Goal: Task Accomplishment & Management: Complete application form

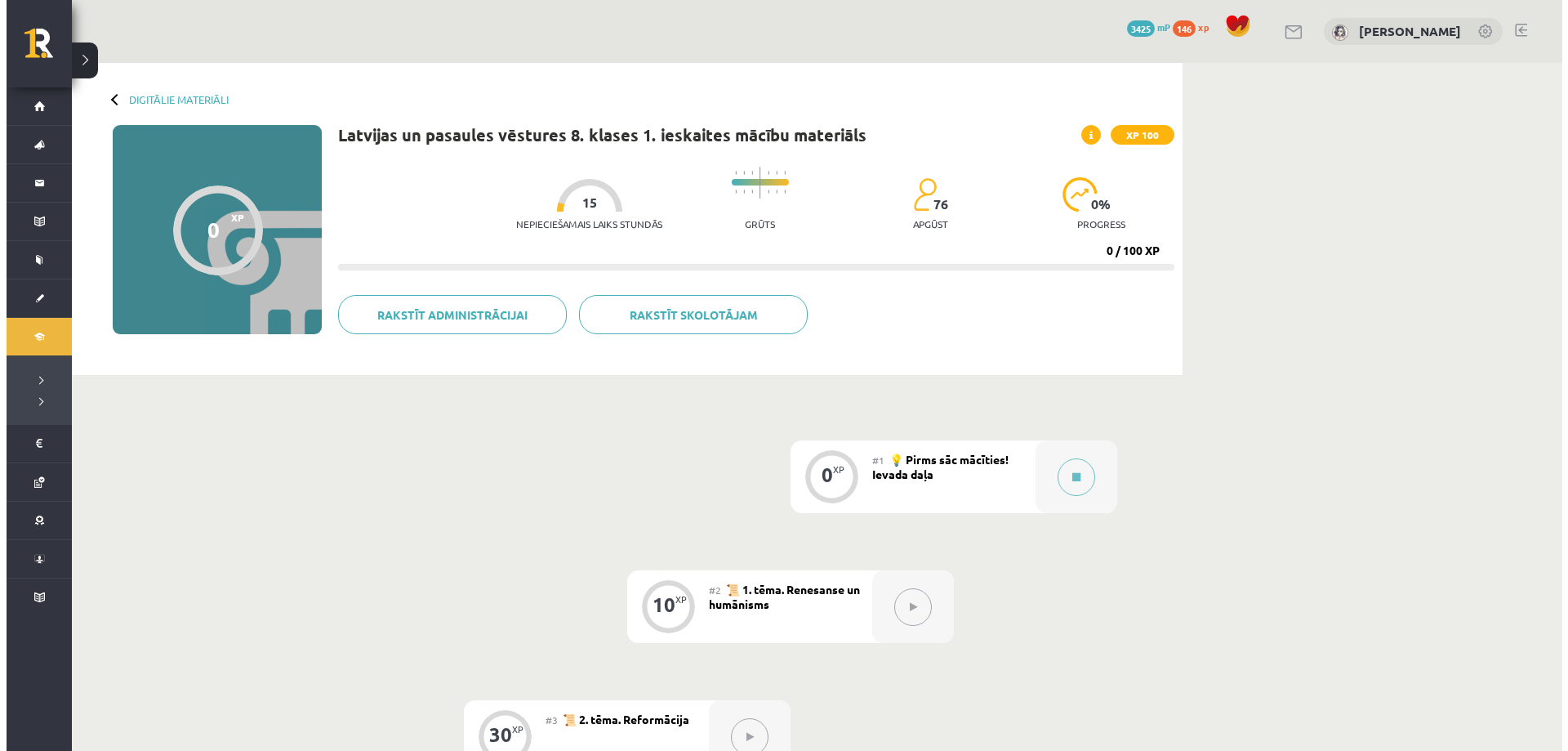
scroll to position [327, 0]
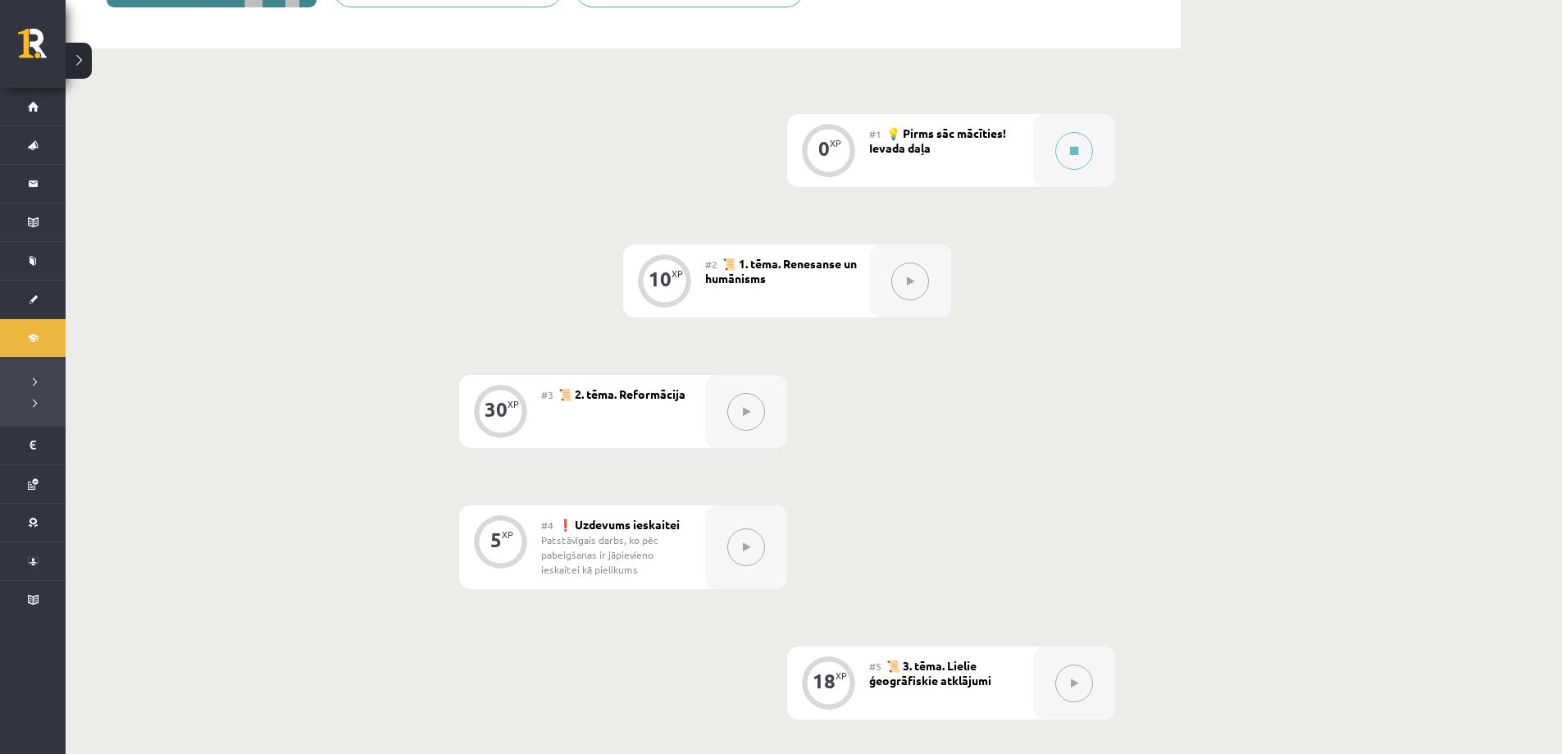
click at [484, 716] on div "0 XP #1 💡 Pirms sāc mācīties! Ievada daļa 10 XP #2 📜 1. tēma. Renesanse un humā…" at bounding box center [623, 547] width 984 height 866
click at [486, 718] on div "0 XP #1 💡 Pirms sāc mācīties! Ievada daļa 10 XP #2 📜 1. tēma. Renesanse un humā…" at bounding box center [623, 547] width 984 height 866
click at [1063, 153] on button at bounding box center [1075, 151] width 38 height 38
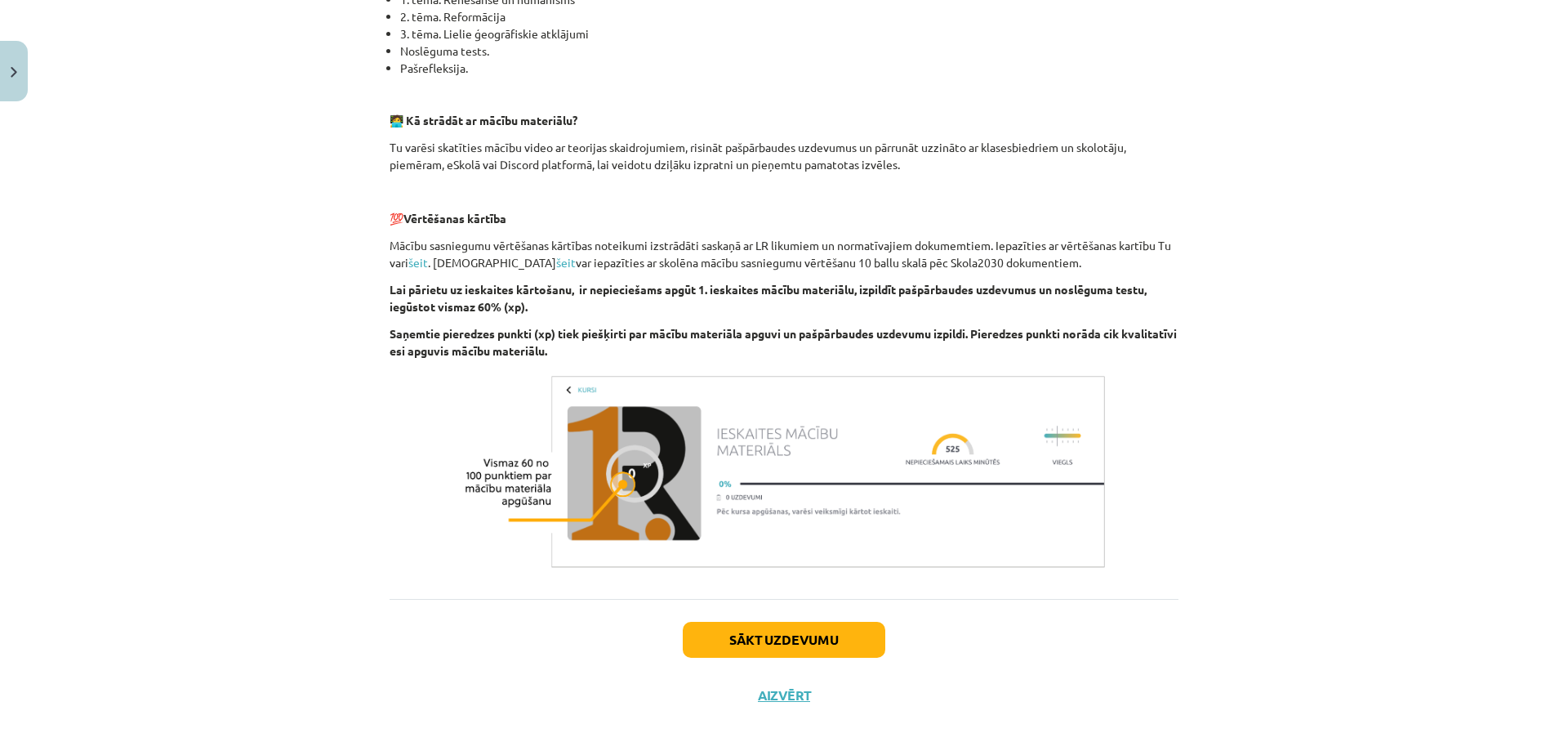
scroll to position [456, 0]
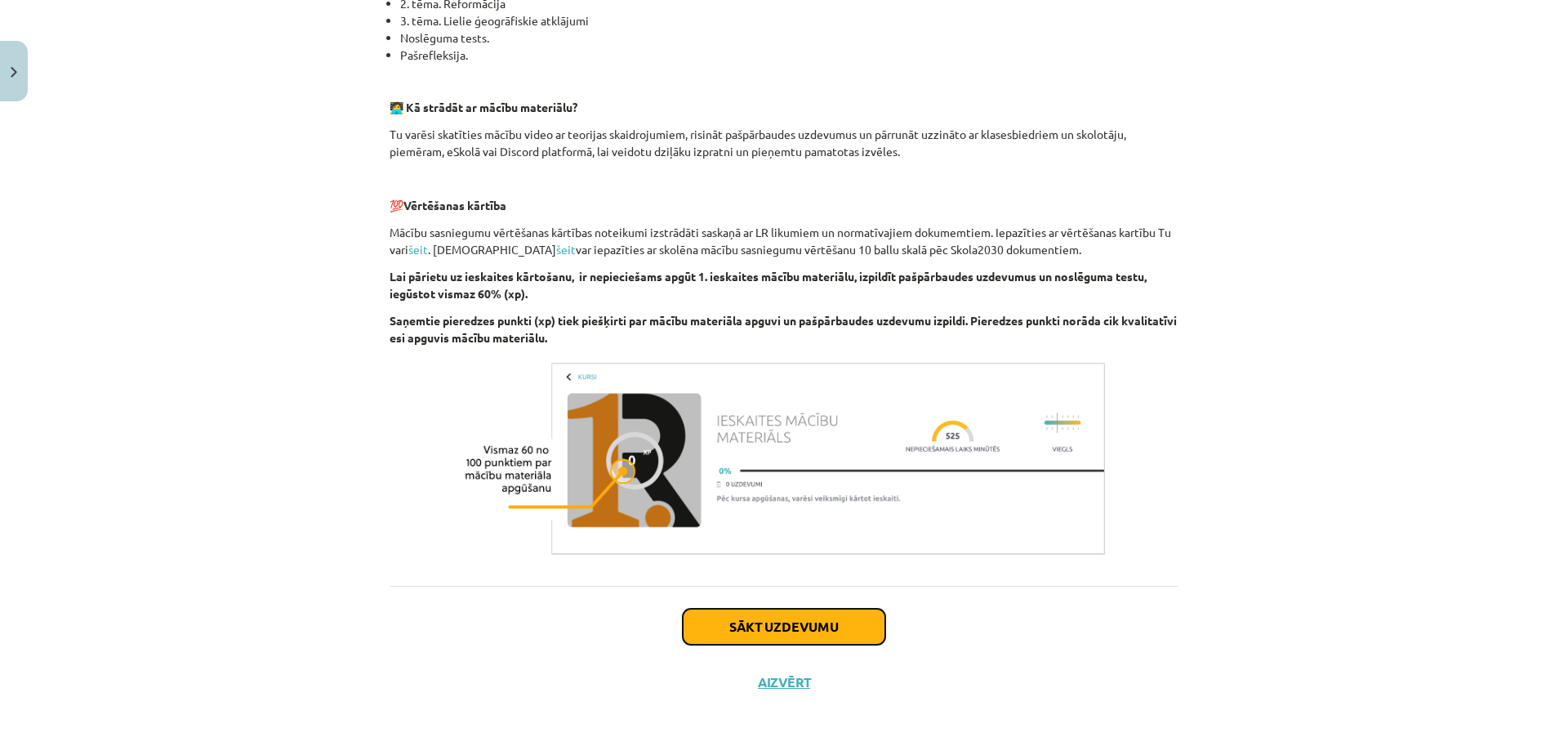
click at [729, 623] on button "Sākt uzdevumu" at bounding box center [784, 626] width 202 height 36
click at [729, 623] on div "0 XP Saņemsi Viegls 76 pilda Apraksts Uzdevums Palīdzība 👋 Esi sveicināts priek…" at bounding box center [784, 181] width 808 height 1058
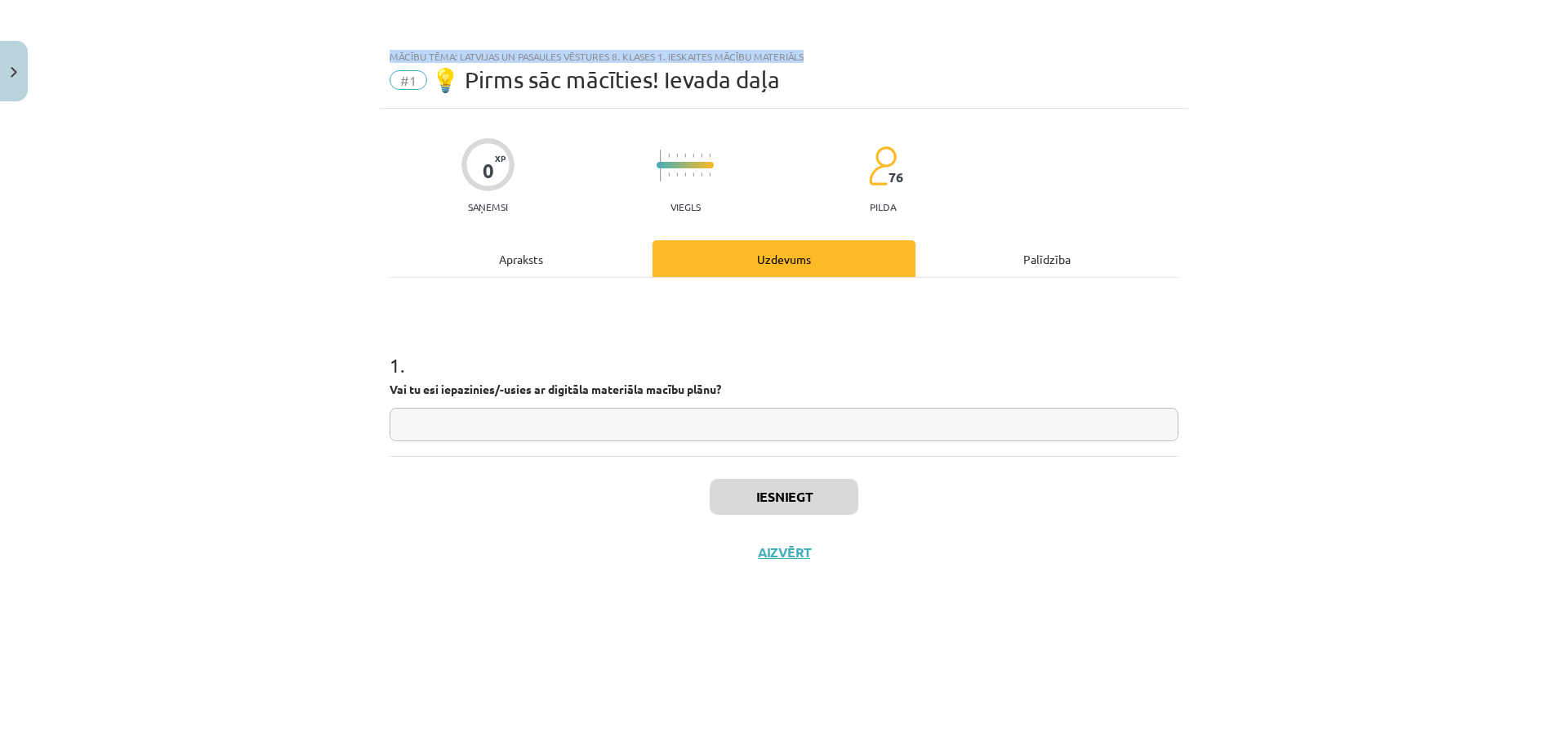
click at [729, 623] on div "0 XP Saņemsi Viegls 76 pilda Apraksts Uzdevums Palīdzība 1 . Vai tu esi iepazin…" at bounding box center [784, 409] width 808 height 602
click at [18, 65] on button "Close" at bounding box center [14, 71] width 28 height 61
click at [19, 66] on div "Mācību tēma: Latvijas un pasaules vēstures 8. klases 1. ieskaites mācību materi…" at bounding box center [784, 376] width 1568 height 751
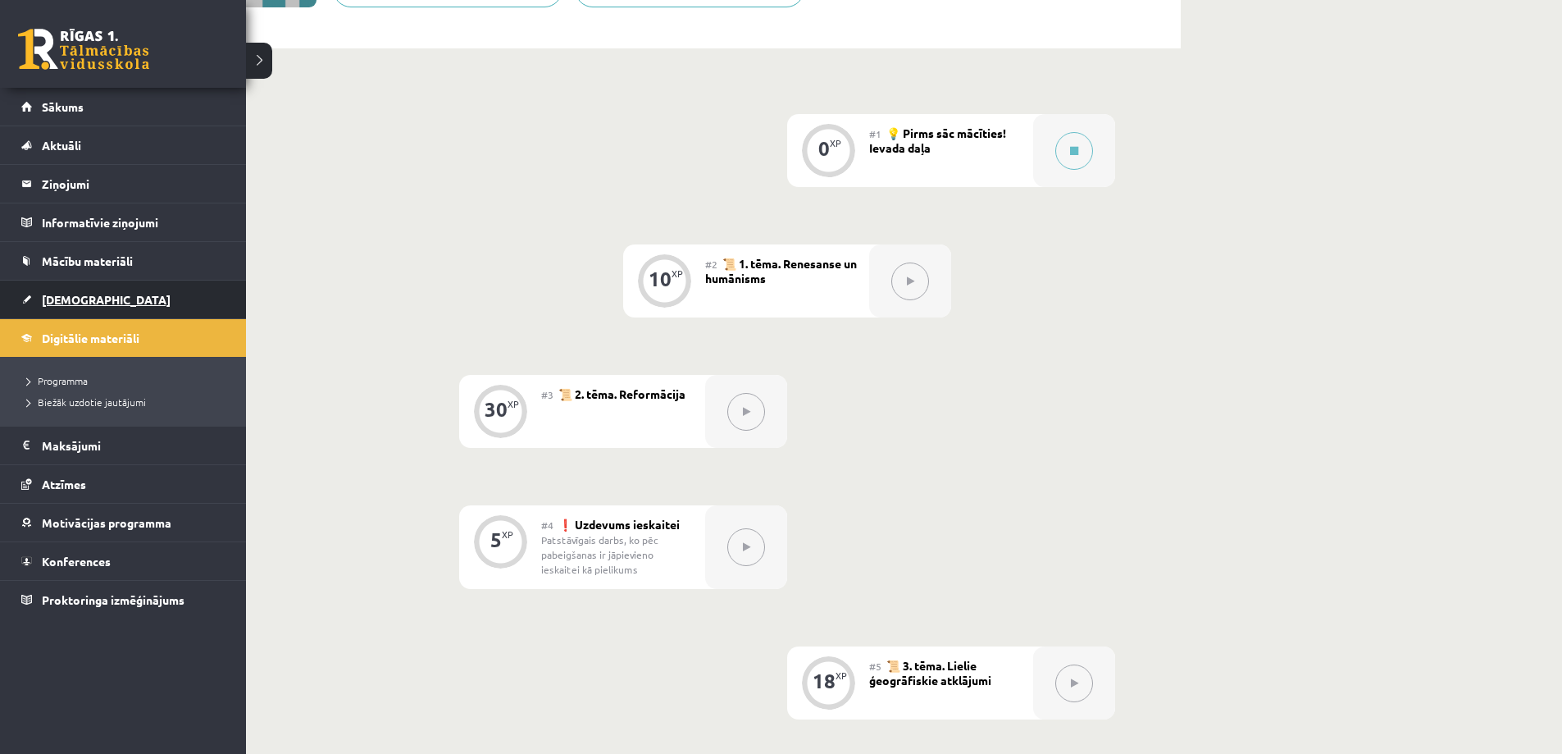
click at [166, 297] on link "[DEMOGRAPHIC_DATA]" at bounding box center [123, 299] width 204 height 38
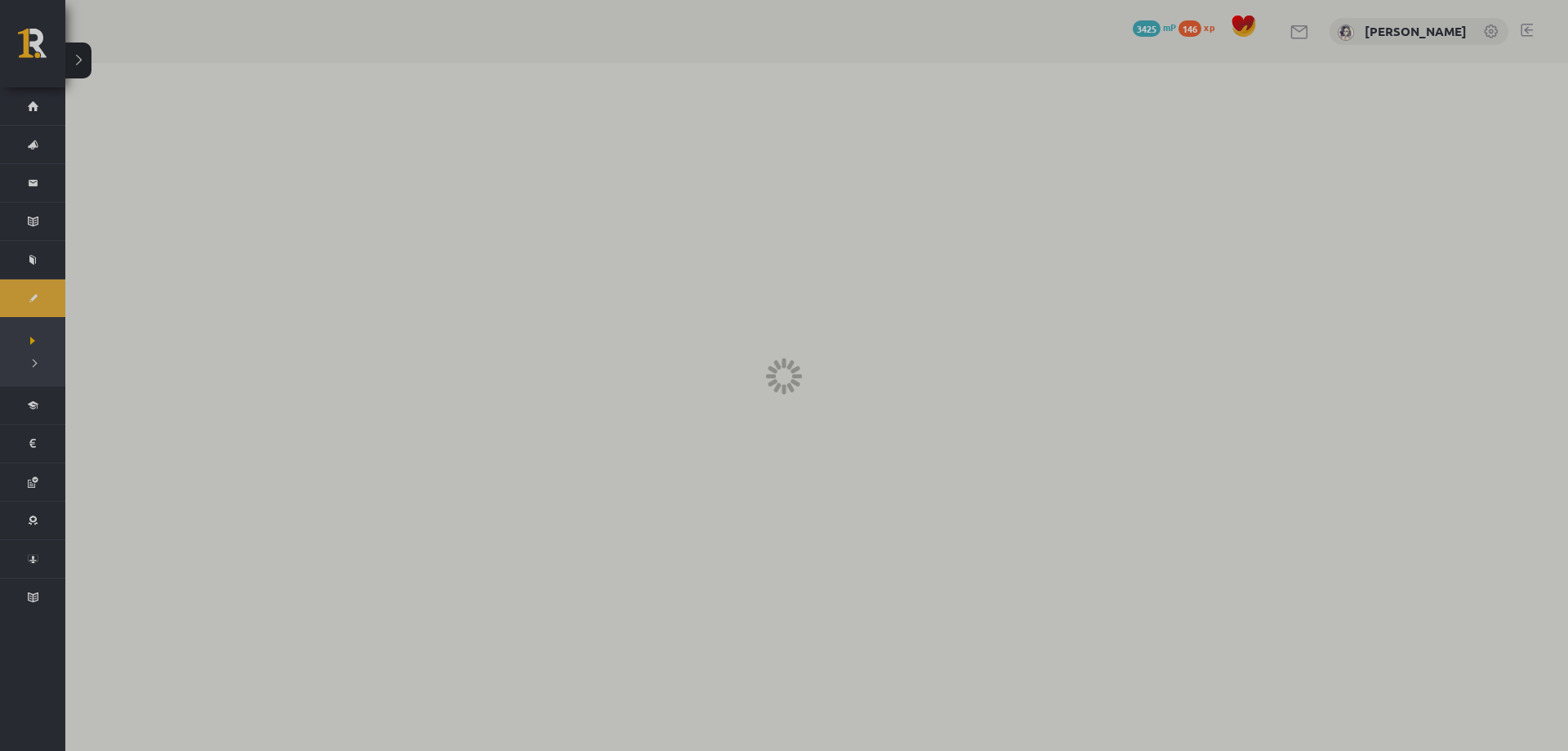
click at [159, 282] on div at bounding box center [784, 376] width 1568 height 751
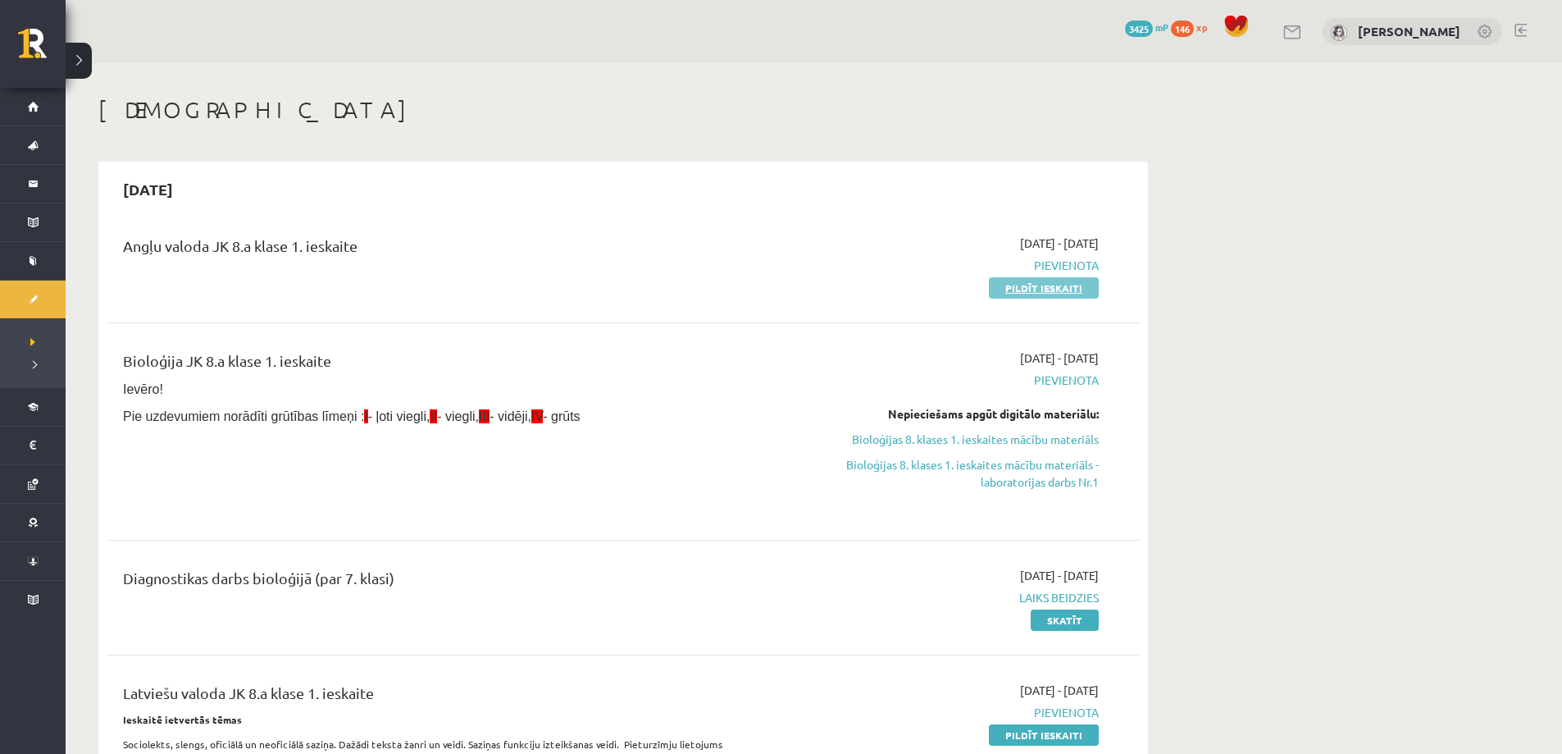
click at [1060, 285] on link "Pildīt ieskaiti" at bounding box center [1044, 287] width 110 height 21
click at [851, 53] on div "0 Dāvanas 3425 mP 146 xp Ketrija Kuguliņa" at bounding box center [814, 31] width 1497 height 63
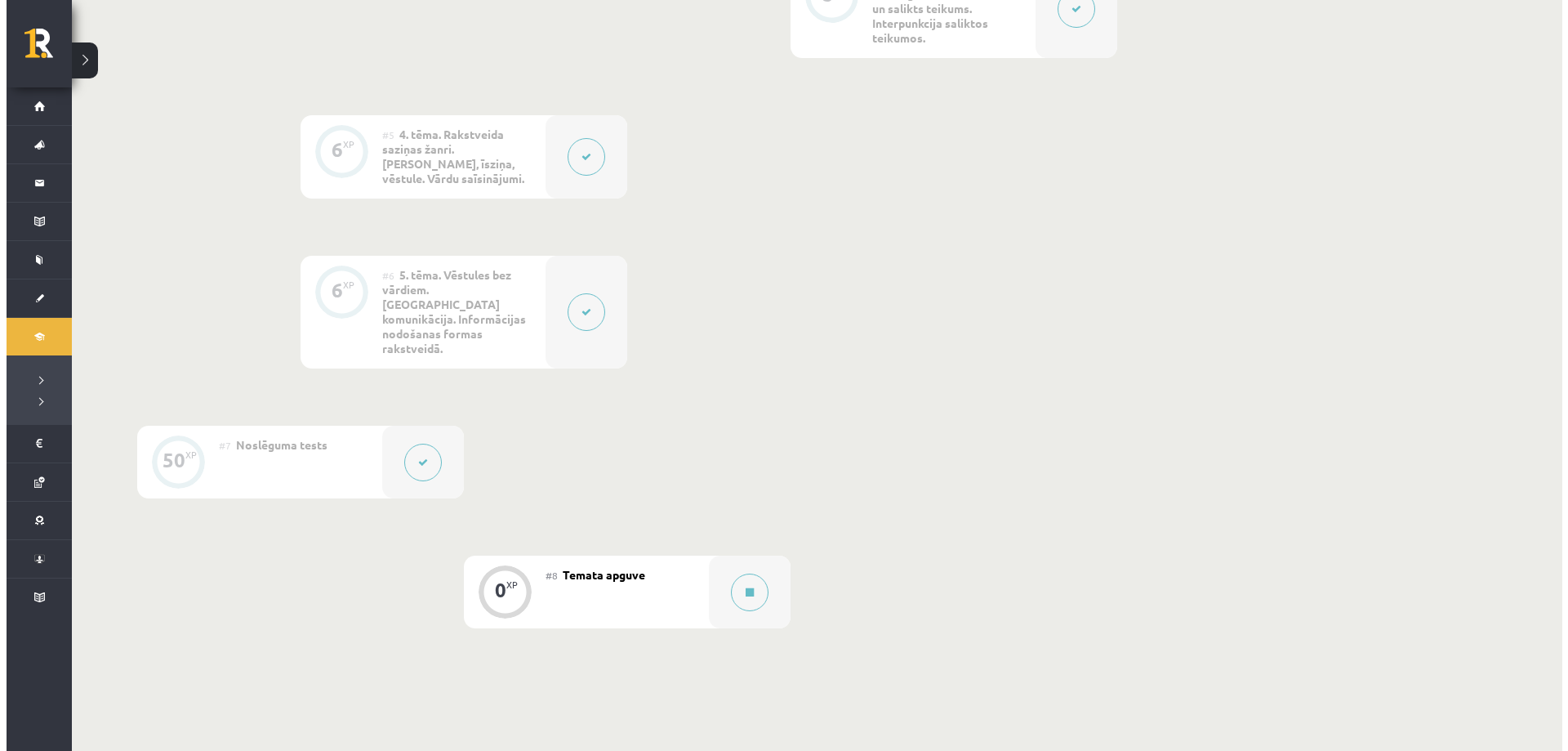
scroll to position [898, 0]
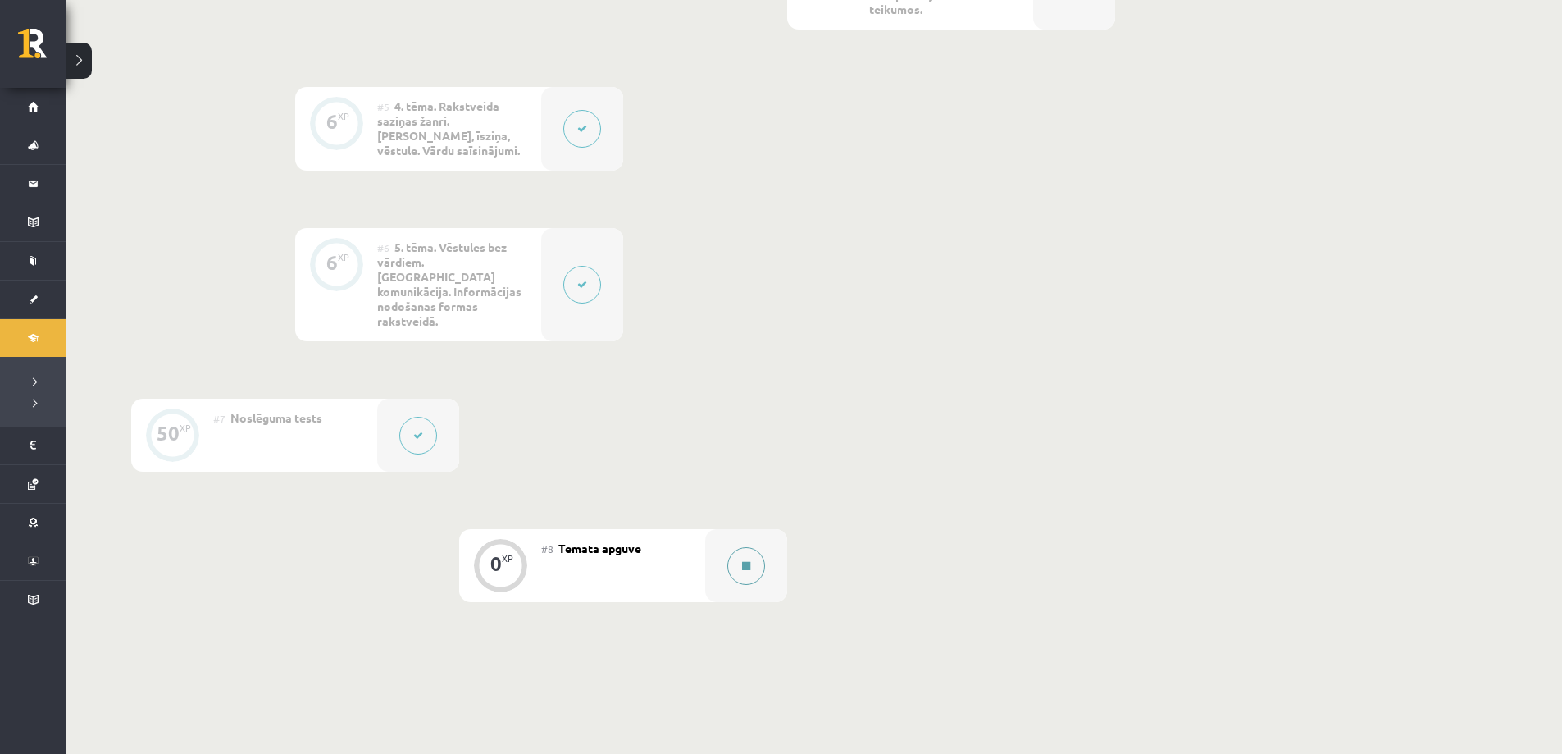
click at [747, 561] on icon at bounding box center [746, 566] width 8 height 10
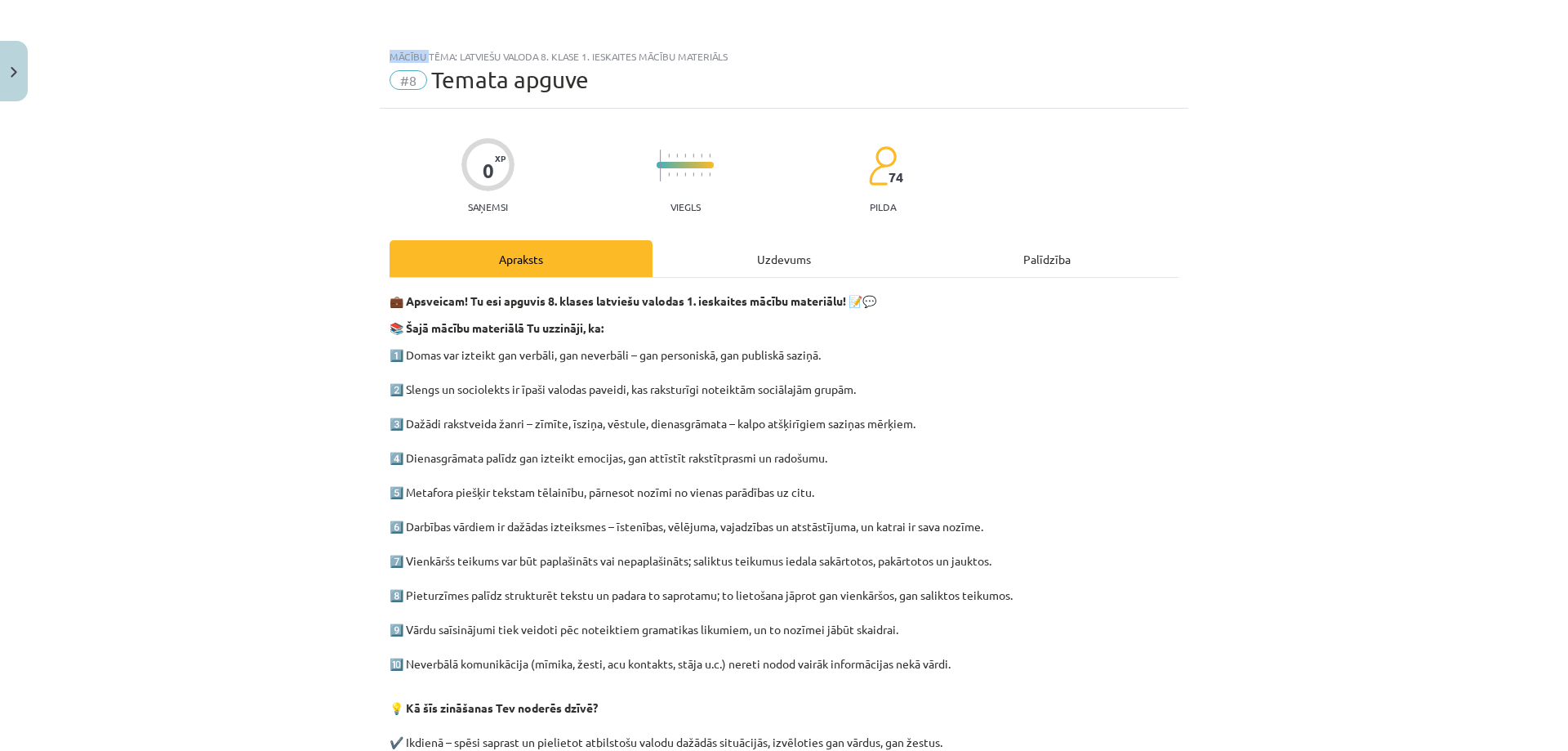
click at [744, 538] on div "Mācību tēma: Latviešu valoda 8. klase 1. ieskaites mācību materiāls #8 Temata a…" at bounding box center [784, 376] width 1568 height 751
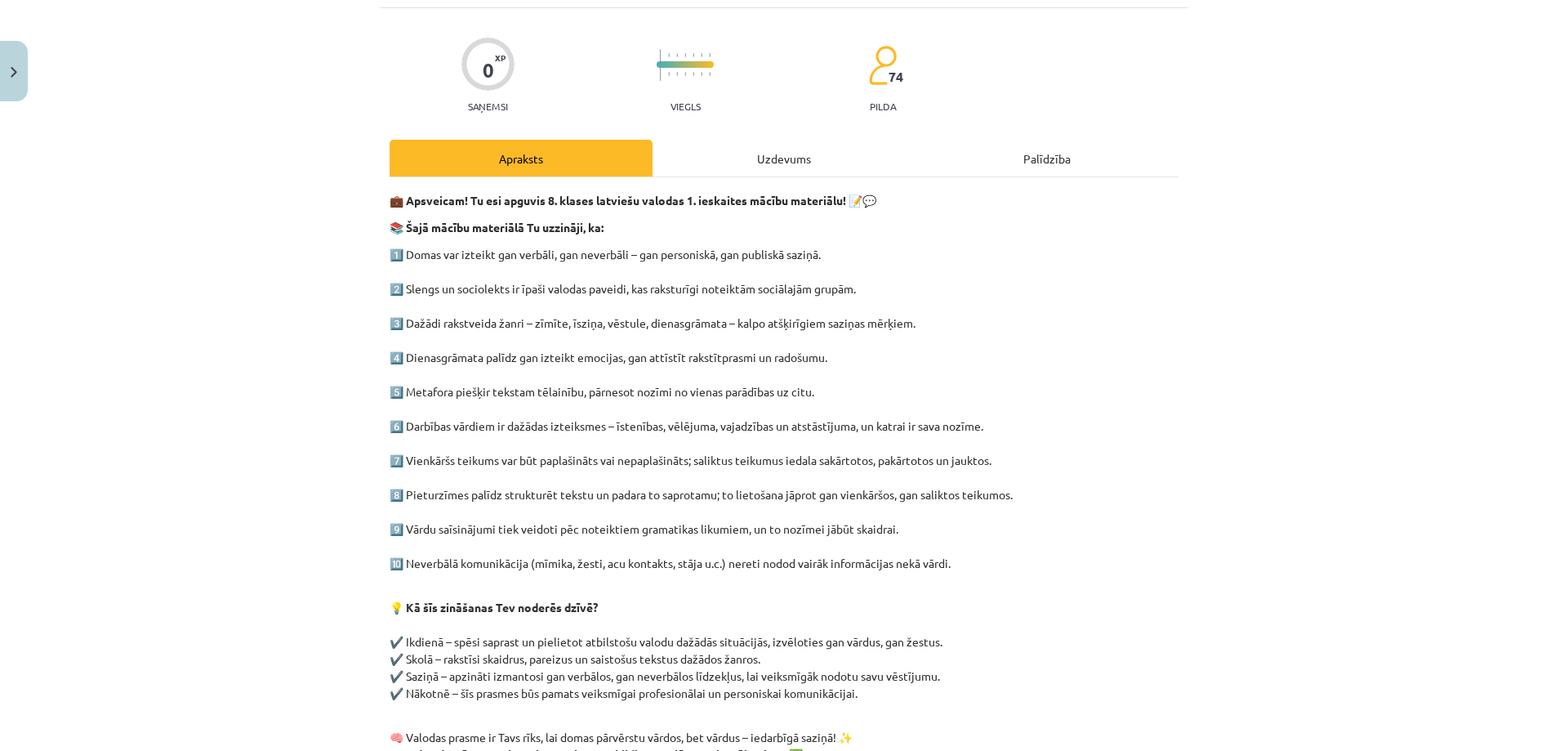
scroll to position [302, 0]
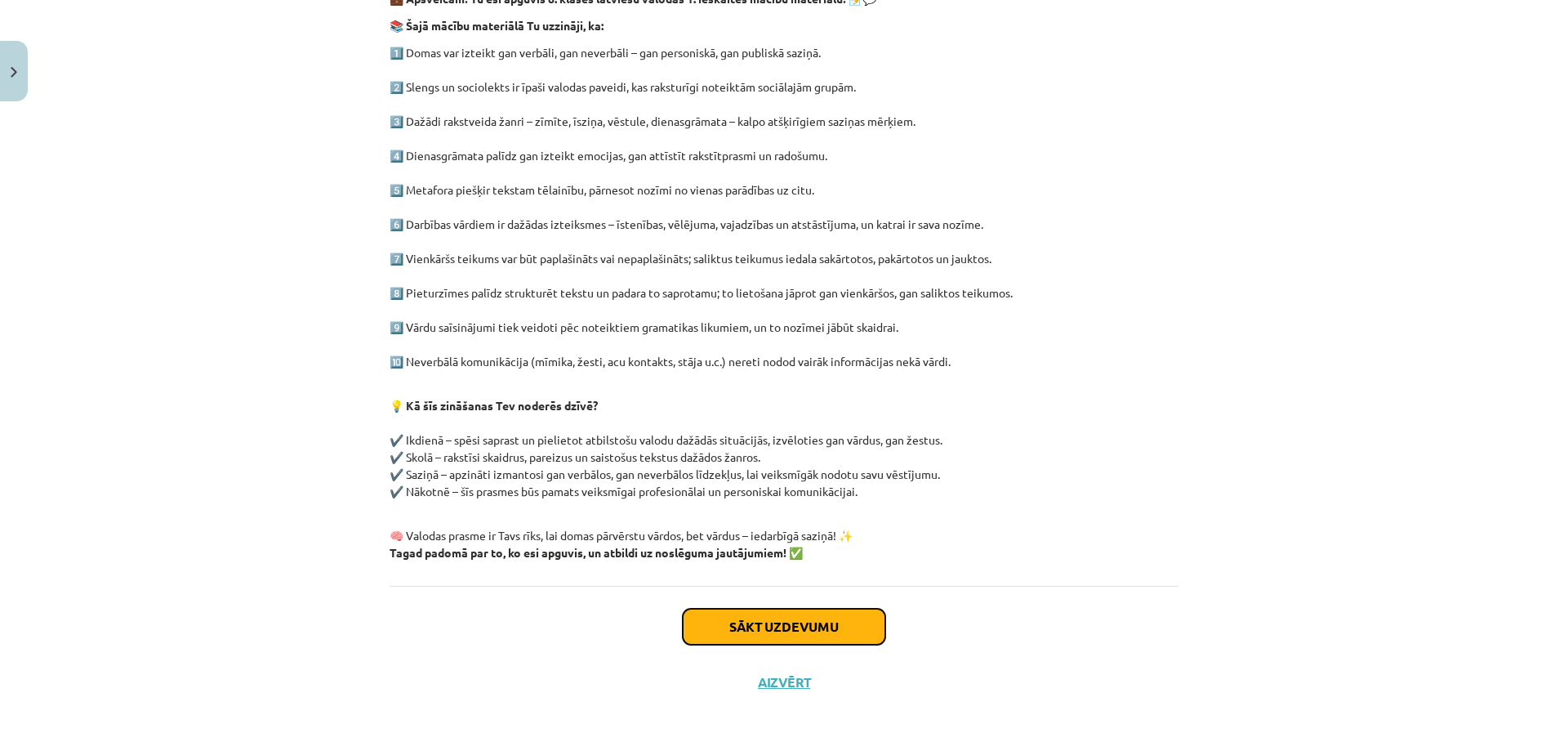
click at [759, 640] on button "Sākt uzdevumu" at bounding box center [784, 626] width 202 height 36
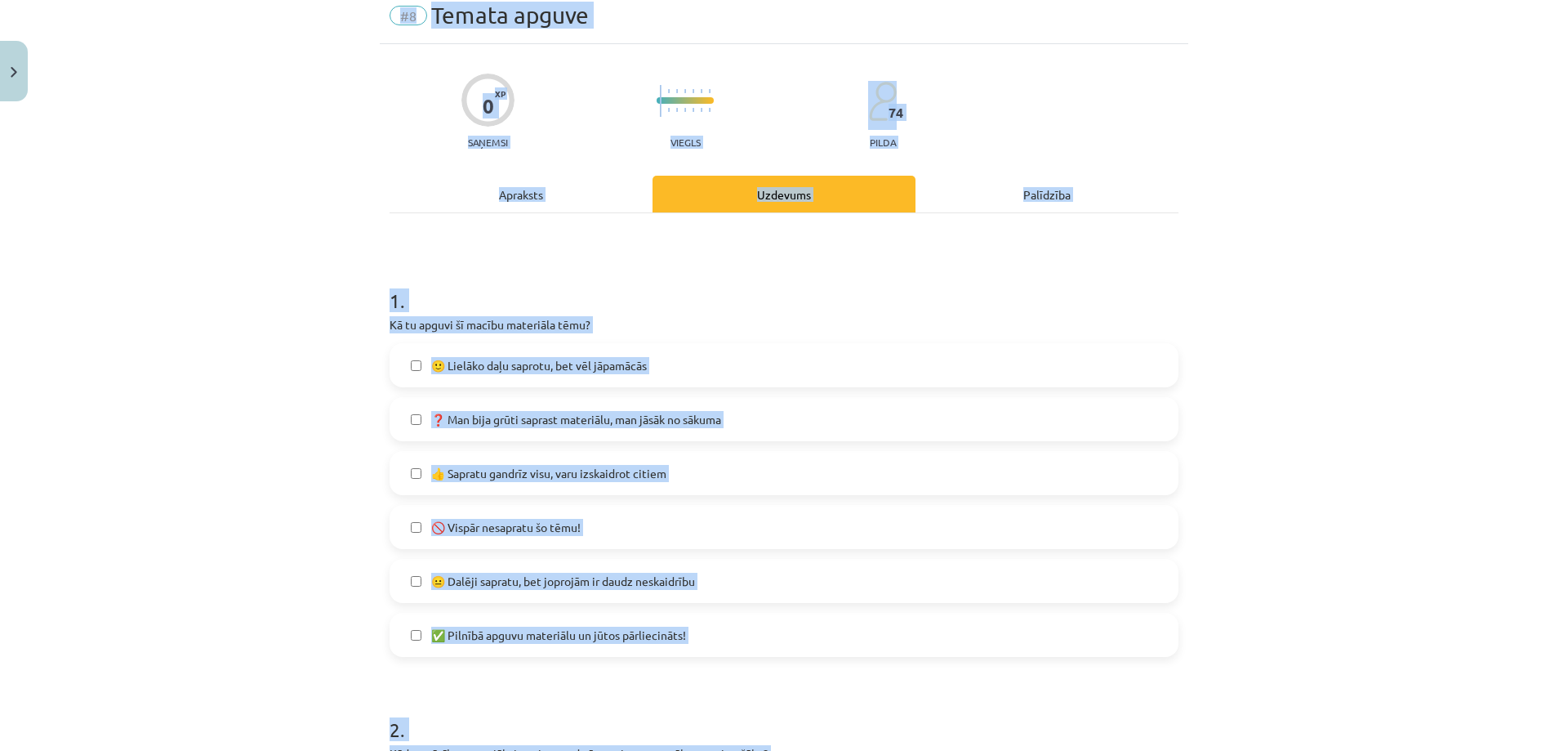
click at [756, 625] on div "✅ Pilnībā apguvu materiālu un jūtos pārliecināts!" at bounding box center [784, 634] width 788 height 44
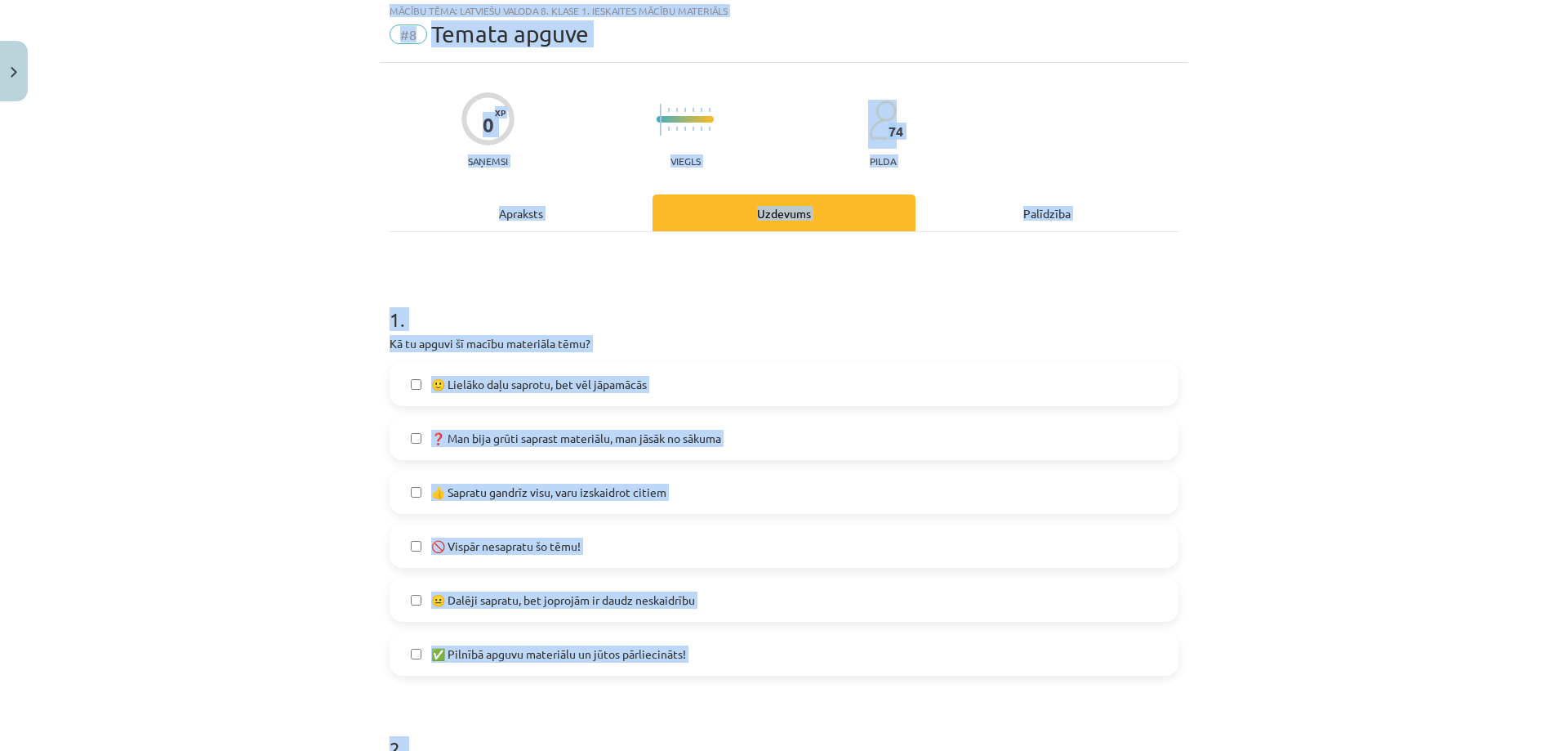
scroll to position [41, 0]
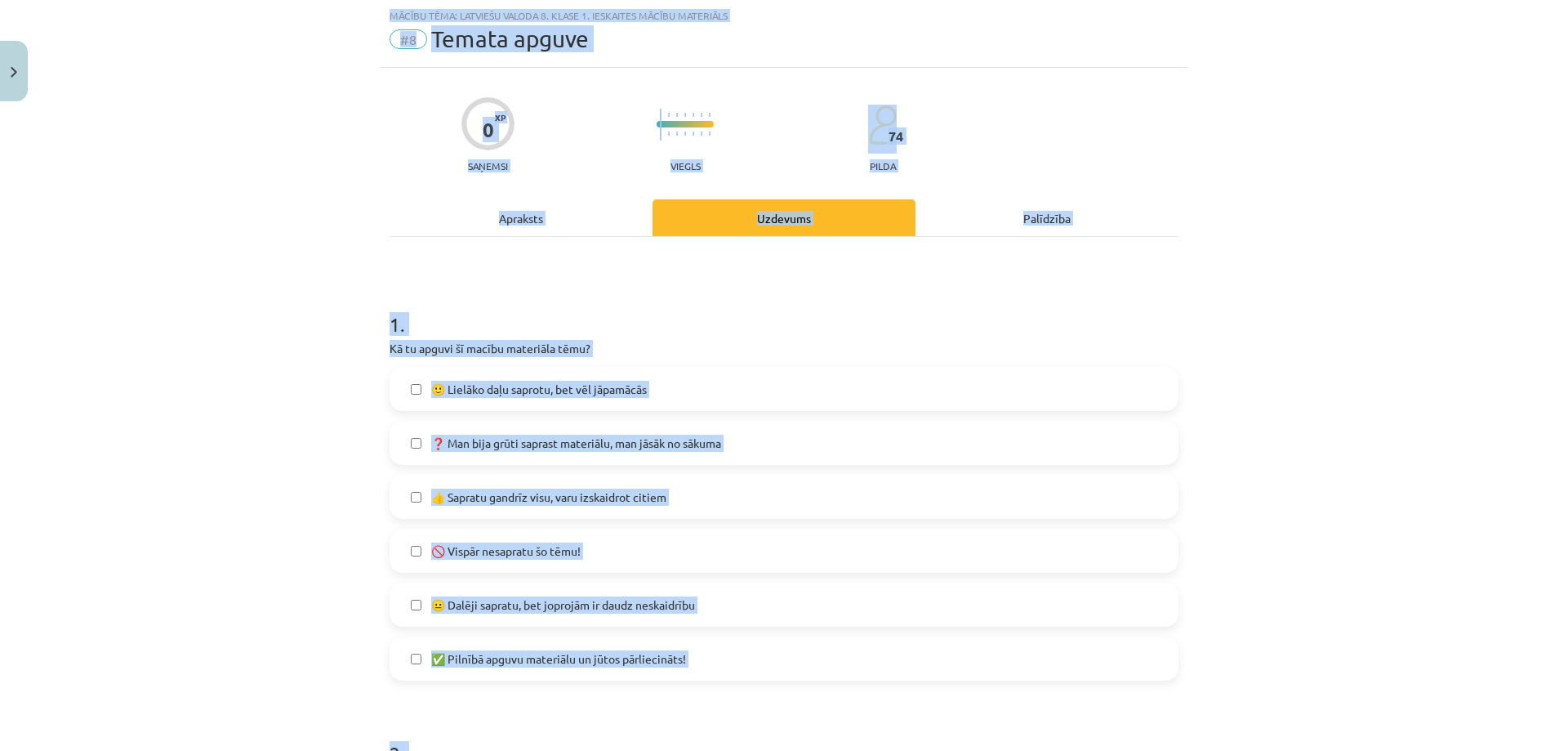
click at [196, 279] on div "Mācību tēma: Latviešu valoda 8. klase 1. ieskaites mācību materiāls #8 Temata a…" at bounding box center [784, 376] width 1568 height 751
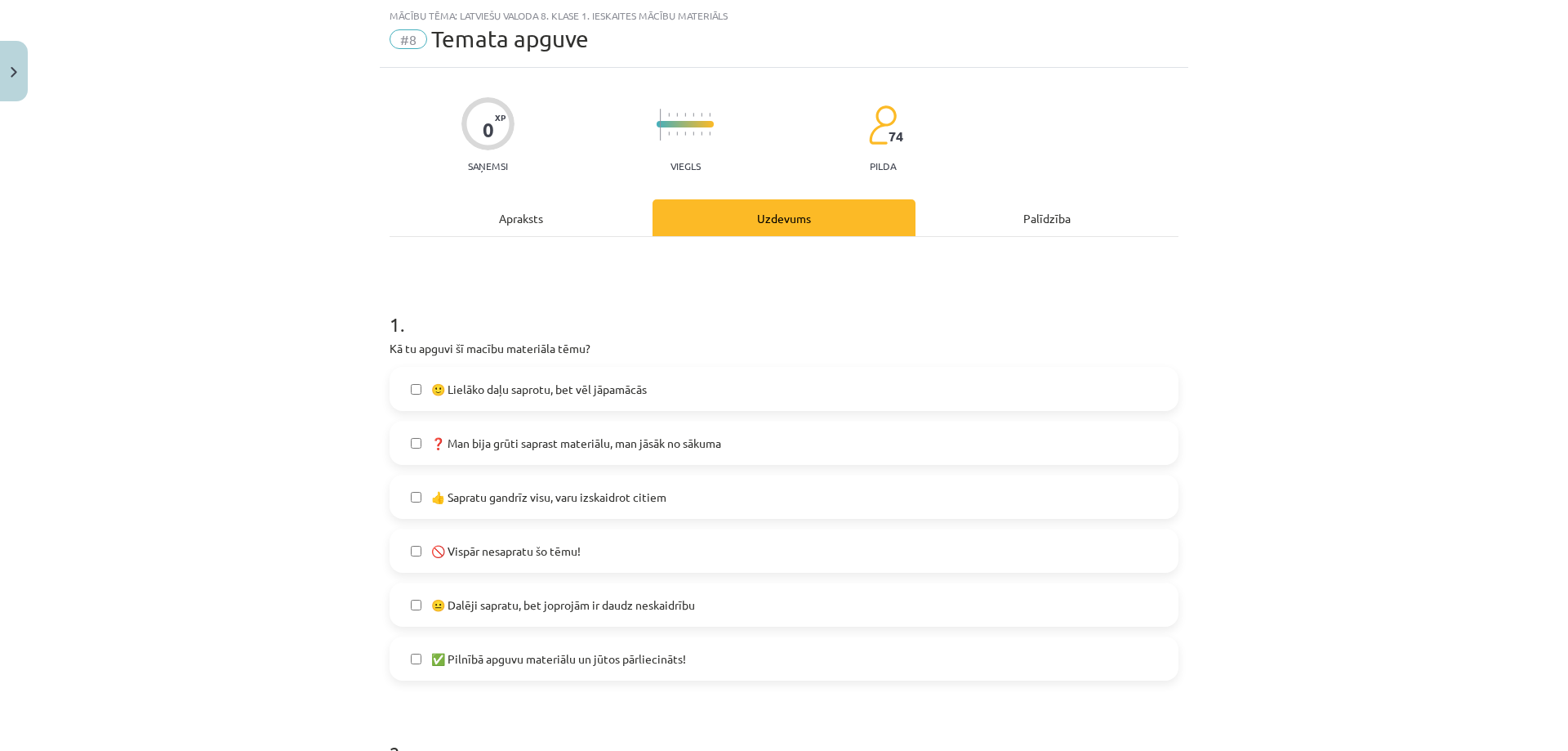
drag, startPoint x: 196, startPoint y: 279, endPoint x: 249, endPoint y: 270, distance: 53.8
click at [196, 278] on div "Mācību tēma: Latviešu valoda 8. klase 1. ieskaites mācību materiāls #8 Temata a…" at bounding box center [784, 376] width 1568 height 751
click at [8, 89] on button "Close" at bounding box center [14, 71] width 28 height 61
click at [8, 89] on div "Mācību tēma: Latviešu valoda 8. klase 1. ieskaites mācību materiāls #8 Temata a…" at bounding box center [784, 376] width 1568 height 751
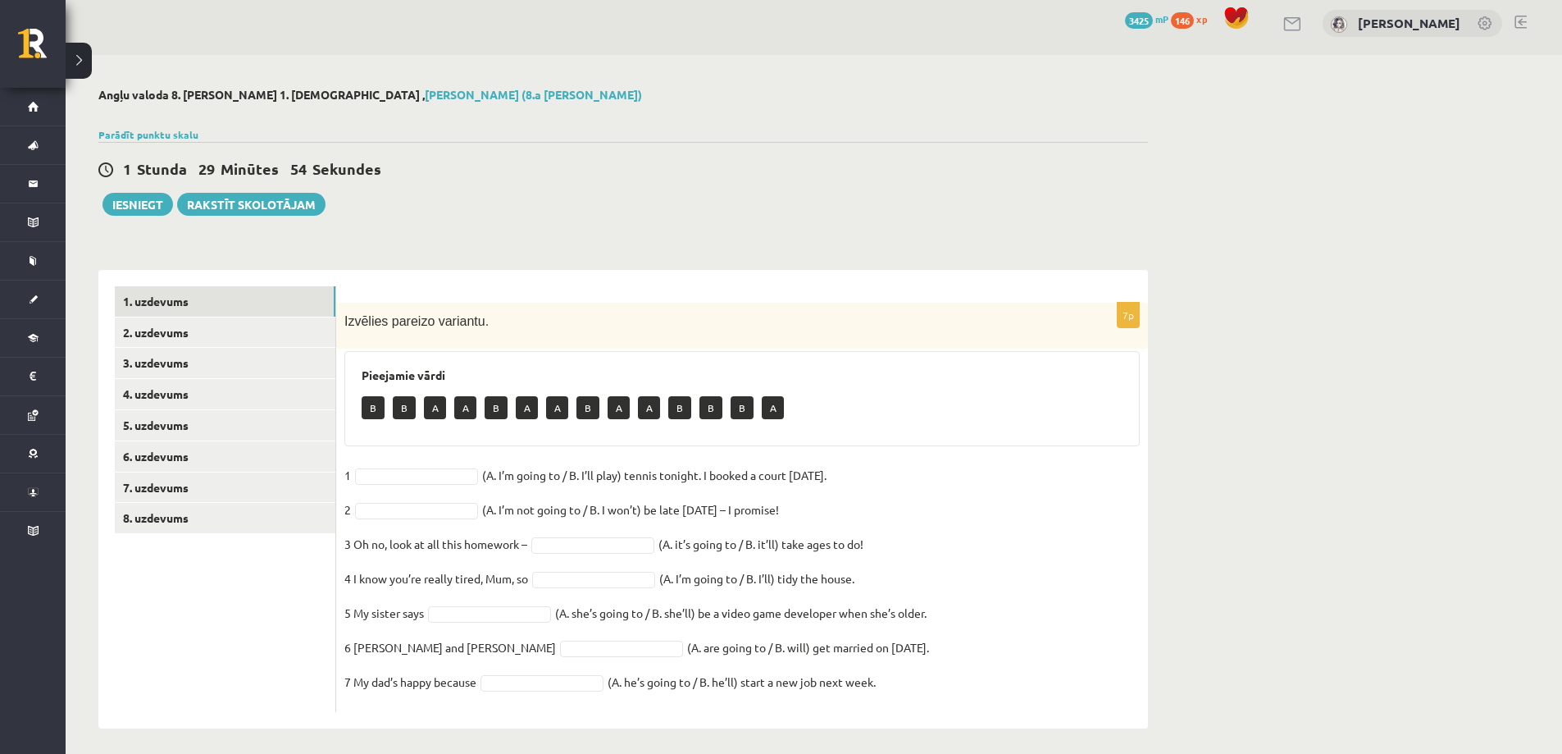
scroll to position [16, 0]
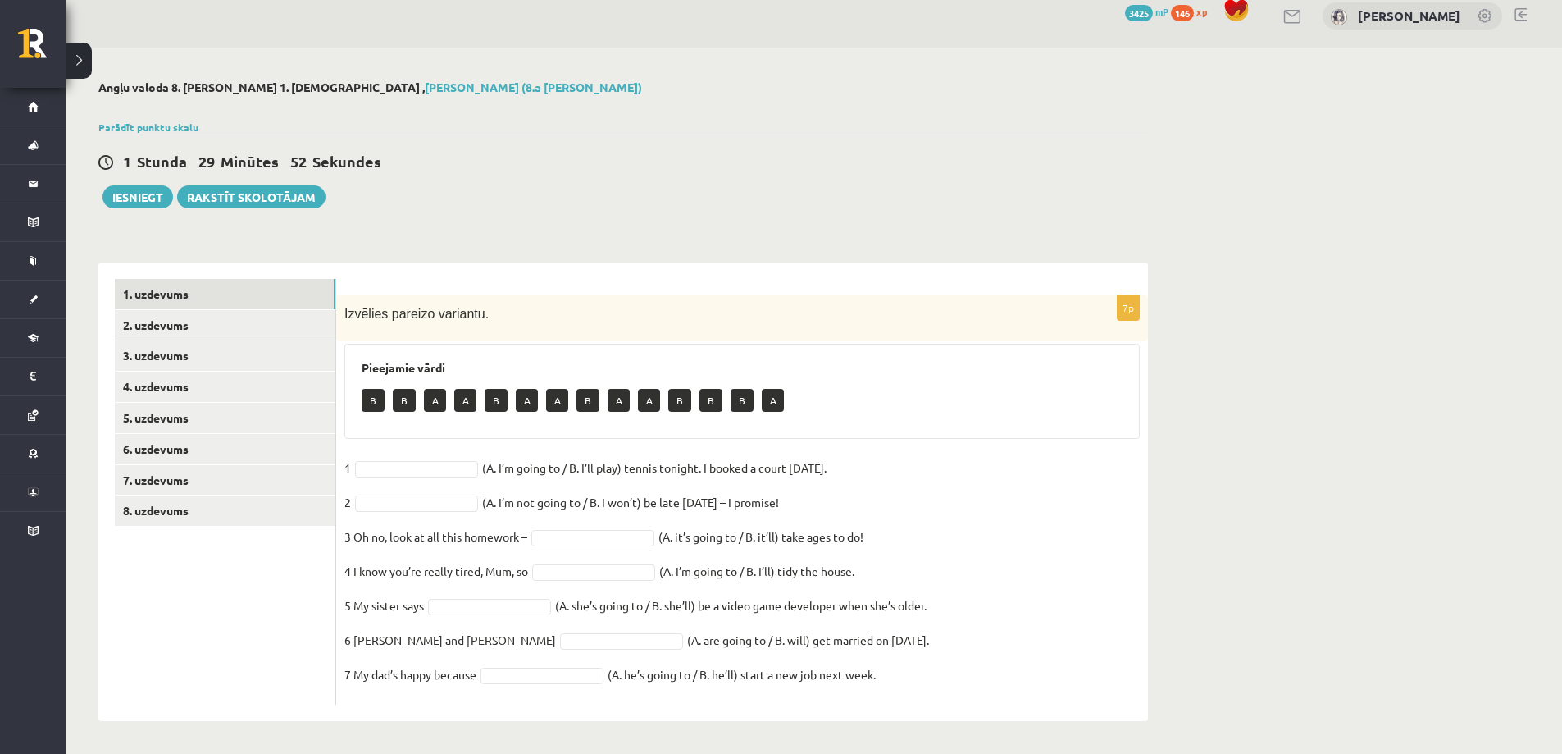
click at [409, 363] on h3 "Pieejamie vārdi" at bounding box center [742, 368] width 761 height 14
click at [414, 372] on h3 "Pieejamie vārdi" at bounding box center [742, 368] width 761 height 14
click at [413, 372] on h3 "Pieejamie vārdi" at bounding box center [742, 368] width 761 height 14
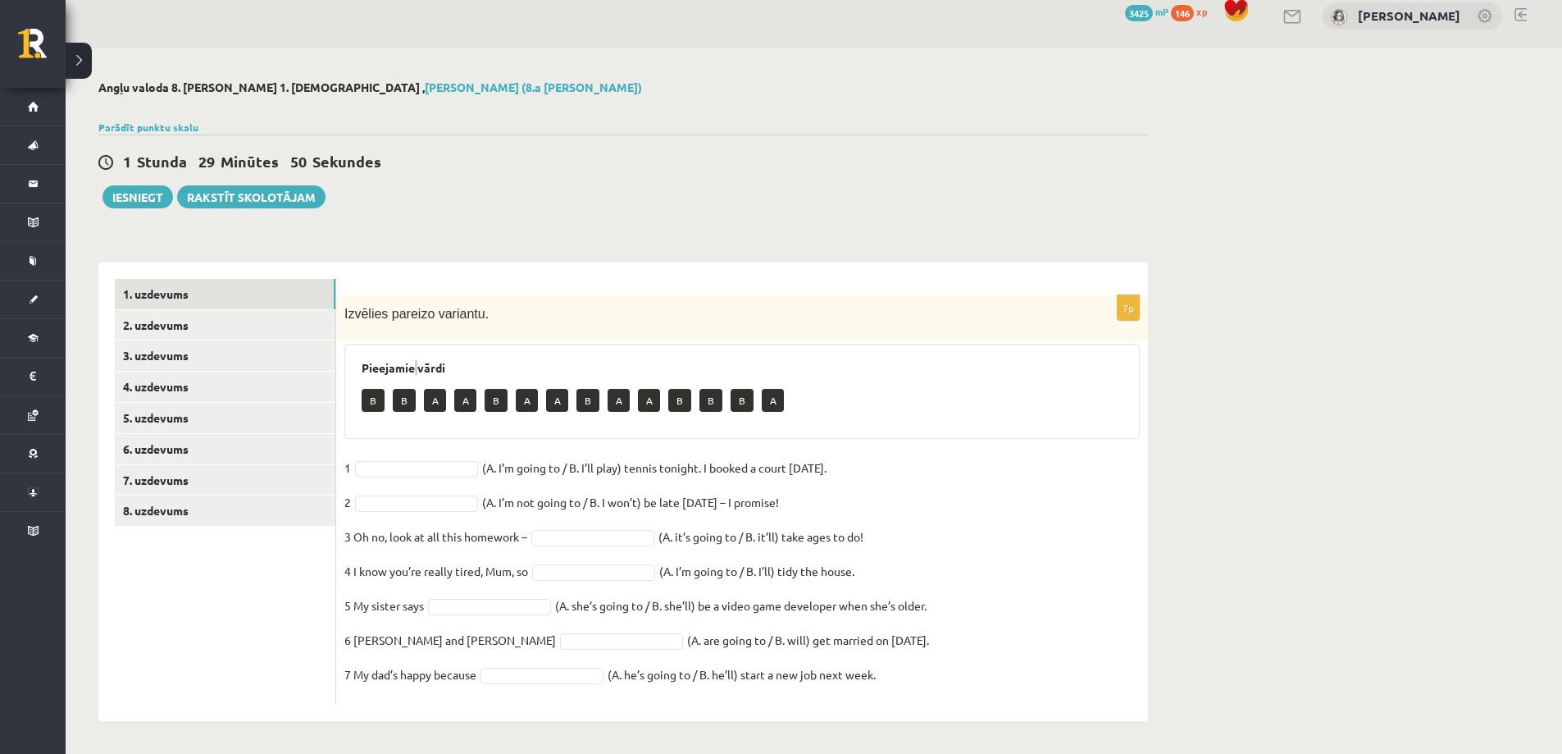
click at [456, 373] on h3 "Pieejamie vārdi" at bounding box center [742, 368] width 761 height 14
click at [403, 398] on p "B" at bounding box center [404, 400] width 23 height 23
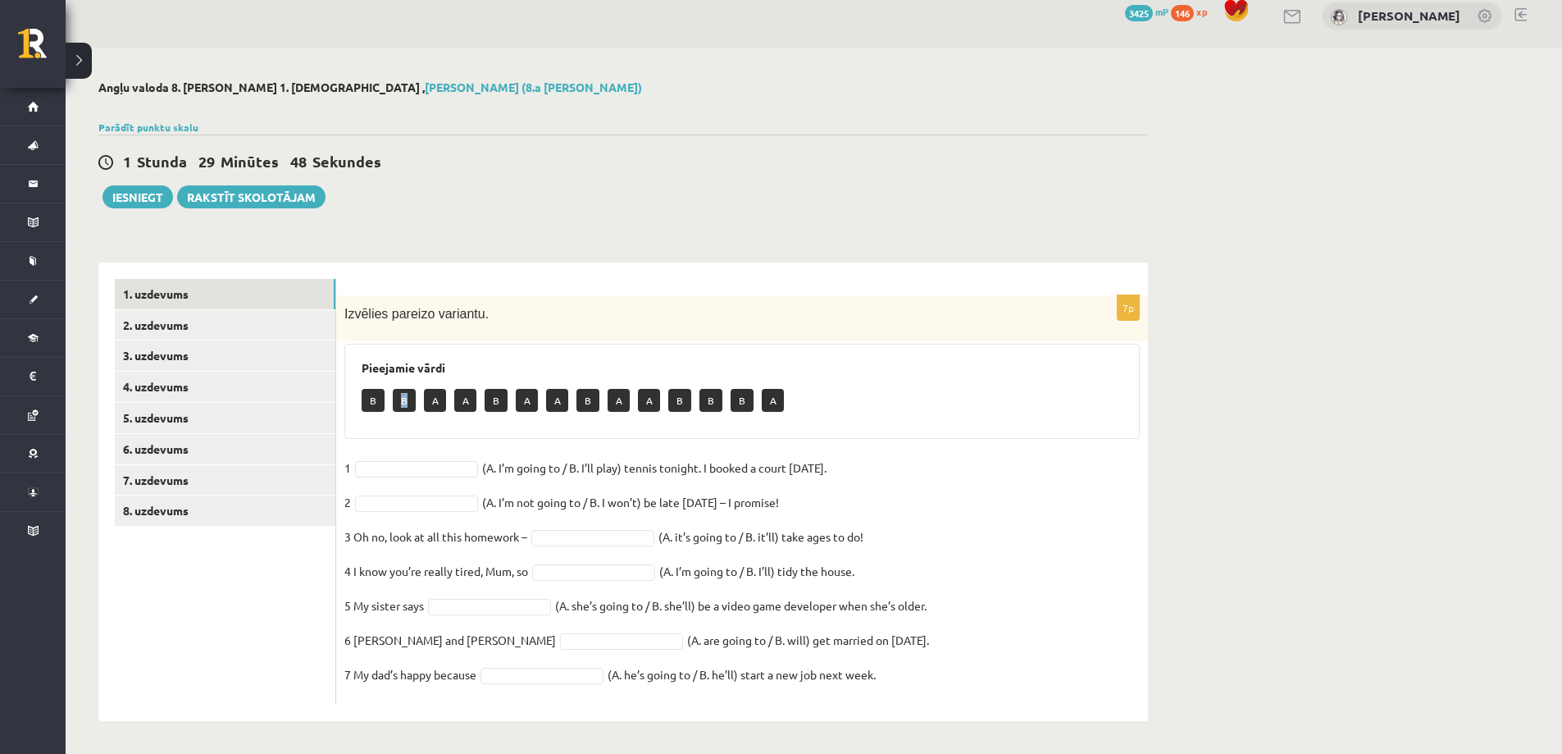
click at [403, 394] on p "B" at bounding box center [404, 400] width 23 height 23
click at [376, 398] on p "B" at bounding box center [373, 400] width 23 height 23
click at [394, 367] on h3 "Pieejamie vārdi" at bounding box center [742, 368] width 761 height 14
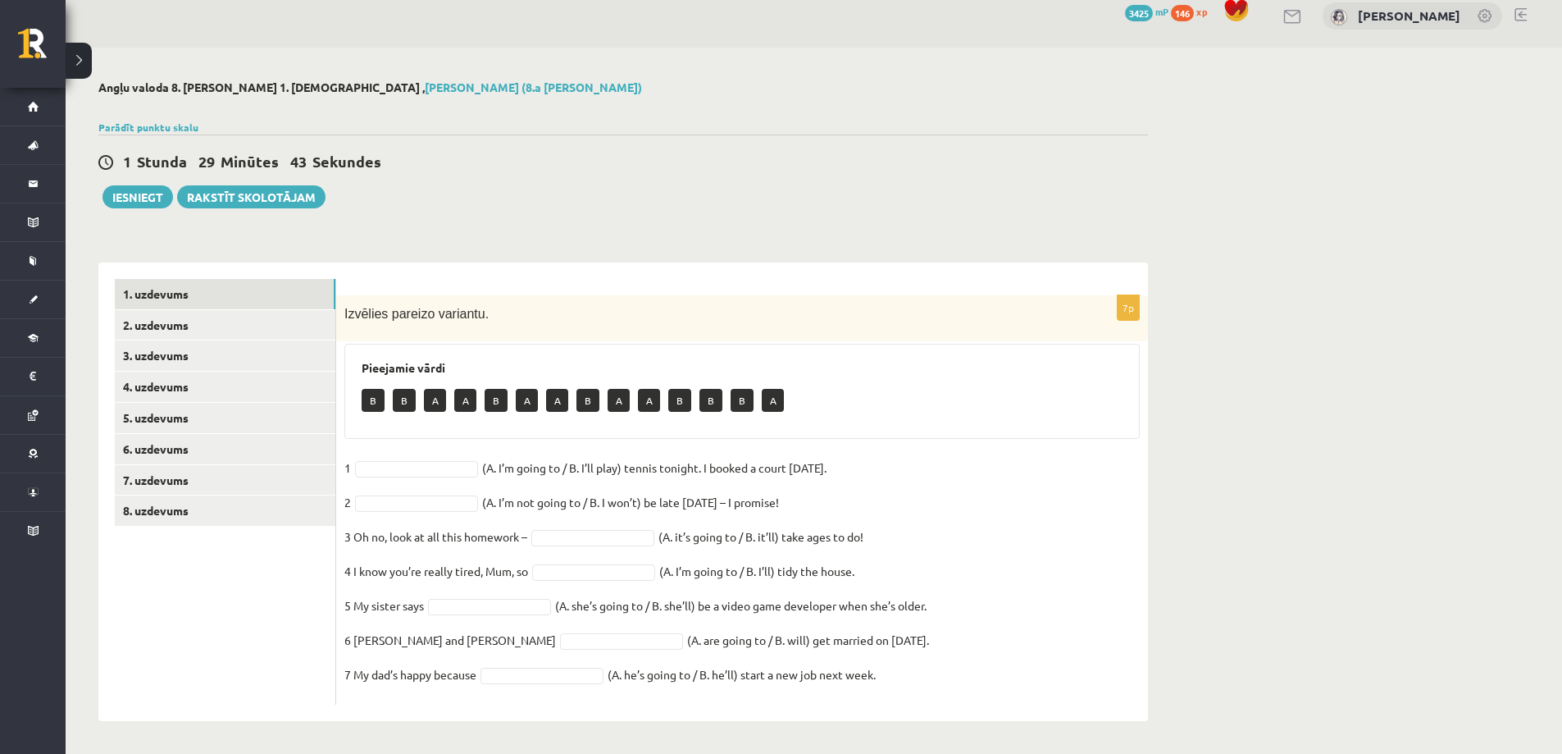
click at [394, 367] on h3 "Pieejamie vārdi" at bounding box center [742, 368] width 761 height 14
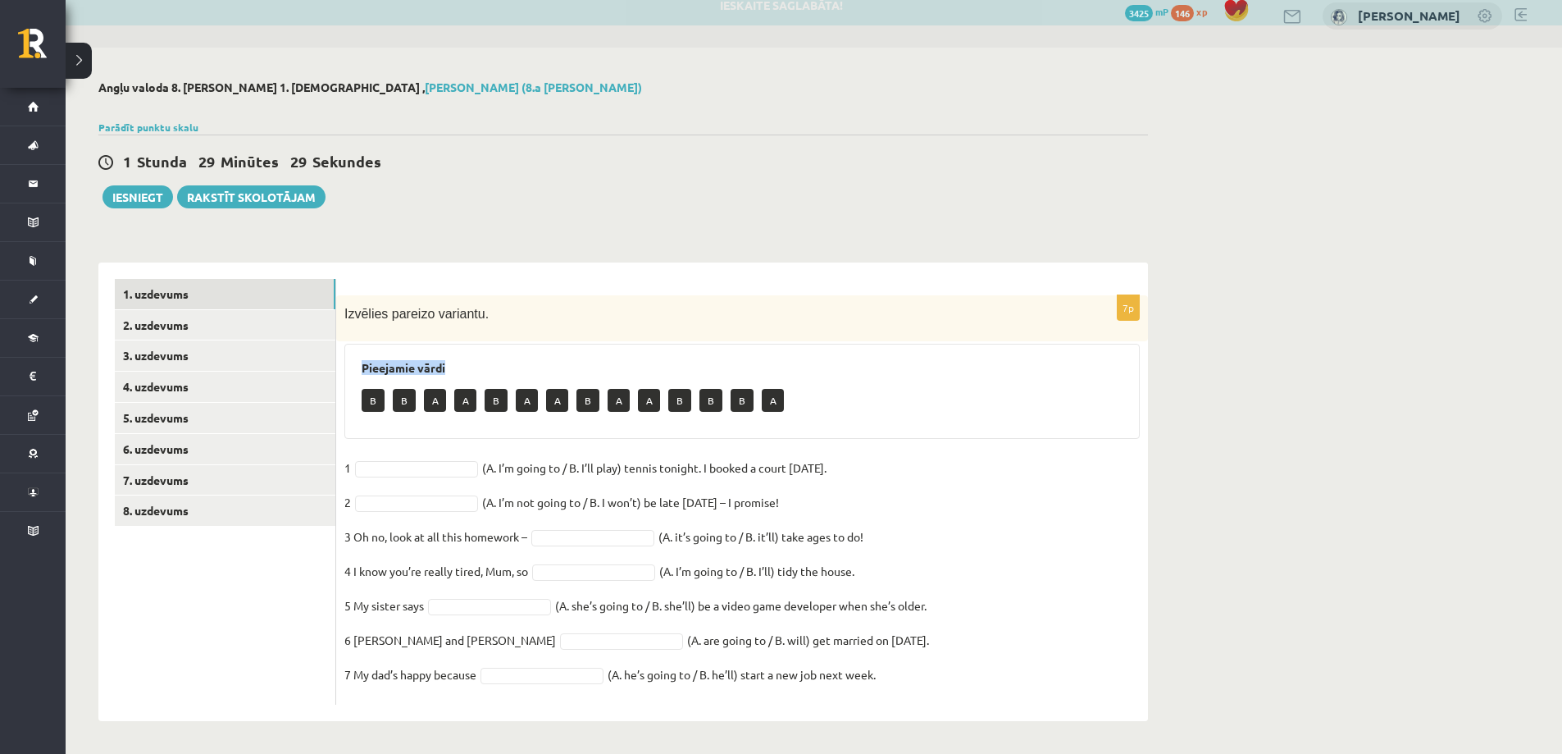
copy div "Pieejamie vārdi"
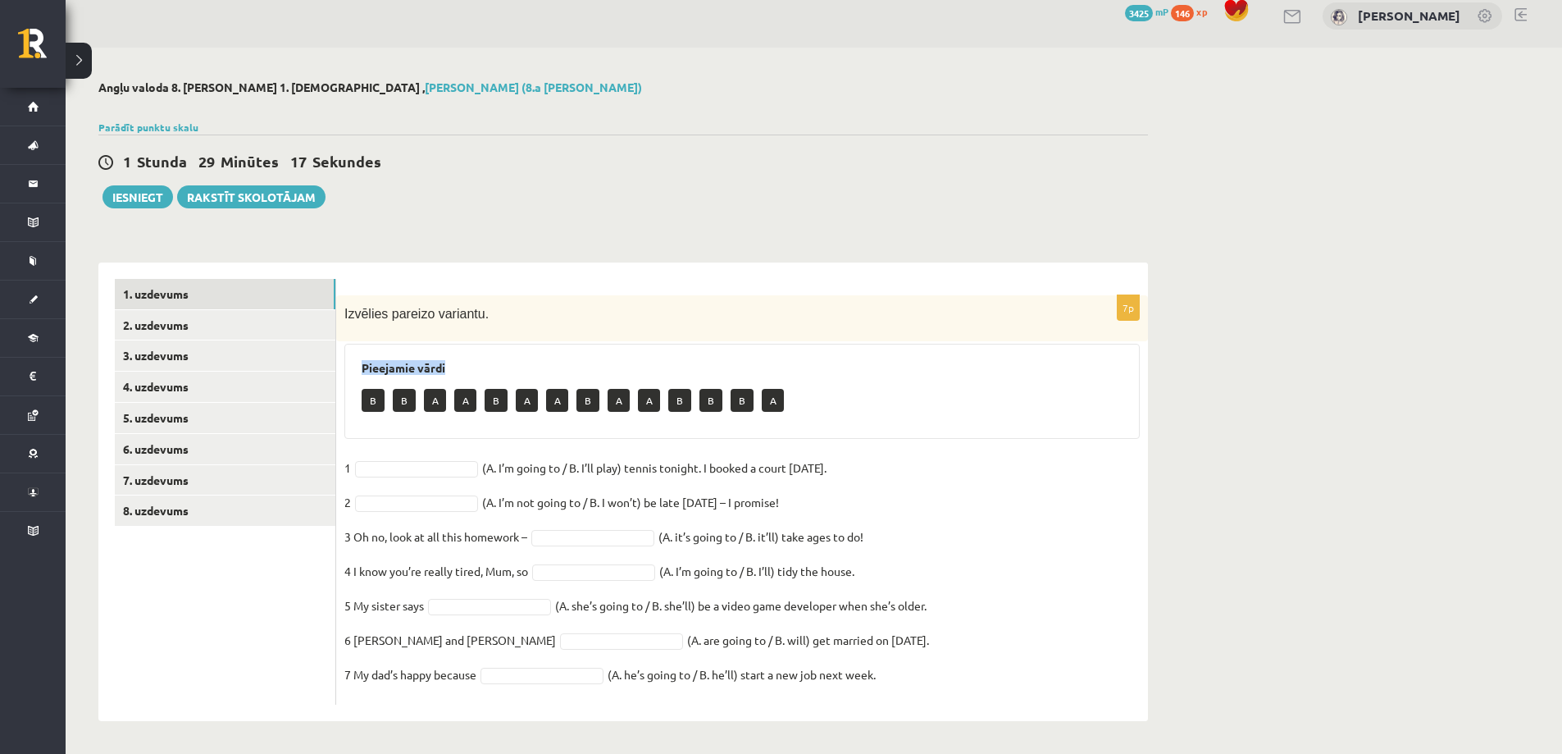
click at [376, 399] on p "B" at bounding box center [373, 400] width 23 height 23
copy div "B B A A B A A B A A B B B A"
click at [490, 467] on fieldset "1 (A. I’m going to / B. I’ll play) tennis tonight. I booked a court [DATE].   2…" at bounding box center [742, 575] width 796 height 241
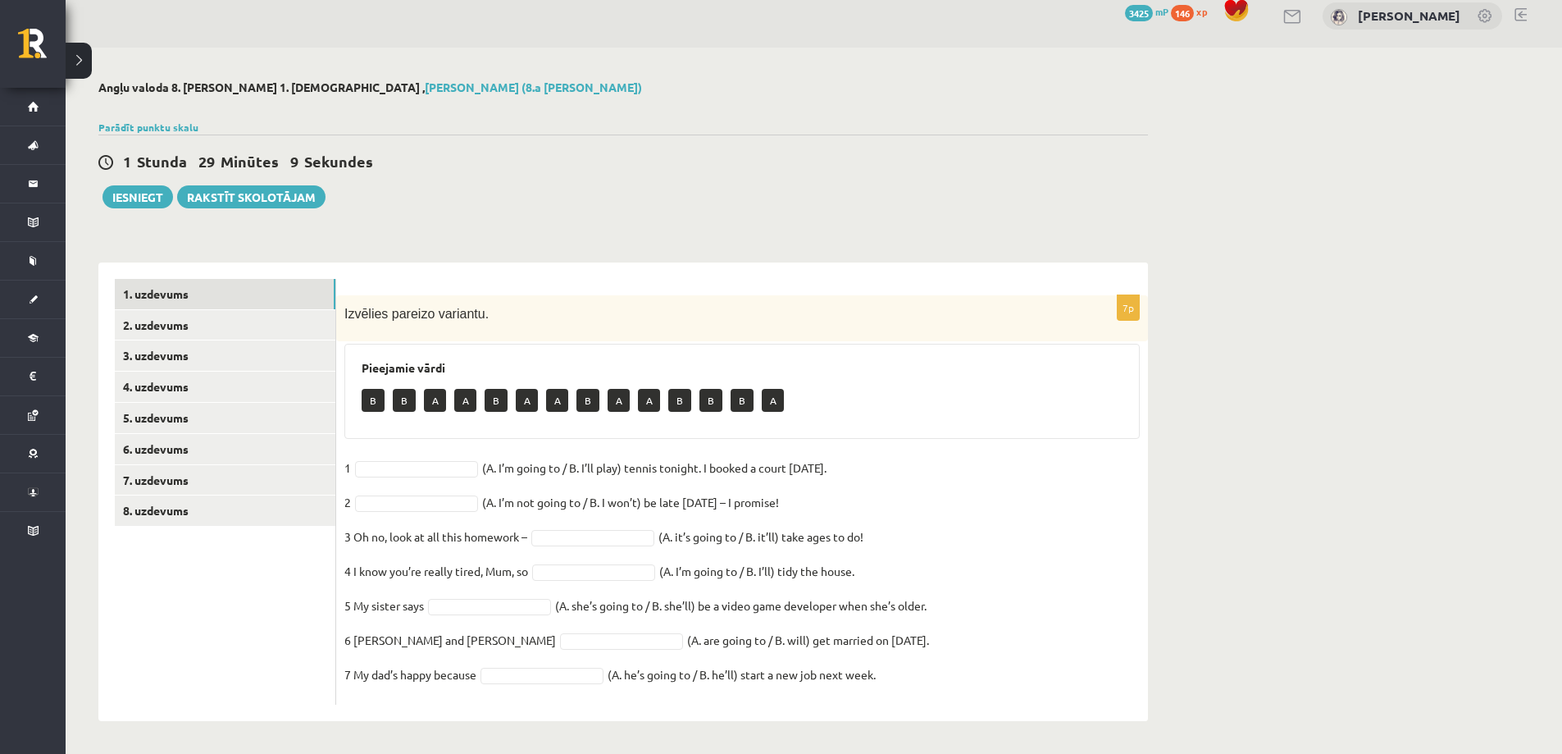
click at [491, 467] on fieldset "1 (A. I’m going to / B. I’ll play) tennis tonight. I booked a court [DATE].   2…" at bounding box center [742, 575] width 796 height 241
click at [487, 500] on fieldset "1 (A. I’m going to / B. I’ll play) tennis tonight. I booked a court [DATE].   2…" at bounding box center [742, 575] width 796 height 241
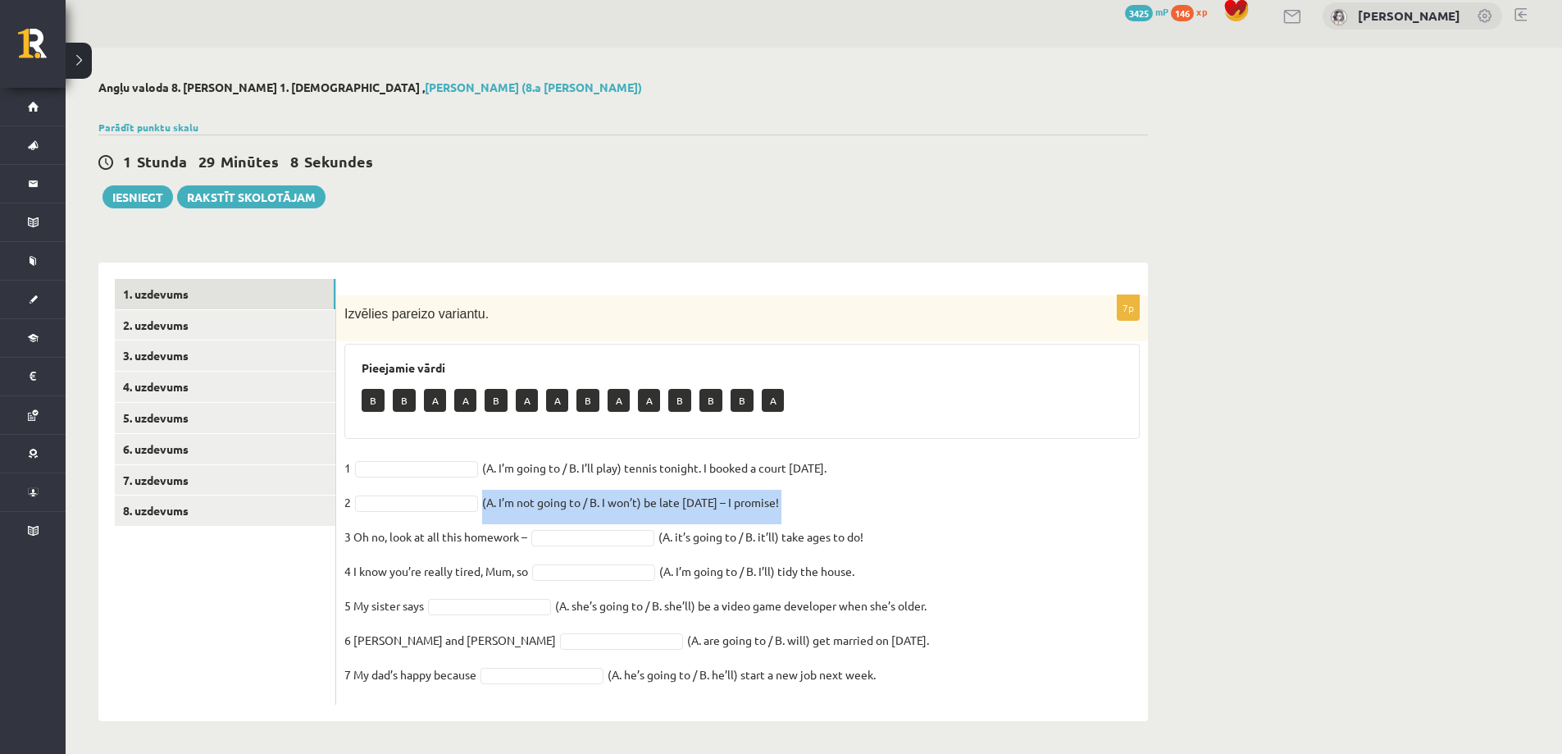
click at [502, 541] on p "3 Oh no, look at all this homework –" at bounding box center [435, 536] width 183 height 25
click at [502, 540] on p "3 Oh no, look at all this homework –" at bounding box center [435, 536] width 183 height 25
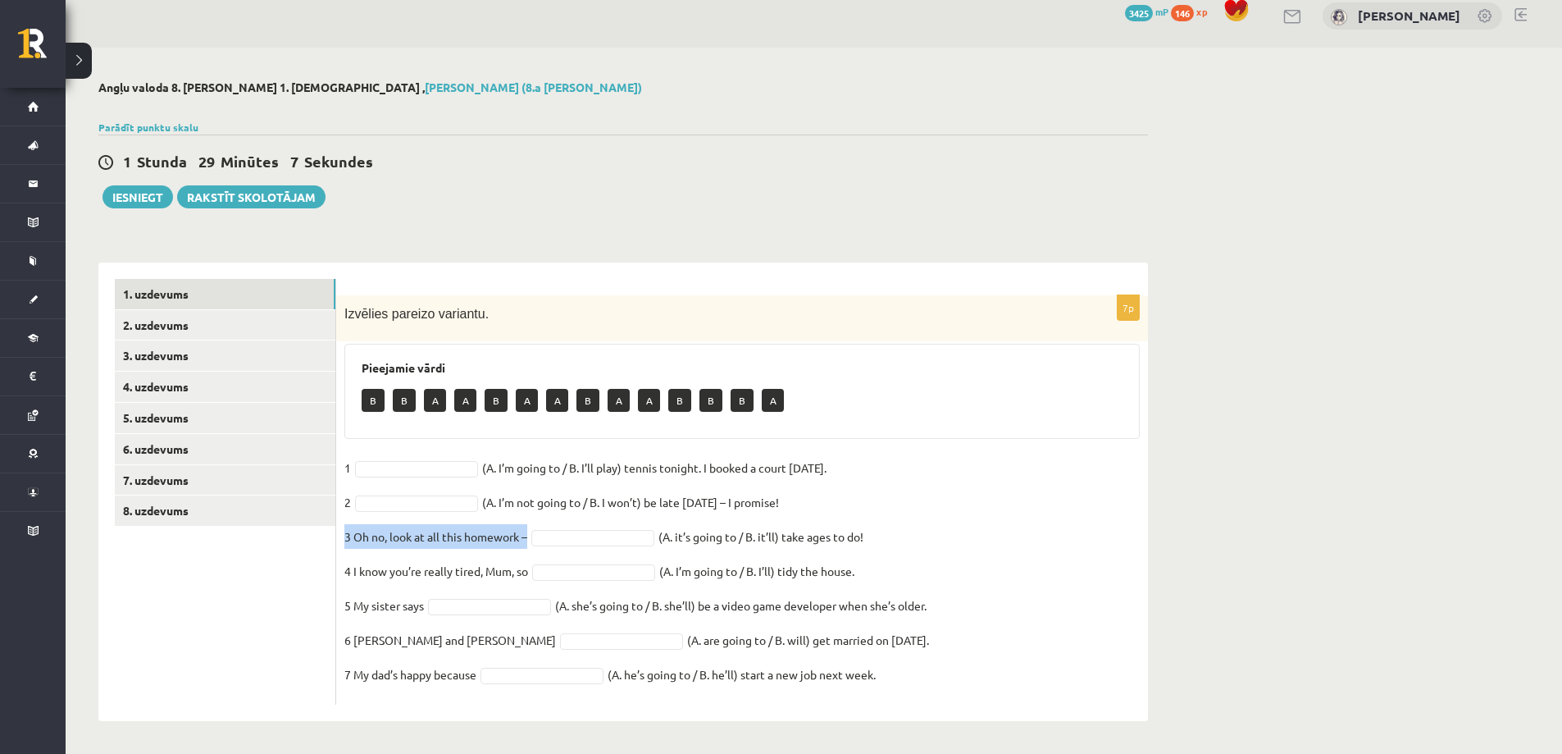
click at [691, 530] on fieldset "1 (A. I’m going to / B. I’ll play) tennis tonight. I booked a court [DATE].   2…" at bounding box center [742, 575] width 796 height 241
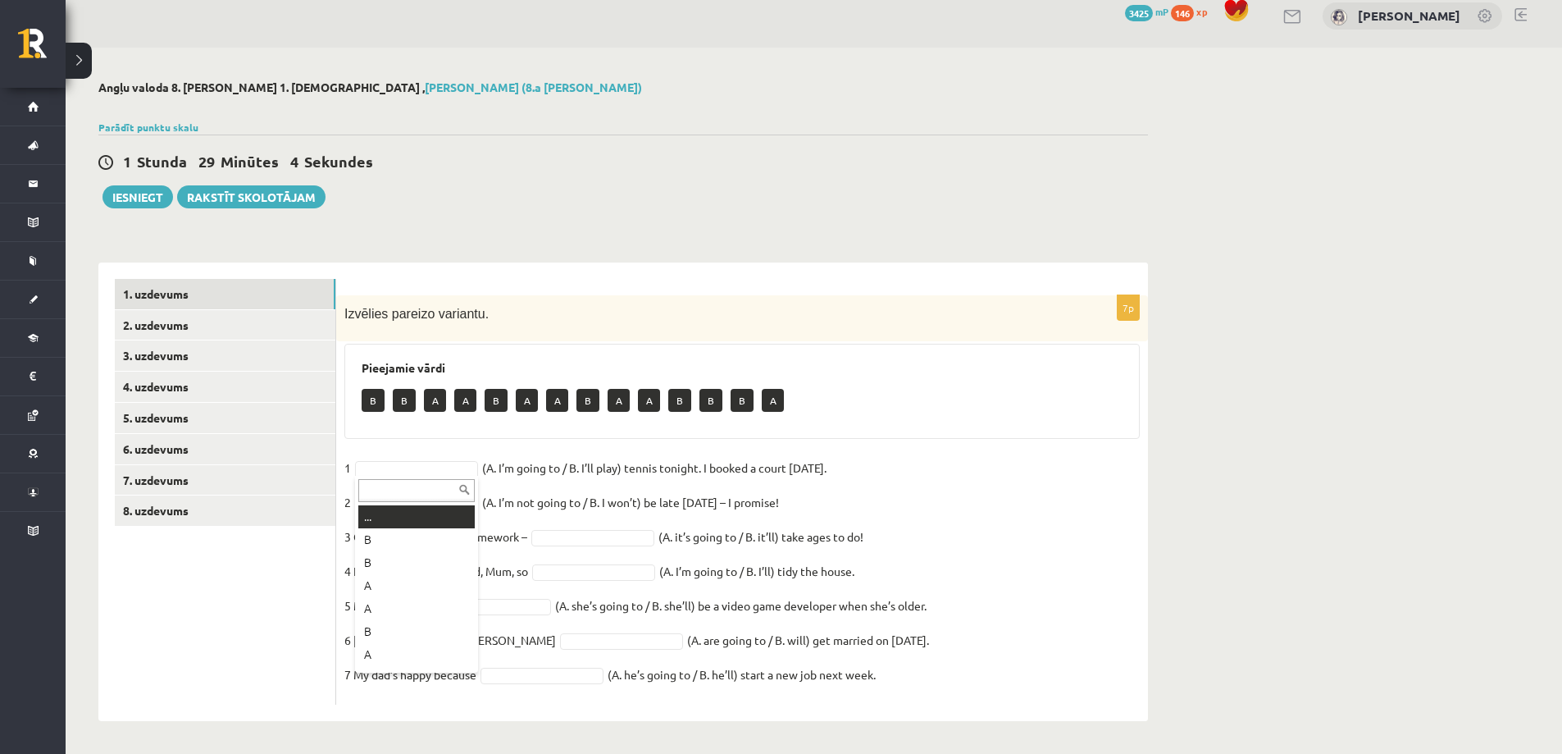
click at [482, 464] on fieldset "1 (A. I’m going to / B. I’ll play) tennis tonight. I booked a court yesterday. …" at bounding box center [742, 575] width 796 height 241
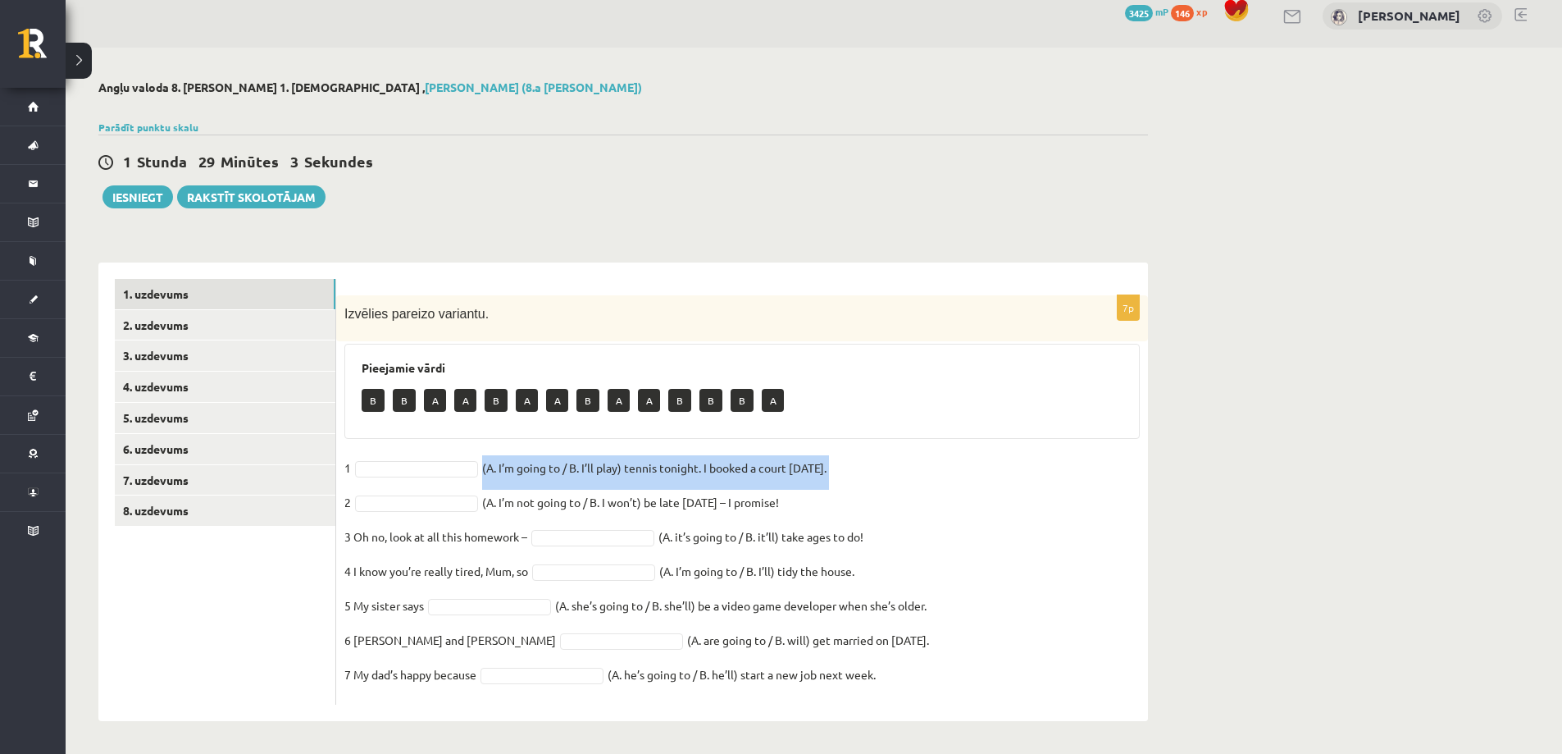
copy fieldset "(A. I’m going to / B. I’ll play) tennis tonight. I booked a court yesterday."
click at [1011, 541] on fieldset "1 (A. I’m going to / B. I’ll play) tennis tonight. I booked a court yesterday. …" at bounding box center [742, 575] width 796 height 241
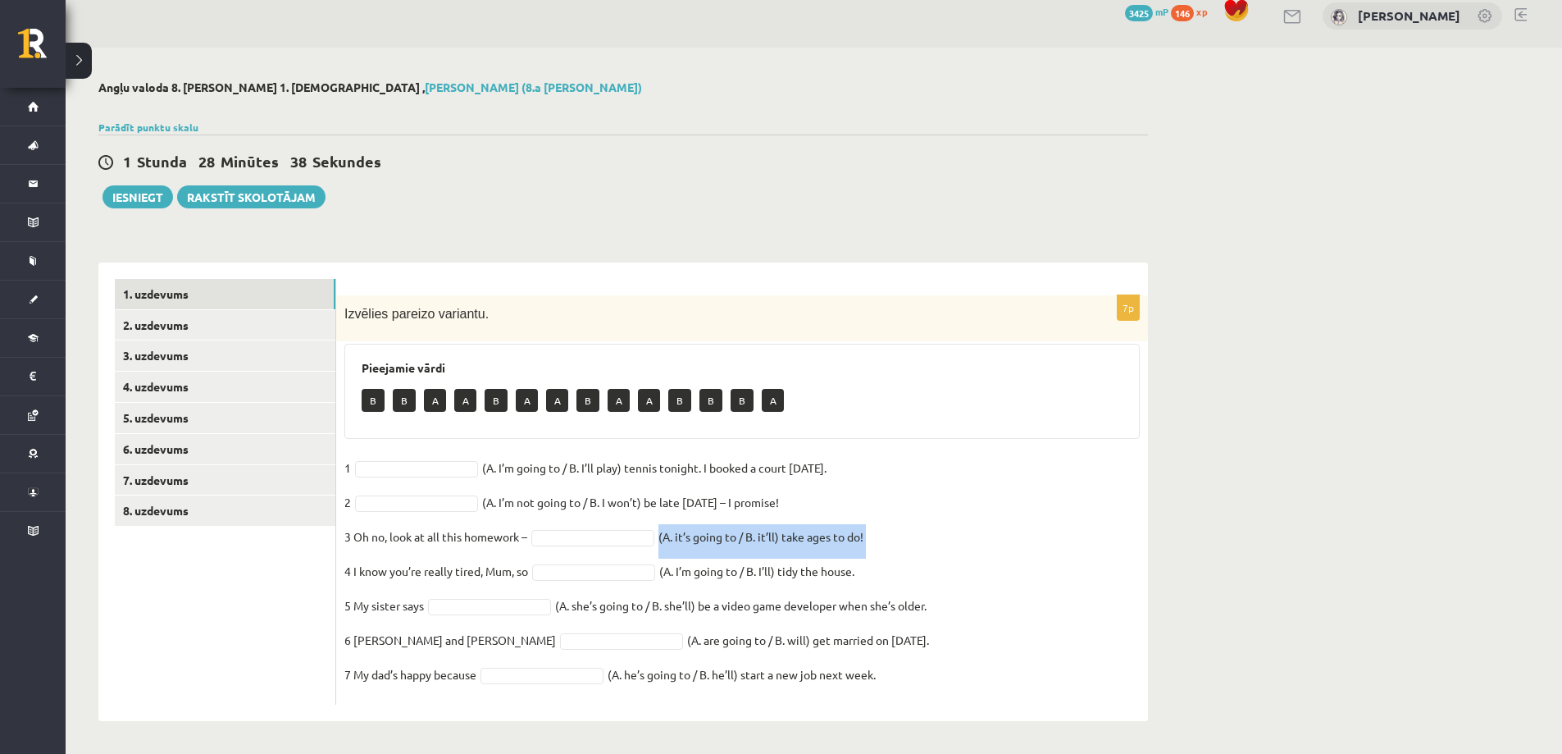
click at [1011, 541] on fieldset "1 (A. I’m going to / B. I’ll play) tennis tonight. I booked a court yesterday. …" at bounding box center [742, 575] width 796 height 241
click at [592, 501] on fieldset "1 (A. I’m going to / B. I’ll play) tennis tonight. I booked a court yesterday. …" at bounding box center [742, 575] width 796 height 241
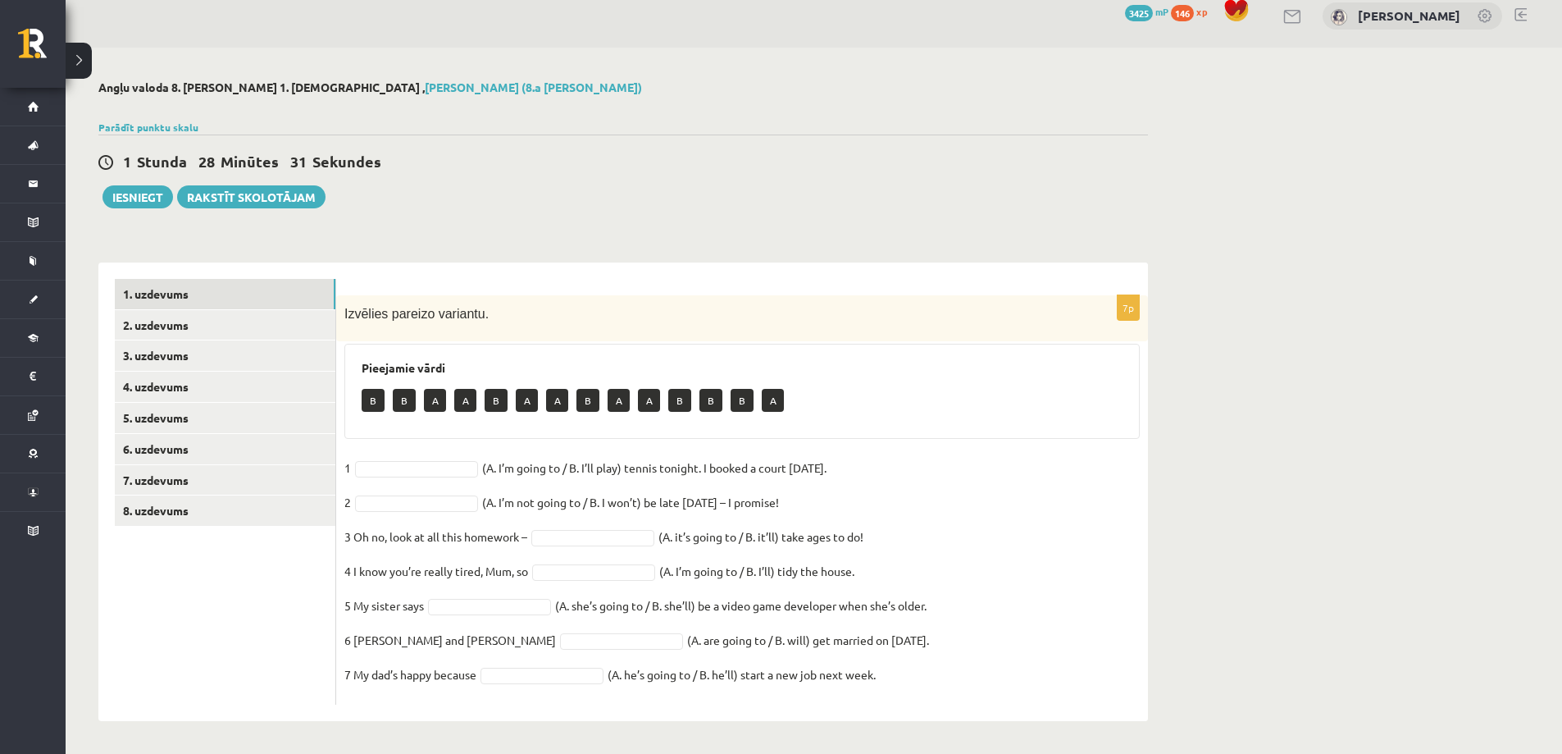
click at [592, 501] on fieldset "1 (A. I’m going to / B. I’ll play) tennis tonight. I booked a court yesterday. …" at bounding box center [742, 575] width 796 height 241
click at [590, 496] on fieldset "1 (A. I’m going to / B. I’ll play) tennis tonight. I booked a court yesterday. …" at bounding box center [742, 575] width 796 height 241
click at [543, 498] on fieldset "1 (A. I’m going to / B. I’ll play) tennis tonight. I booked a court yesterday. …" at bounding box center [742, 575] width 796 height 241
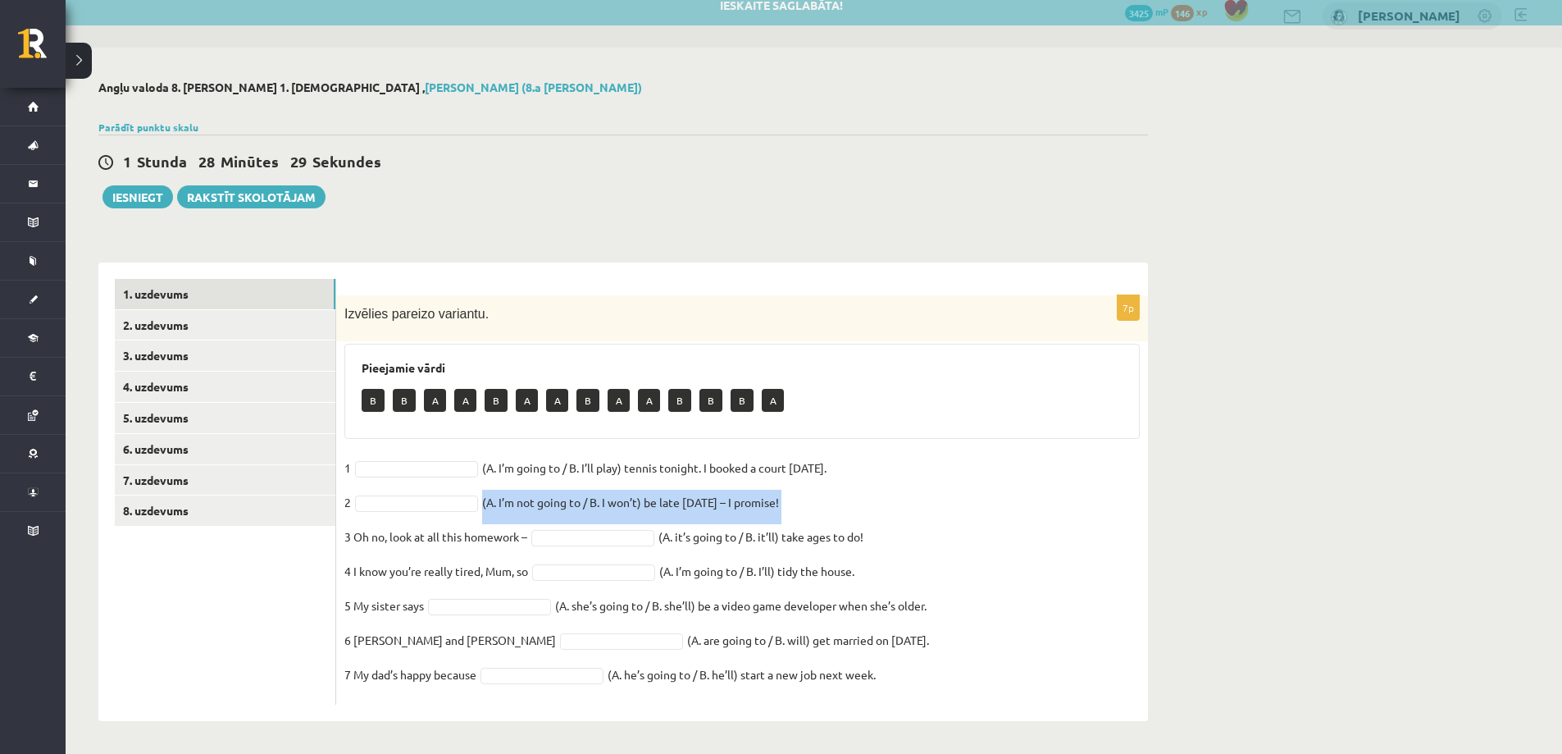
copy fieldset "(A. I’m not going to / B. I won’t) be late tomorrow – I promise!"
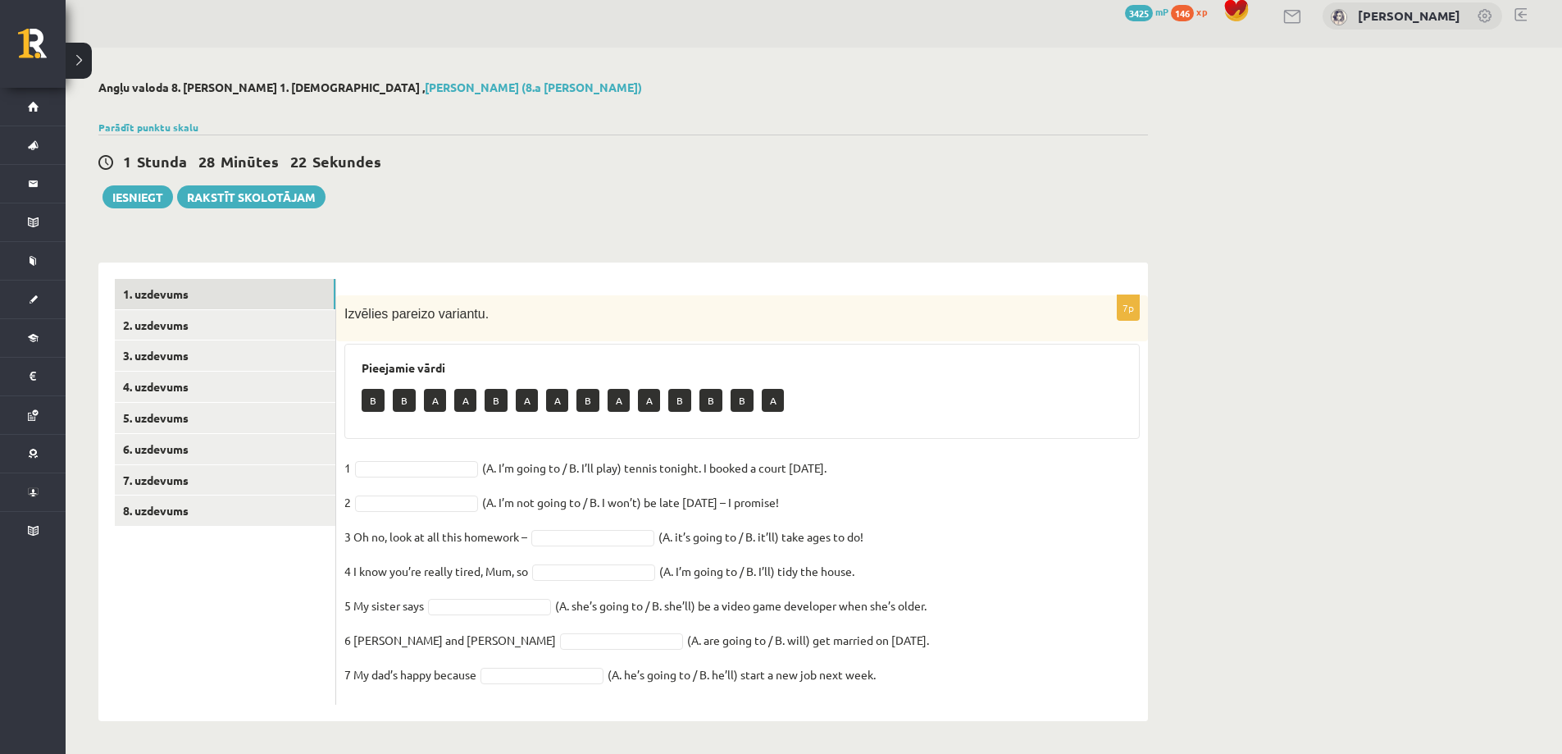
click at [441, 536] on p "3 Oh no, look at all this homework –" at bounding box center [435, 536] width 183 height 25
copy fieldset "3 Oh no, look at all this homework –"
click at [726, 533] on fieldset "1 (A. I’m going to / B. I’ll play) tennis tonight. I booked a court yesterday. …" at bounding box center [742, 575] width 796 height 241
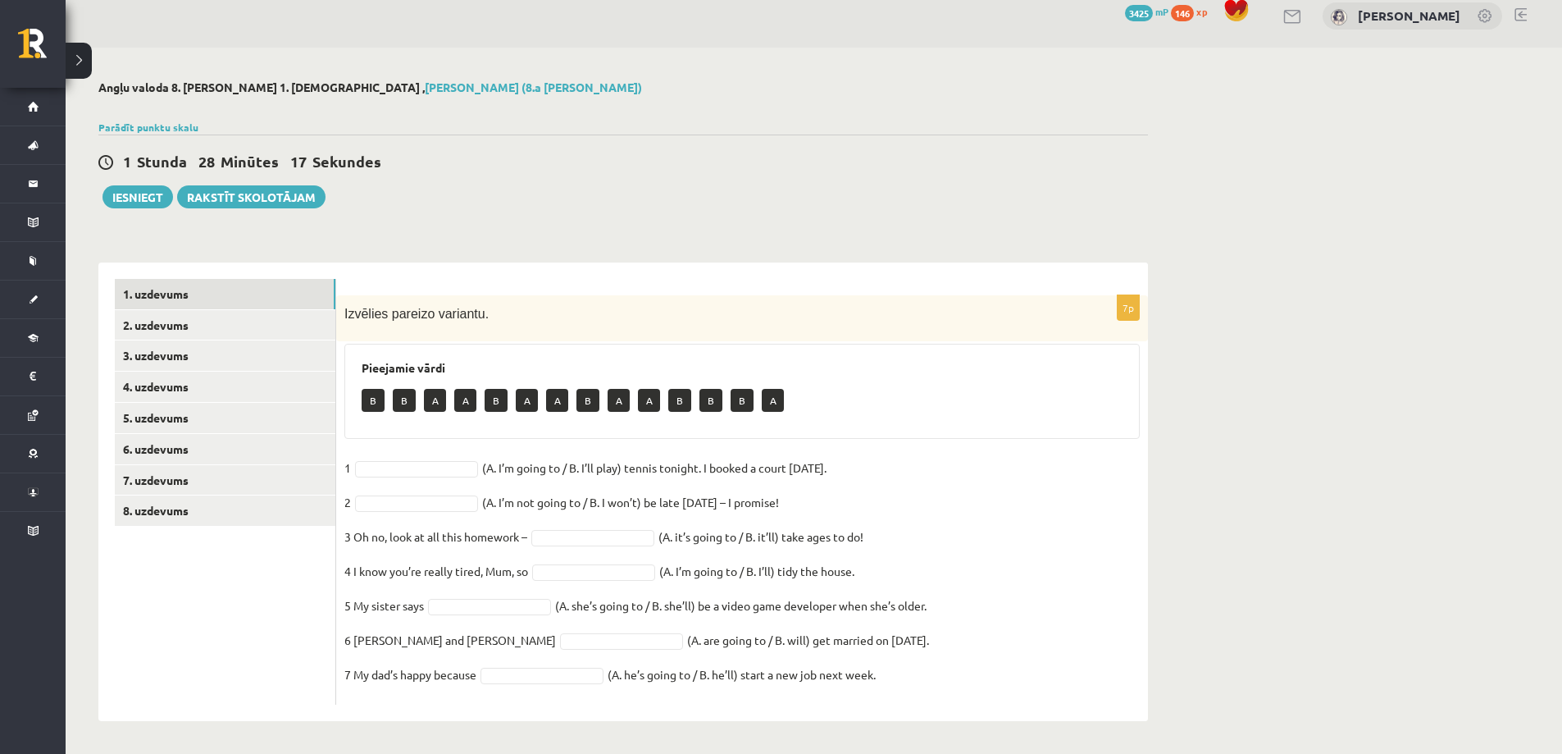
click at [726, 533] on fieldset "1 (A. I’m going to / B. I’ll play) tennis tonight. I booked a court yesterday. …" at bounding box center [742, 575] width 796 height 241
copy fieldset "(A. it’s going to / B. it’ll) take ages to do!"
click at [427, 570] on p "4 I know you’re really tired, Mum, so" at bounding box center [436, 571] width 184 height 25
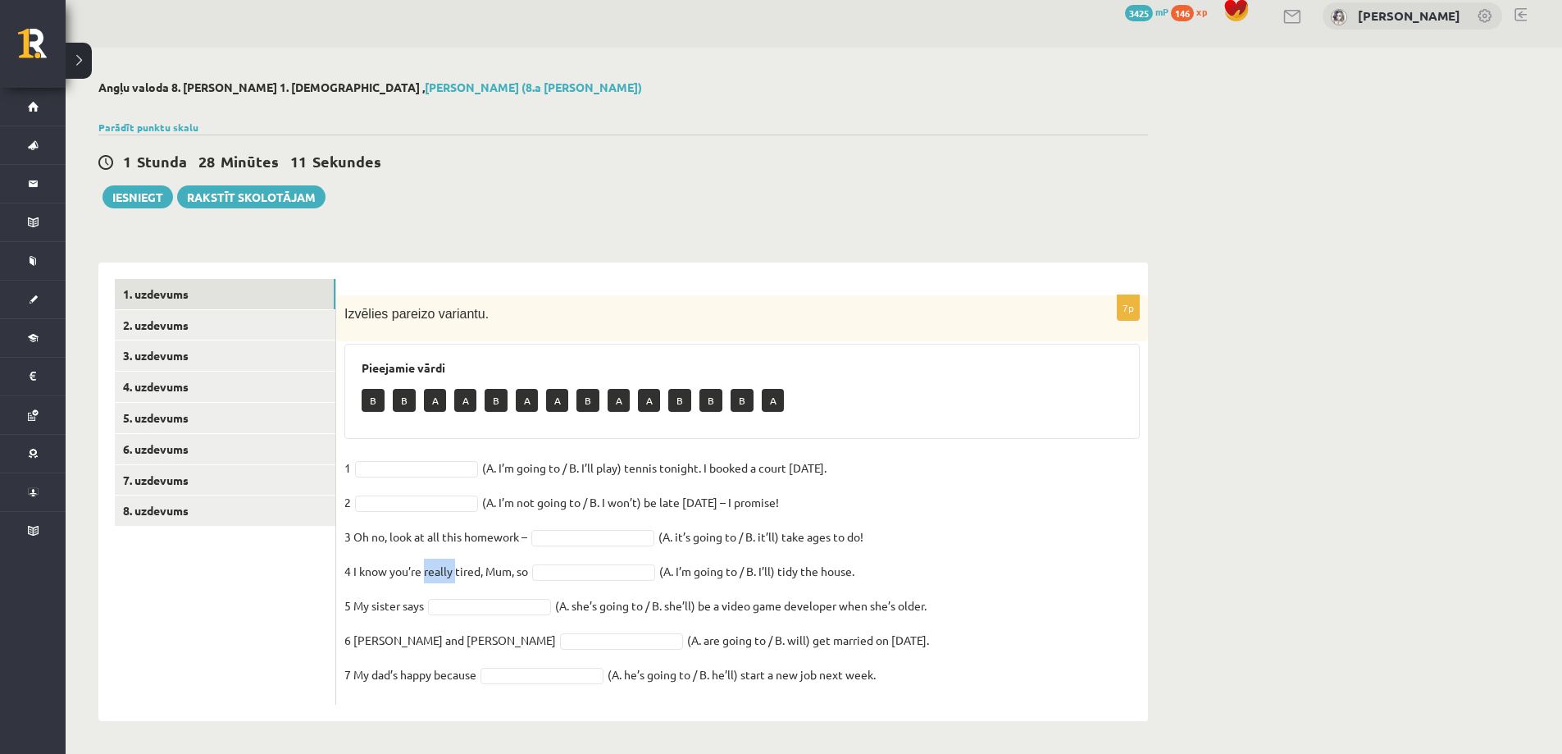
click at [427, 570] on p "4 I know you’re really tired, Mum, so" at bounding box center [436, 571] width 184 height 25
copy fieldset "4 I know you’re really tired, Mum, so"
click at [719, 568] on fieldset "1 (A. I’m going to / B. I’ll play) tennis tonight. I booked a court yesterday. …" at bounding box center [742, 575] width 796 height 241
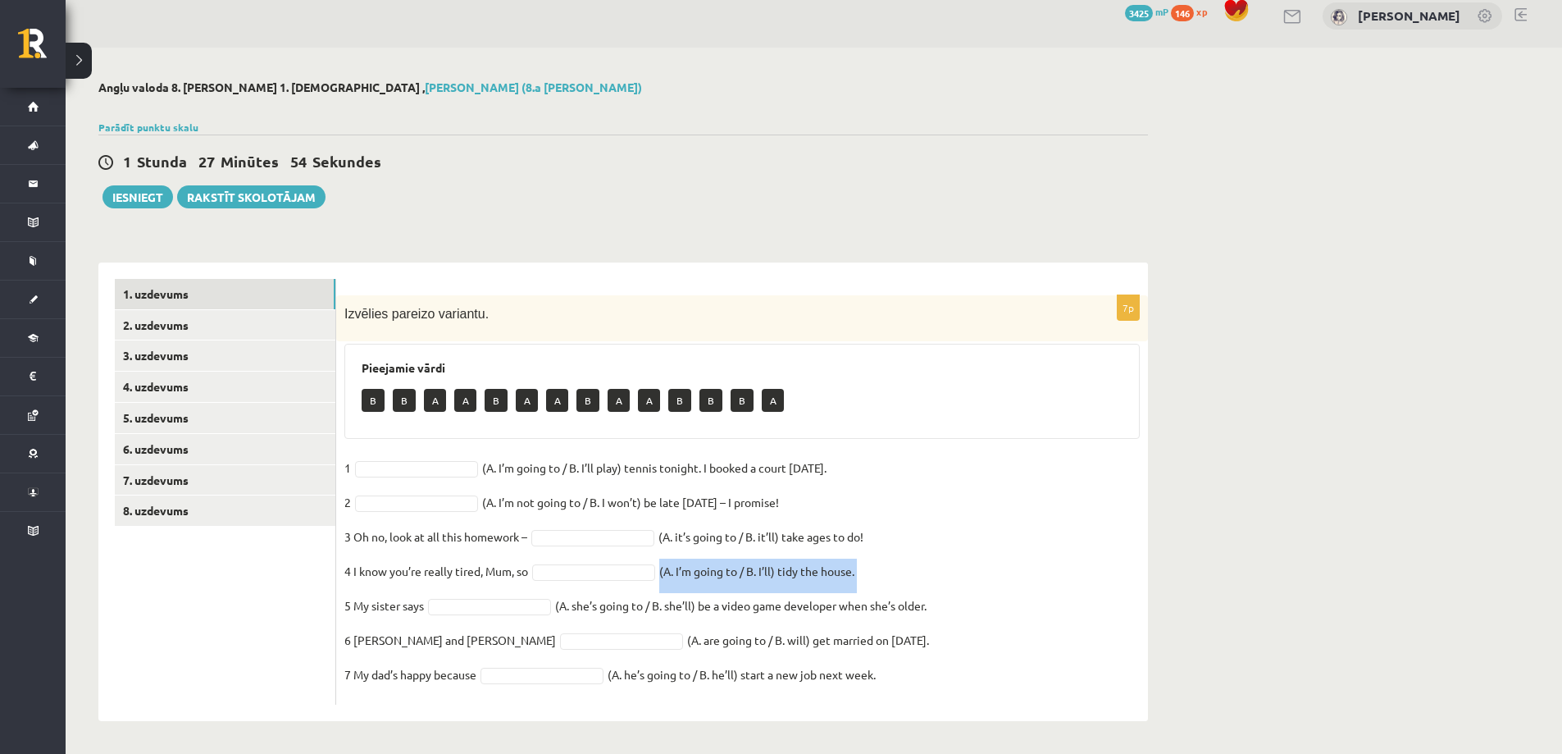
copy fieldset "(A. I’m going to / B. I’ll) tidy the house."
click at [403, 600] on p "5 My sister says" at bounding box center [384, 605] width 80 height 25
copy fieldset "5 My sister says"
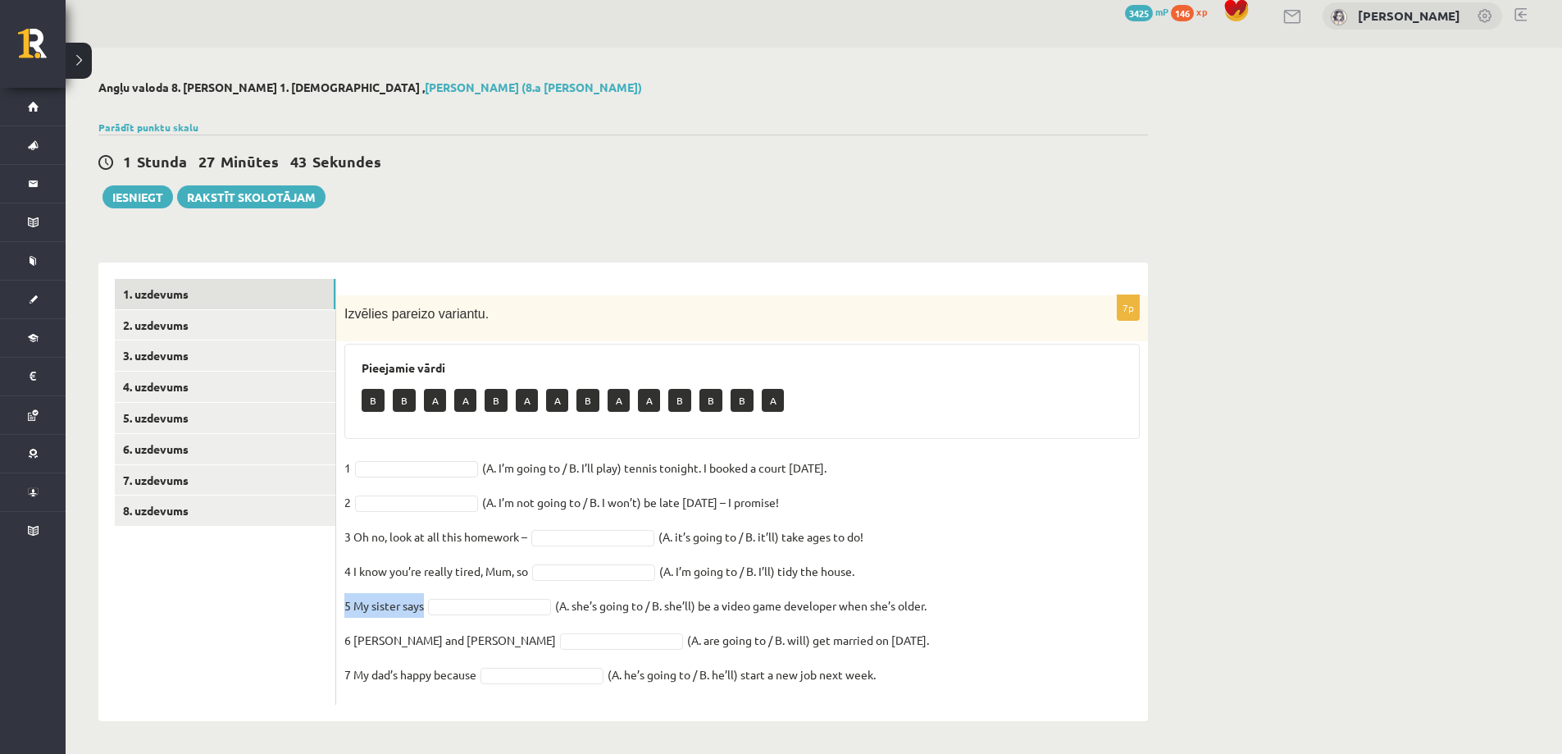
click at [615, 598] on fieldset "1 (A. I’m going to / B. I’ll play) tennis tonight. I booked a court yesterday. …" at bounding box center [742, 575] width 796 height 241
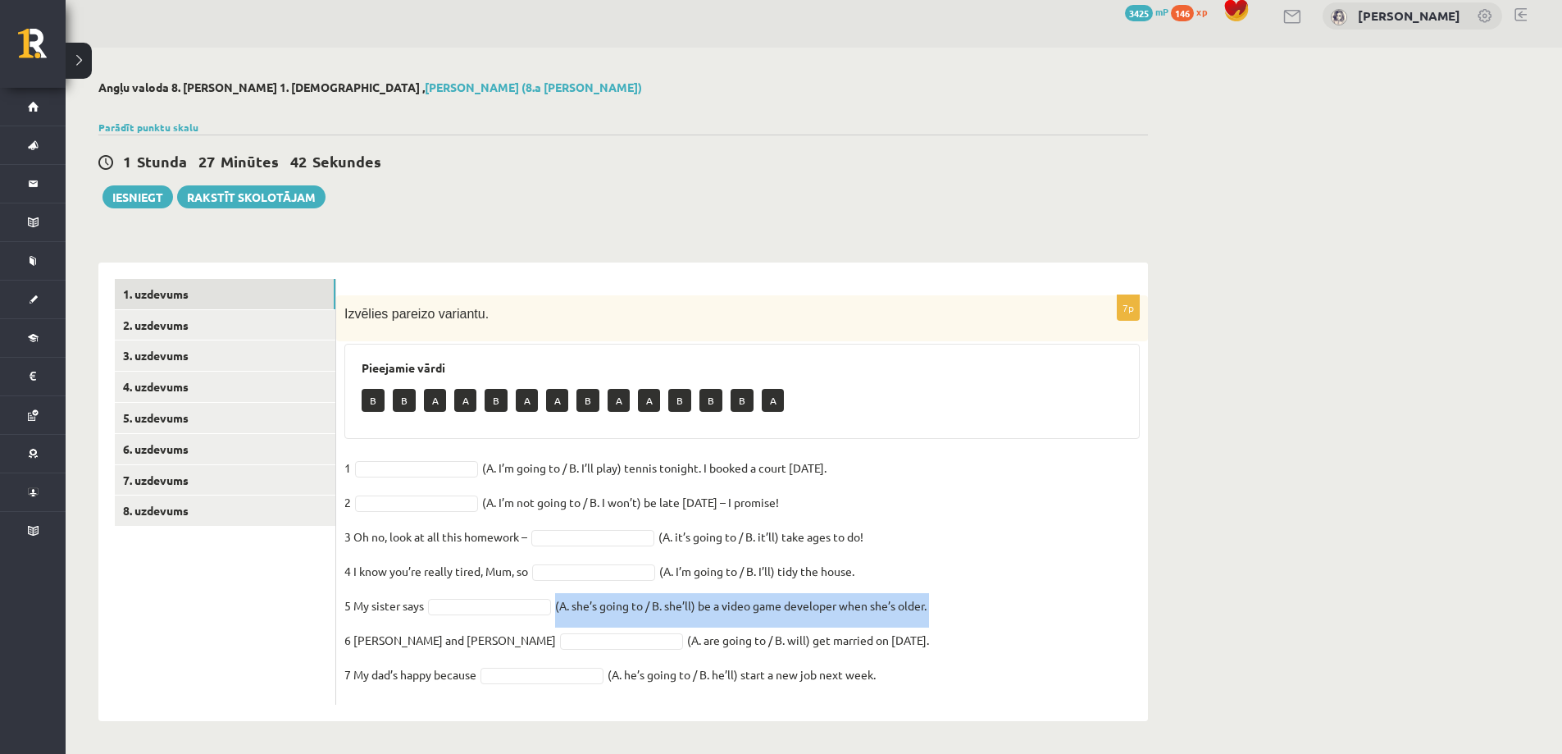
copy fieldset "(A. she’s going to / B. she’ll) be a video game developer when she’s older."
click at [381, 638] on p "6 Maisy and Dave" at bounding box center [450, 639] width 212 height 25
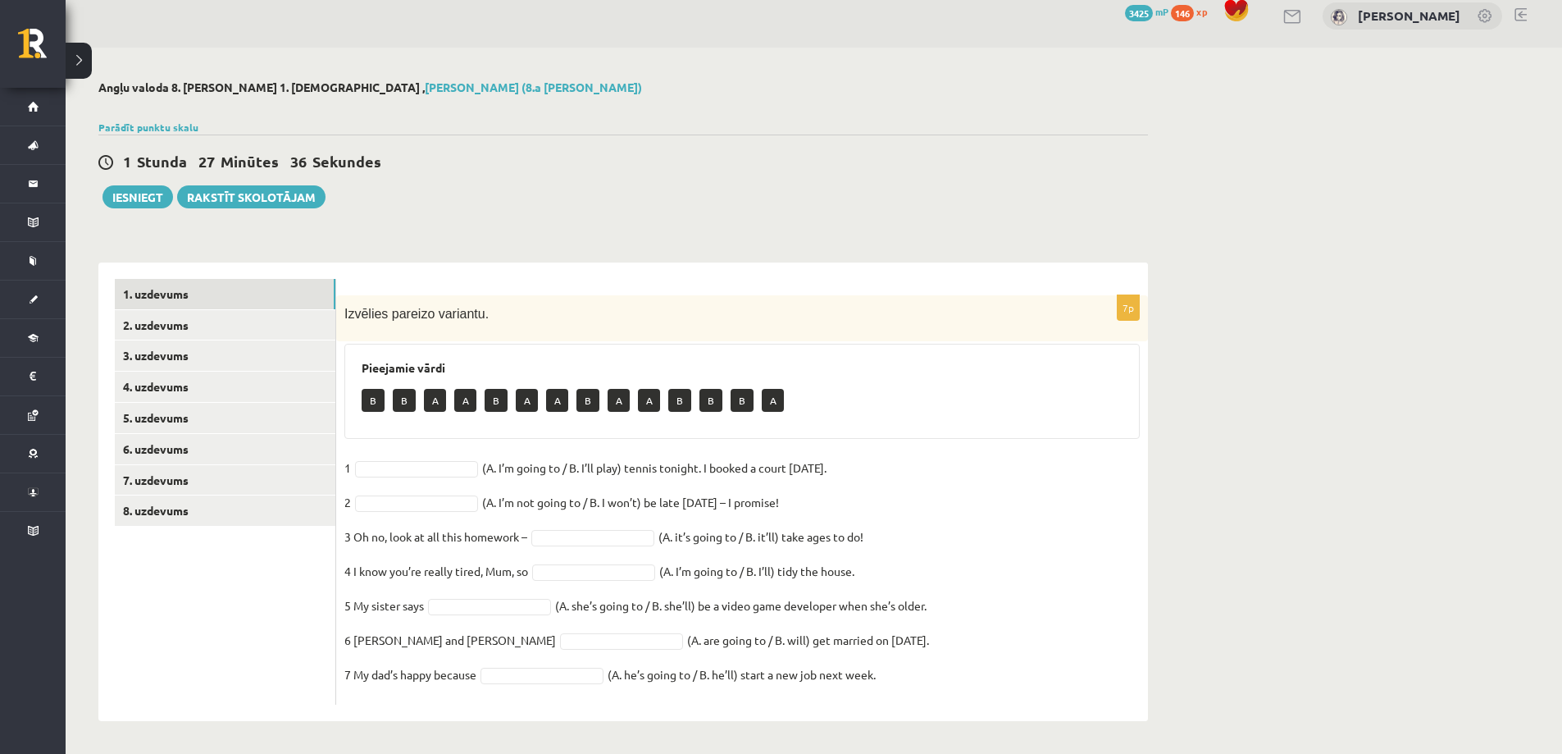
click at [381, 641] on p "6 Maisy and Dave" at bounding box center [450, 639] width 212 height 25
click at [380, 639] on p "6 Maisy and Dave" at bounding box center [450, 639] width 212 height 25
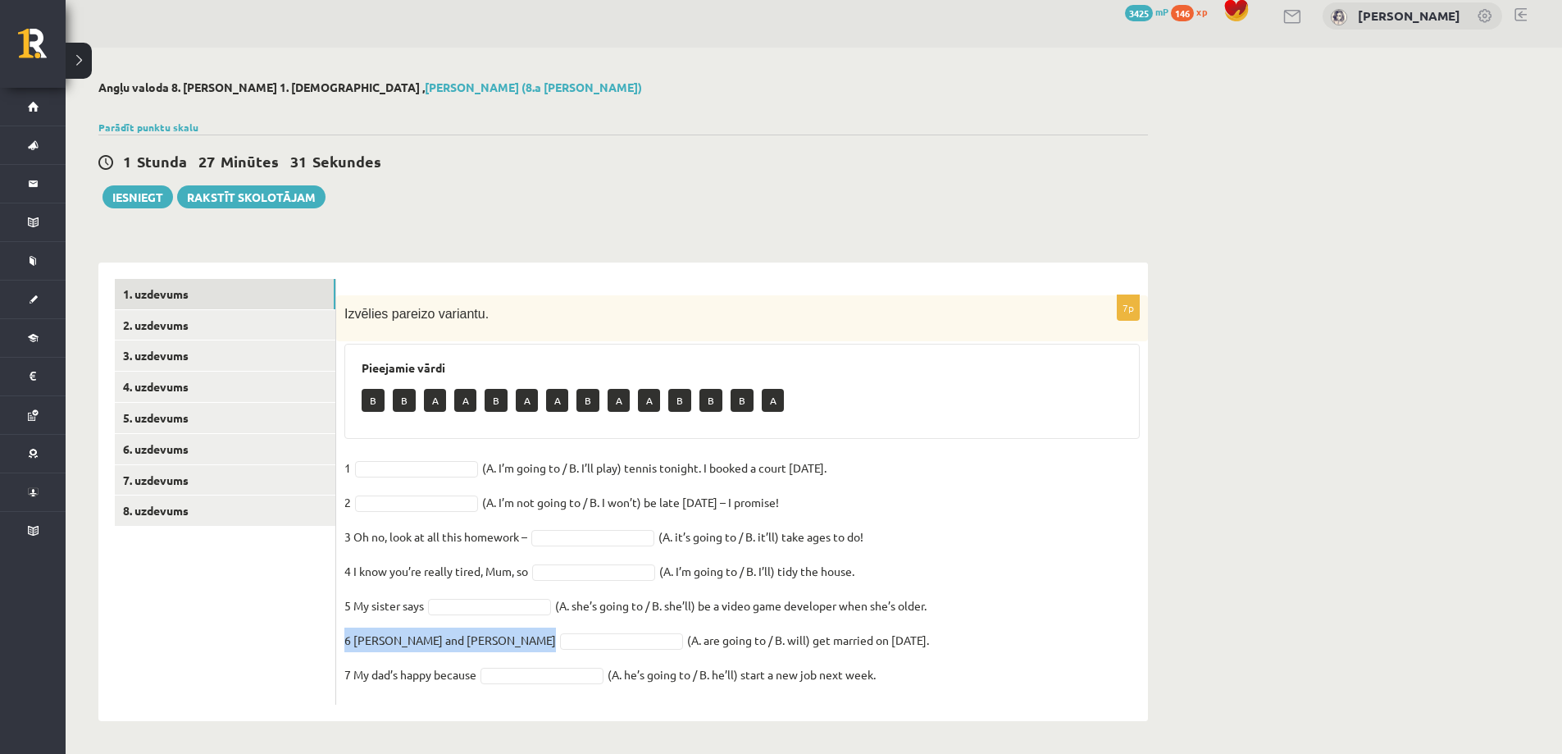
click at [673, 612] on fieldset "1 (A. I’m going to / B. I’ll play) tennis tonight. I booked a court yesterday. …" at bounding box center [742, 575] width 796 height 241
click at [672, 612] on fieldset "1 (A. I’m going to / B. I’ll play) tennis tonight. I booked a court yesterday. …" at bounding box center [742, 575] width 796 height 241
click at [669, 605] on fieldset "1 (A. I’m going to / B. I’ll play) tennis tonight. I booked a court yesterday. …" at bounding box center [742, 575] width 796 height 241
click at [665, 630] on fieldset "1 (A. I’m going to / B. I’ll play) tennis tonight. I booked a court yesterday. …" at bounding box center [742, 575] width 796 height 241
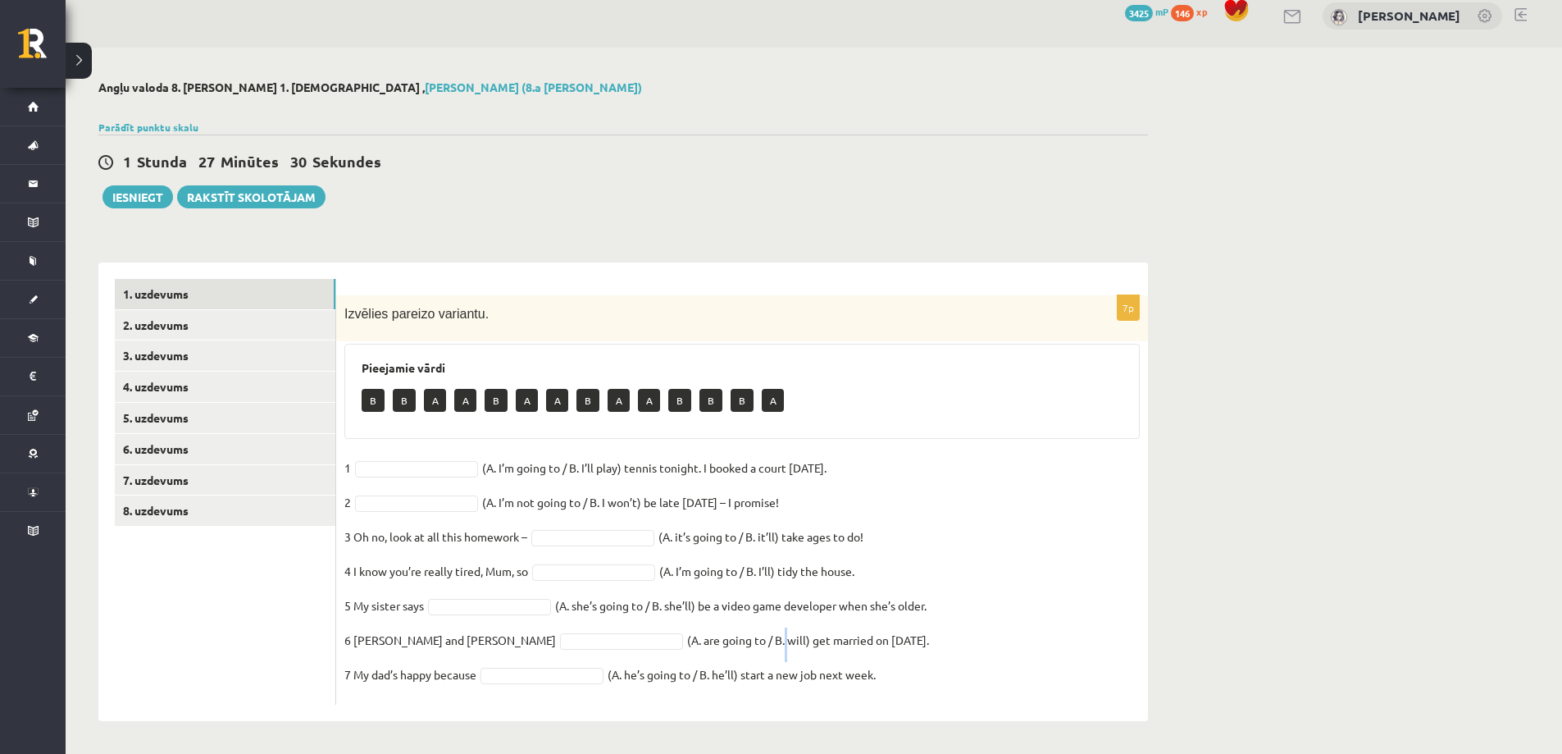
click at [665, 630] on fieldset "1 (A. I’m going to / B. I’ll play) tennis tonight. I booked a court yesterday. …" at bounding box center [742, 575] width 796 height 241
click at [435, 676] on p "7 My dad’s happy because" at bounding box center [410, 674] width 132 height 25
click at [436, 676] on p "7 My dad’s happy because" at bounding box center [410, 674] width 132 height 25
click at [682, 676] on fieldset "1 (A. I’m going to / B. I’ll play) tennis tonight. I booked a court yesterday. …" at bounding box center [742, 575] width 796 height 241
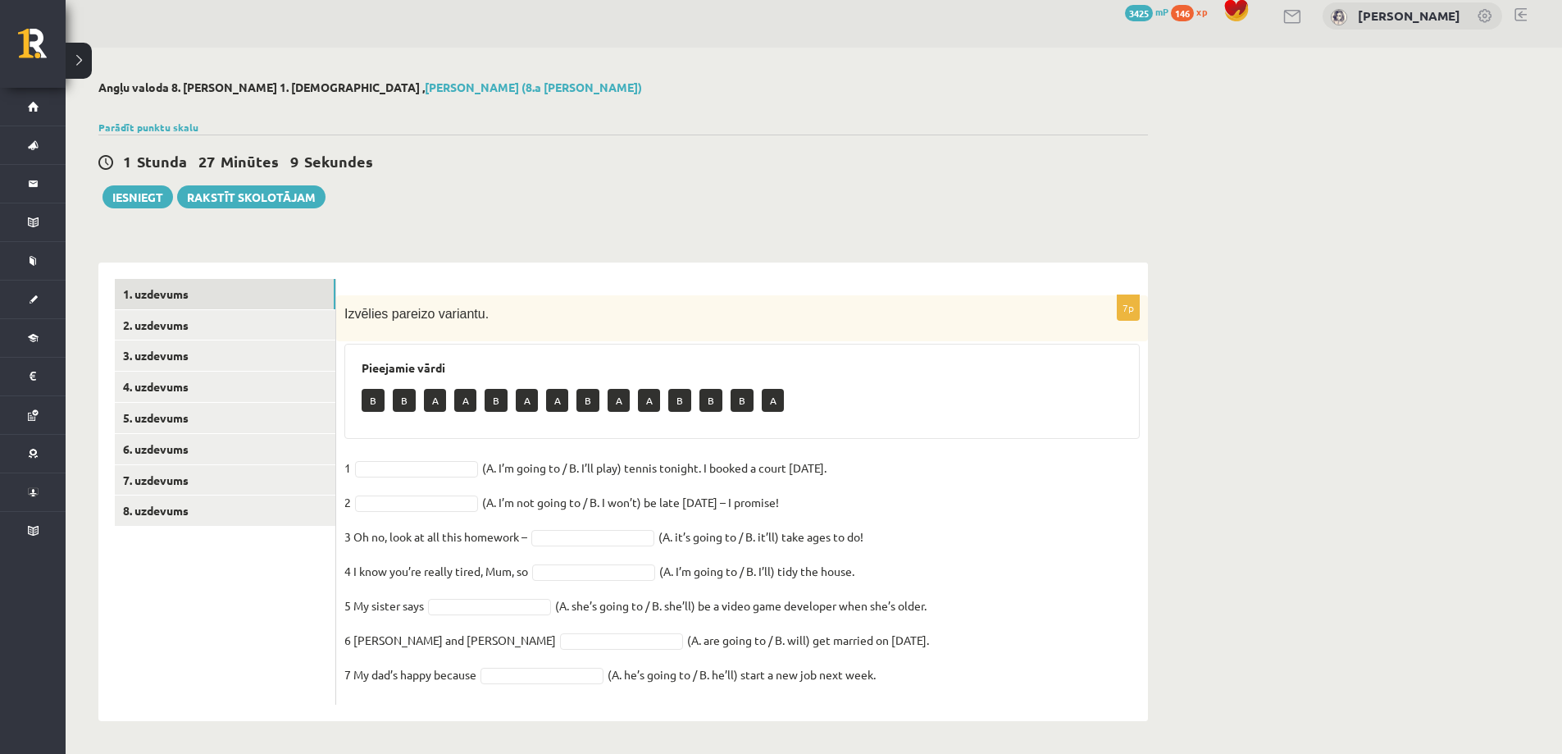
click at [682, 676] on fieldset "1 (A. I’m going to / B. I’ll play) tennis tonight. I booked a court yesterday. …" at bounding box center [742, 575] width 796 height 241
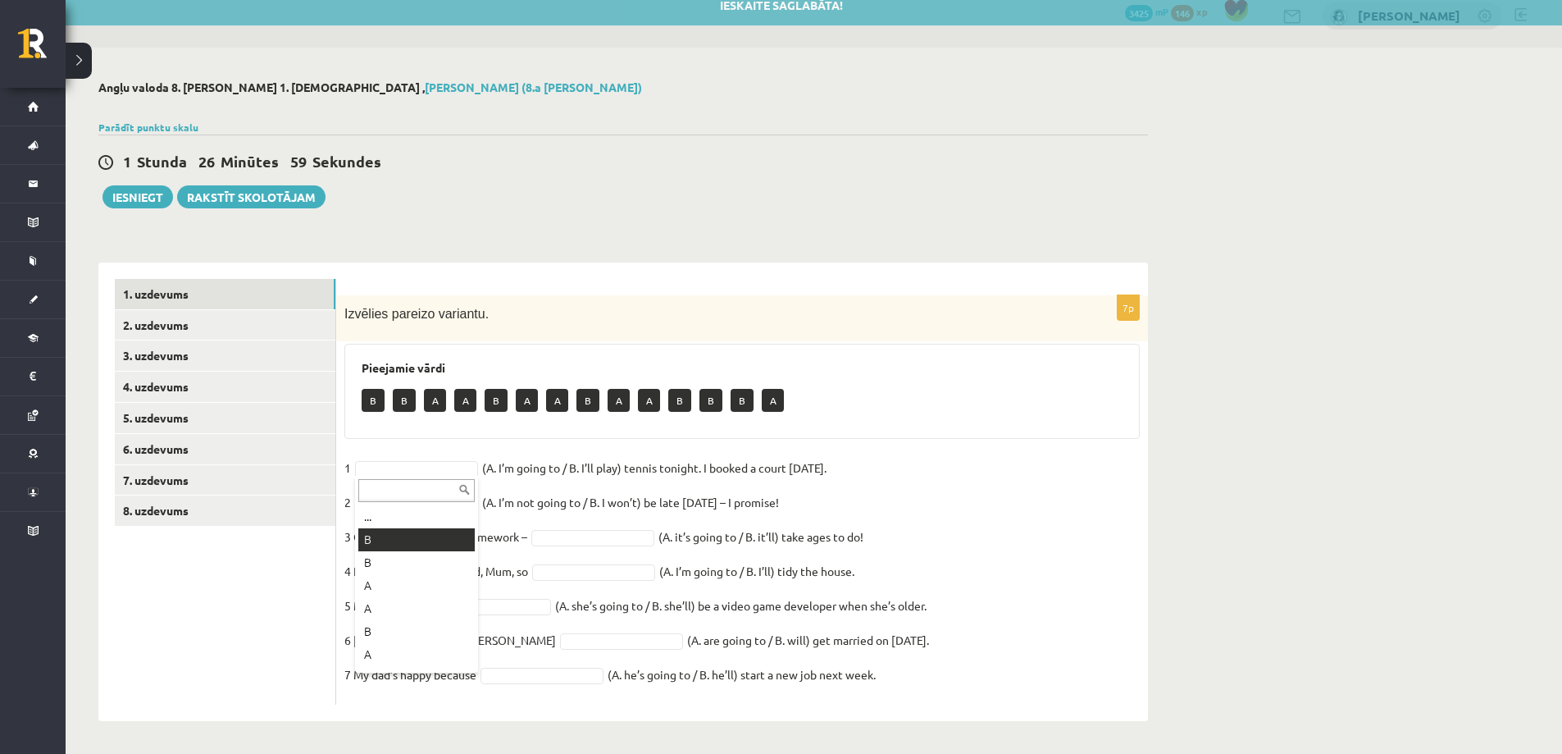
click at [392, 545] on p "3 Oh no, look at all this homework –" at bounding box center [435, 536] width 183 height 25
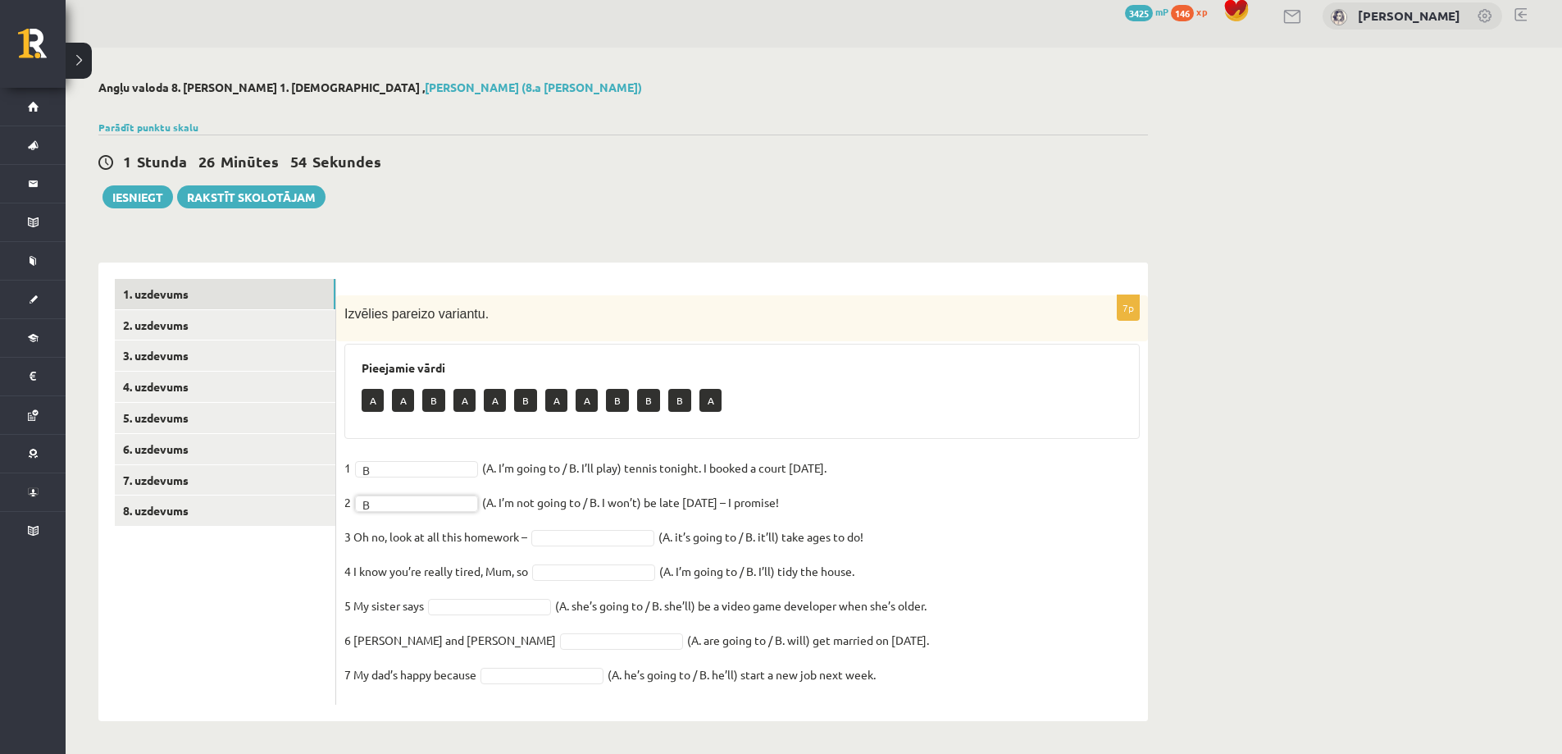
drag, startPoint x: 382, startPoint y: 573, endPoint x: 528, endPoint y: 539, distance: 150.0
click at [387, 571] on p "4 I know you’re really tired, Mum, so" at bounding box center [436, 571] width 184 height 25
click at [525, 540] on p "3 Oh no, look at all this homework –" at bounding box center [435, 536] width 183 height 25
click at [561, 601] on fieldset "1 B * (A. I’m going to / B. I’ll play) tennis tonight. I booked a court yesterd…" at bounding box center [742, 575] width 796 height 241
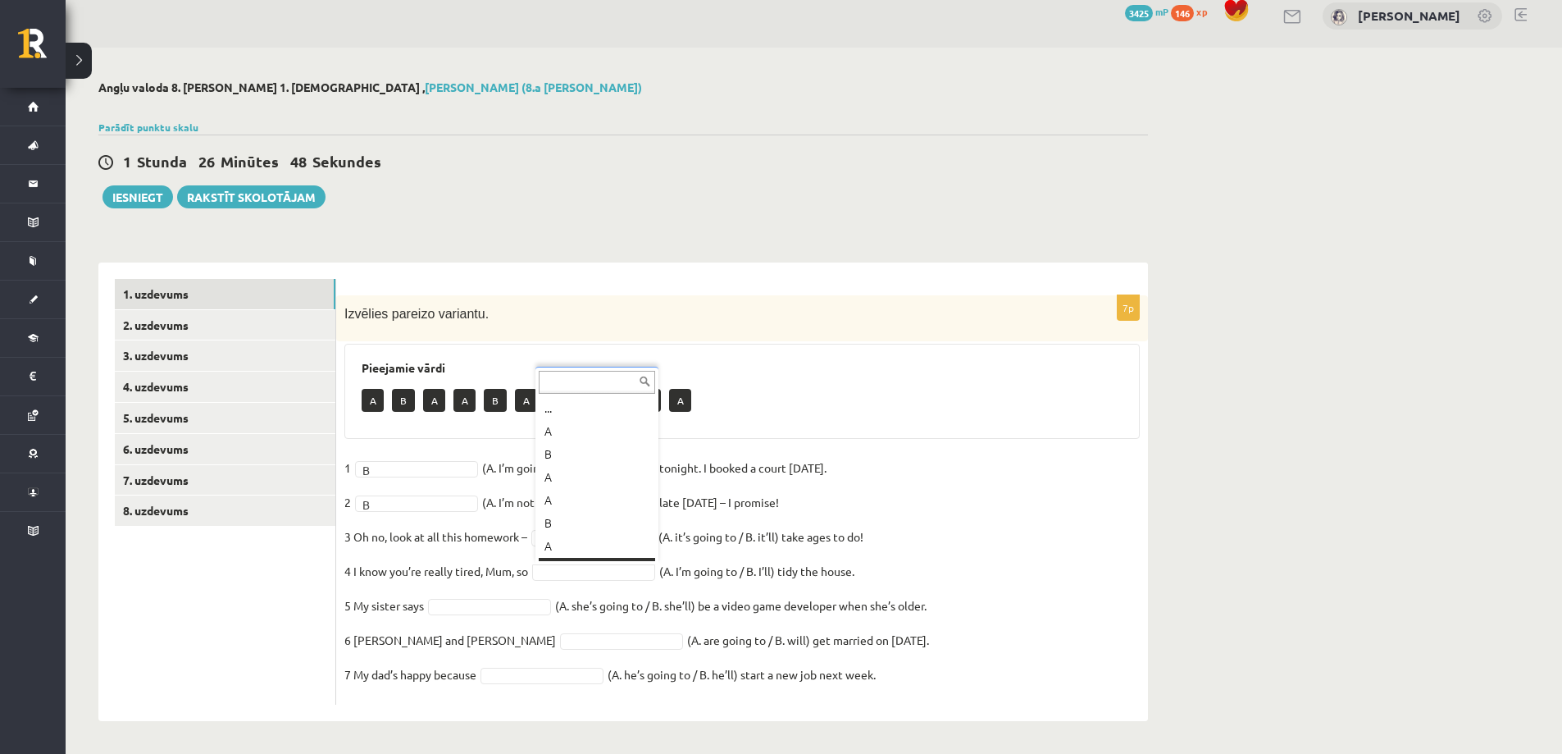
scroll to position [20, 0]
click at [543, 549] on fieldset "1 B * (A. I’m going to / B. I’ll play) tennis tonight. I booked a court yesterd…" at bounding box center [742, 575] width 796 height 241
click at [504, 572] on p "4 I know you’re really tired, Mum, so" at bounding box center [436, 571] width 184 height 25
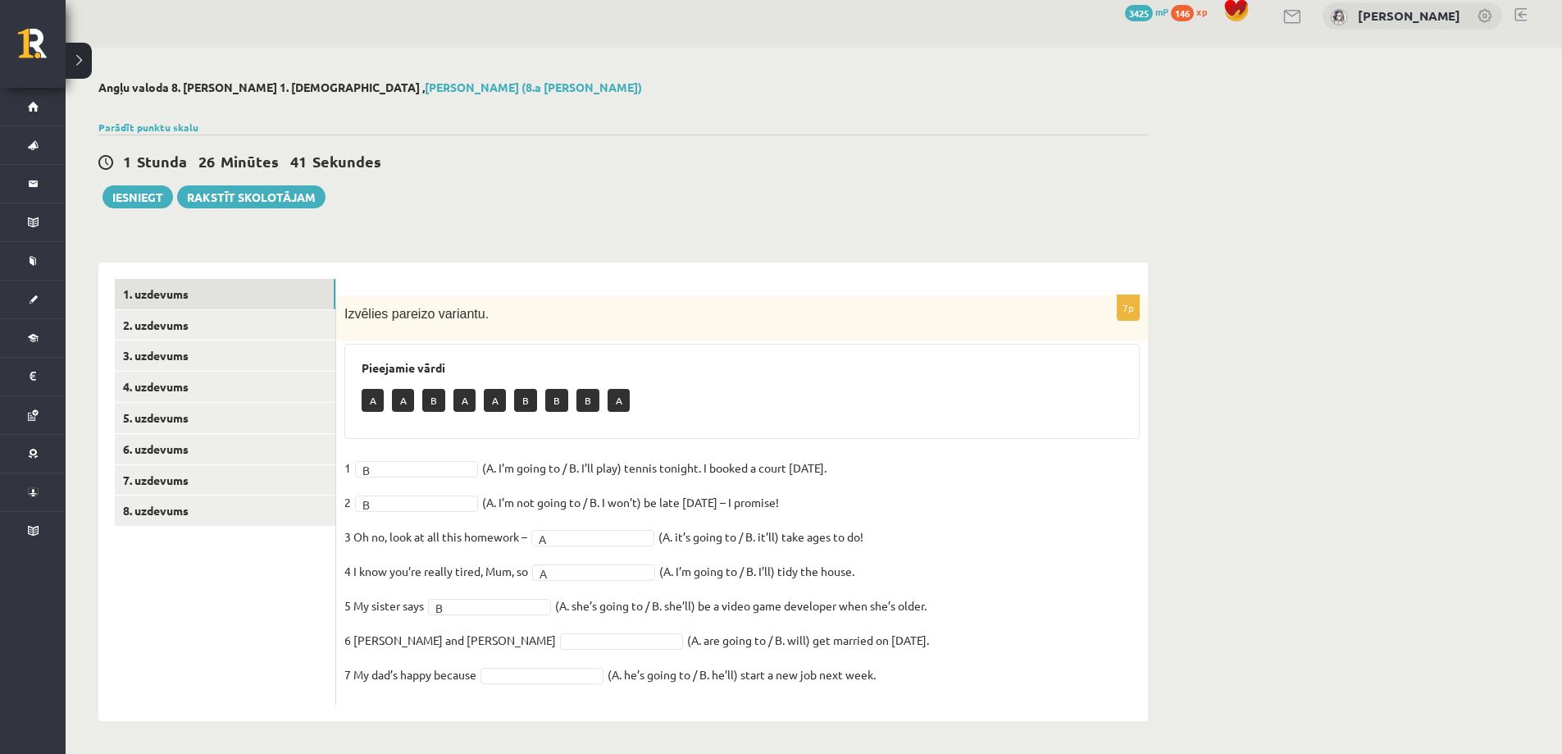
drag, startPoint x: 454, startPoint y: 581, endPoint x: 459, endPoint y: 604, distance: 23.5
click at [454, 581] on p "4 I know you’re really tired, Mum, so" at bounding box center [436, 571] width 184 height 25
click at [456, 585] on fieldset "1 B * (A. I’m going to / B. I’ll play) tennis tonight. I booked a court yesterd…" at bounding box center [742, 575] width 796 height 241
click at [263, 324] on link "2. uzdevums" at bounding box center [225, 325] width 221 height 30
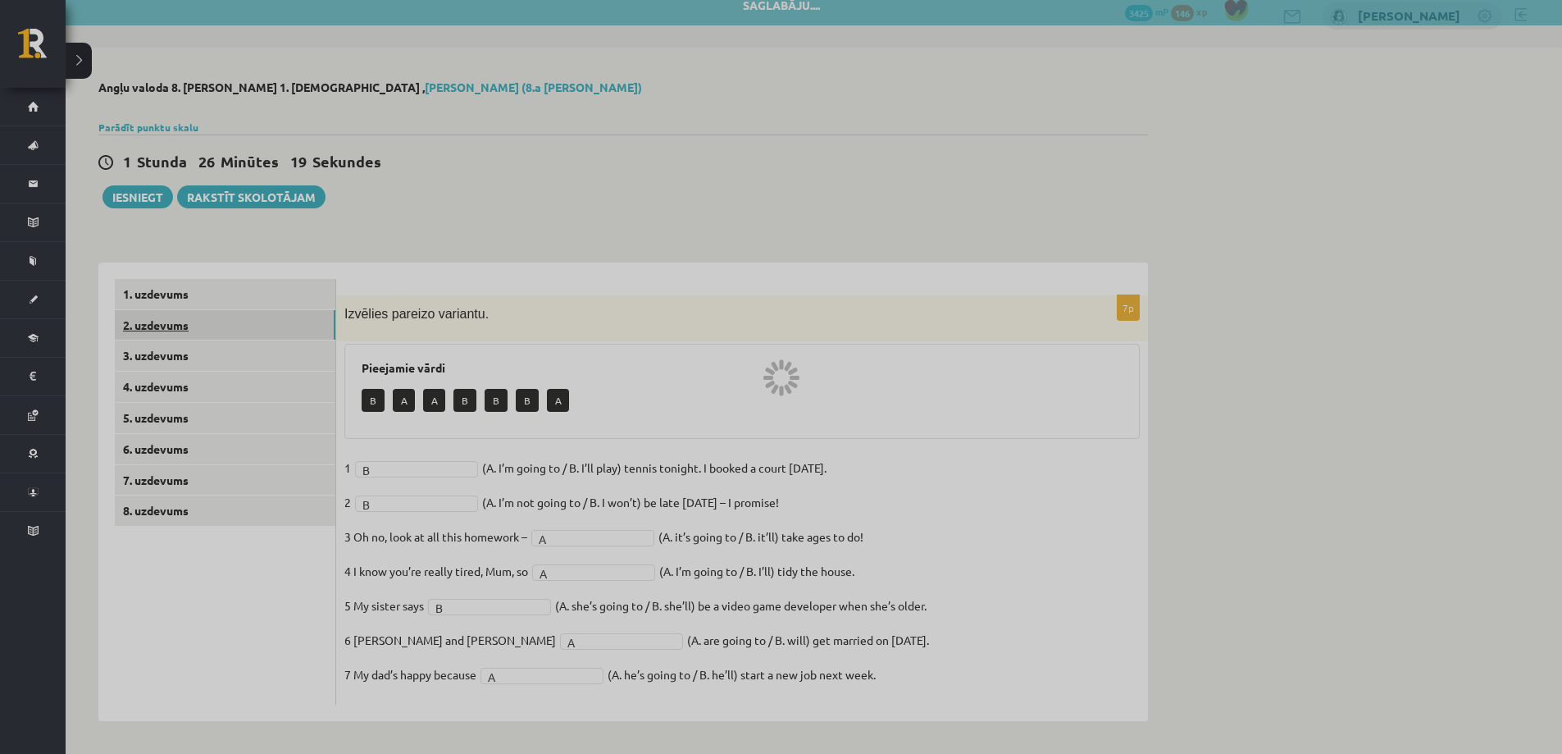
click at [263, 321] on link "2. uzdevums" at bounding box center [225, 325] width 221 height 30
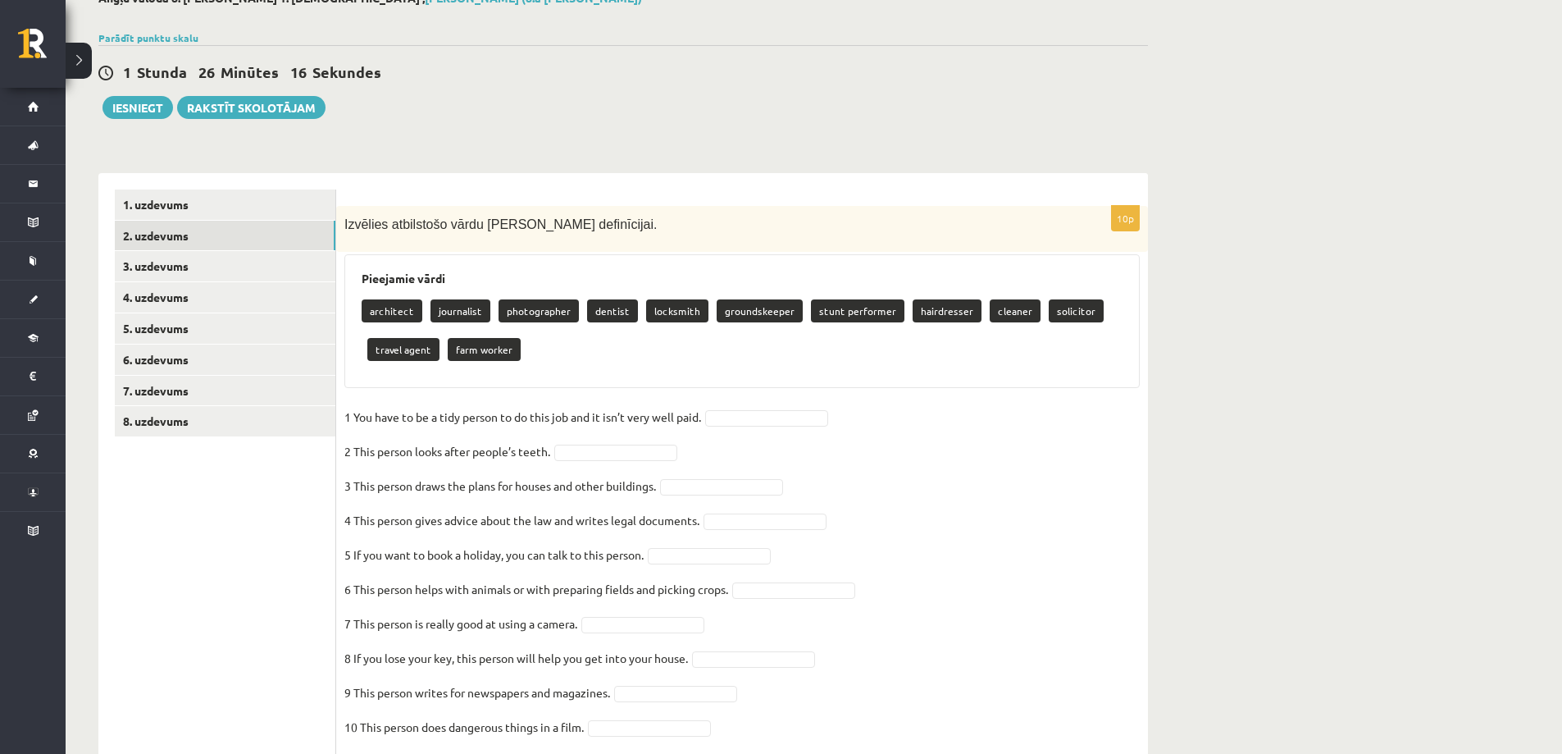
scroll to position [157, 0]
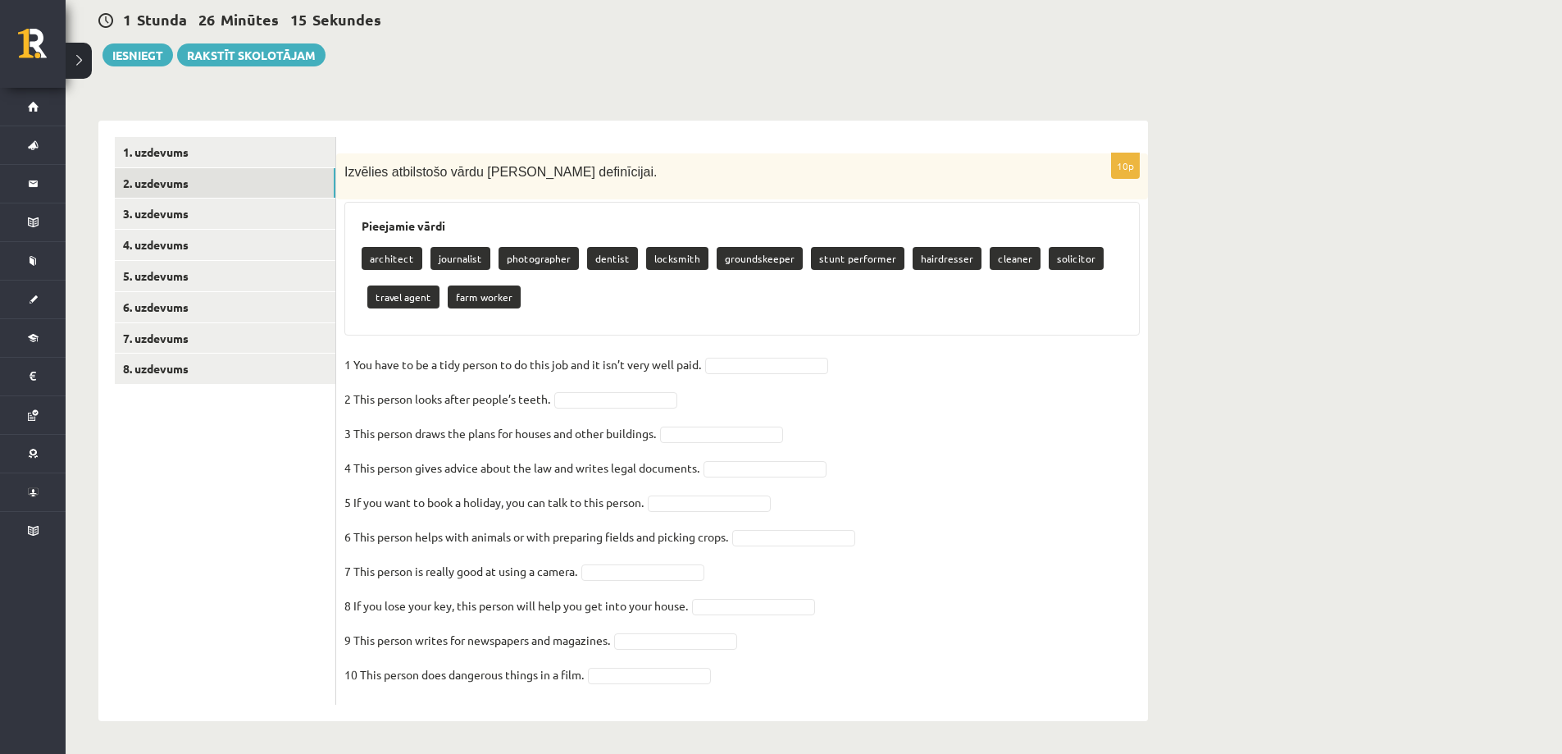
click at [504, 174] on span "Izvēlies atbilstošo vārdu katrai definīcijai." at bounding box center [500, 172] width 312 height 14
click at [399, 226] on h3 "Pieejamie vārdi" at bounding box center [742, 226] width 761 height 14
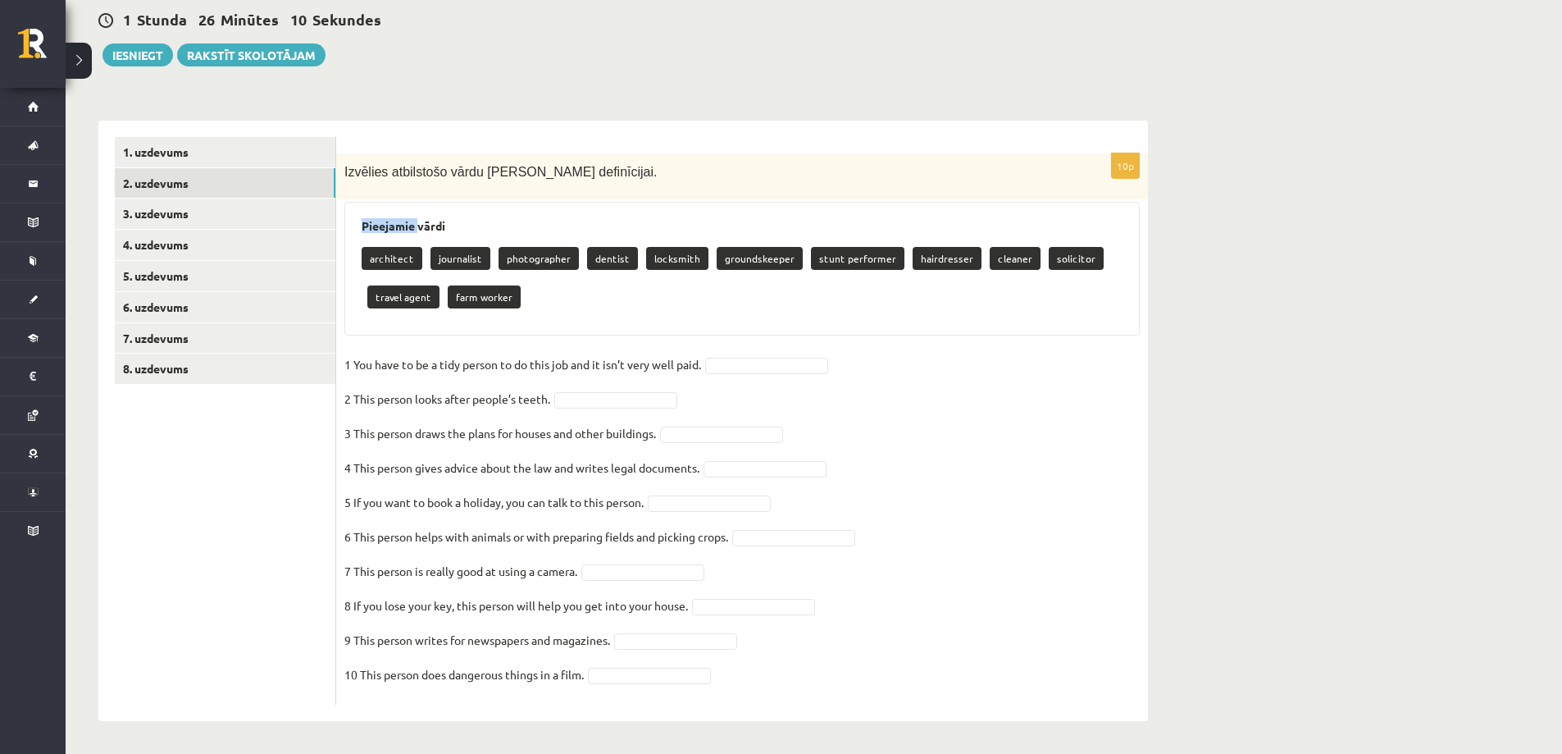
click at [399, 226] on h3 "Pieejamie vārdi" at bounding box center [742, 226] width 761 height 14
click at [422, 257] on div "architect journalist photographer dentist locksmith groundskeeper stunt perform…" at bounding box center [742, 279] width 761 height 77
click at [421, 257] on div "architect journalist photographer dentist locksmith groundskeeper stunt perform…" at bounding box center [742, 279] width 761 height 77
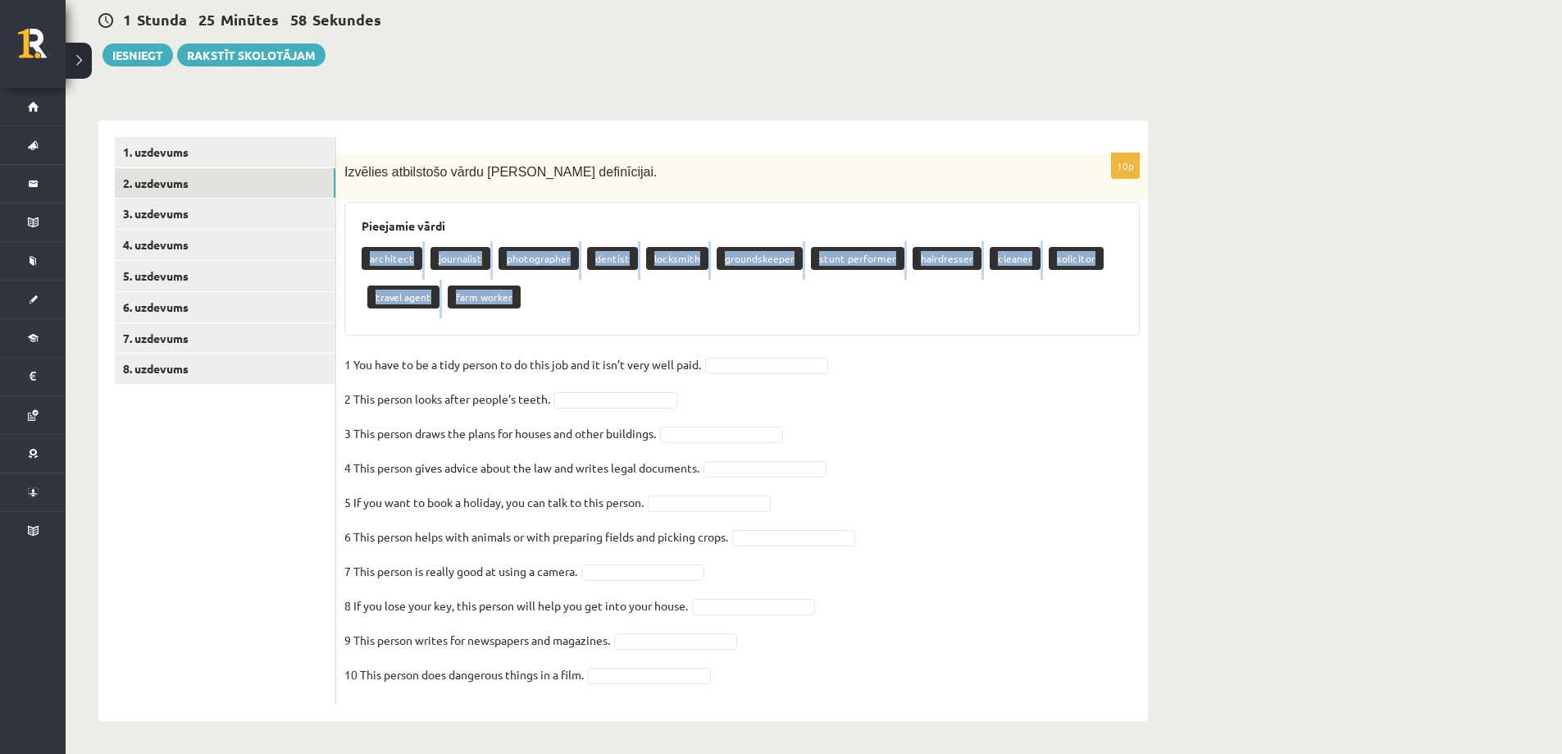
click at [387, 359] on p "1 You have to be a tidy person to do this job and it isn’t very well paid." at bounding box center [522, 364] width 357 height 25
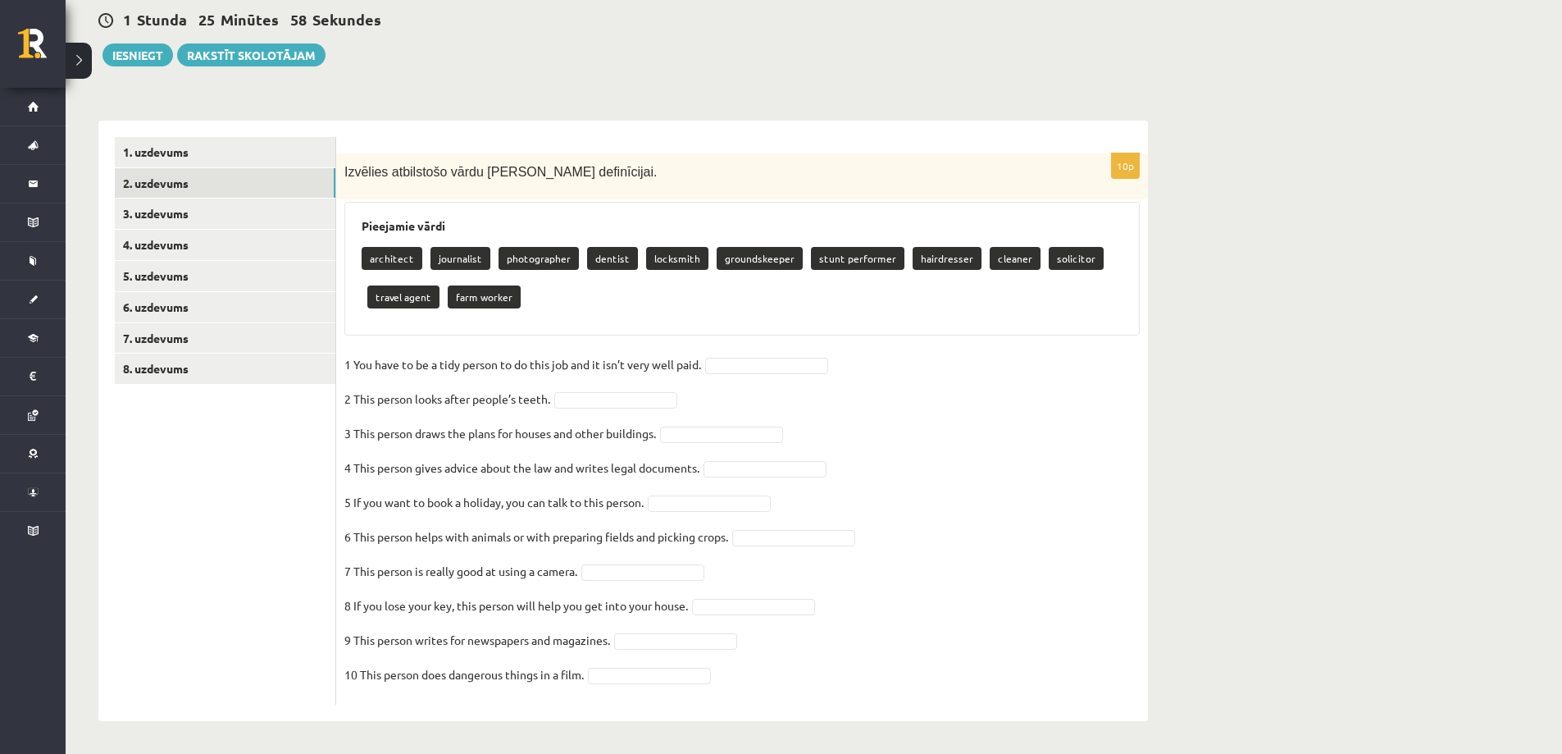
click at [387, 359] on p "1 You have to be a tidy person to do this job and it isn’t very well paid." at bounding box center [522, 364] width 357 height 25
click at [397, 397] on p "2 This person looks after people’s teeth." at bounding box center [447, 398] width 206 height 25
click at [397, 406] on p "2 This person looks after people’s teeth." at bounding box center [447, 398] width 206 height 25
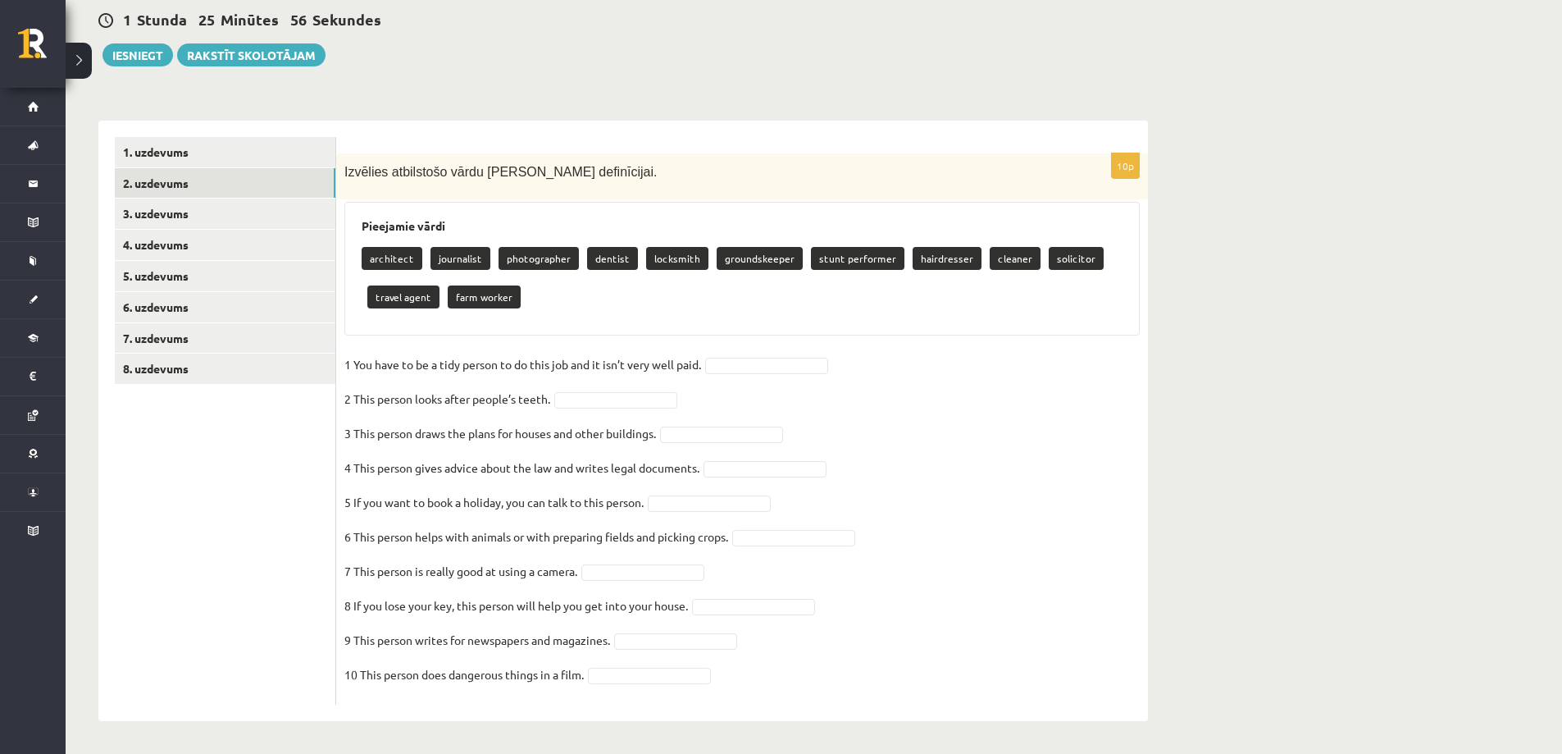
click at [397, 364] on p "1 You have to be a tidy person to do this job and it isn’t very well paid." at bounding box center [522, 364] width 357 height 25
click at [388, 362] on p "1 You have to be a tidy person to do this job and it isn’t very well paid." at bounding box center [522, 364] width 357 height 25
click at [349, 358] on p "1 You have to be a tidy person to do this job and it isn’t very well paid." at bounding box center [522, 364] width 357 height 25
click at [347, 358] on p "1 You have to be a tidy person to do this job and it isn’t very well paid." at bounding box center [522, 364] width 357 height 25
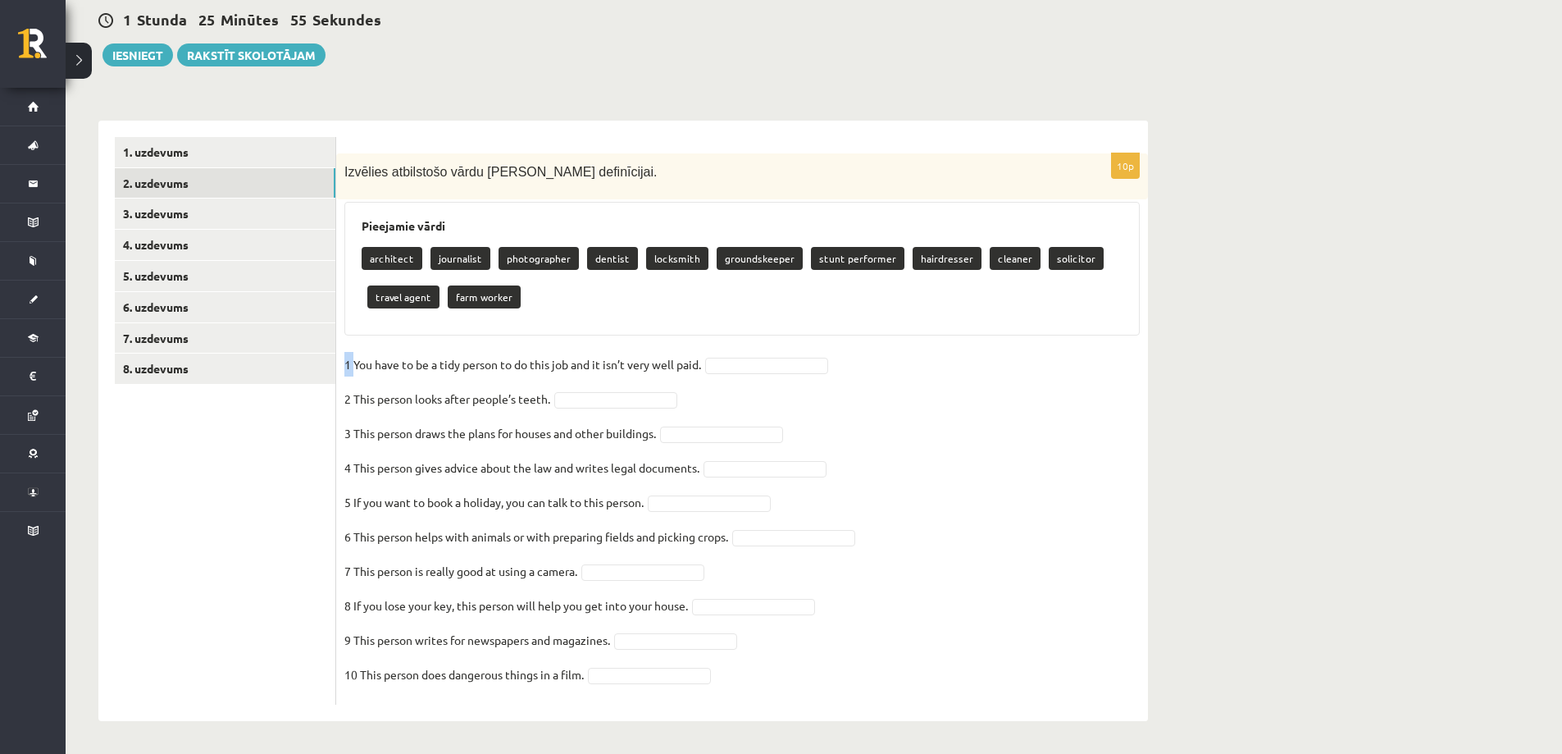
click at [349, 358] on p "1 You have to be a tidy person to do this job and it isn’t very well paid." at bounding box center [522, 364] width 357 height 25
click at [354, 361] on p "1 You have to be a tidy person to do this job and it isn’t very well paid." at bounding box center [522, 364] width 357 height 25
click at [364, 363] on p "1 You have to be a tidy person to do this job and it isn’t very well paid." at bounding box center [522, 364] width 357 height 25
drag, startPoint x: 415, startPoint y: 378, endPoint x: 446, endPoint y: 399, distance: 37.3
click at [426, 381] on fieldset "1 You have to be a tidy person to do this job and it isn’t very well paid.   2 …" at bounding box center [742, 524] width 796 height 344
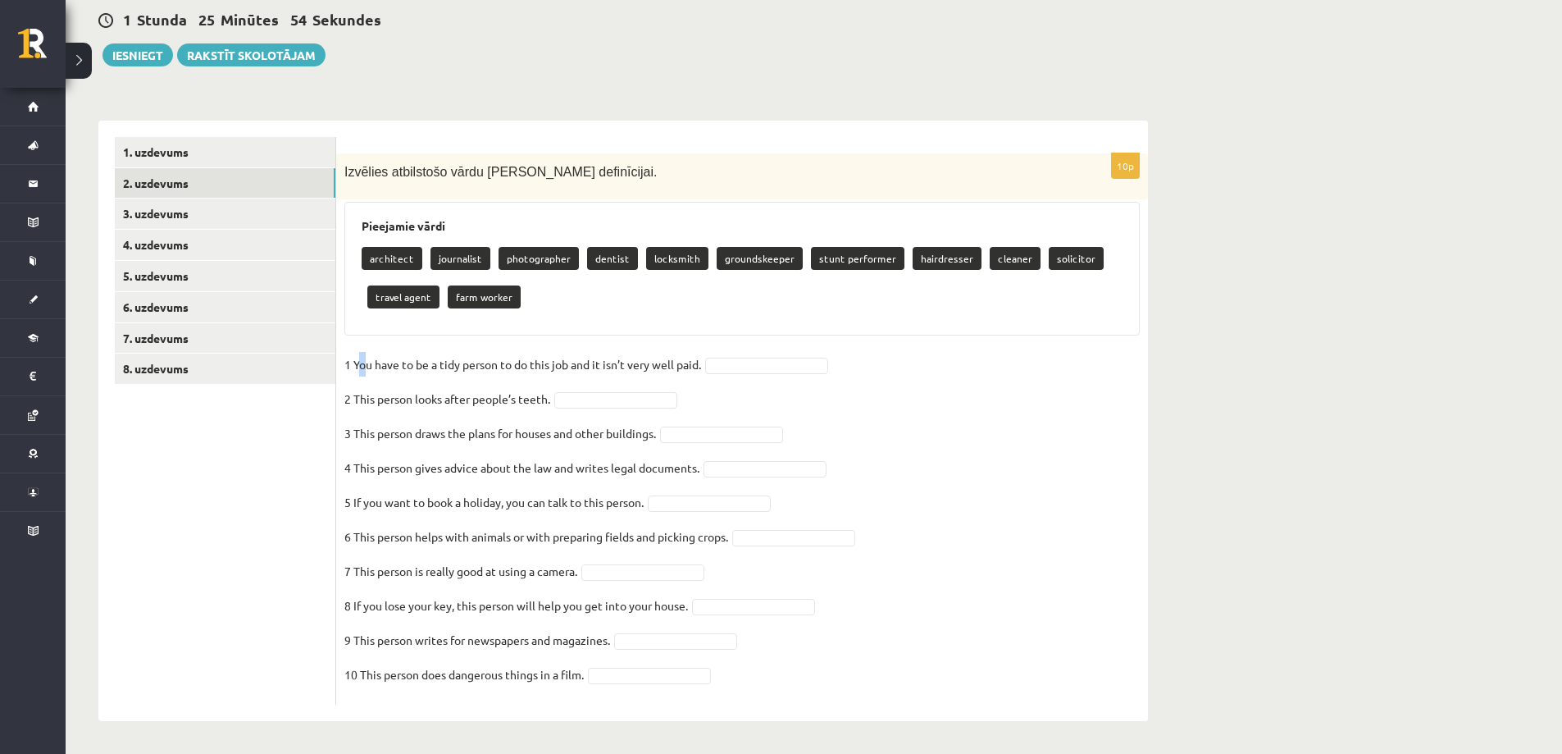
click at [351, 353] on p "1 You have to be a tidy person to do this job and it isn’t very well paid." at bounding box center [522, 364] width 357 height 25
click at [358, 360] on p "1 You have to be a tidy person to do this job and it isn’t very well paid." at bounding box center [522, 364] width 357 height 25
click at [424, 370] on p "1 You have to be a tidy person to do this job and it isn’t very well paid." at bounding box center [522, 364] width 357 height 25
click at [350, 358] on p "1 You have to be a tidy person to do this job and it isn’t very well paid." at bounding box center [522, 364] width 357 height 25
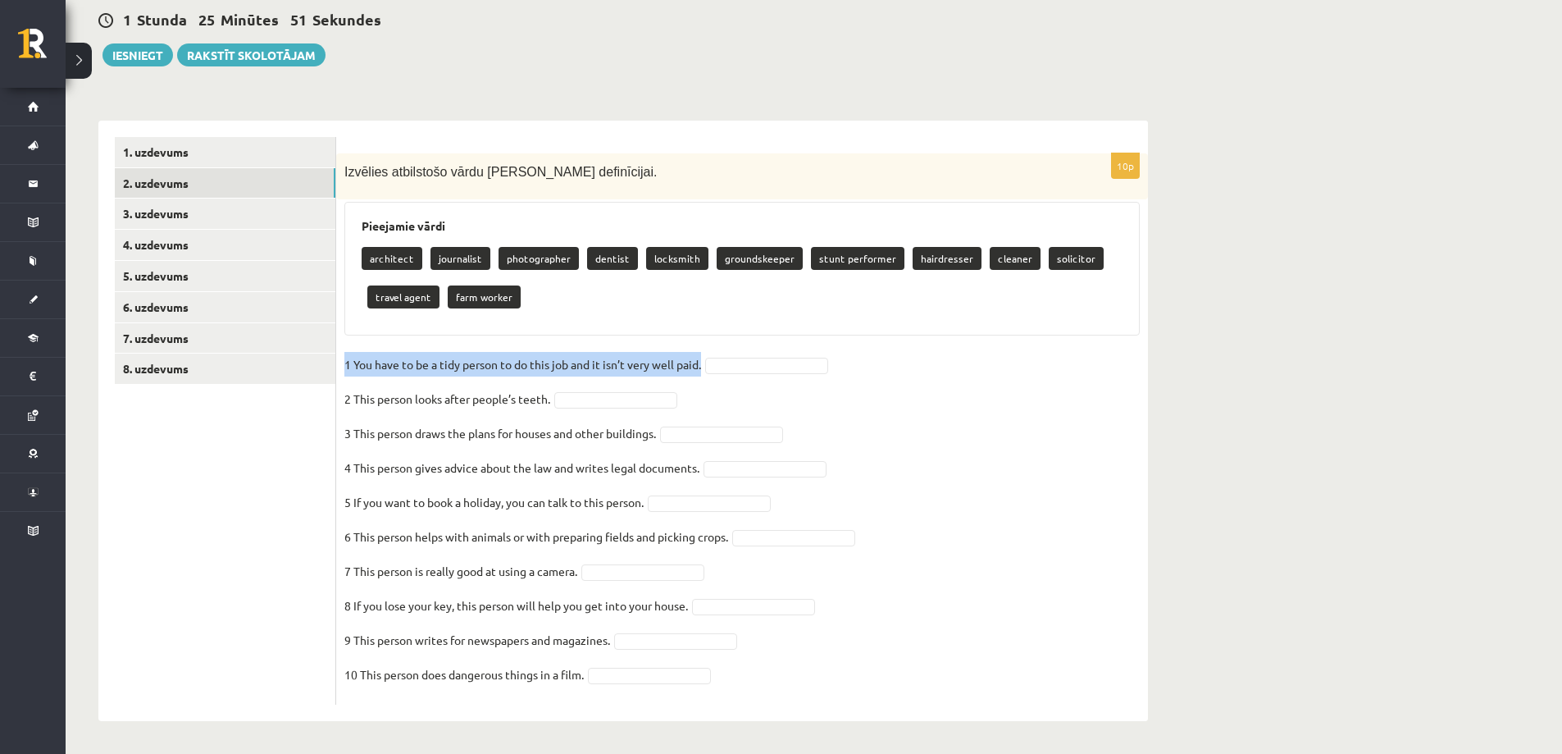
click at [350, 358] on p "1 You have to be a tidy person to do this job and it isn’t very well paid." at bounding box center [522, 364] width 357 height 25
click at [350, 359] on p "1 You have to be a tidy person to do this job and it isn’t very well paid." at bounding box center [522, 364] width 357 height 25
click at [349, 361] on p "1 You have to be a tidy person to do this job and it isn’t very well paid." at bounding box center [522, 364] width 357 height 25
click at [494, 364] on p "1 You have to be a tidy person to do this job and it isn’t very well paid." at bounding box center [522, 364] width 357 height 25
drag, startPoint x: 494, startPoint y: 364, endPoint x: 494, endPoint y: 389, distance: 24.6
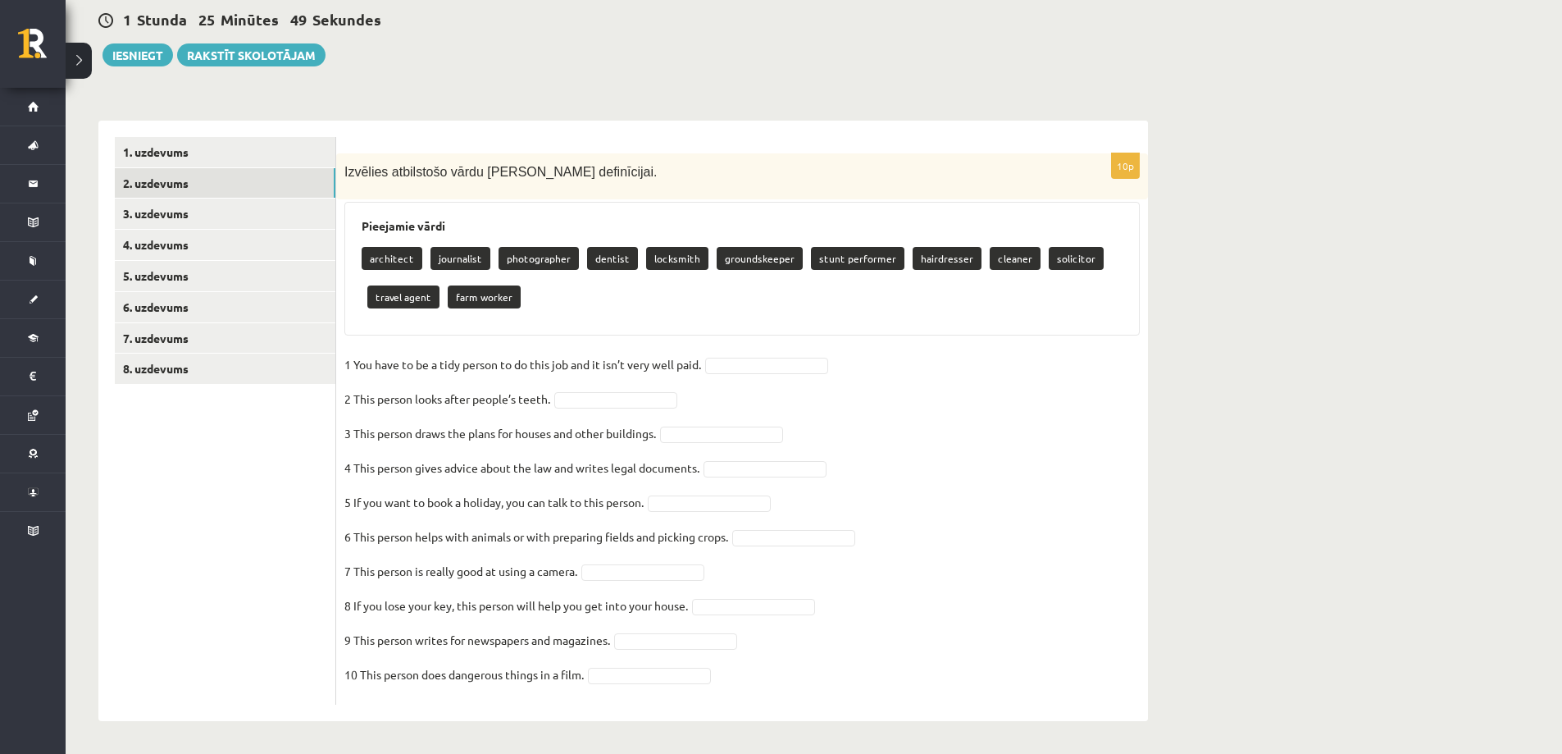
click at [494, 367] on p "1 You have to be a tidy person to do this job and it isn’t very well paid." at bounding box center [522, 364] width 357 height 25
click at [494, 393] on p "2 This person looks after people’s teeth." at bounding box center [447, 398] width 206 height 25
click at [417, 367] on p "1 You have to be a tidy person to do this job and it isn’t very well paid." at bounding box center [522, 364] width 357 height 25
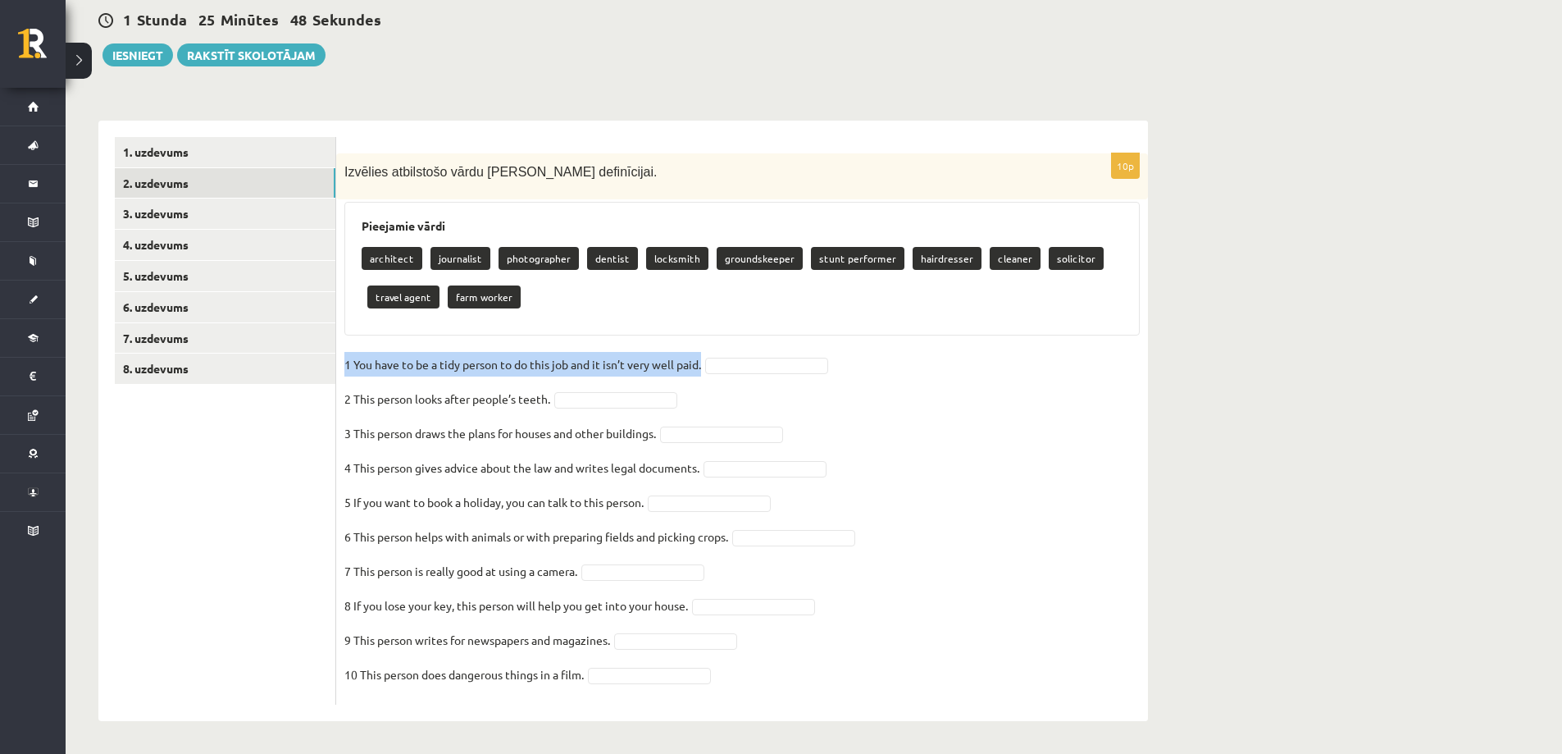
click at [417, 367] on p "1 You have to be a tidy person to do this job and it isn’t very well paid." at bounding box center [522, 364] width 357 height 25
click at [374, 400] on p "2 This person looks after people’s teeth." at bounding box center [447, 398] width 206 height 25
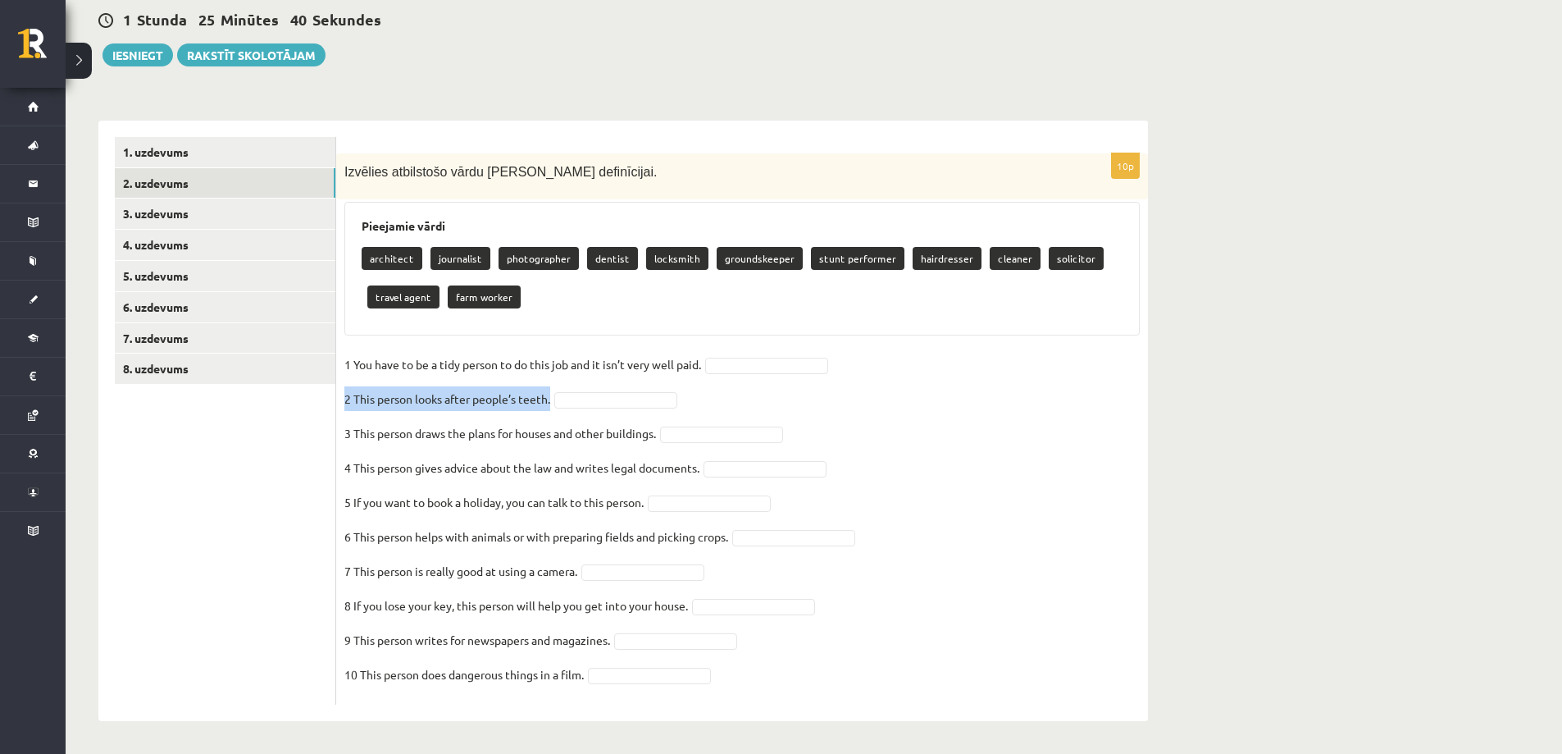
click at [431, 440] on p "3 This person draws the plans for houses and other buildings." at bounding box center [500, 433] width 312 height 25
click at [482, 469] on p "4 This person gives advice about the law and writes legal documents." at bounding box center [521, 467] width 355 height 25
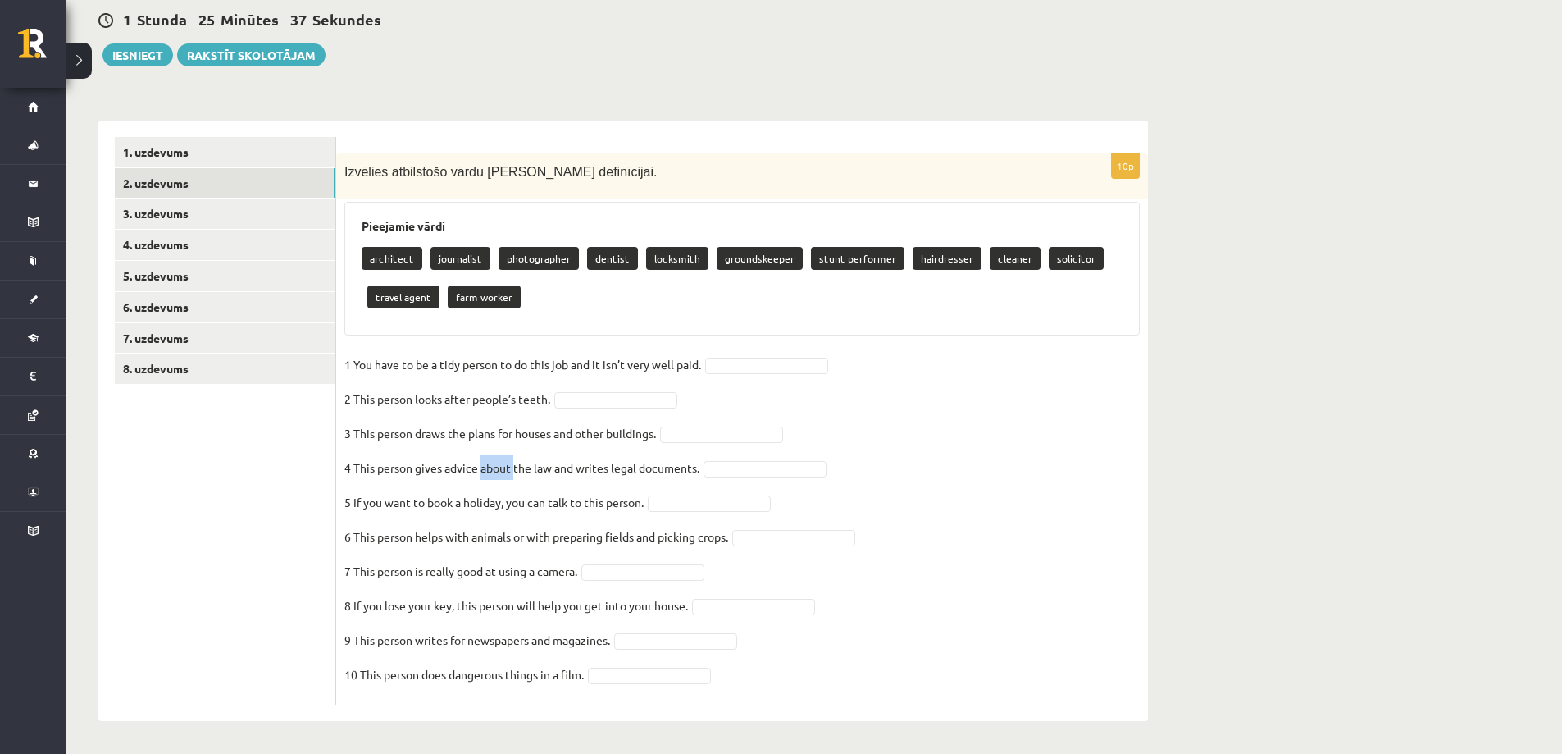
click at [482, 469] on p "4 This person gives advice about the law and writes legal documents." at bounding box center [521, 467] width 355 height 25
click at [504, 504] on p "5 If you want to book a holiday, you can talk to this person." at bounding box center [493, 502] width 299 height 25
click at [469, 531] on p "6 This person helps with animals or with preparing fields and picking crops." at bounding box center [536, 536] width 384 height 25
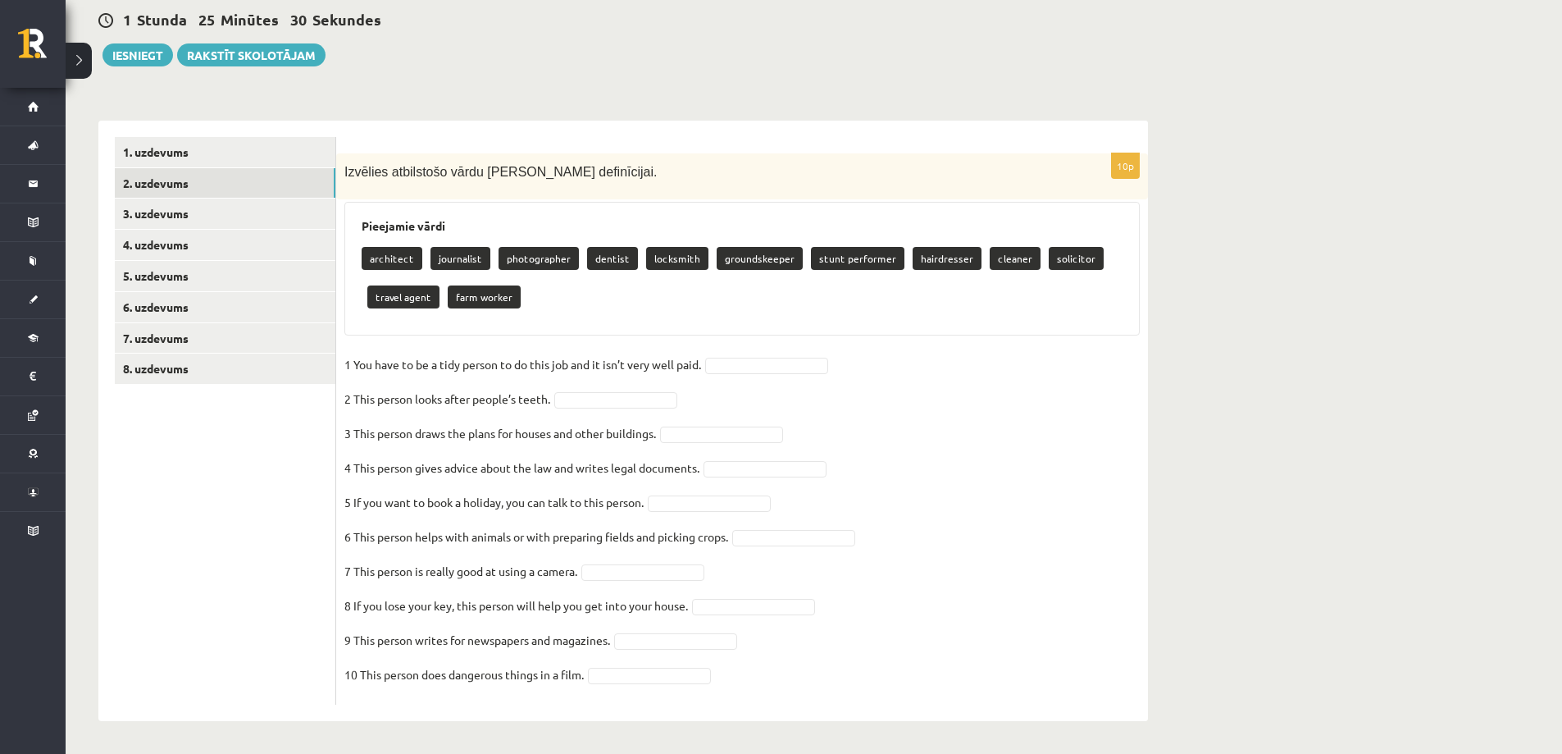
click at [469, 531] on p "6 This person helps with animals or with preparing fields and picking crops." at bounding box center [536, 536] width 384 height 25
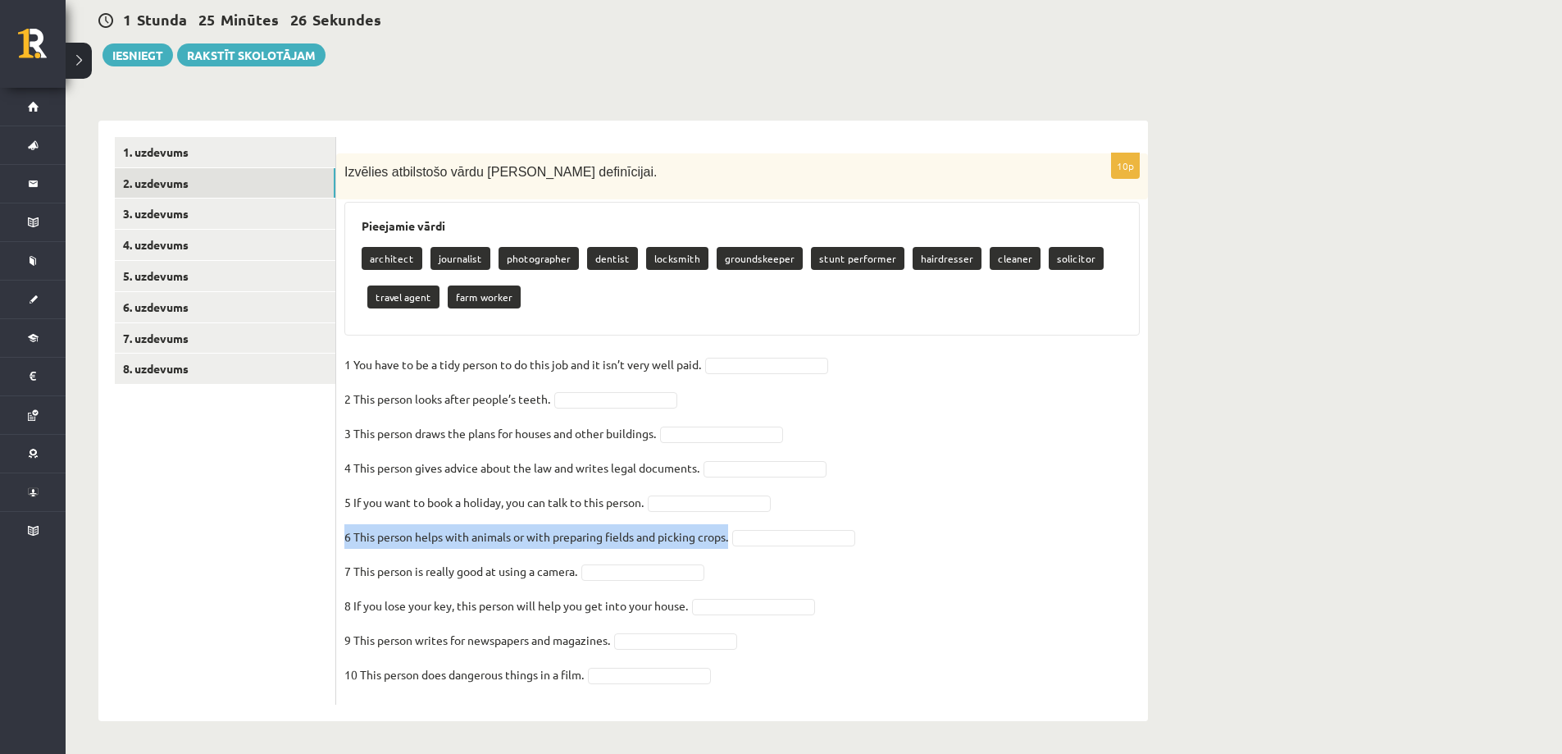
click at [450, 570] on p "7 This person is really good at using a camera." at bounding box center [460, 571] width 233 height 25
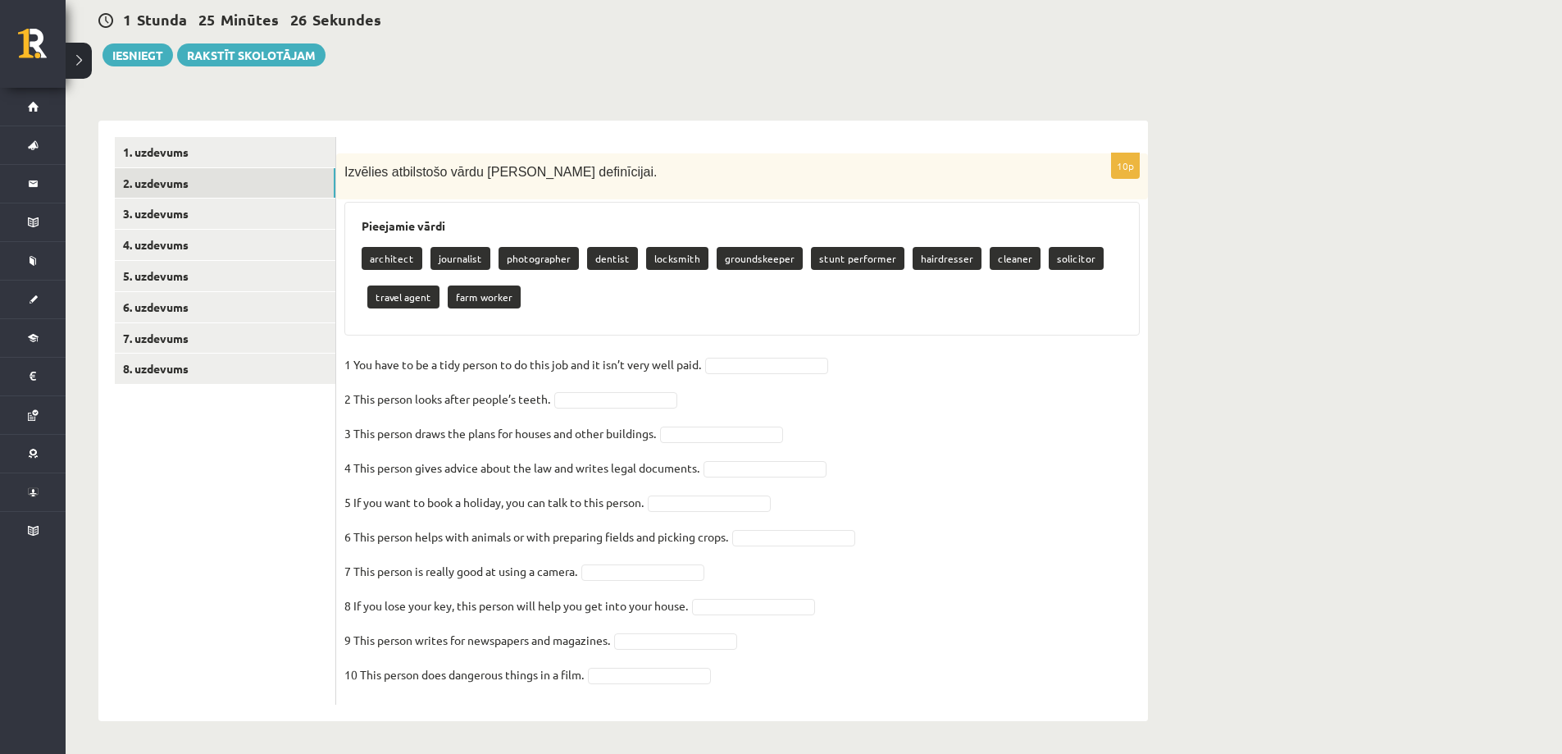
click at [450, 570] on p "7 This person is really good at using a camera." at bounding box center [460, 571] width 233 height 25
click at [454, 602] on p "8 If you lose your key, this person will help you get into your house." at bounding box center [516, 605] width 344 height 25
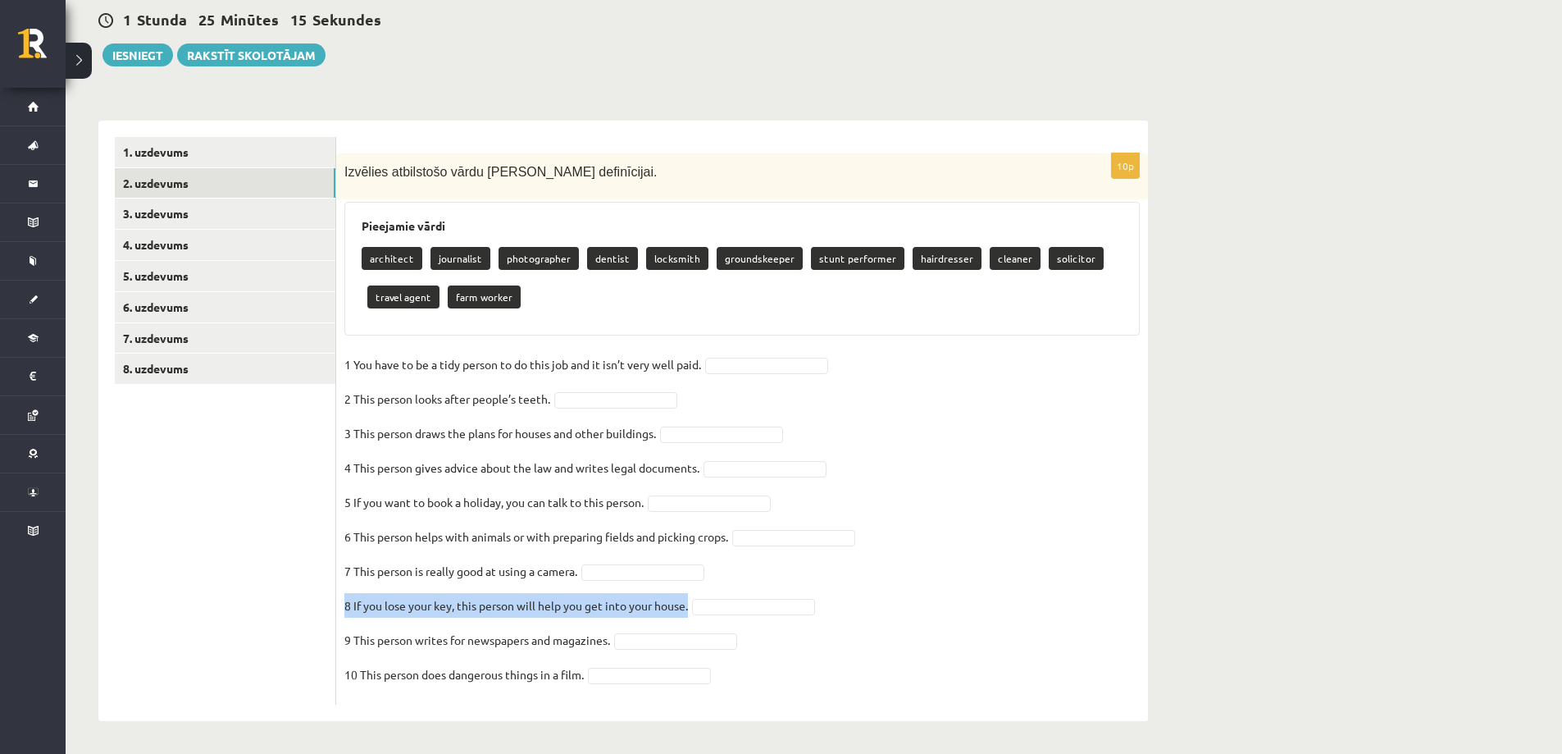
click at [423, 643] on p "9 This person writes for newspapers and magazines." at bounding box center [477, 639] width 266 height 25
click at [523, 682] on p "10 This person does dangerous things in a film." at bounding box center [463, 674] width 239 height 25
click at [522, 681] on p "10 This person does dangerous things in a film." at bounding box center [463, 674] width 239 height 25
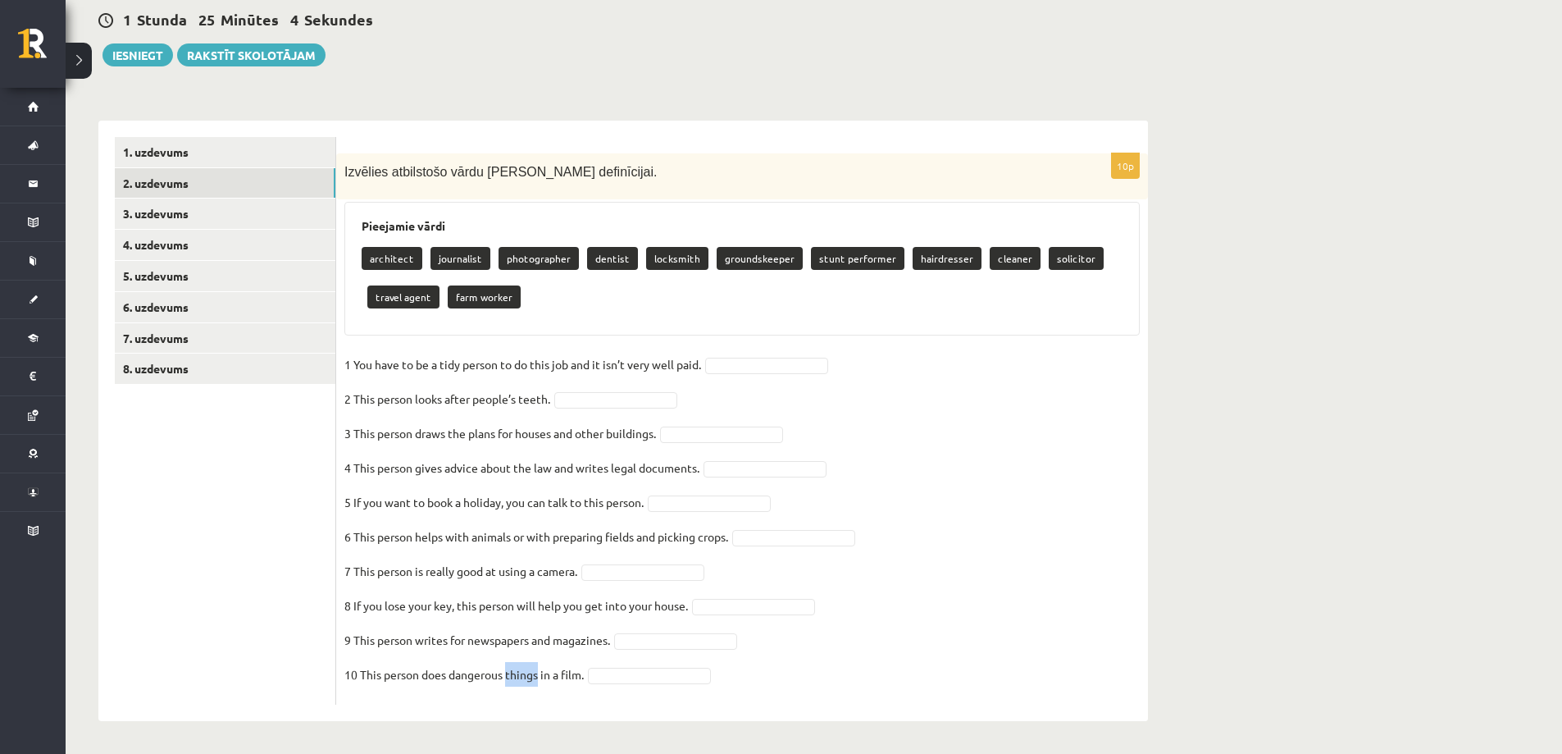
click at [522, 677] on p "10 This person does dangerous things in a film." at bounding box center [463, 674] width 239 height 25
click at [524, 673] on p "10 This person does dangerous things in a film." at bounding box center [463, 674] width 239 height 25
click at [524, 672] on p "10 This person does dangerous things in a film." at bounding box center [463, 674] width 239 height 25
click at [524, 673] on p "10 This person does dangerous things in a film." at bounding box center [463, 674] width 239 height 25
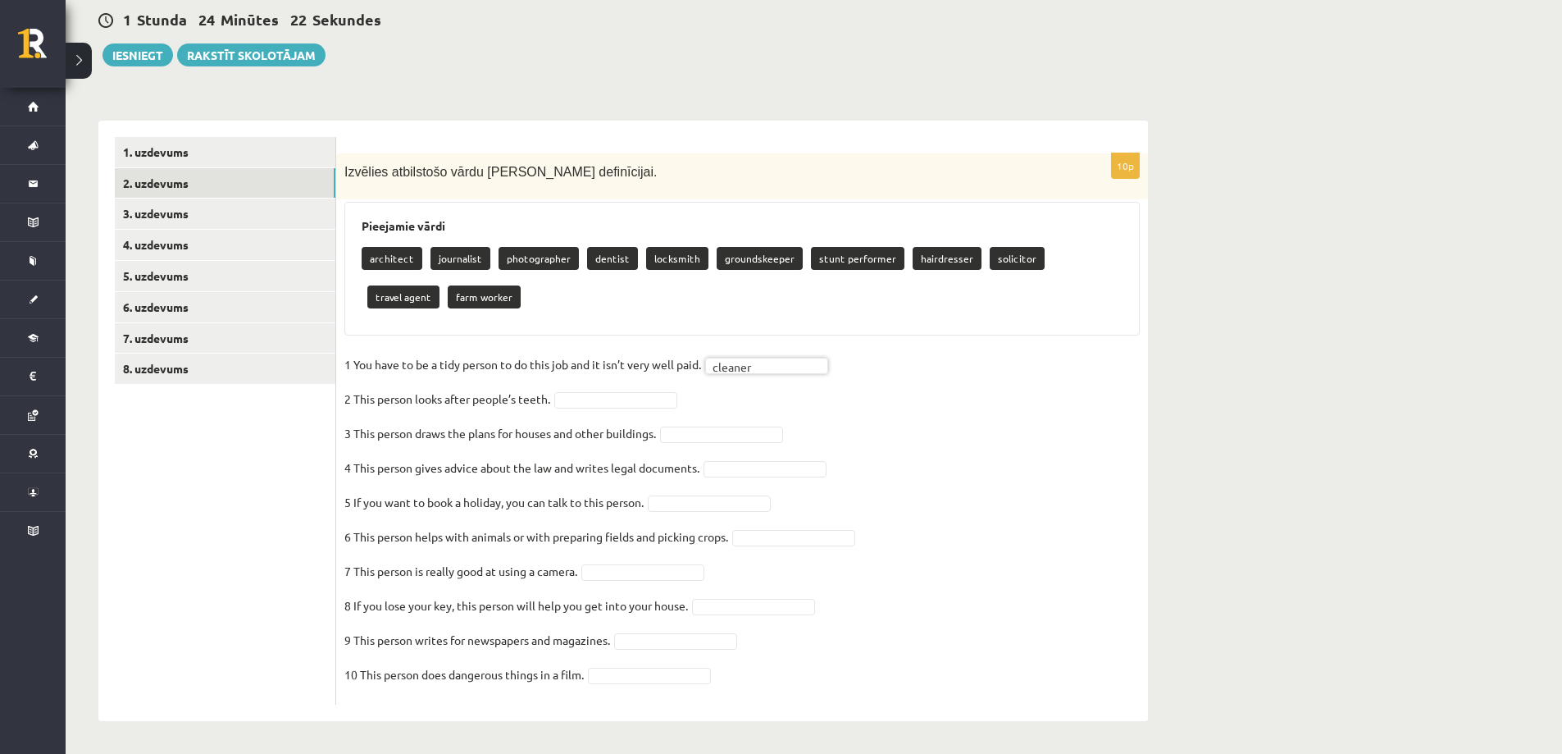
click at [764, 528] on fieldset "1 You have to be a tidy person to do this job and it isn’t very well paid.   cl…" at bounding box center [742, 524] width 796 height 344
click at [605, 407] on div at bounding box center [624, 420] width 123 height 26
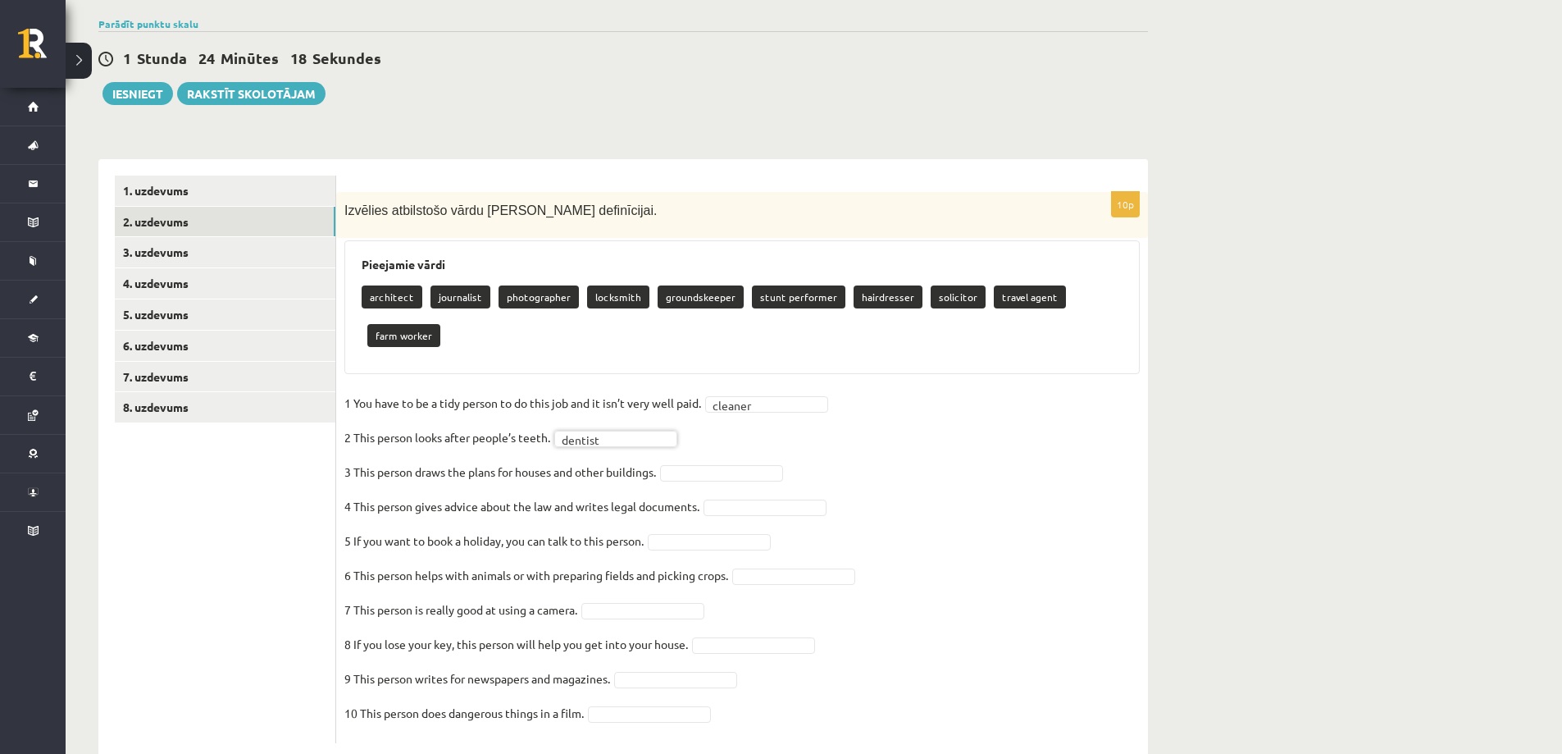
click at [612, 563] on p "6 This person helps with animals or with preparing fields and picking crops." at bounding box center [536, 575] width 384 height 25
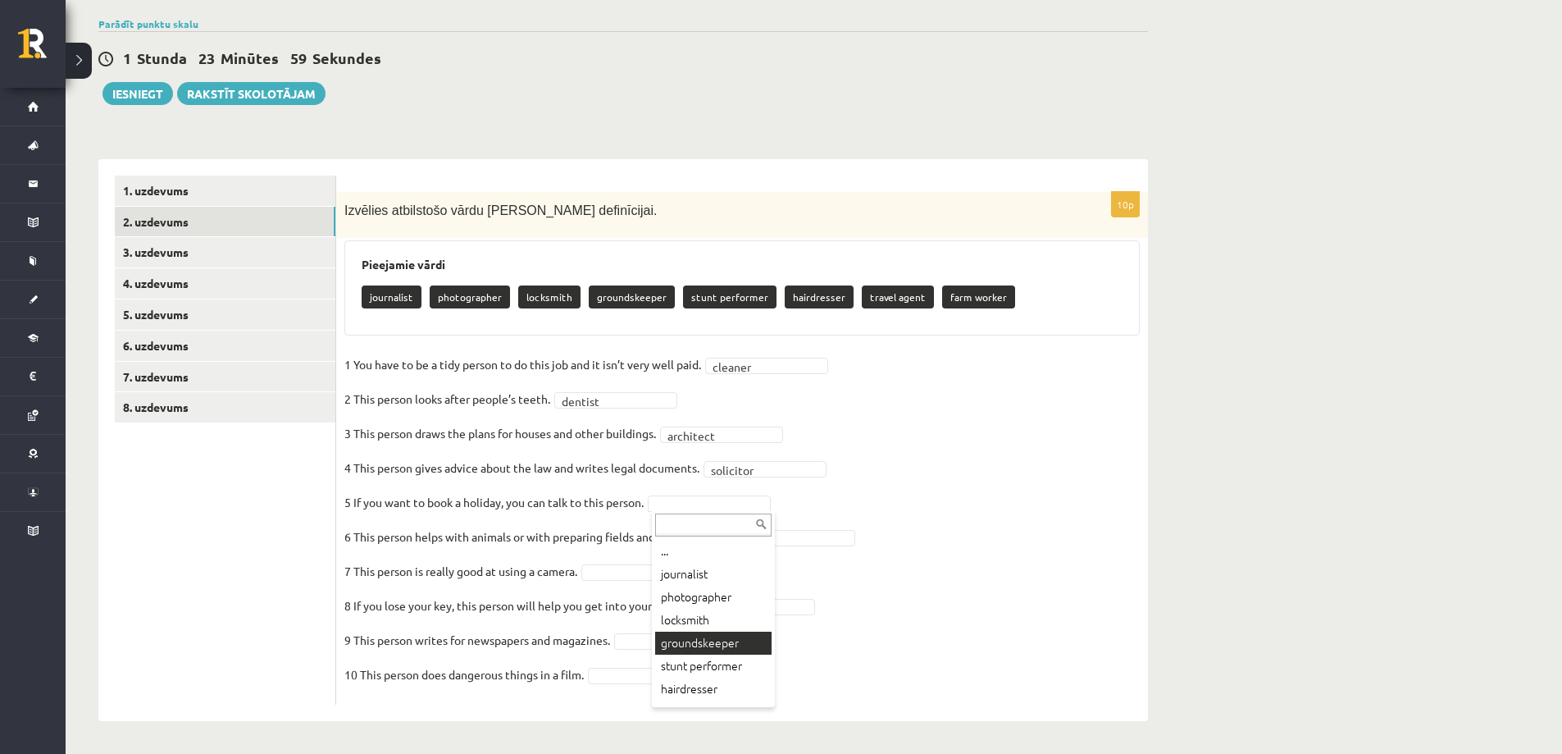
scroll to position [43, 0]
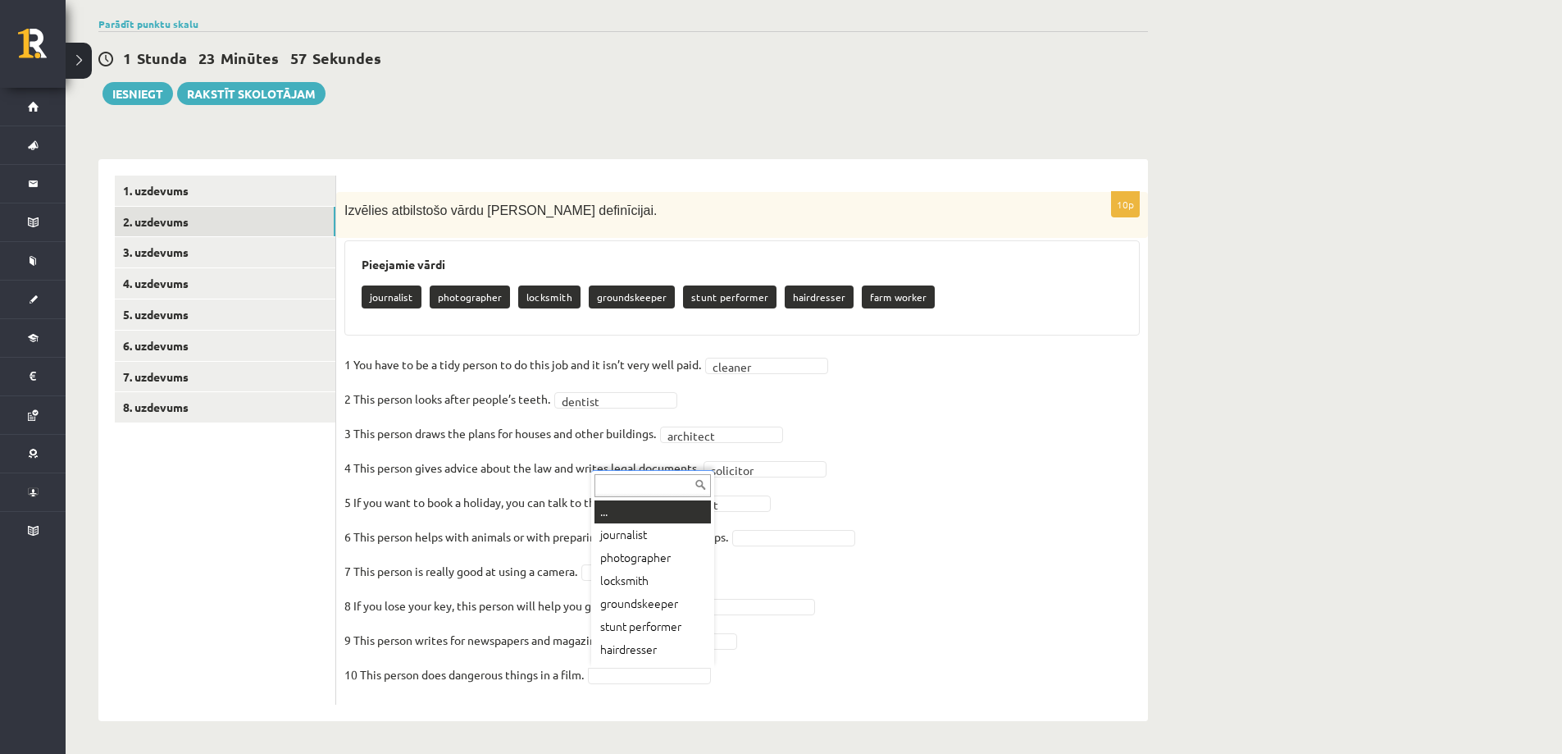
click at [707, 667] on div "... journalist photographer locksmith groundskeeper stunt performer hairdresser…" at bounding box center [652, 569] width 123 height 198
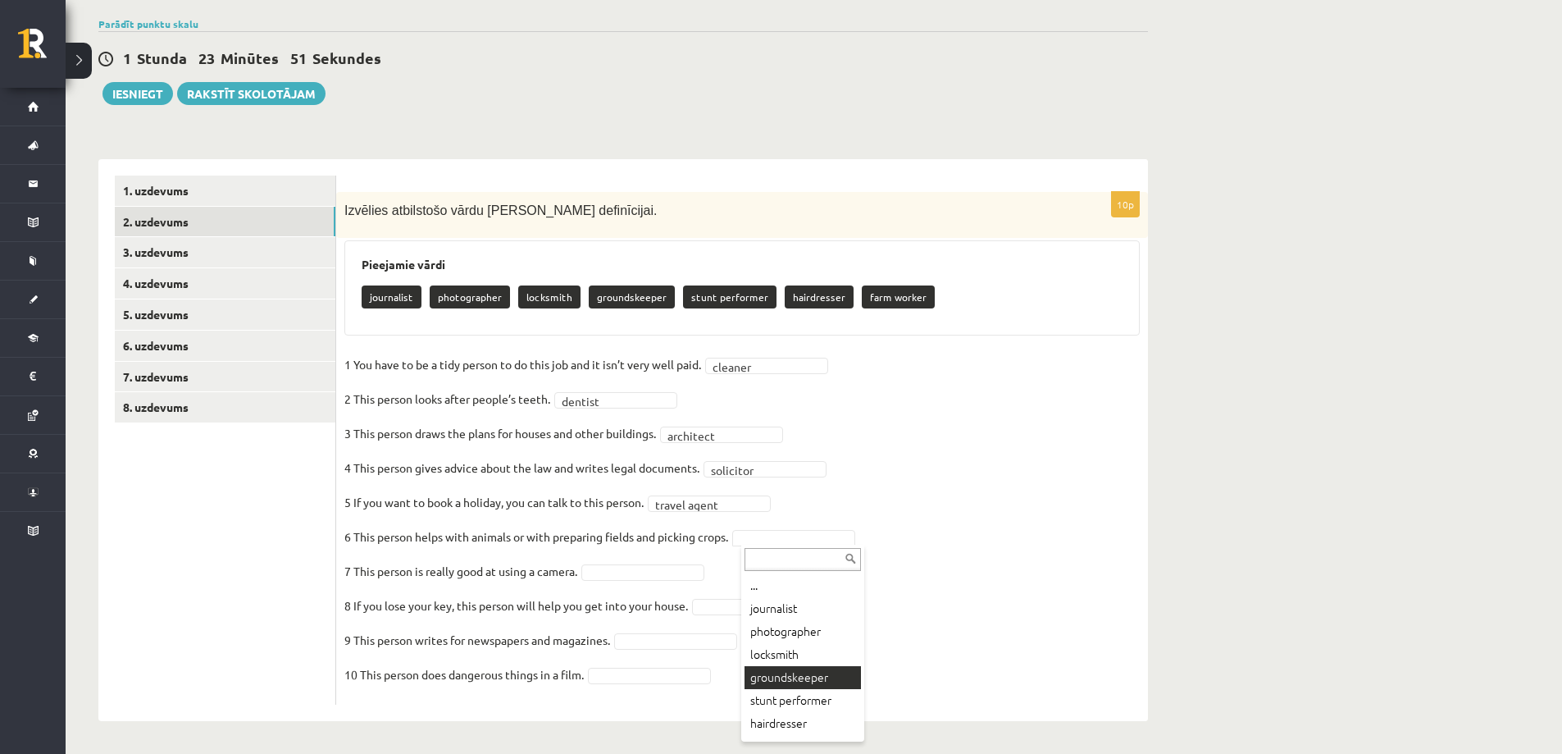
scroll to position [20, 0]
click at [801, 723] on div "Angļu valoda 8. klase 1. ieskaite , Ketrija Kuguliņa (8.a JK klase) Parādīt pun…" at bounding box center [623, 348] width 1115 height 809
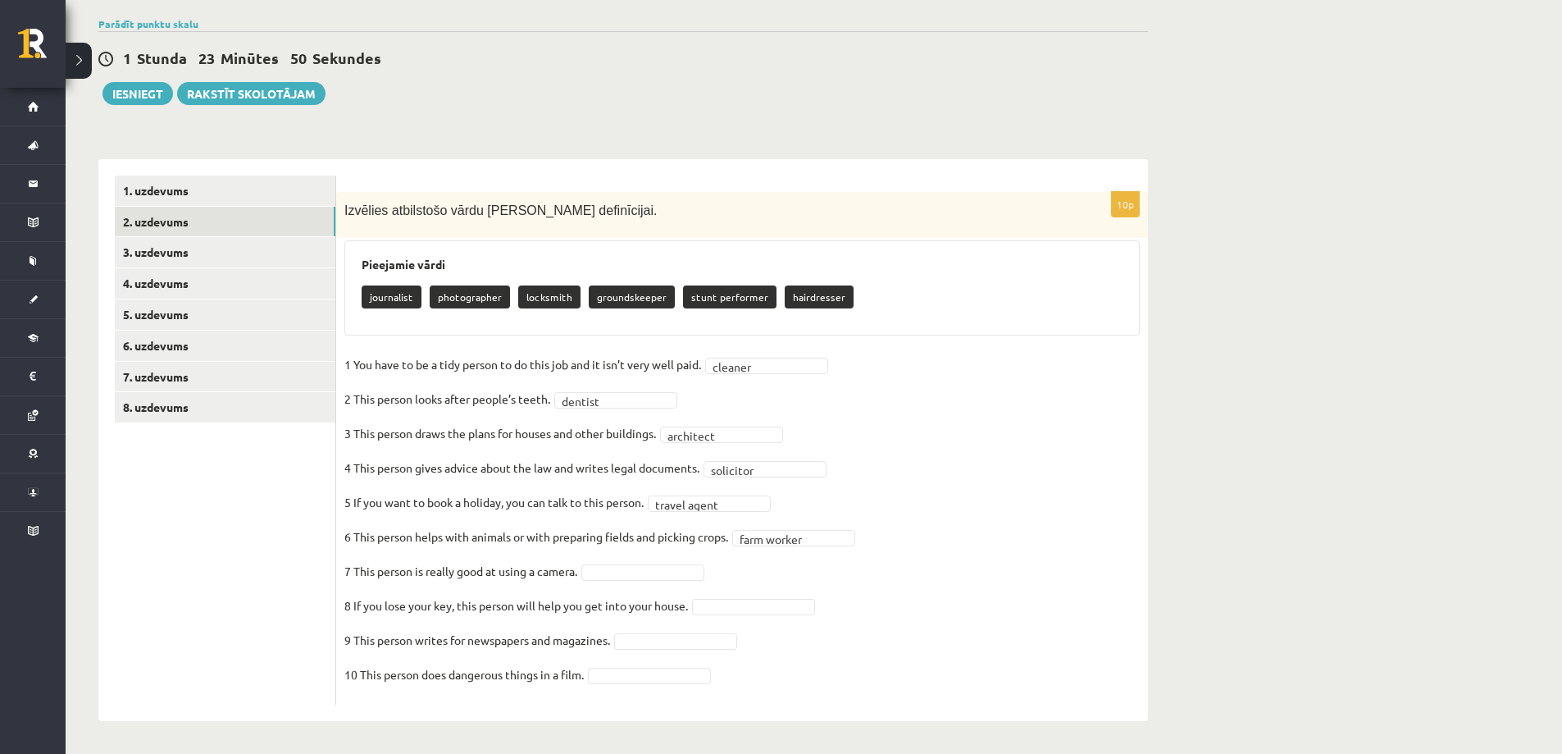
click at [801, 723] on div "Angļu valoda 8. klase 1. ieskaite , Ketrija Kuguliņa (8.a JK klase) Parādīt pun…" at bounding box center [623, 348] width 1115 height 809
click at [627, 455] on p "4 This person gives advice about the law and writes legal documents." at bounding box center [521, 467] width 355 height 25
click at [727, 518] on fieldset "**********" at bounding box center [742, 524] width 796 height 344
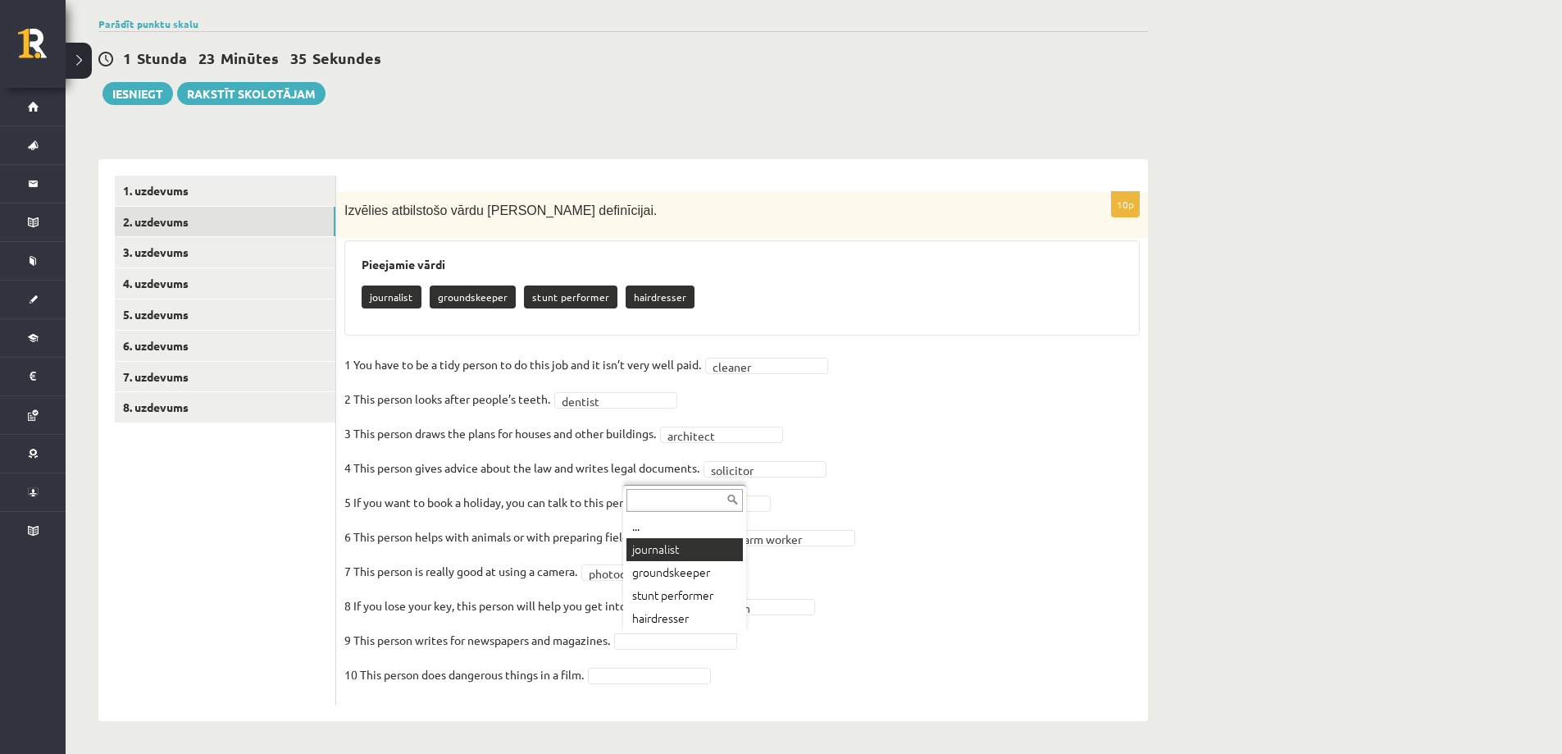
click at [659, 552] on fieldset "**********" at bounding box center [742, 524] width 796 height 344
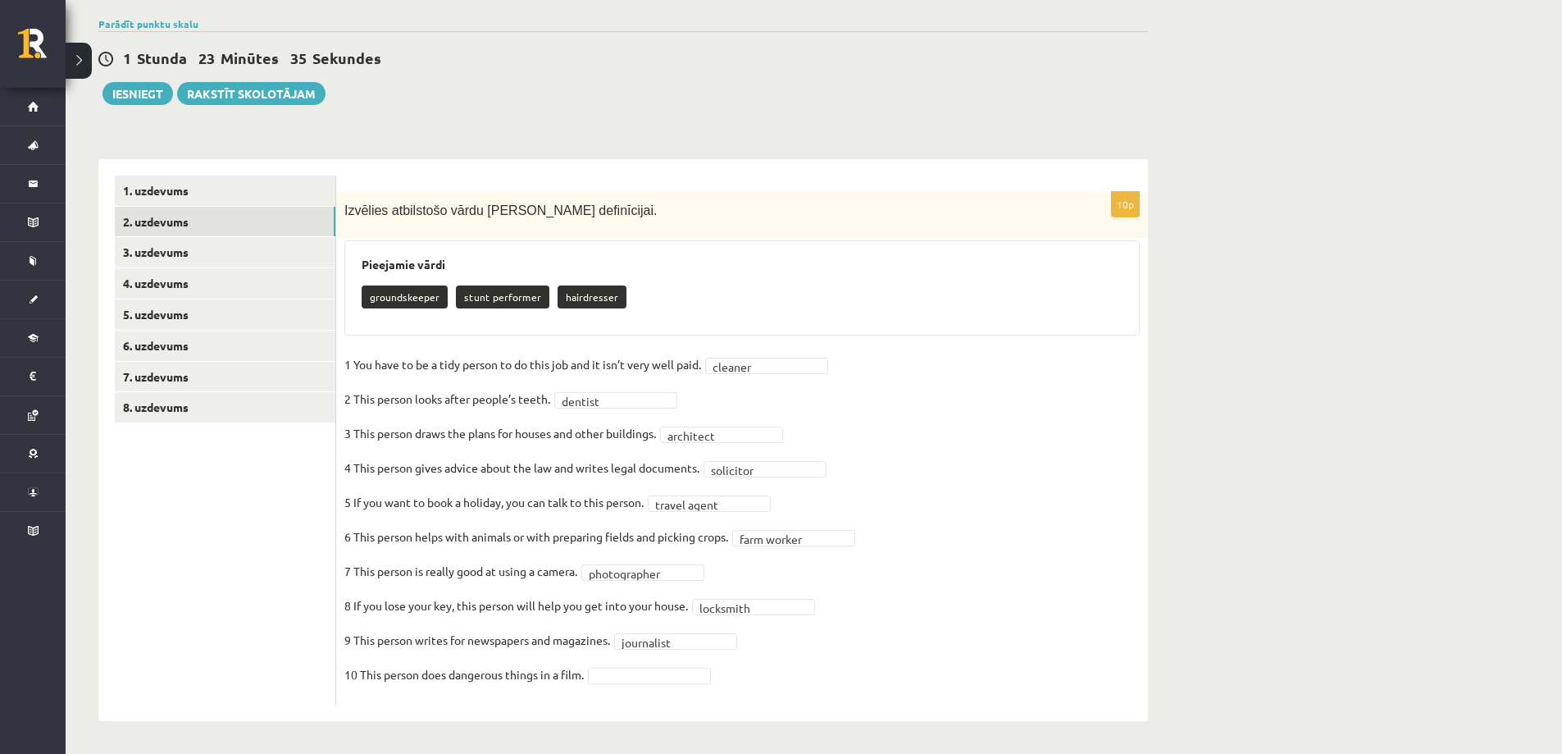
drag, startPoint x: 659, startPoint y: 552, endPoint x: 654, endPoint y: 545, distance: 9.4
click at [658, 551] on fieldset "**********" at bounding box center [742, 524] width 796 height 344
click at [194, 258] on link "3. uzdevums" at bounding box center [225, 252] width 221 height 30
click at [194, 255] on link "3. uzdevums" at bounding box center [225, 252] width 221 height 30
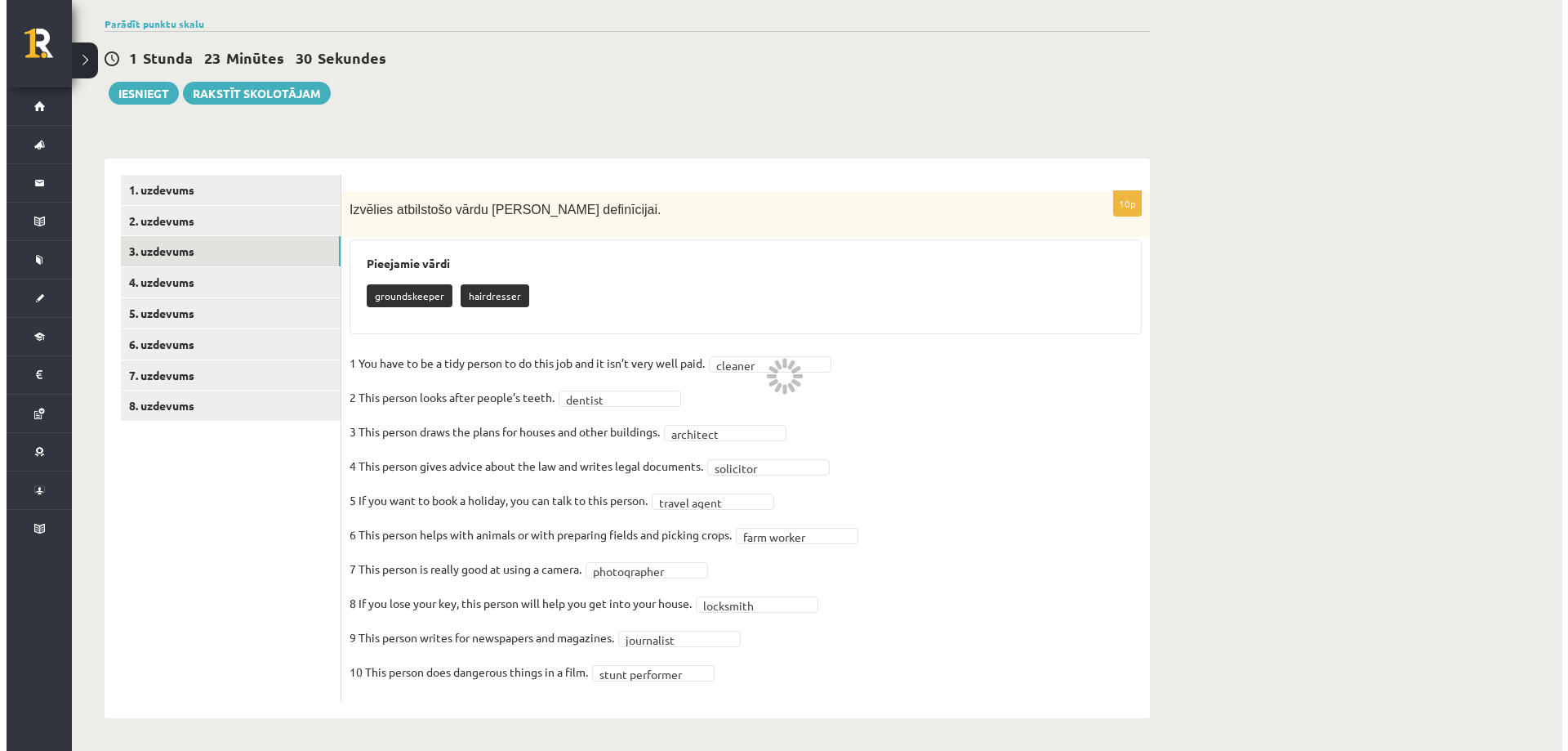
scroll to position [0, 0]
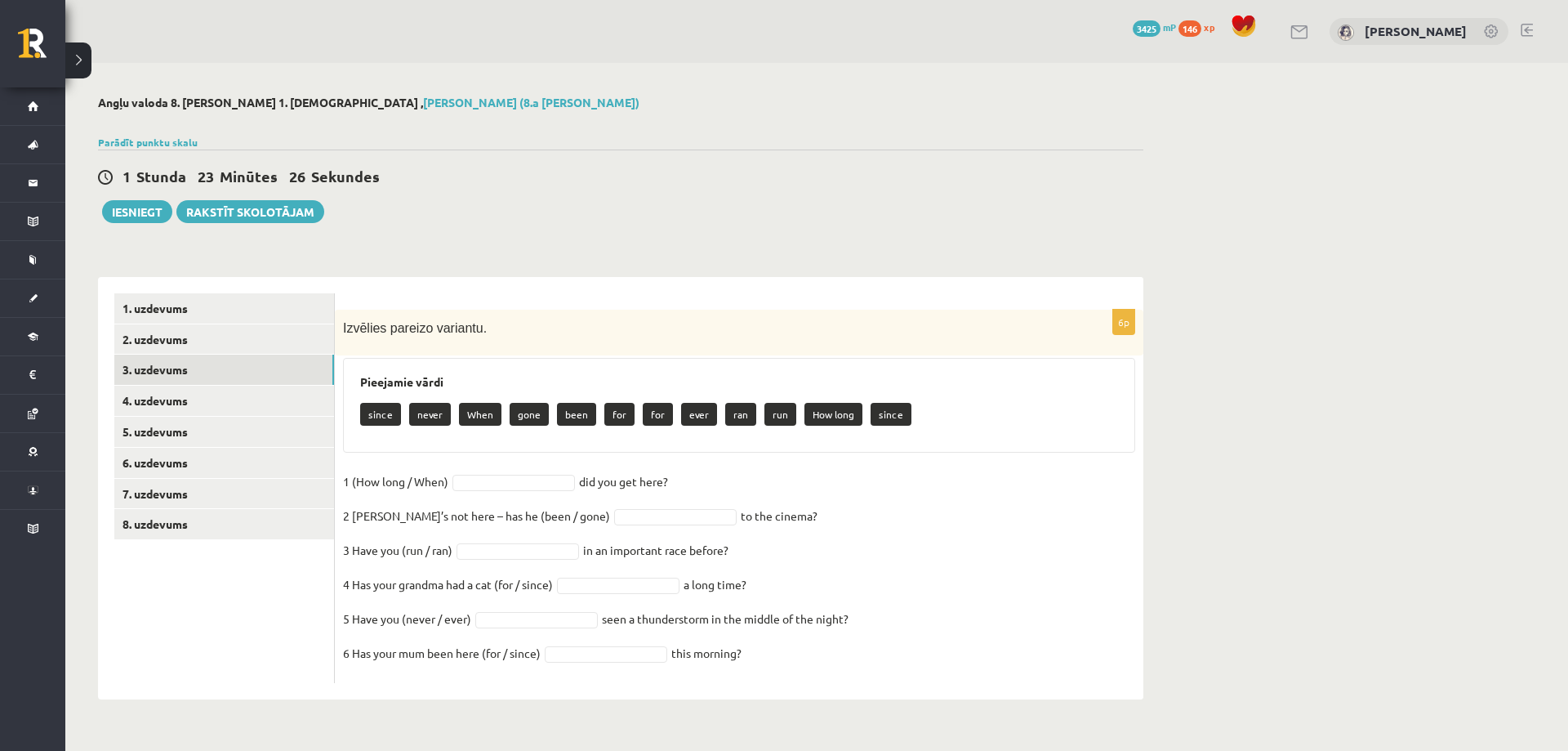
click at [442, 326] on span "Izvēlies pareizo variantu." at bounding box center [414, 328] width 143 height 14
click at [443, 322] on span "Izvēlies pareizo variantu." at bounding box center [414, 328] width 143 height 14
click at [443, 319] on p "Izvēlies pareizo variantu." at bounding box center [698, 328] width 711 height 20
click at [392, 325] on span "Izvēlies pareizo variantu." at bounding box center [414, 328] width 143 height 14
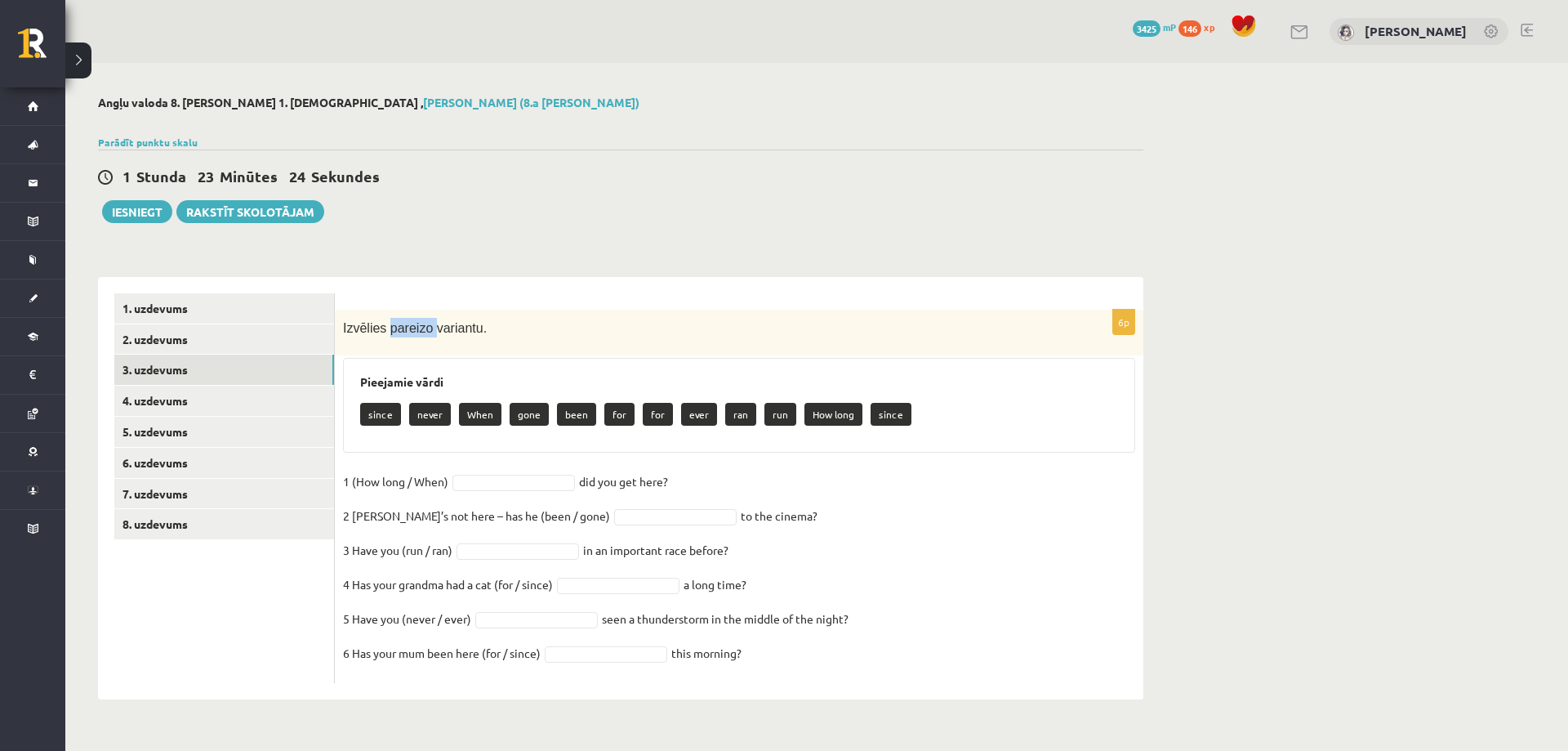
click at [392, 325] on span "Izvēlies pareizo variantu." at bounding box center [414, 328] width 143 height 14
click at [402, 378] on h3 "Pieejamie vārdi" at bounding box center [739, 381] width 758 height 14
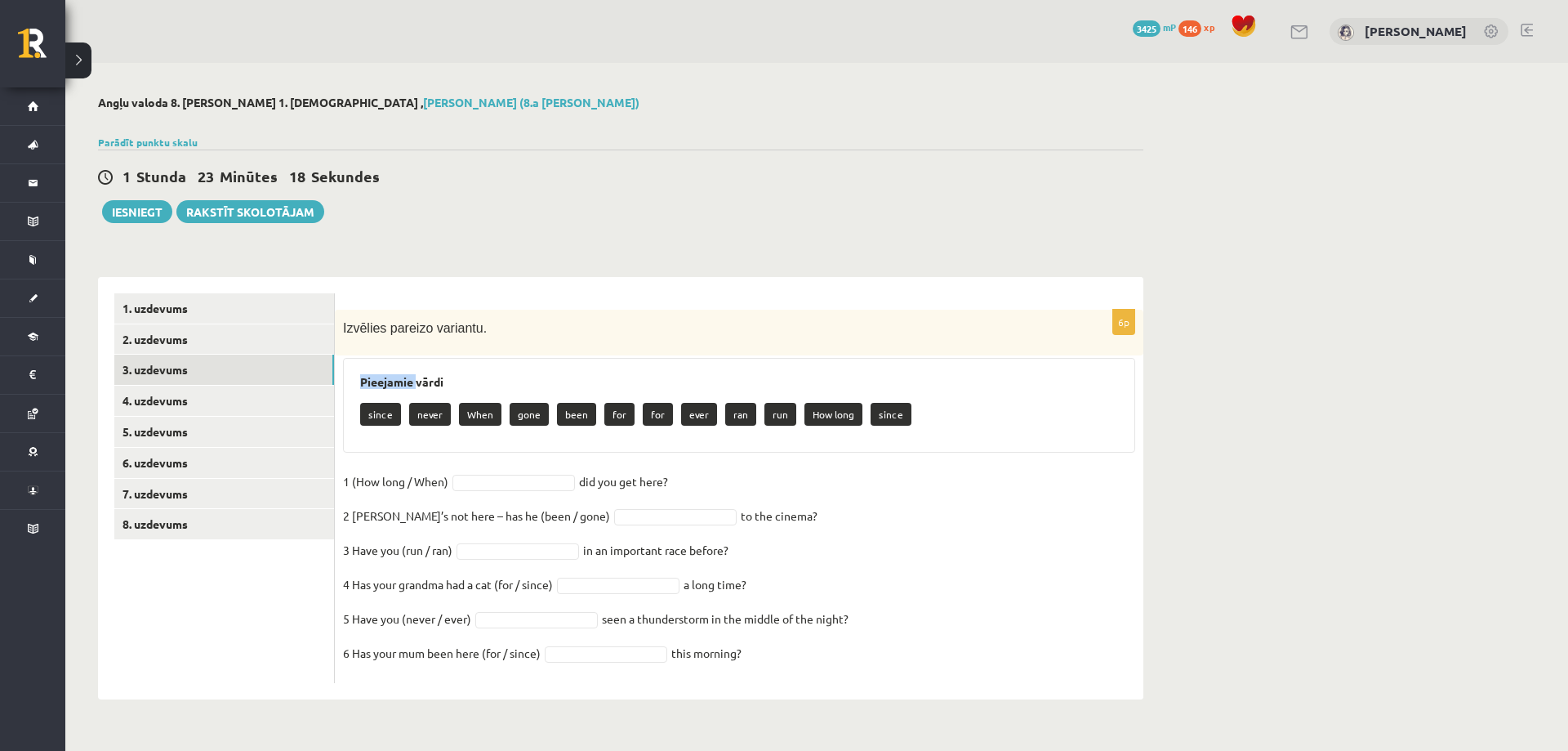
click at [402, 378] on h3 "Pieejamie vārdi" at bounding box center [739, 381] width 758 height 14
click at [402, 408] on div "since never When gone been for for ever ran run How long since" at bounding box center [739, 416] width 758 height 39
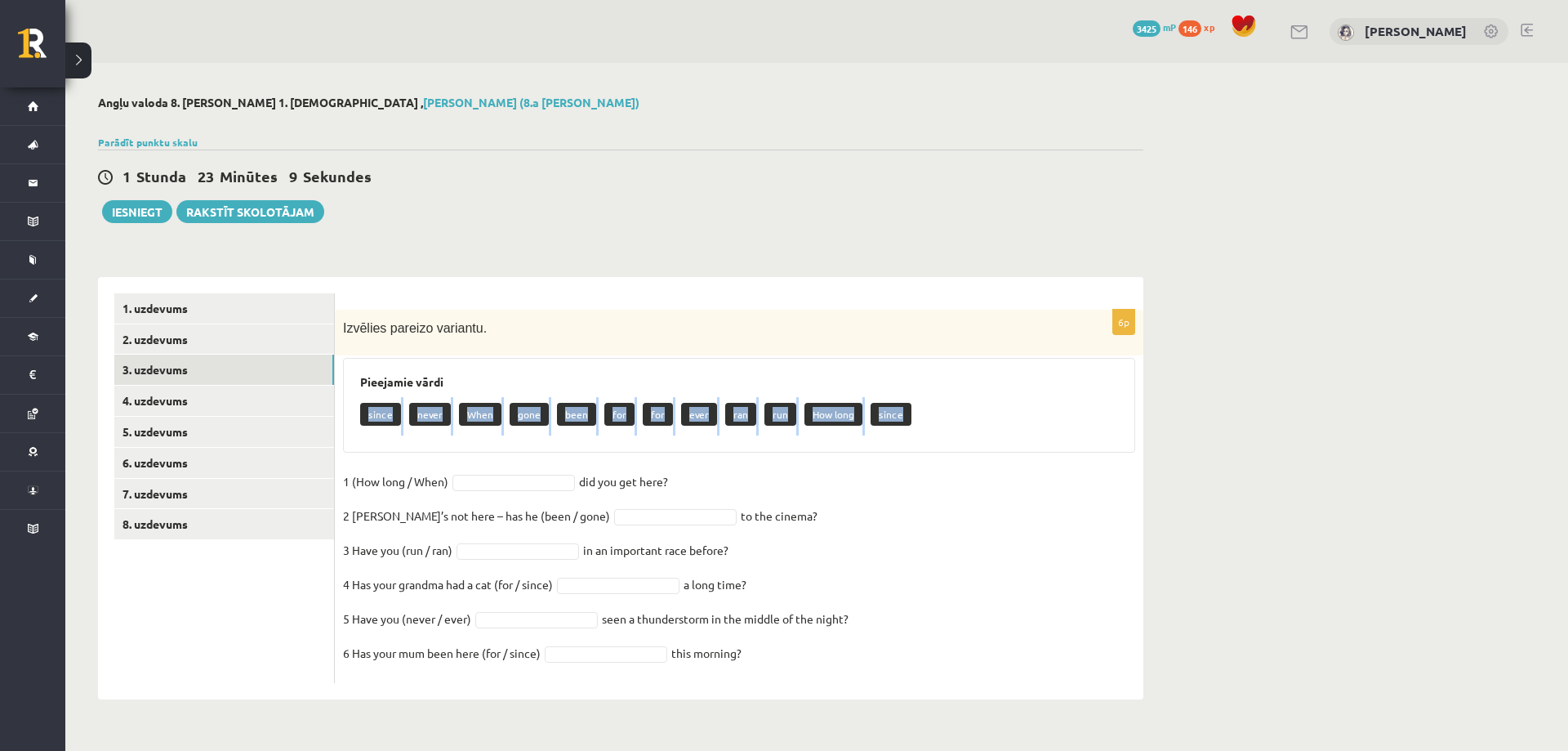
click at [390, 484] on p "1 (How long / When)" at bounding box center [395, 481] width 106 height 25
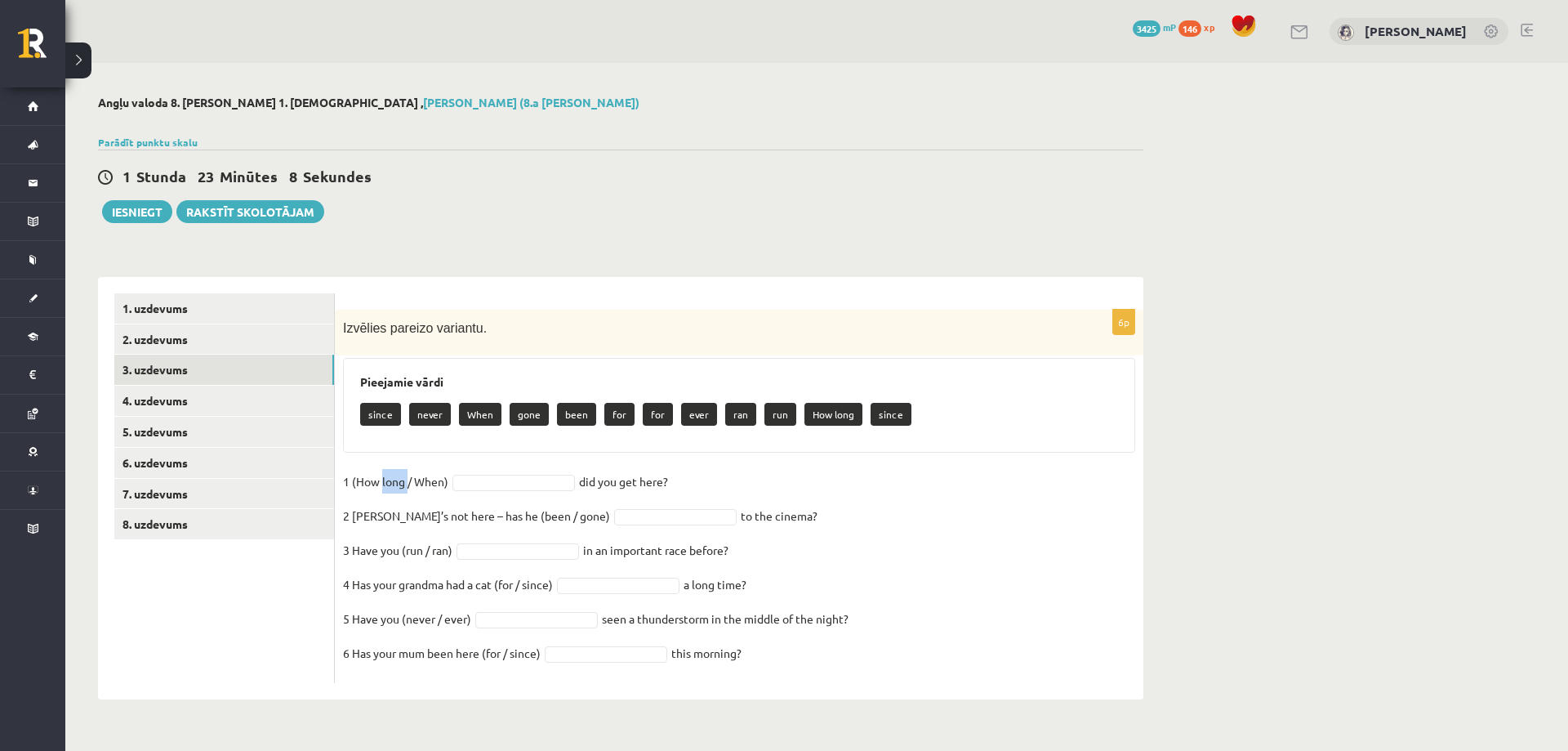
click at [390, 484] on p "1 (How long / When)" at bounding box center [395, 481] width 106 height 25
click at [612, 482] on fieldset "1 (How long / When) did you get here?   2 Sam’s not here – has he (been / gone)…" at bounding box center [739, 572] width 792 height 206
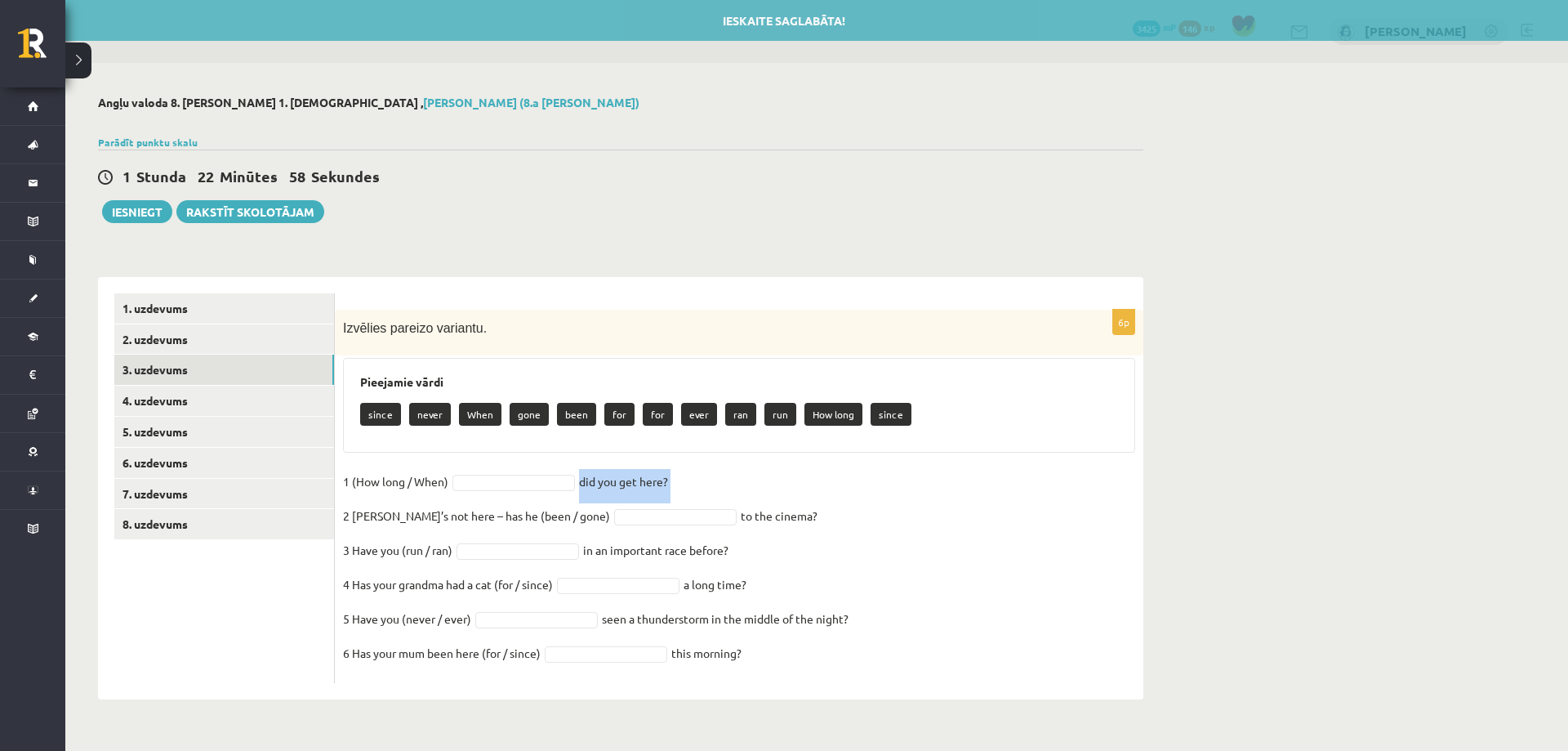
click at [360, 520] on p "2 Sam’s not here – has he (been / gone)" at bounding box center [476, 515] width 267 height 25
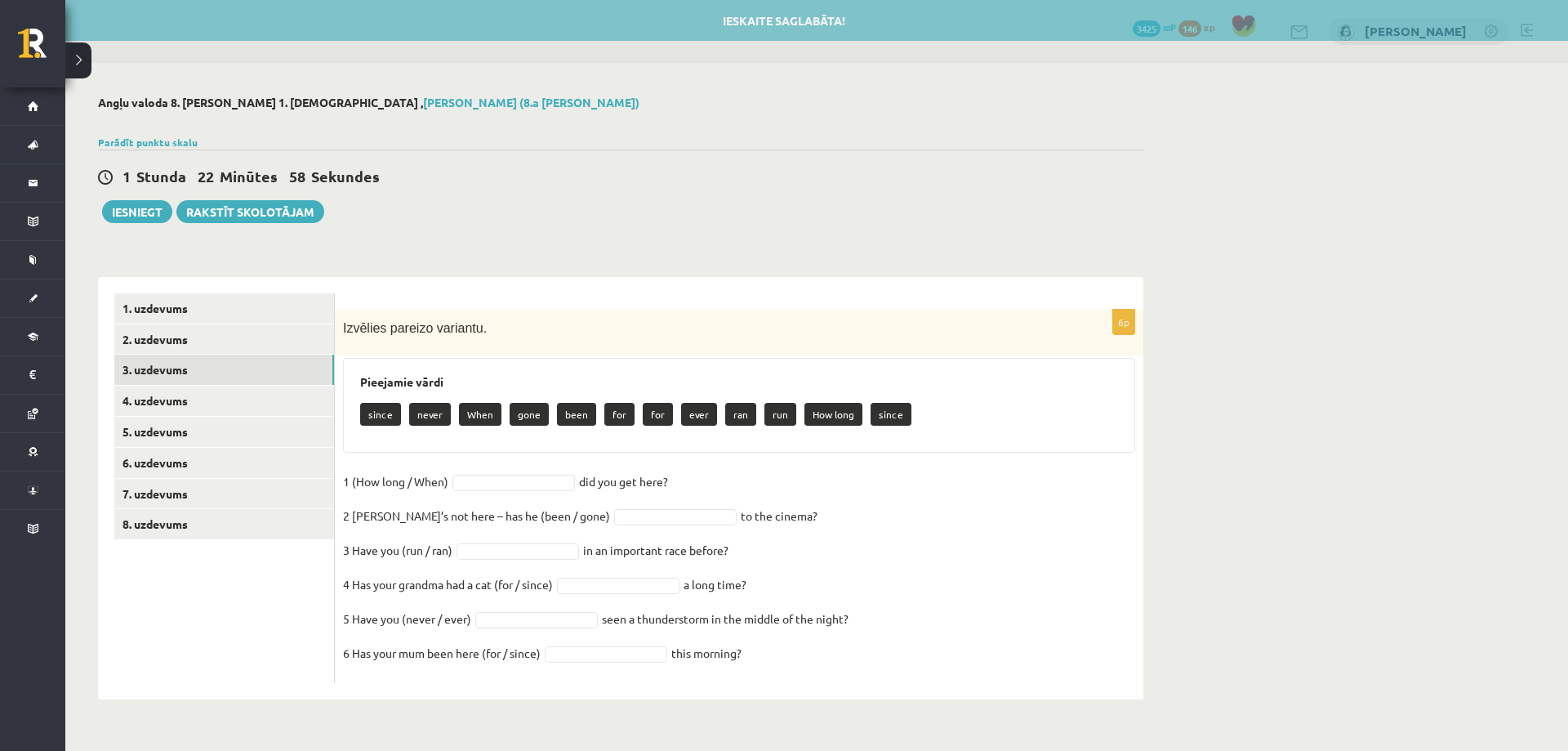
click at [360, 520] on p "2 Sam’s not here – has he (been / gone)" at bounding box center [476, 515] width 267 height 25
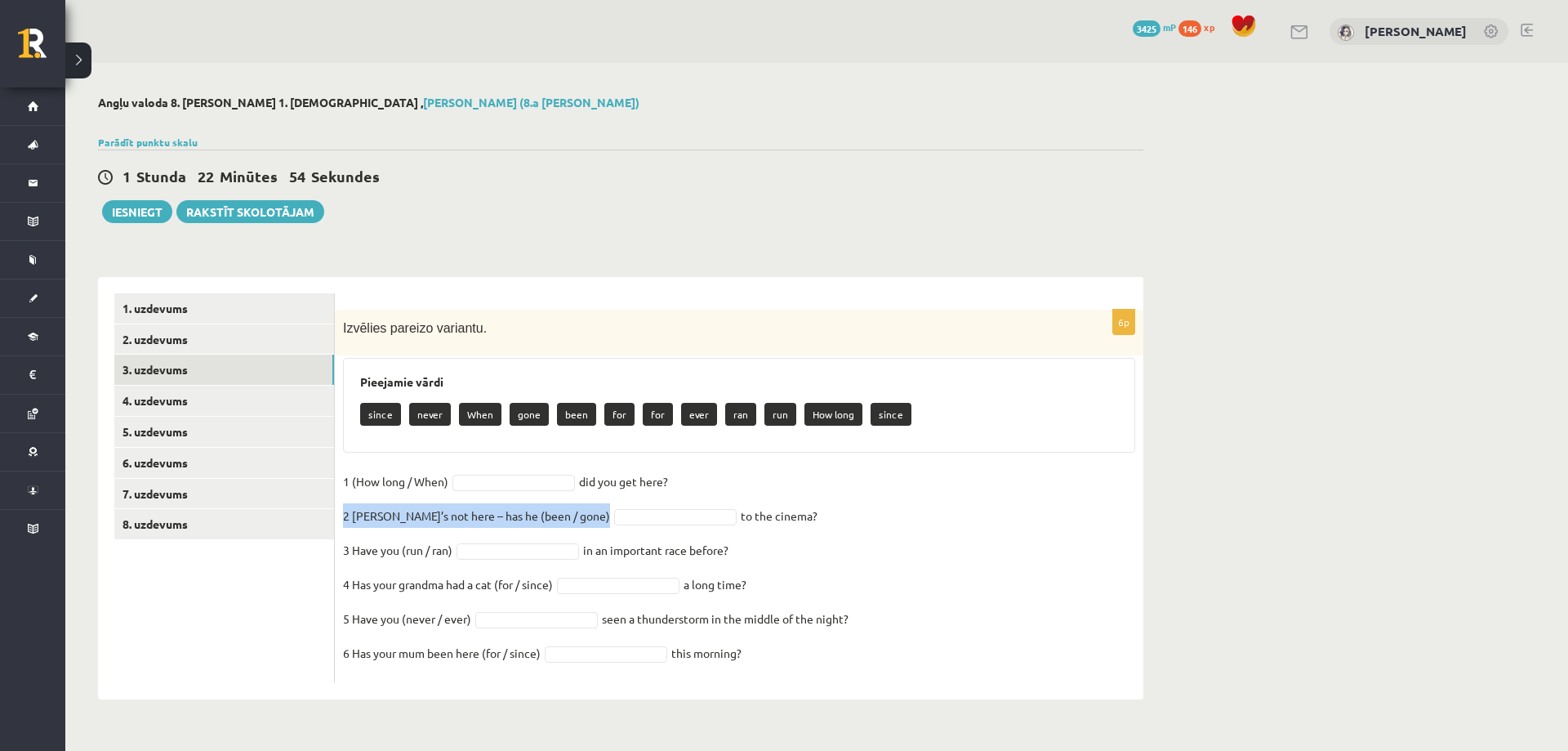
click at [709, 516] on fieldset "1 (How long / When) did you get here?   2 Sam’s not here – has he (been / gone)…" at bounding box center [739, 572] width 792 height 206
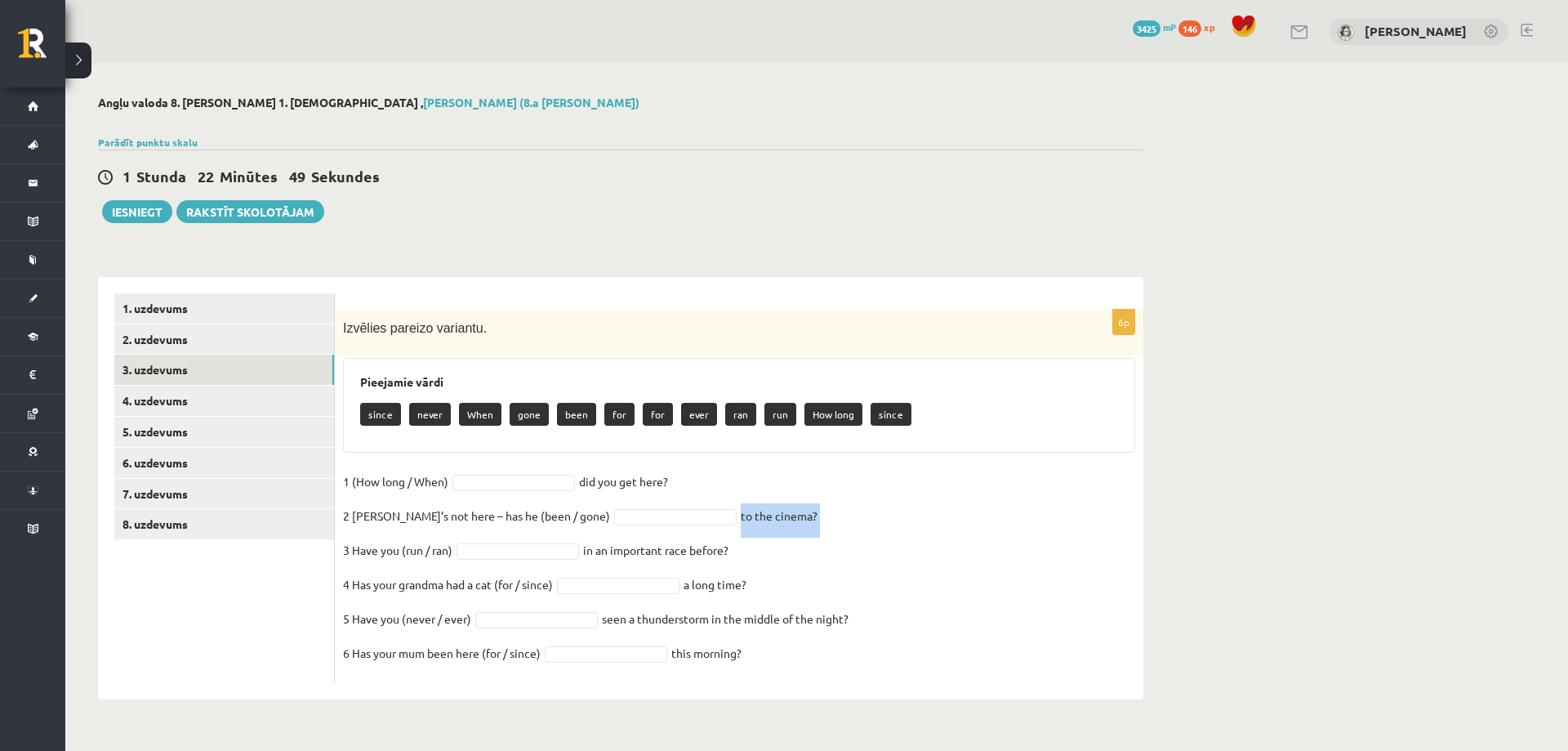
click at [411, 559] on p "3 Have you (run / ran)" at bounding box center [397, 550] width 110 height 25
click at [410, 552] on p "3 Have you (run / ran)" at bounding box center [397, 550] width 110 height 25
click at [379, 547] on p "3 Have you (run / ran)" at bounding box center [397, 550] width 110 height 25
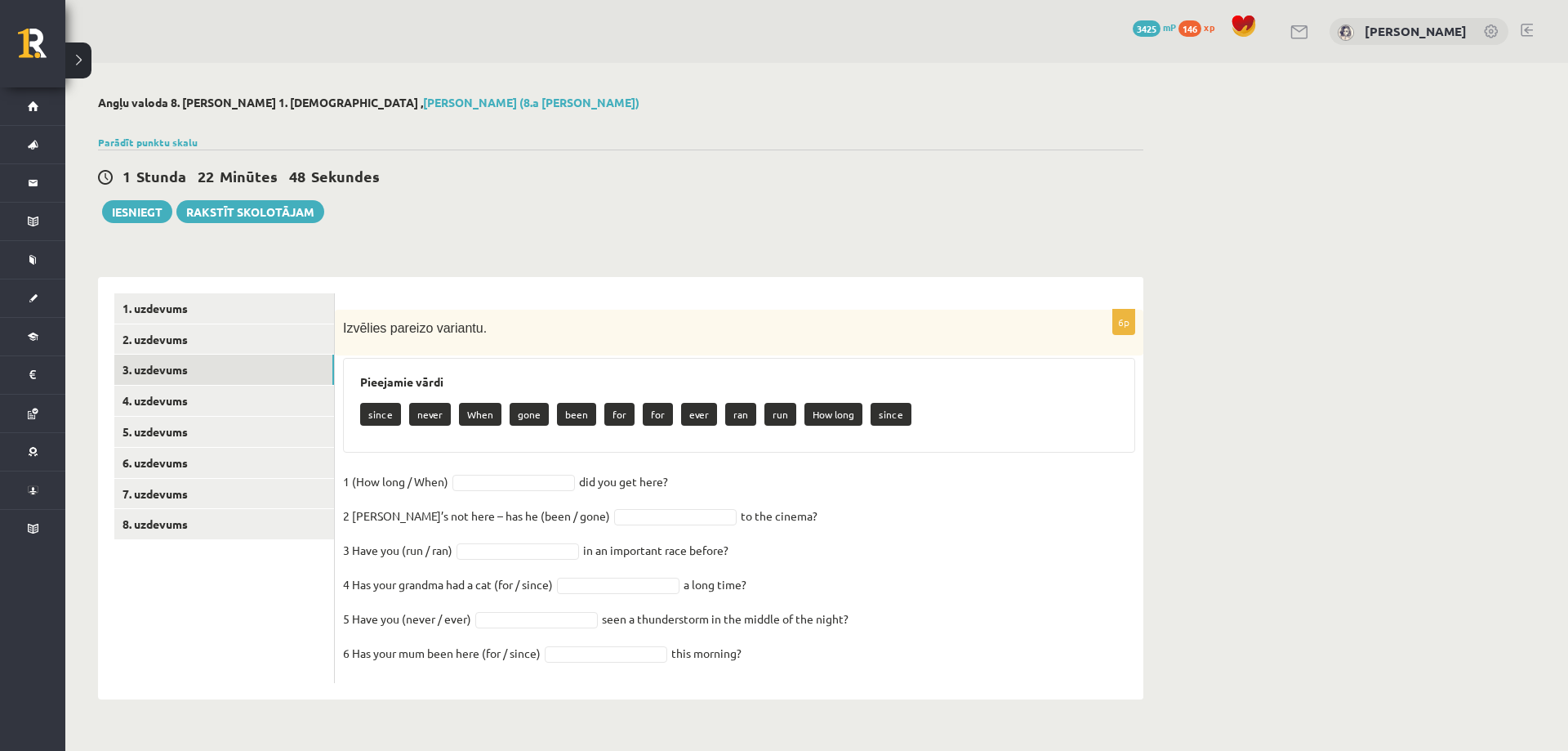
click at [379, 547] on p "3 Have you (run / ran)" at bounding box center [397, 550] width 110 height 25
click at [376, 546] on p "3 Have you (run / ran)" at bounding box center [397, 550] width 110 height 25
click at [375, 546] on p "3 Have you (run / ran)" at bounding box center [397, 550] width 110 height 25
click at [706, 548] on fieldset "1 (How long / When) did you get here?   2 Sam’s not here – has he (been / gone)…" at bounding box center [739, 572] width 792 height 206
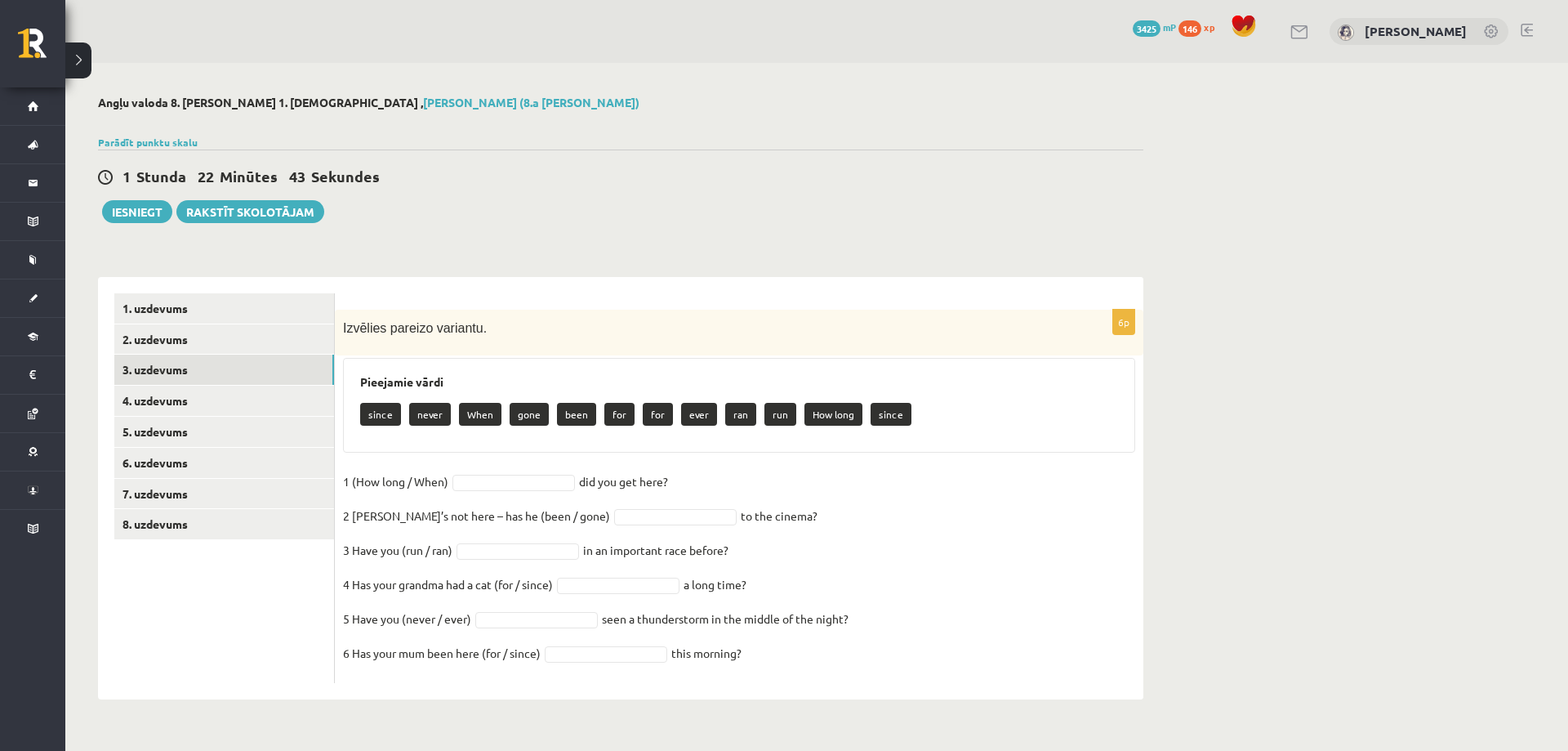
click at [706, 548] on fieldset "1 (How long / When) did you get here?   2 Sam’s not here – has he (been / gone)…" at bounding box center [739, 572] width 792 height 206
click at [705, 548] on fieldset "1 (How long / When) did you get here?   2 Sam’s not here – has he (been / gone)…" at bounding box center [739, 572] width 792 height 206
click at [423, 579] on p "4 Has your grandma had a cat (for / since)" at bounding box center [447, 584] width 210 height 25
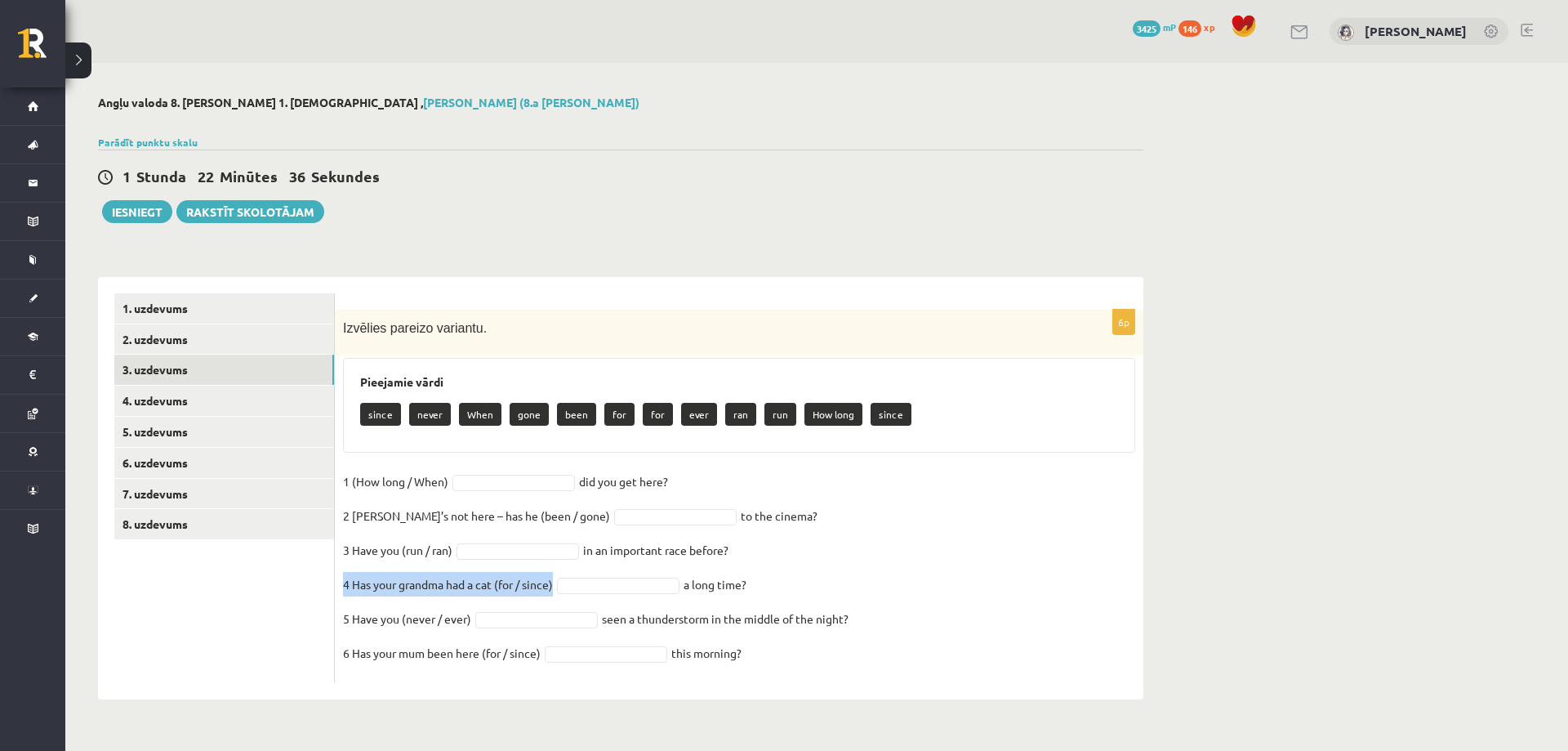
click at [743, 578] on fieldset "1 (How long / When) did you get here?   2 Sam’s not here – has he (been / gone)…" at bounding box center [739, 572] width 792 height 206
click at [452, 612] on p "5 Have you (never / ever)" at bounding box center [406, 619] width 128 height 25
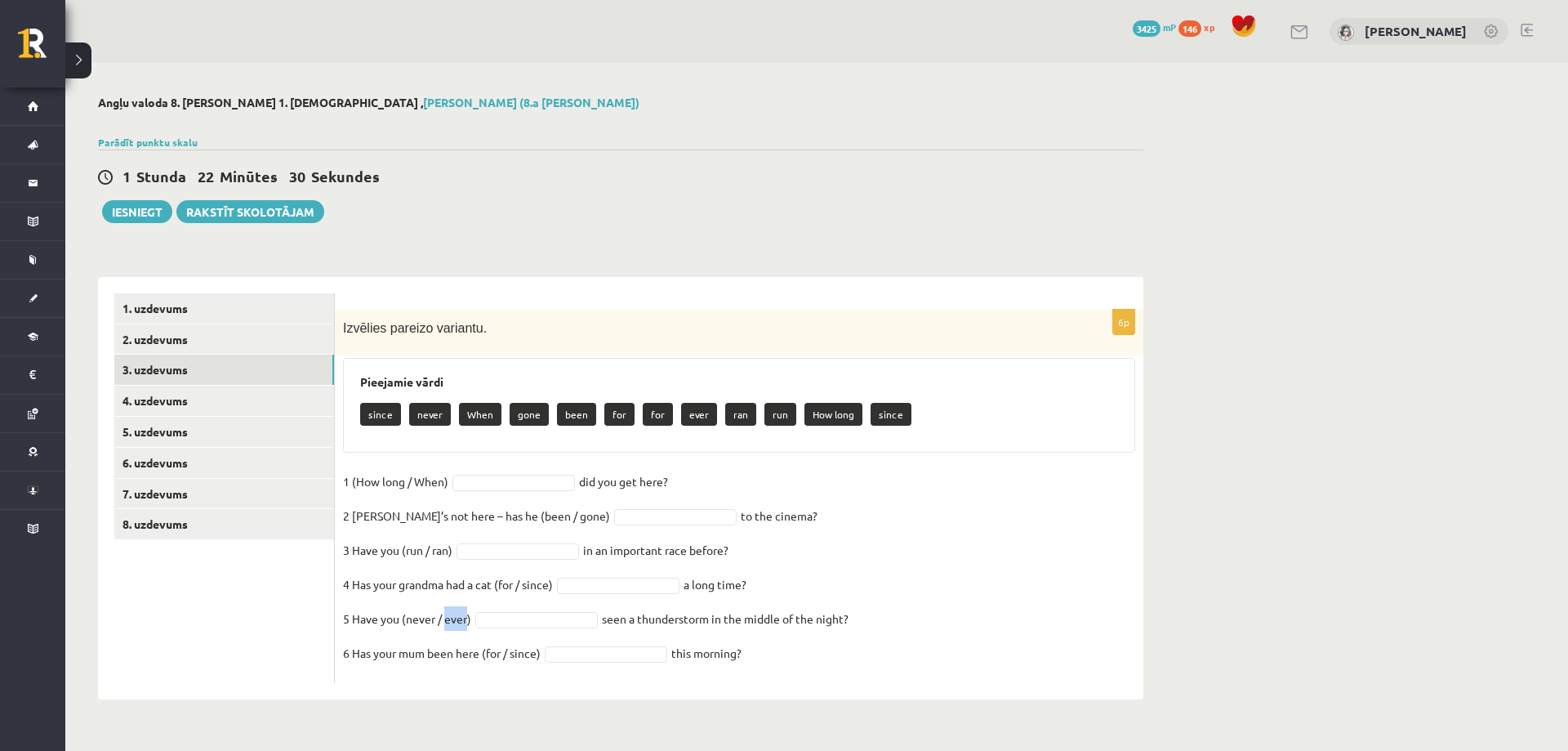
click at [452, 612] on p "5 Have you (never / ever)" at bounding box center [406, 619] width 128 height 25
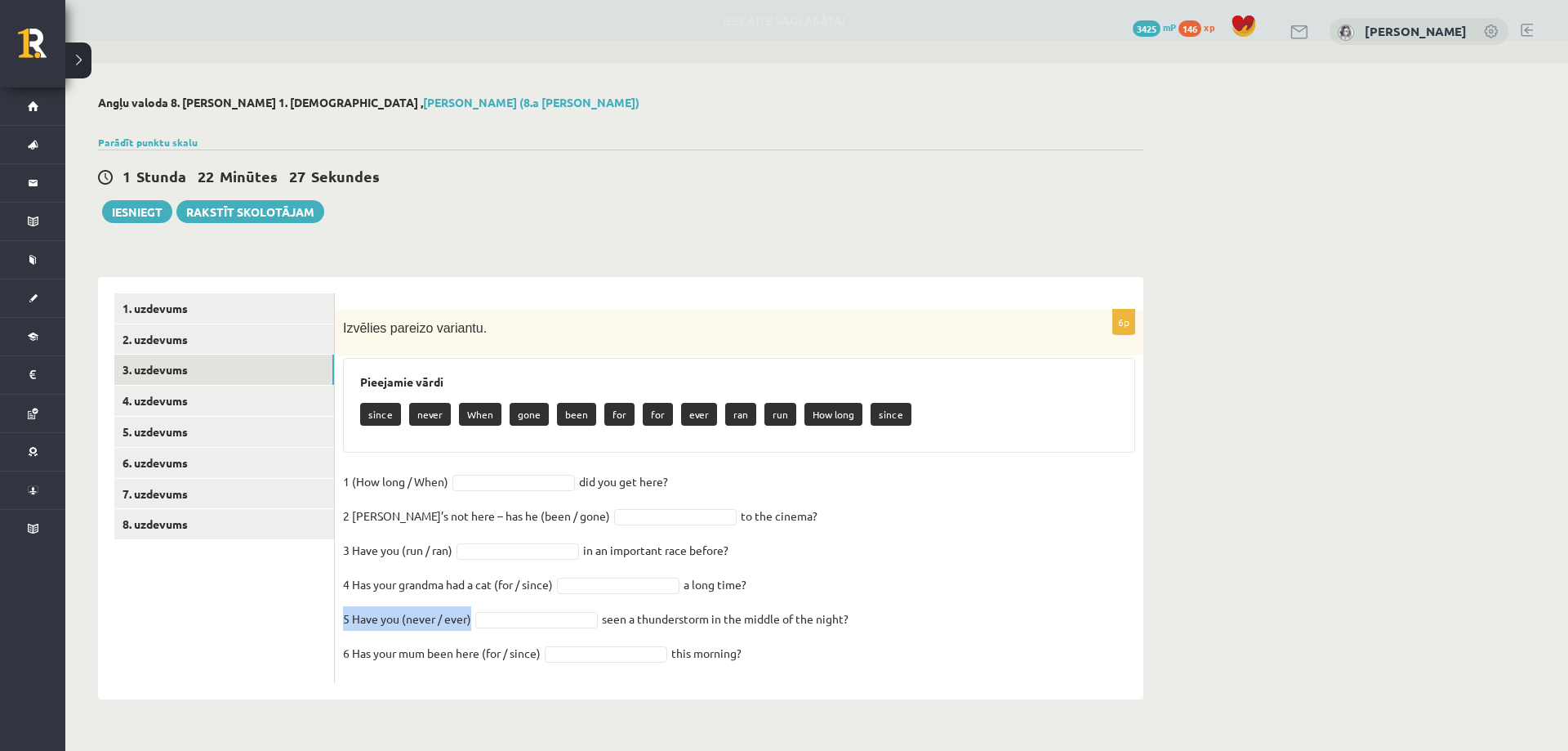
click at [692, 623] on fieldset "1 (How long / When) did you get here?   2 Sam’s not here – has he (been / gone)…" at bounding box center [739, 572] width 792 height 206
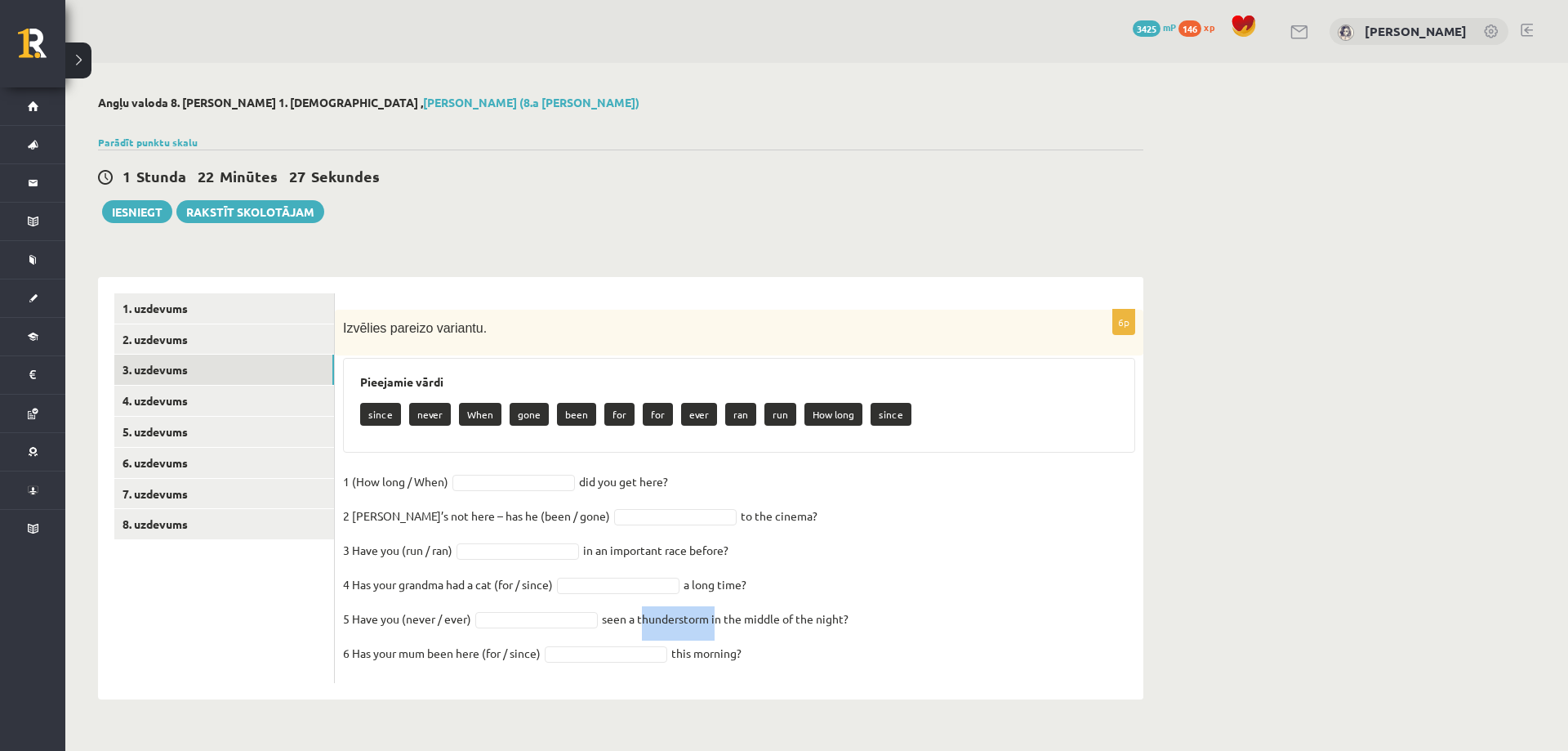
click at [692, 622] on fieldset "1 (How long / When) did you get here?   2 Sam’s not here – has he (been / gone)…" at bounding box center [739, 572] width 792 height 206
click at [400, 654] on p "6 Has your mum been here (for / since)" at bounding box center [441, 652] width 197 height 25
click at [401, 654] on p "6 Has your mum been here (for / since)" at bounding box center [441, 652] width 197 height 25
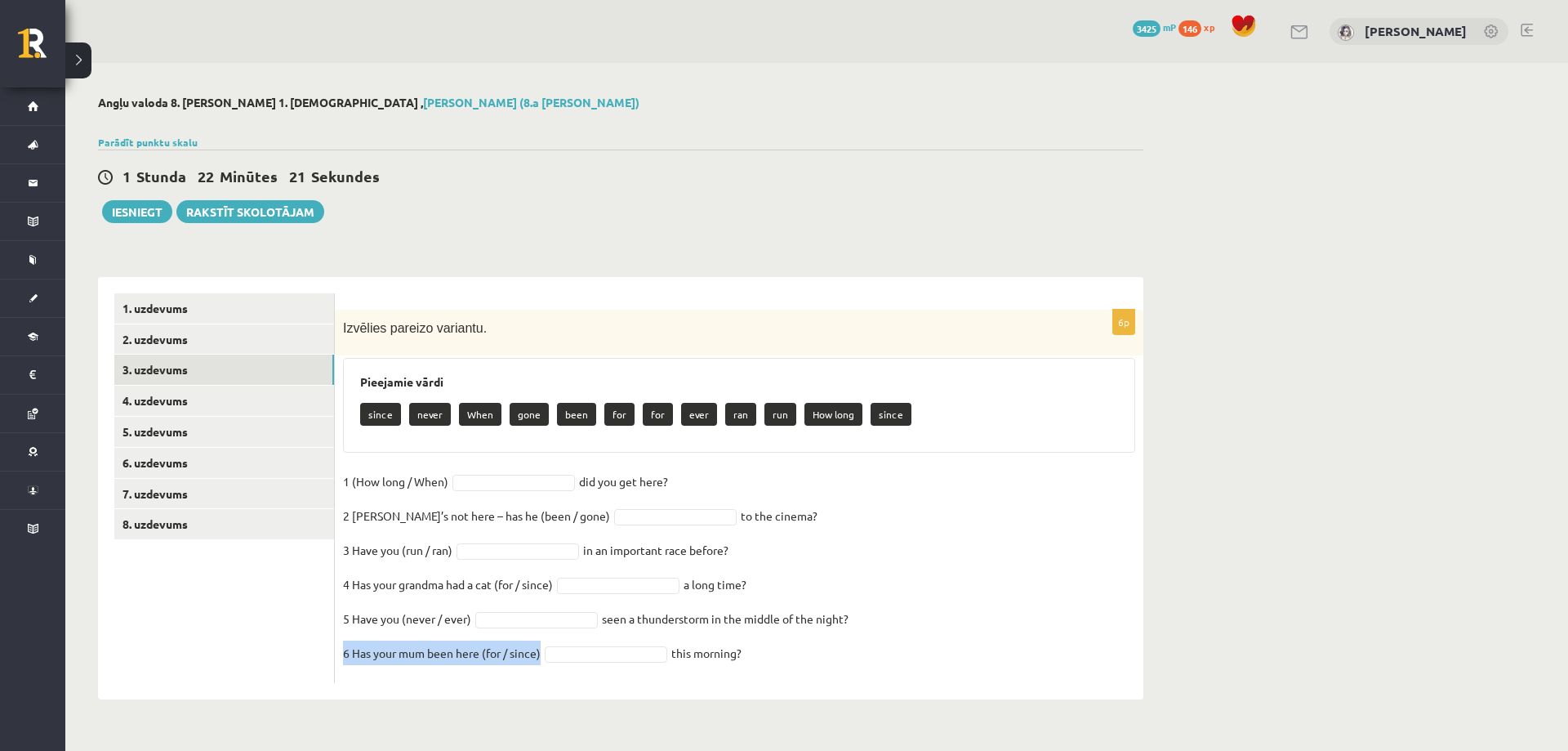
click at [401, 654] on p "6 Has your mum been here (for / since)" at bounding box center [441, 652] width 197 height 25
click at [732, 660] on fieldset "1 (How long / When) did you get here?   2 Sam’s not here – has he (been / gone)…" at bounding box center [739, 572] width 792 height 206
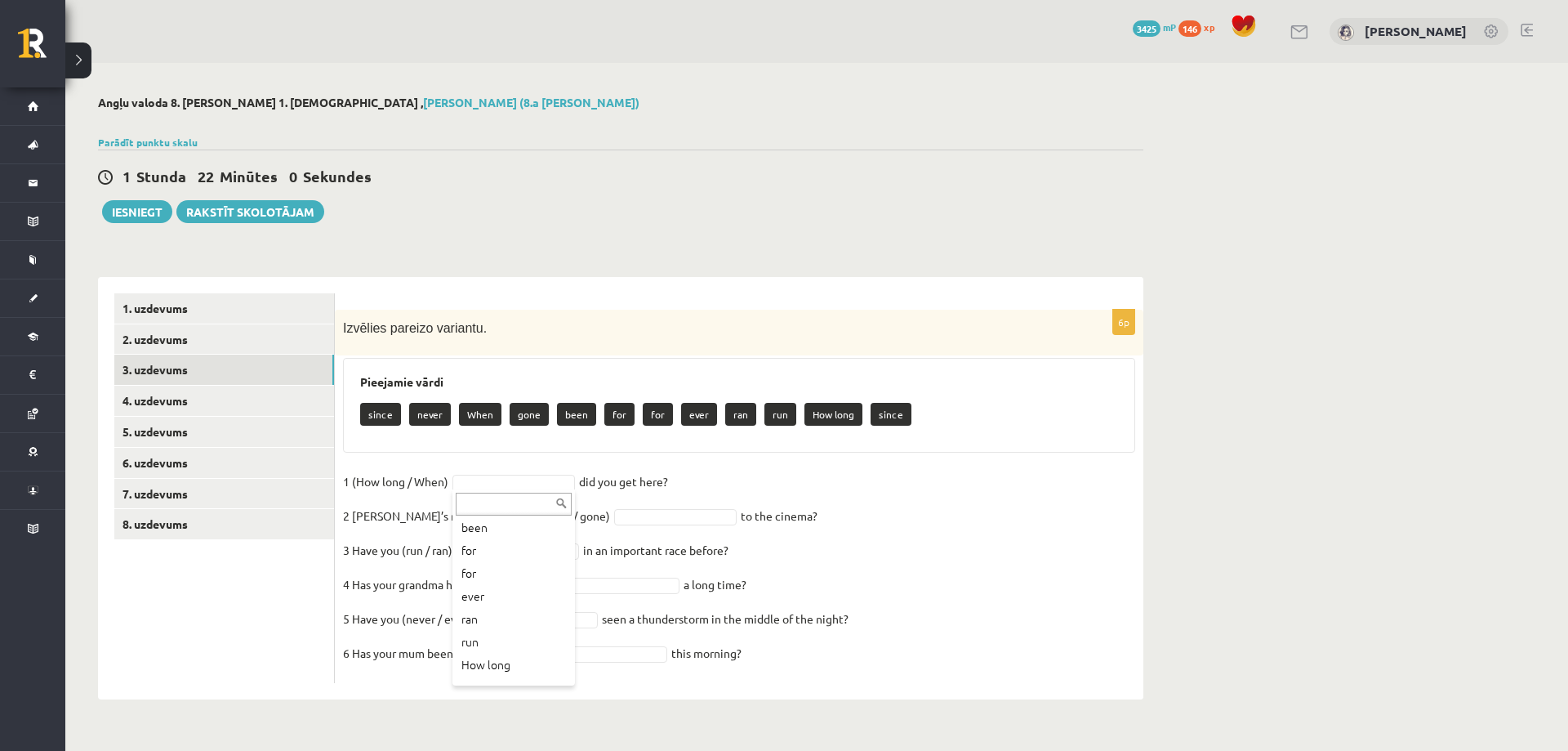
scroll to position [134, 0]
click at [493, 646] on p "6 Has your mum been here (for / since)" at bounding box center [441, 652] width 197 height 25
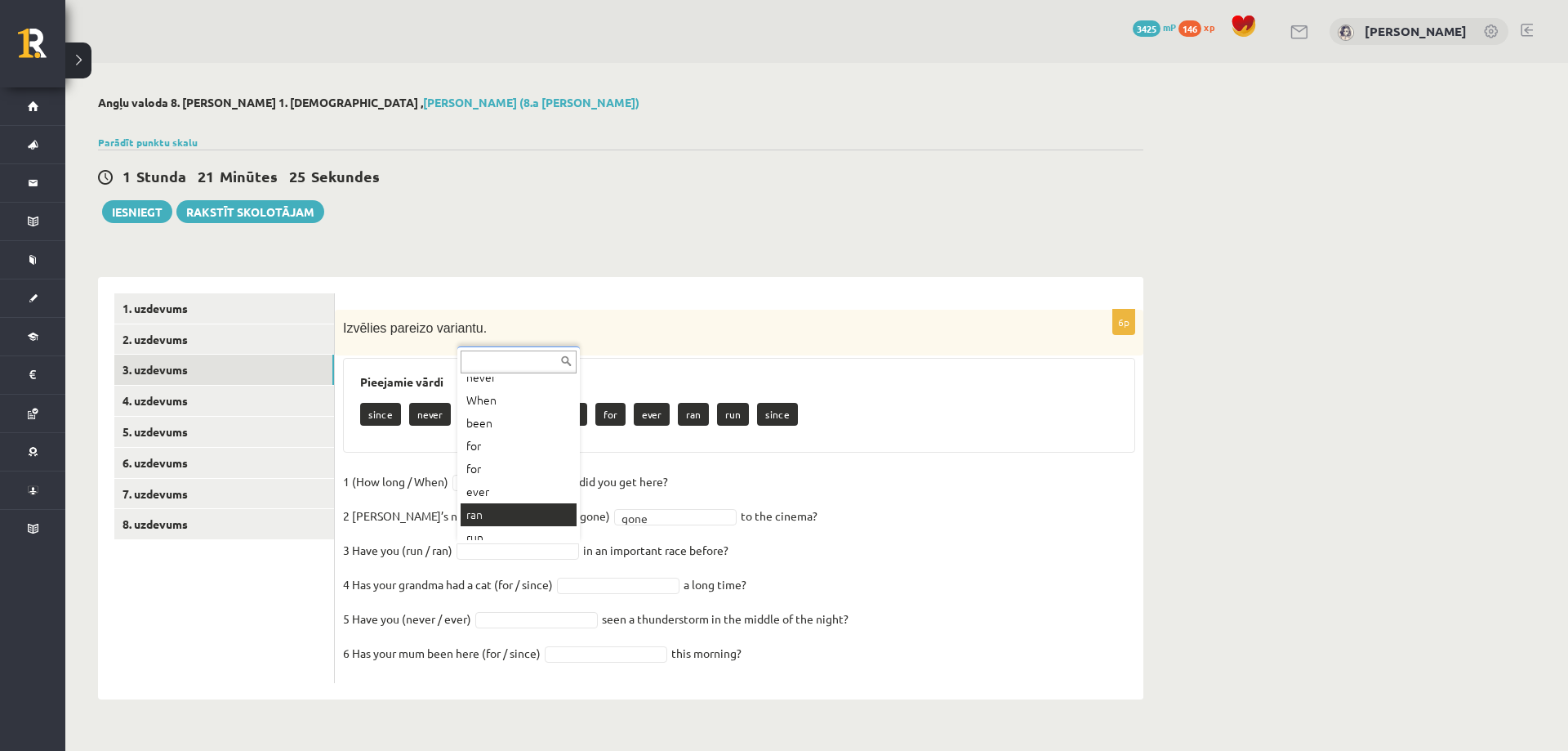
scroll to position [89, 0]
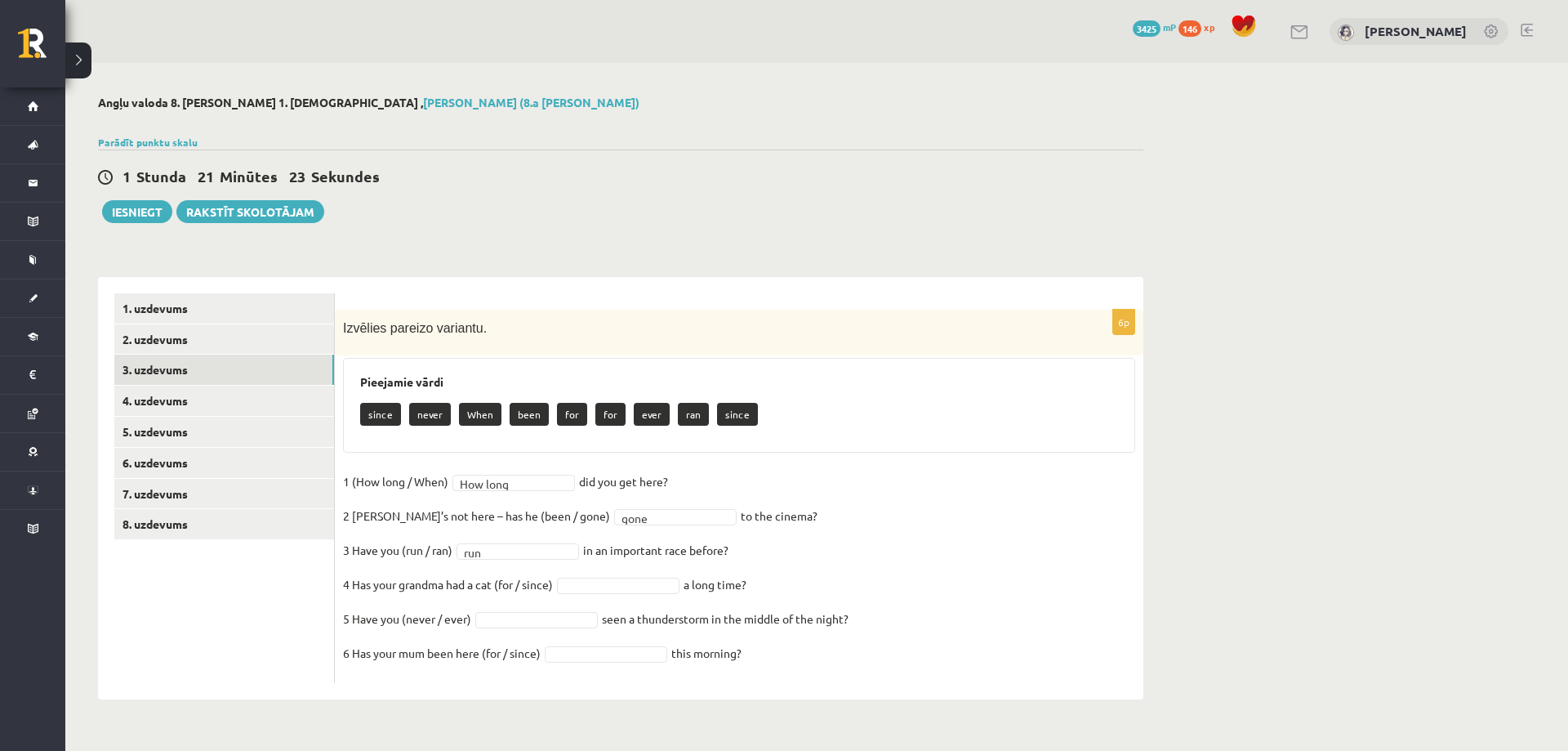
click at [501, 506] on p "2 Sam’s not here – has he (been / gone)" at bounding box center [476, 515] width 267 height 25
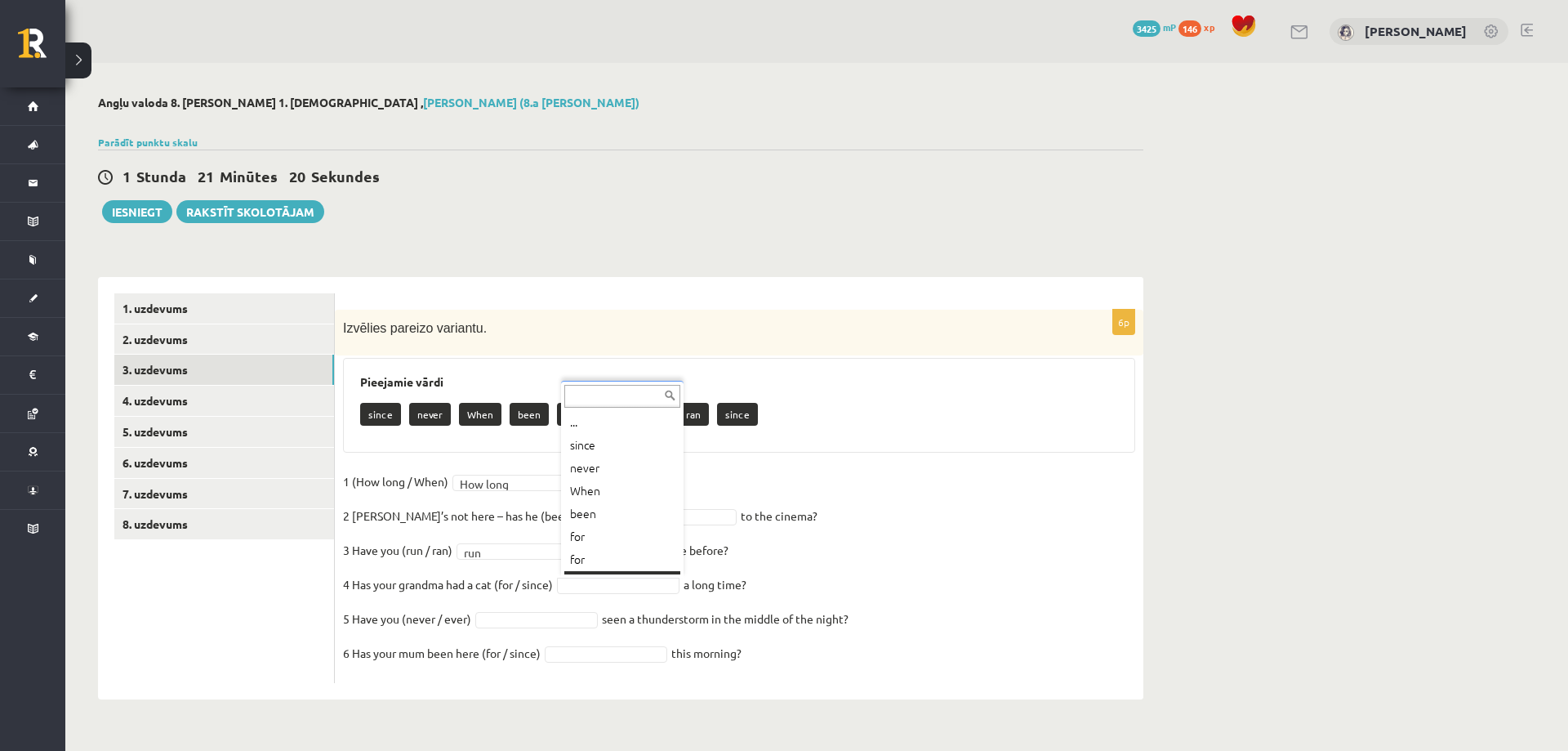
scroll to position [20, 0]
click at [589, 543] on fieldset "1 (How long / When) How long ******** did you get here?   2 Sam’s not here – ha…" at bounding box center [739, 572] width 792 height 206
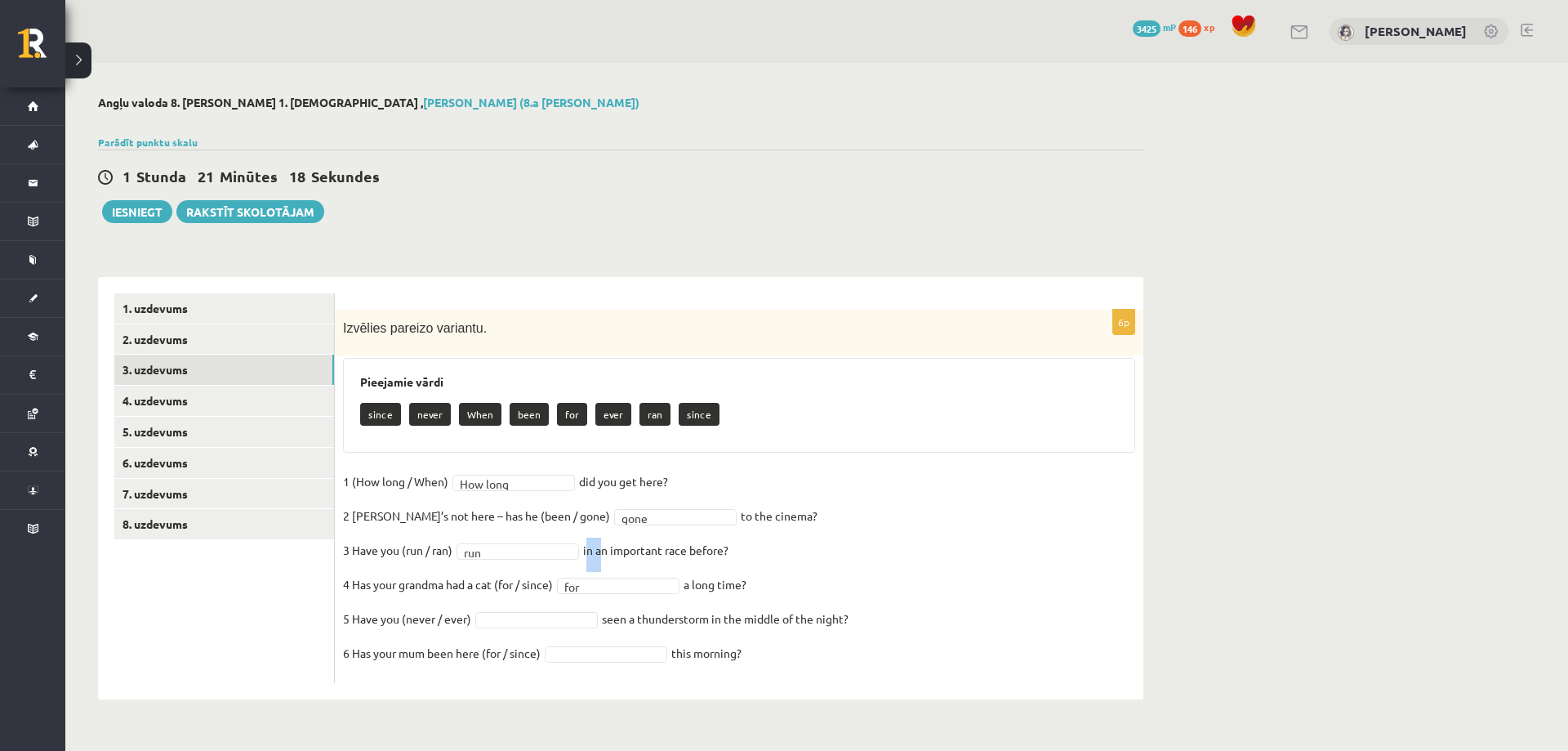
click at [589, 543] on fieldset "1 (How long / When) How long ******** did you get here?   2 Sam’s not here – ha…" at bounding box center [739, 572] width 792 height 206
click at [503, 587] on p "4 Has your grandma had a cat (for / since)" at bounding box center [447, 584] width 210 height 25
click at [502, 573] on p "4 Has your grandma had a cat (for / since)" at bounding box center [447, 584] width 210 height 25
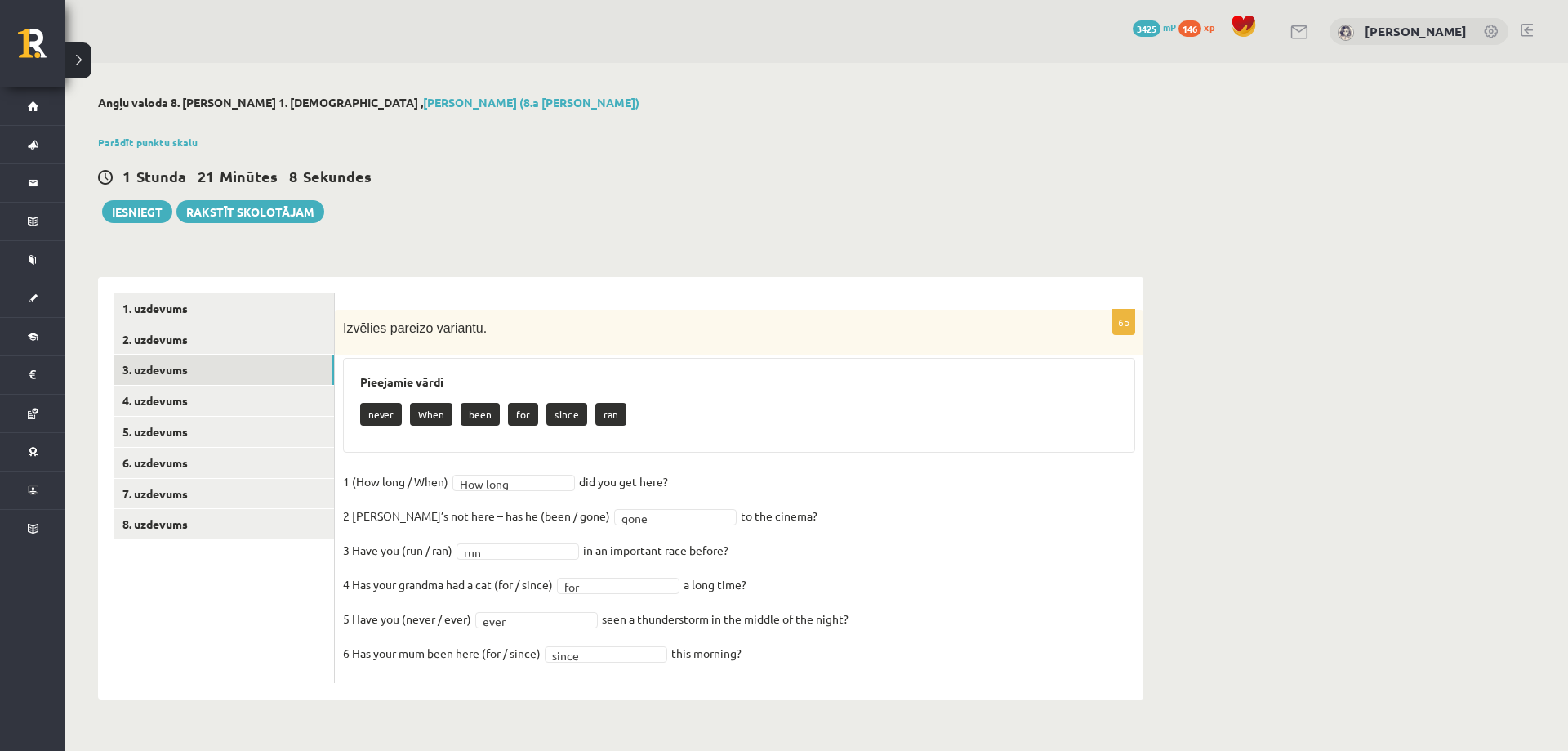
click at [575, 498] on fieldset "1 (How long / When) How long ******** did you get here?   2 Sam’s not here – ha…" at bounding box center [739, 572] width 792 height 206
click at [197, 398] on link "4. uzdevums" at bounding box center [224, 400] width 220 height 30
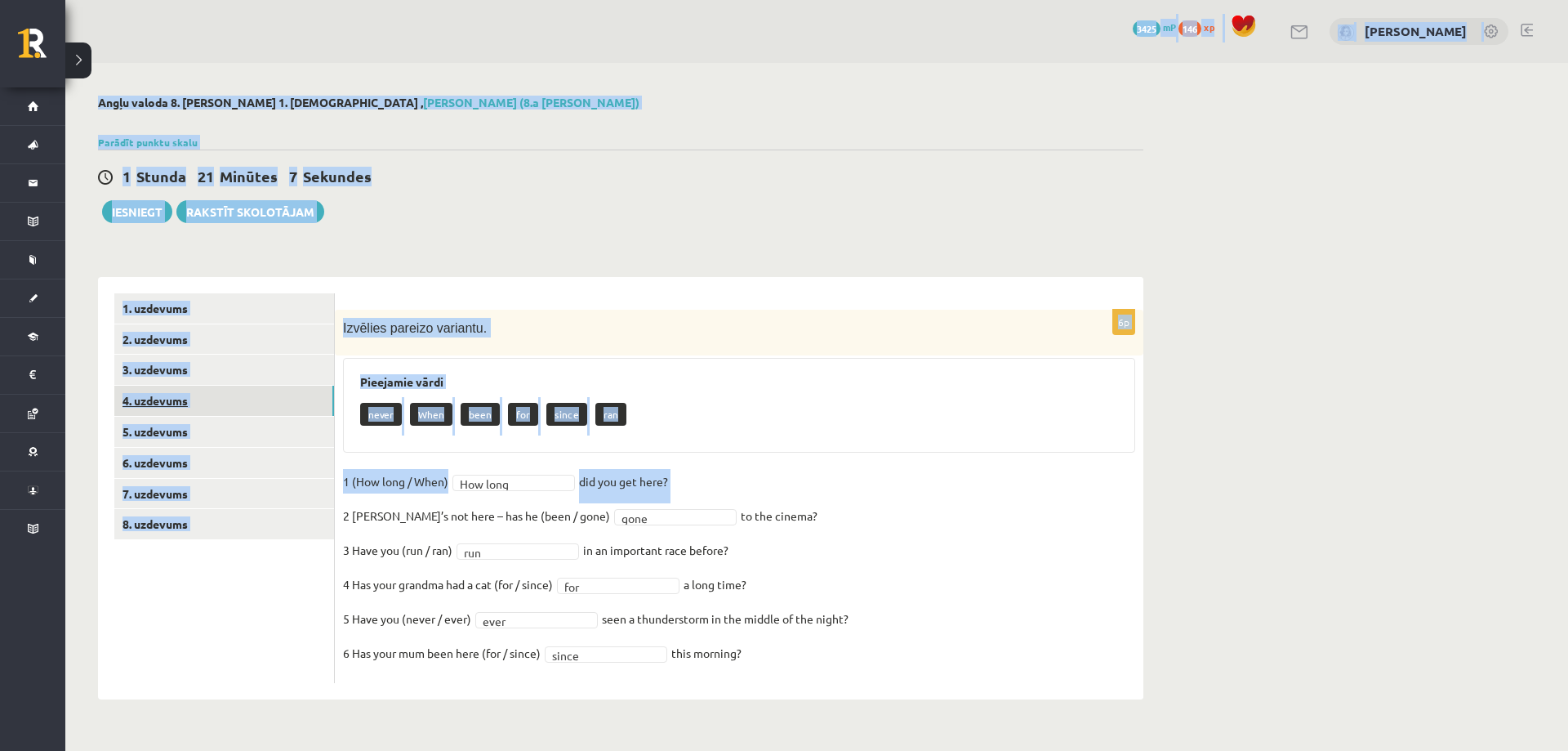
click at [197, 401] on link "4. uzdevums" at bounding box center [224, 400] width 220 height 30
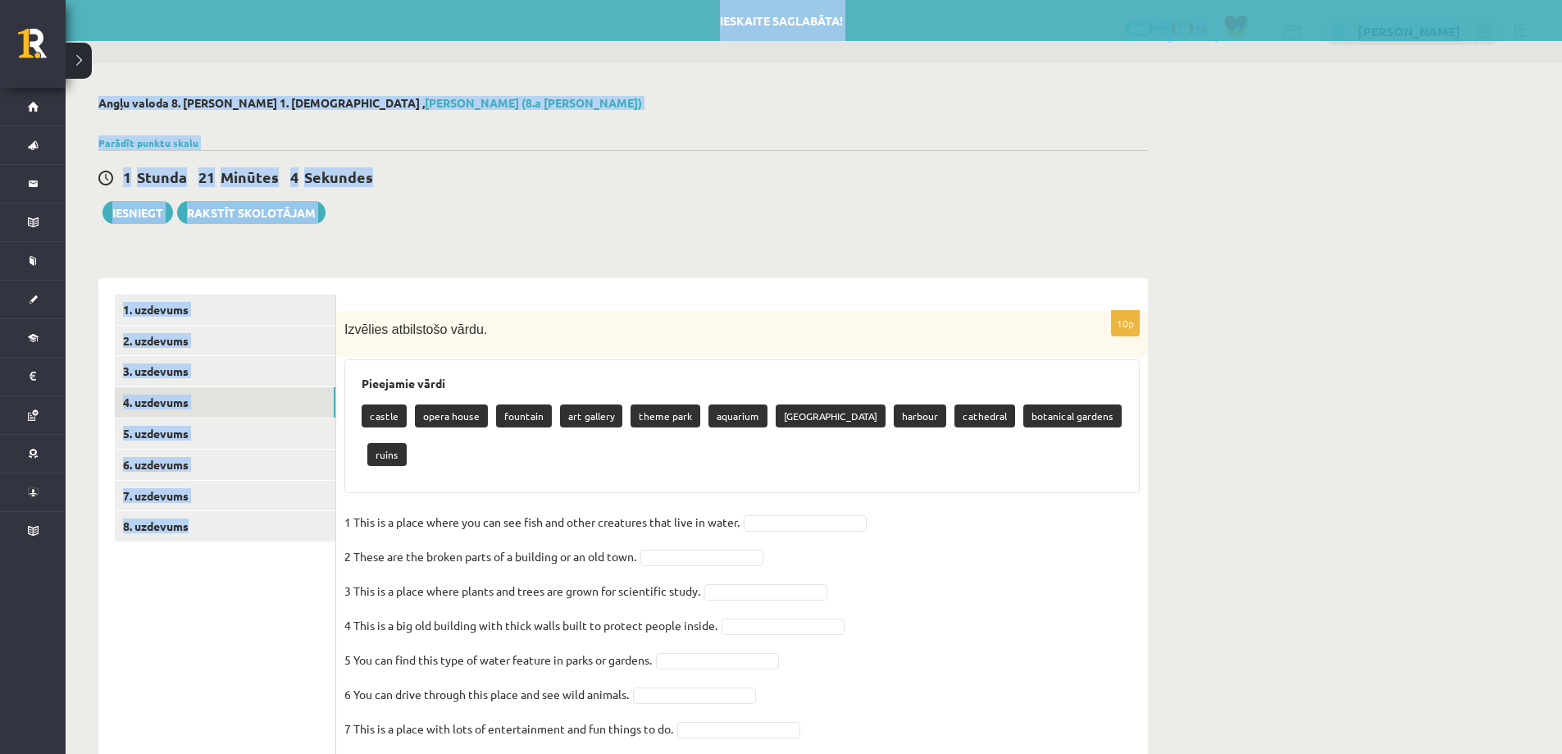
click at [203, 617] on ul "1. uzdevums 2. uzdevums 3. uzdevums 4. uzdevums 5. uzdevums 6. uzdevums 7. uzde…" at bounding box center [225, 578] width 221 height 568
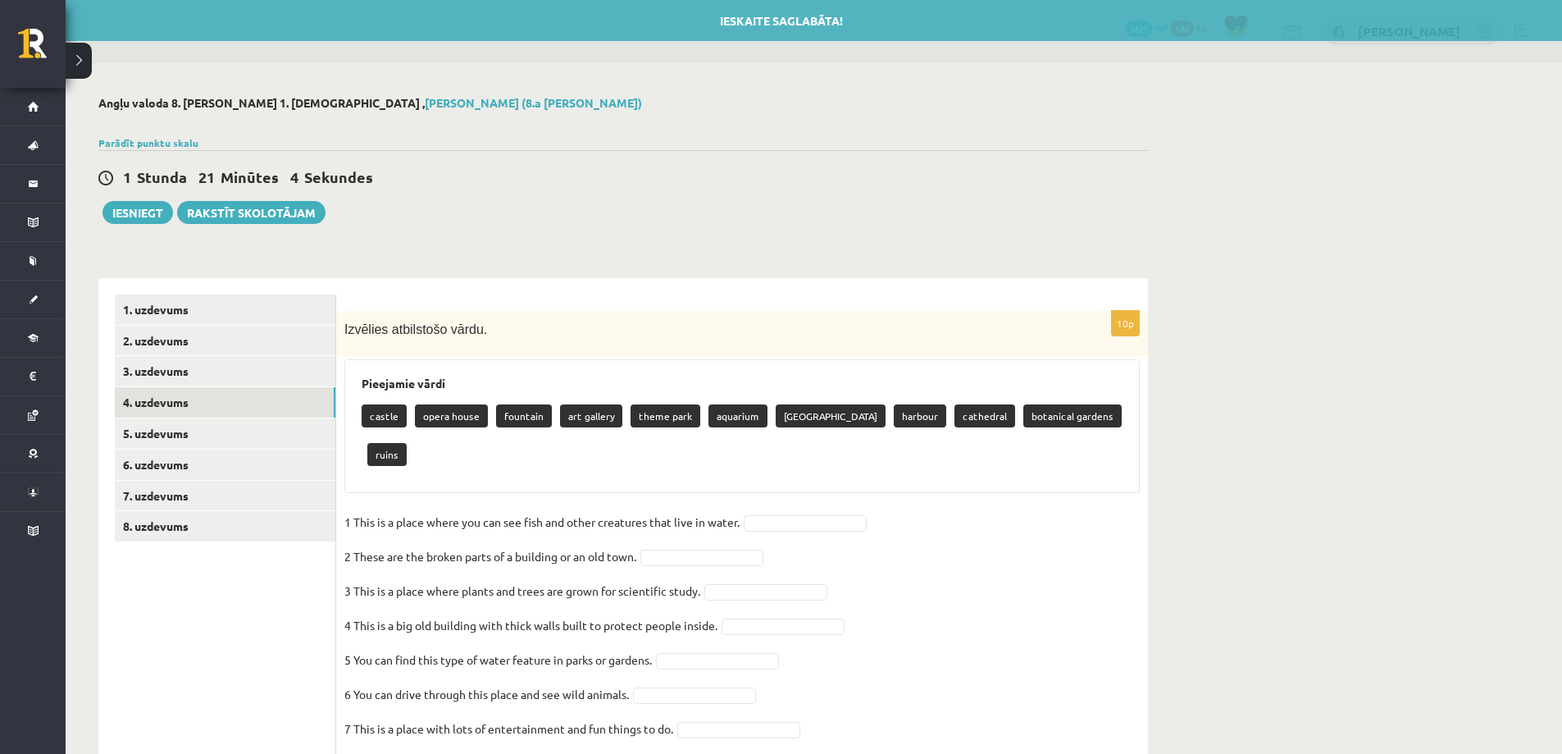
click at [203, 617] on ul "1. uzdevums 2. uzdevums 3. uzdevums 4. uzdevums 5. uzdevums 6. uzdevums 7. uzde…" at bounding box center [225, 578] width 221 height 568
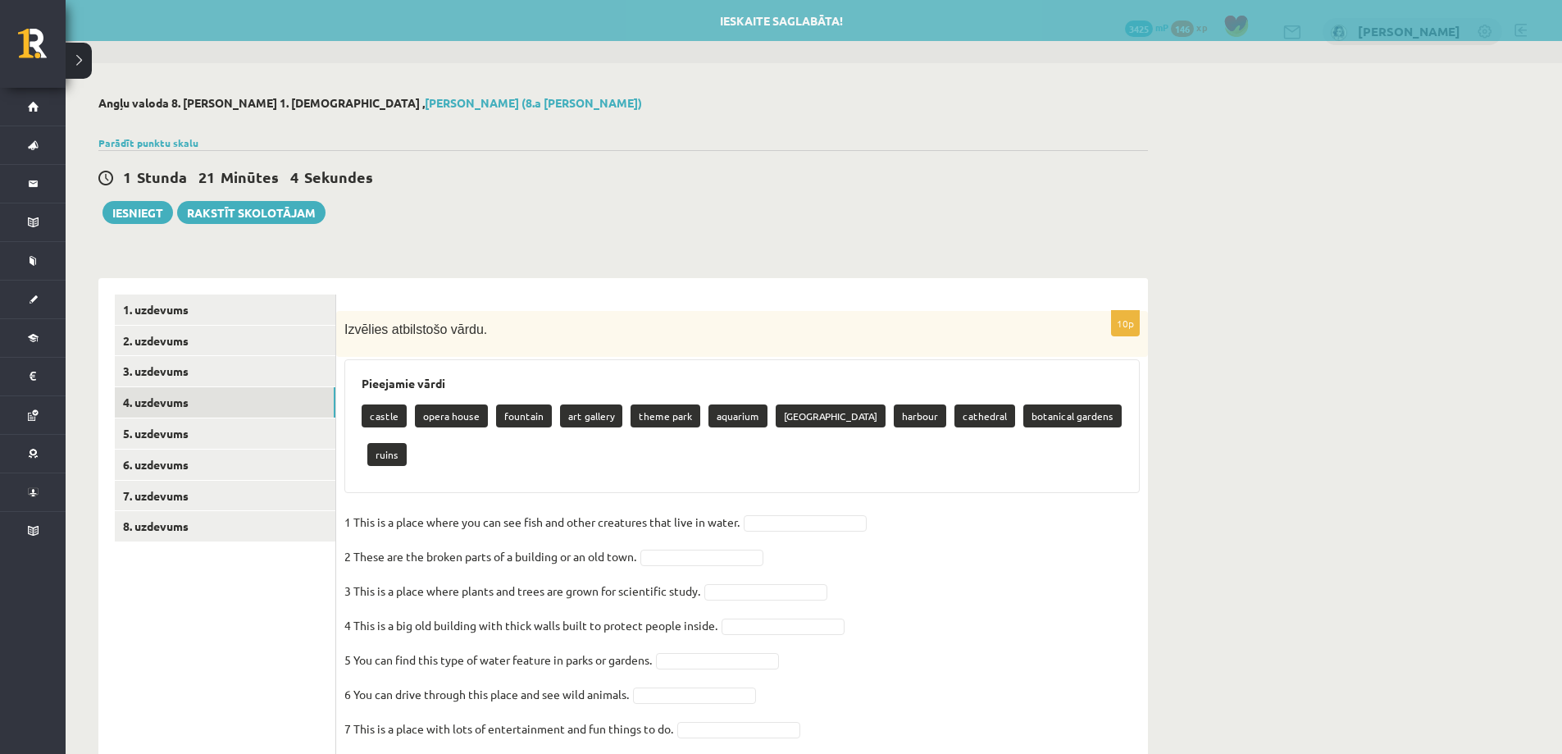
click at [203, 617] on ul "1. uzdevums 2. uzdevums 3. uzdevums 4. uzdevums 5. uzdevums 6. uzdevums 7. uzde…" at bounding box center [225, 578] width 221 height 568
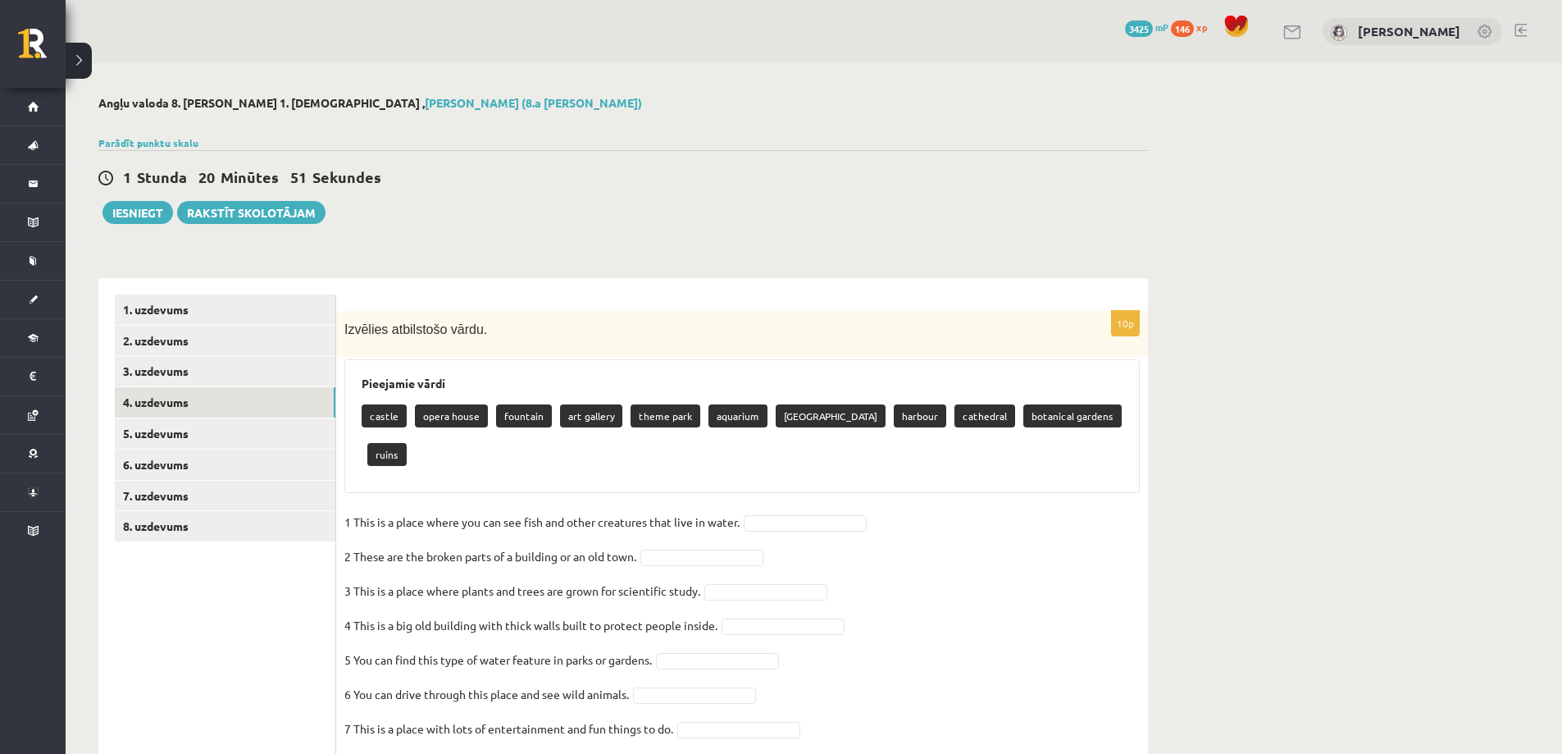
click at [457, 329] on span "Izvēlies atbilstošo vārdu." at bounding box center [415, 329] width 143 height 14
click at [398, 380] on h3 "Pieejamie vārdi" at bounding box center [742, 383] width 761 height 14
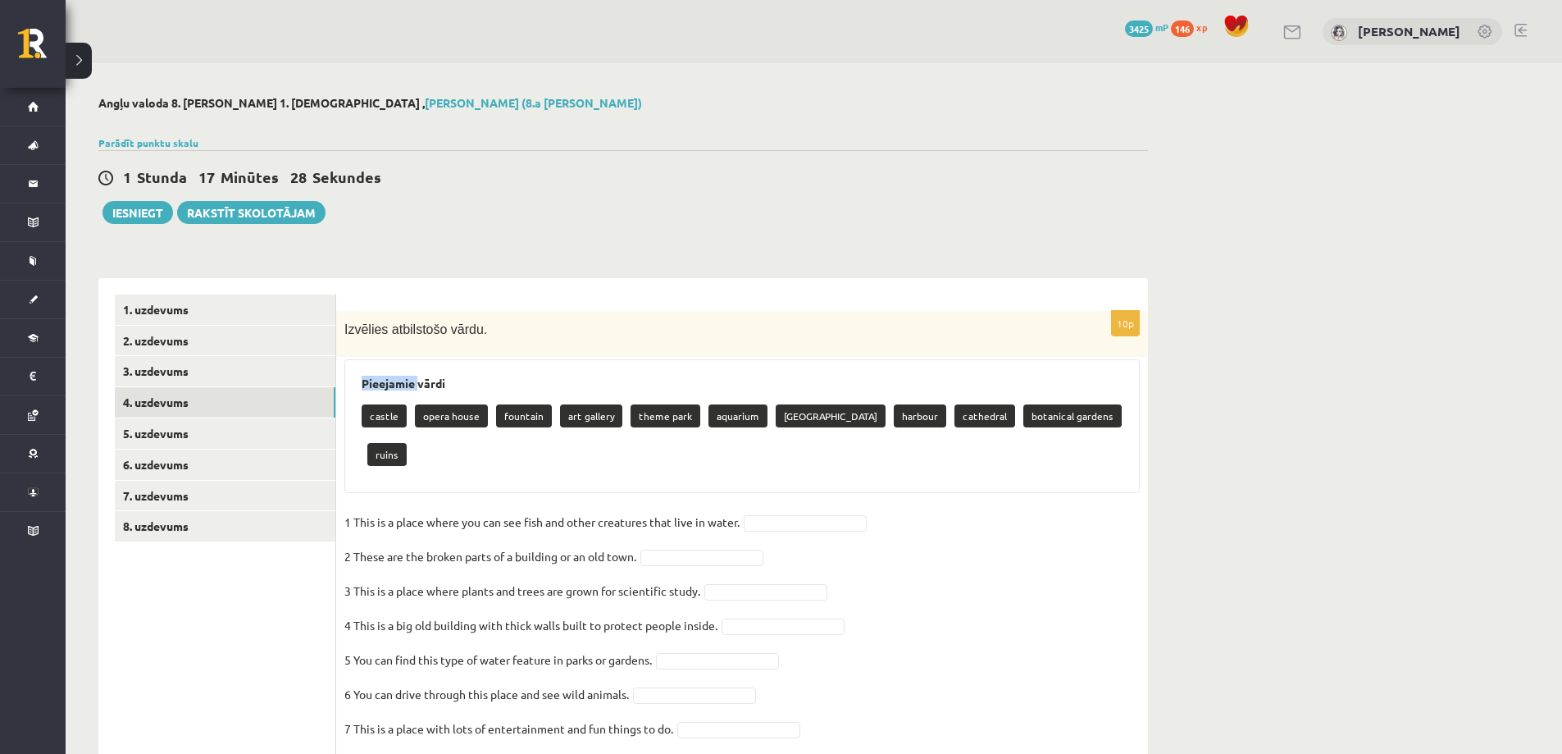
click at [398, 380] on h3 "Pieejamie vārdi" at bounding box center [742, 383] width 761 height 14
click at [397, 410] on p "castle" at bounding box center [384, 415] width 45 height 23
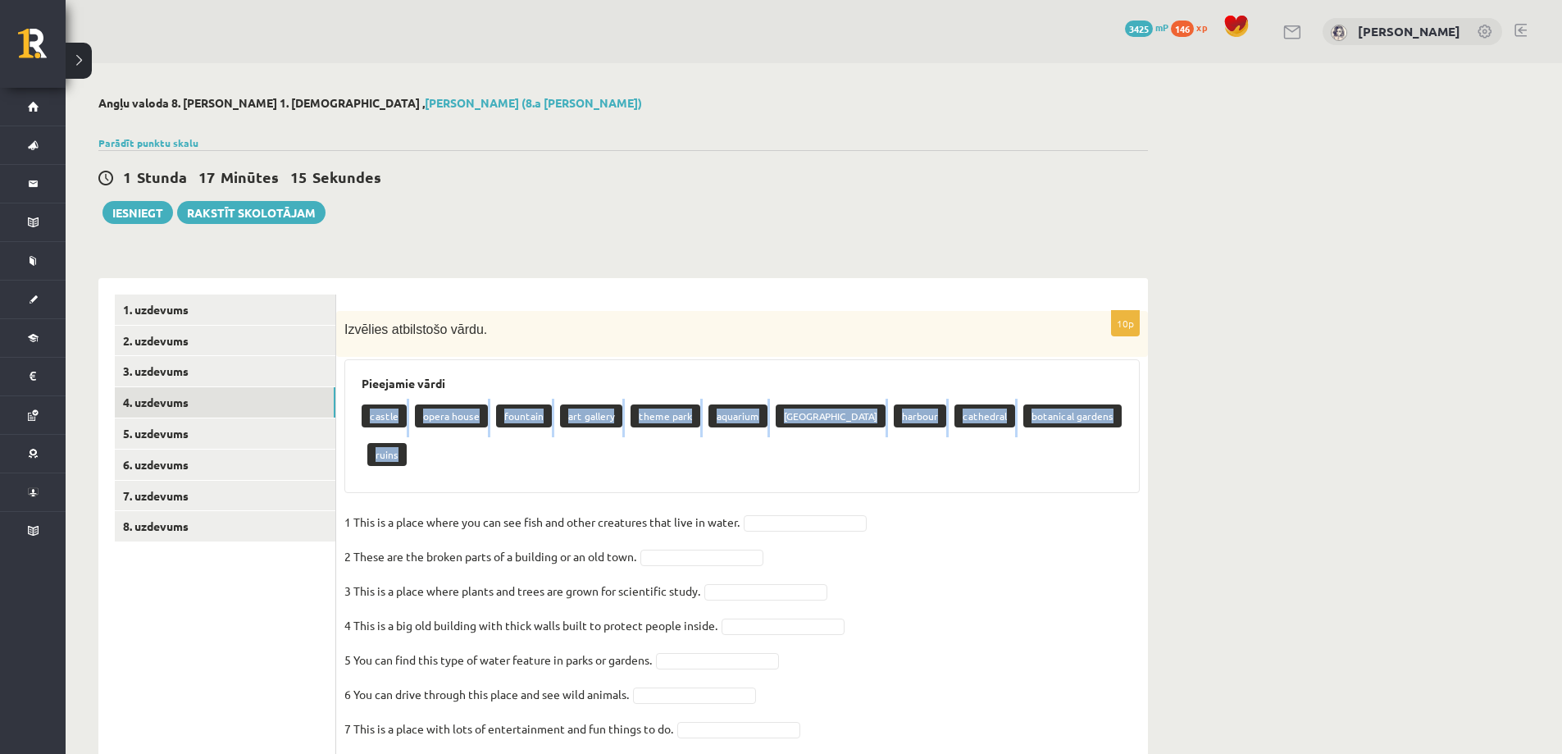
click at [406, 509] on p "1 This is a place where you can see fish and other creatures that live in water." at bounding box center [541, 521] width 395 height 25
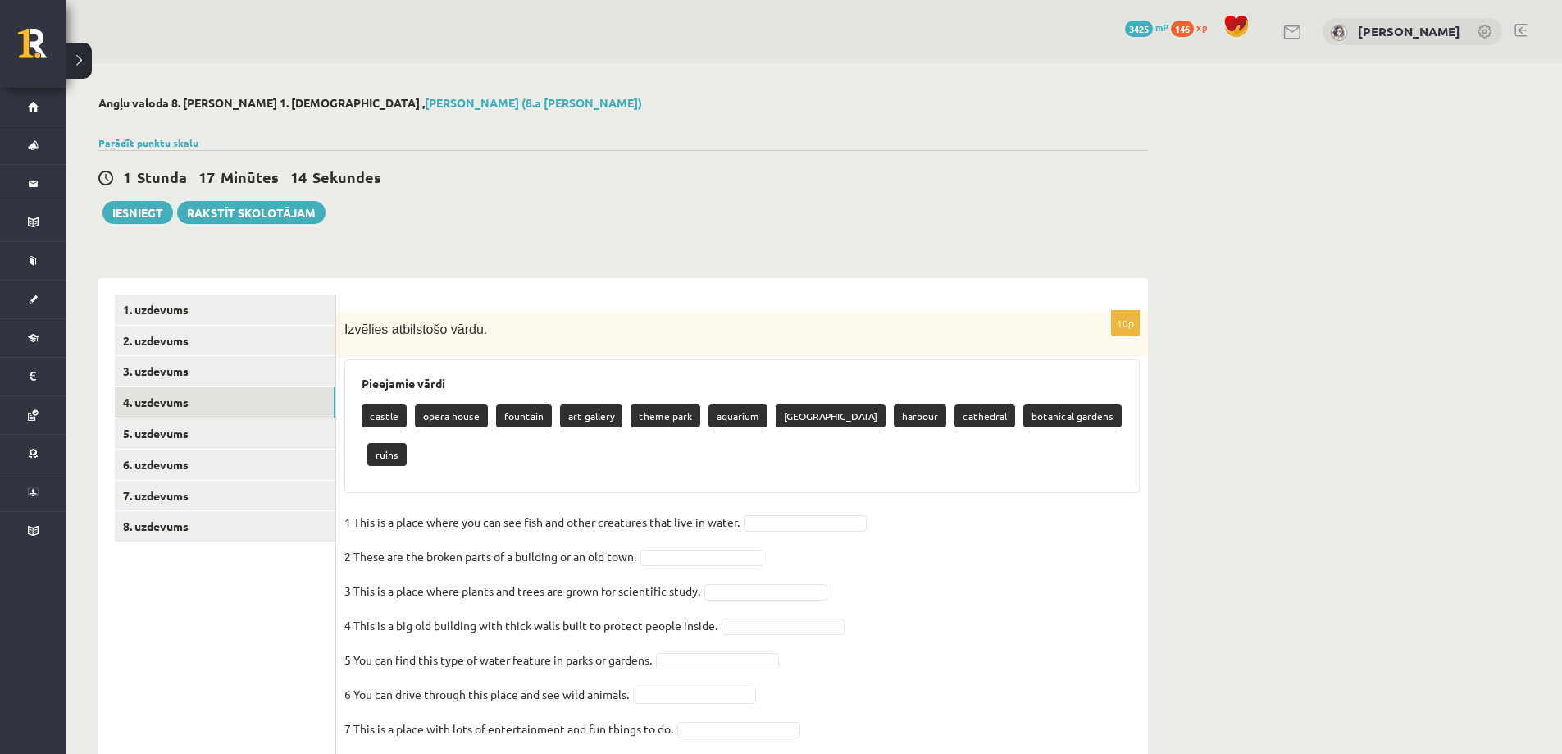
click at [406, 509] on p "1 This is a place where you can see fish and other creatures that live in water." at bounding box center [541, 521] width 395 height 25
click at [604, 544] on p "2 These are the broken parts of a building or an old town." at bounding box center [490, 556] width 292 height 25
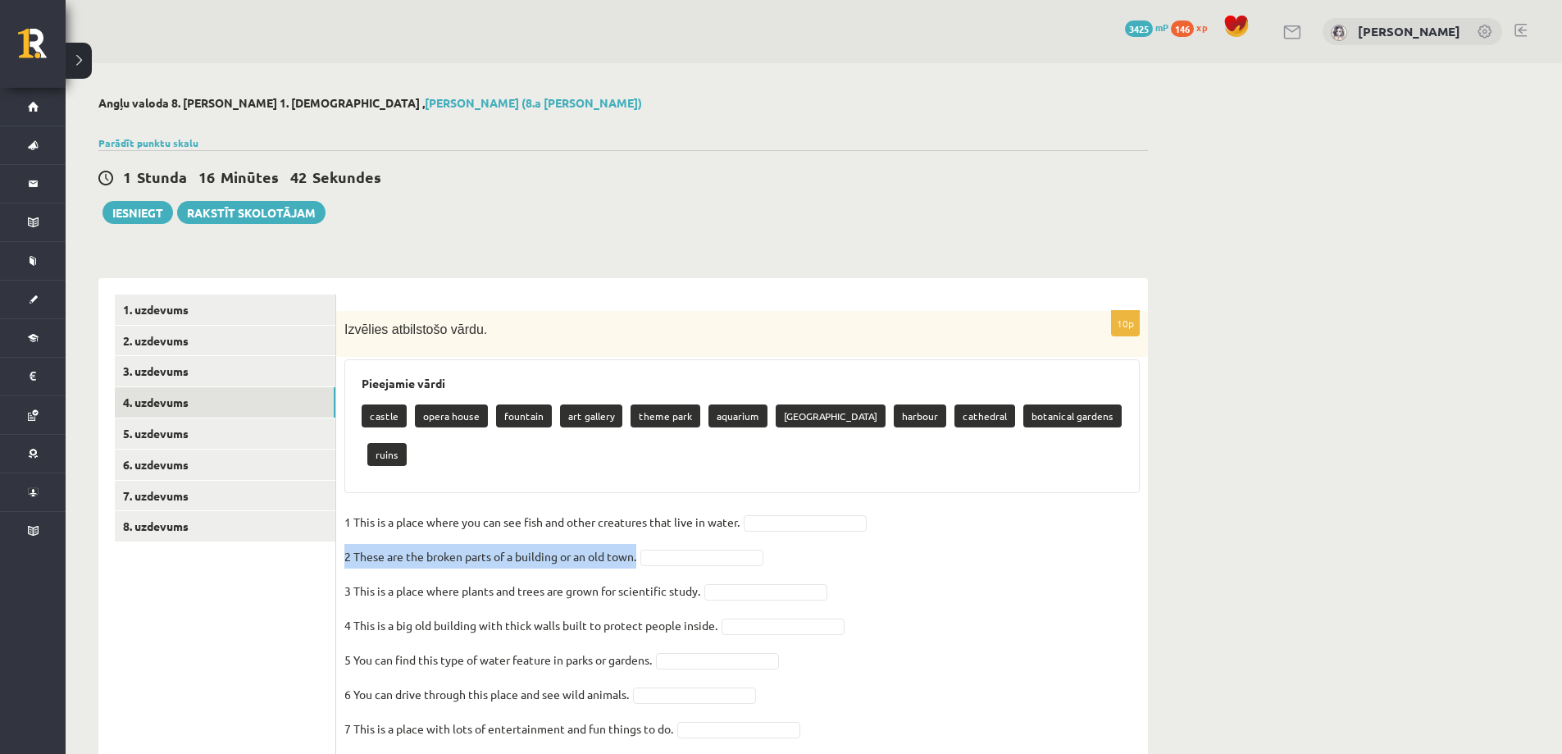
click at [606, 578] on p "3 This is a place where plants and trees are grown for scientific study." at bounding box center [522, 590] width 356 height 25
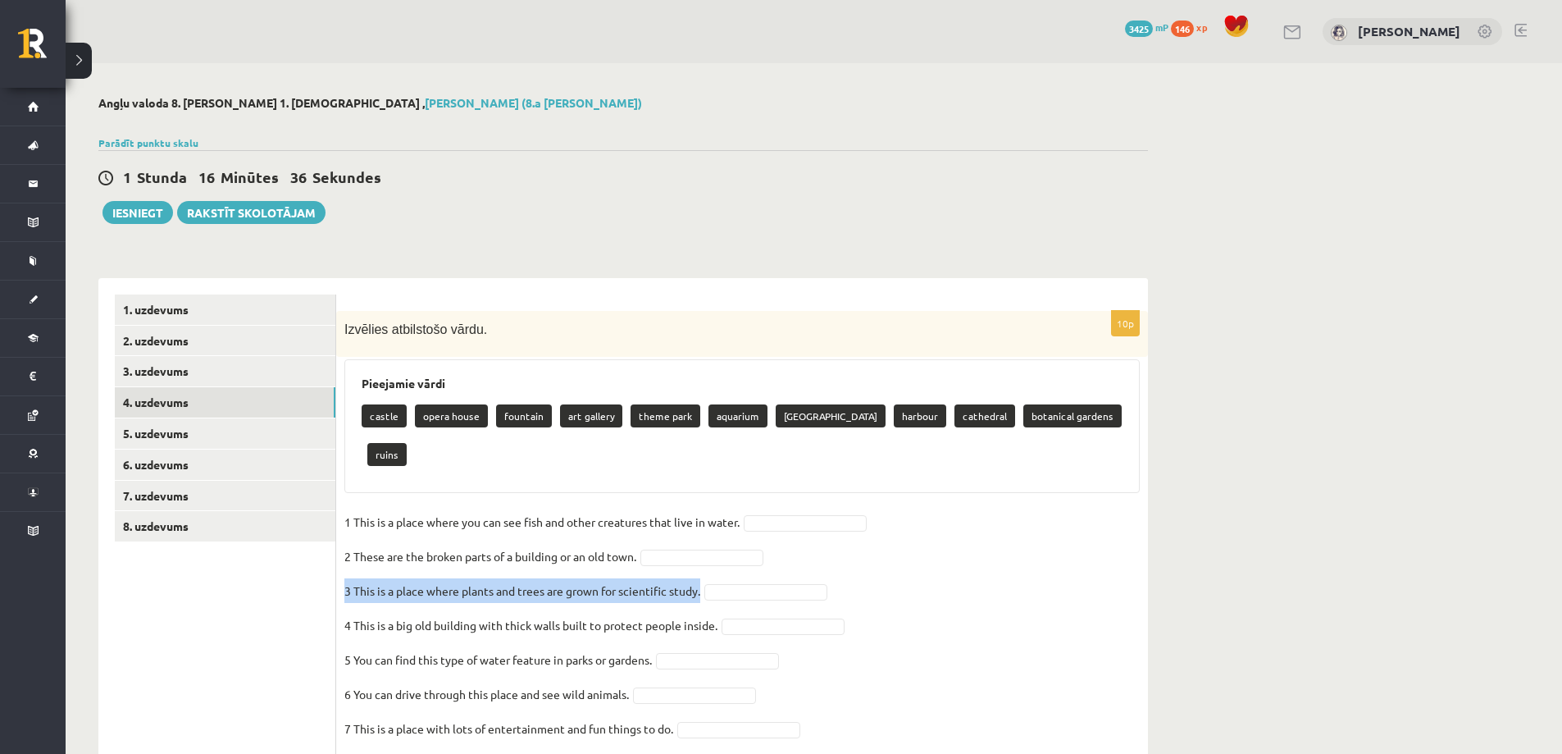
click at [523, 613] on p "4 This is a big old building with thick walls built to protect people inside." at bounding box center [530, 625] width 373 height 25
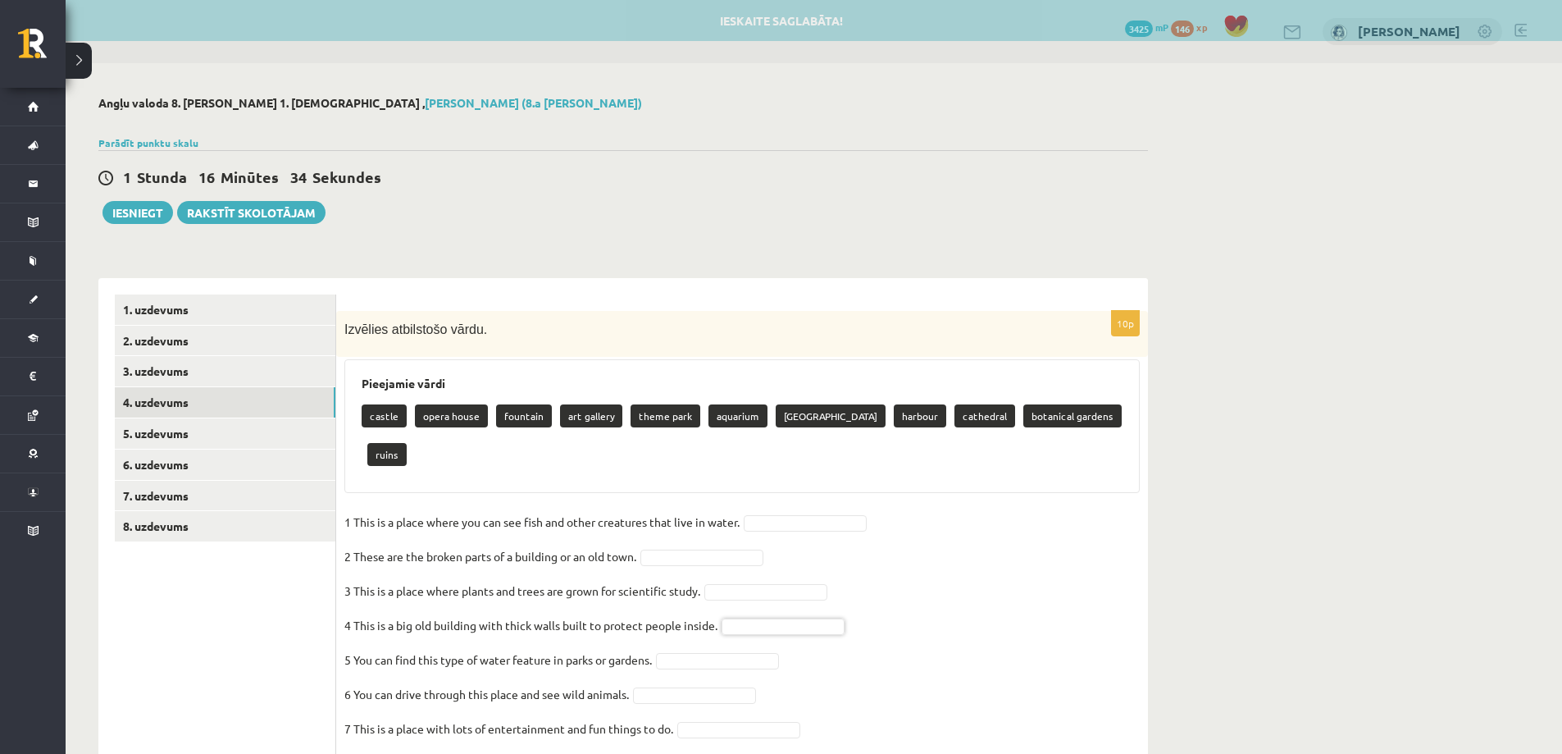
click at [522, 613] on p "4 This is a big old building with thick walls built to protect people inside." at bounding box center [530, 625] width 373 height 25
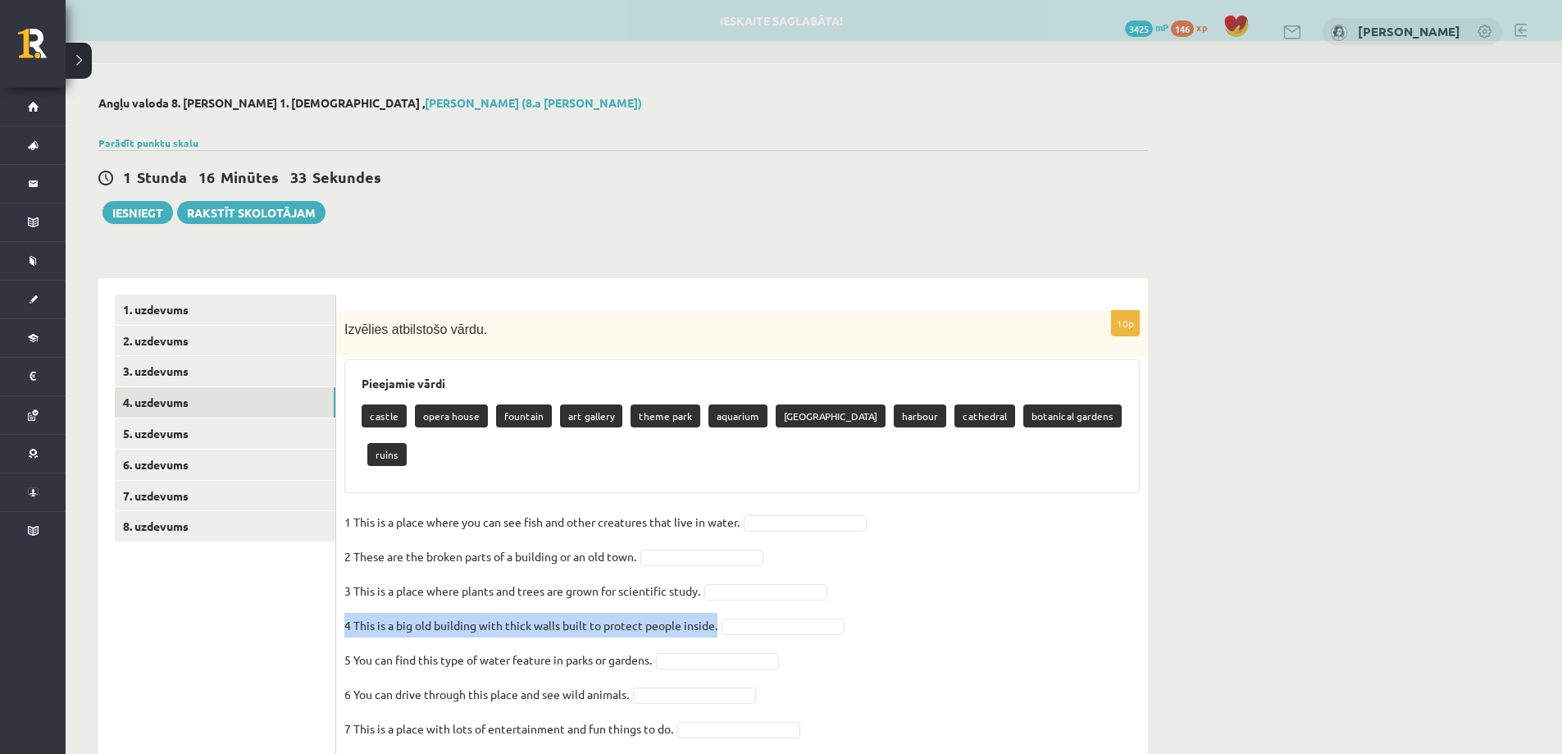
click at [522, 613] on p "4 This is a big old building with thick walls built to protect people inside." at bounding box center [530, 625] width 373 height 25
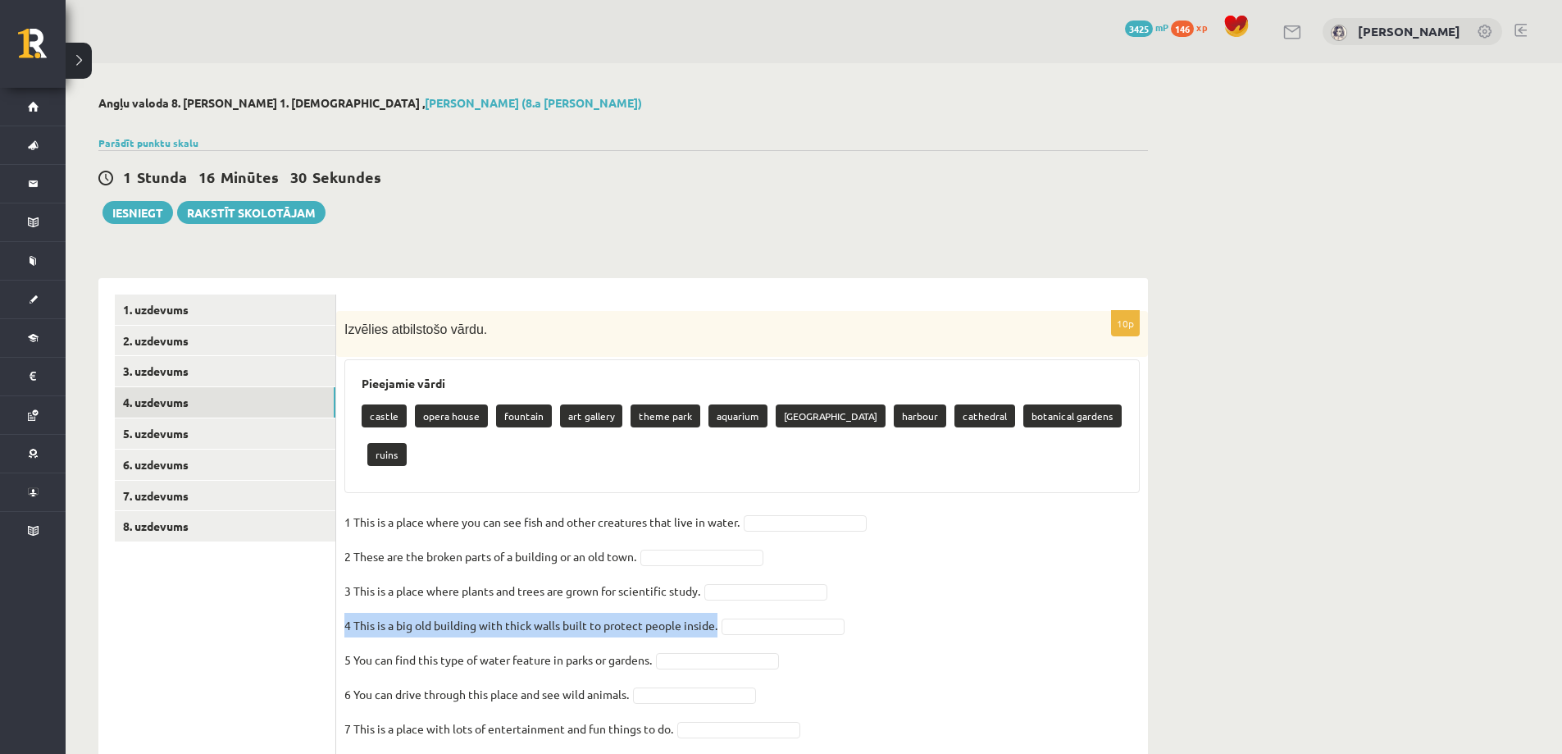
click at [528, 578] on p "3 This is a place where plants and trees are grown for scientific study." at bounding box center [522, 590] width 356 height 25
click at [575, 613] on p "4 This is a big old building with thick walls built to protect people inside." at bounding box center [530, 625] width 373 height 25
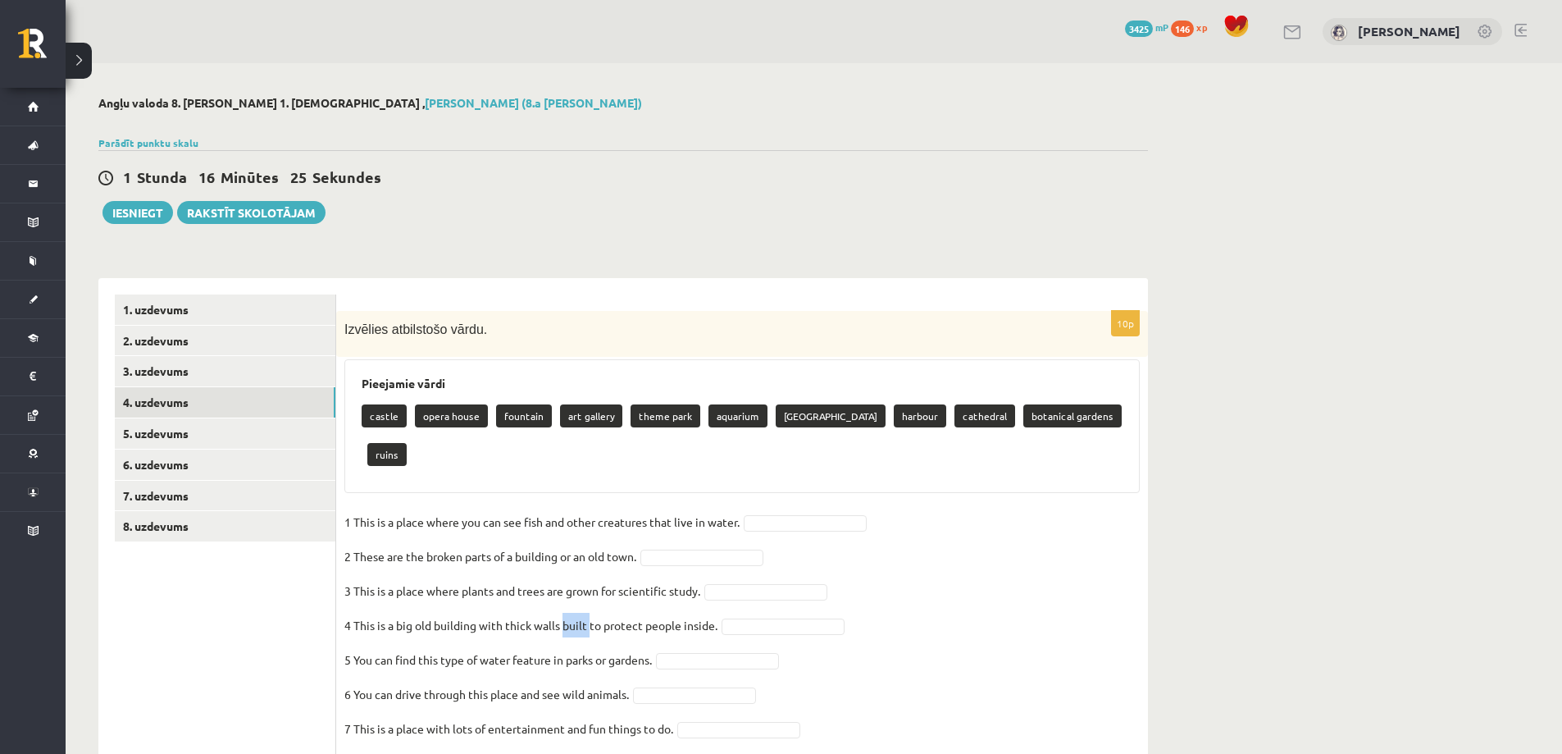
click at [575, 613] on p "4 This is a big old building with thick walls built to protect people inside." at bounding box center [530, 625] width 373 height 25
click at [572, 647] on p "5 You can find this type of water feature in parks or gardens." at bounding box center [498, 659] width 308 height 25
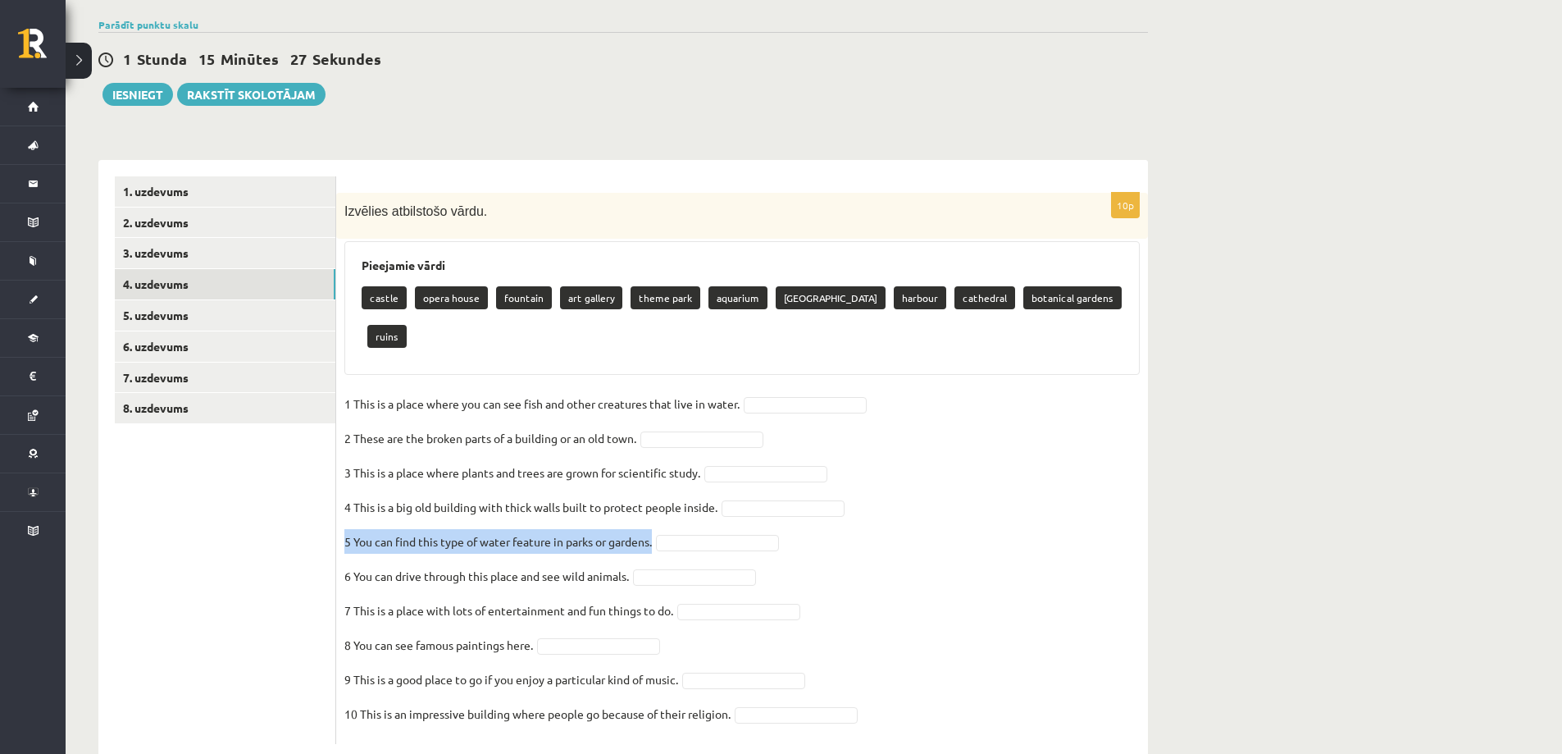
scroll to position [119, 0]
click at [518, 563] on p "6 You can drive through this place and see wild animals." at bounding box center [486, 575] width 285 height 25
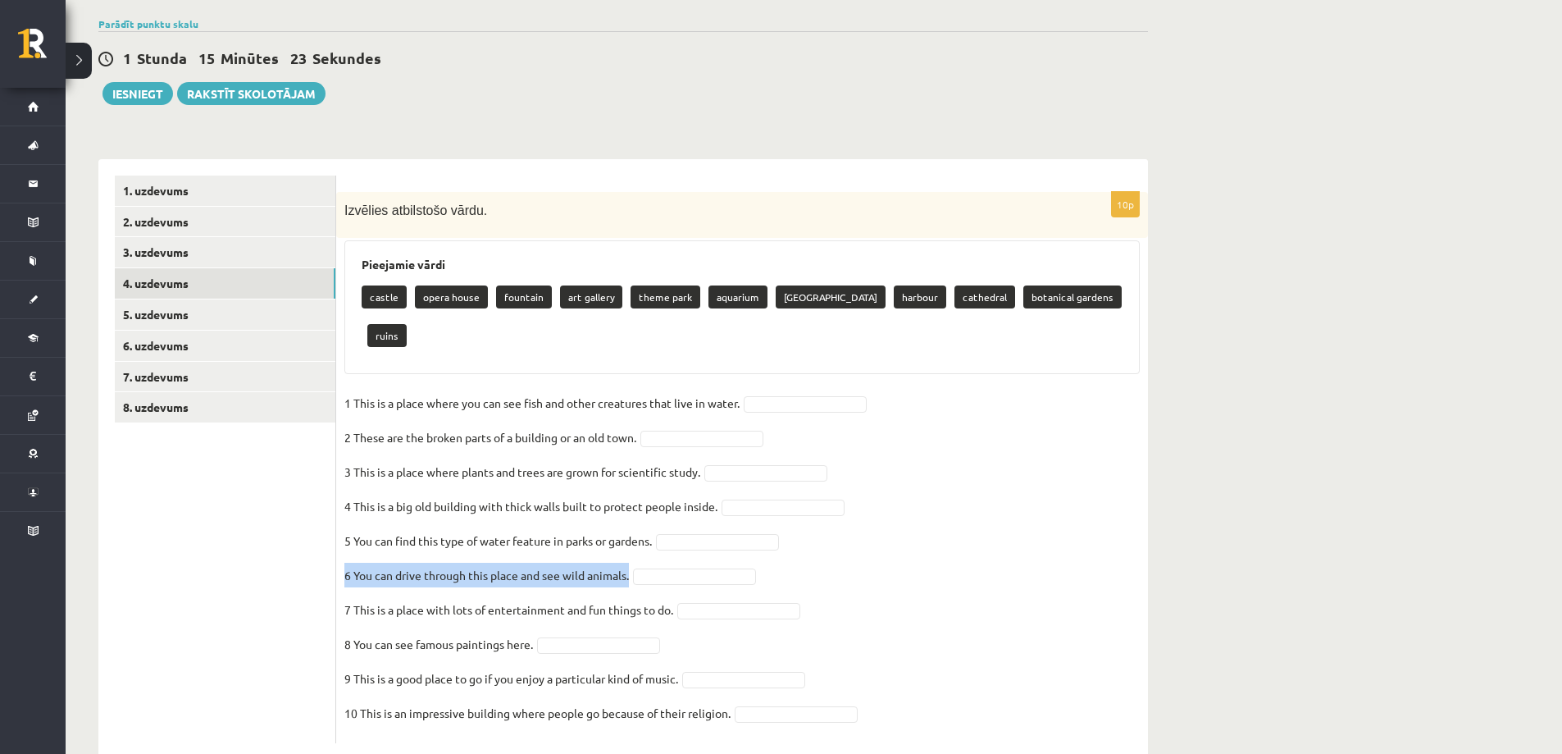
drag, startPoint x: 518, startPoint y: 538, endPoint x: 465, endPoint y: 543, distance: 52.7
click at [465, 563] on p "6 You can drive through this place and see wild animals." at bounding box center [486, 575] width 285 height 25
click at [478, 597] on p "7 This is a place with lots of entertainment and fun things to do." at bounding box center [508, 609] width 329 height 25
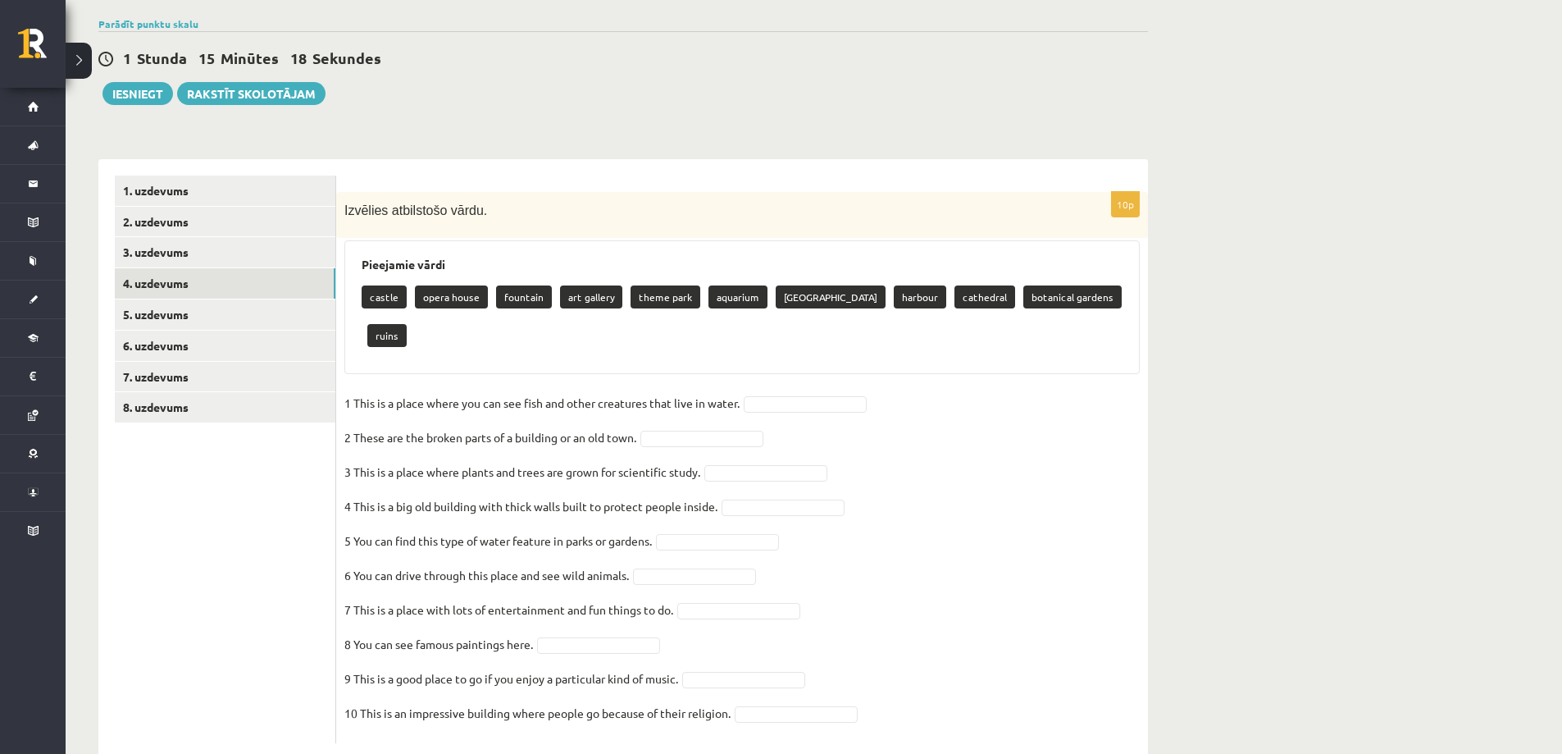
drag, startPoint x: 478, startPoint y: 581, endPoint x: 478, endPoint y: 572, distance: 9.8
click at [478, 597] on p "7 This is a place with lots of entertainment and fun things to do." at bounding box center [508, 609] width 329 height 25
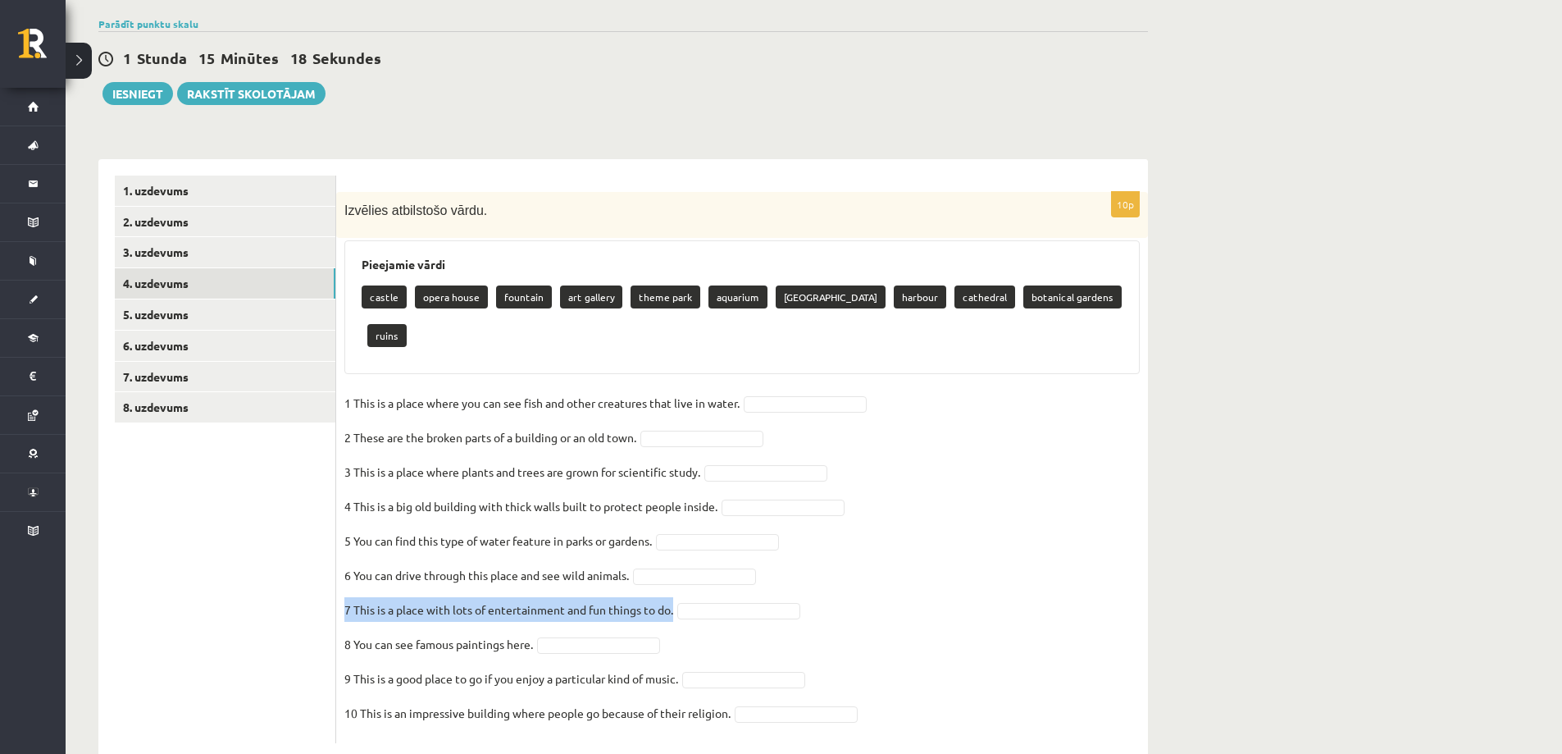
click at [478, 597] on p "7 This is a place with lots of entertainment and fun things to do." at bounding box center [508, 609] width 329 height 25
click at [483, 632] on p "8 You can see famous paintings here." at bounding box center [438, 644] width 189 height 25
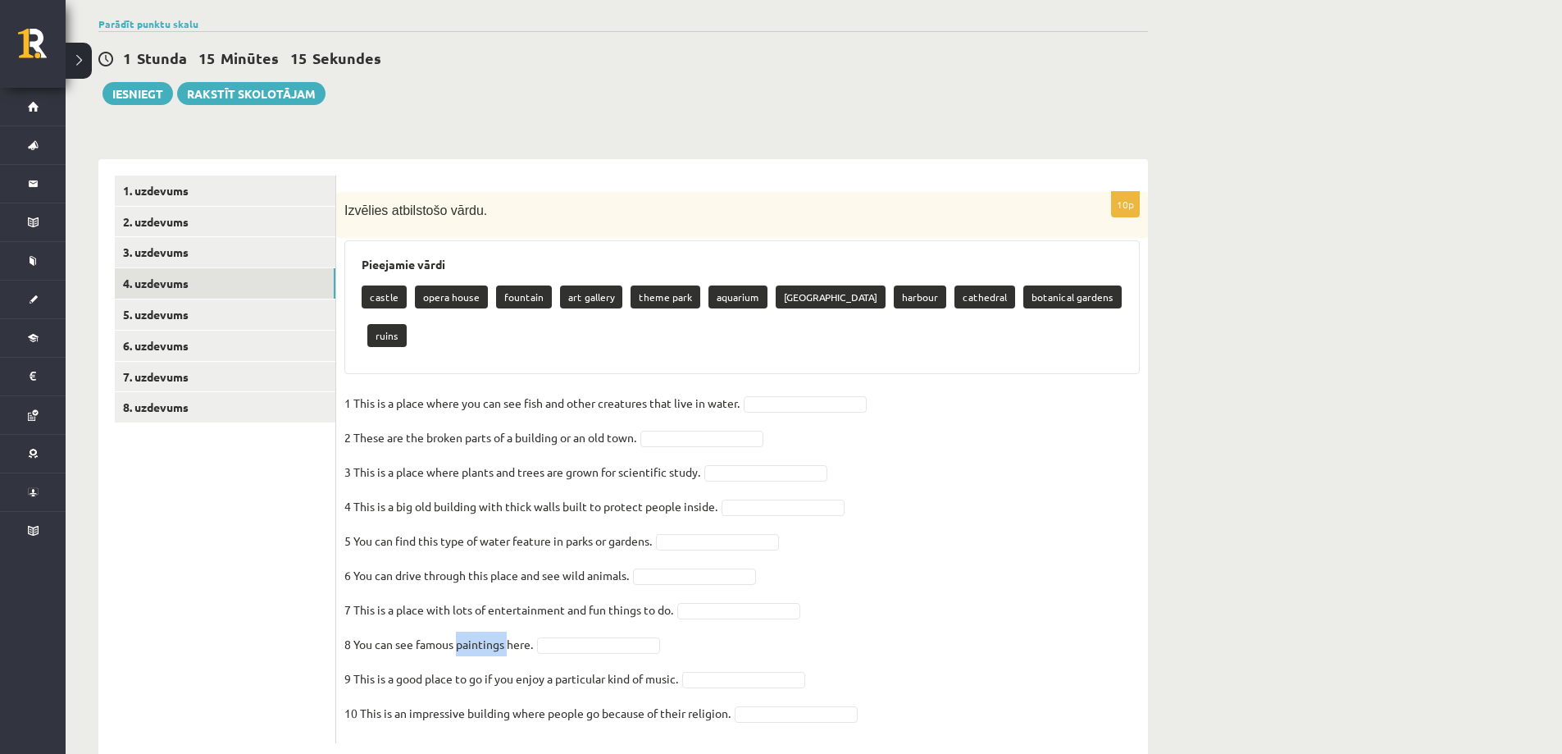
click at [483, 632] on p "8 You can see famous paintings here." at bounding box center [438, 644] width 189 height 25
click at [488, 666] on p "9 This is a good place to go if you enjoy a particular kind of music." at bounding box center [511, 678] width 334 height 25
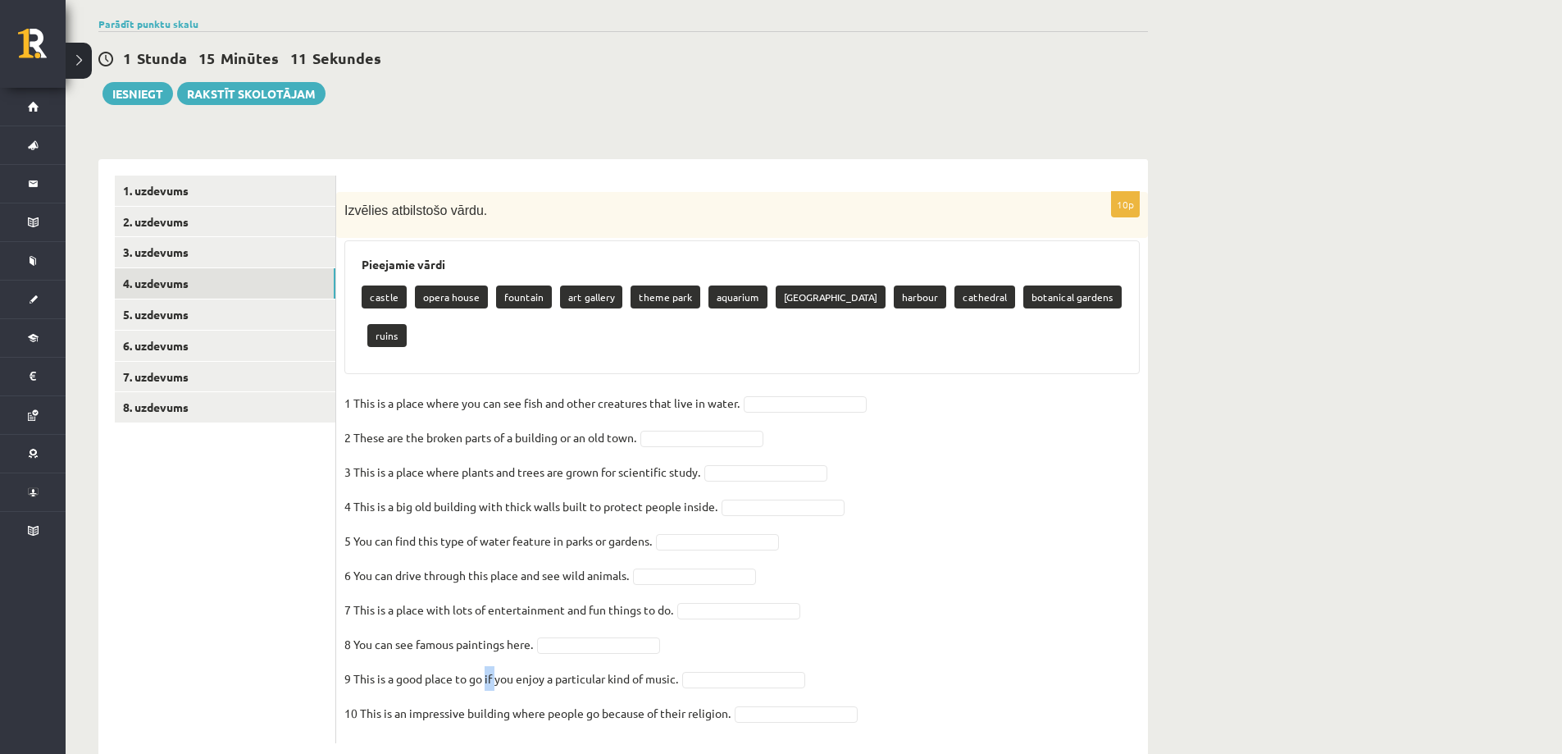
click at [488, 666] on p "9 This is a good place to go if you enjoy a particular kind of music." at bounding box center [511, 678] width 334 height 25
click at [495, 700] on p "10 This is an impressive building where people go because of their religion." at bounding box center [537, 712] width 386 height 25
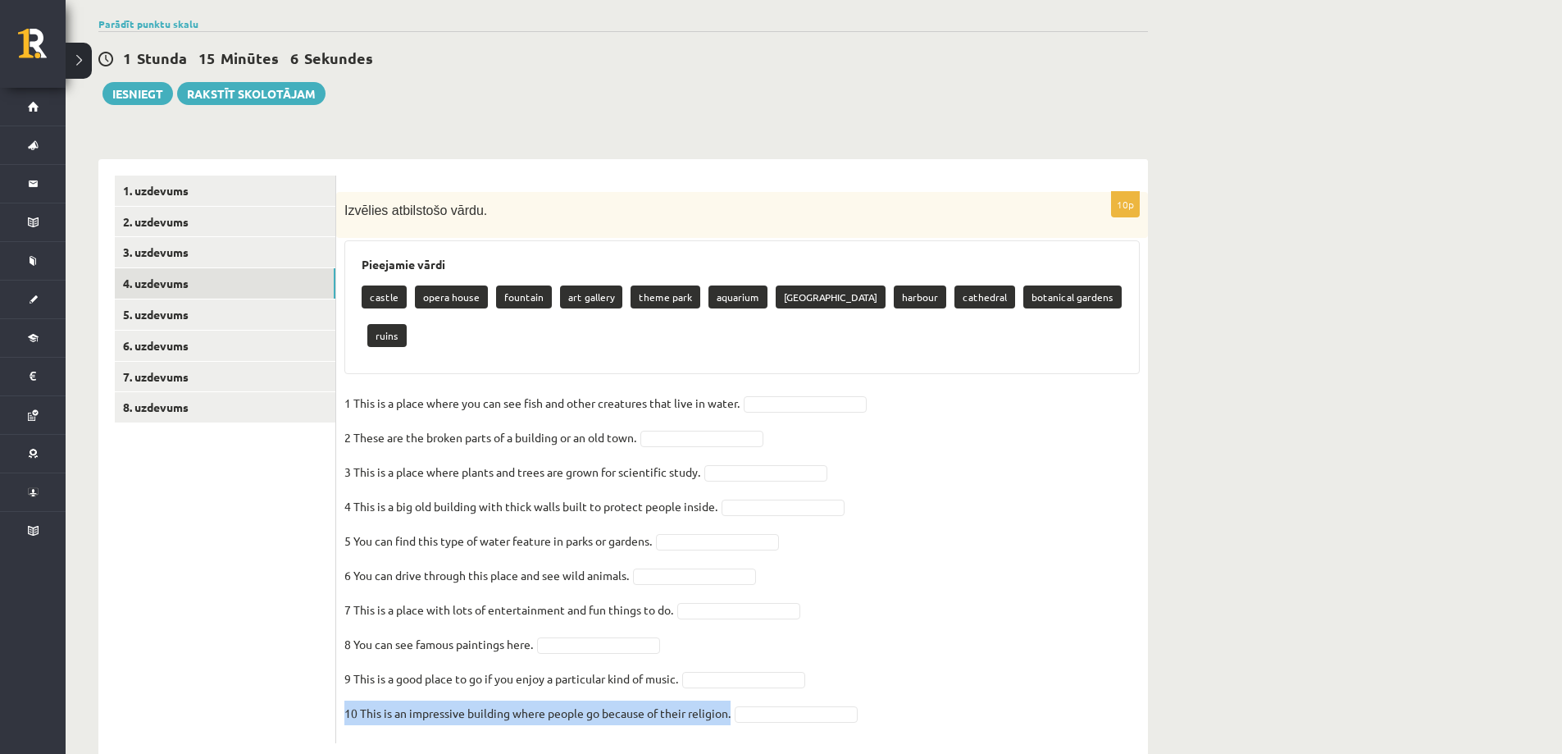
click at [495, 700] on p "10 This is an impressive building where people go because of their religion." at bounding box center [537, 712] width 386 height 25
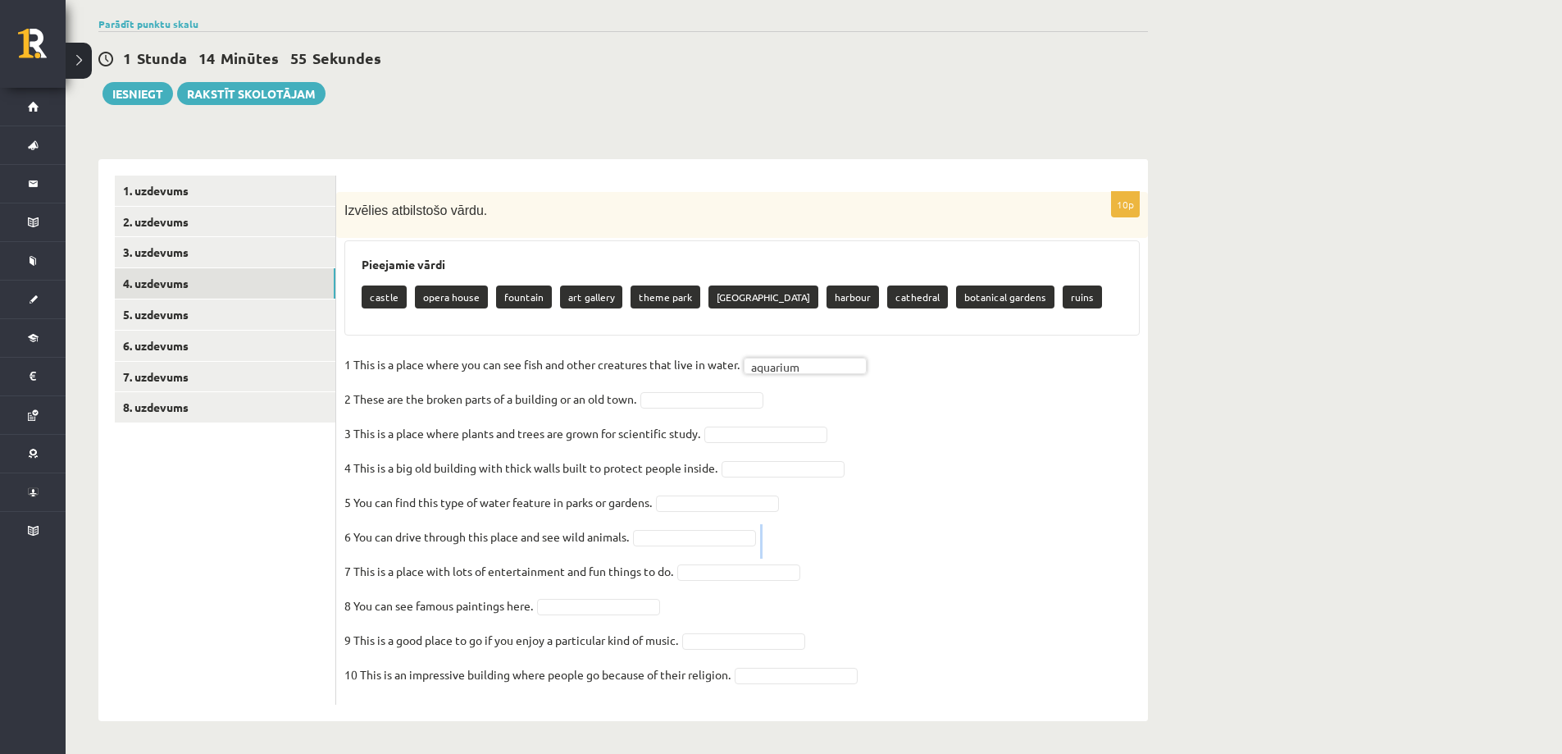
click at [802, 544] on fieldset "1 This is a place where you can see fish and other creatures that live in water…" at bounding box center [742, 524] width 796 height 344
click at [686, 585] on fieldset "1 This is a place where you can see fish and other creatures that live in water…" at bounding box center [742, 524] width 796 height 344
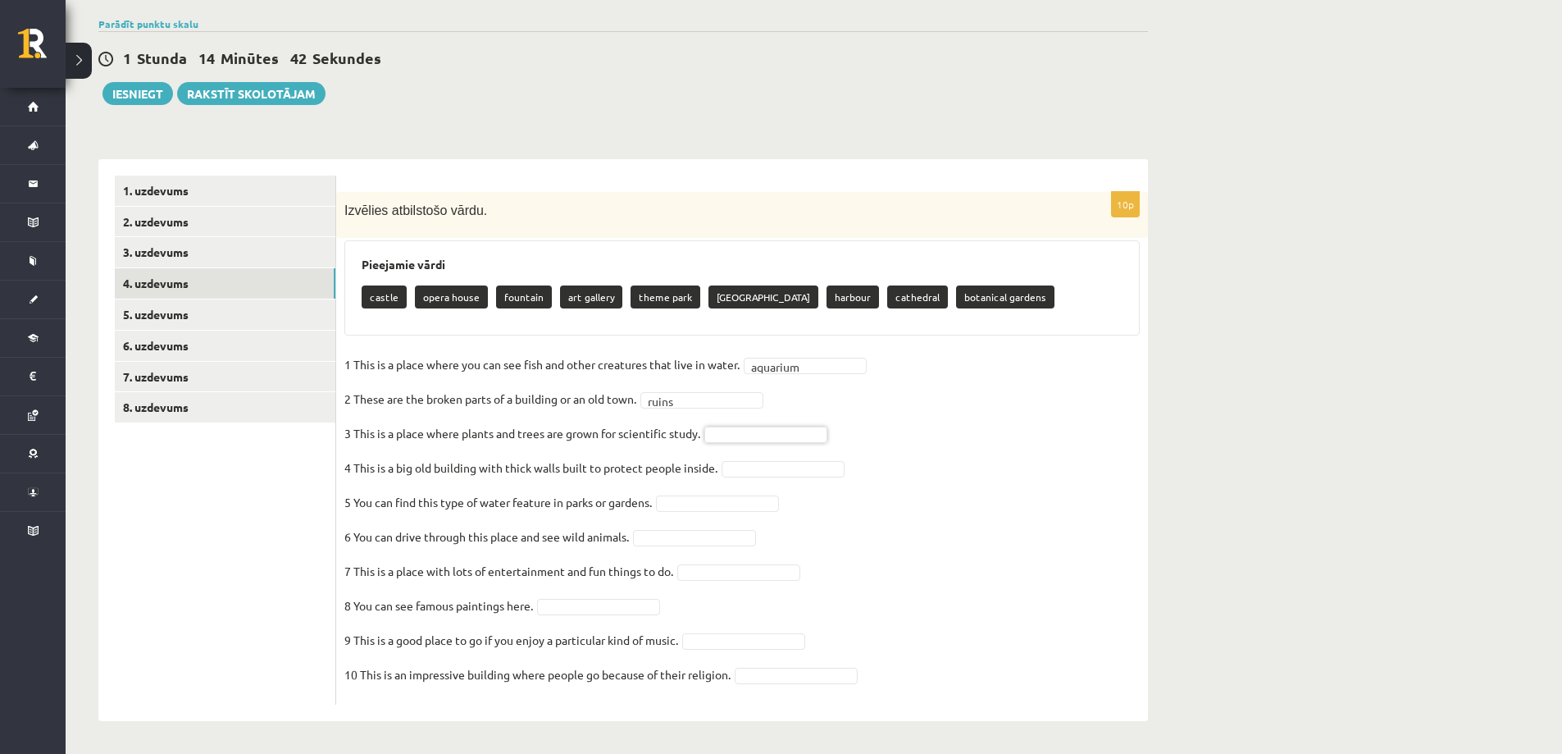
drag, startPoint x: 748, startPoint y: 431, endPoint x: 747, endPoint y: 463, distance: 32.8
click at [795, 621] on fieldset "**********" at bounding box center [742, 524] width 796 height 344
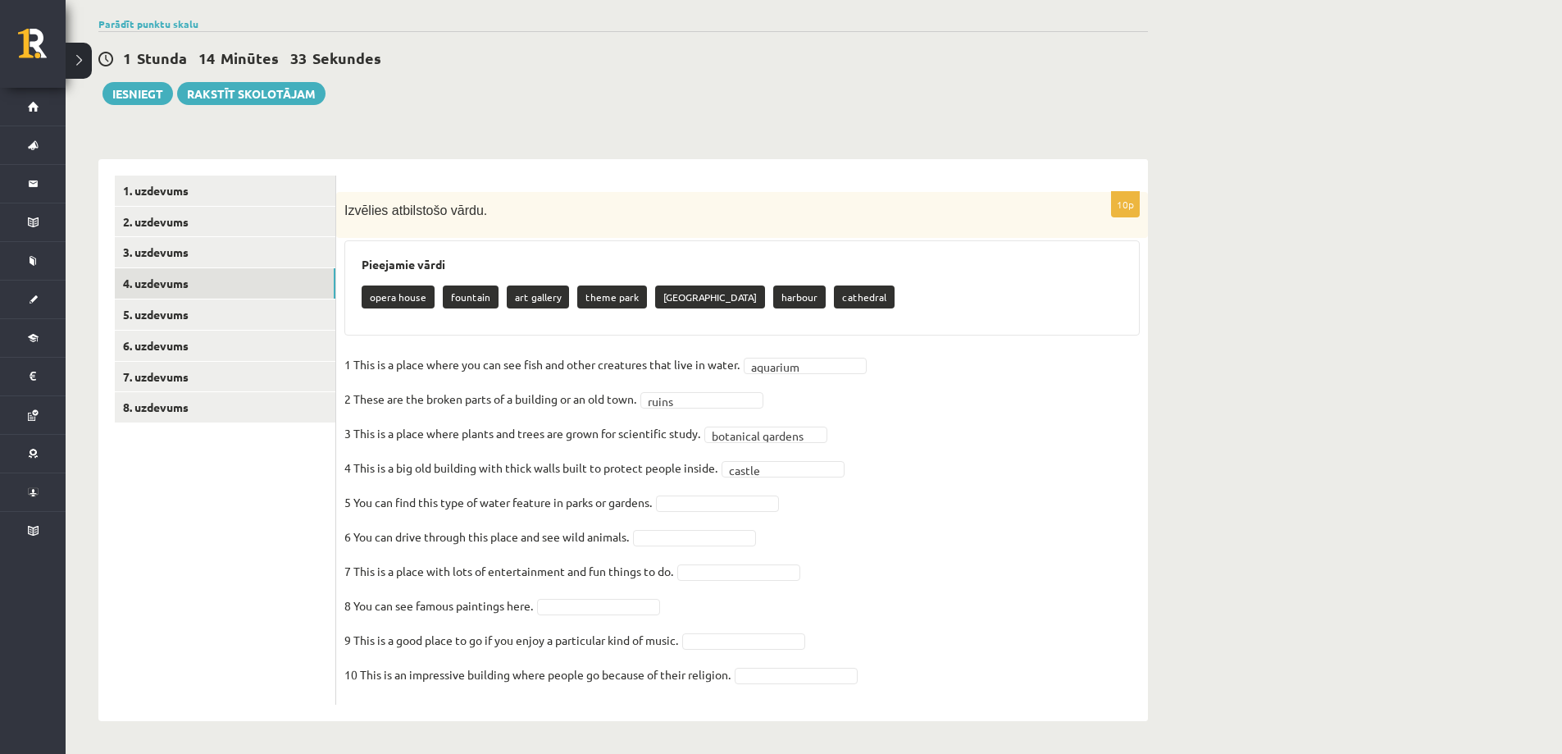
click at [694, 513] on fieldset "**********" at bounding box center [742, 524] width 796 height 344
click at [693, 513] on fieldset "**********" at bounding box center [742, 524] width 796 height 344
click at [714, 582] on fieldset "**********" at bounding box center [742, 524] width 796 height 344
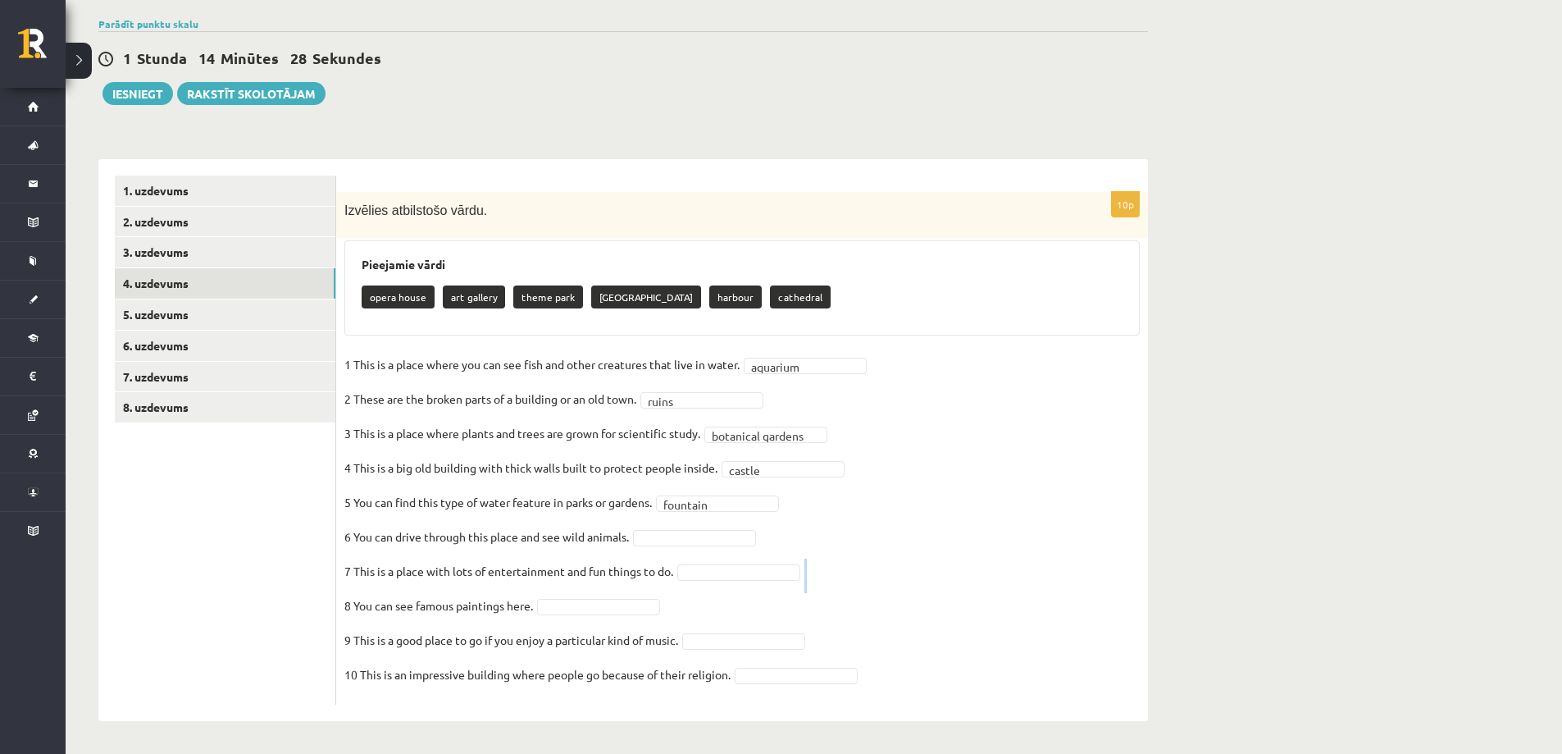
click at [714, 582] on fieldset "**********" at bounding box center [742, 524] width 796 height 344
click at [696, 676] on p "10 This is an impressive building where people go because of their religion." at bounding box center [537, 674] width 386 height 25
click at [698, 677] on p "10 This is an impressive building where people go because of their religion." at bounding box center [537, 674] width 386 height 25
click at [727, 683] on p "10 This is an impressive building where people go because of their religion." at bounding box center [537, 674] width 386 height 25
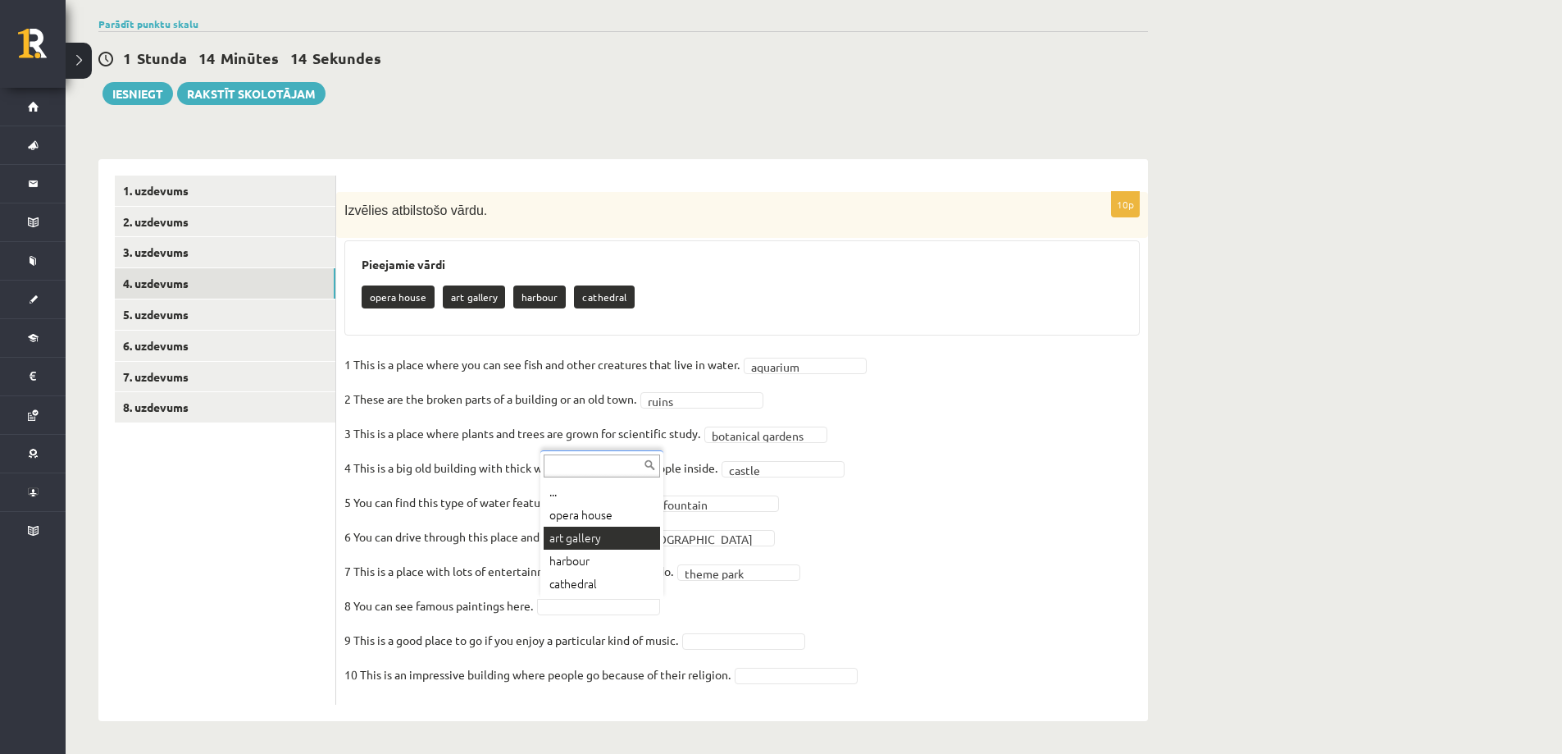
click at [559, 540] on p "6 You can drive through this place and see wild animals." at bounding box center [486, 536] width 285 height 25
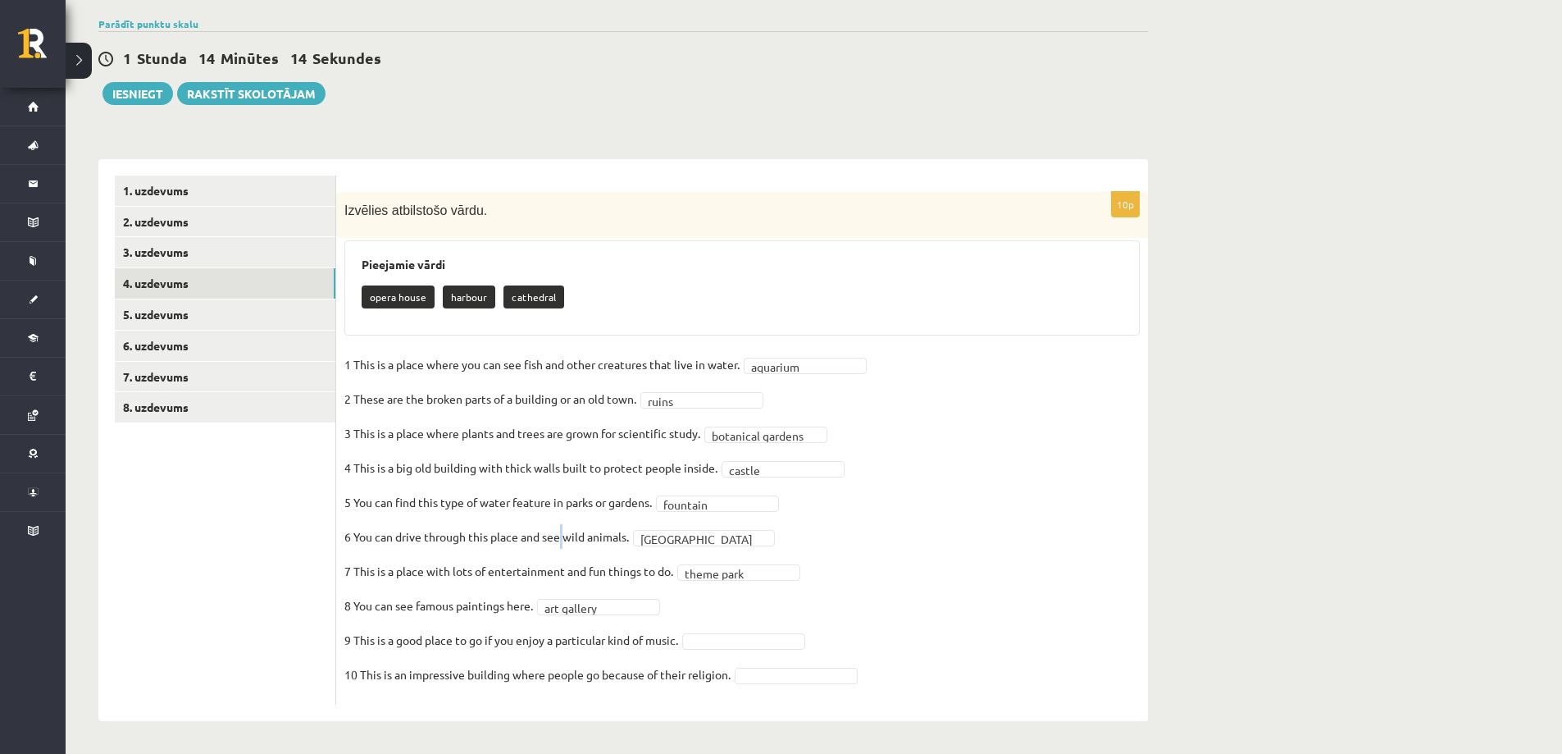
click at [559, 541] on p "6 You can drive through this place and see wild animals." at bounding box center [486, 536] width 285 height 25
click at [754, 655] on fieldset "**********" at bounding box center [742, 524] width 796 height 344
click at [212, 311] on link "5. uzdevums" at bounding box center [225, 314] width 221 height 30
click at [212, 312] on link "5. uzdevums" at bounding box center [225, 314] width 221 height 30
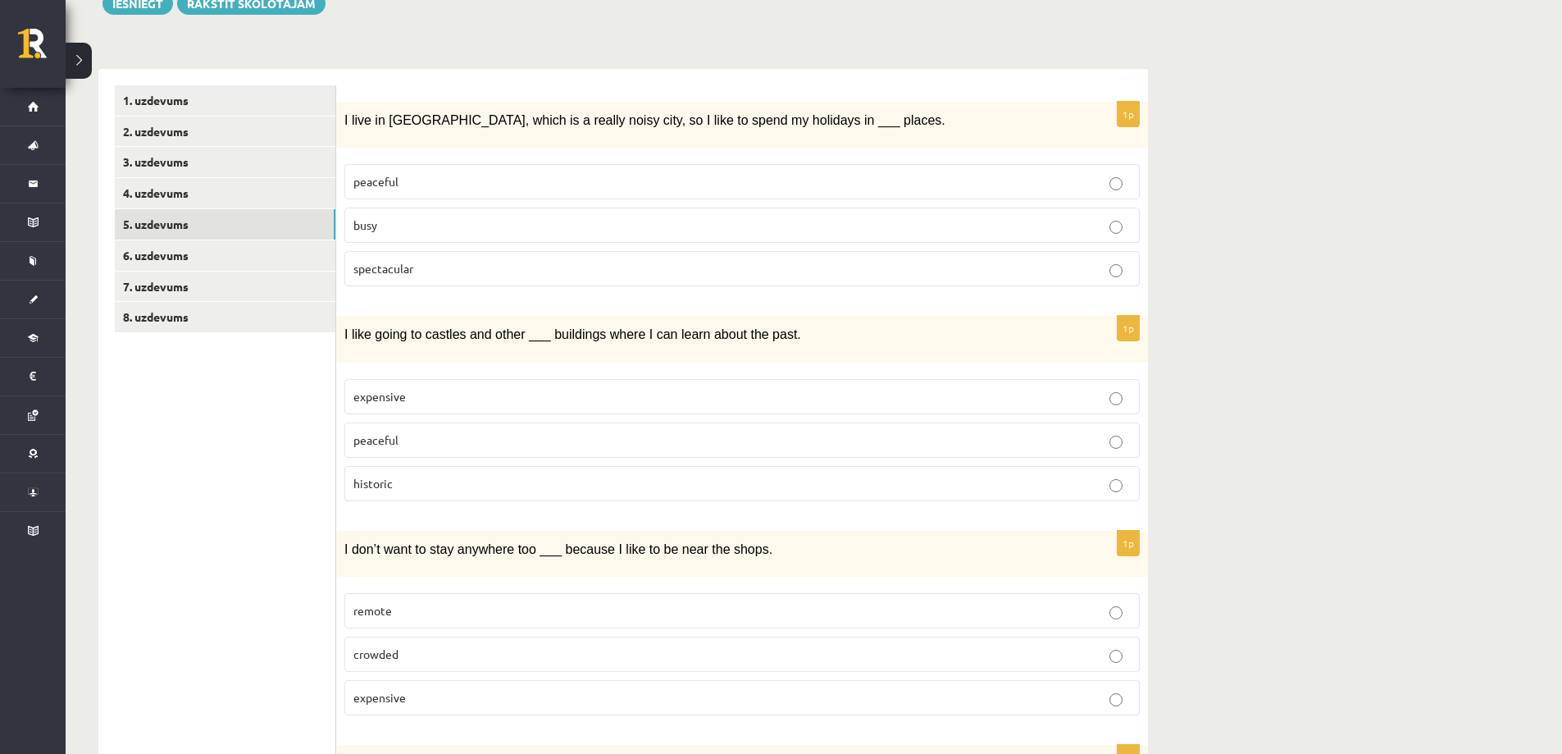
scroll to position [84, 0]
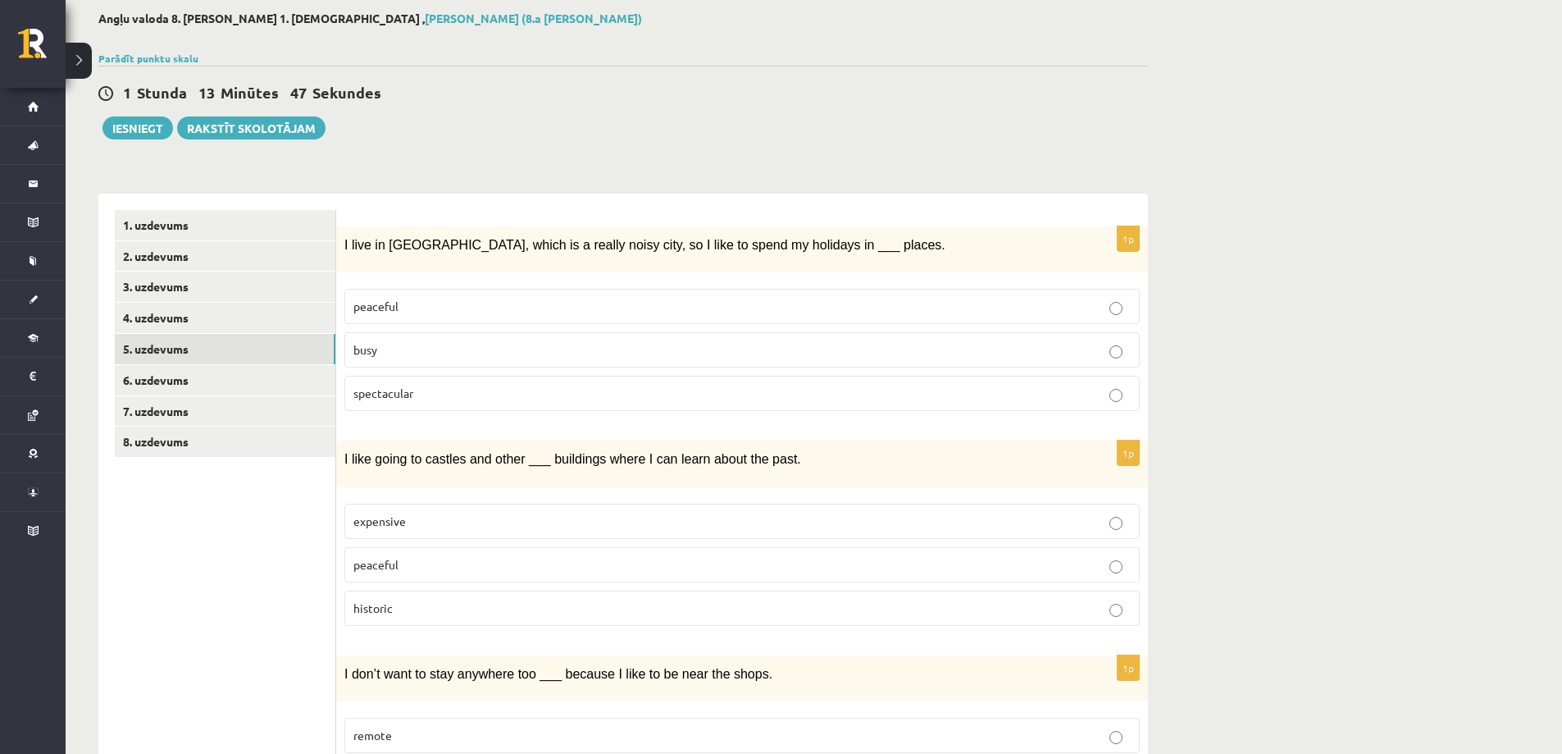
click at [473, 239] on span "I live in London, which is a really noisy city, so I like to spend my holidays …" at bounding box center [644, 245] width 601 height 14
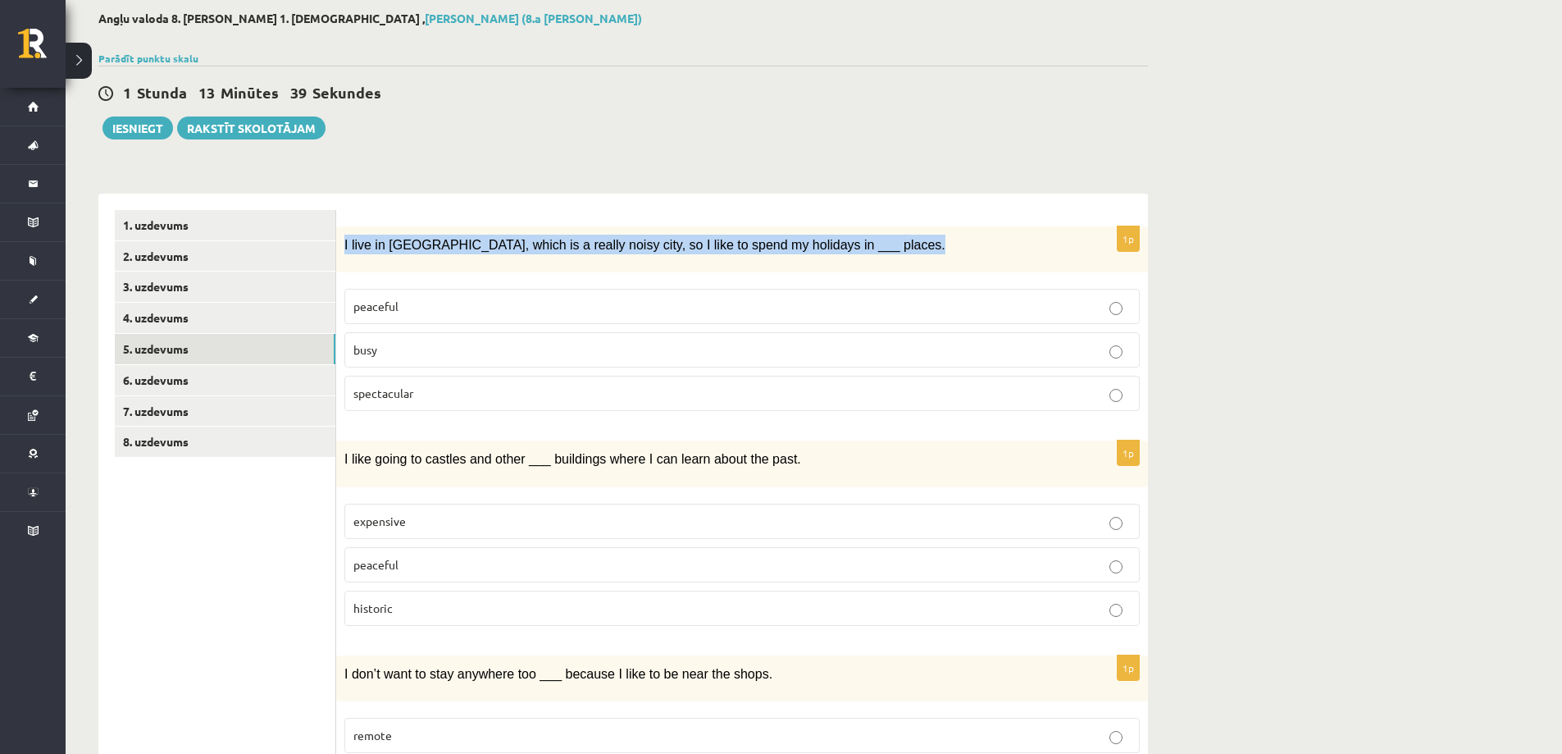
click at [370, 309] on span "peaceful" at bounding box center [375, 306] width 45 height 15
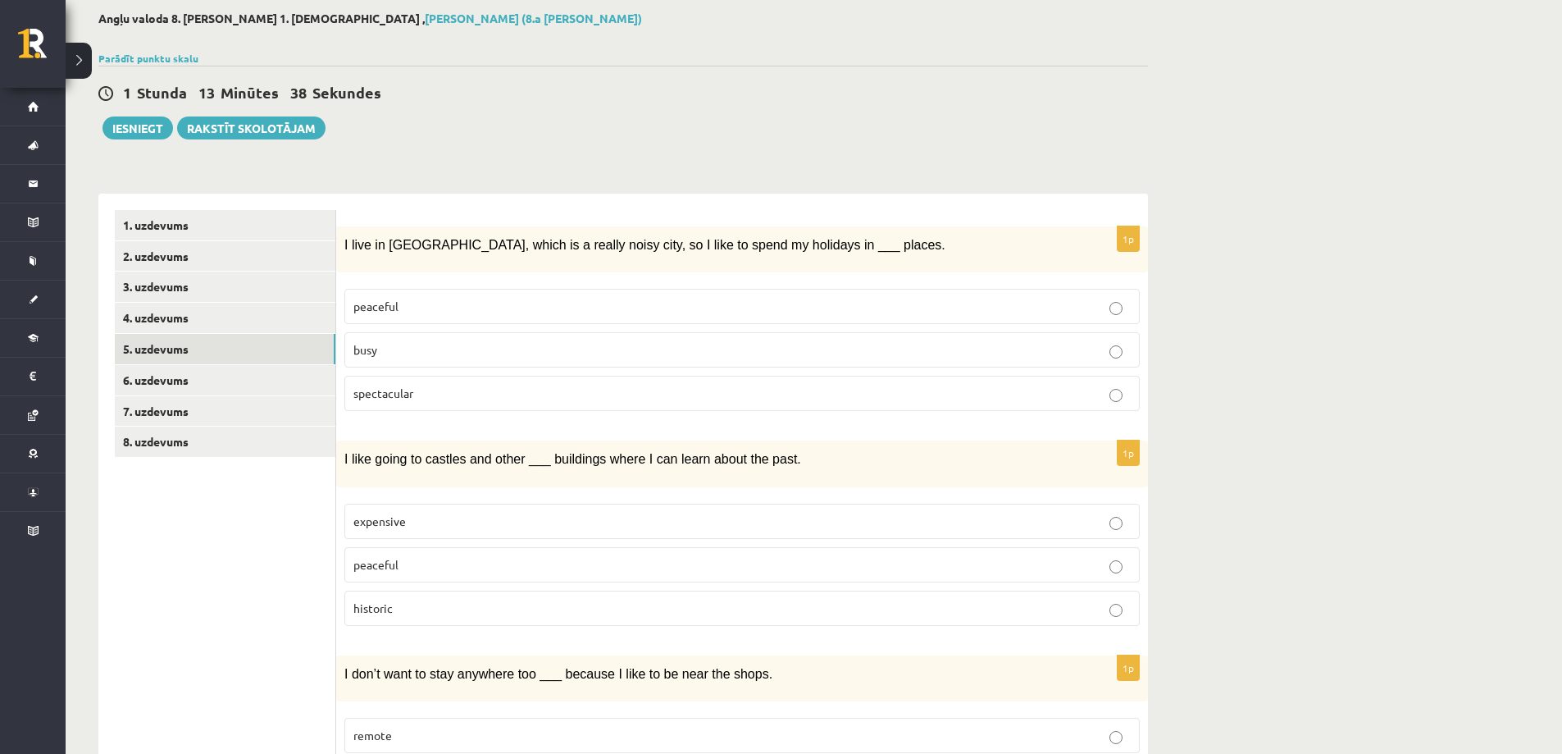
click at [370, 309] on span "peaceful" at bounding box center [375, 306] width 45 height 15
click at [374, 351] on span "busy" at bounding box center [365, 349] width 24 height 15
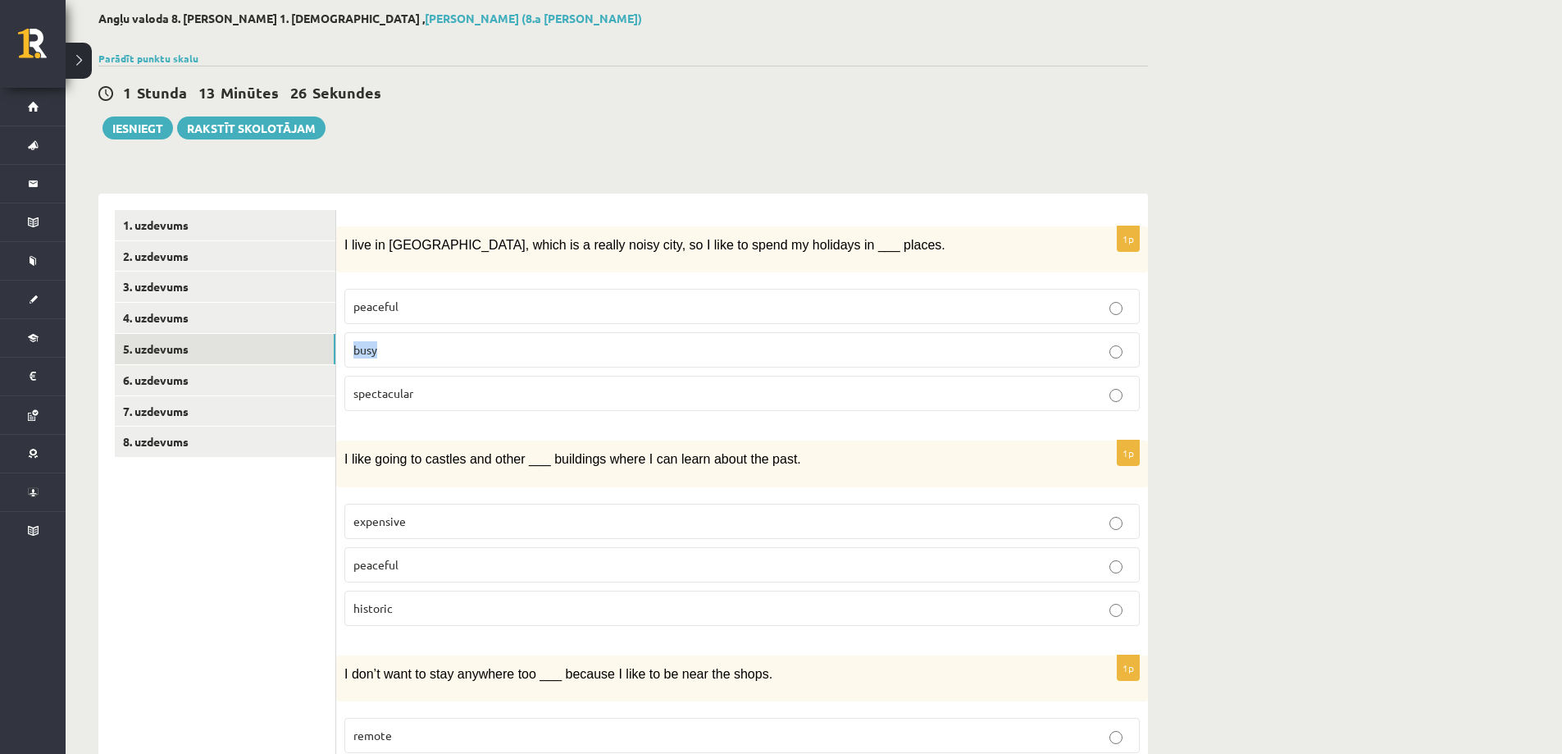
click at [368, 389] on span "spectacular" at bounding box center [383, 392] width 60 height 15
click at [376, 290] on label "peaceful" at bounding box center [742, 306] width 796 height 35
click at [376, 292] on label "peaceful" at bounding box center [742, 306] width 796 height 35
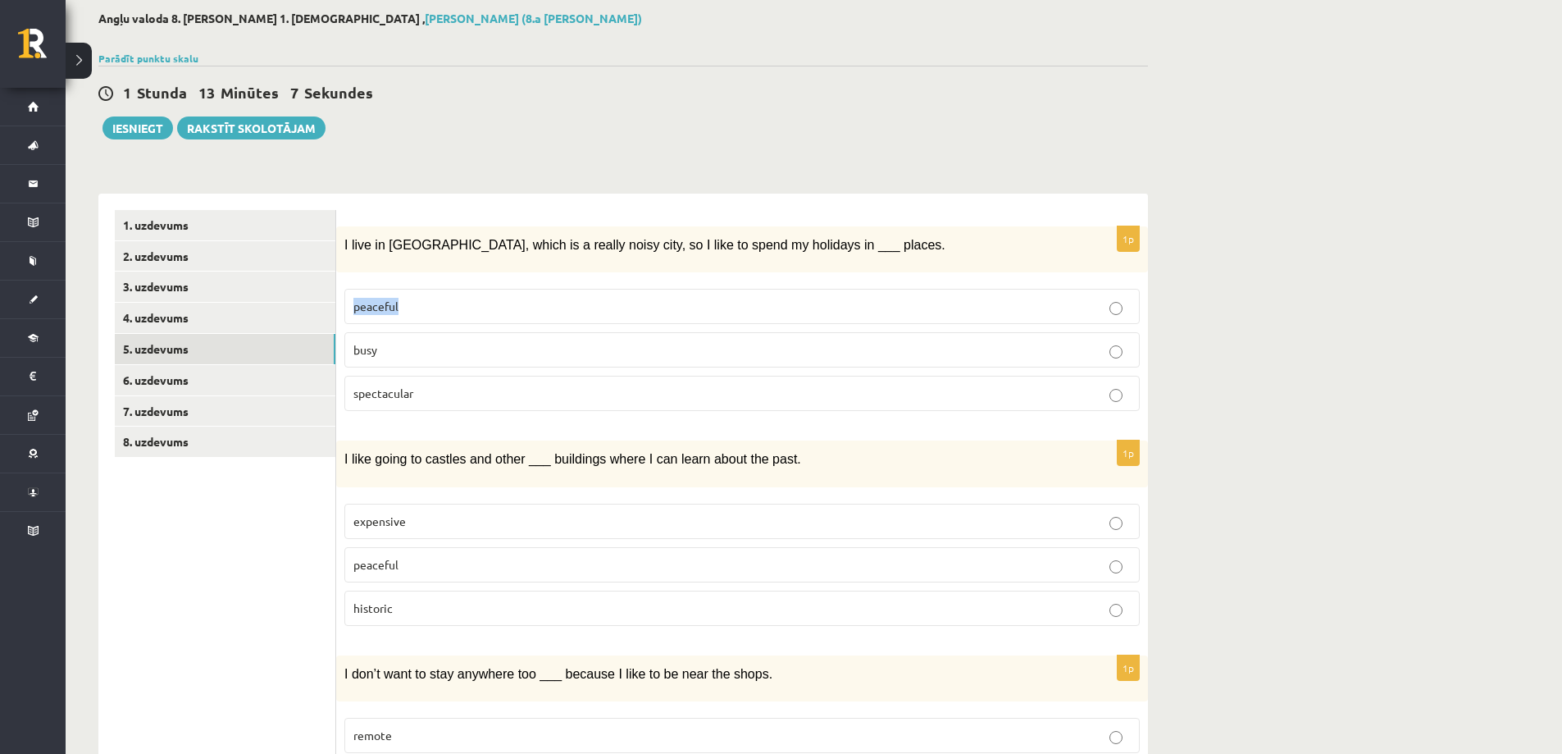
click at [377, 297] on label "peaceful" at bounding box center [742, 306] width 796 height 35
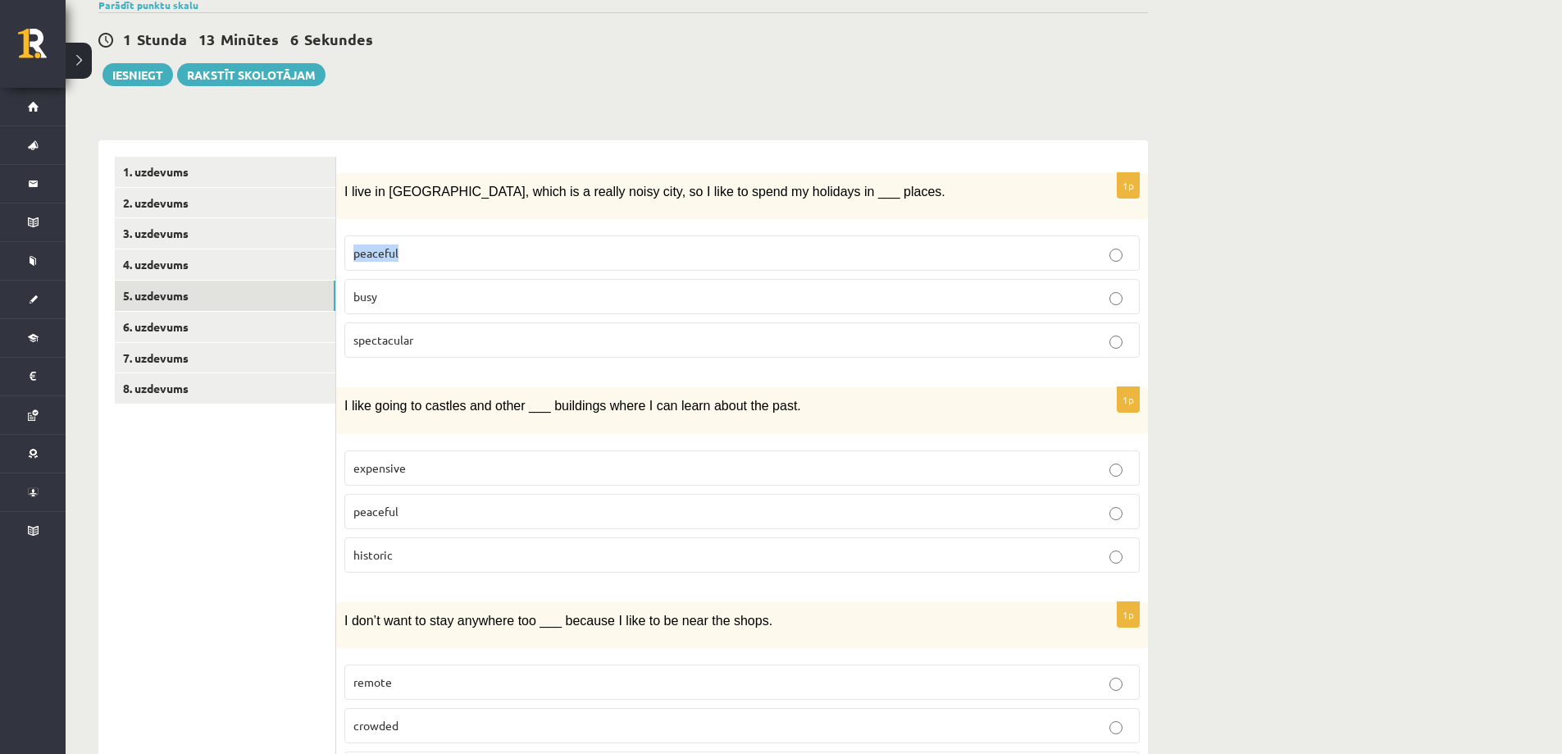
scroll to position [166, 0]
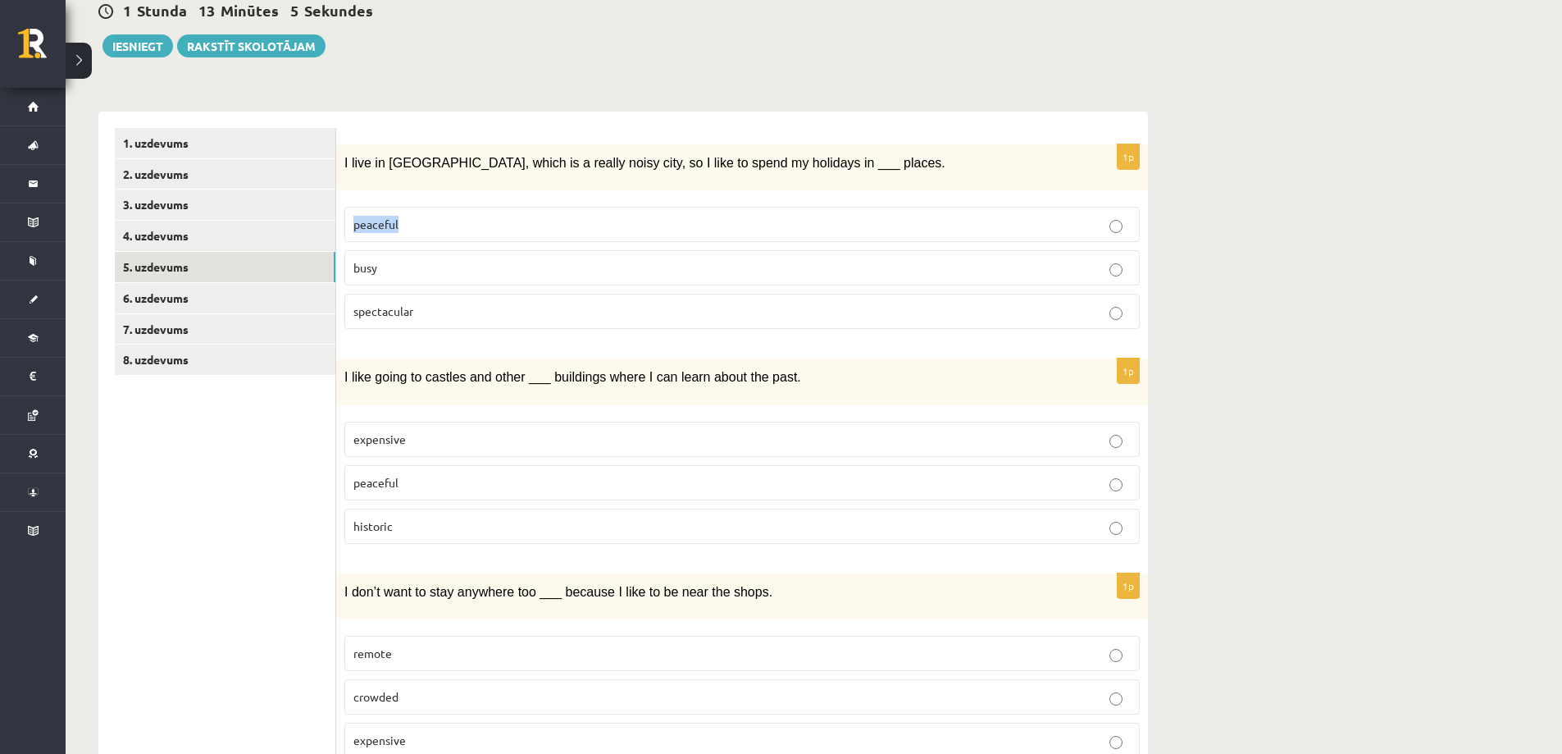
click at [607, 370] on span "I like going to castles and other ___ buildings where I can learn about the pas…" at bounding box center [572, 377] width 457 height 14
click at [385, 439] on span "expensive" at bounding box center [379, 438] width 52 height 15
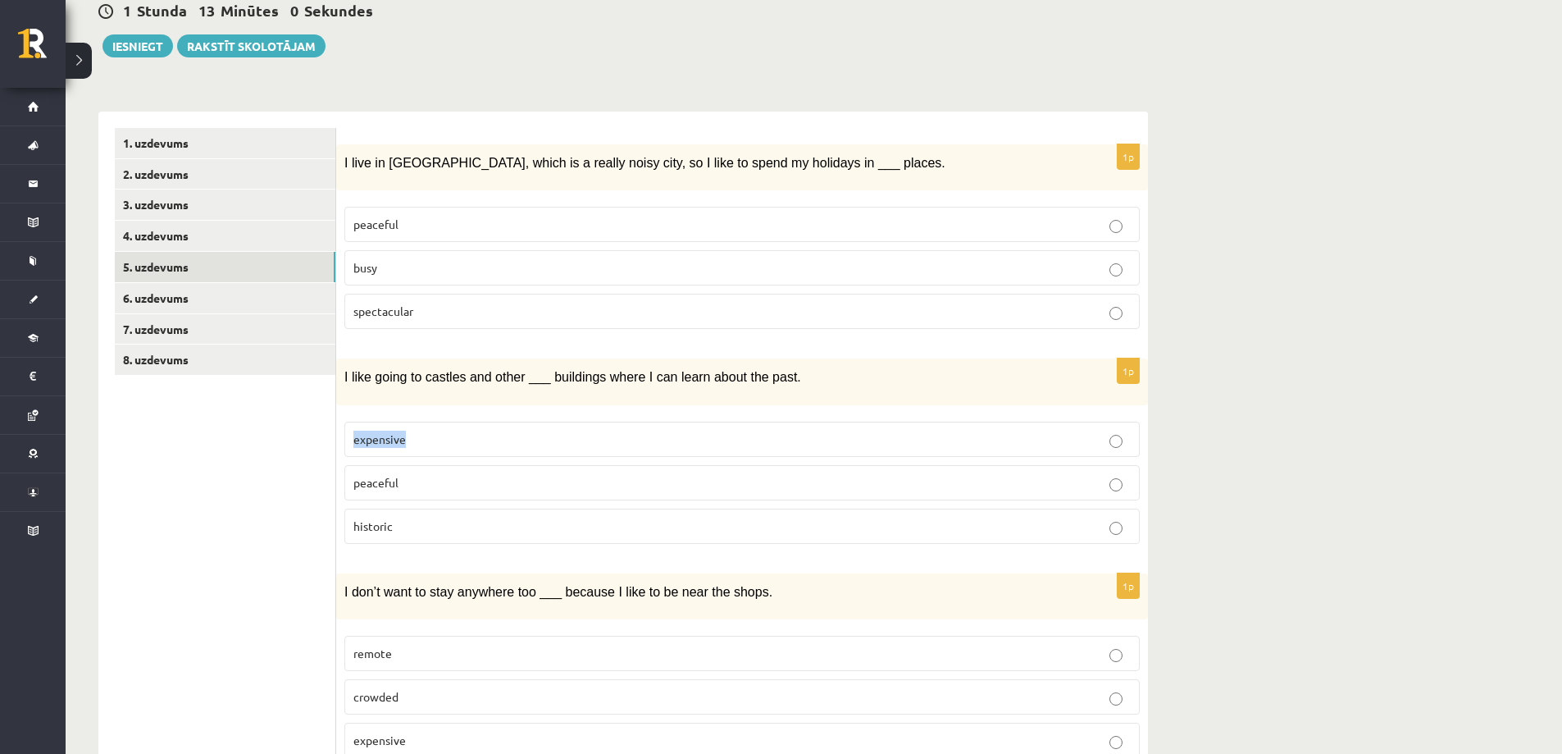
click at [386, 439] on span "expensive" at bounding box center [379, 438] width 52 height 15
click at [378, 495] on label "peaceful" at bounding box center [742, 482] width 796 height 35
click at [378, 494] on label "peaceful" at bounding box center [742, 482] width 796 height 35
click at [376, 525] on span "historic" at bounding box center [372, 525] width 39 height 15
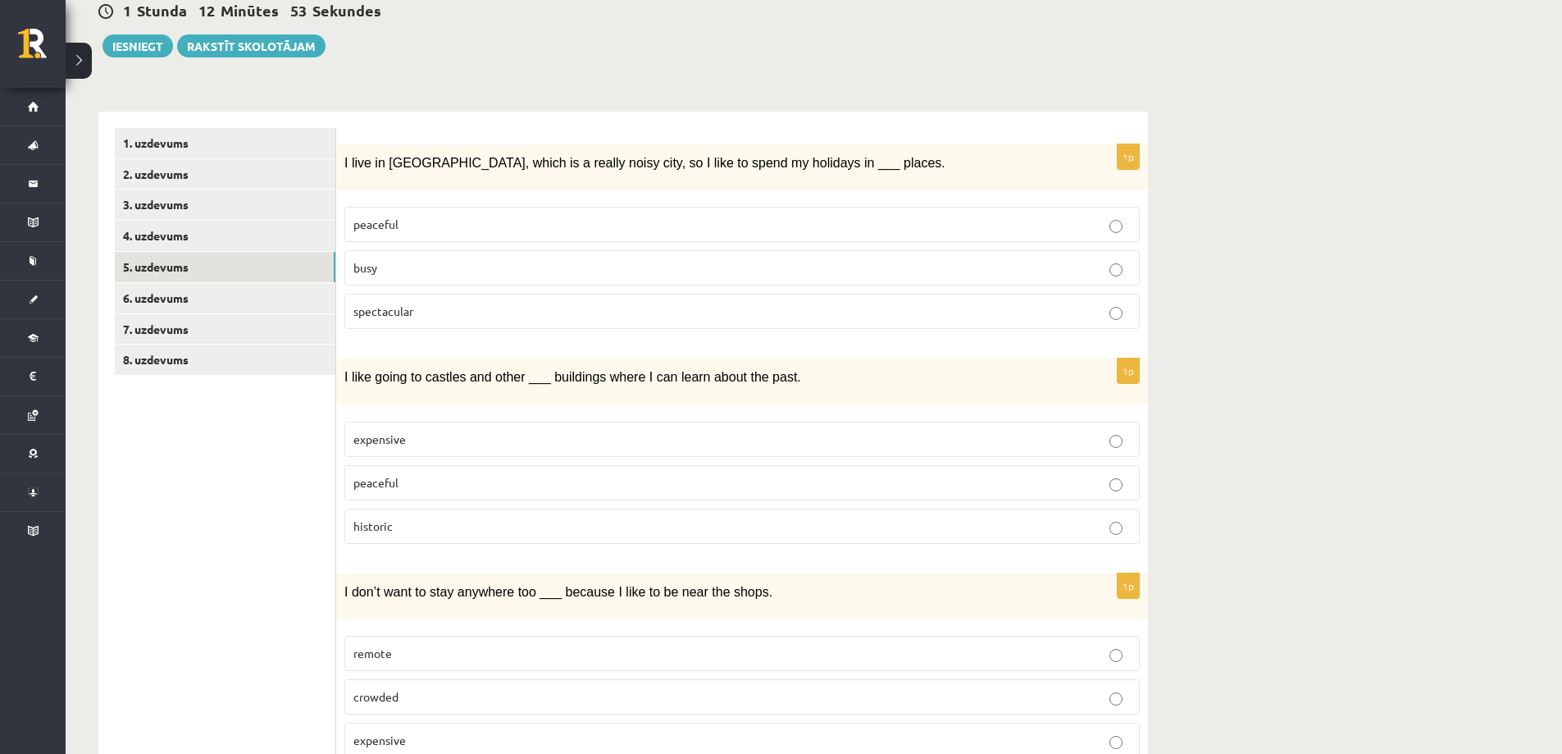
click at [376, 525] on span "historic" at bounding box center [372, 525] width 39 height 15
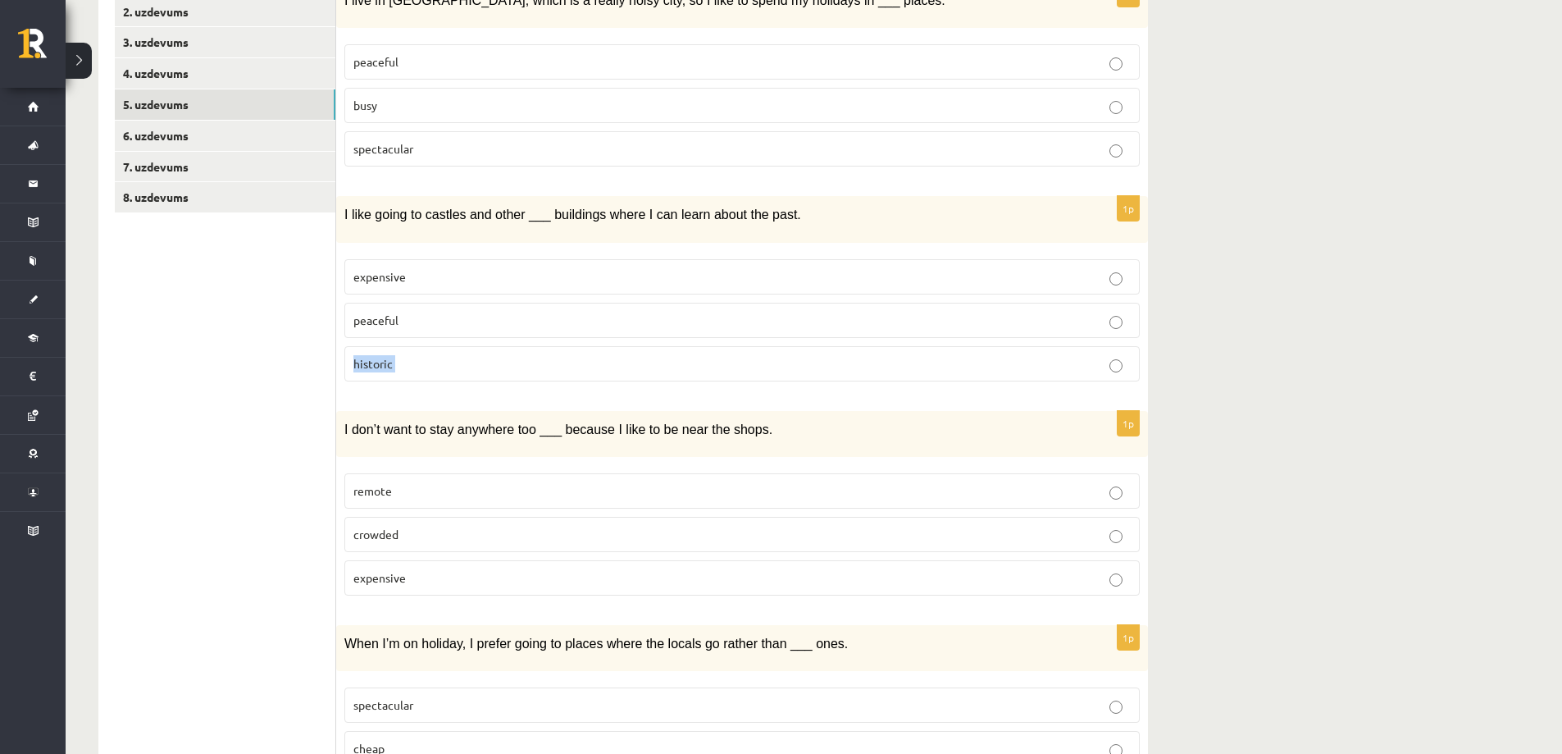
scroll to position [331, 0]
click at [486, 422] on span "I don’t want to stay anywhere too ___ because I like to be near the shops." at bounding box center [558, 428] width 428 height 14
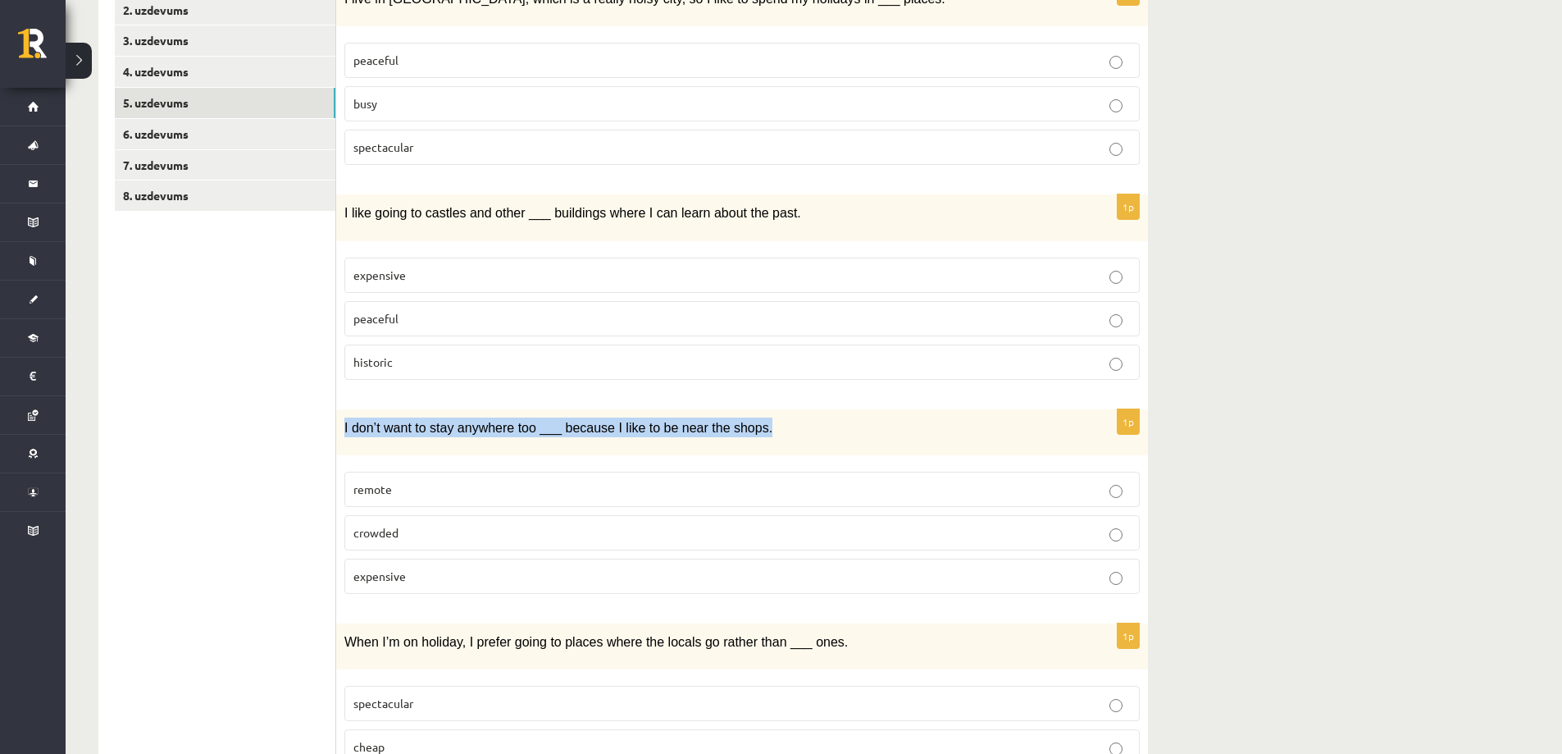
click at [382, 490] on span "remote" at bounding box center [372, 488] width 39 height 15
drag, startPoint x: 382, startPoint y: 490, endPoint x: 412, endPoint y: 484, distance: 30.2
click at [382, 490] on span "remote" at bounding box center [372, 488] width 39 height 15
click at [375, 525] on span "crowded" at bounding box center [375, 532] width 45 height 15
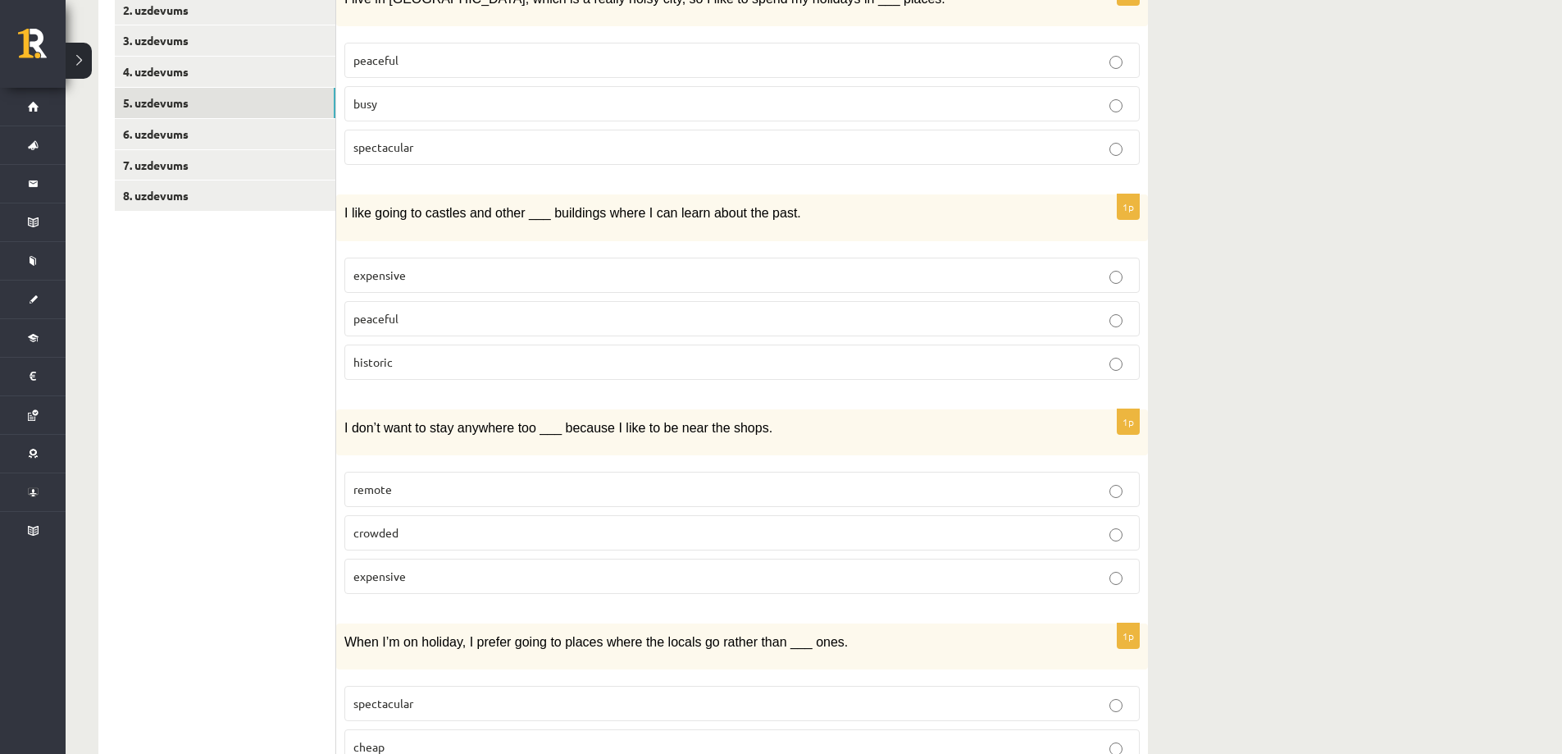
click at [376, 525] on span "crowded" at bounding box center [375, 532] width 45 height 15
click at [398, 568] on span "expensive" at bounding box center [379, 575] width 52 height 15
click at [397, 568] on span "expensive" at bounding box center [379, 575] width 52 height 15
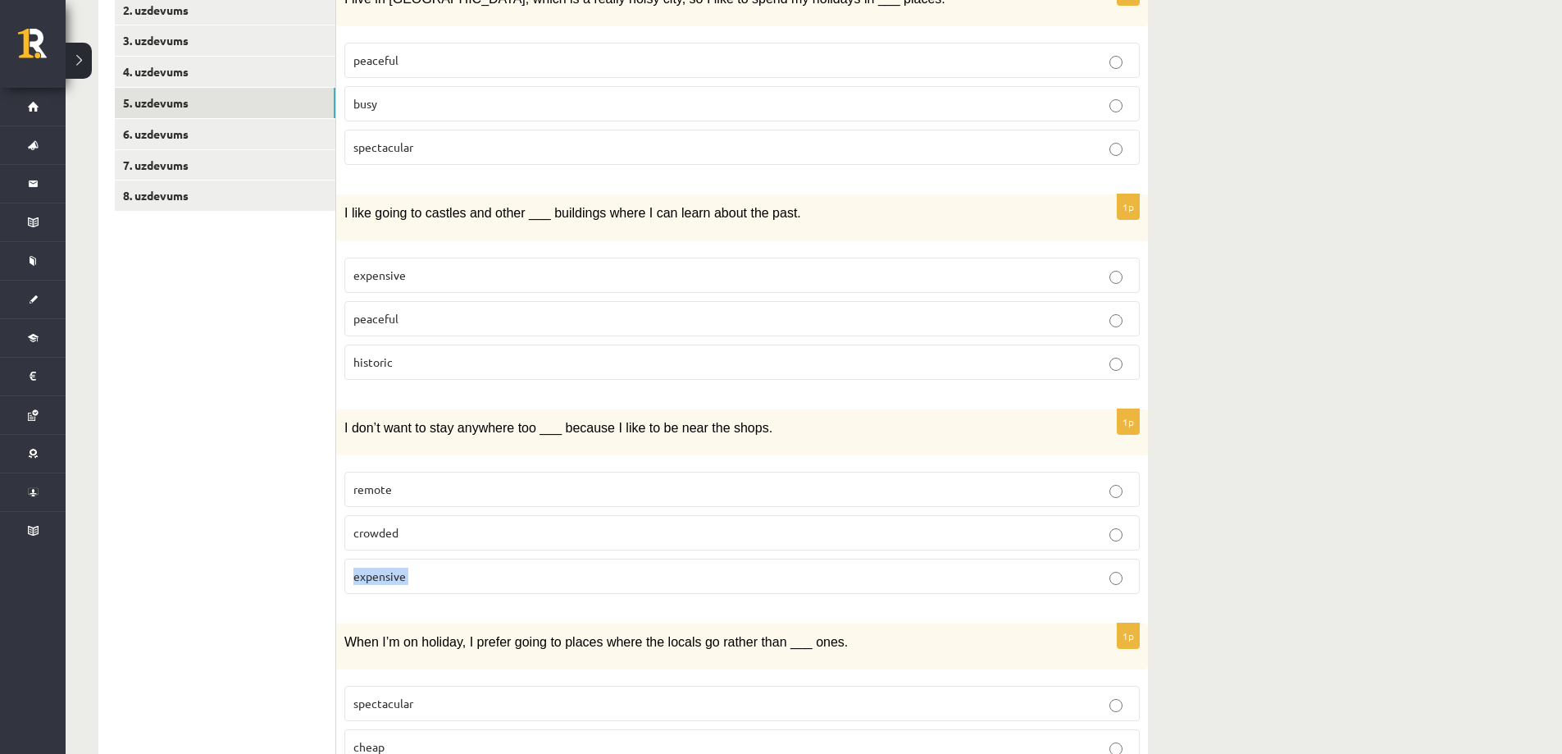
click at [368, 496] on label "remote" at bounding box center [742, 489] width 796 height 35
click at [368, 497] on label "remote" at bounding box center [742, 489] width 796 height 35
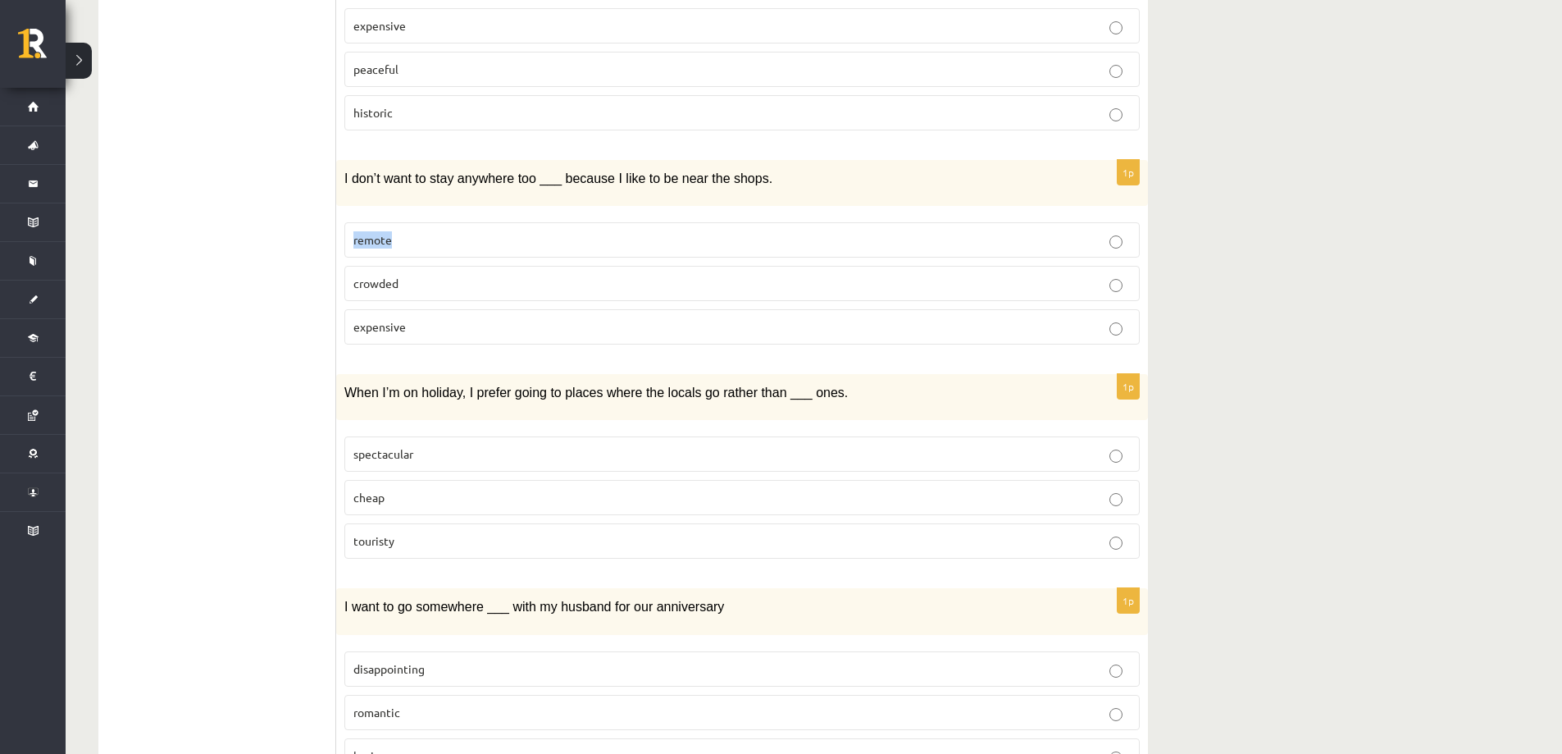
scroll to position [659, 0]
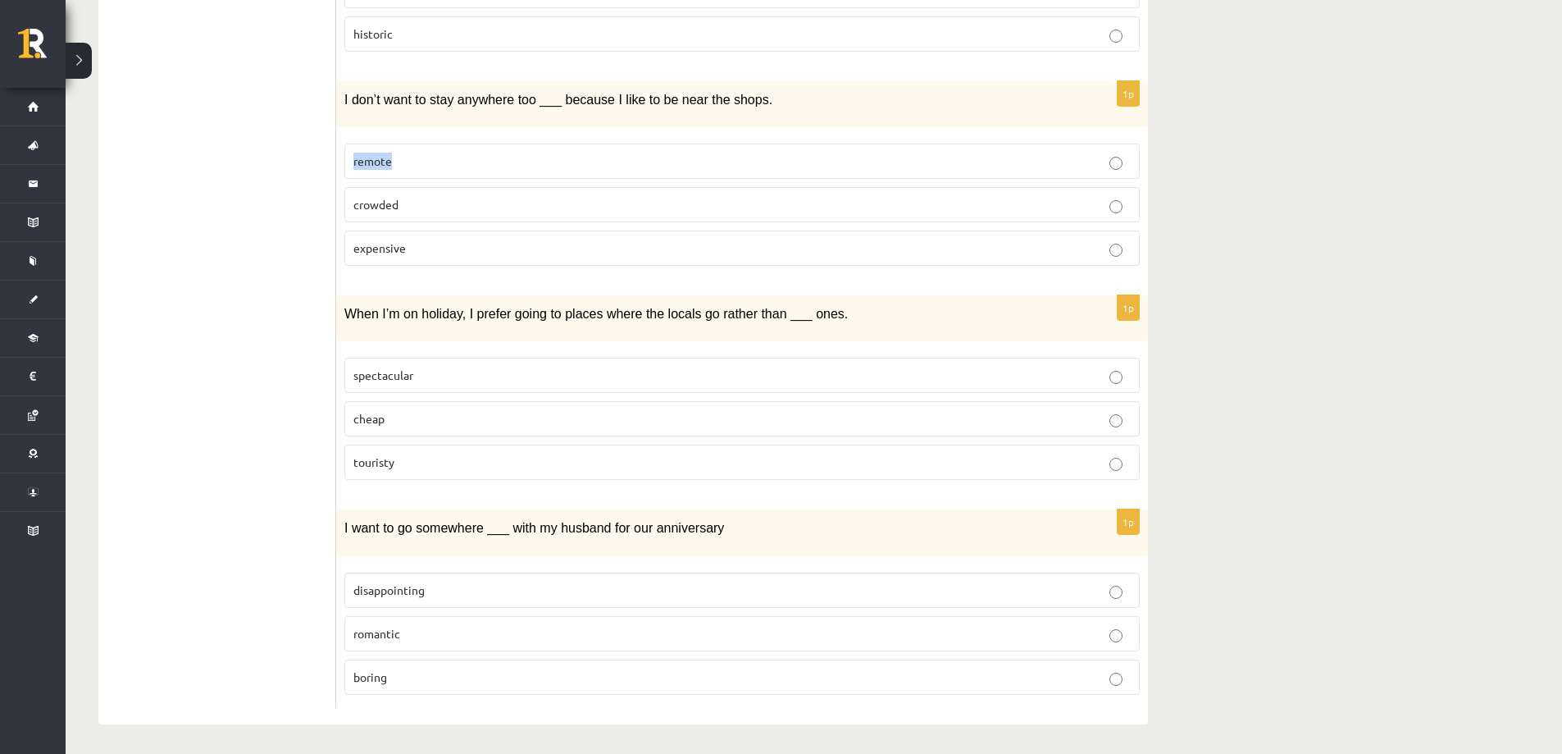
click at [449, 307] on span "When I’m on holiday, I prefer going to places where the locals go rather than _…" at bounding box center [596, 314] width 504 height 14
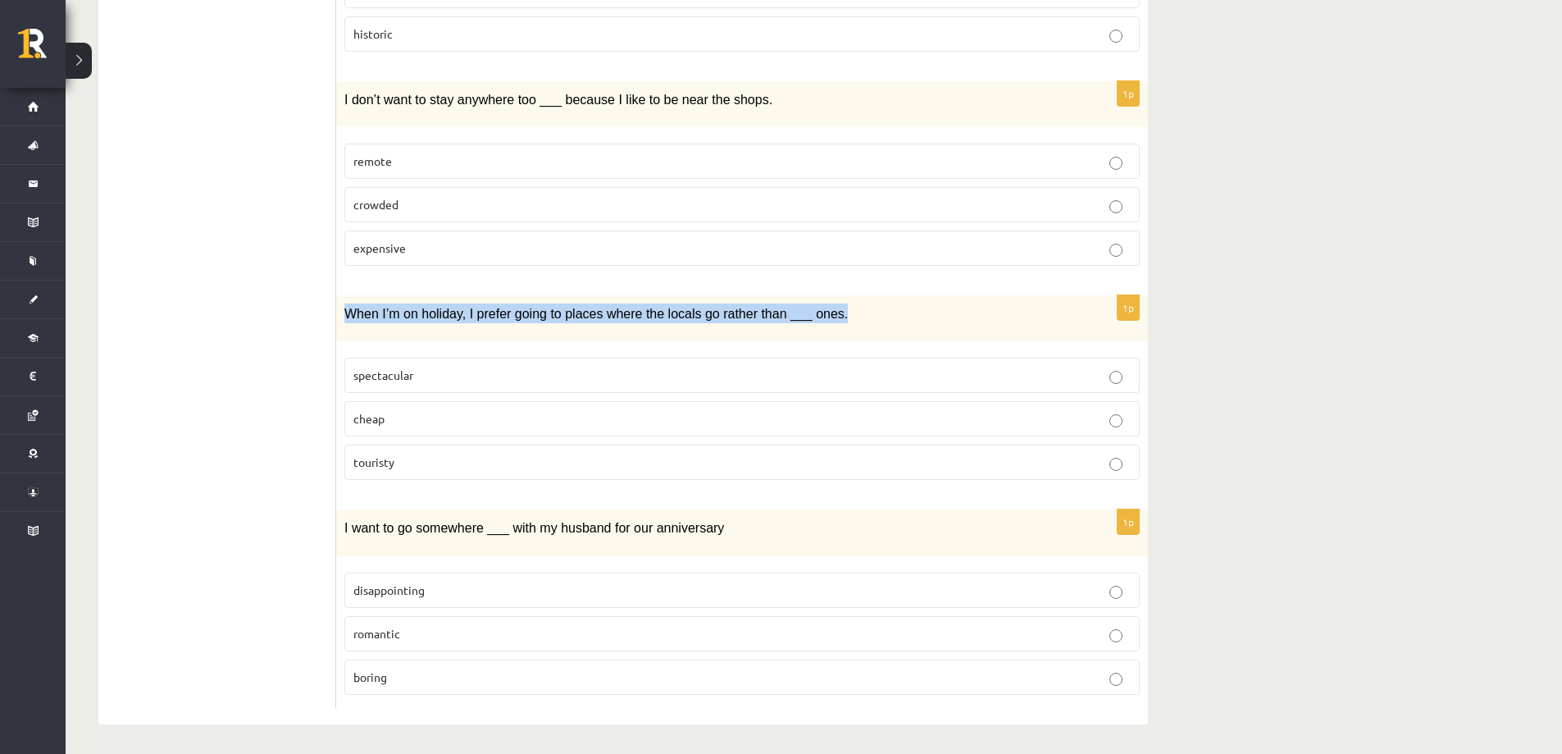
click at [385, 373] on span "spectacular" at bounding box center [383, 374] width 60 height 15
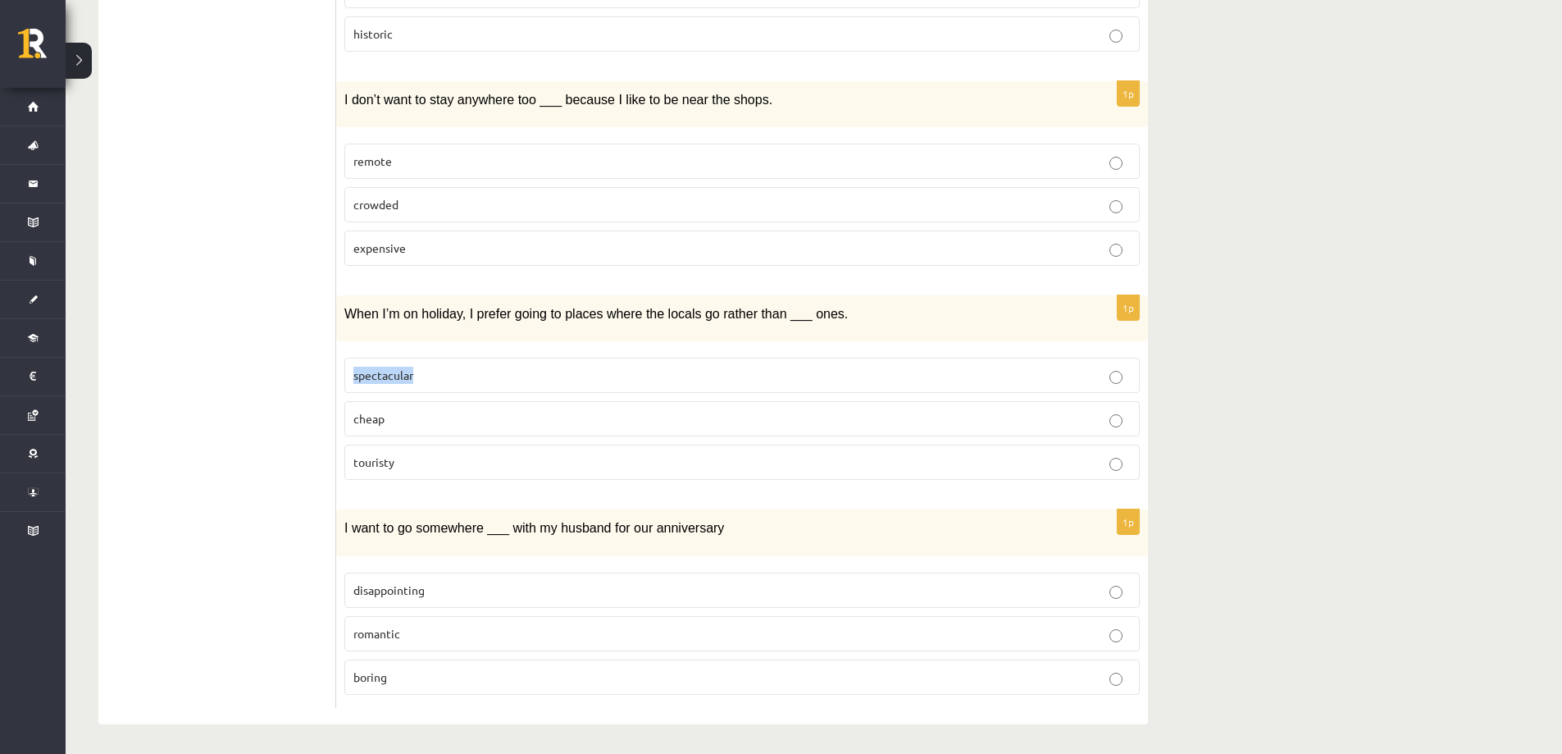
click at [385, 373] on span "spectacular" at bounding box center [383, 374] width 60 height 15
click at [378, 413] on span "cheap" at bounding box center [368, 418] width 31 height 15
click at [370, 462] on span "touristy" at bounding box center [373, 461] width 41 height 15
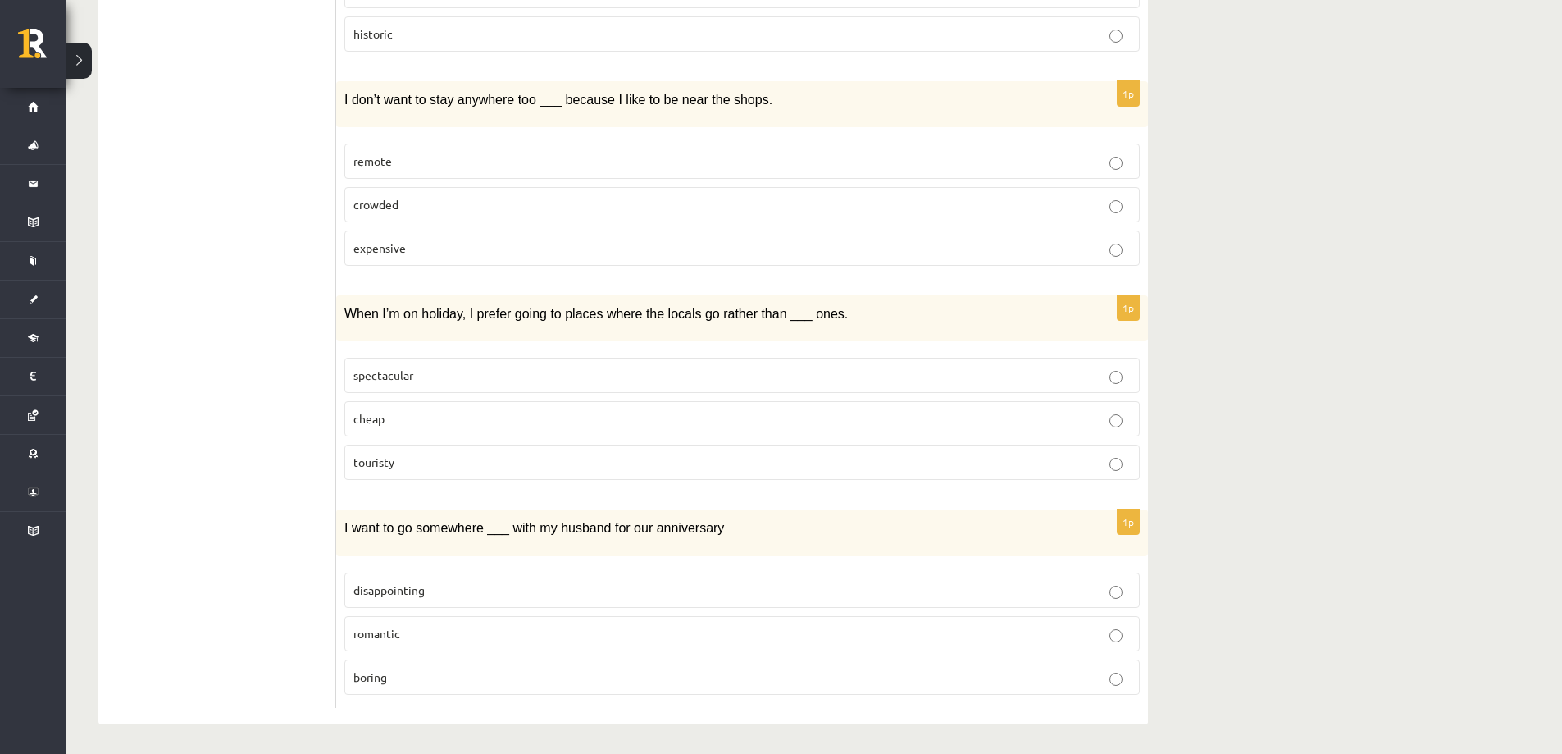
click at [370, 462] on span "touristy" at bounding box center [373, 461] width 41 height 15
click at [370, 460] on span "touristy" at bounding box center [373, 461] width 41 height 15
click at [441, 529] on span "I want to go somewhere ___ with my husband for our anniversary" at bounding box center [534, 528] width 380 height 14
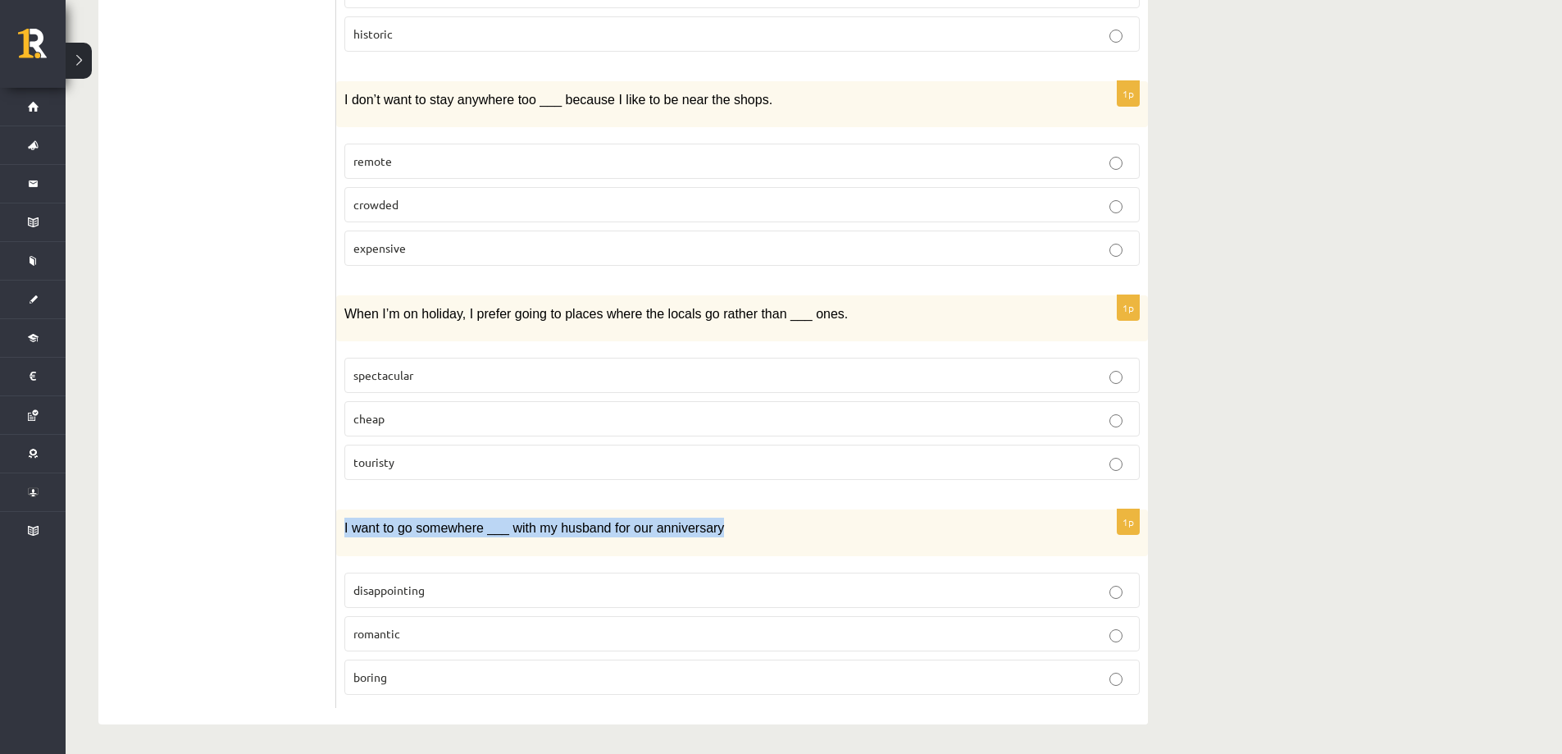
click at [418, 584] on span "disappointing" at bounding box center [388, 589] width 71 height 15
click at [393, 618] on label "romantic" at bounding box center [742, 633] width 796 height 35
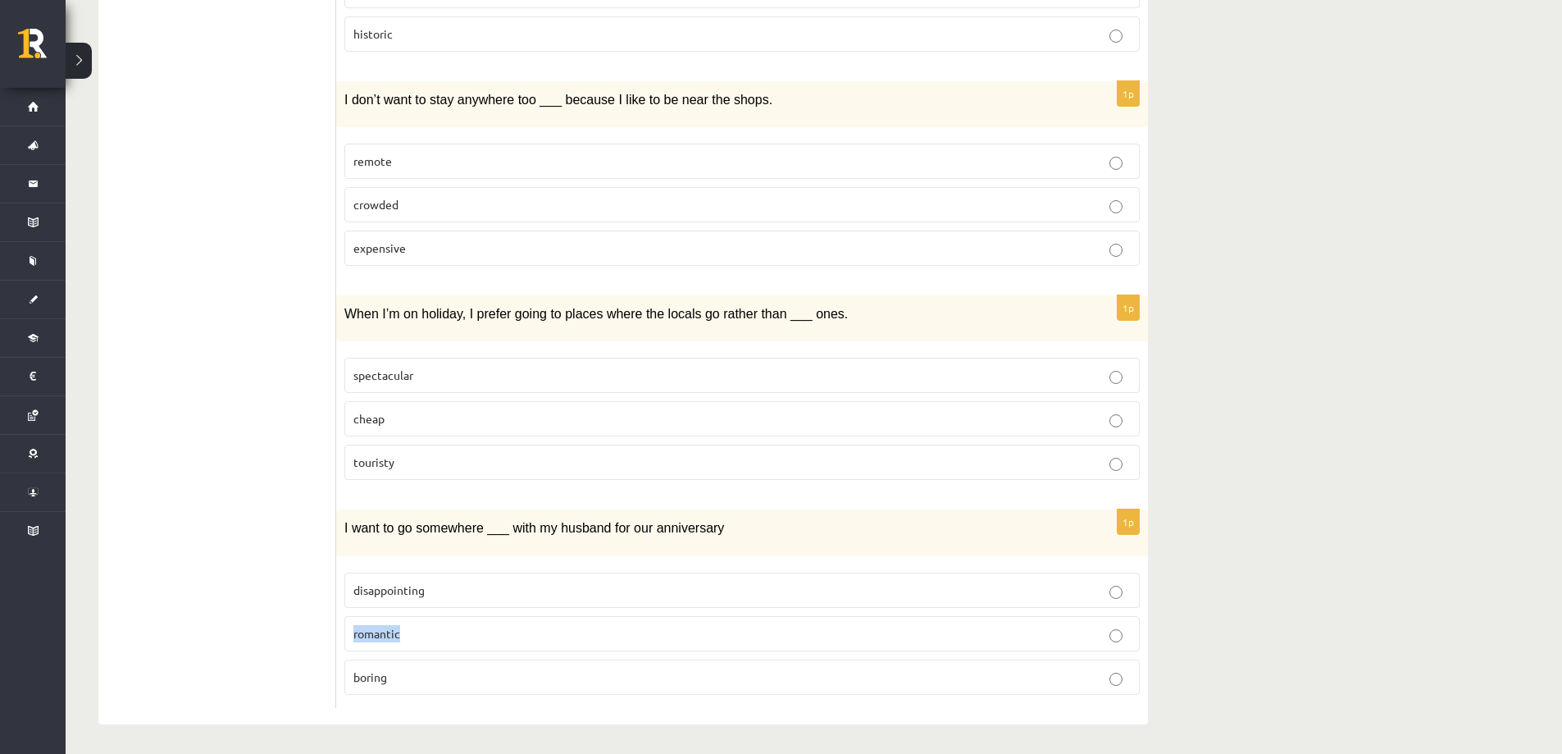
click at [393, 618] on label "romantic" at bounding box center [742, 633] width 796 height 35
click at [384, 669] on span "boring" at bounding box center [370, 676] width 34 height 15
click at [384, 670] on span "boring" at bounding box center [370, 676] width 34 height 15
click at [384, 673] on span "boring" at bounding box center [370, 676] width 34 height 15
click at [371, 671] on span "boring" at bounding box center [370, 676] width 34 height 15
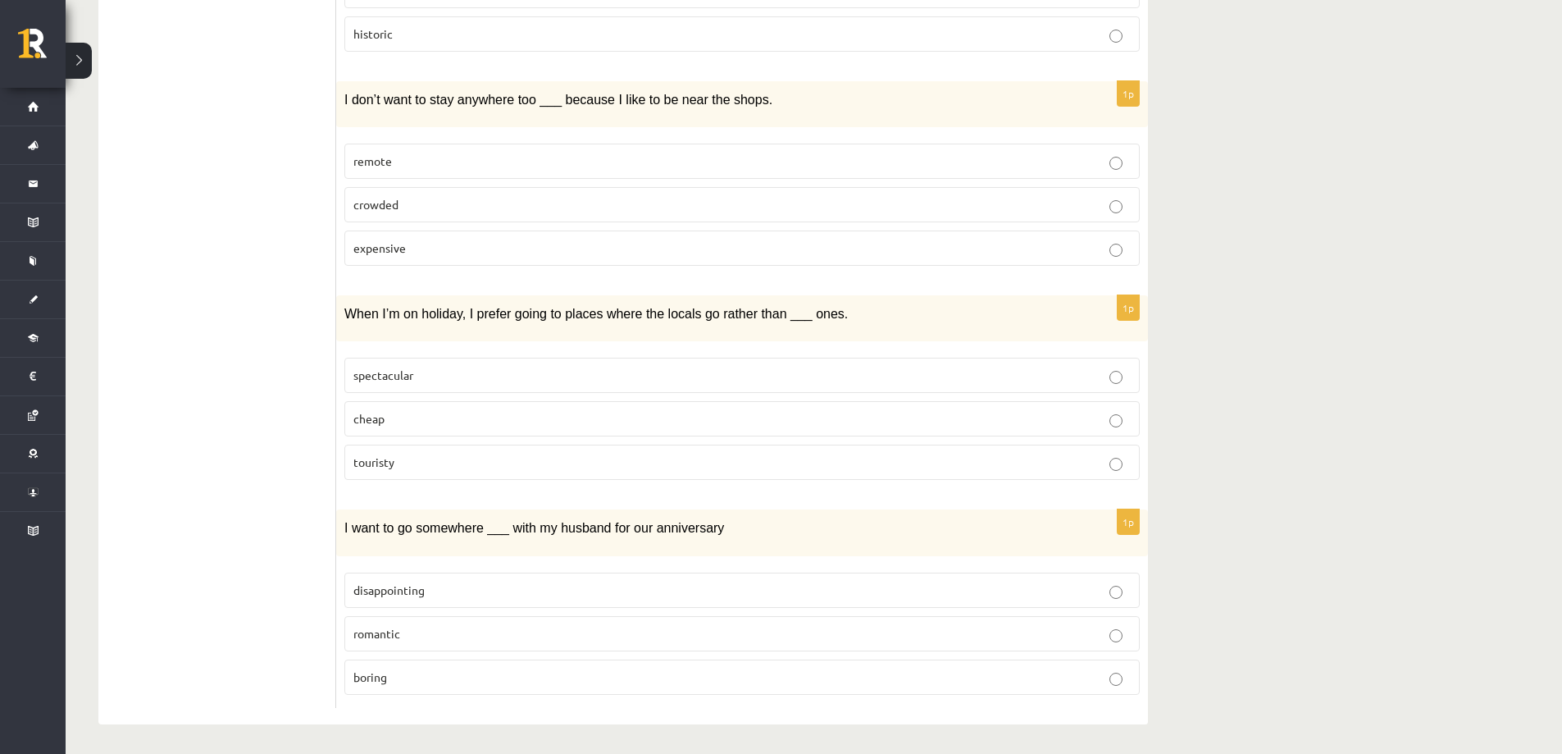
click at [371, 671] on span "boring" at bounding box center [370, 676] width 34 height 15
click at [387, 619] on label "romantic" at bounding box center [742, 633] width 796 height 35
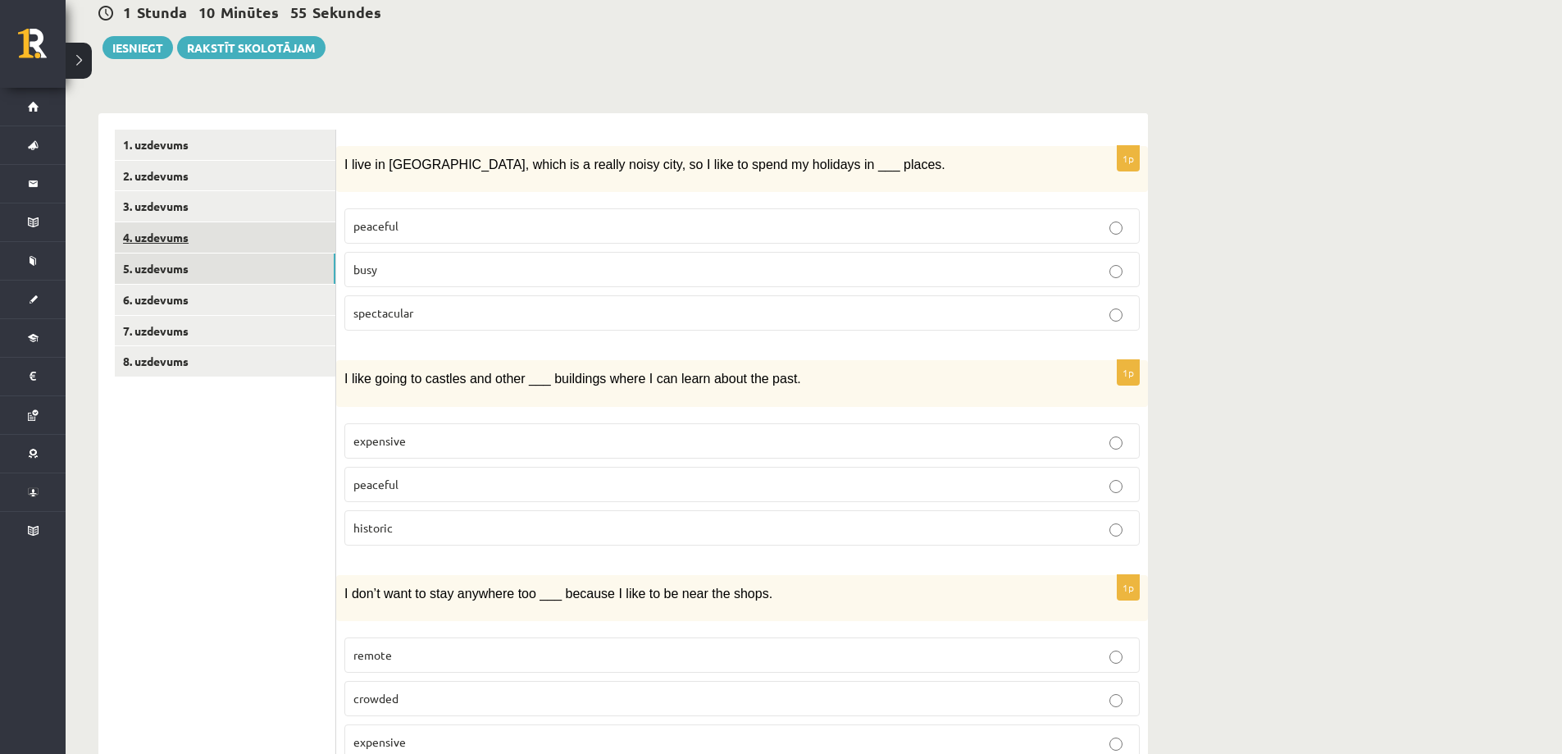
scroll to position [0, 0]
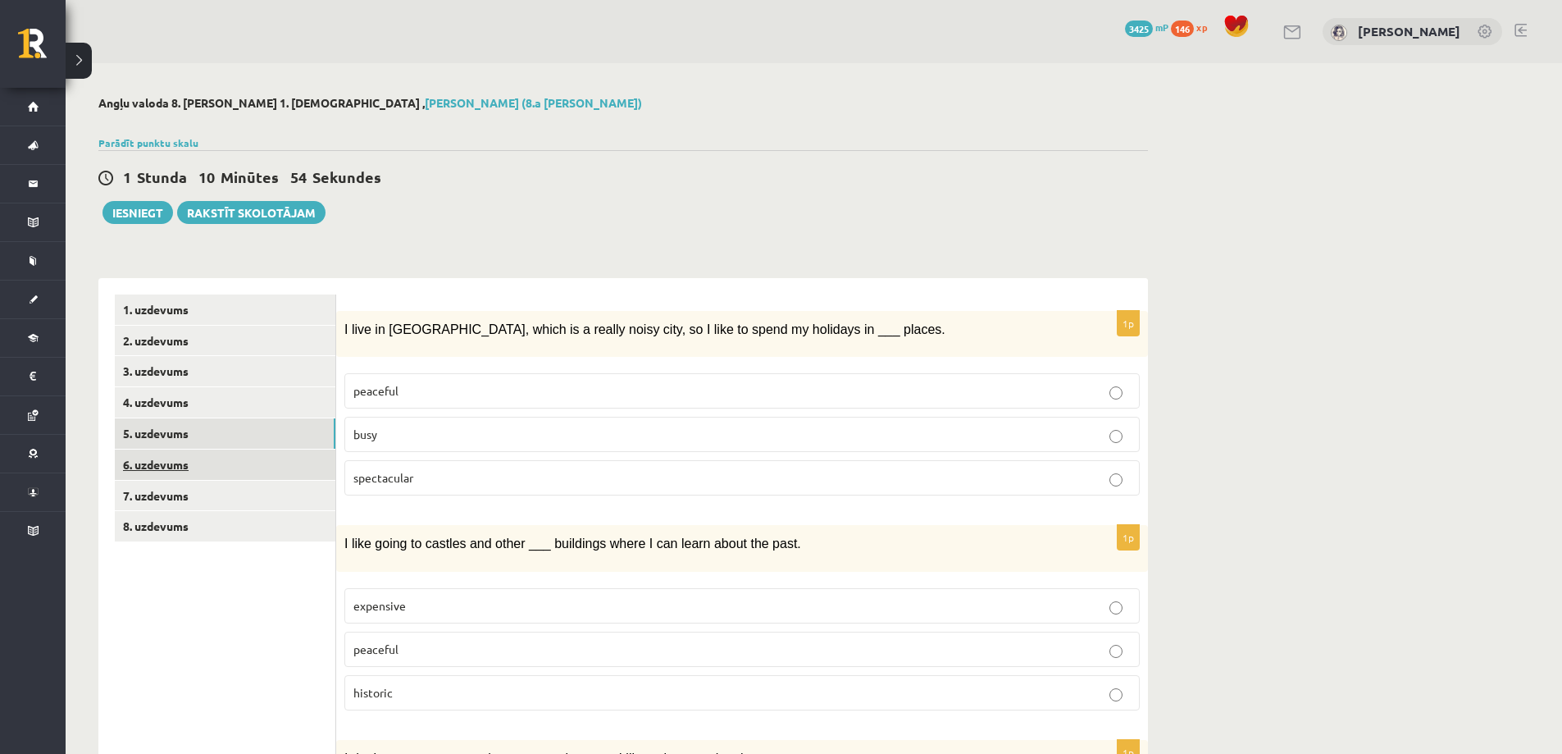
click at [176, 471] on link "6. uzdevums" at bounding box center [225, 464] width 221 height 30
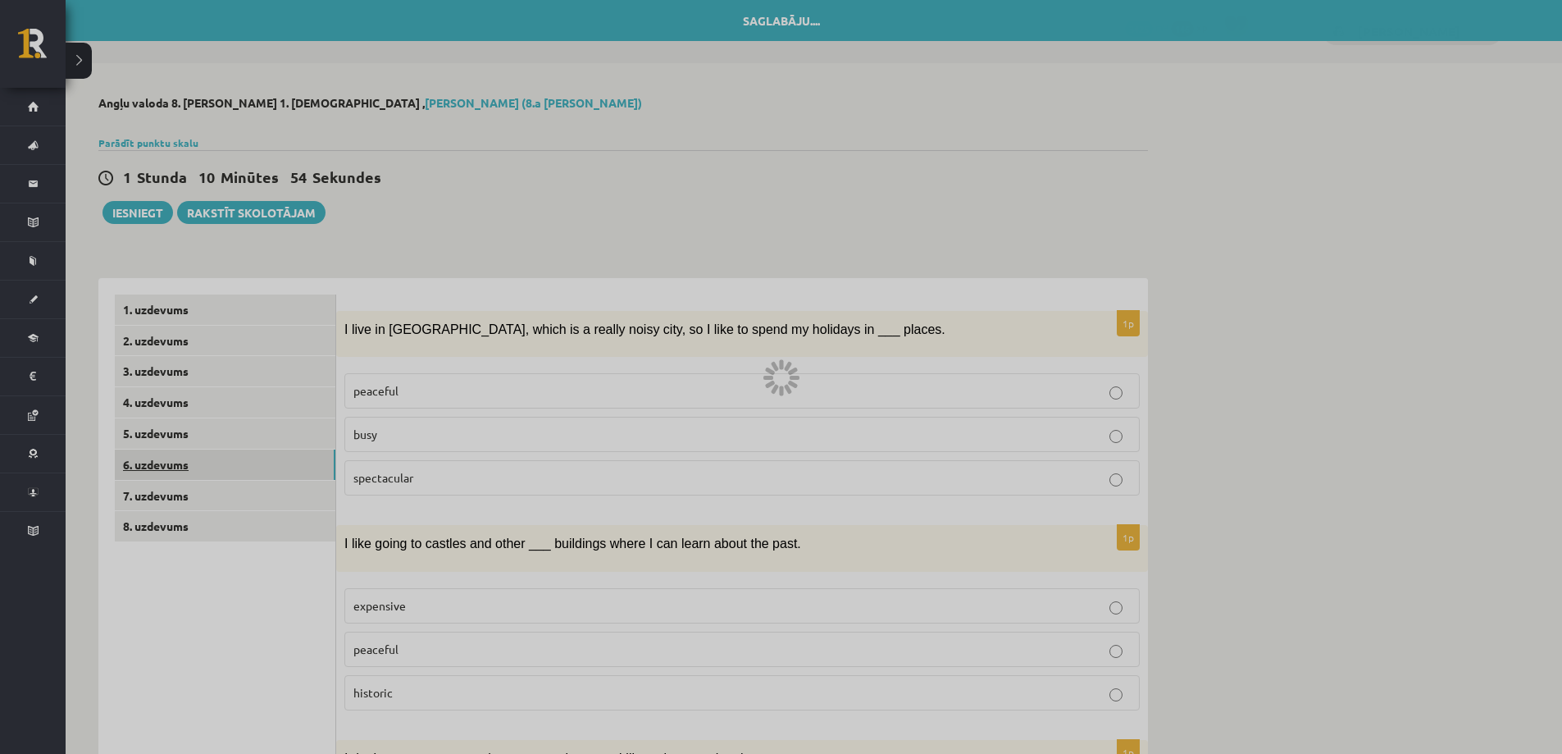
click at [176, 471] on div at bounding box center [781, 377] width 1562 height 754
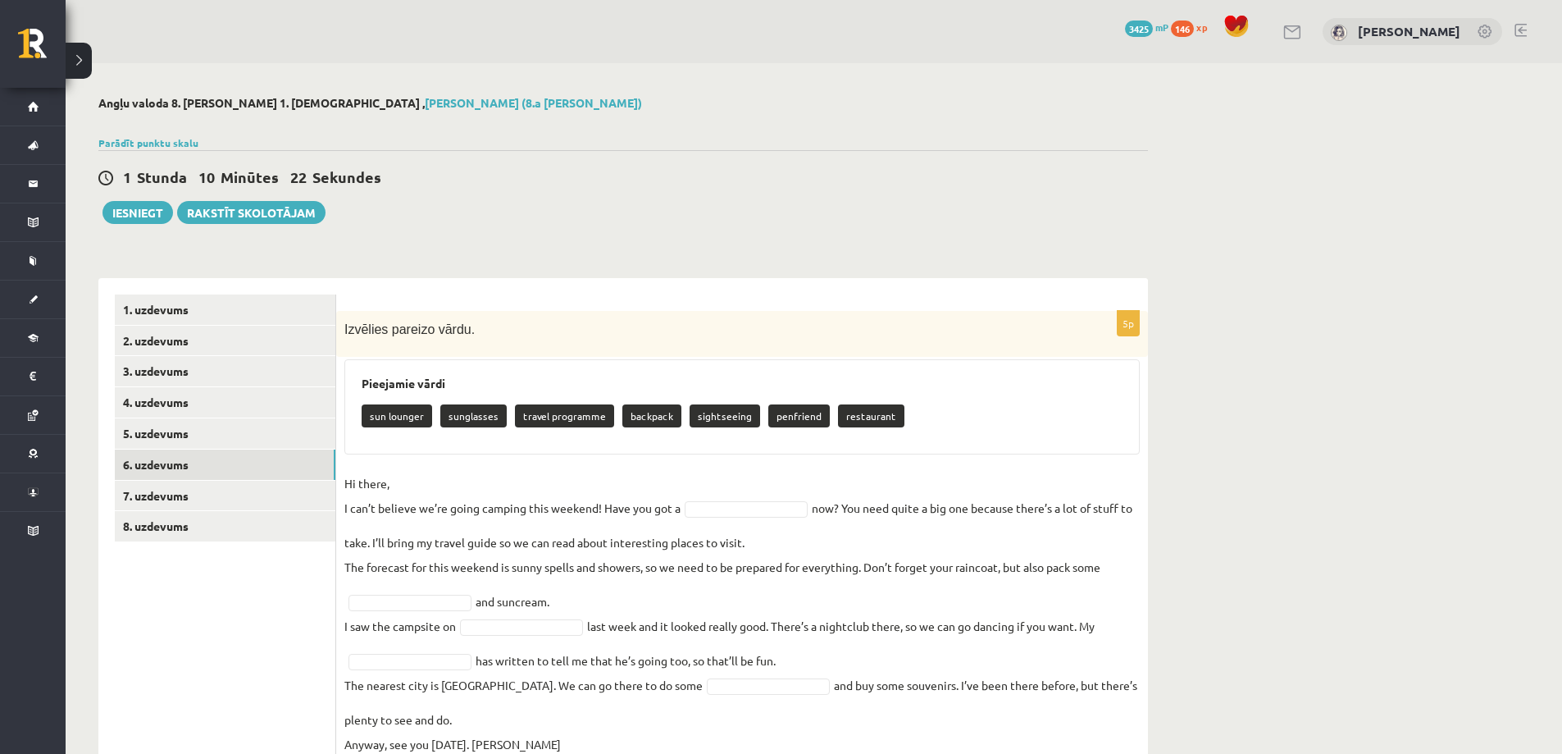
click at [435, 413] on div "sun lounger sunglasses travel programme backpack sightseeing penfriend restaura…" at bounding box center [742, 418] width 761 height 39
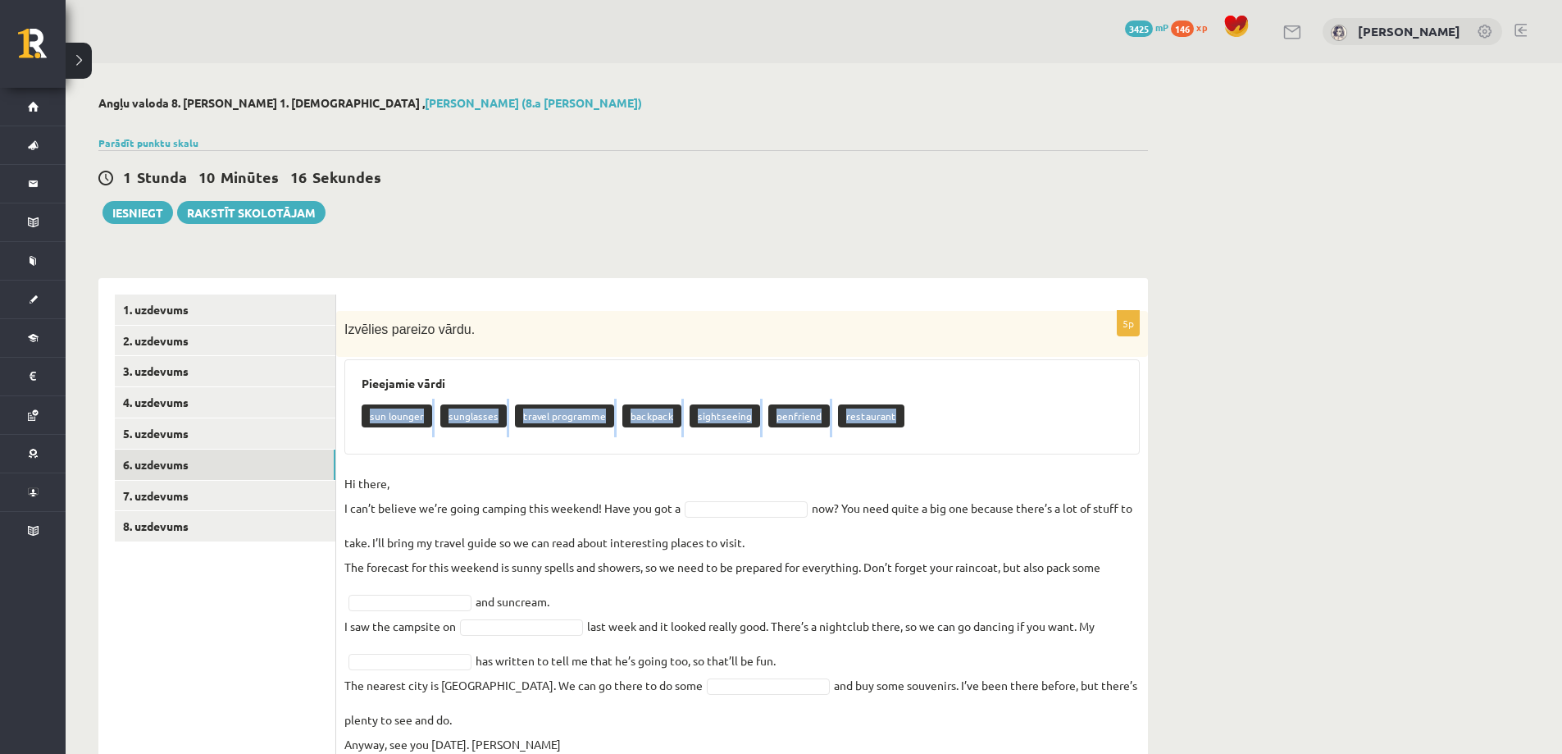
click at [453, 502] on p "Hi there, I can’t believe we’re going camping this weekend! Have you got a" at bounding box center [512, 495] width 336 height 49
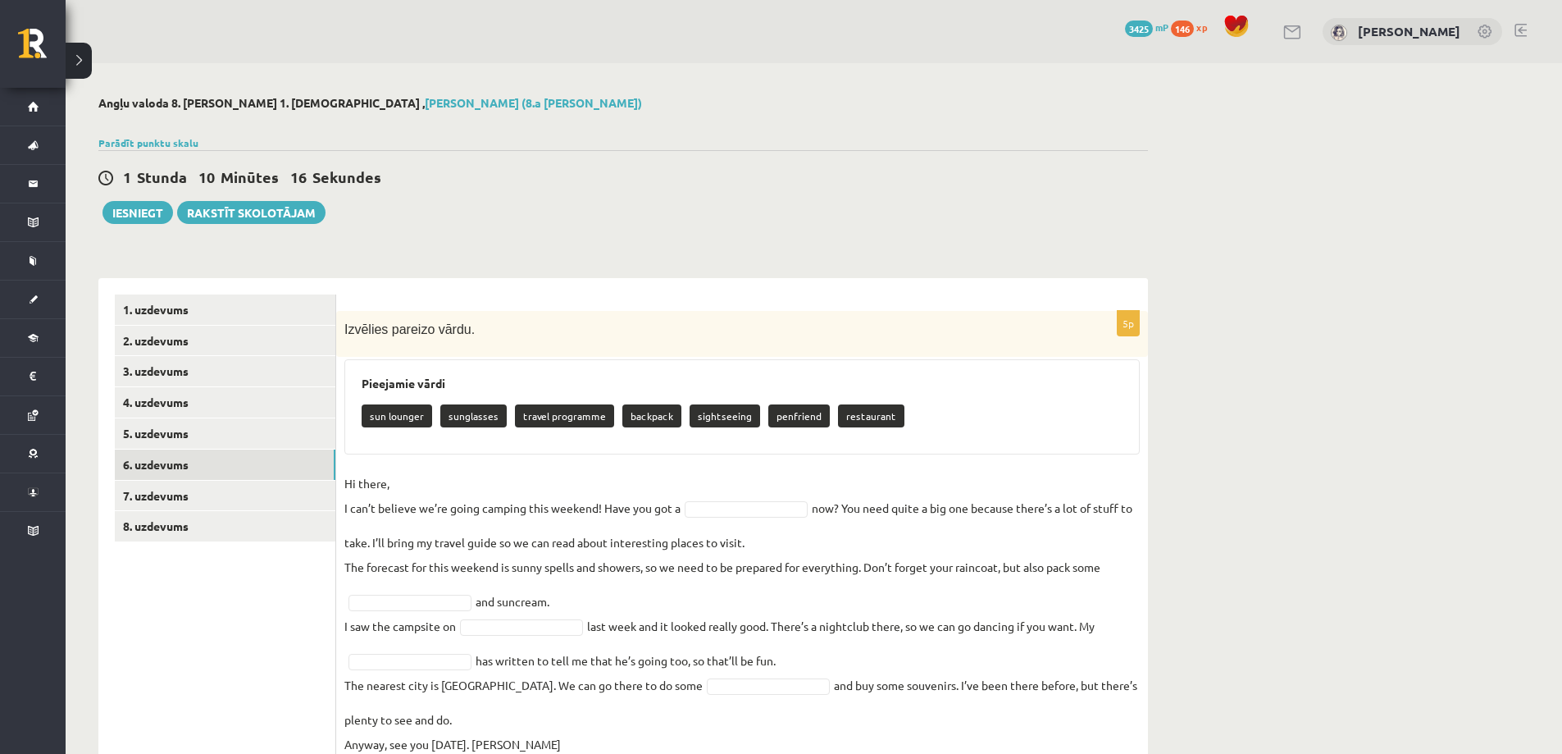
click at [454, 502] on p "Hi there, I can’t believe we’re going camping this weekend! Have you got a" at bounding box center [512, 495] width 336 height 49
click at [457, 506] on p "Hi there, I can’t believe we’re going camping this weekend! Have you got a" at bounding box center [512, 495] width 336 height 49
click at [367, 488] on p "Hi there, I can’t believe we’re going camping this weekend! Have you got a" at bounding box center [512, 495] width 336 height 49
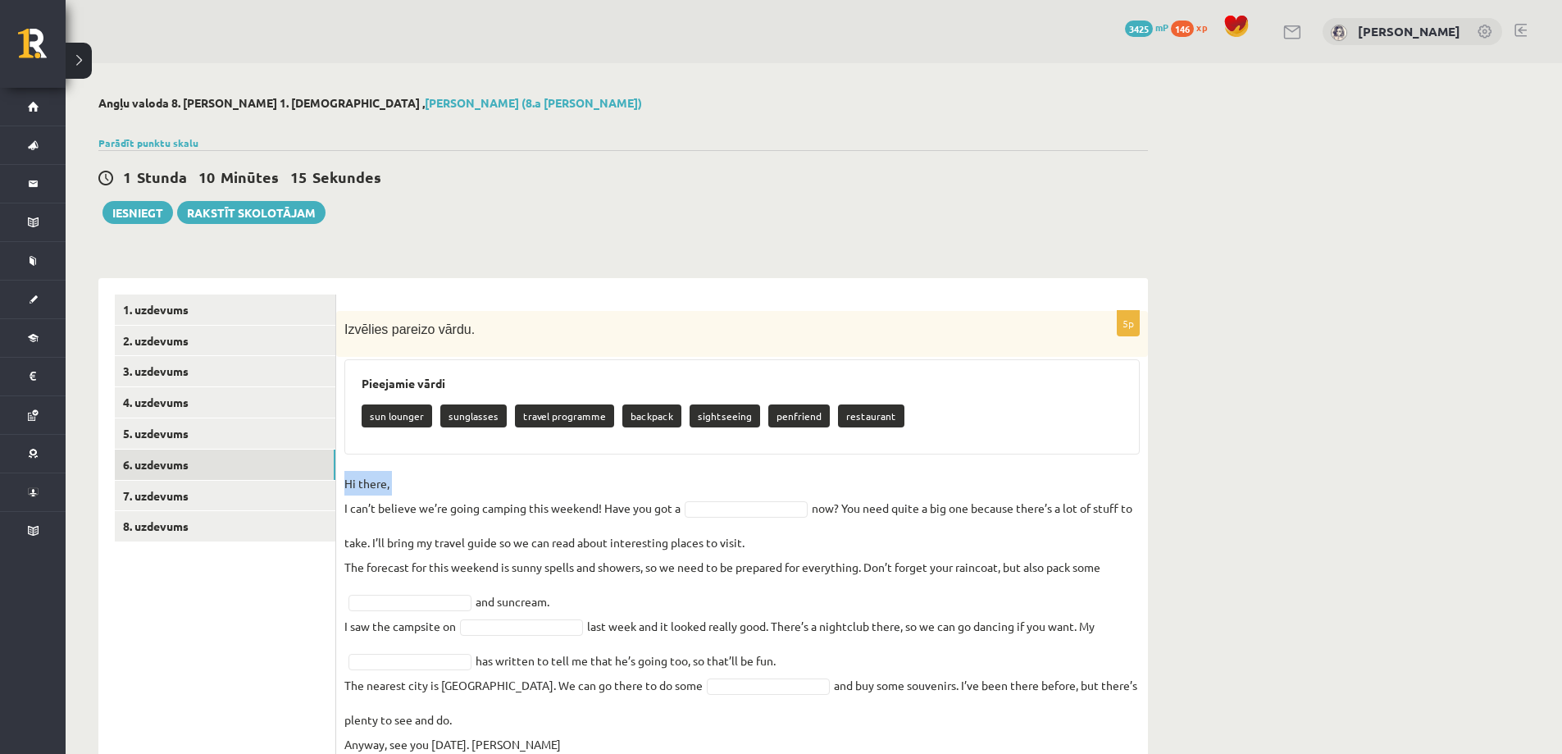
click at [367, 488] on p "Hi there, I can’t believe we’re going camping this weekend! Have you got a" at bounding box center [512, 495] width 336 height 49
click at [381, 503] on p "Hi there, I can’t believe we’re going camping this weekend! Have you got a" at bounding box center [512, 495] width 336 height 49
click at [382, 504] on p "Hi there, I can’t believe we’re going camping this weekend! Have you got a" at bounding box center [512, 495] width 336 height 49
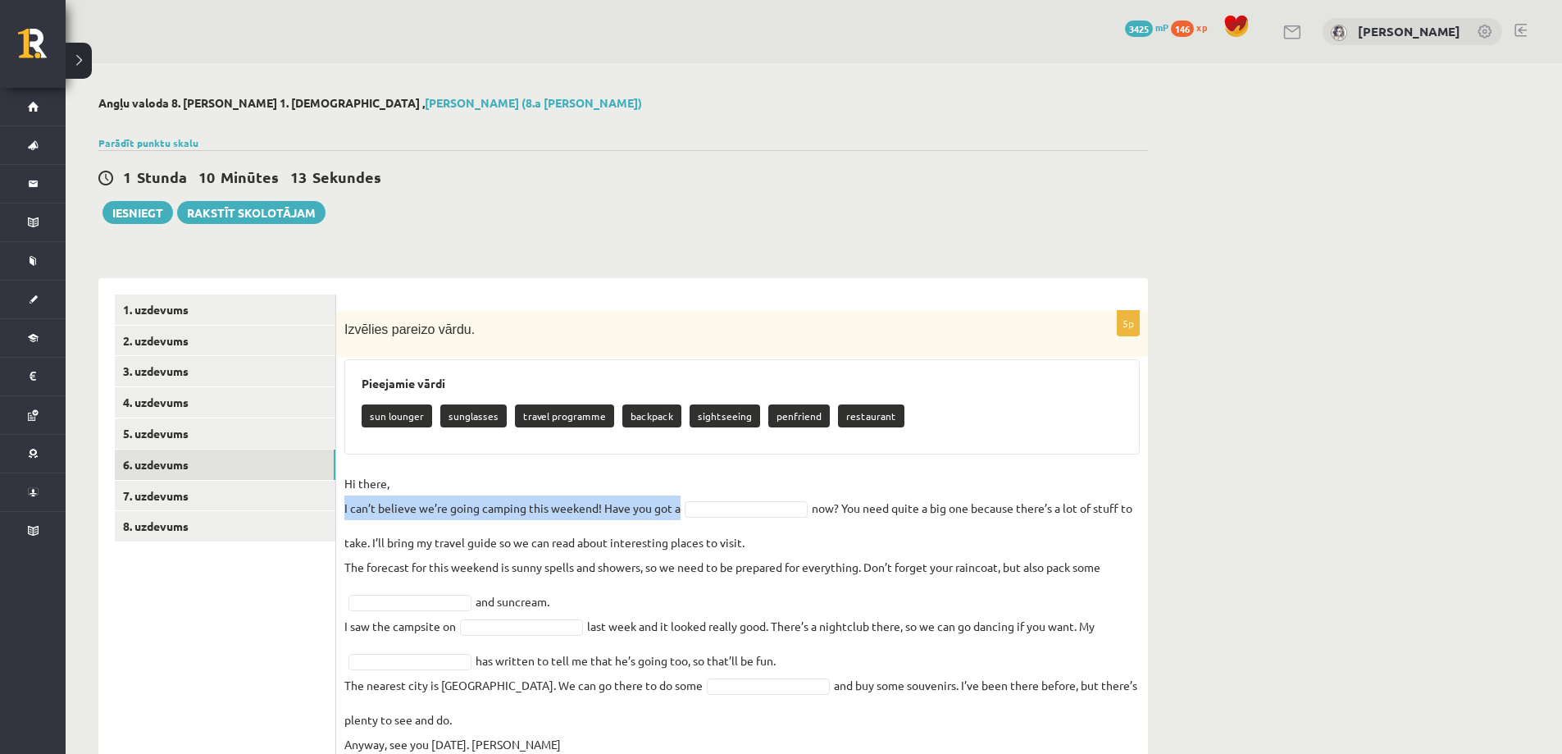
click at [461, 542] on fieldset "Hi there, I can’t believe we’re going camping this weekend! Have you got a now?…" at bounding box center [742, 613] width 796 height 285
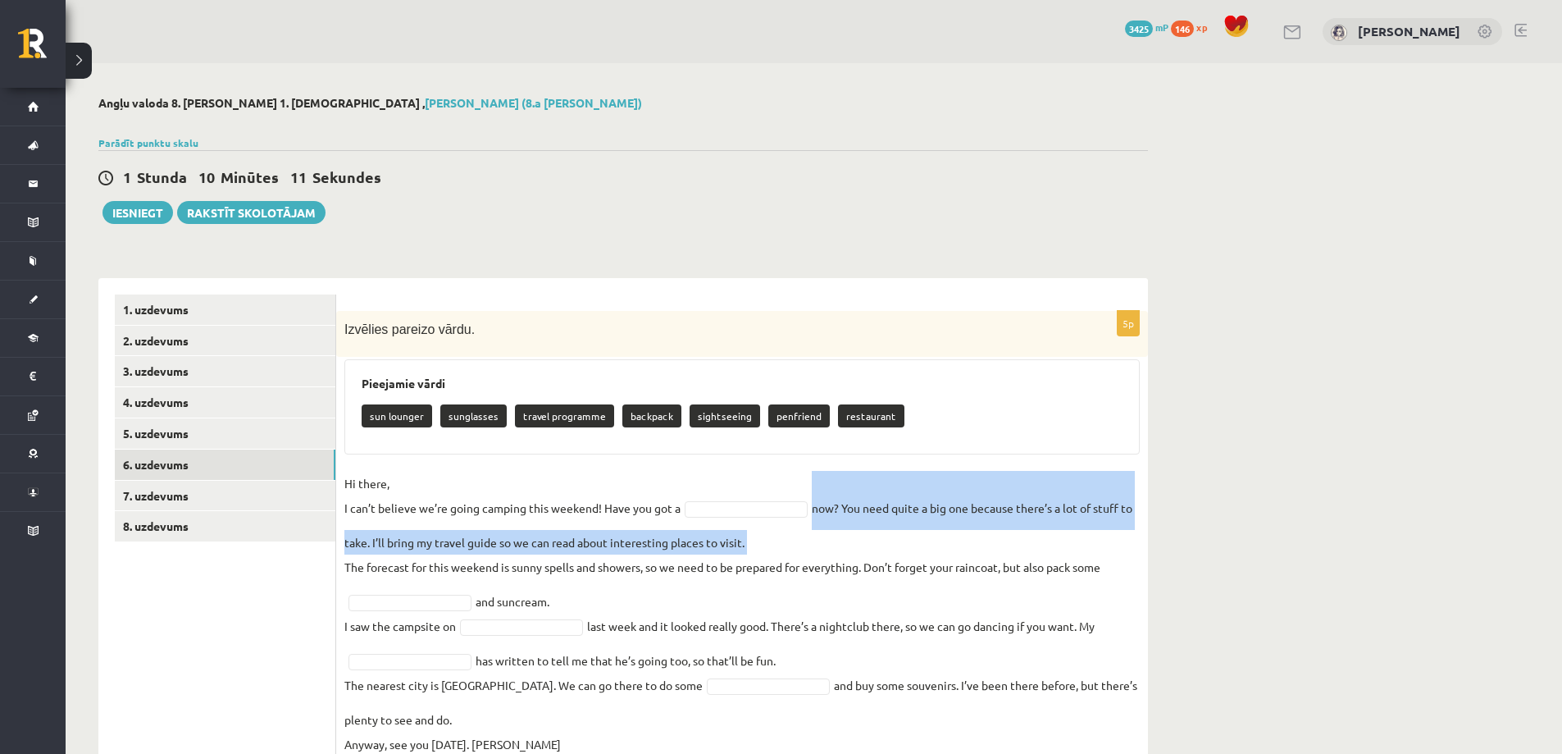
click at [374, 481] on p "Hi there, I can’t believe we’re going camping this weekend! Have you got a" at bounding box center [512, 495] width 336 height 49
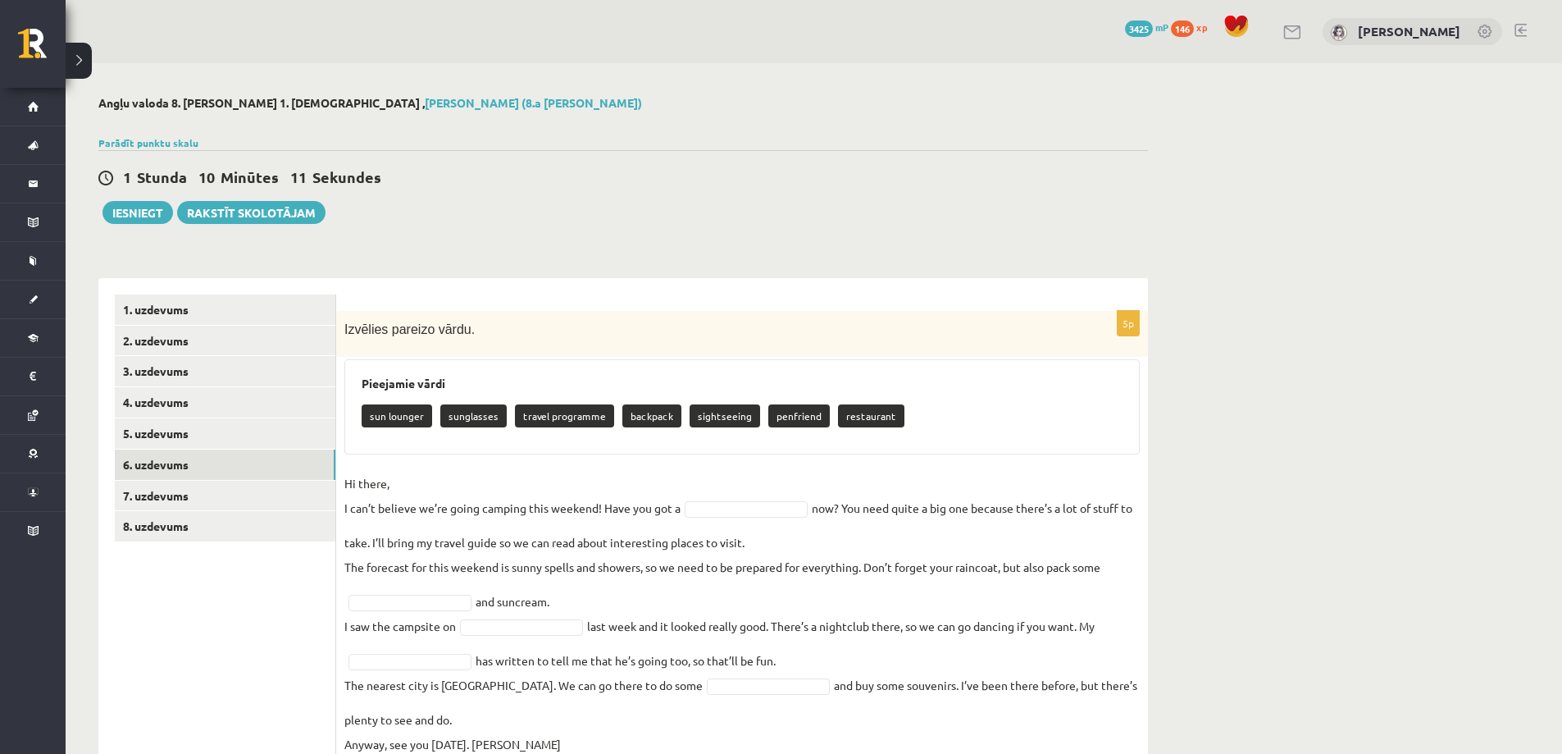
click at [374, 481] on p "Hi there, I can’t believe we’re going camping this weekend! Have you got a" at bounding box center [512, 495] width 336 height 49
click at [380, 508] on p "Hi there, I can’t believe we’re going camping this weekend! Have you got a" at bounding box center [512, 495] width 336 height 49
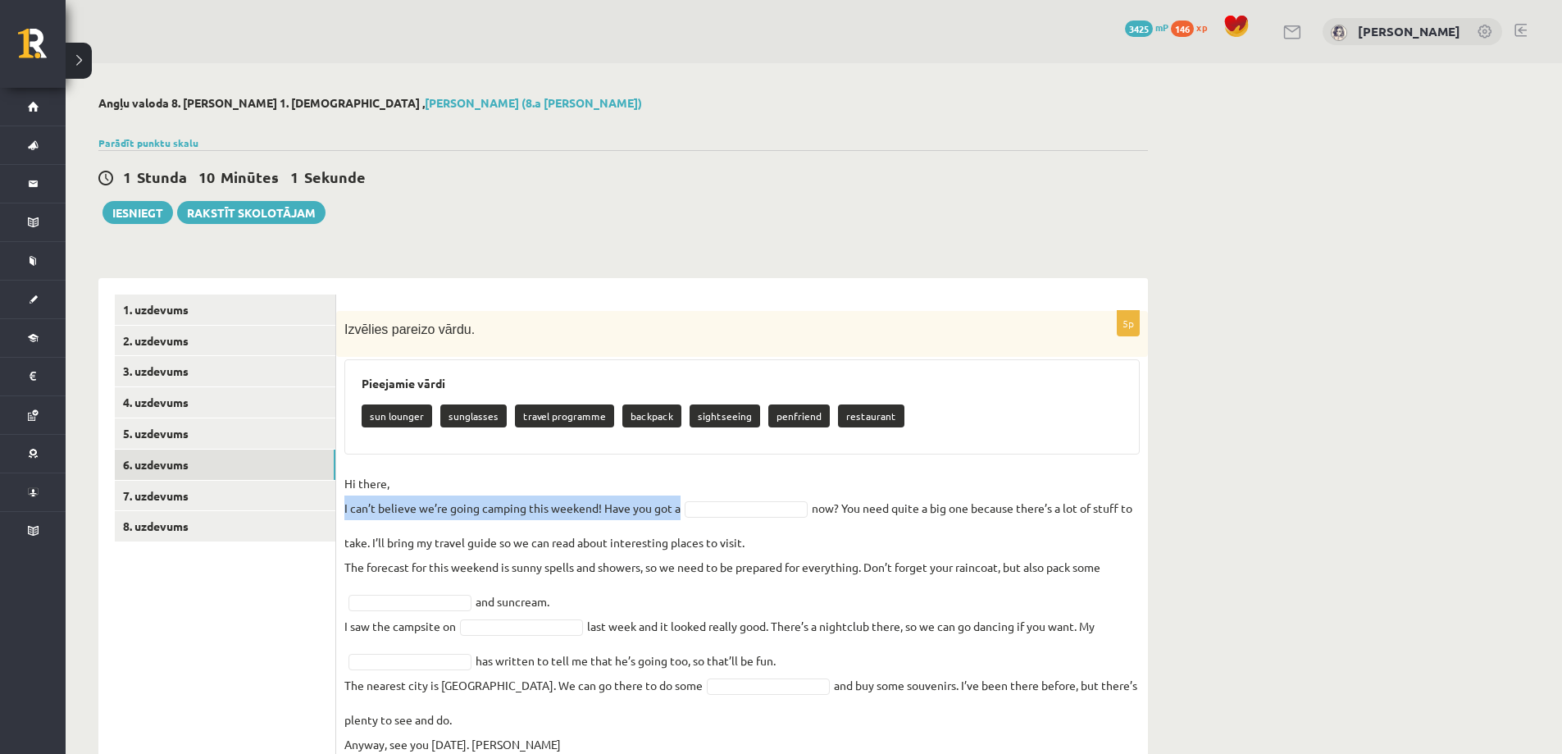
click at [398, 544] on fieldset "Hi there, I can’t believe we’re going camping this weekend! Have you got a now?…" at bounding box center [742, 613] width 796 height 285
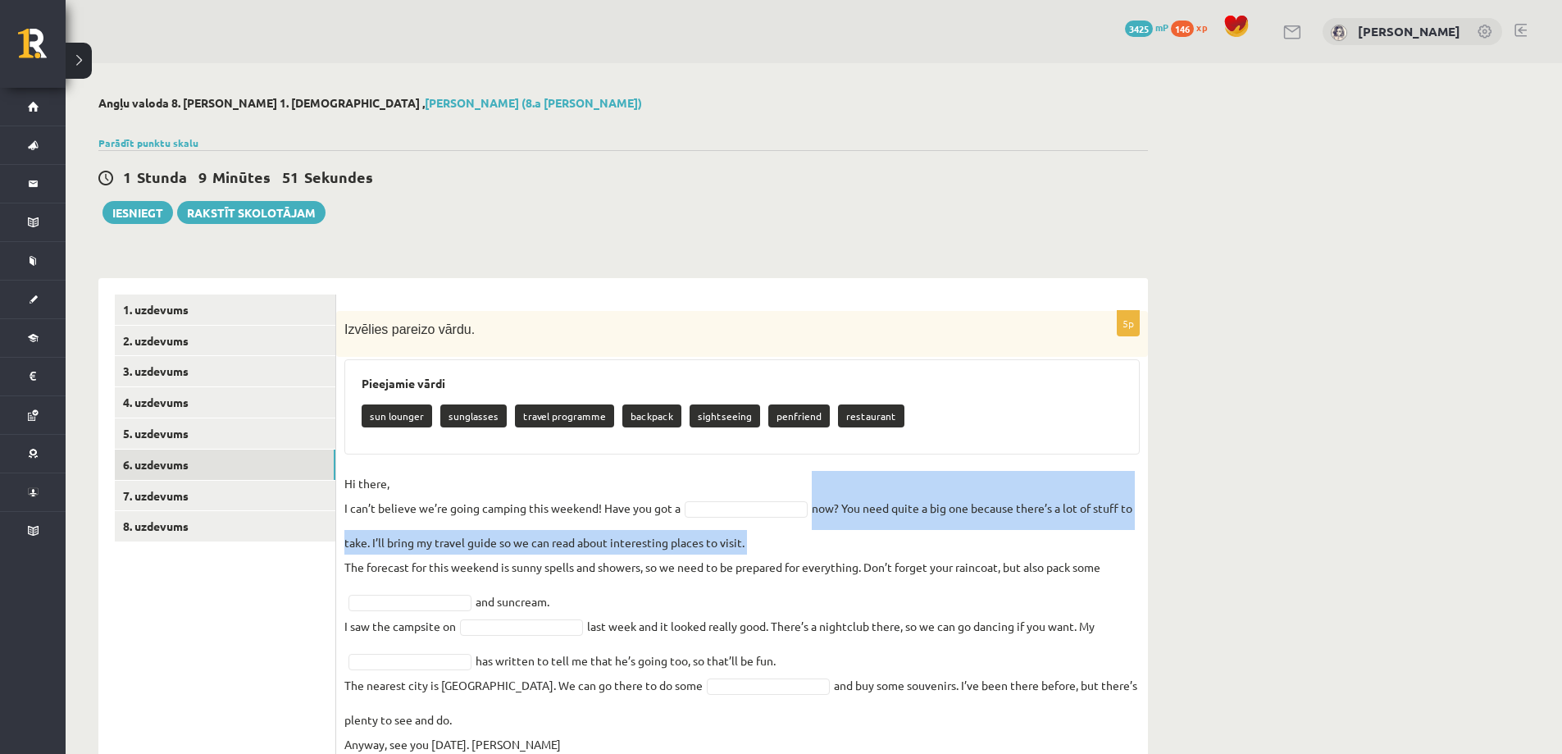
click at [485, 574] on p "The forecast for this weekend is sunny spells and showers, so we need to be pre…" at bounding box center [722, 566] width 756 height 25
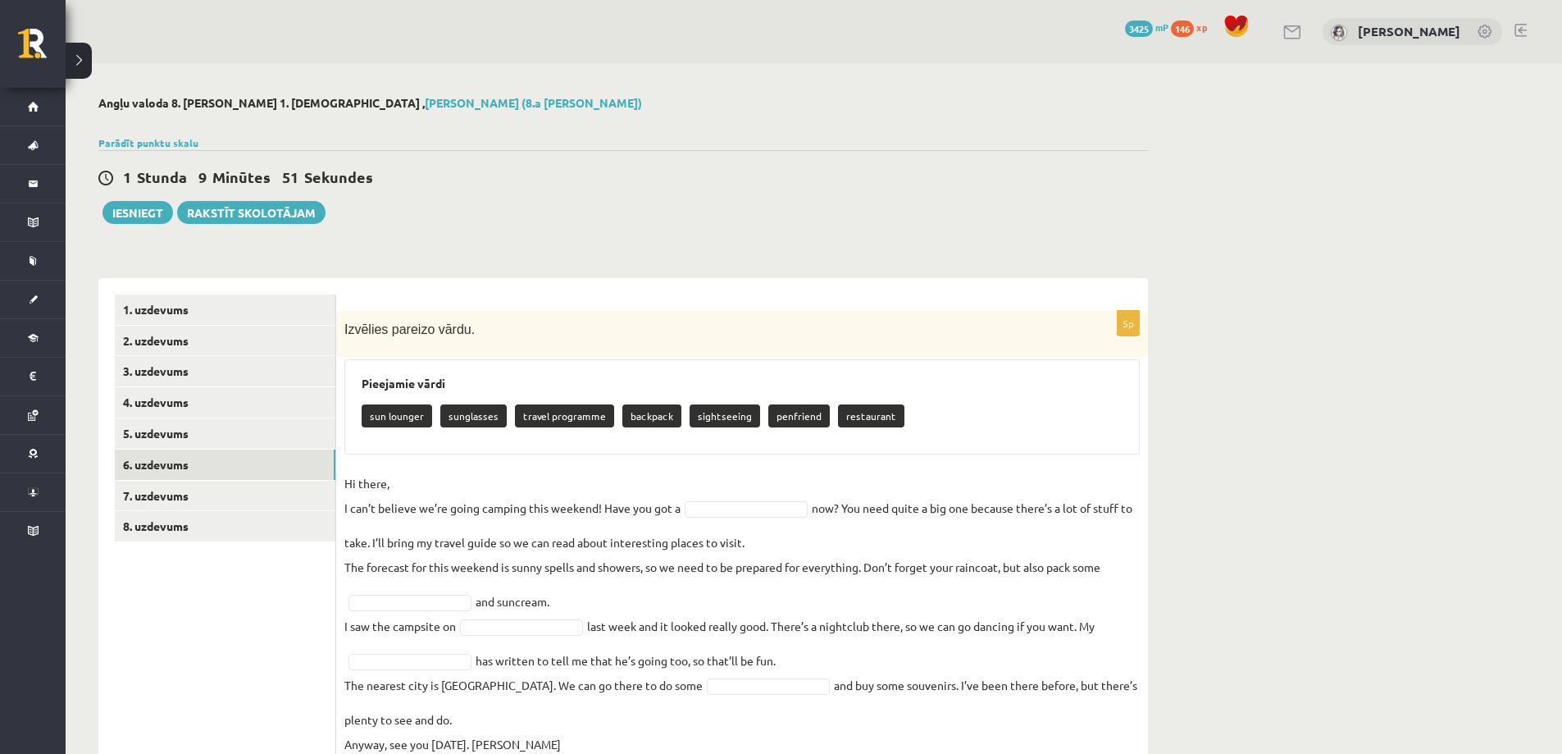
click at [485, 574] on p "The forecast for this weekend is sunny spells and showers, so we need to be pre…" at bounding box center [722, 566] width 756 height 25
click at [485, 571] on p "The forecast for this weekend is sunny spells and showers, so we need to be pre…" at bounding box center [722, 566] width 756 height 25
click at [485, 566] on p "The forecast for this weekend is sunny spells and showers, so we need to be pre…" at bounding box center [722, 566] width 756 height 25
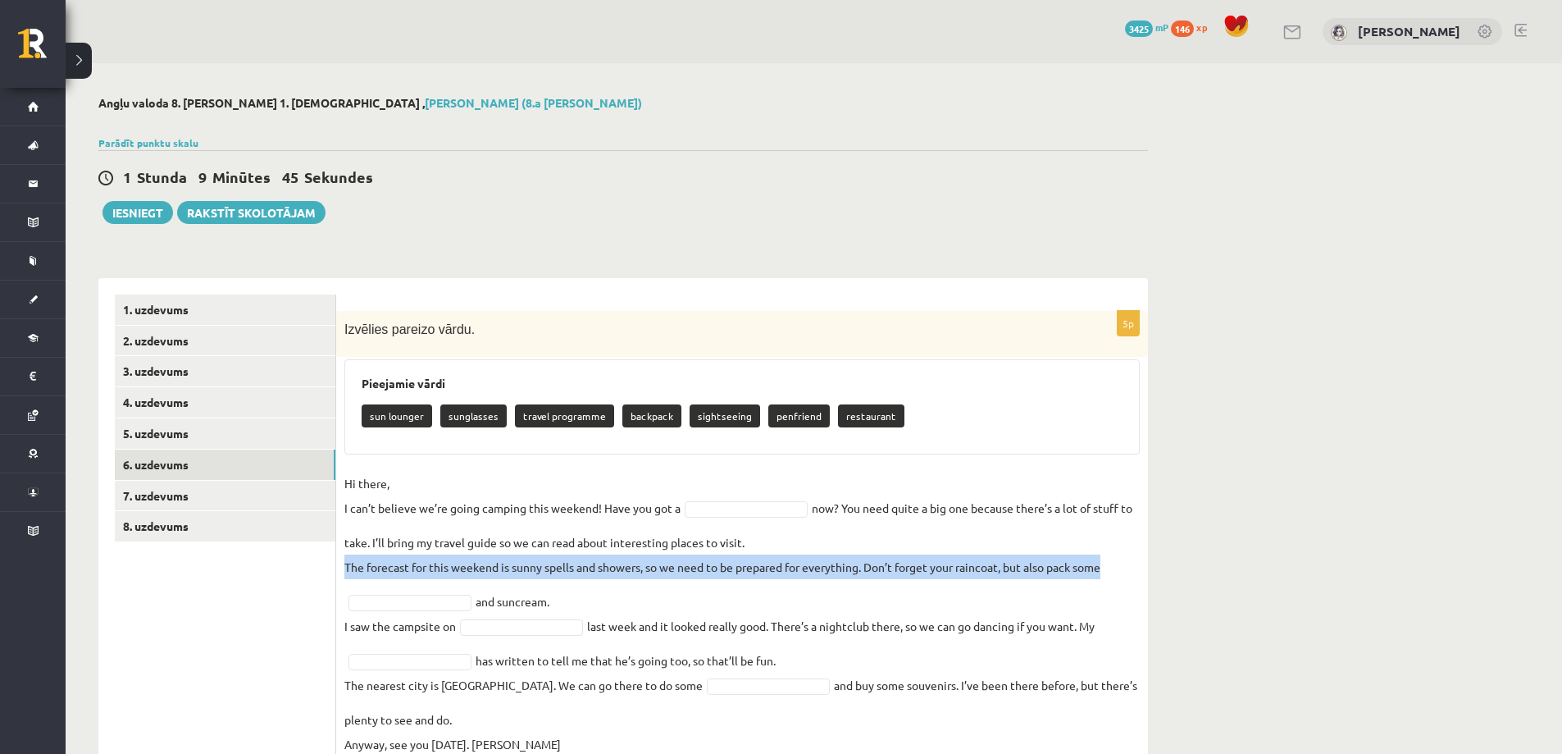
click at [511, 605] on fieldset "Hi there, I can’t believe we’re going camping this weekend! Have you got a now?…" at bounding box center [742, 613] width 796 height 285
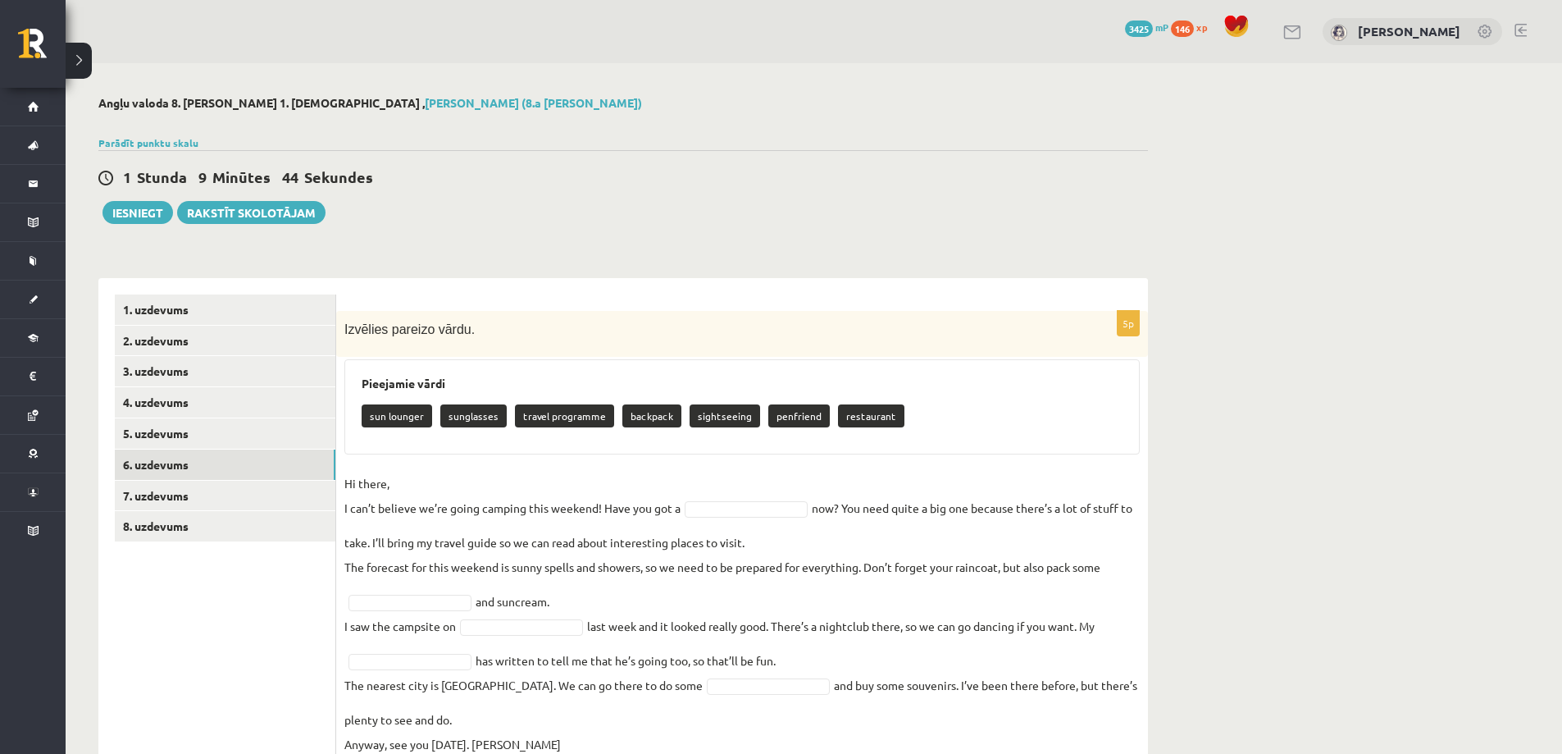
click at [510, 605] on fieldset "Hi there, I can’t believe we’re going camping this weekend! Have you got a now?…" at bounding box center [742, 613] width 796 height 285
click at [428, 622] on p "I saw the campsite on" at bounding box center [400, 625] width 112 height 25
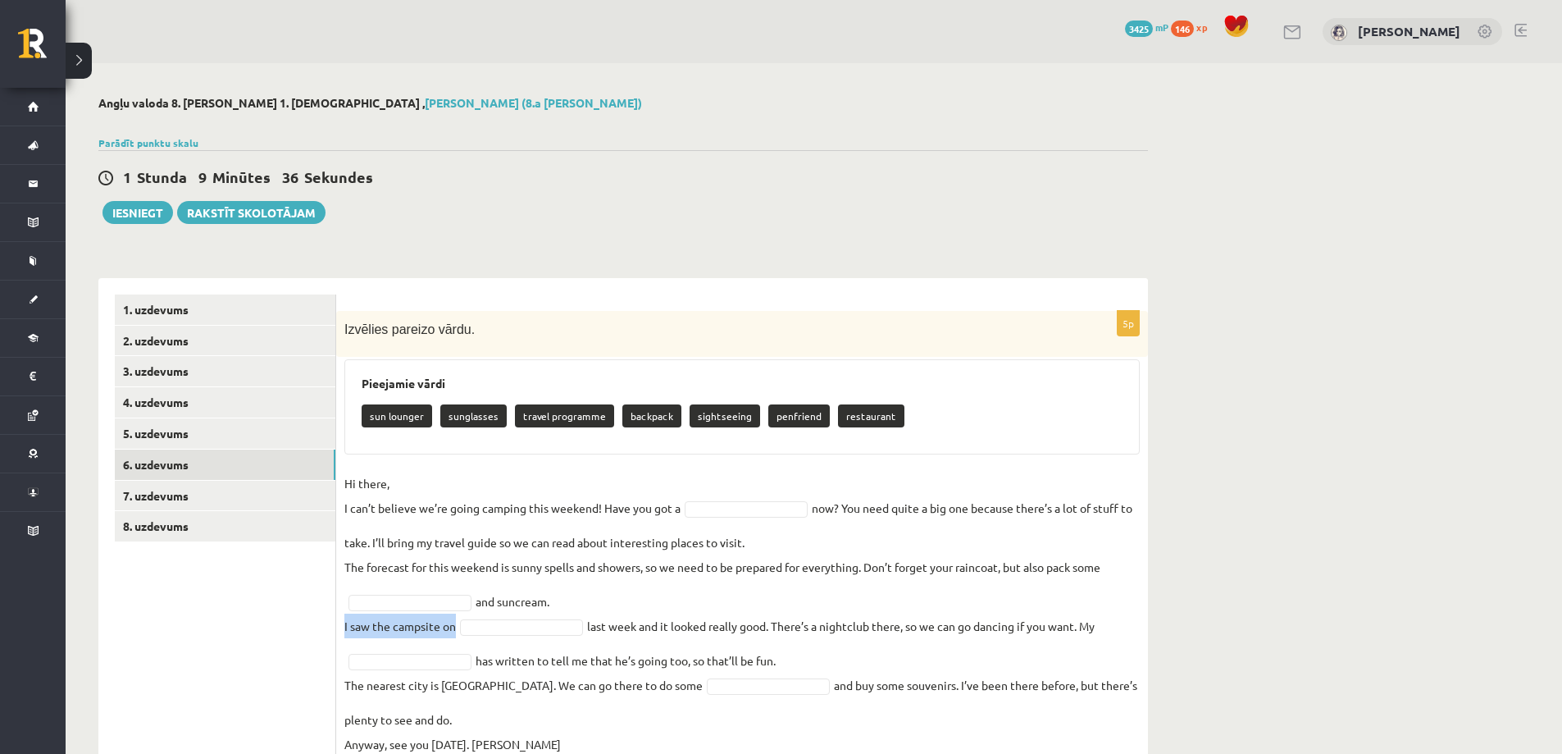
click at [618, 622] on fieldset "Hi there, I can’t believe we’re going camping this weekend! Have you got a now?…" at bounding box center [742, 613] width 796 height 285
click at [615, 622] on fieldset "Hi there, I can’t believe we’re going camping this weekend! Have you got a now?…" at bounding box center [742, 613] width 796 height 285
click at [610, 620] on fieldset "Hi there, I can’t believe we’re going camping this weekend! Have you got a now?…" at bounding box center [742, 613] width 796 height 285
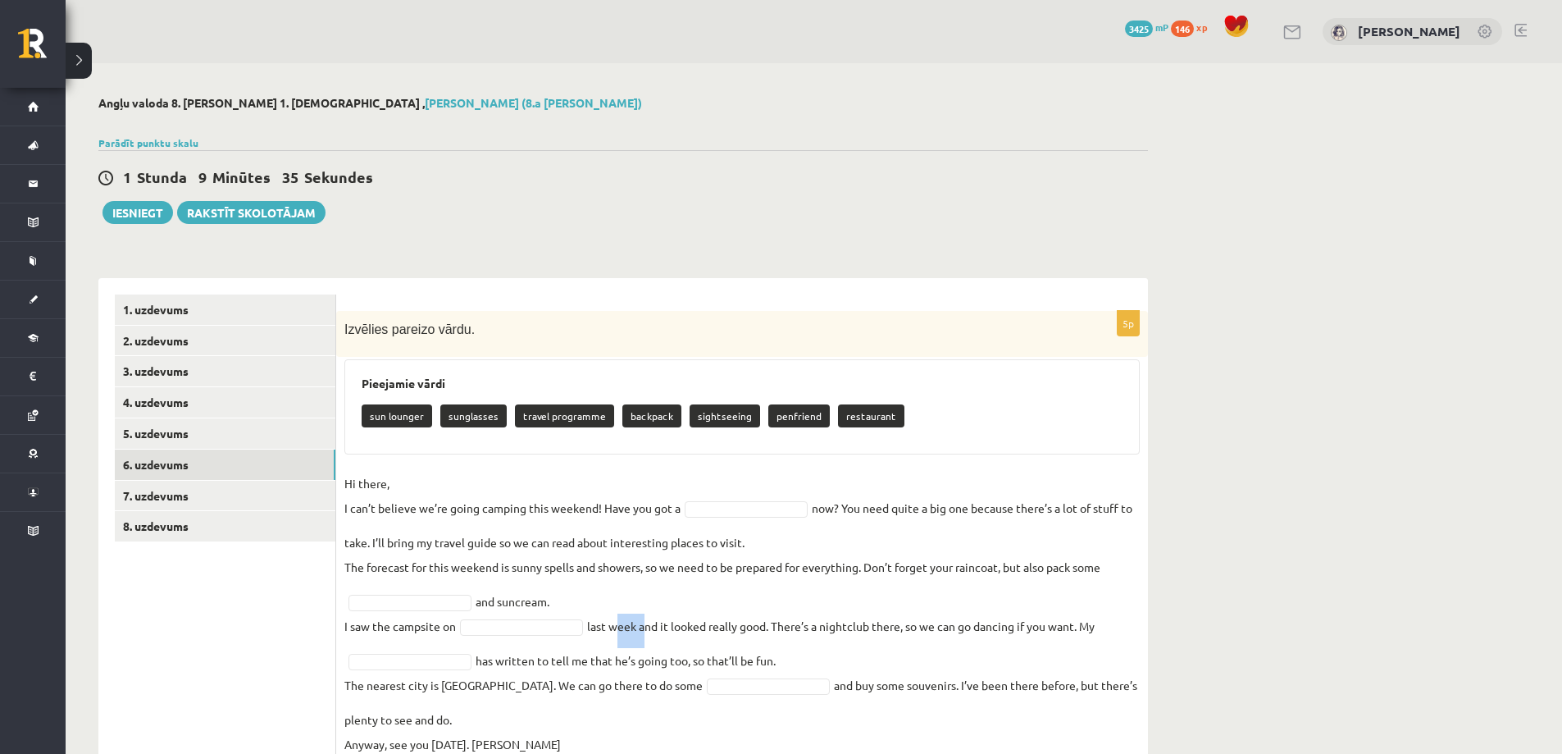
click at [610, 620] on fieldset "Hi there, I can’t believe we’re going camping this weekend! Have you got a now?…" at bounding box center [742, 613] width 796 height 285
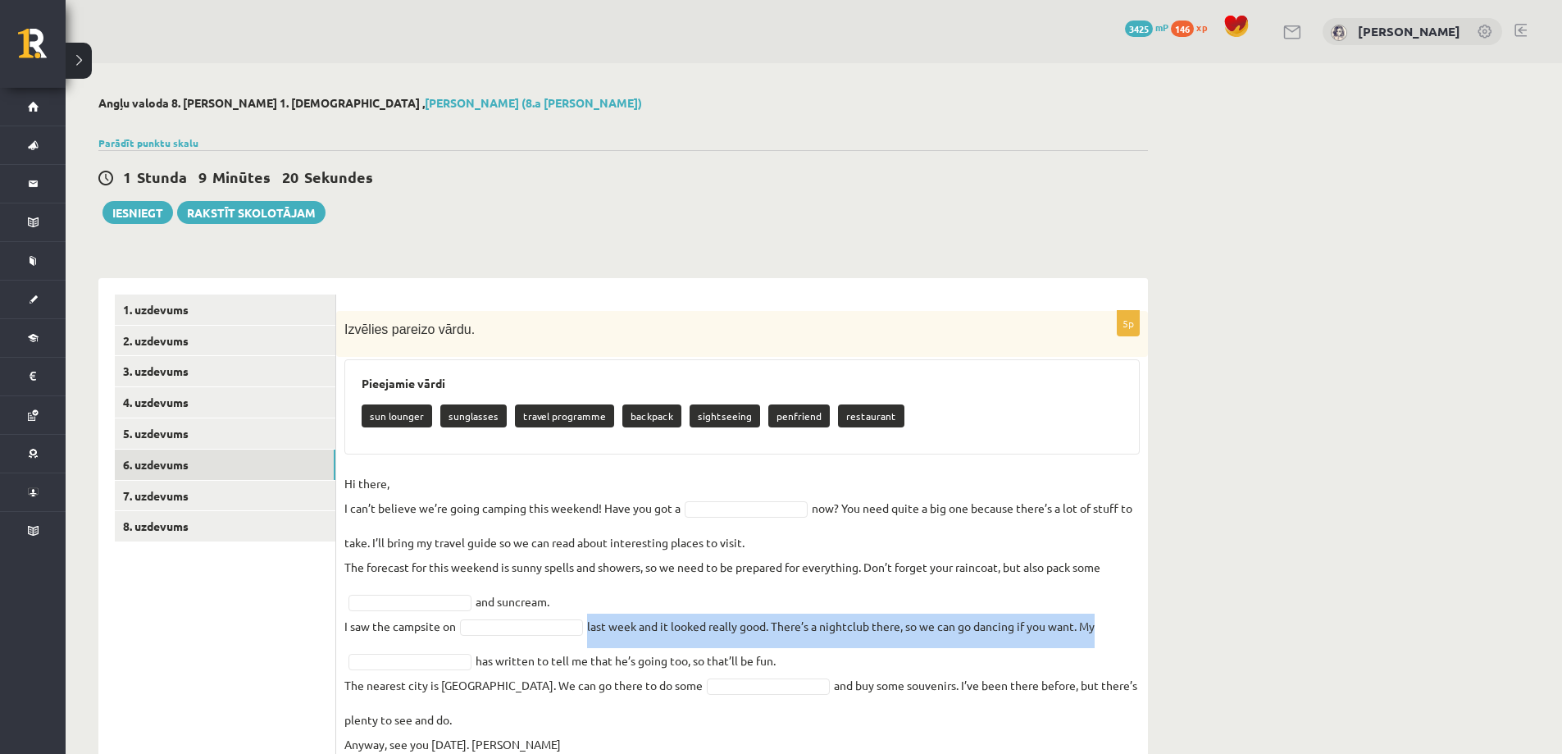
click at [495, 654] on fieldset "Hi there, I can’t believe we’re going camping this weekend! Have you got a now?…" at bounding box center [742, 613] width 796 height 285
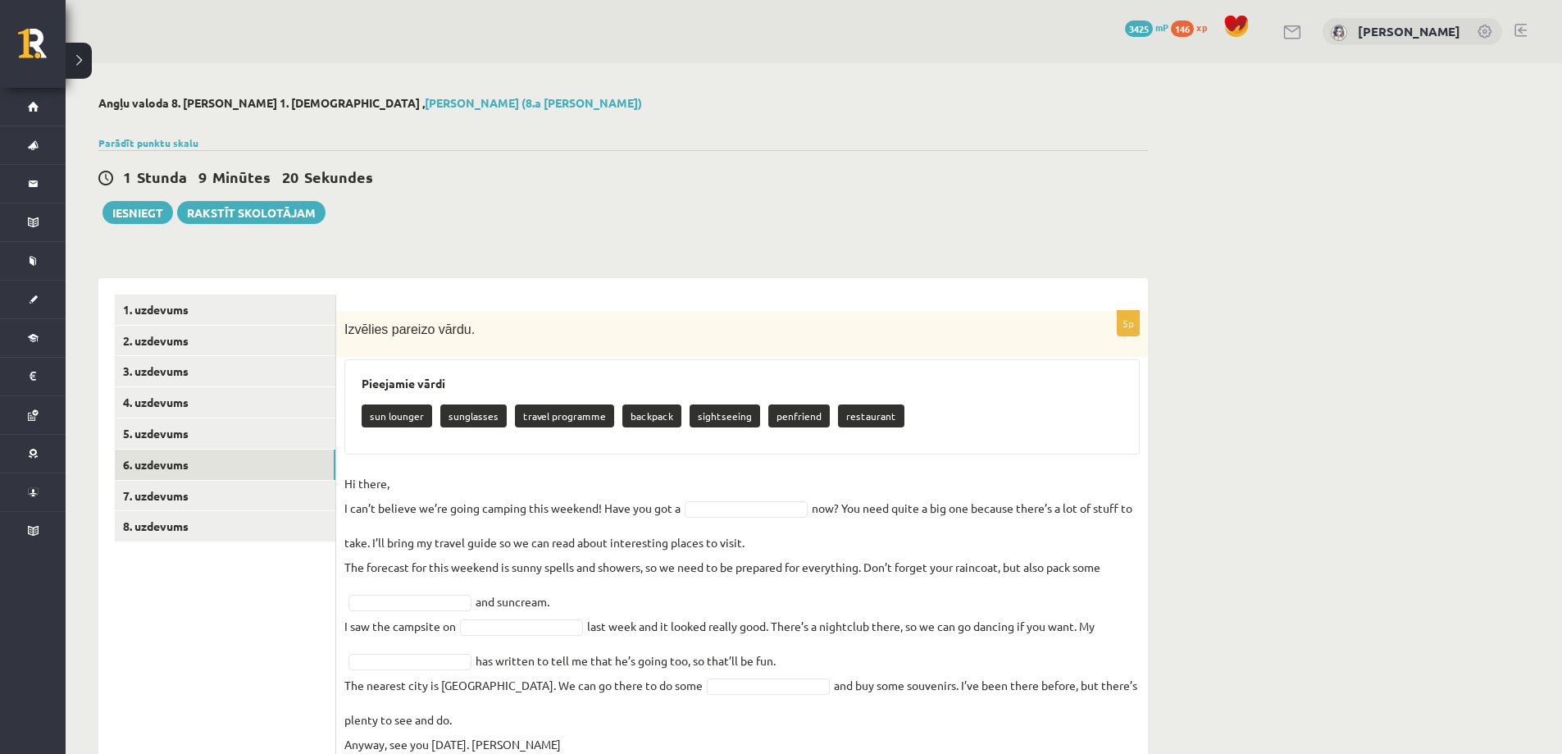
click at [495, 654] on fieldset "Hi there, I can’t believe we’re going camping this weekend! Have you got a now?…" at bounding box center [742, 613] width 796 height 285
click at [495, 655] on fieldset "Hi there, I can’t believe we’re going camping this weekend! Have you got a now?…" at bounding box center [742, 613] width 796 height 285
click at [524, 691] on p "The nearest city is Oxford. We can go there to do some" at bounding box center [523, 685] width 358 height 25
click at [524, 690] on p "The nearest city is Oxford. We can go there to do some" at bounding box center [523, 685] width 358 height 25
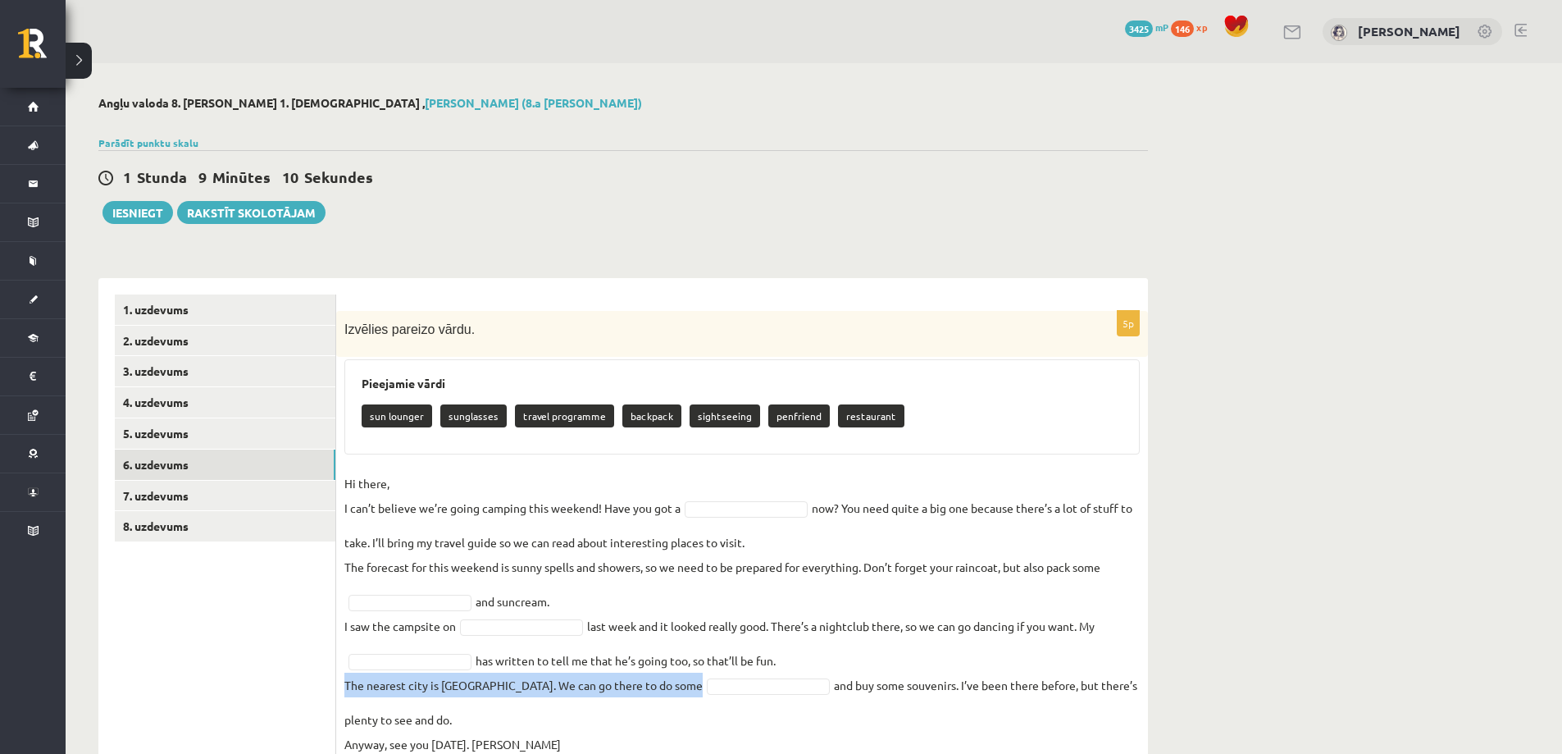
click at [804, 681] on fieldset "Hi there, I can’t believe we’re going camping this weekend! Have you got a now?…" at bounding box center [742, 613] width 796 height 285
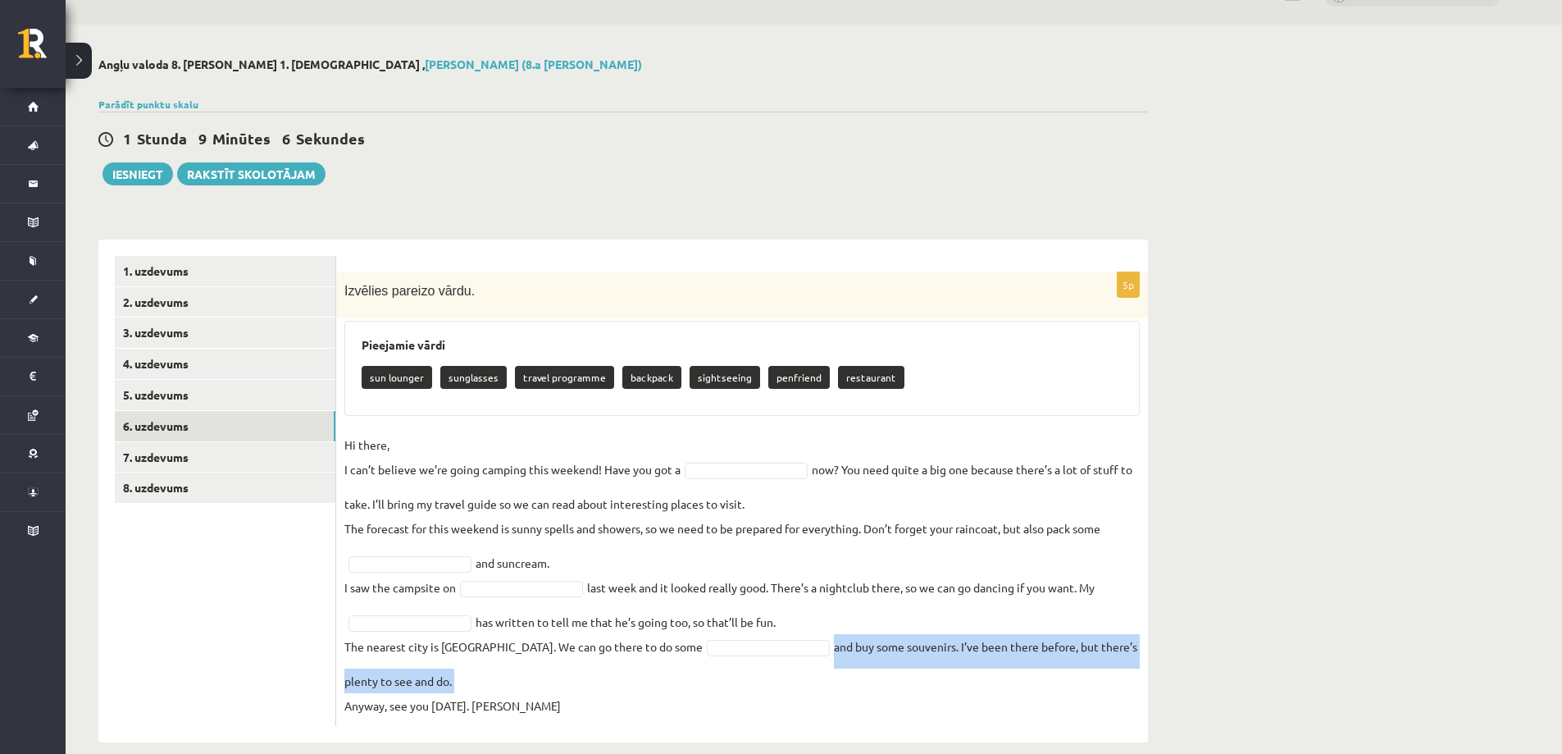
scroll to position [60, 0]
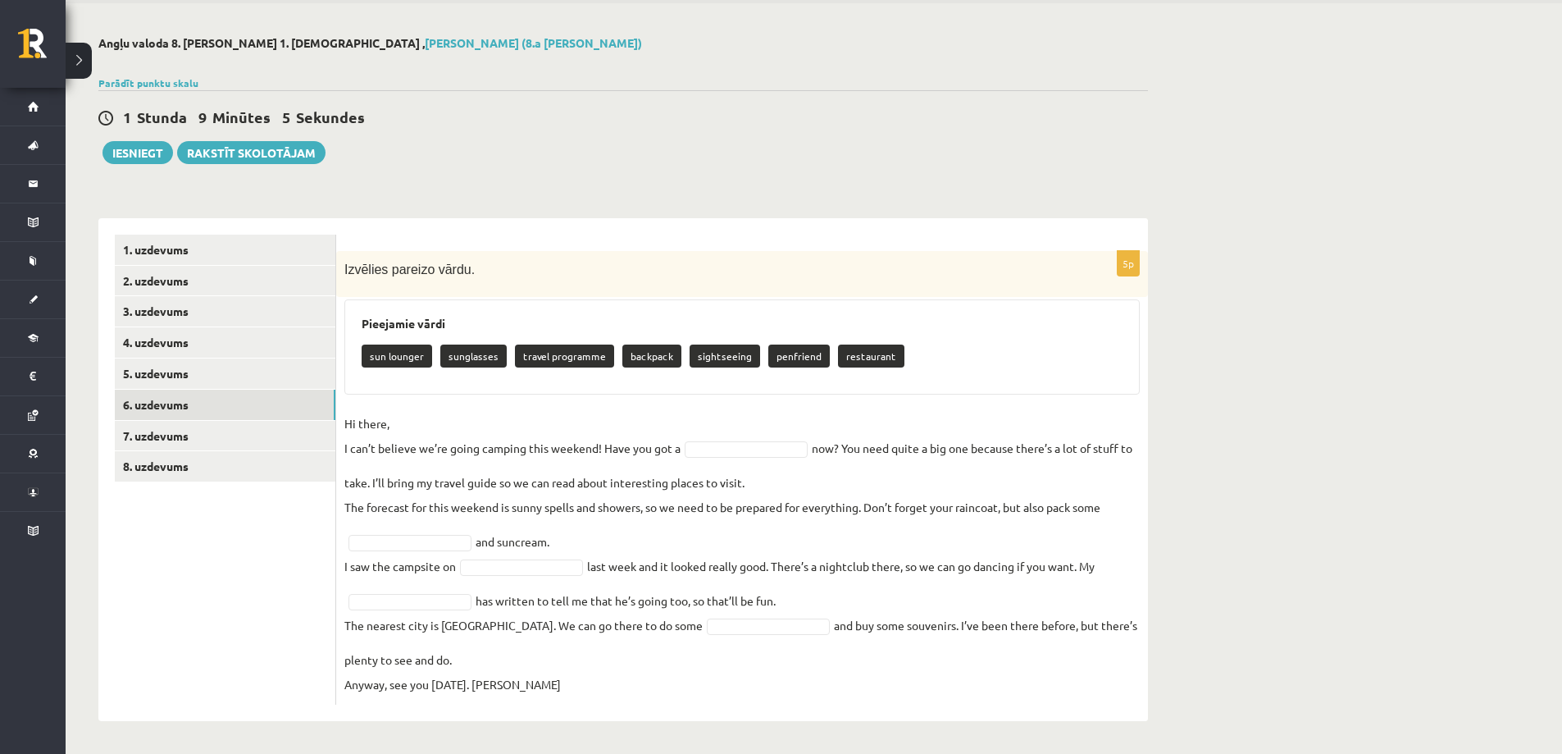
click at [442, 688] on fieldset "Hi there, I can’t believe we’re going camping this weekend! Have you got a now?…" at bounding box center [742, 553] width 796 height 285
click at [734, 581] on fieldset "Hi there, I can’t believe we’re going camping this weekend! Have you got a ****…" at bounding box center [742, 553] width 796 height 285
click at [733, 581] on fieldset "Hi there, I can’t believe we’re going camping this weekend! Have you got a back…" at bounding box center [742, 553] width 796 height 285
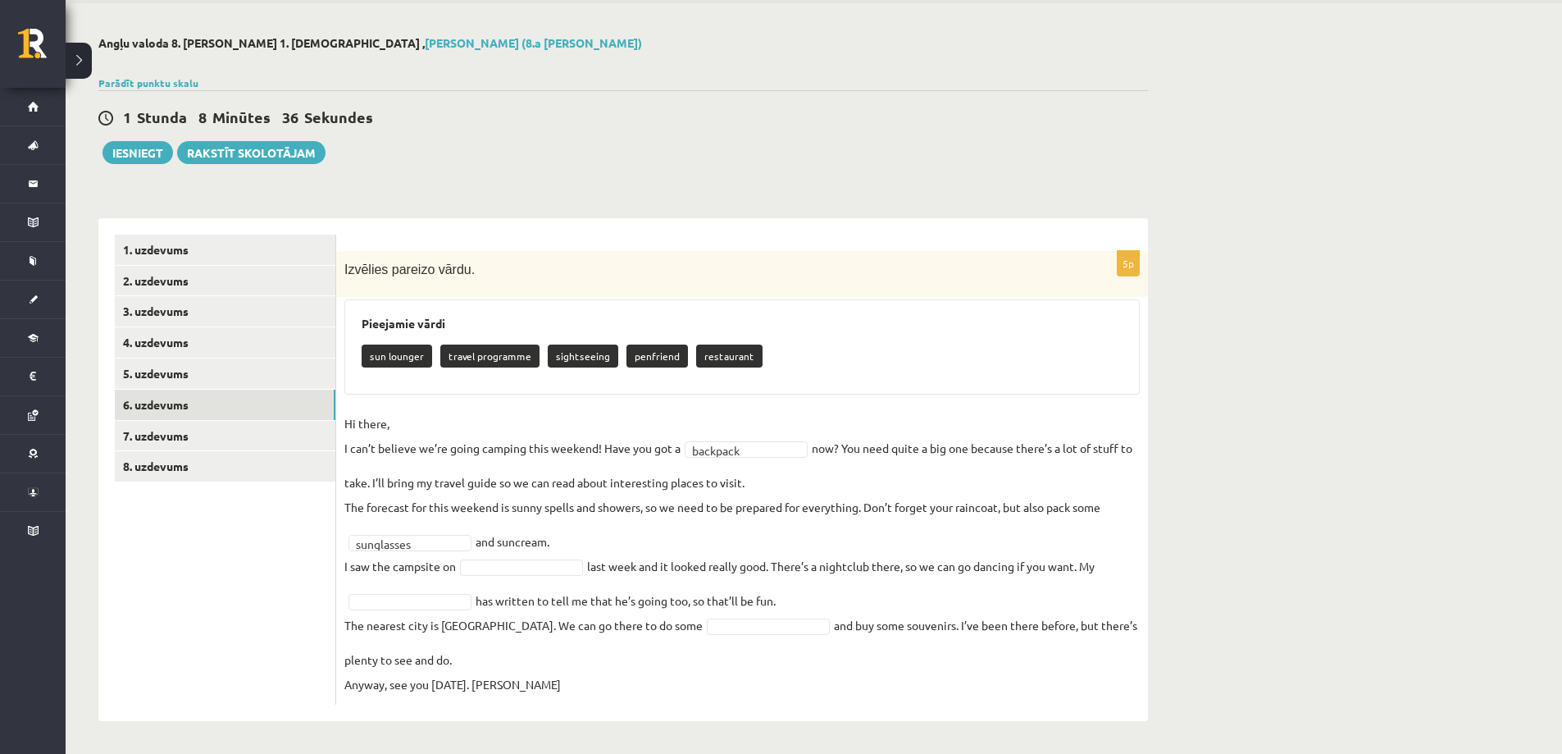
click at [421, 631] on p "The nearest city is Oxford. We can go there to do some" at bounding box center [523, 625] width 358 height 25
click at [492, 658] on fieldset "**********" at bounding box center [742, 553] width 796 height 285
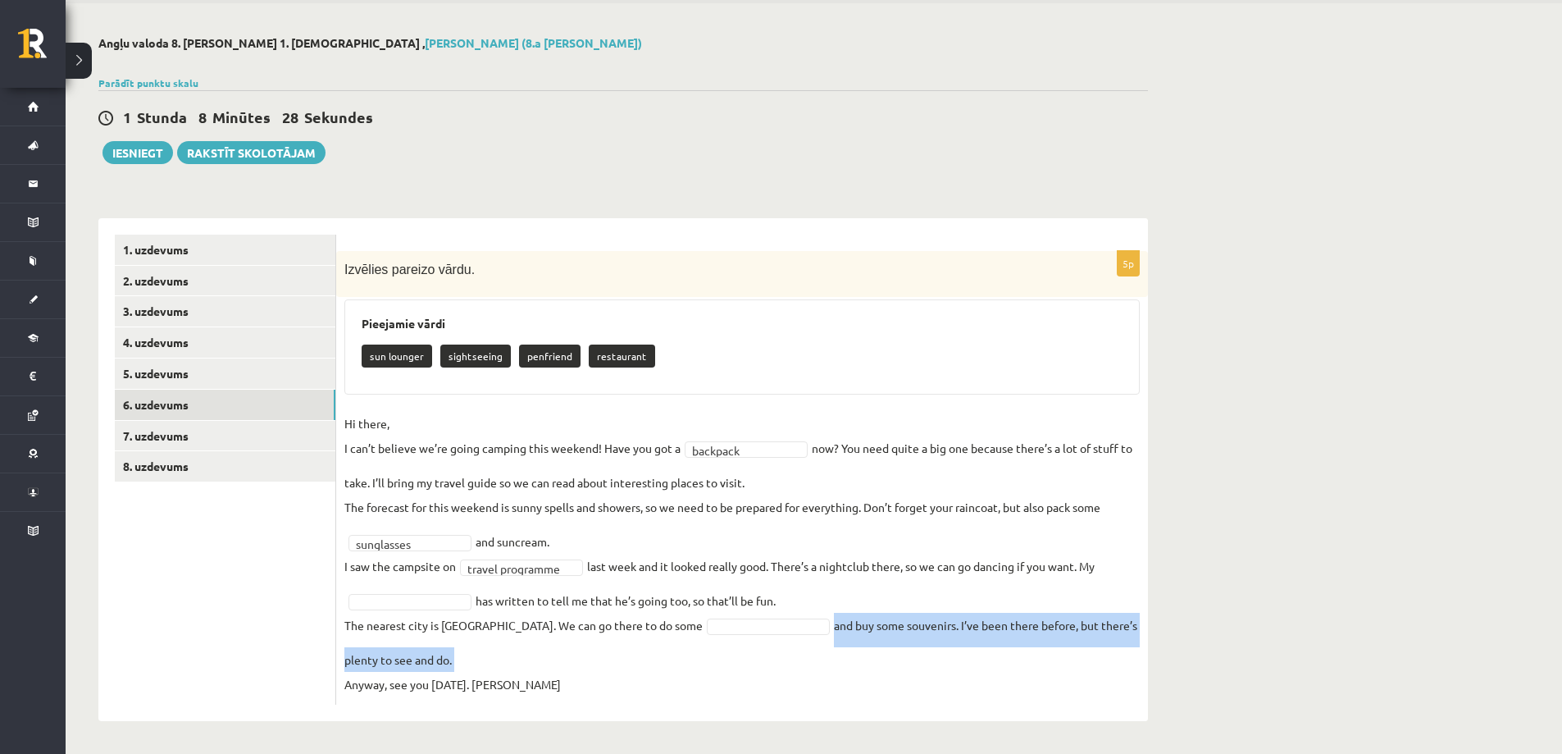
click at [492, 658] on fieldset "**********" at bounding box center [742, 553] width 796 height 285
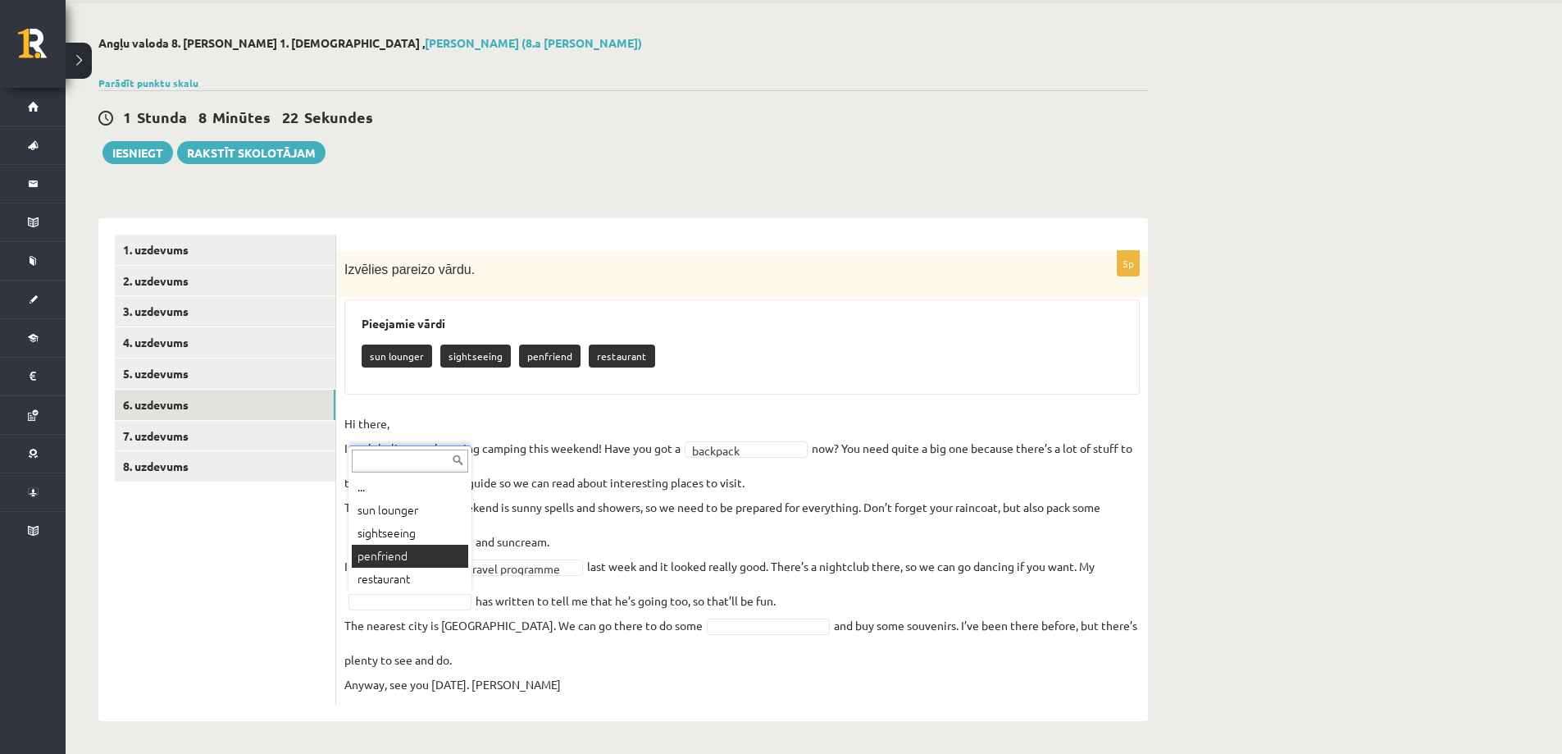
click at [422, 561] on p "I saw the campsite on" at bounding box center [400, 566] width 112 height 25
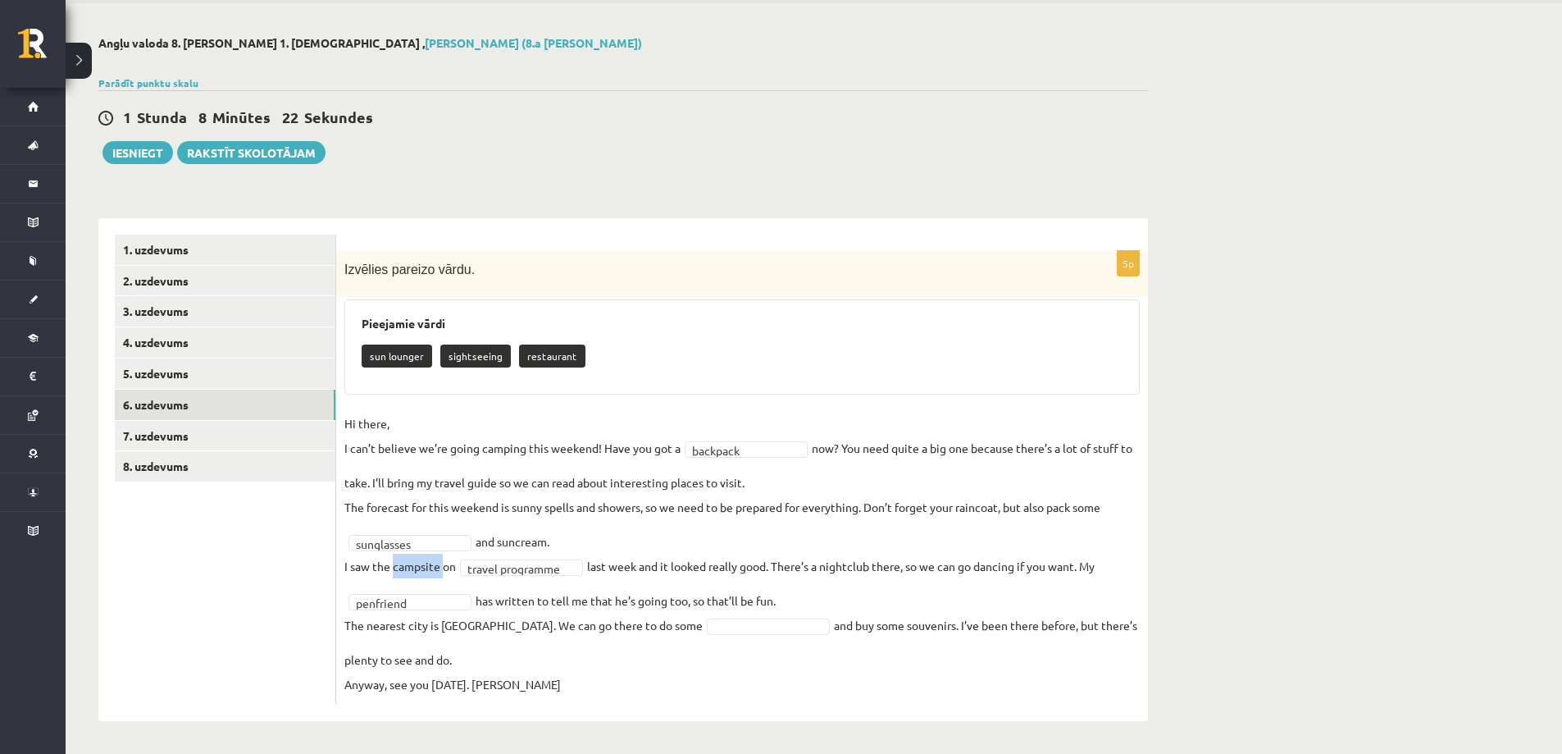
click at [422, 561] on p "I saw the campsite on" at bounding box center [400, 566] width 112 height 25
click at [670, 580] on fieldset "**********" at bounding box center [742, 553] width 796 height 285
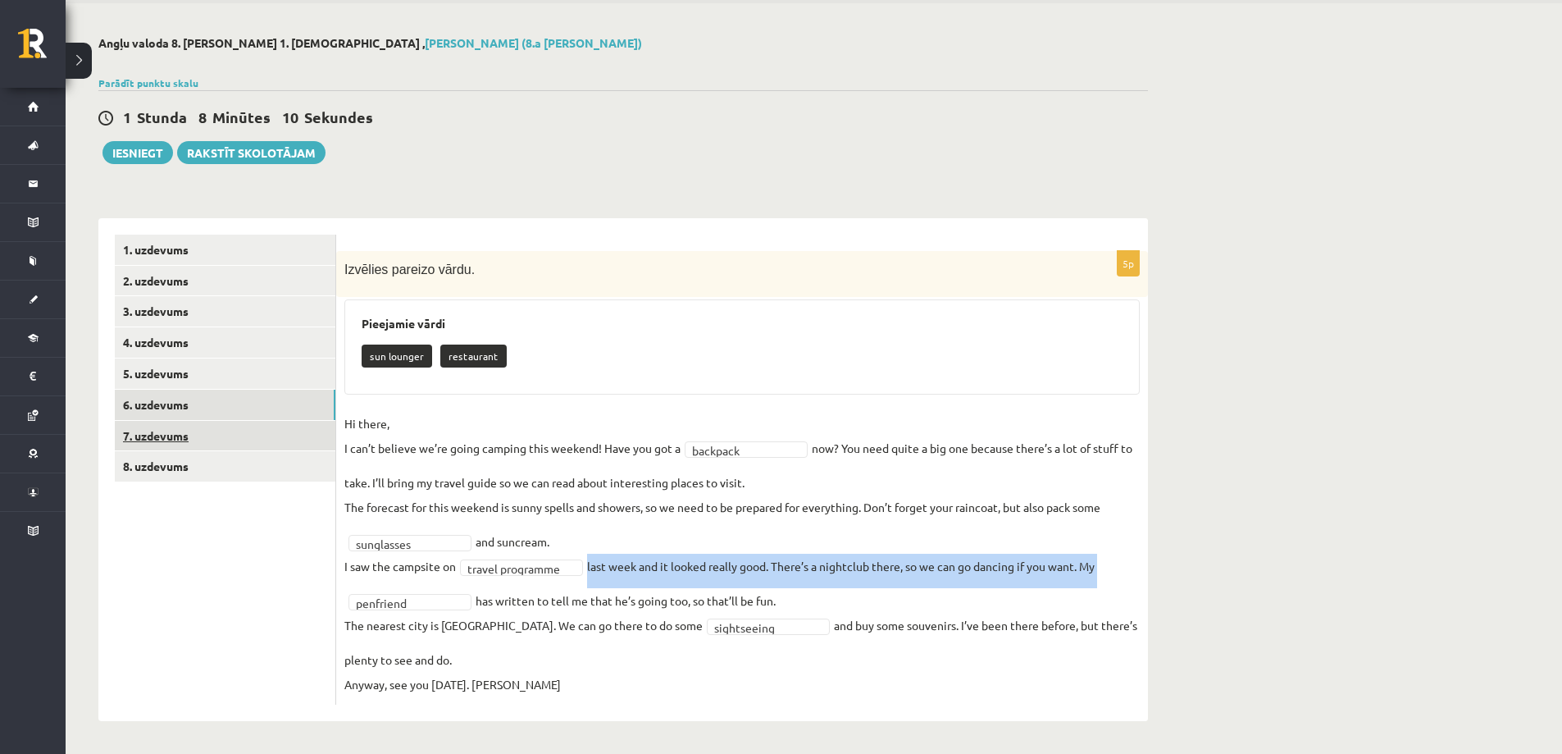
click at [204, 435] on link "7. uzdevums" at bounding box center [225, 436] width 221 height 30
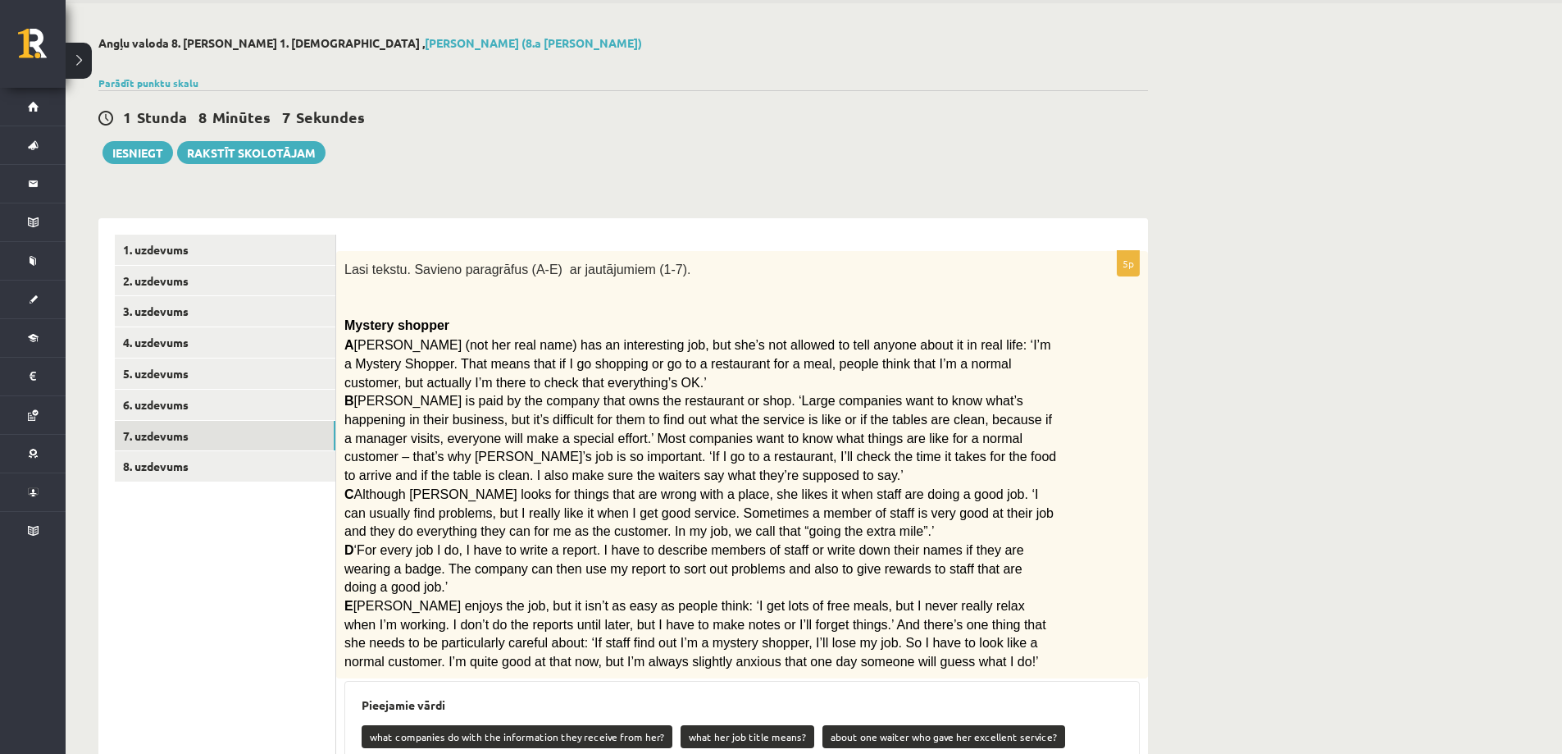
click at [502, 370] on span "Rita Adams (not her real name) has an interesting job, but she’s not allowed to…" at bounding box center [697, 363] width 706 height 51
click at [499, 370] on span "Rita Adams (not her real name) has an interesting job, but she’s not allowed to…" at bounding box center [697, 363] width 706 height 51
click at [495, 370] on span "Rita Adams (not her real name) has an interesting job, but she’s not allowed to…" at bounding box center [697, 363] width 706 height 51
click at [449, 369] on span "Rita Adams (not her real name) has an interesting job, but she’s not allowed to…" at bounding box center [697, 363] width 706 height 51
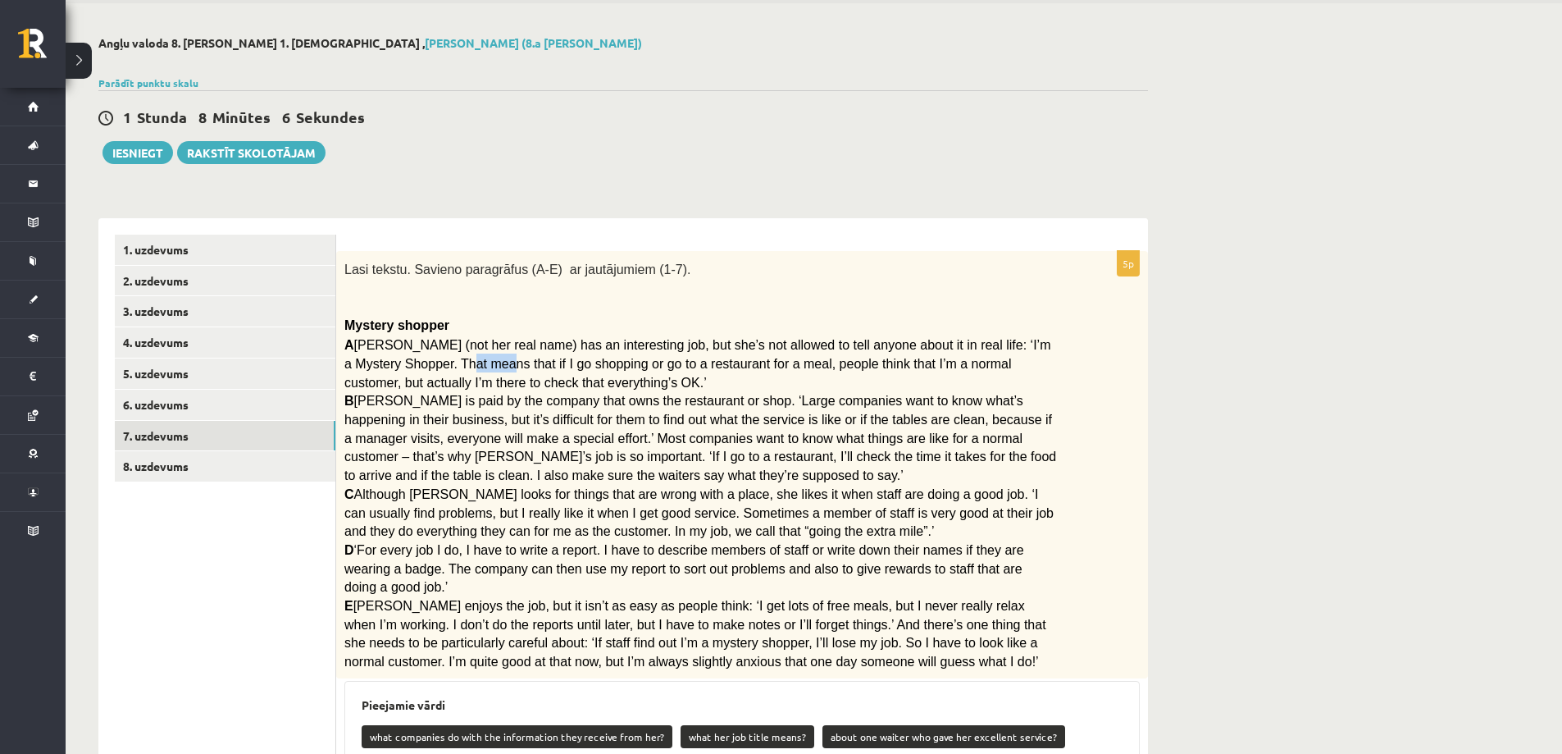
click at [449, 369] on span "Rita Adams (not her real name) has an interesting job, but she’s not allowed to…" at bounding box center [697, 363] width 706 height 51
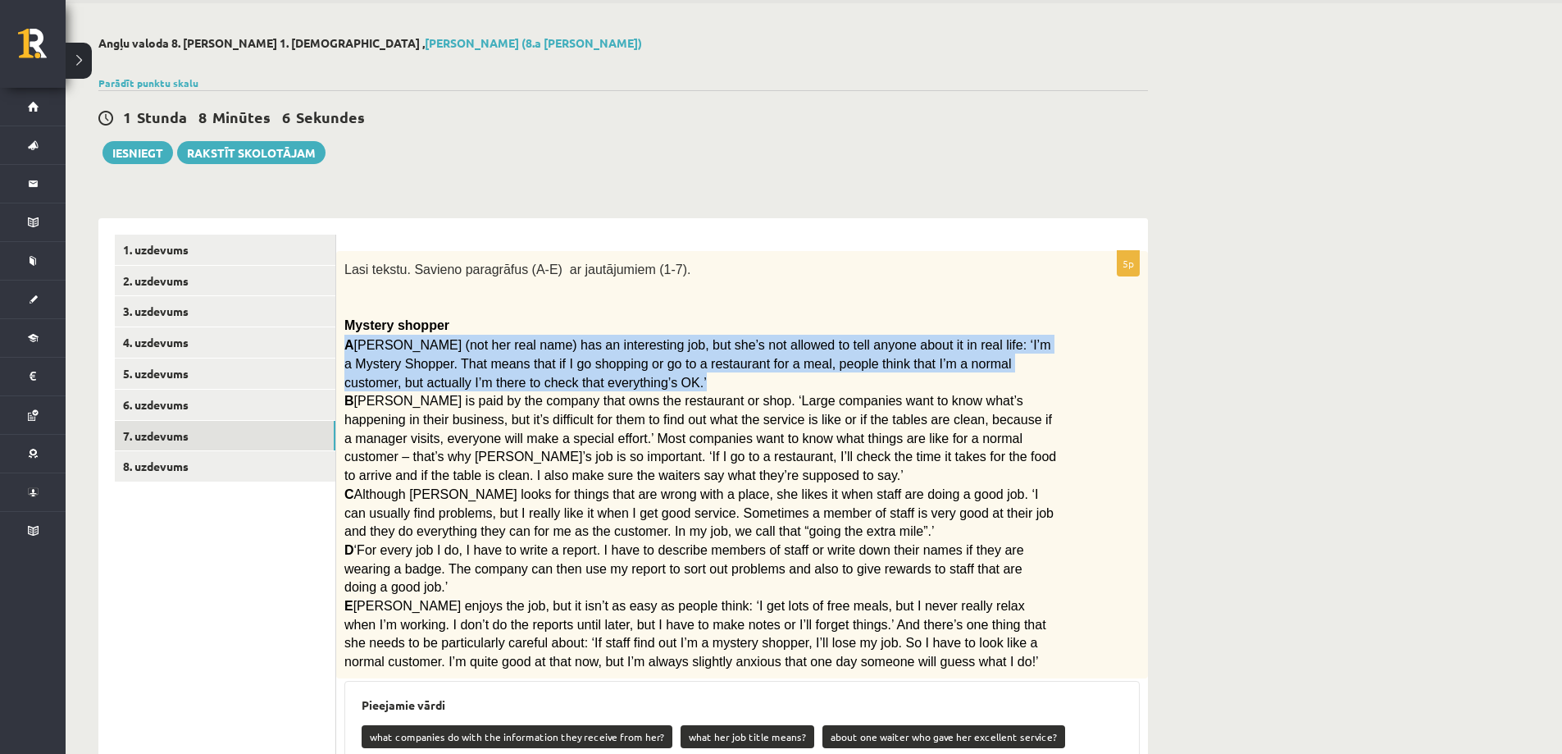
click at [448, 369] on span "Rita Adams (not her real name) has an interesting job, but she’s not allowed to…" at bounding box center [697, 363] width 706 height 51
click at [441, 369] on span "Rita Adams (not her real name) has an interesting job, but she’s not allowed to…" at bounding box center [697, 363] width 706 height 51
click at [466, 258] on div "Lasi tekstu. Savieno paragrāfus (A-E) ar jautājumiem (1-7). Mystery shopper A R…" at bounding box center [742, 464] width 812 height 427
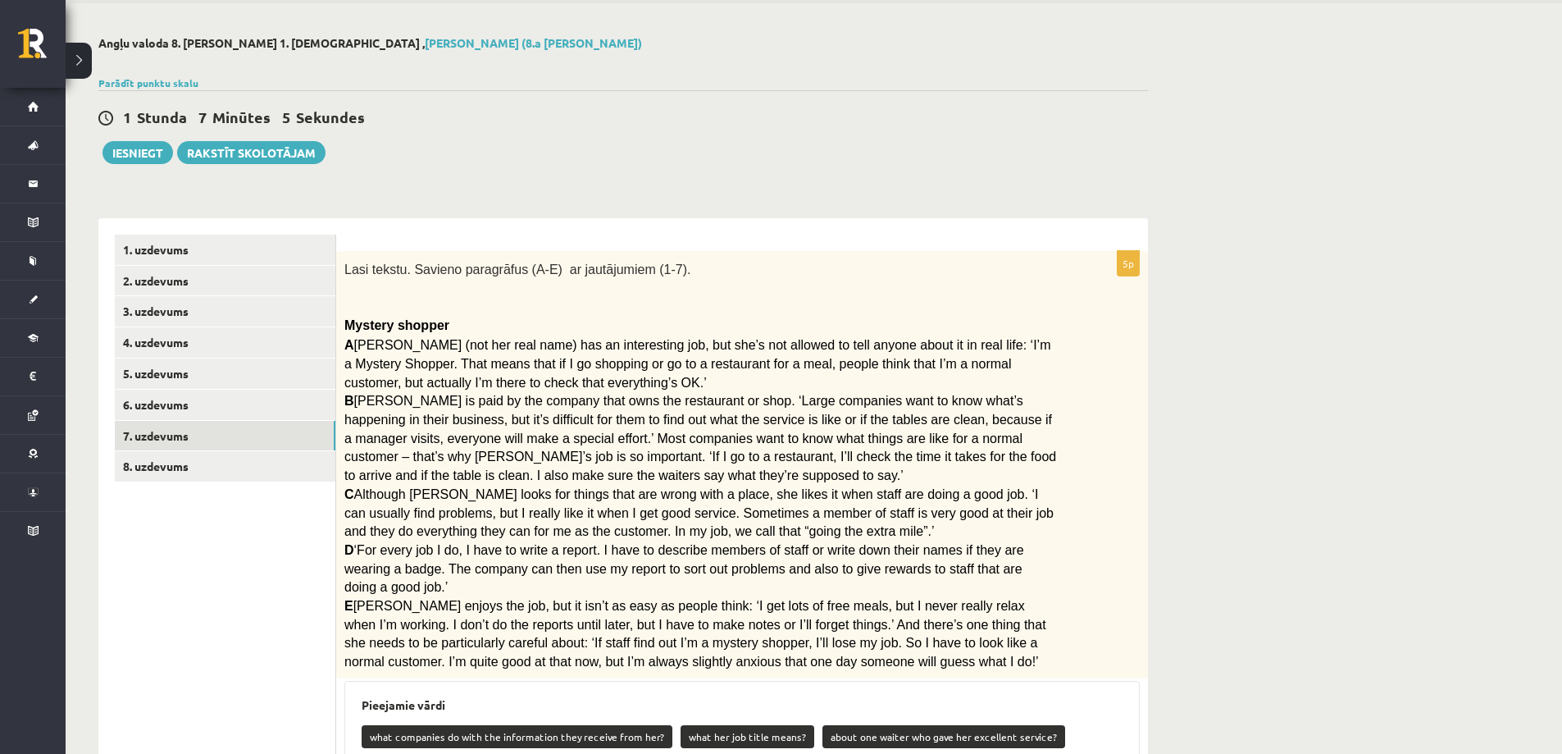
click at [469, 269] on span "Lasi tekstu. Savieno paragrāfus (A-E) ar jautājumiem (1-7)." at bounding box center [517, 269] width 346 height 14
click at [470, 270] on span "Lasi tekstu. Savieno paragrāfus (A-E) ar jautājumiem (1-7)." at bounding box center [517, 269] width 346 height 14
click at [472, 271] on span "Lasi tekstu. Savieno paragrāfus (A-E) ar jautājumiem (1-7)." at bounding box center [517, 269] width 346 height 14
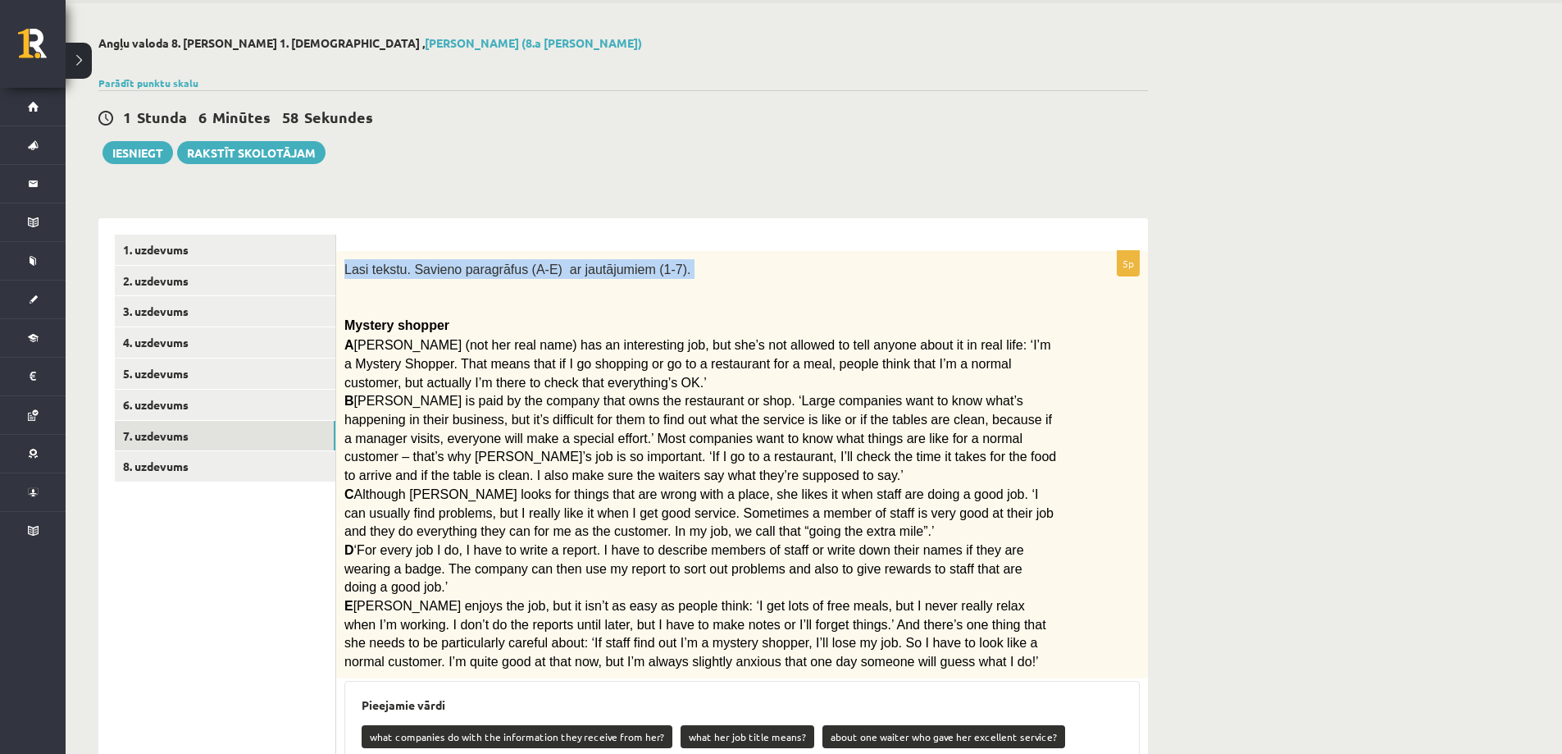
click at [406, 332] on p "Mystery shopper" at bounding box center [701, 325] width 714 height 21
click at [406, 330] on span "Mystery shopper" at bounding box center [396, 325] width 105 height 14
click at [364, 321] on span "Mystery shopper" at bounding box center [396, 325] width 105 height 14
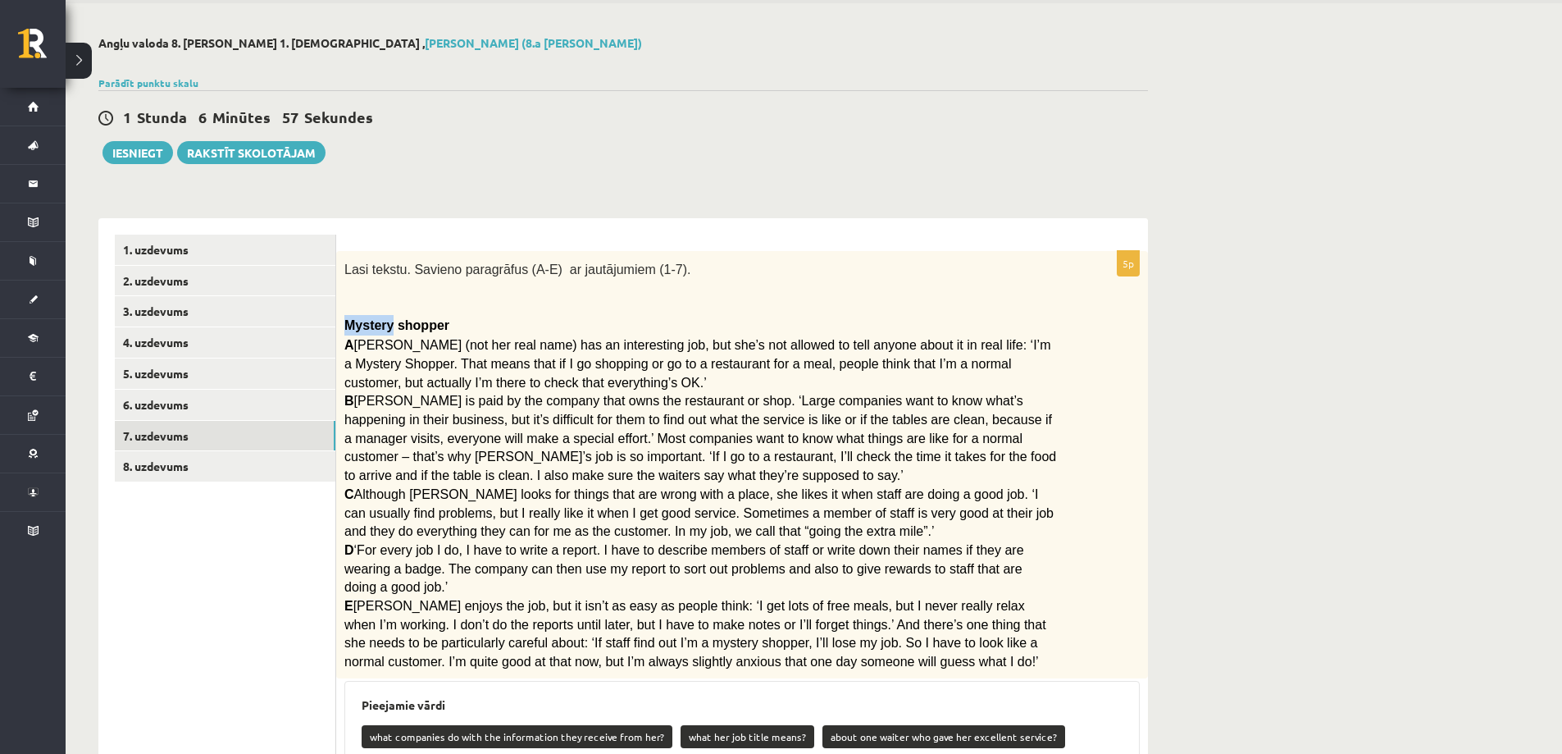
click at [364, 321] on span "Mystery shopper" at bounding box center [396, 325] width 105 height 14
click at [376, 348] on span "Rita Adams (not her real name) has an interesting job, but she’s not allowed to…" at bounding box center [697, 363] width 706 height 51
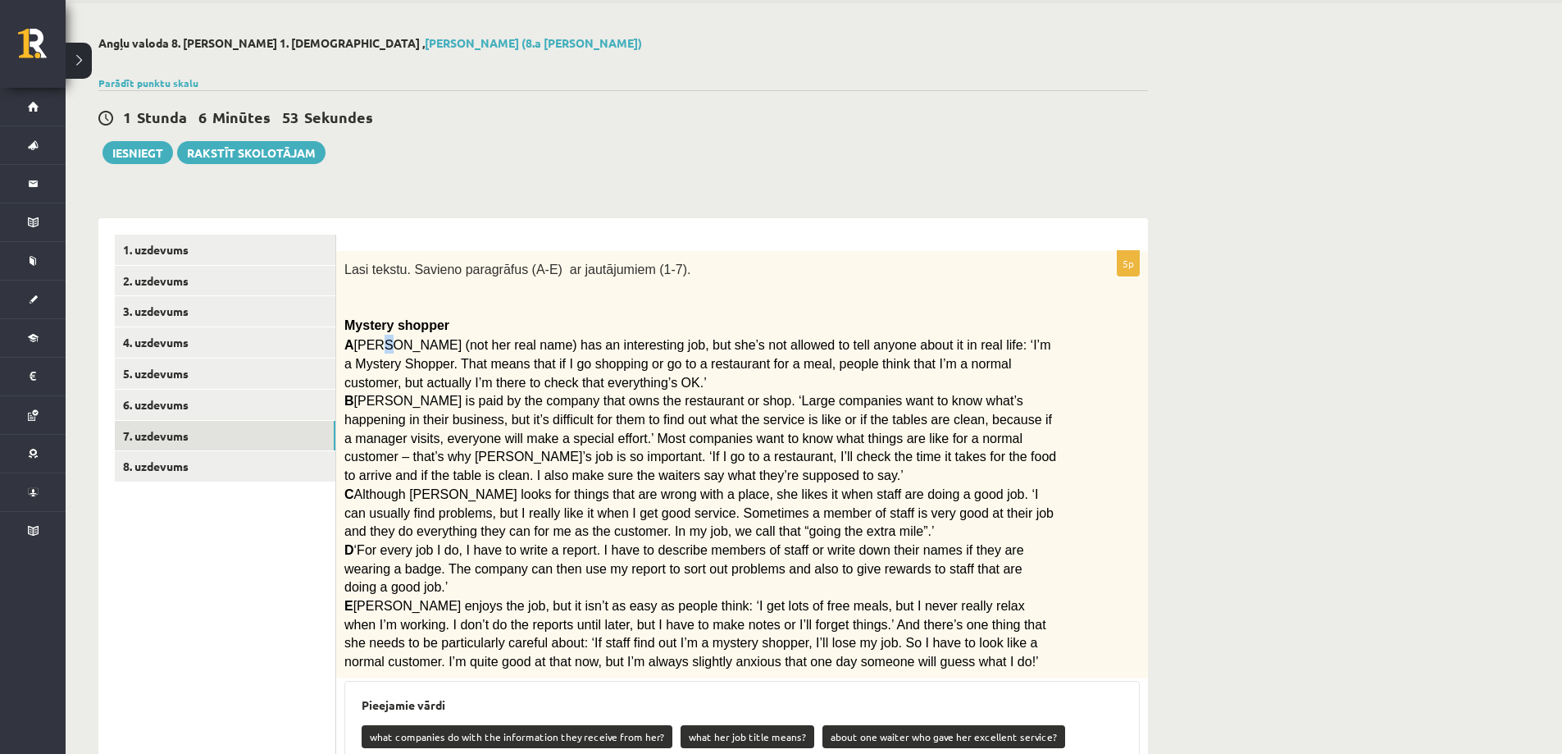
click at [376, 348] on span "Rita Adams (not her real name) has an interesting job, but she’s not allowed to…" at bounding box center [697, 363] width 706 height 51
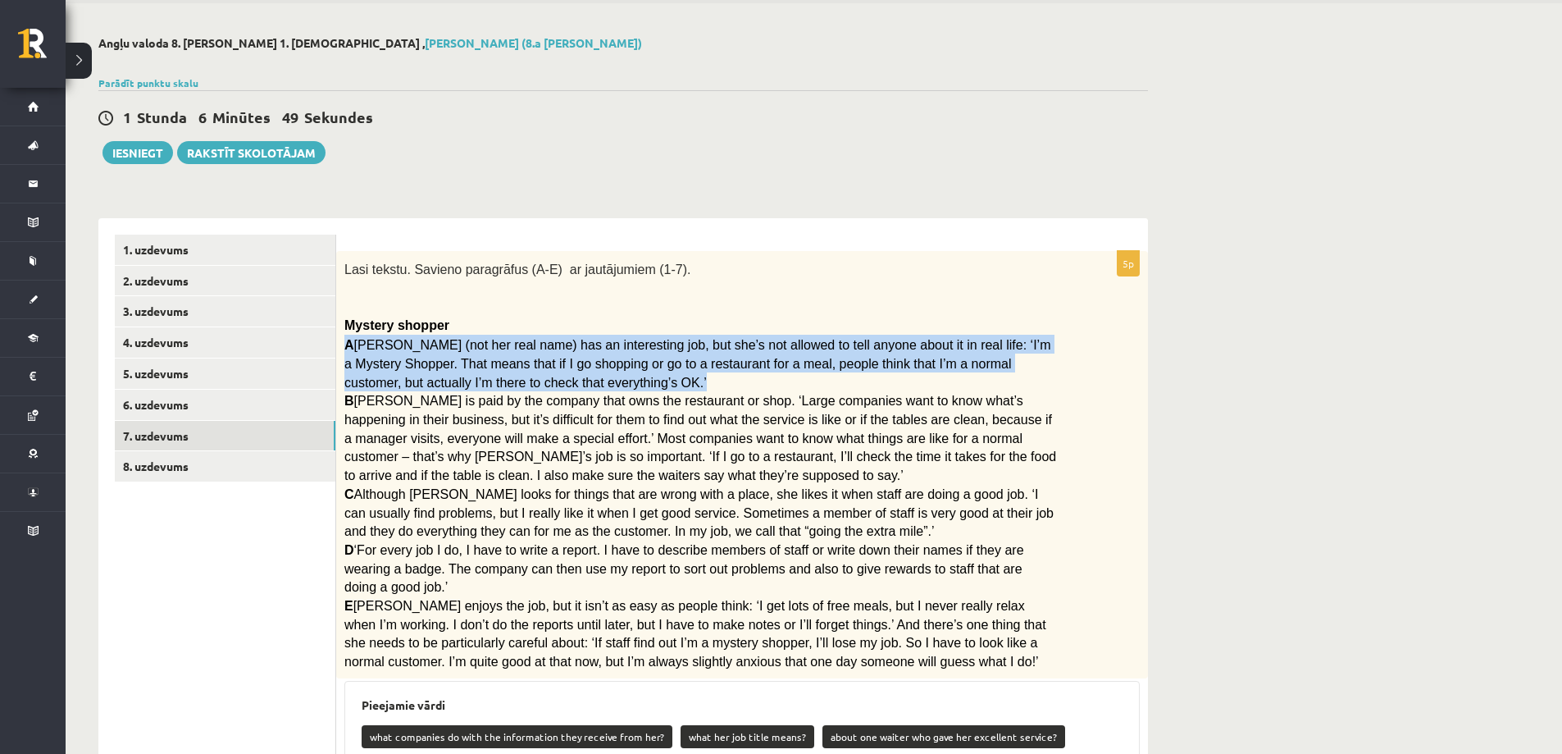
click at [377, 405] on span "Rita is paid by the company that owns the restaurant or shop. ‘Large companies …" at bounding box center [700, 438] width 712 height 89
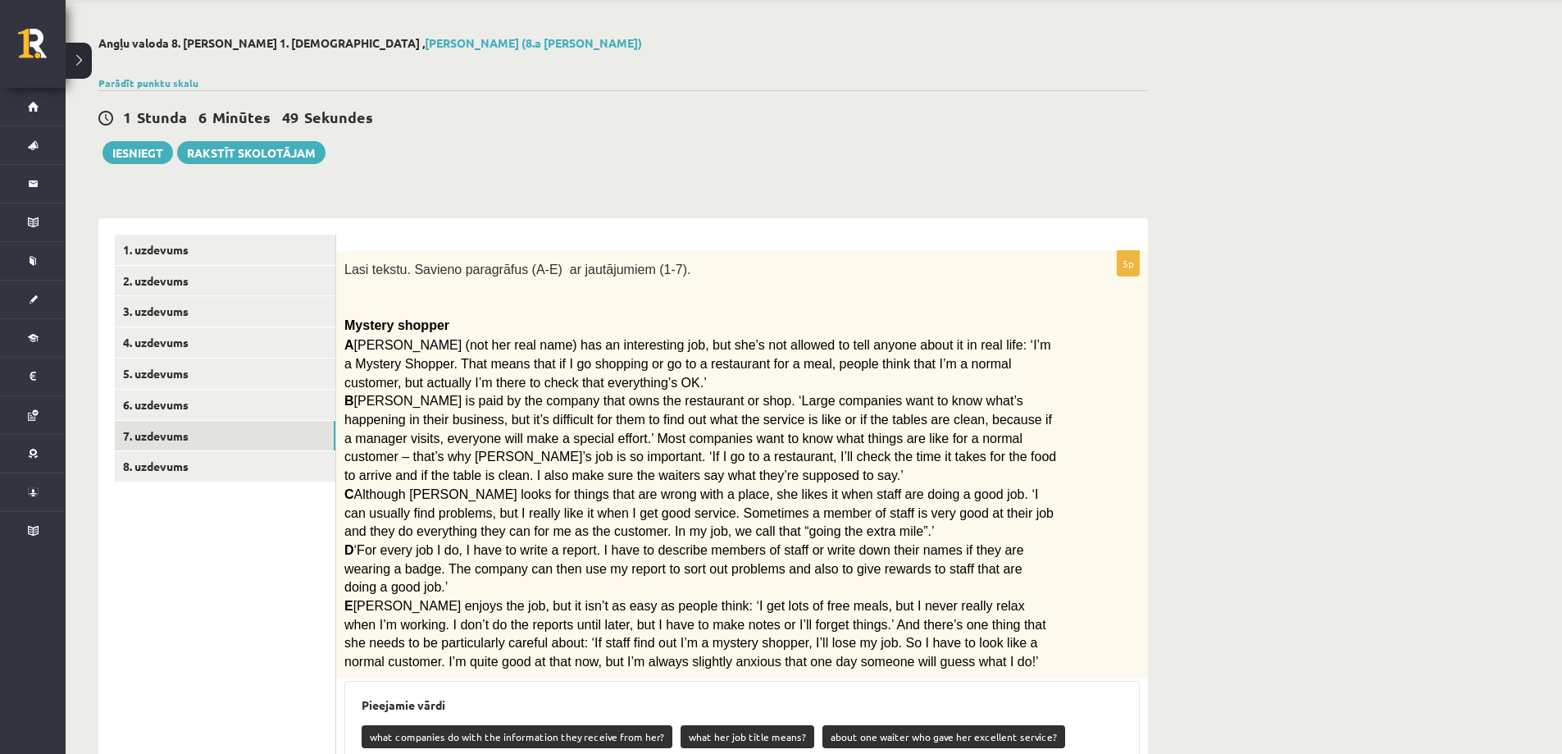
click at [377, 405] on span "Rita is paid by the company that owns the restaurant or shop. ‘Large companies …" at bounding box center [700, 438] width 712 height 89
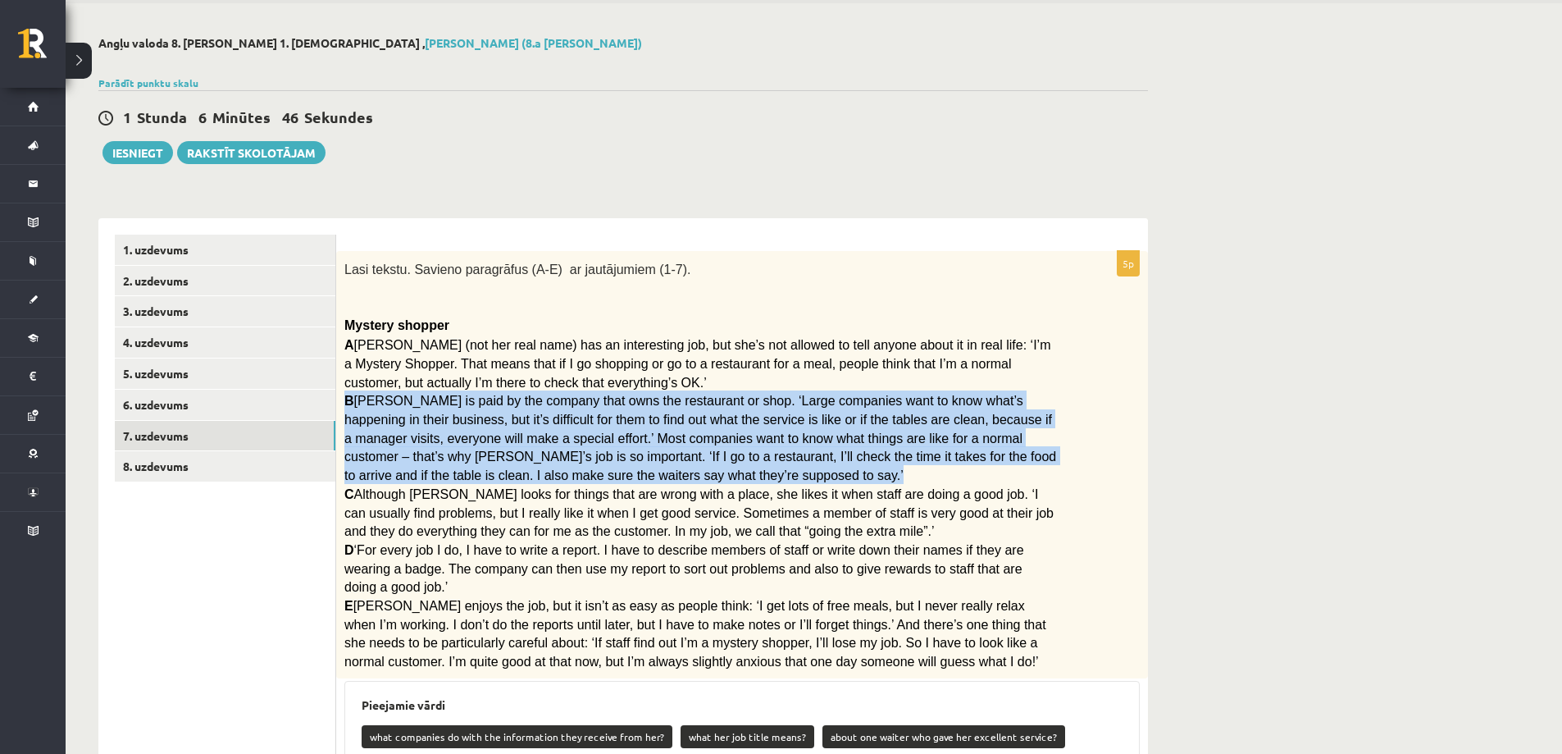
click at [422, 527] on span "Although Rita looks for things that are wrong with a place, she likes it when s…" at bounding box center [698, 512] width 709 height 51
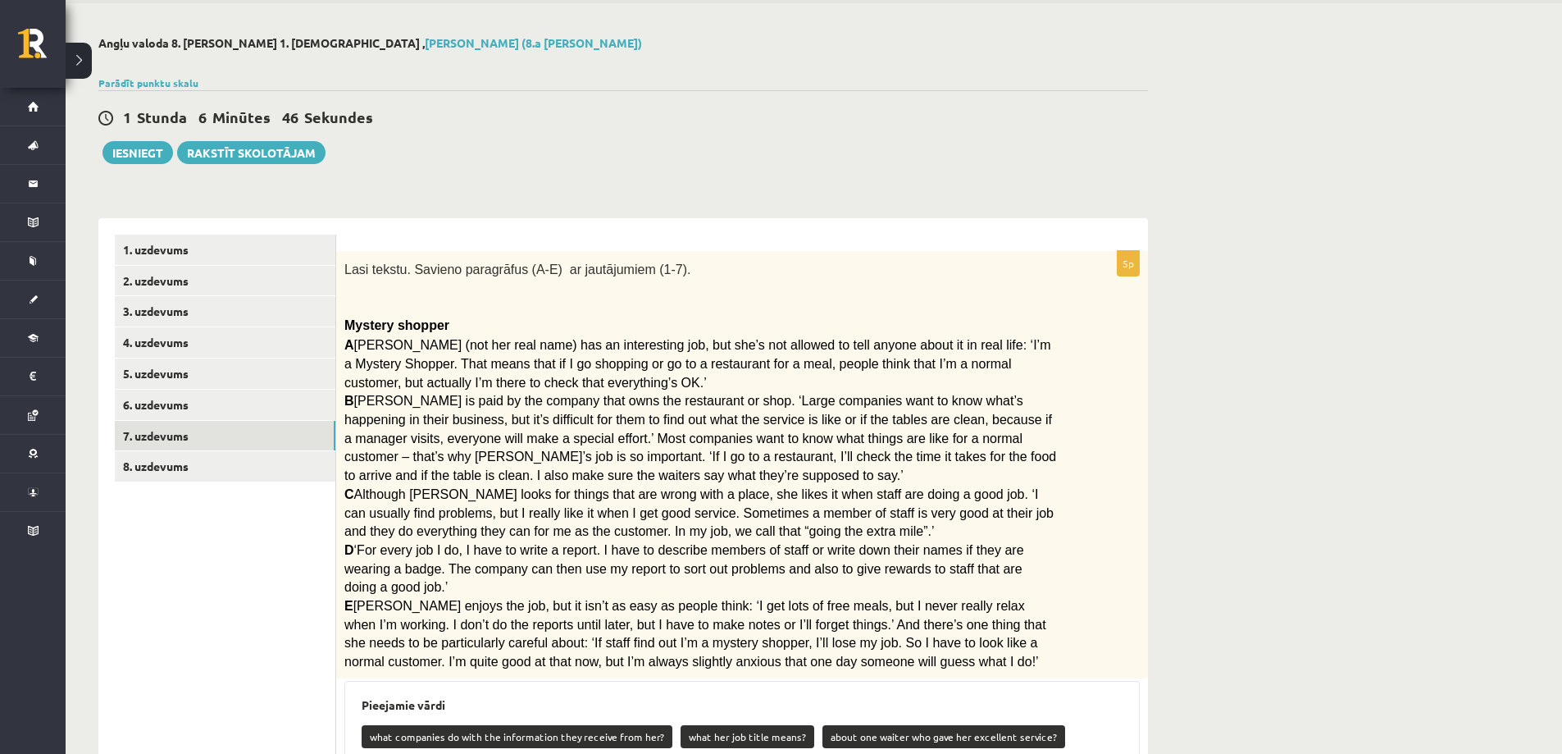
click at [422, 527] on span "Although Rita looks for things that are wrong with a place, she likes it when s…" at bounding box center [698, 512] width 709 height 51
click at [421, 525] on span "Although Rita looks for things that are wrong with a place, she likes it when s…" at bounding box center [698, 512] width 709 height 51
click at [396, 499] on span "Although Rita looks for things that are wrong with a place, she likes it when s…" at bounding box center [698, 512] width 709 height 51
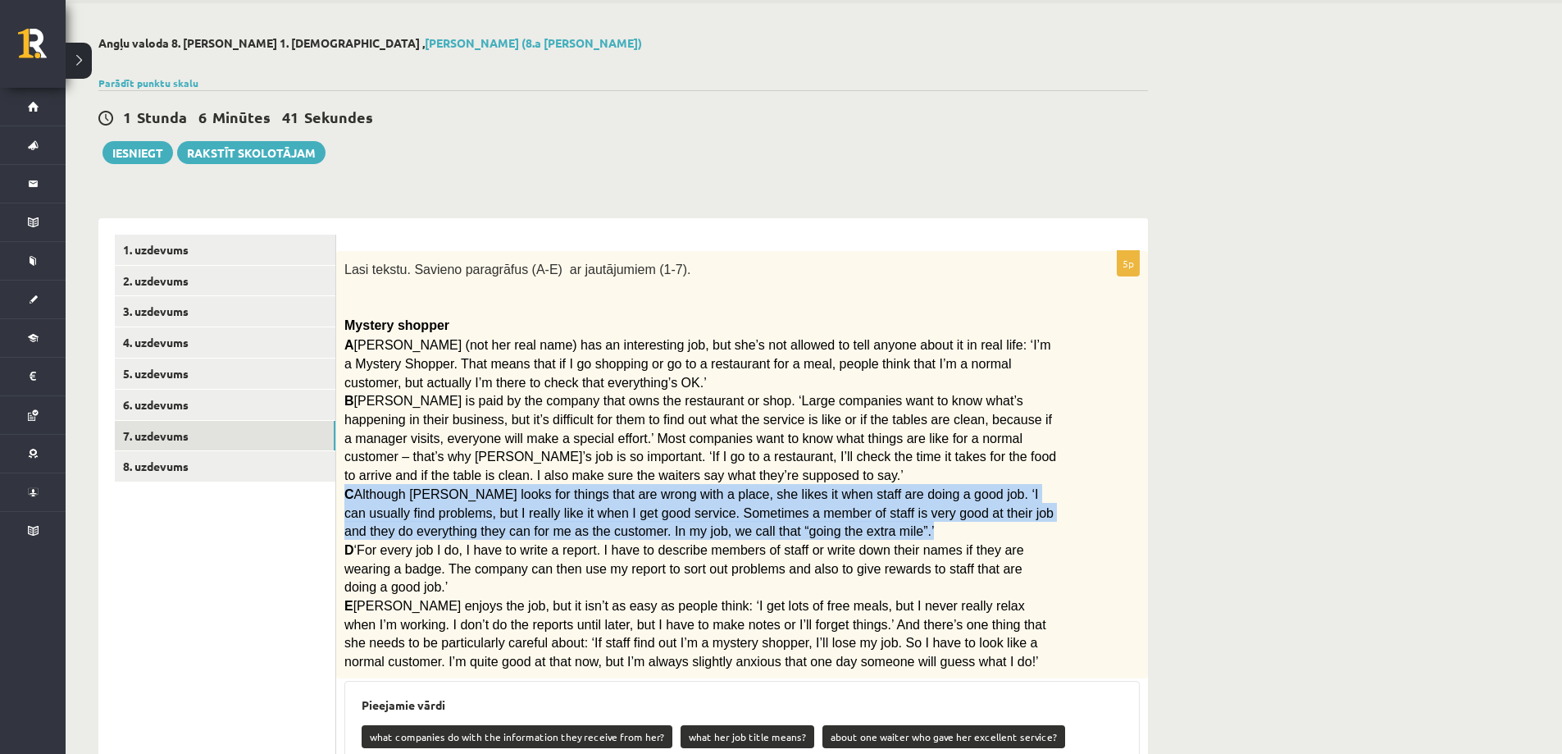
click at [461, 599] on span "Rita enjoys the job, but it isn’t as easy as people think: ‘I get lots of free …" at bounding box center [695, 634] width 702 height 70
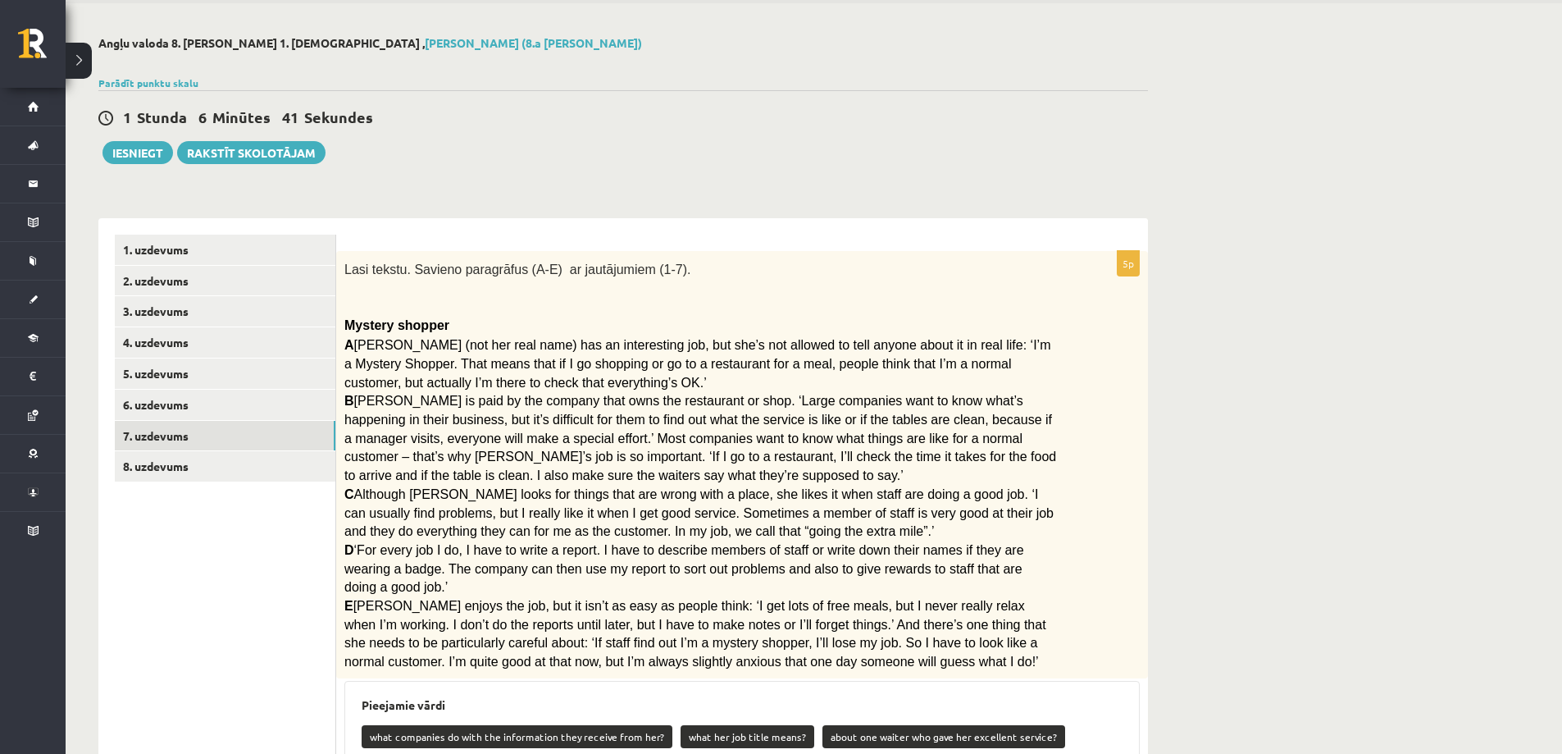
click at [461, 599] on span "Rita enjoys the job, but it isn’t as easy as people think: ‘I get lots of free …" at bounding box center [695, 634] width 702 height 70
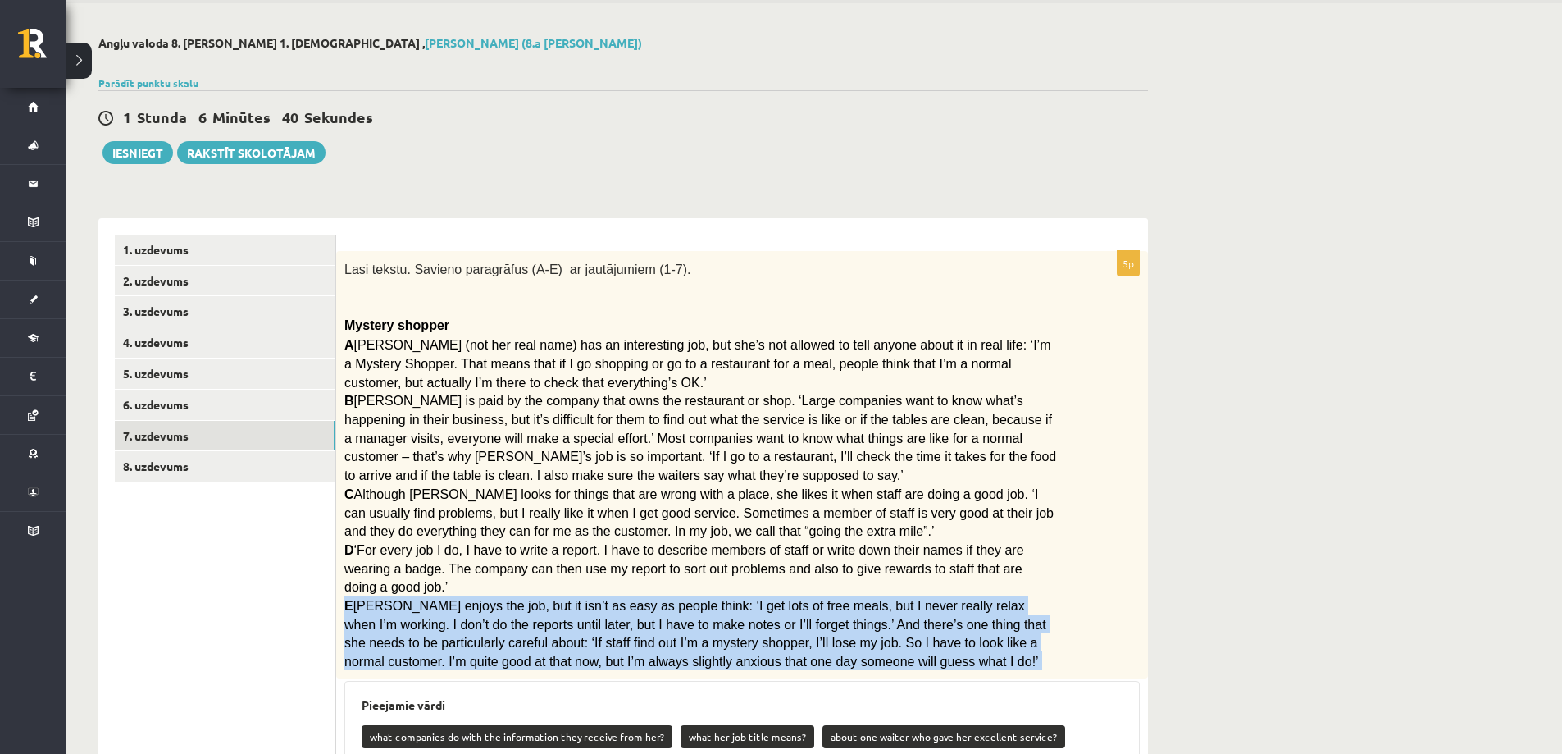
click at [445, 546] on span "‘For every job I do, I have to write a report. I have to describe members of st…" at bounding box center [684, 568] width 680 height 51
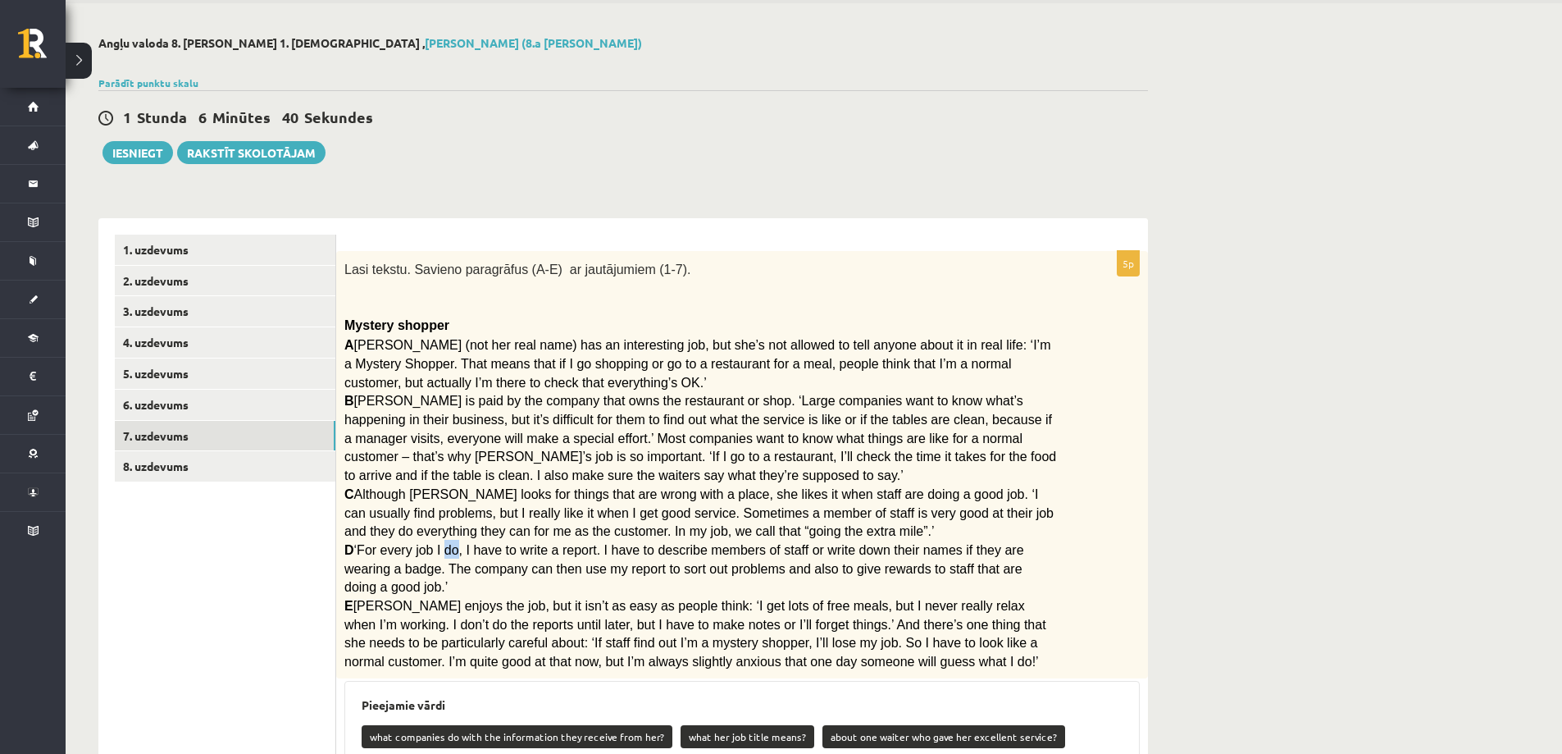
click at [445, 546] on span "‘For every job I do, I have to write a report. I have to describe members of st…" at bounding box center [684, 568] width 680 height 51
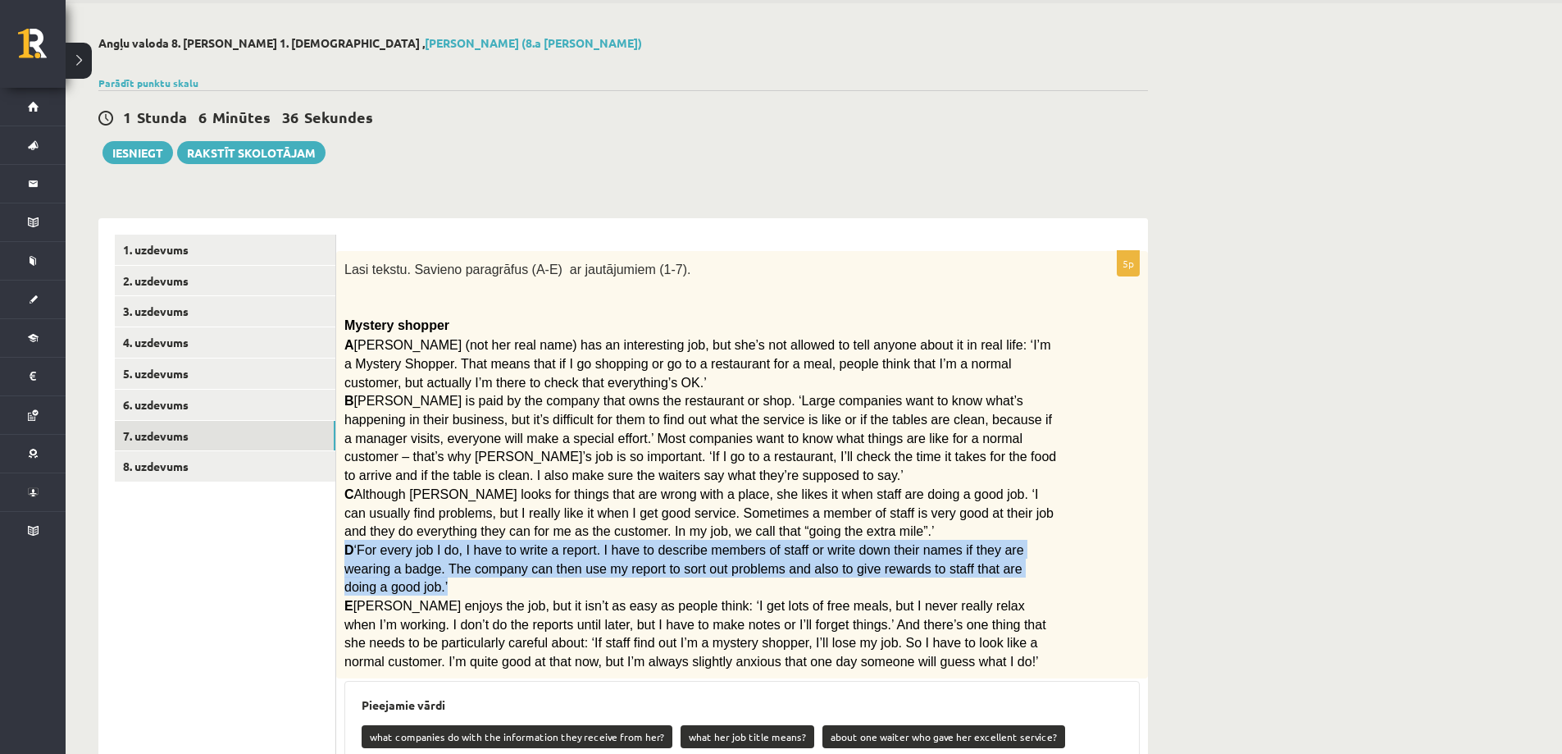
click at [431, 606] on span "Rita enjoys the job, but it isn’t as easy as people think: ‘I get lots of free …" at bounding box center [695, 634] width 702 height 70
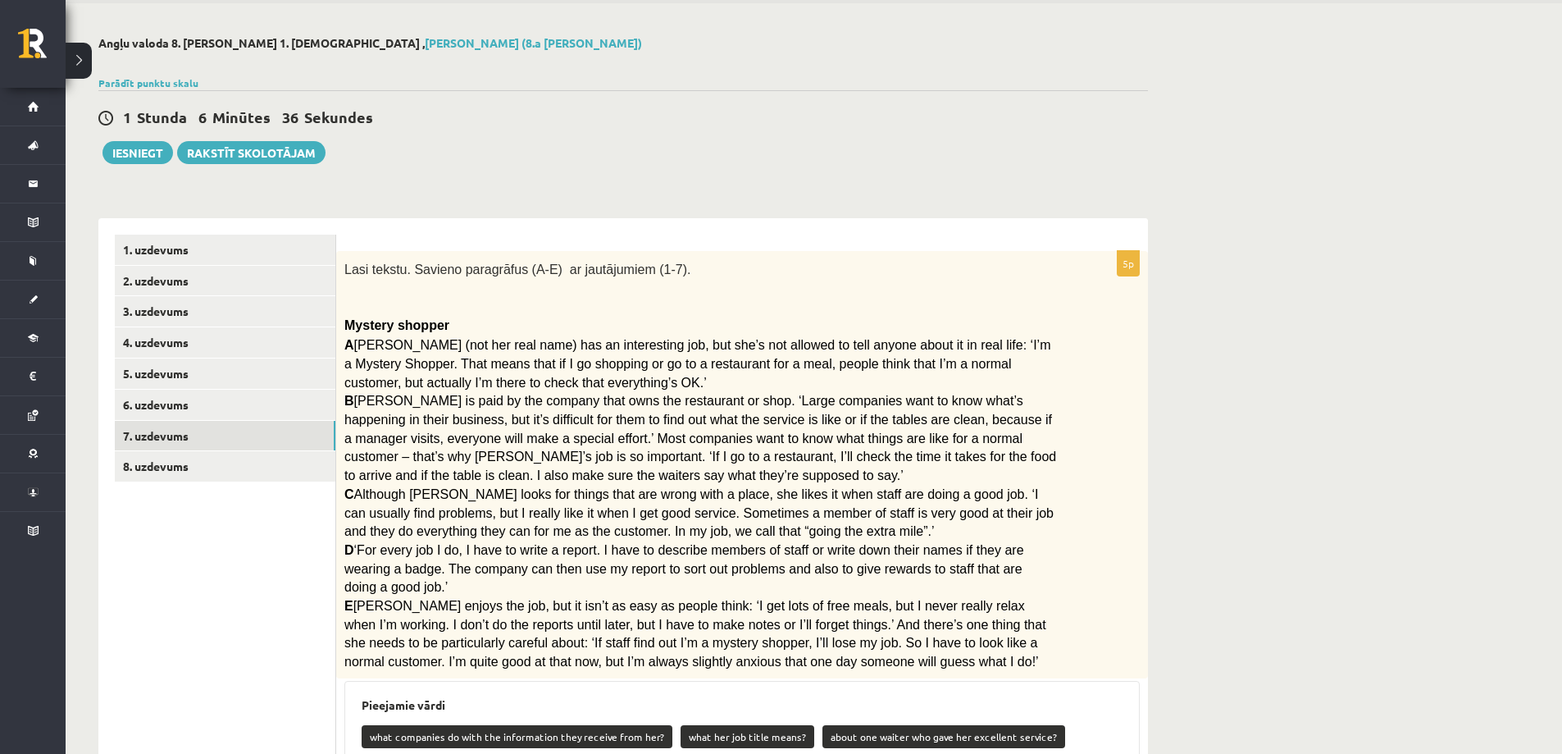
click at [431, 606] on span "Rita enjoys the job, but it isn’t as easy as people think: ‘I get lots of free …" at bounding box center [695, 634] width 702 height 70
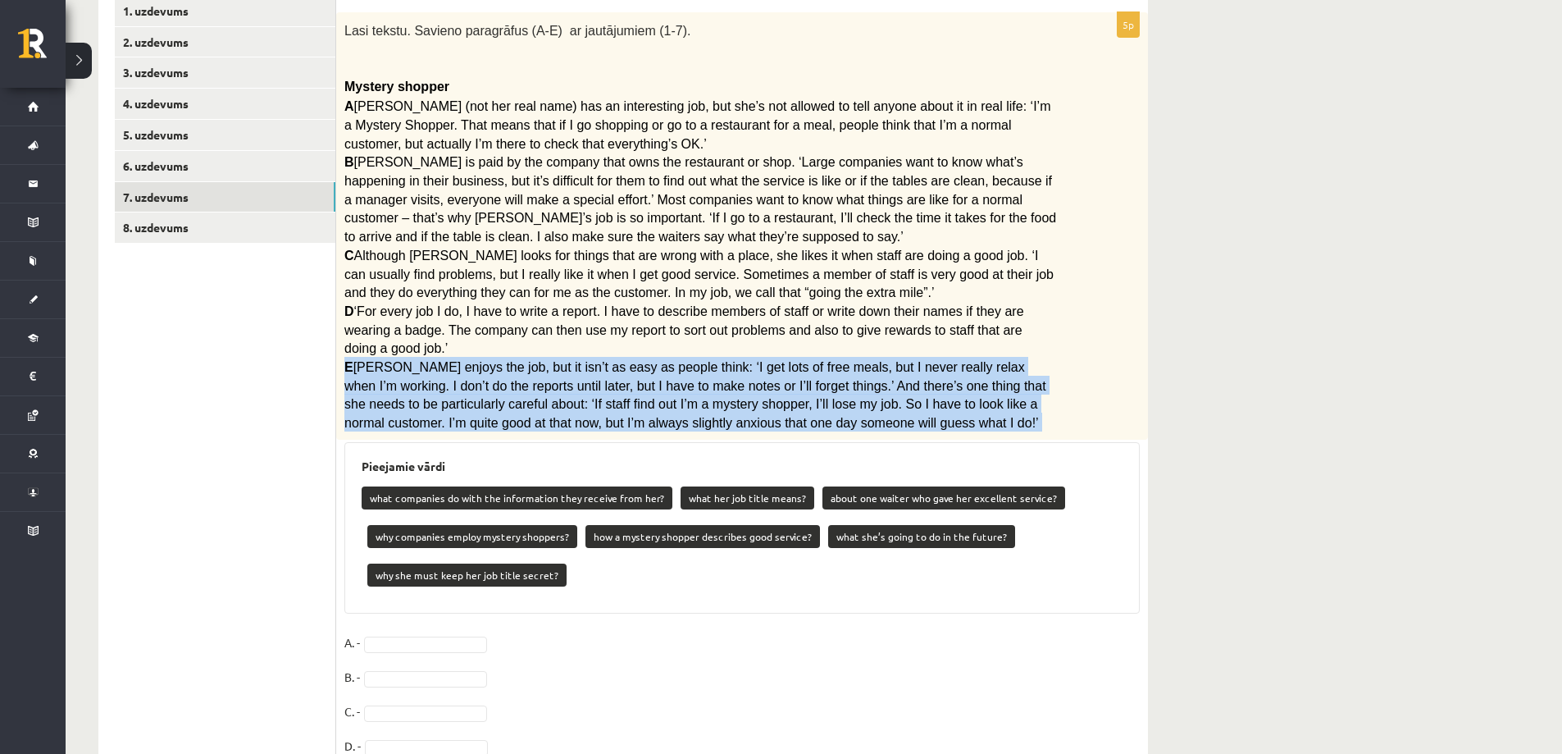
scroll to position [306, 0]
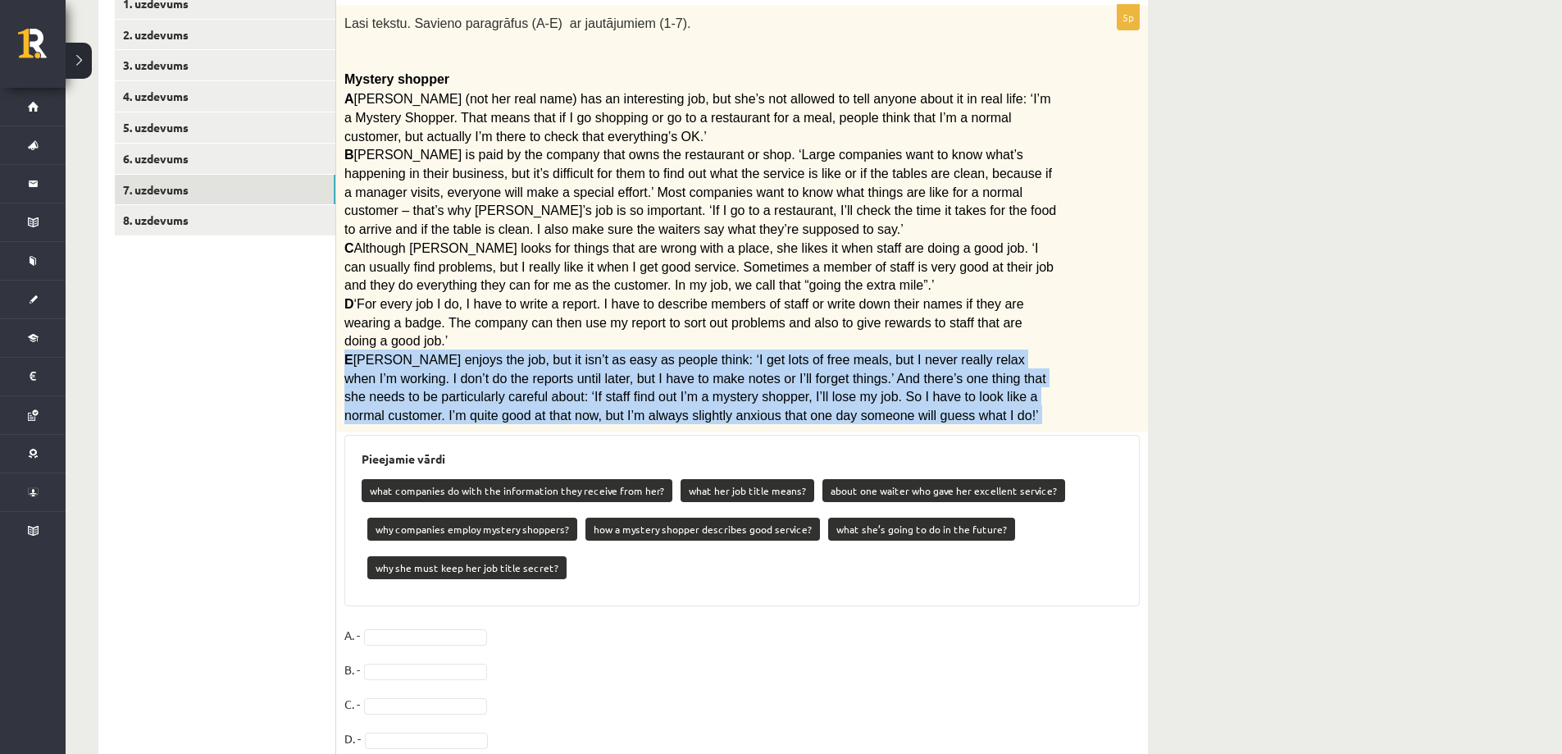
click at [396, 452] on h3 "Pieejamie vārdi" at bounding box center [742, 459] width 761 height 14
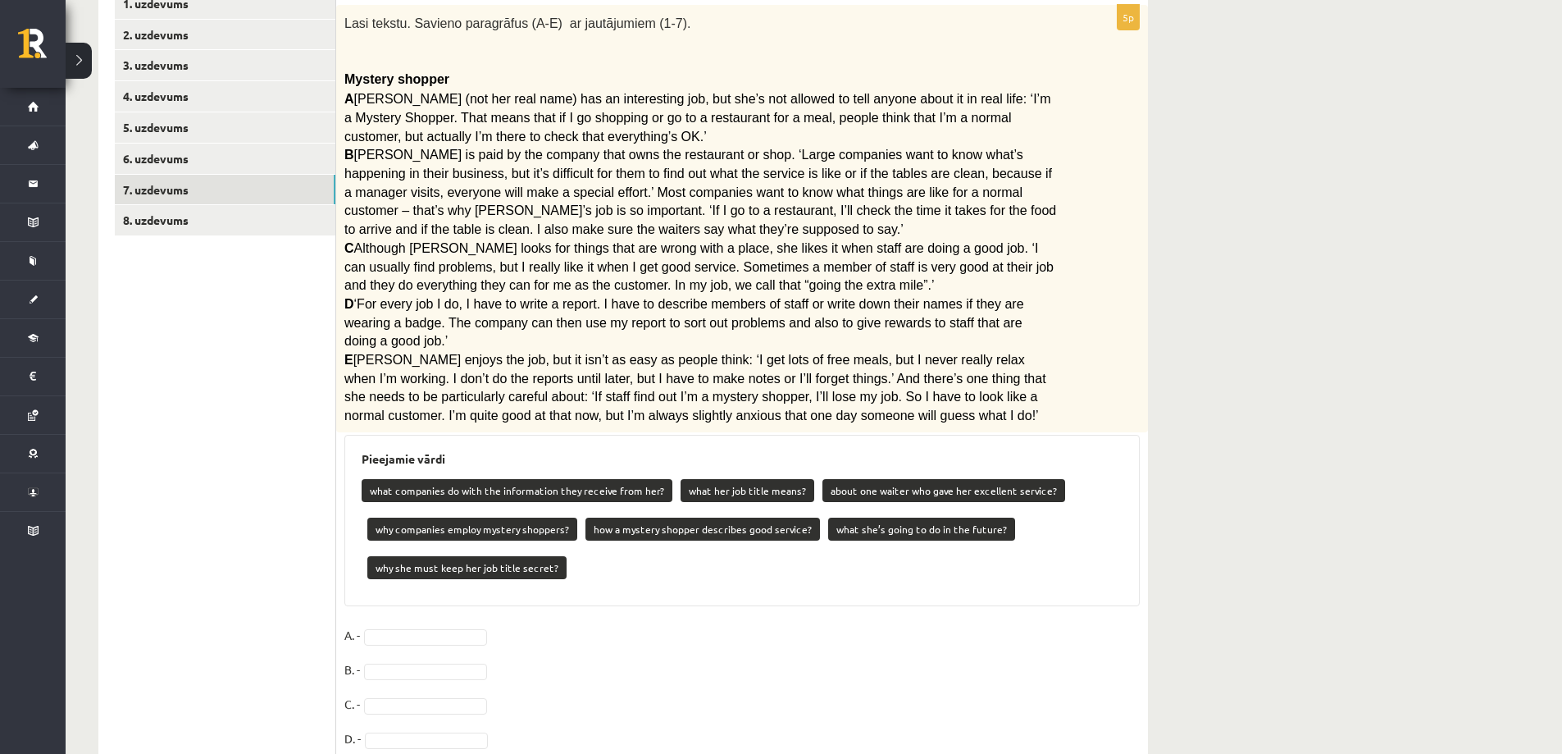
click at [396, 452] on h3 "Pieejamie vārdi" at bounding box center [742, 459] width 761 height 14
click at [664, 473] on div "what companies do with the information they receive from her? what her job titl…" at bounding box center [742, 531] width 761 height 116
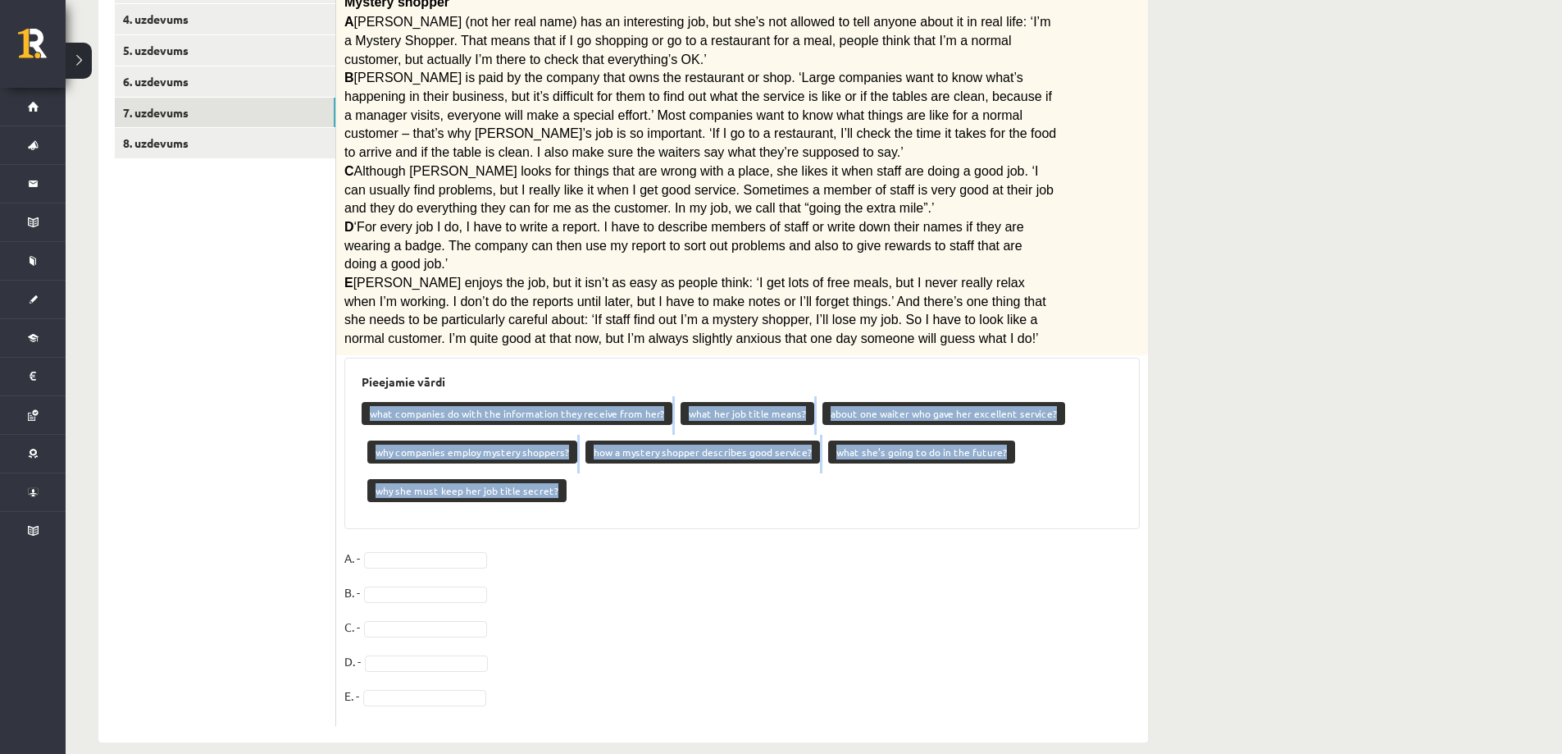
scroll to position [384, 0]
click at [351, 545] on p "A. -" at bounding box center [352, 557] width 16 height 25
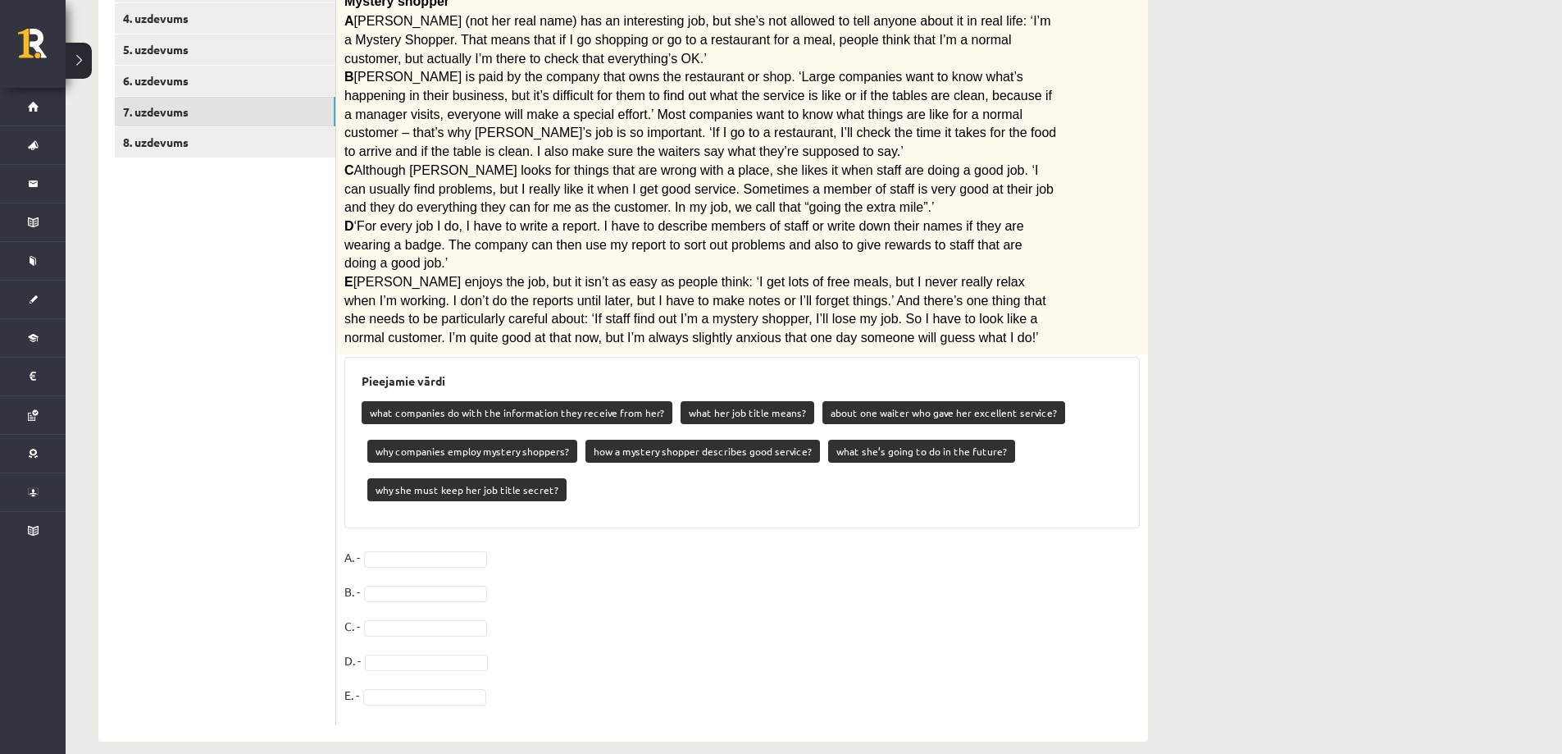
click at [350, 545] on p "A. -" at bounding box center [352, 557] width 16 height 25
drag, startPoint x: 350, startPoint y: 529, endPoint x: 348, endPoint y: 540, distance: 11.7
click at [349, 545] on p "A. -" at bounding box center [352, 557] width 16 height 25
click at [303, 437] on ul "1. uzdevums 2. uzdevums 3. uzdevums 4. uzdevums 5. uzdevums 6. uzdevums 7. uzde…" at bounding box center [225, 318] width 221 height 815
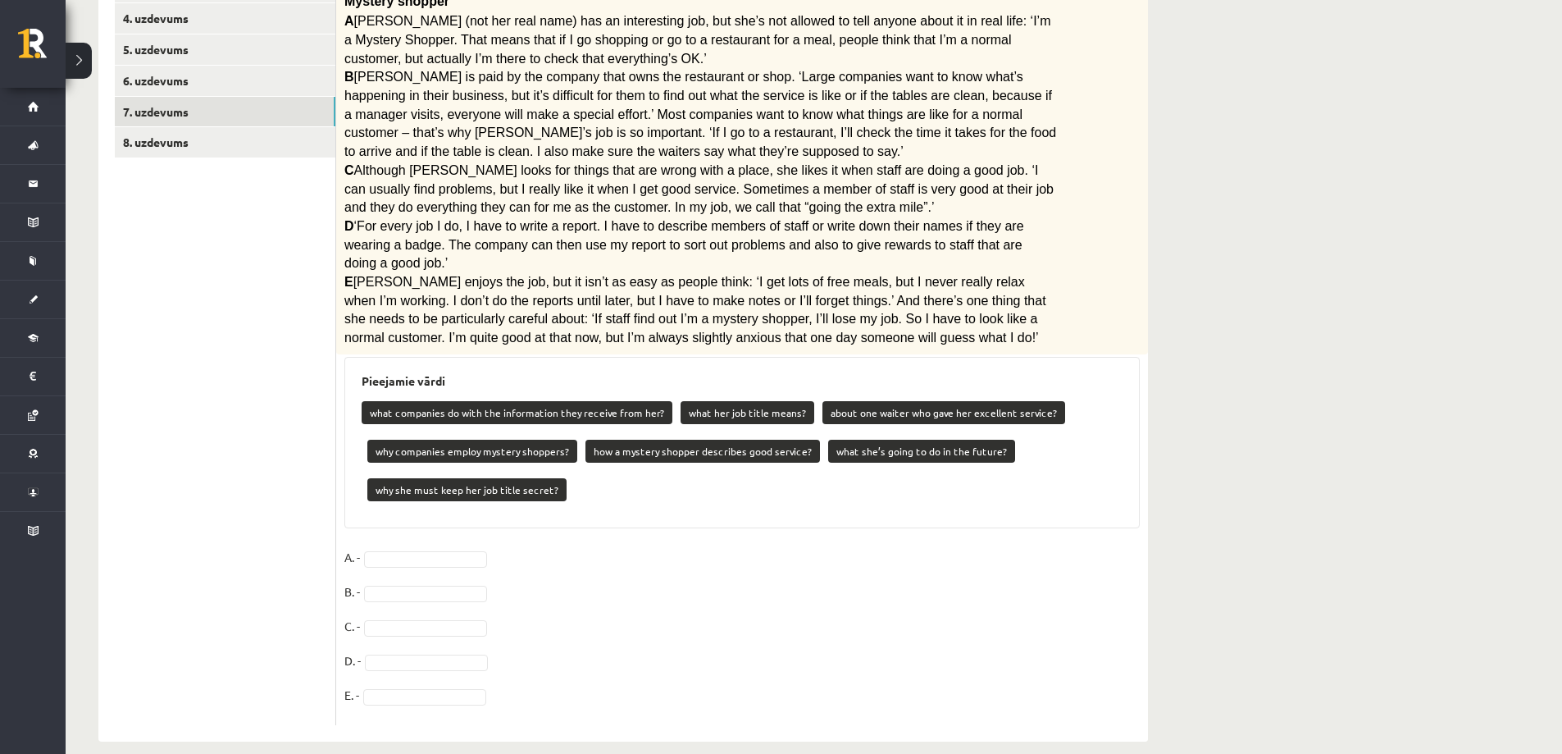
click at [302, 437] on ul "1. uzdevums 2. uzdevums 3. uzdevums 4. uzdevums 5. uzdevums 6. uzdevums 7. uzde…" at bounding box center [225, 318] width 221 height 815
click at [393, 557] on fieldset "A. - B. - C. - D. - E. -" at bounding box center [742, 631] width 796 height 172
click at [0, 0] on div at bounding box center [0, 0] width 0 height 0
click at [396, 545] on div at bounding box center [427, 558] width 123 height 26
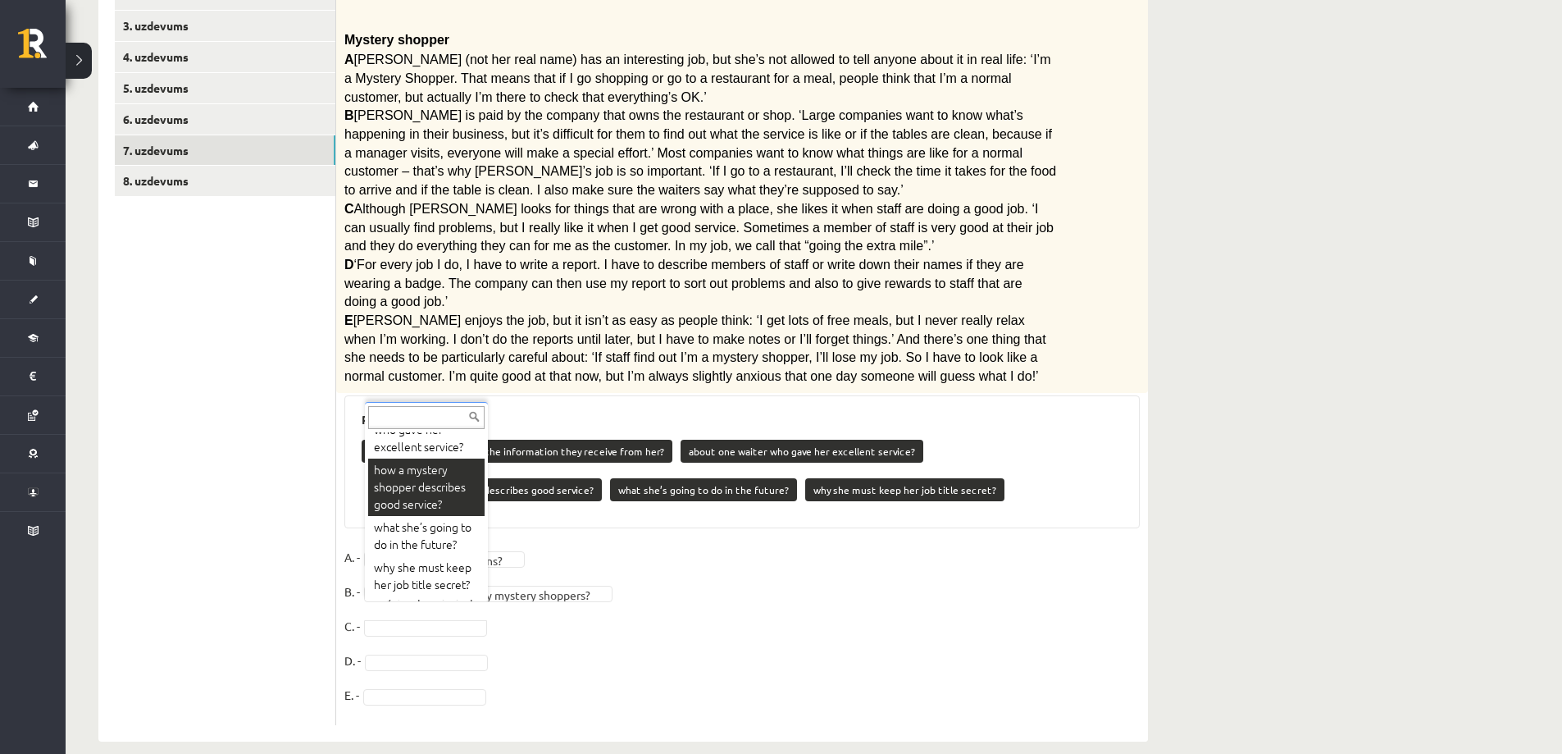
scroll to position [180, 0]
click at [411, 508] on div "Pieejamie vārdi what companies do with the information they receive from her? a…" at bounding box center [742, 462] width 796 height 134
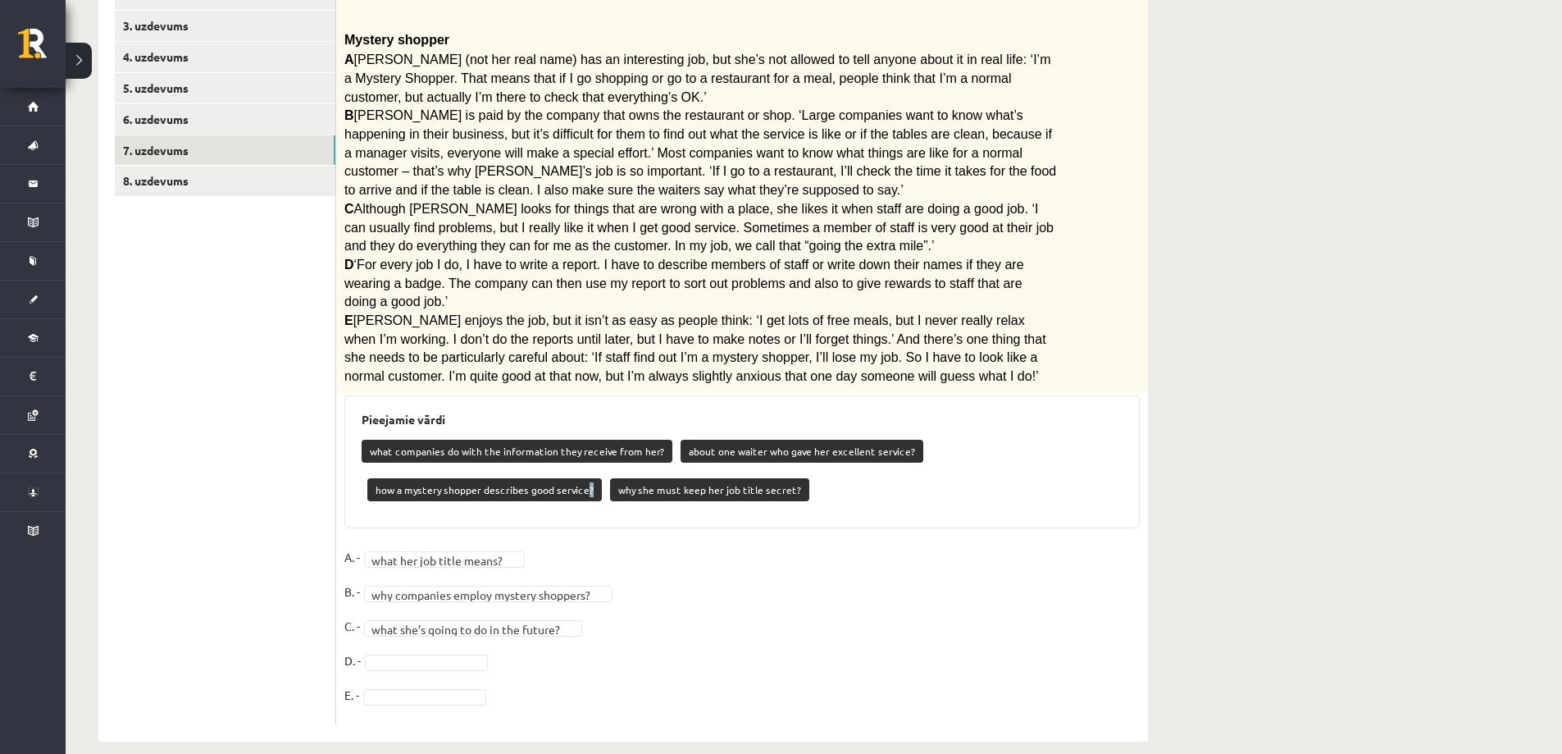
click at [411, 508] on div "Pieejamie vārdi what companies do with the information they receive from her? a…" at bounding box center [742, 462] width 796 height 134
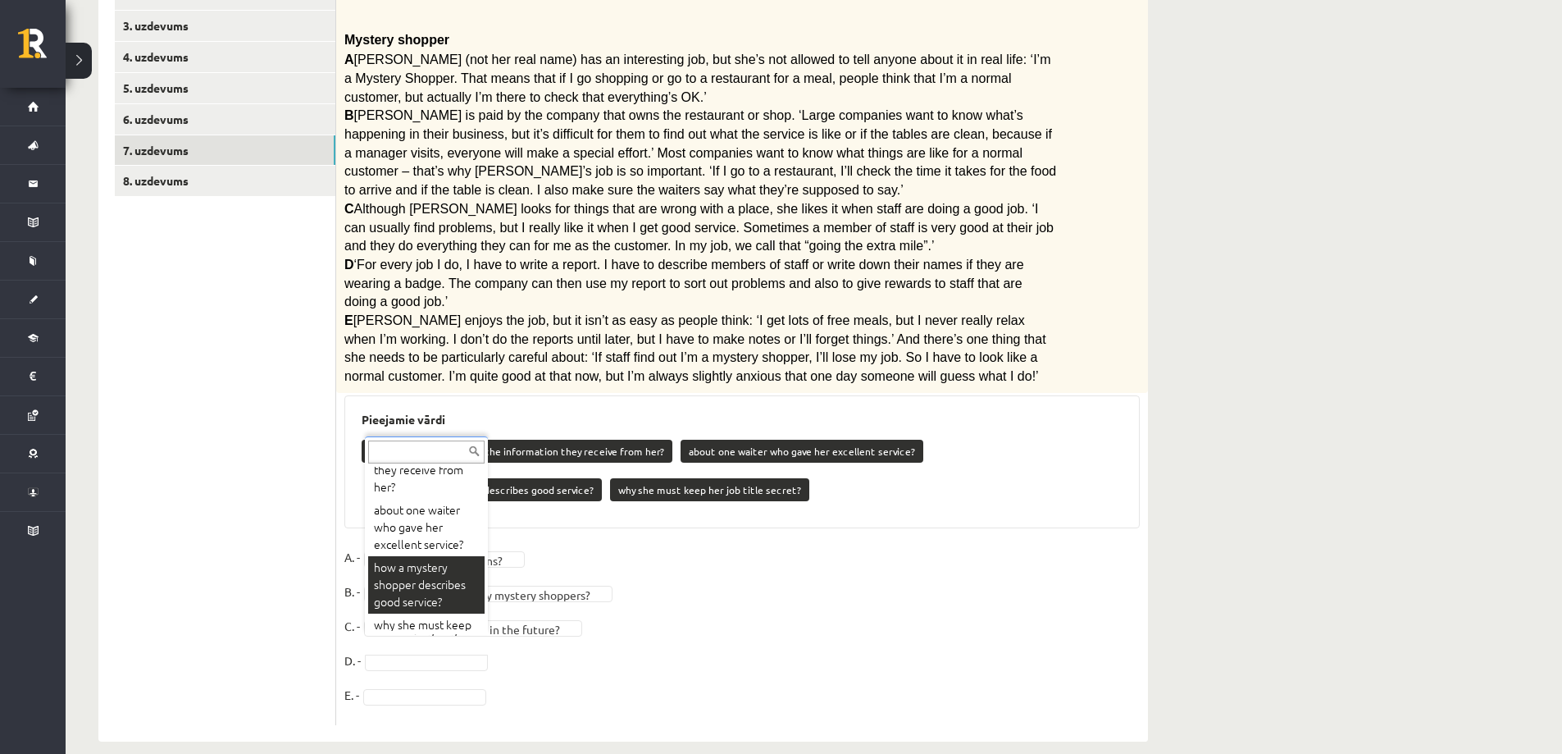
scroll to position [307, 0]
click at [408, 597] on fieldset "**********" at bounding box center [742, 631] width 796 height 172
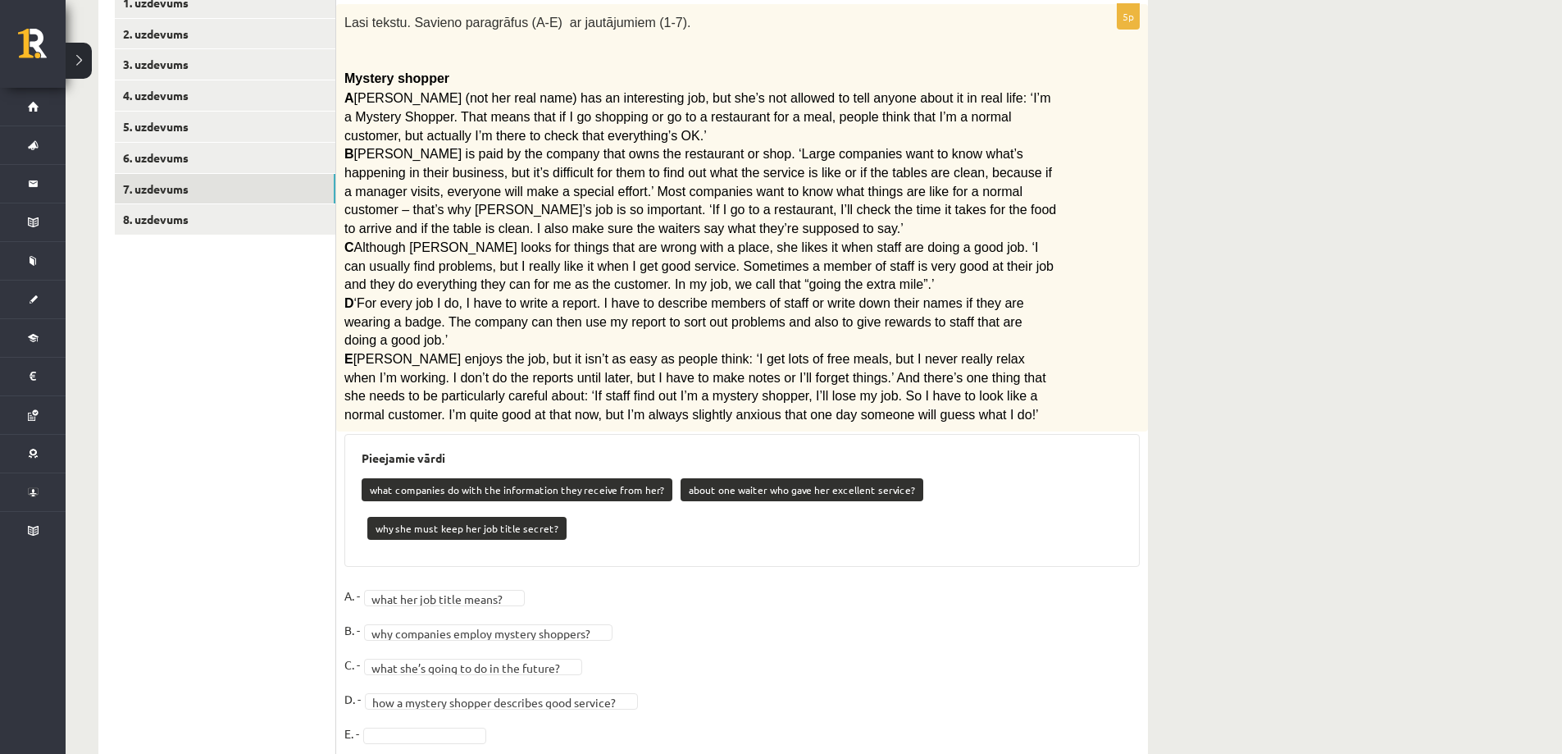
click at [408, 597] on fieldset "**********" at bounding box center [742, 669] width 796 height 172
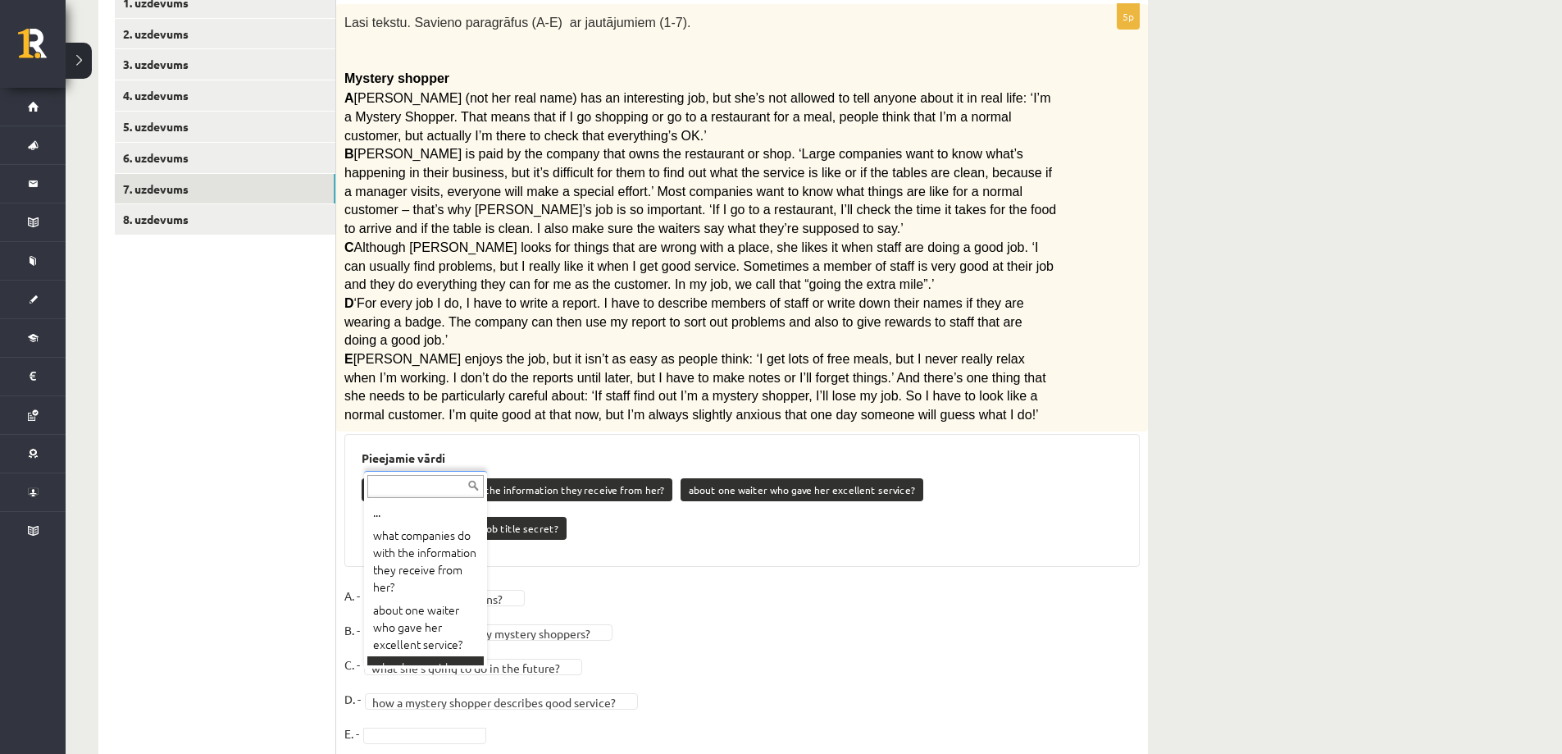
scroll to position [48, 0]
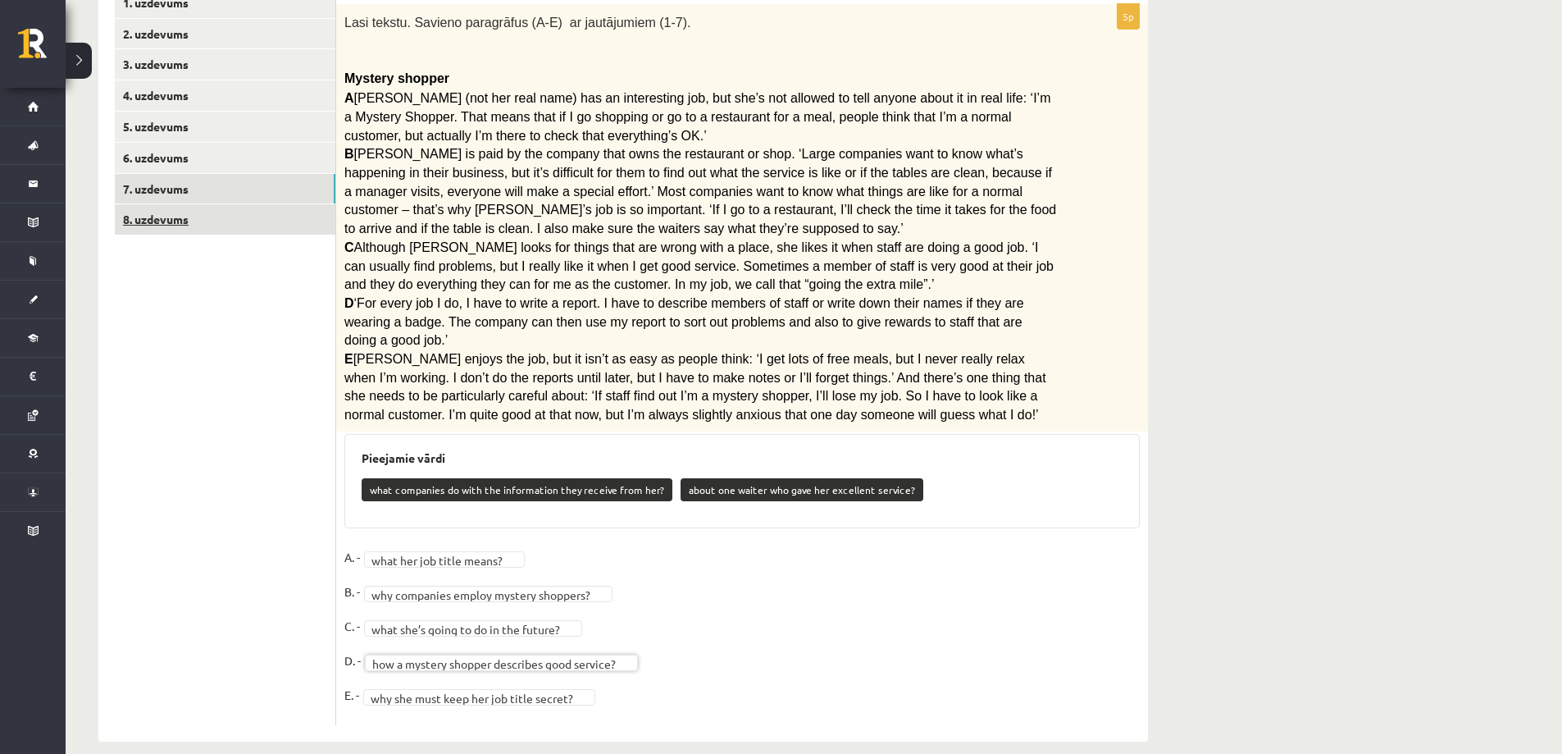
click at [222, 230] on link "8. uzdevums" at bounding box center [225, 219] width 221 height 30
click at [222, 230] on div "**********" at bounding box center [623, 348] width 1050 height 787
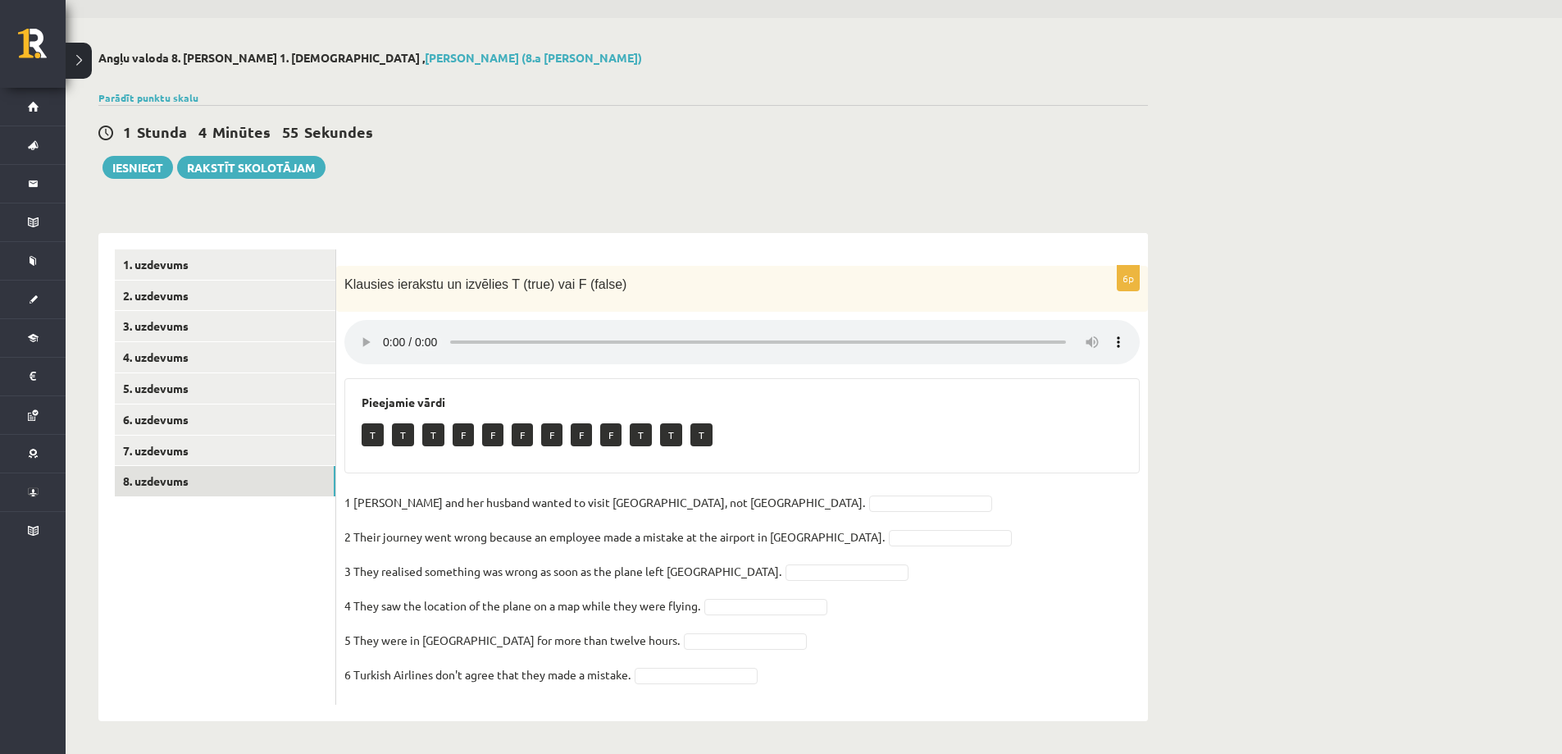
click at [410, 280] on span "Klausies ierakstu un izvēlies T (true) vai F (false)" at bounding box center [485, 284] width 282 height 14
click at [1027, 430] on div "T T T F F F F F F T T T" at bounding box center [742, 436] width 761 height 39
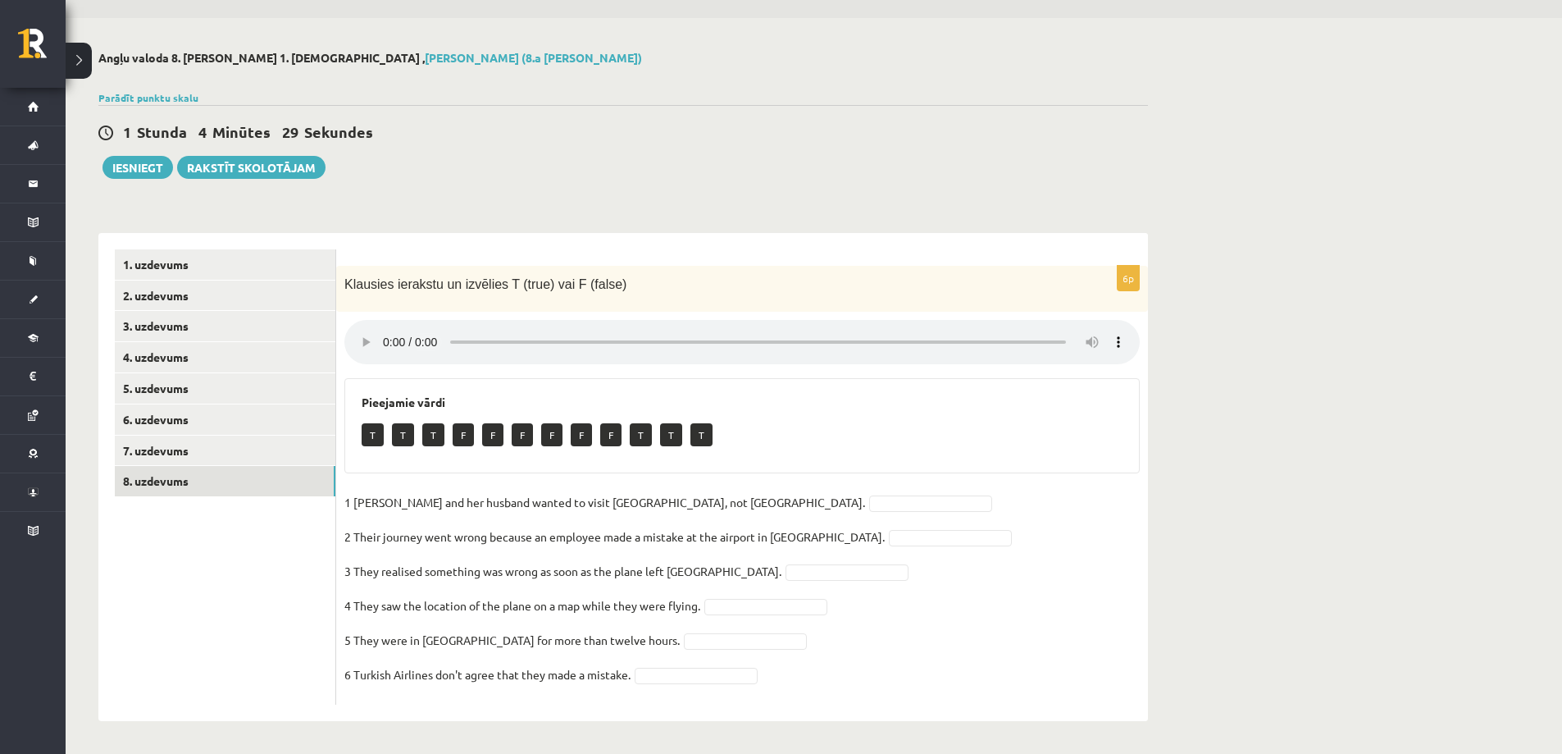
click at [1027, 430] on div "T T T F F F F F F T T T" at bounding box center [742, 436] width 761 height 39
click at [1056, 457] on div "Pieejamie vārdi T T T F F F F F F T T T" at bounding box center [742, 425] width 796 height 95
click at [1053, 454] on div "T T T F F F F F F T T T" at bounding box center [742, 436] width 761 height 39
click at [414, 400] on h3 "Pieejamie vārdi" at bounding box center [742, 402] width 761 height 14
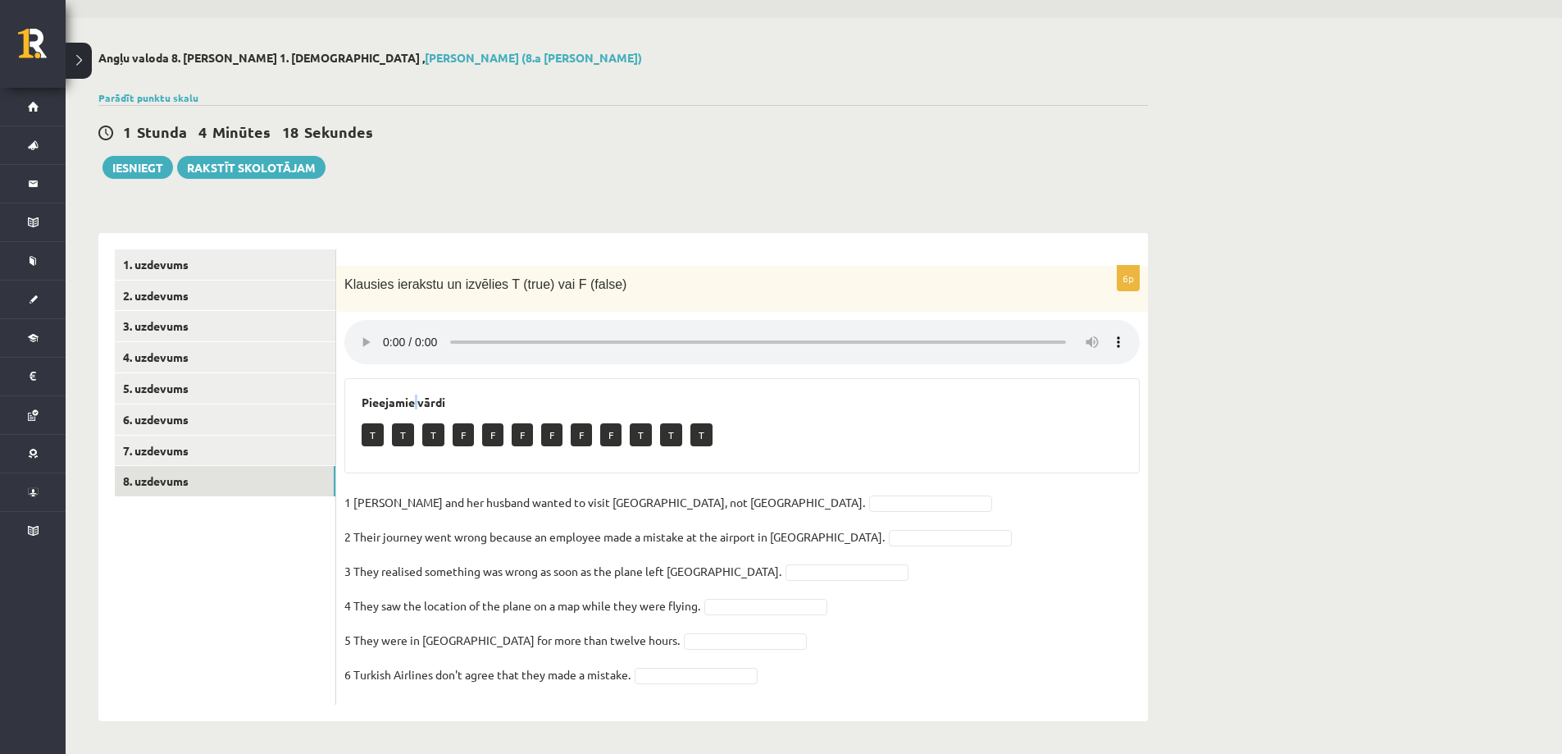
click at [414, 400] on h3 "Pieejamie vārdi" at bounding box center [742, 402] width 761 height 14
click at [448, 434] on div "T T T F F F F F F T T T" at bounding box center [742, 436] width 761 height 39
click at [488, 499] on p "1 Sandy Valdivieso and her husband wanted to visit Africa, not Asia." at bounding box center [604, 502] width 521 height 25
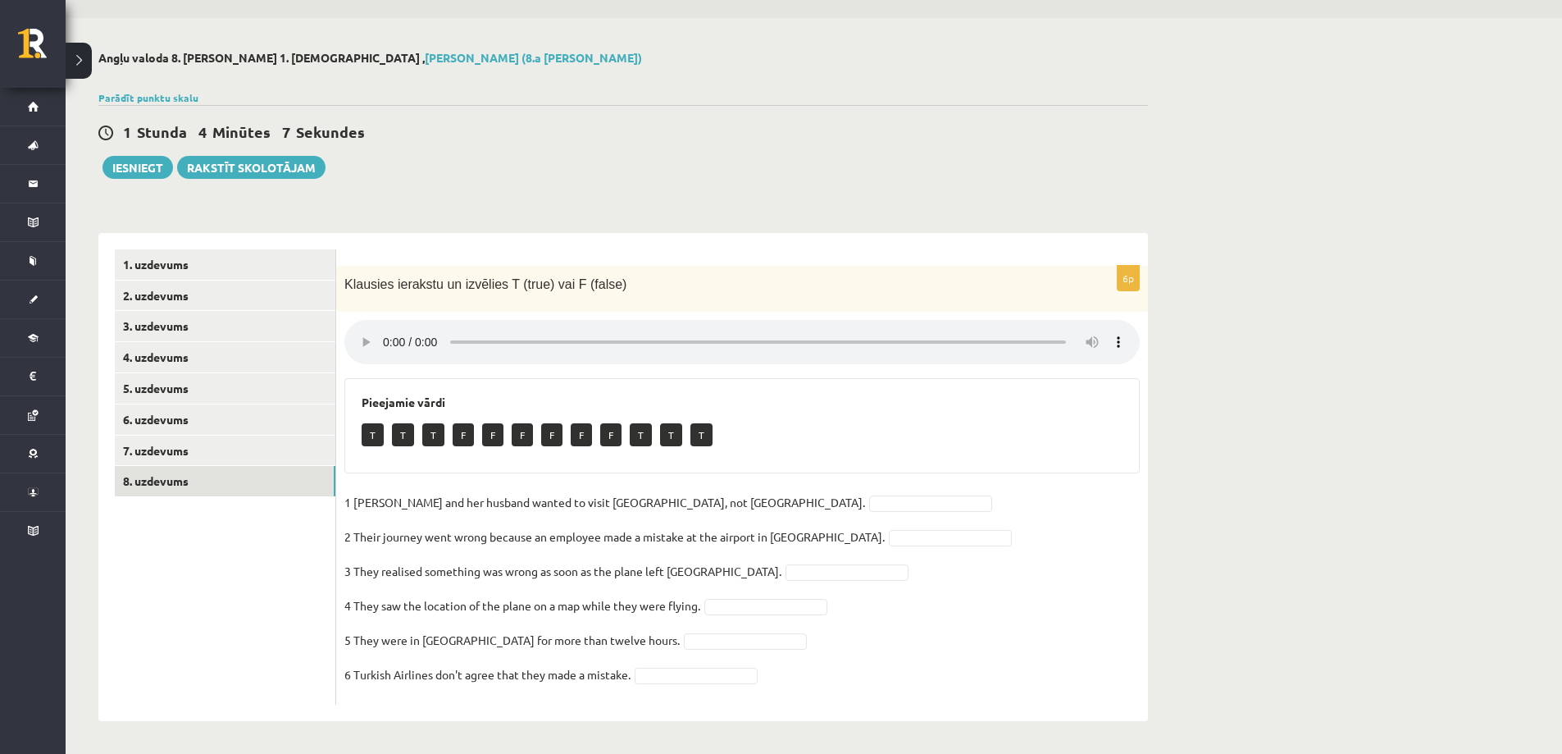
click at [488, 499] on p "1 Sandy Valdivieso and her husband wanted to visit Africa, not Asia." at bounding box center [604, 502] width 521 height 25
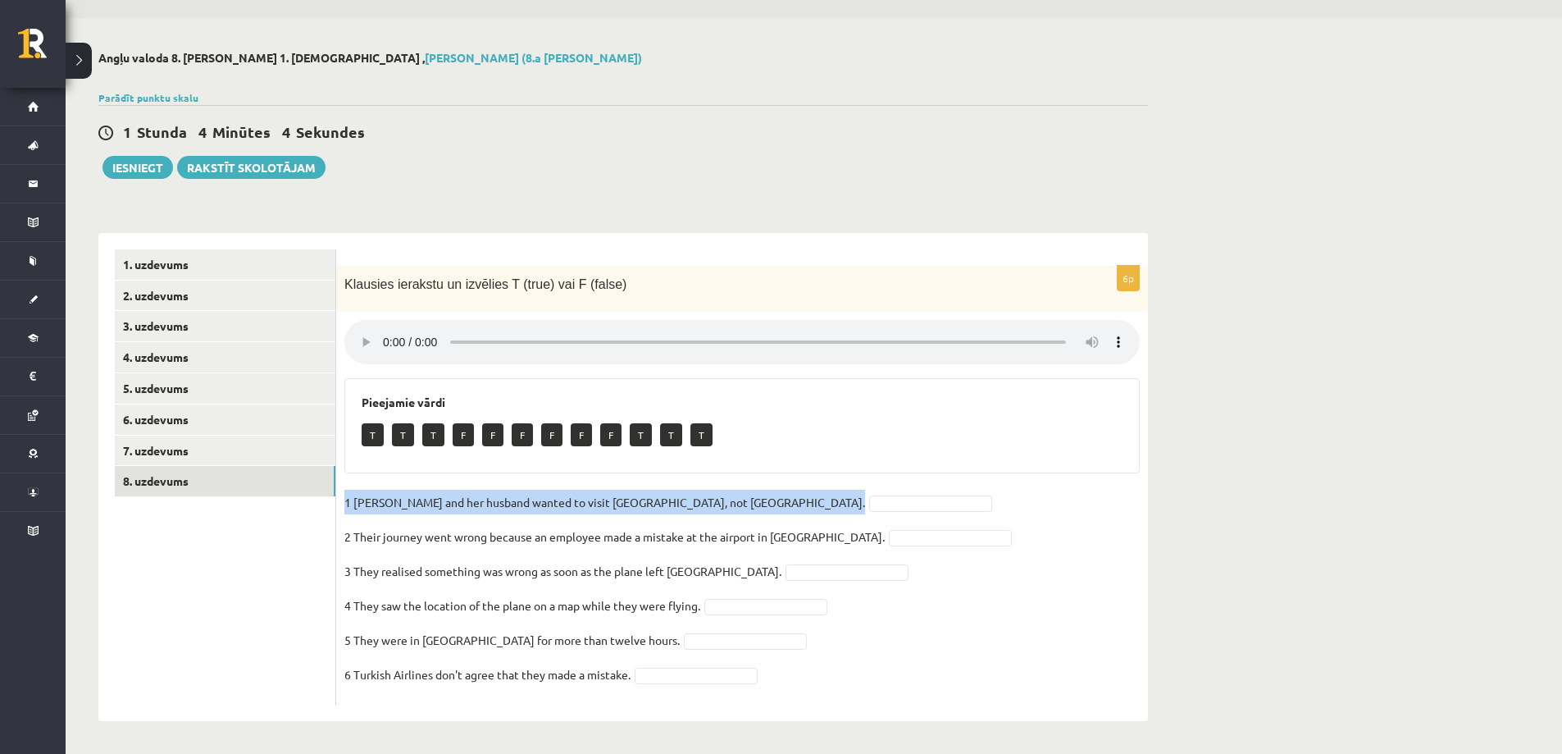
click at [394, 537] on p "2 Their journey went wrong because an employee made a mistake at the airport in…" at bounding box center [614, 536] width 540 height 25
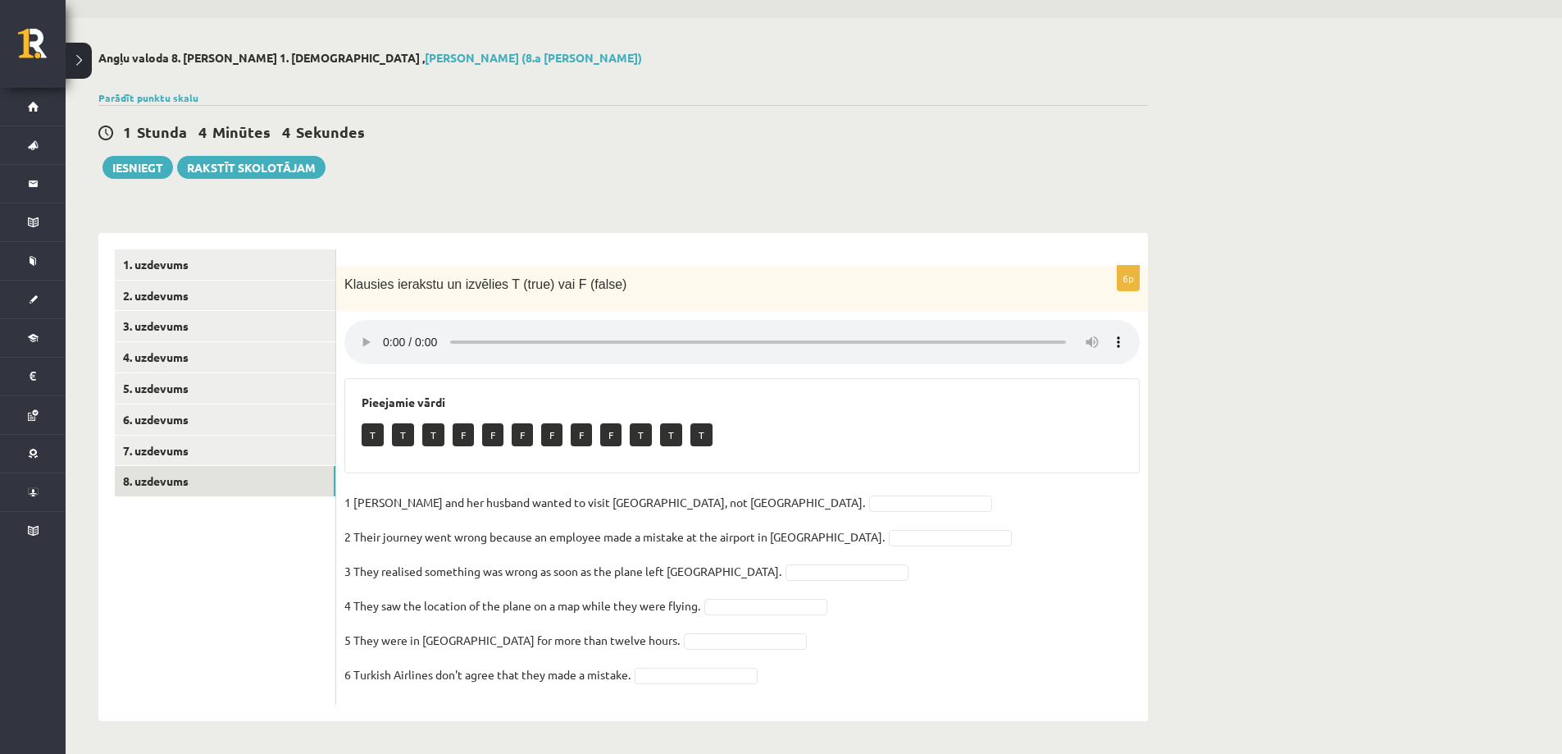
click at [394, 536] on p "2 Their journey went wrong because an employee made a mistake at the airport in…" at bounding box center [614, 536] width 540 height 25
click at [394, 533] on p "2 Their journey went wrong because an employee made a mistake at the airport in…" at bounding box center [614, 536] width 540 height 25
click at [394, 534] on p "2 Their journey went wrong because an employee made a mistake at the airport in…" at bounding box center [614, 536] width 540 height 25
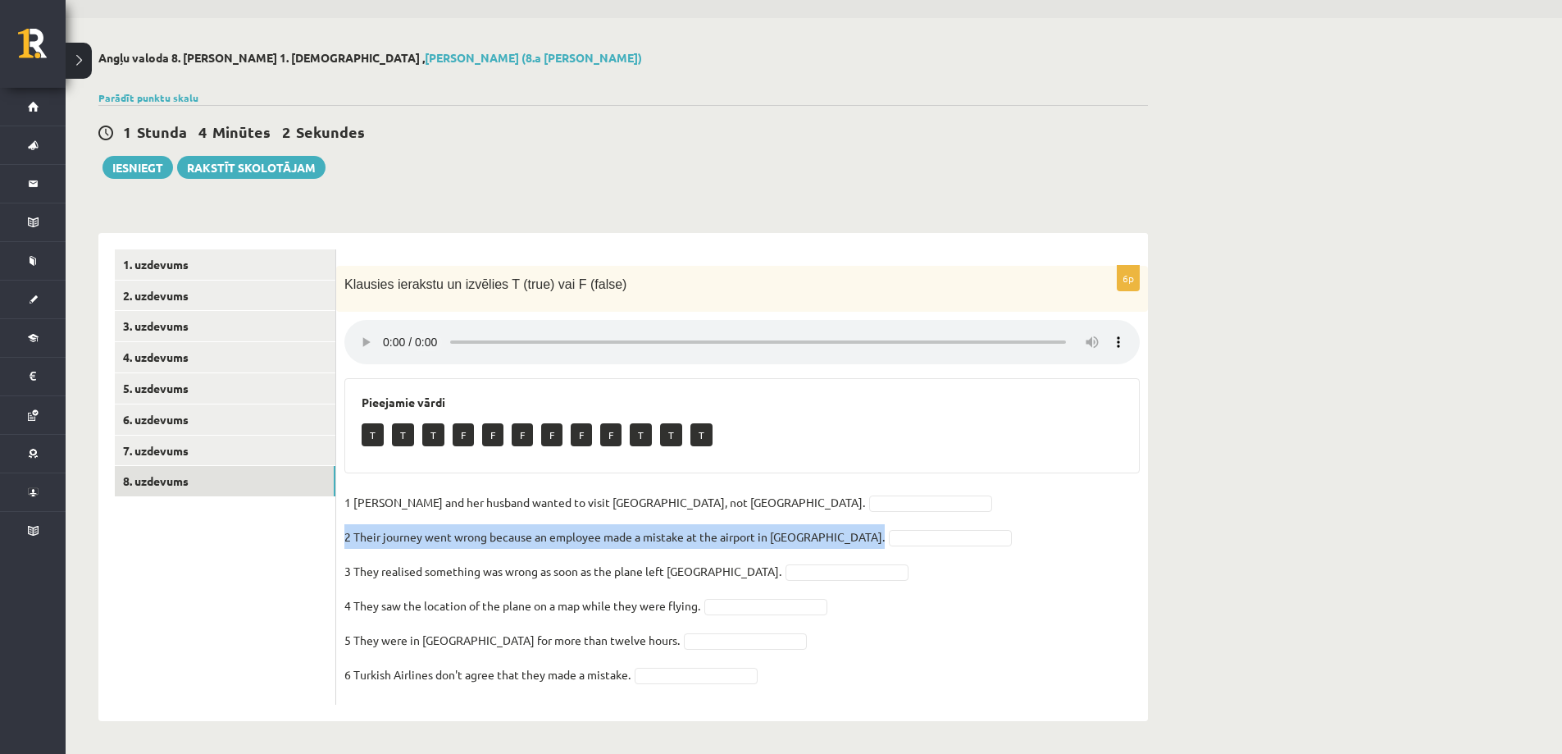
click at [394, 534] on p "2 Their journey went wrong because an employee made a mistake at the airport in…" at bounding box center [614, 536] width 540 height 25
click at [445, 570] on p "3 They realised something was wrong as soon as the plane left Istanbul." at bounding box center [562, 571] width 437 height 25
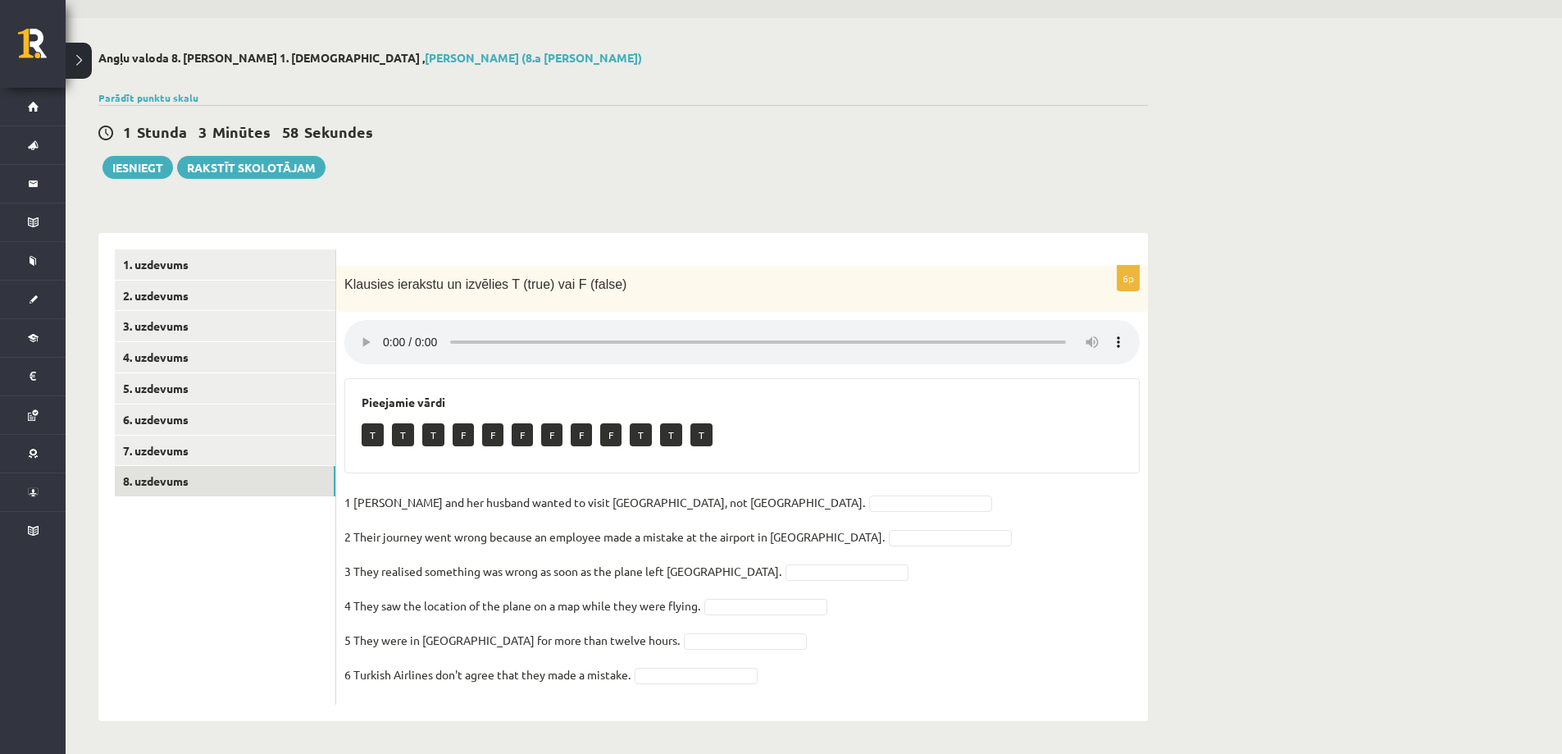
click at [445, 570] on p "3 They realised something was wrong as soon as the plane left Istanbul." at bounding box center [562, 571] width 437 height 25
click at [445, 569] on p "3 They realised something was wrong as soon as the plane left Istanbul." at bounding box center [562, 571] width 437 height 25
click at [417, 603] on p "4 They saw the location of the plane on a map while they were flying." at bounding box center [522, 605] width 356 height 25
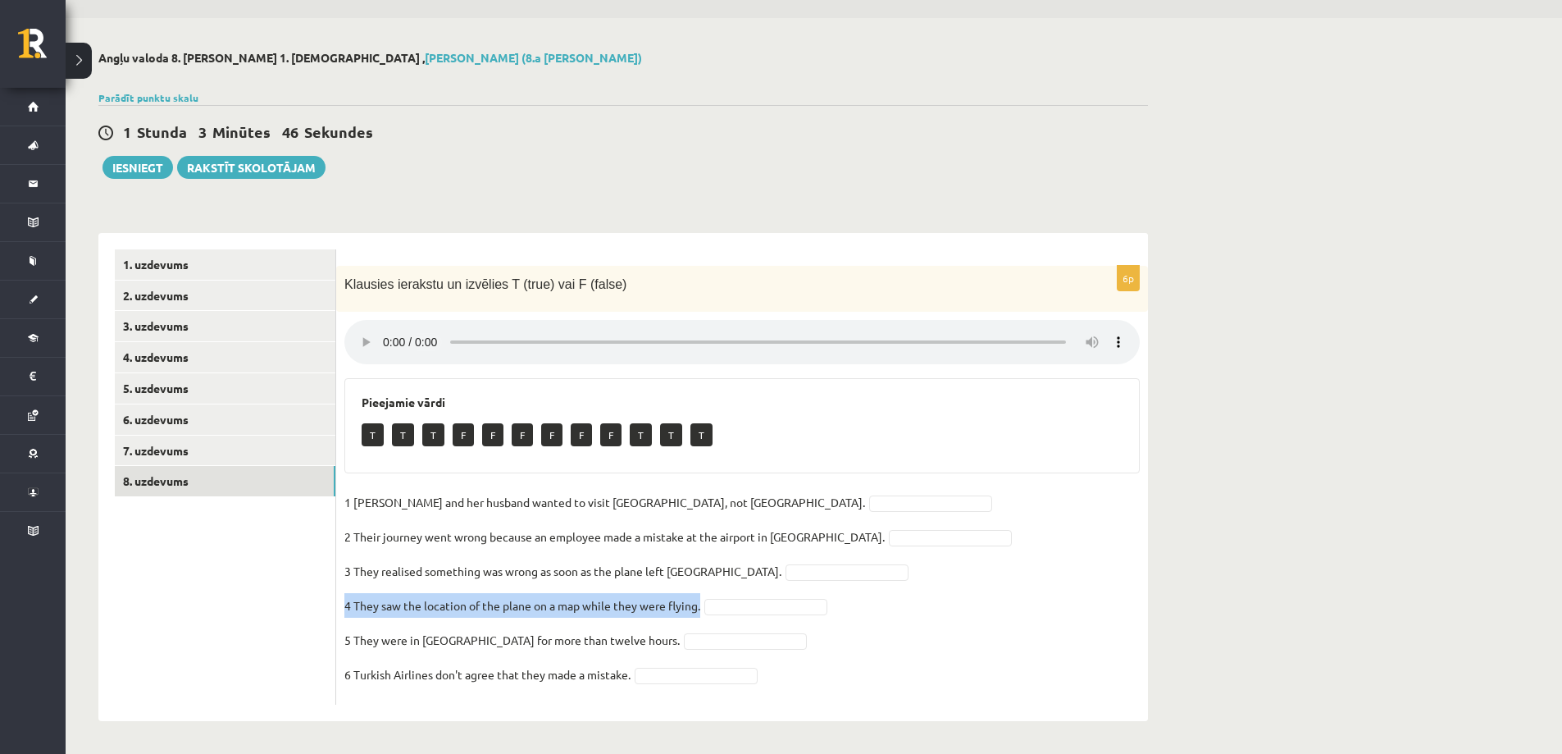
click at [431, 638] on p "5 They were in Bangladesh for more than twelve hours." at bounding box center [511, 639] width 335 height 25
click at [506, 673] on p "6 Turkish Airlines don't agree that they made a mistake." at bounding box center [487, 674] width 286 height 25
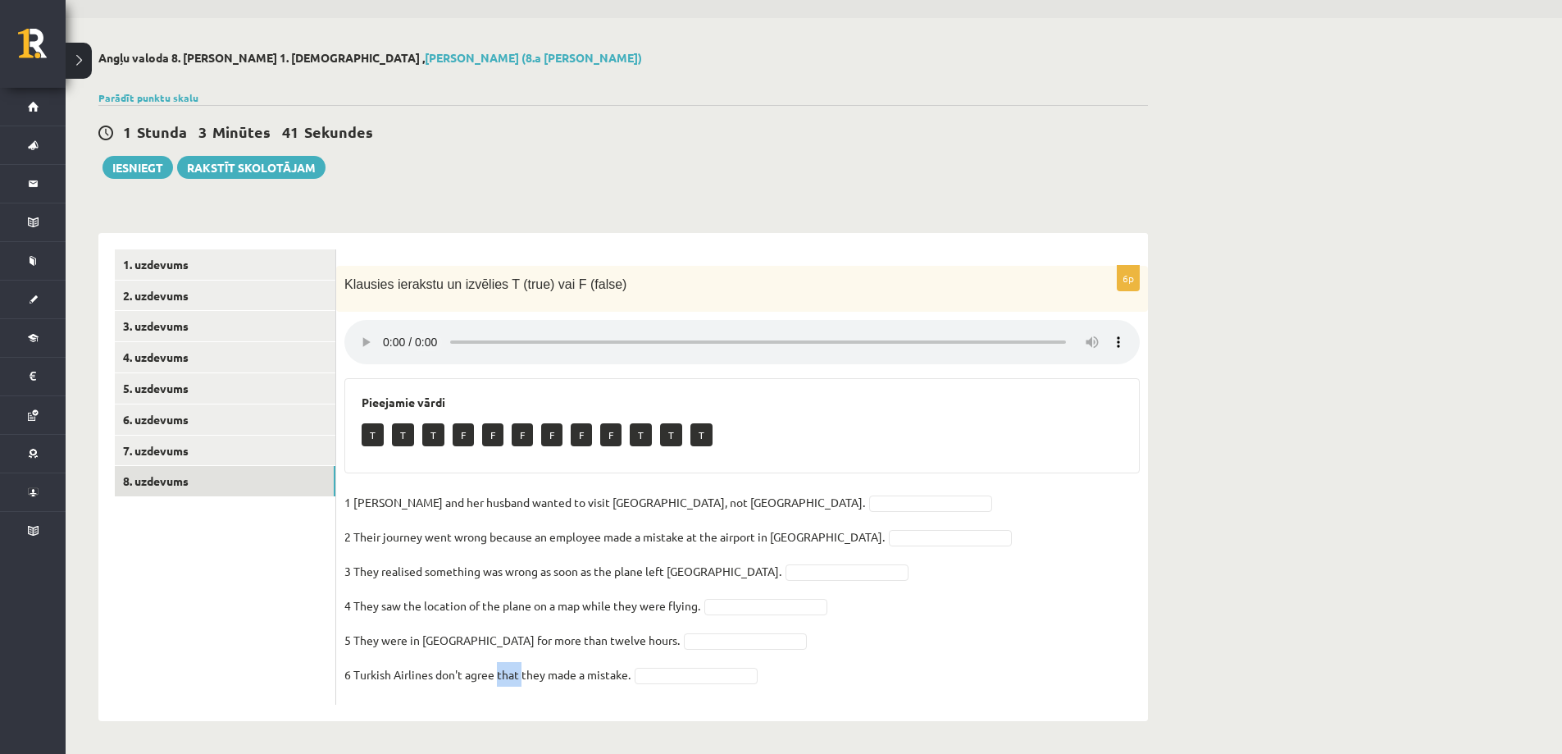
click at [506, 673] on p "6 Turkish Airlines don't agree that they made a mistake." at bounding box center [487, 674] width 286 height 25
click at [961, 476] on div "6p Klausies ierakstu un izvēlies T (true) vai F (false) Pieejamie vārdi T T T F…" at bounding box center [742, 485] width 812 height 439
click at [961, 475] on div "6p Klausies ierakstu un izvēlies T (true) vai F (false) Pieejamie vārdi T T T F…" at bounding box center [742, 485] width 812 height 439
click at [1027, 458] on div "Pieejamie vārdi T T T F F F F F F T T T" at bounding box center [742, 425] width 796 height 95
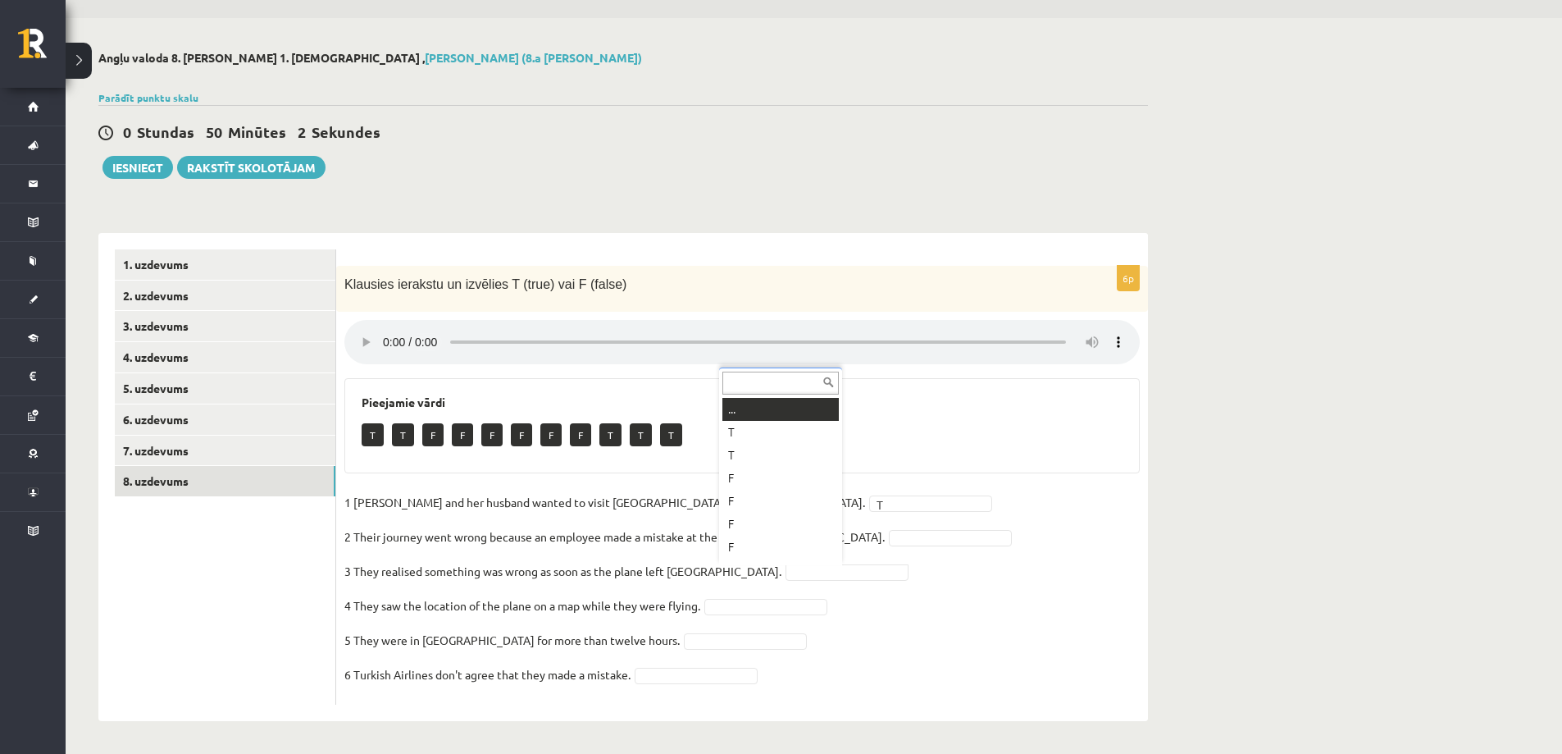
scroll to position [0, 0]
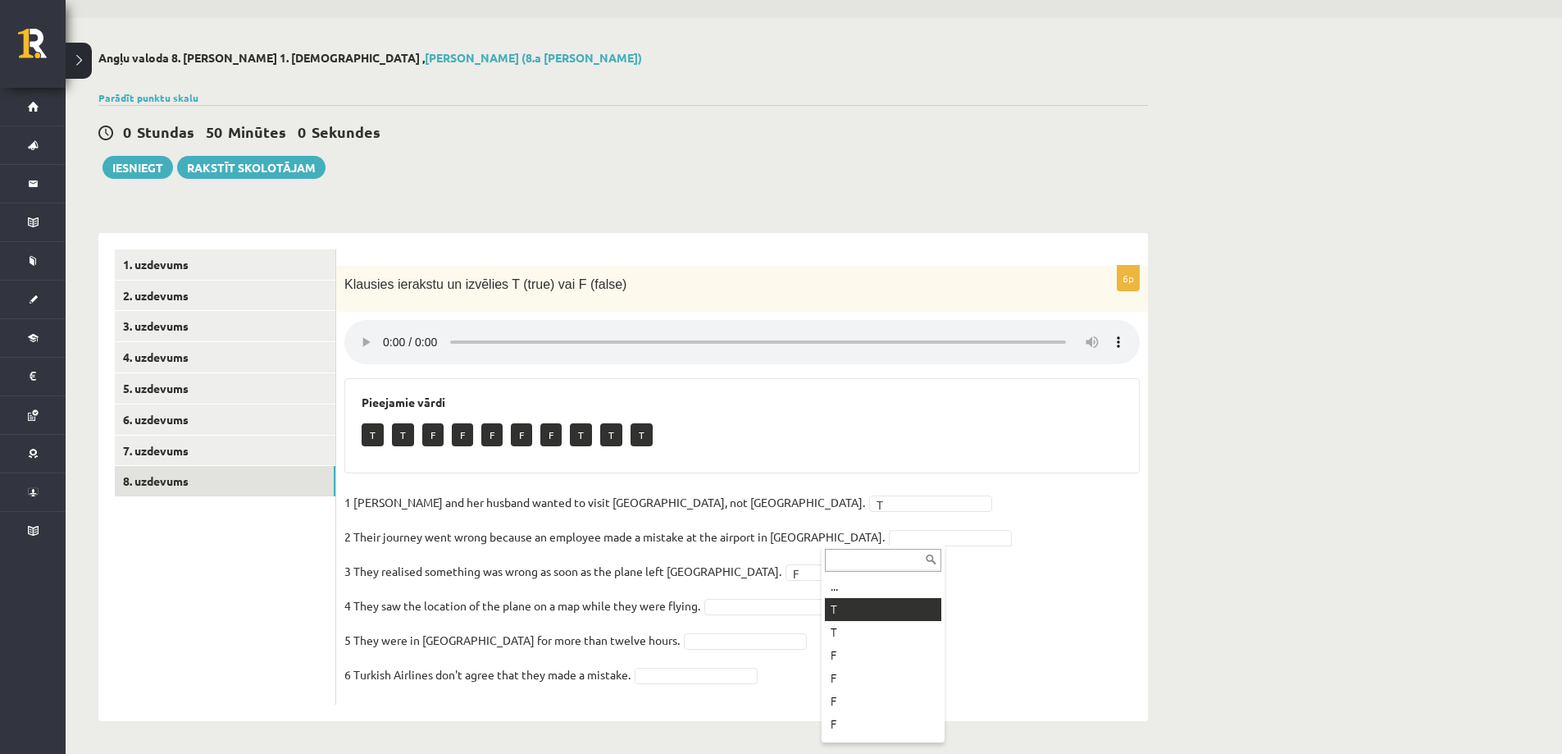
click at [837, 605] on fieldset "1 Sandy Valdivieso and her husband wanted to visit Africa, not Asia. T * 2 Thei…" at bounding box center [742, 593] width 796 height 207
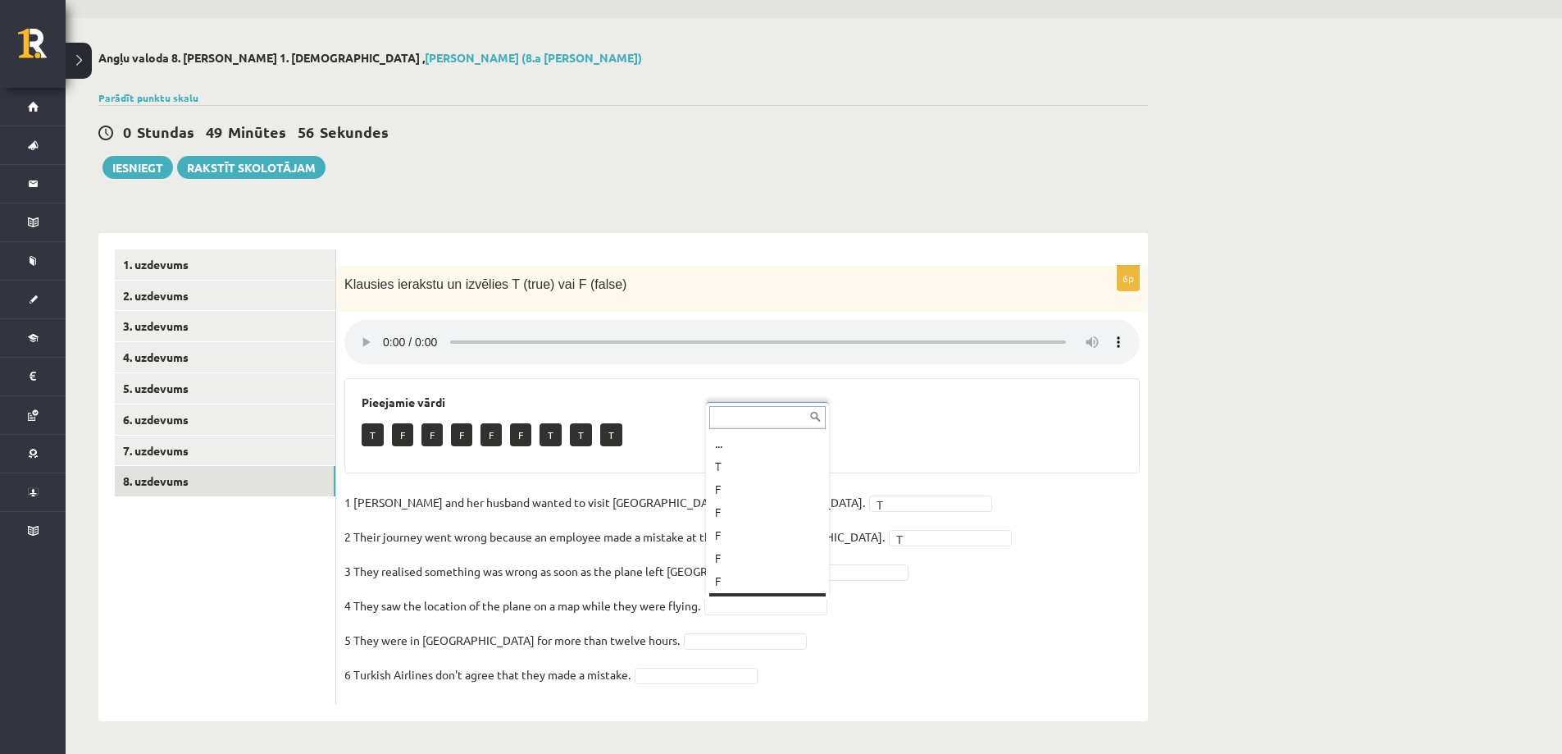
scroll to position [20, 0]
click at [719, 446] on div "T F F F F F T T T" at bounding box center [742, 436] width 761 height 39
click at [719, 446] on div "F F F F F T T T" at bounding box center [742, 436] width 761 height 39
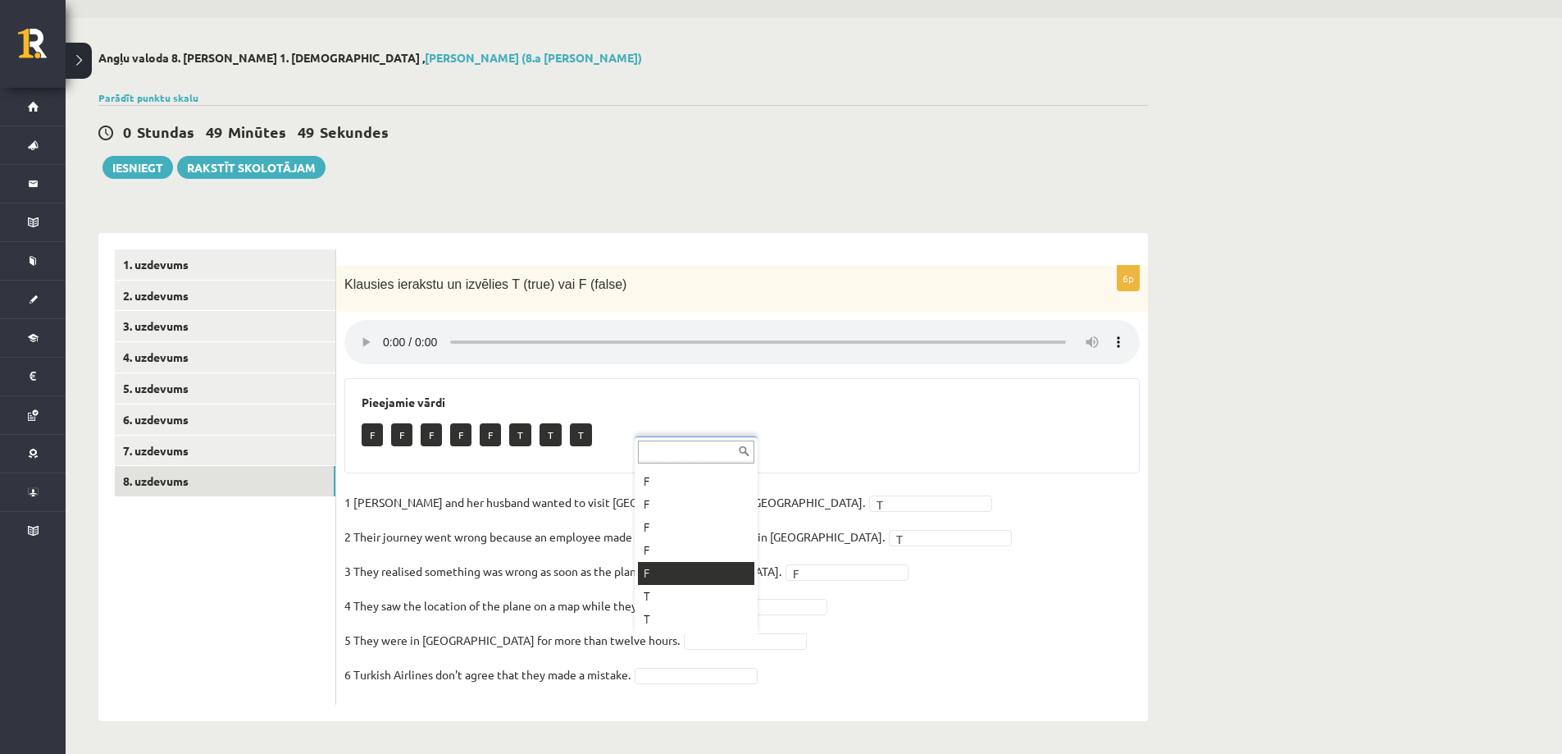
click at [653, 563] on p "3 They realised something was wrong as soon as the plane left Istanbul." at bounding box center [562, 571] width 437 height 25
click at [651, 601] on fieldset "1 Sandy Valdivieso and her husband wanted to visit Africa, not Asia. T * 2 Thei…" at bounding box center [742, 593] width 796 height 207
click at [655, 577] on p "3 They realised something was wrong as soon as the plane left Istanbul." at bounding box center [562, 571] width 437 height 25
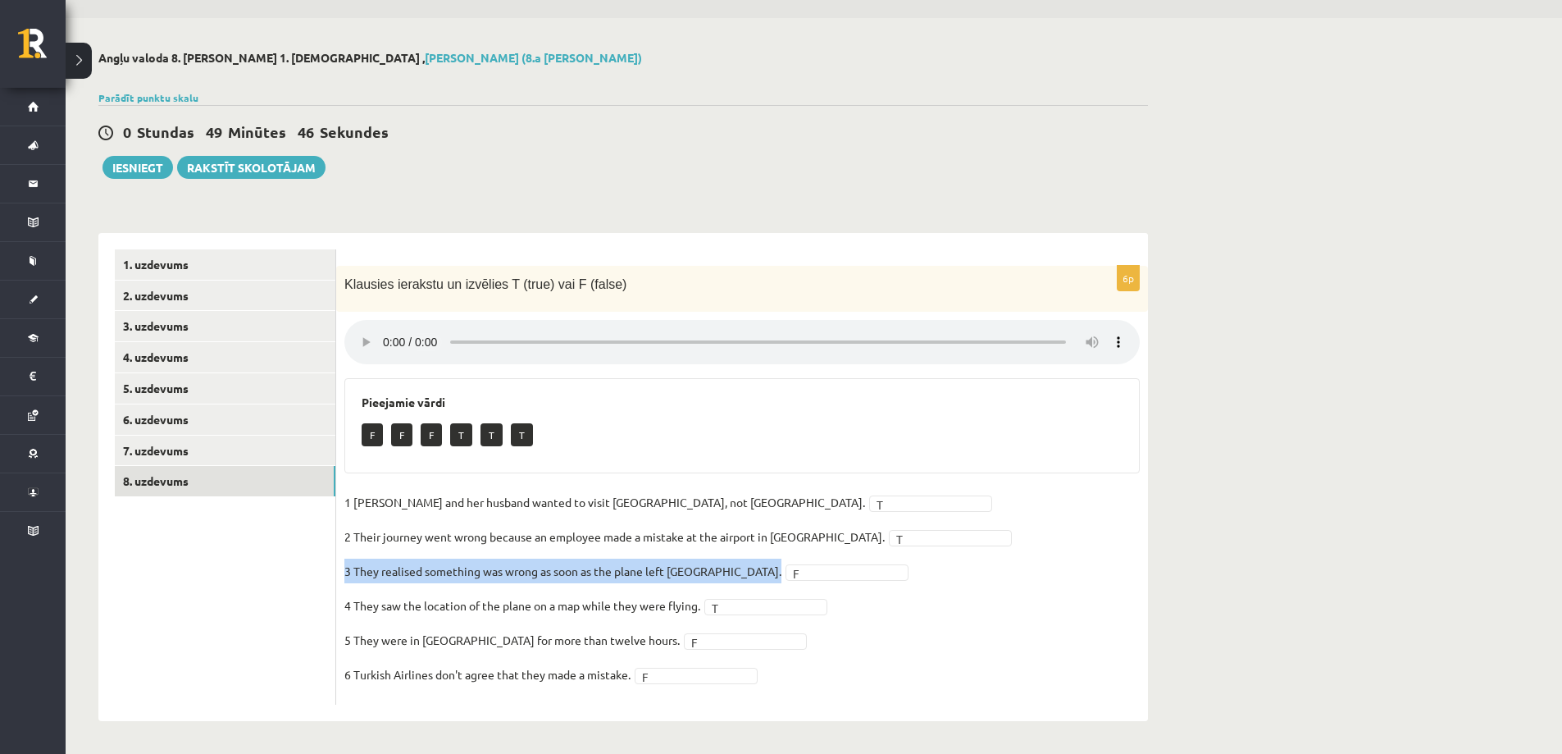
click at [672, 423] on div "F F F T T T" at bounding box center [742, 436] width 761 height 39
click at [661, 199] on div "Angļu valoda 8. klase 1. ieskaite , Ketrija Kuguliņa (8.a JK klase) Parādīt pun…" at bounding box center [623, 386] width 1115 height 736
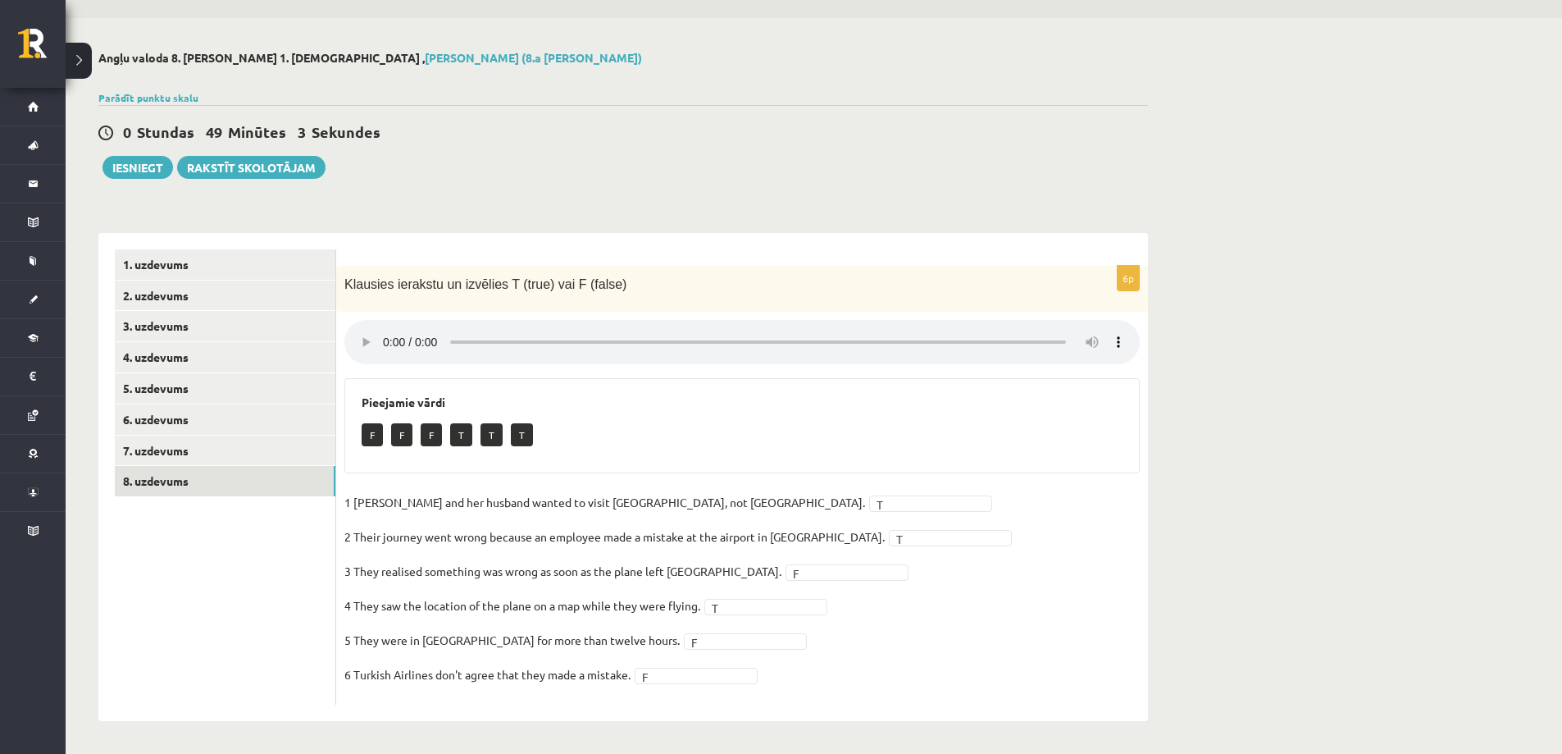
click at [664, 199] on div "Angļu valoda 8. klase 1. ieskaite , Ketrija Kuguliņa (8.a JK klase) Parādīt pun…" at bounding box center [623, 386] width 1115 height 736
click at [648, 200] on div "Angļu valoda 8. klase 1. ieskaite , Ketrija Kuguliņa (8.a JK klase) Parādīt pun…" at bounding box center [623, 386] width 1115 height 736
click at [648, 203] on div "Angļu valoda 8. klase 1. ieskaite , Ketrija Kuguliņa (8.a JK klase) Parādīt pun…" at bounding box center [623, 386] width 1115 height 736
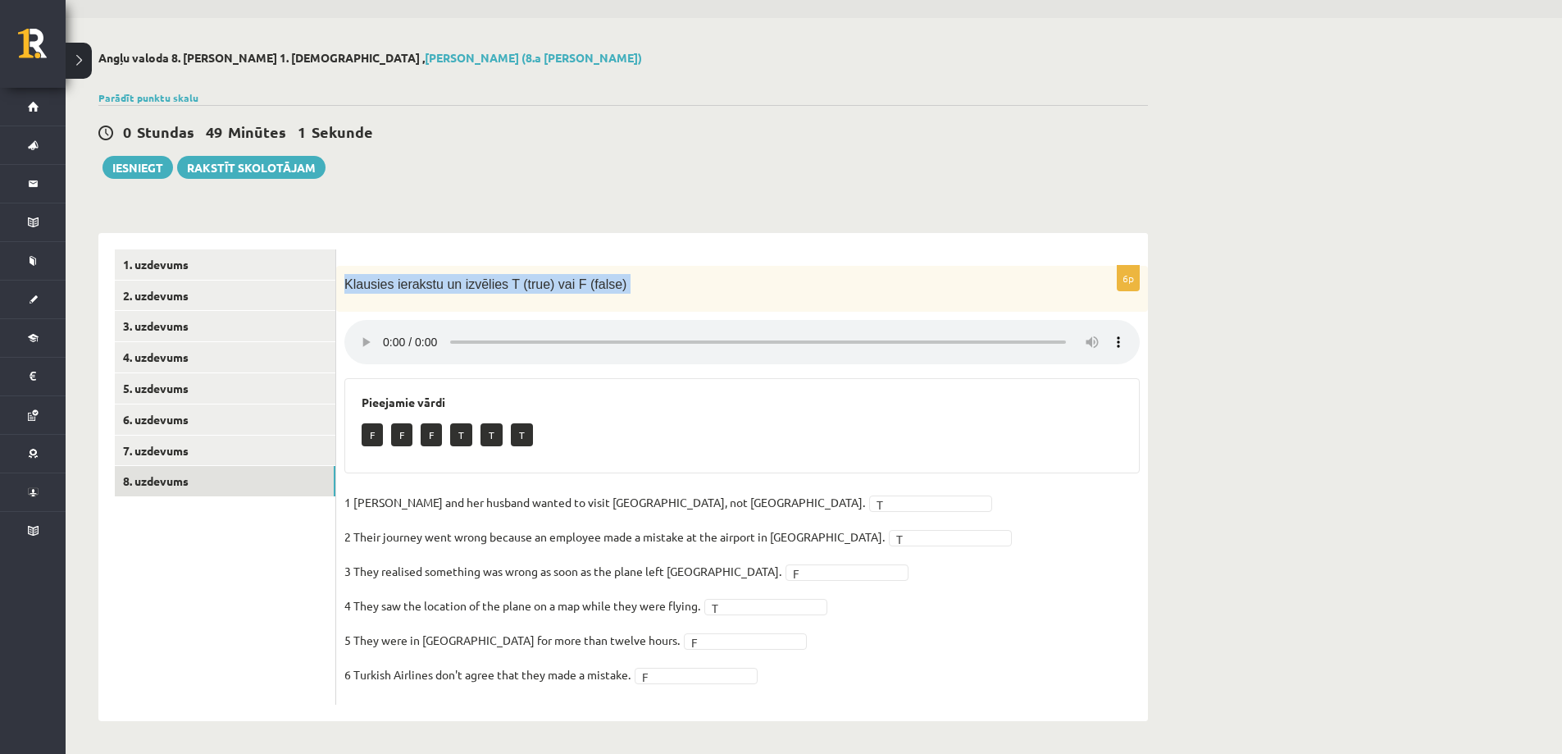
click at [648, 207] on div "Angļu valoda 8. klase 1. ieskaite , Ketrija Kuguliņa (8.a JK klase) Parādīt pun…" at bounding box center [623, 386] width 1115 height 736
click at [119, 175] on button "Iesniegt" at bounding box center [138, 167] width 71 height 23
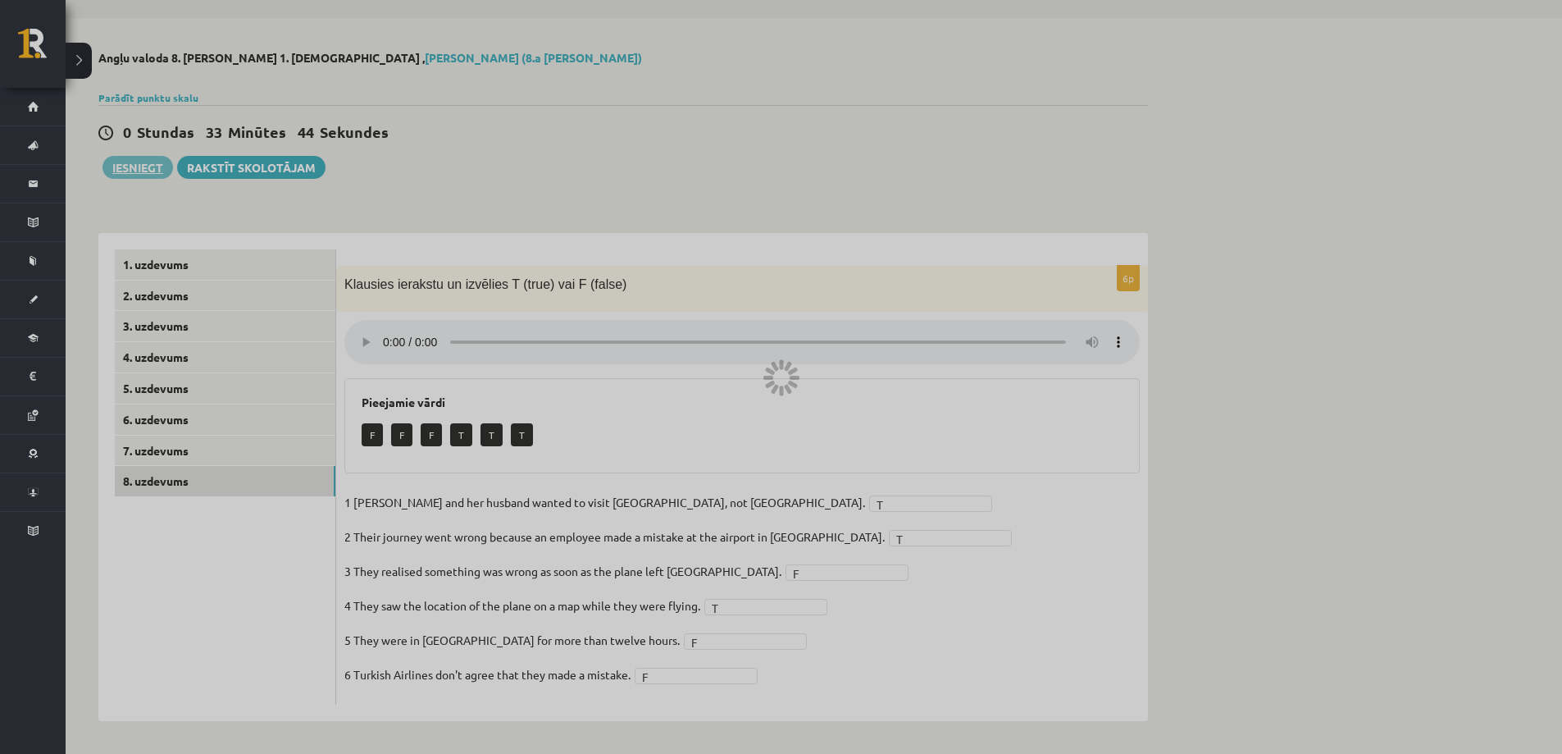
click at [850, 62] on div at bounding box center [781, 377] width 1562 height 754
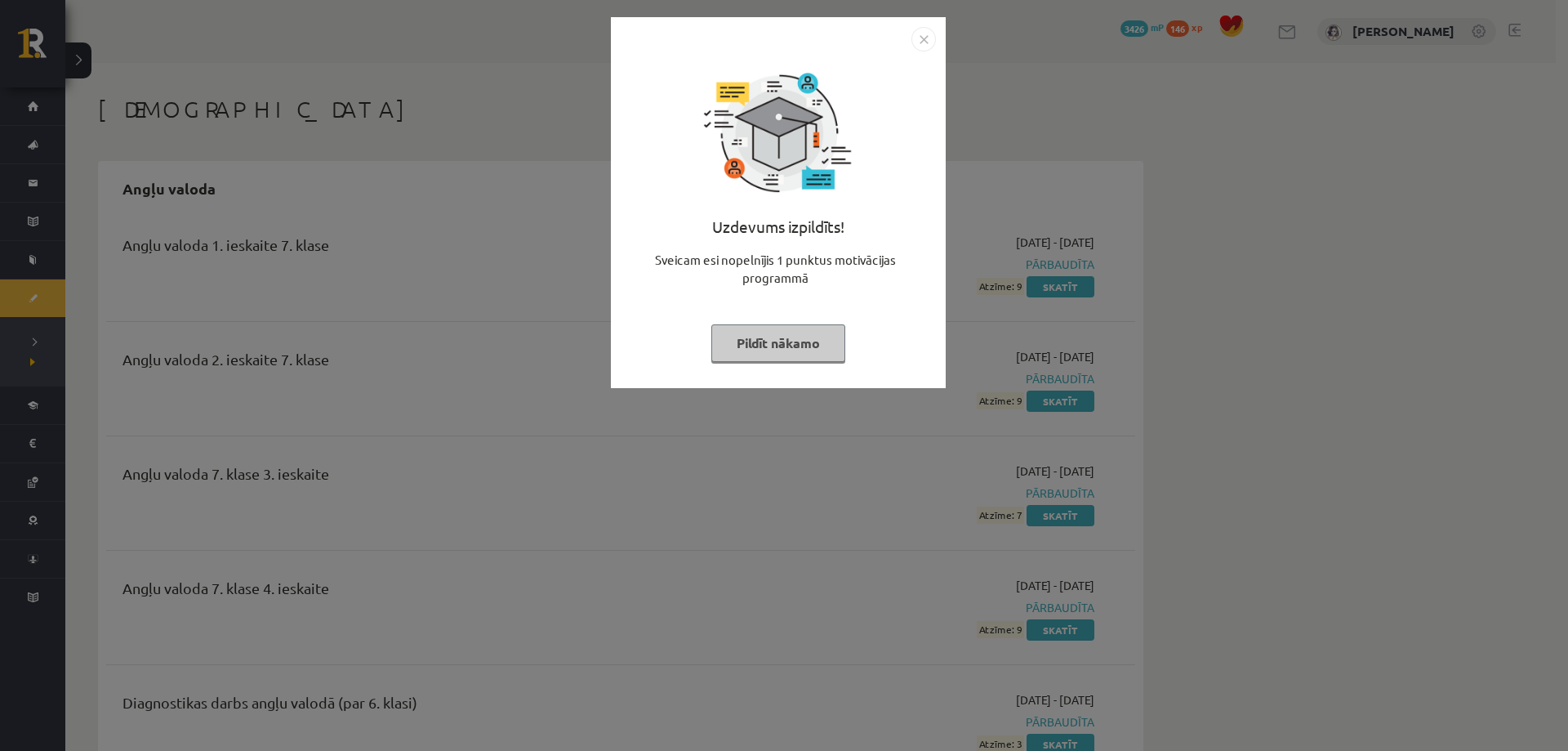
click at [746, 335] on button "Pildīt nākamo" at bounding box center [778, 344] width 134 height 38
click at [743, 335] on button "Pildīt nākamo" at bounding box center [778, 344] width 134 height 38
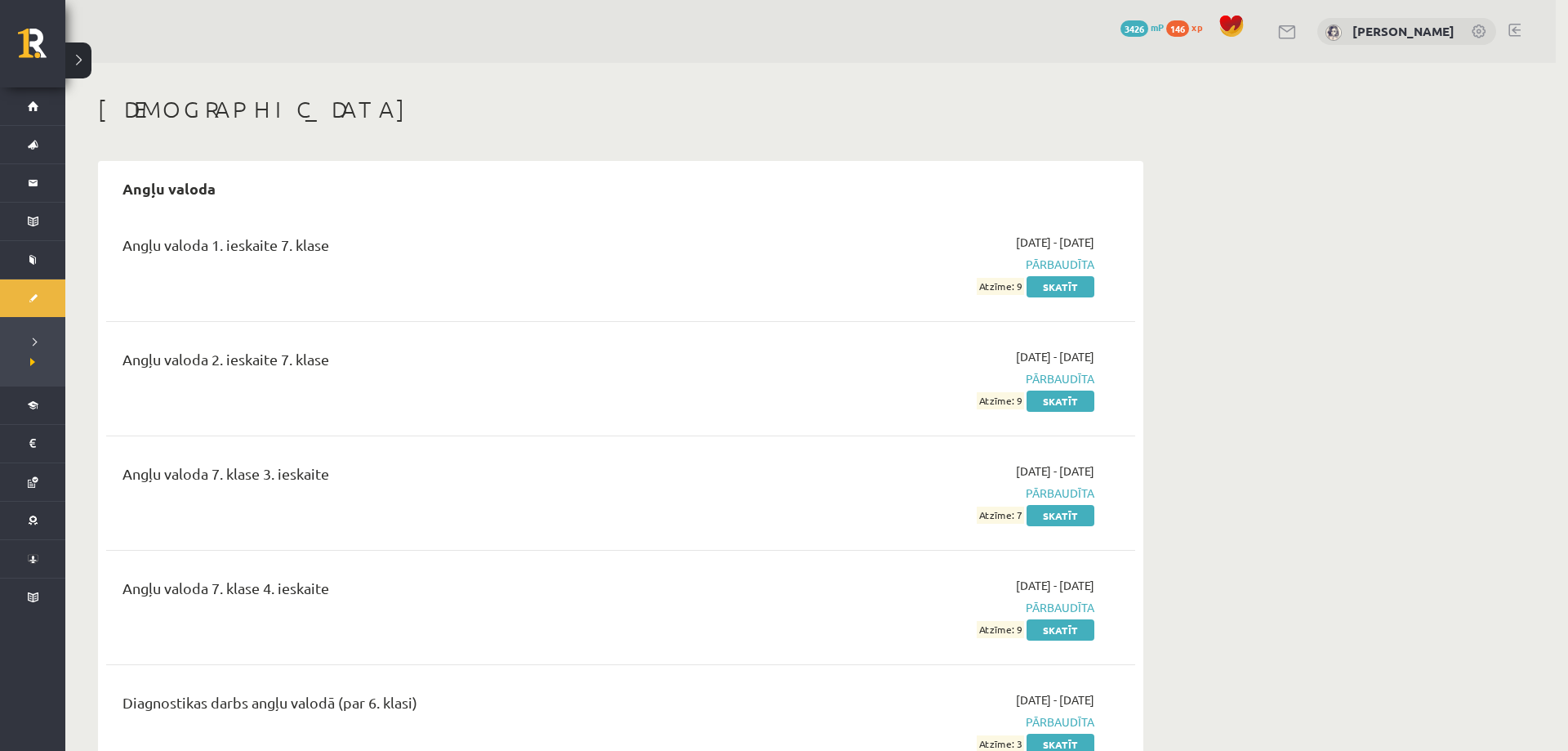
drag, startPoint x: 707, startPoint y: 338, endPoint x: 160, endPoint y: 329, distance: 547.1
click at [671, 338] on div at bounding box center [784, 376] width 1568 height 751
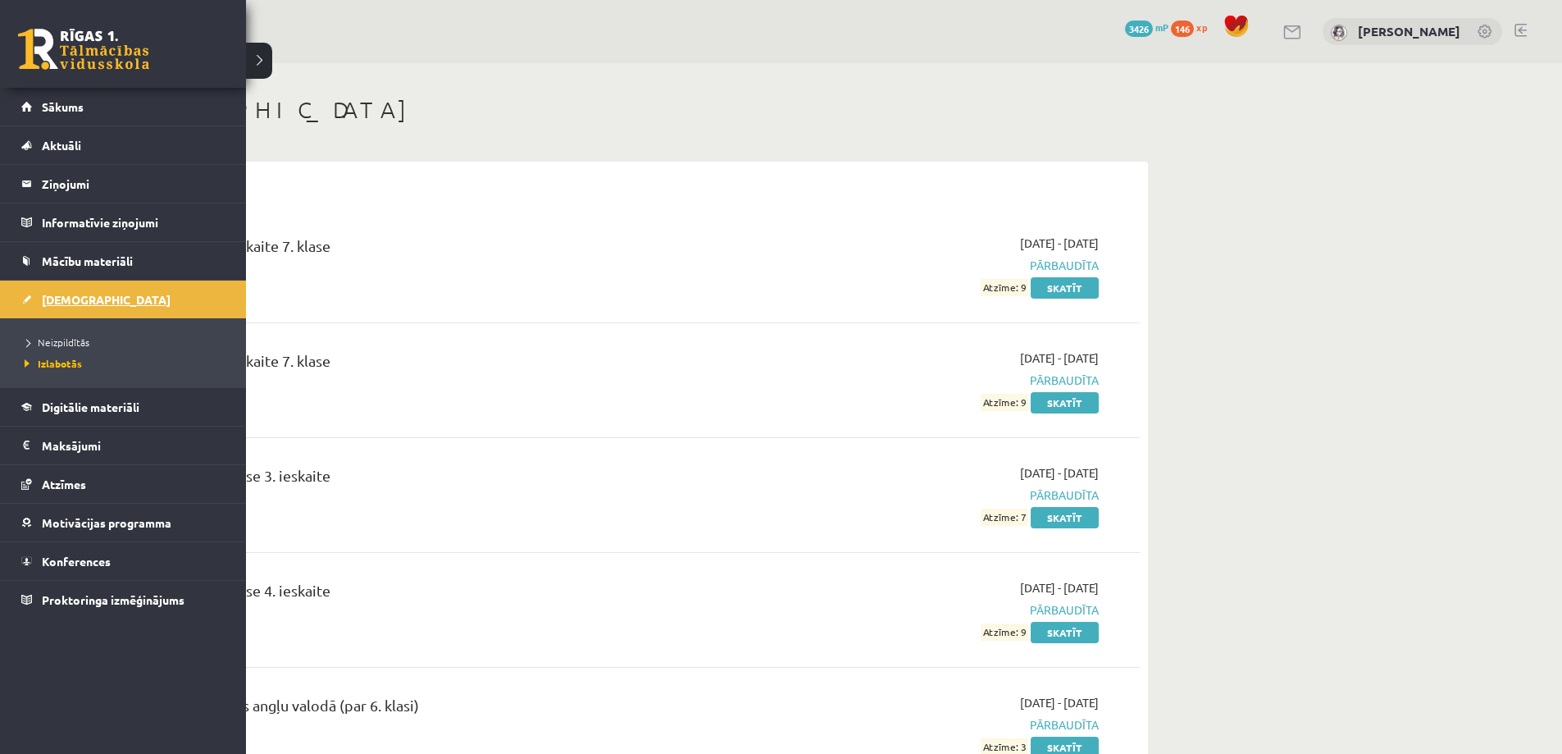
click at [82, 300] on span "[DEMOGRAPHIC_DATA]" at bounding box center [106, 299] width 129 height 15
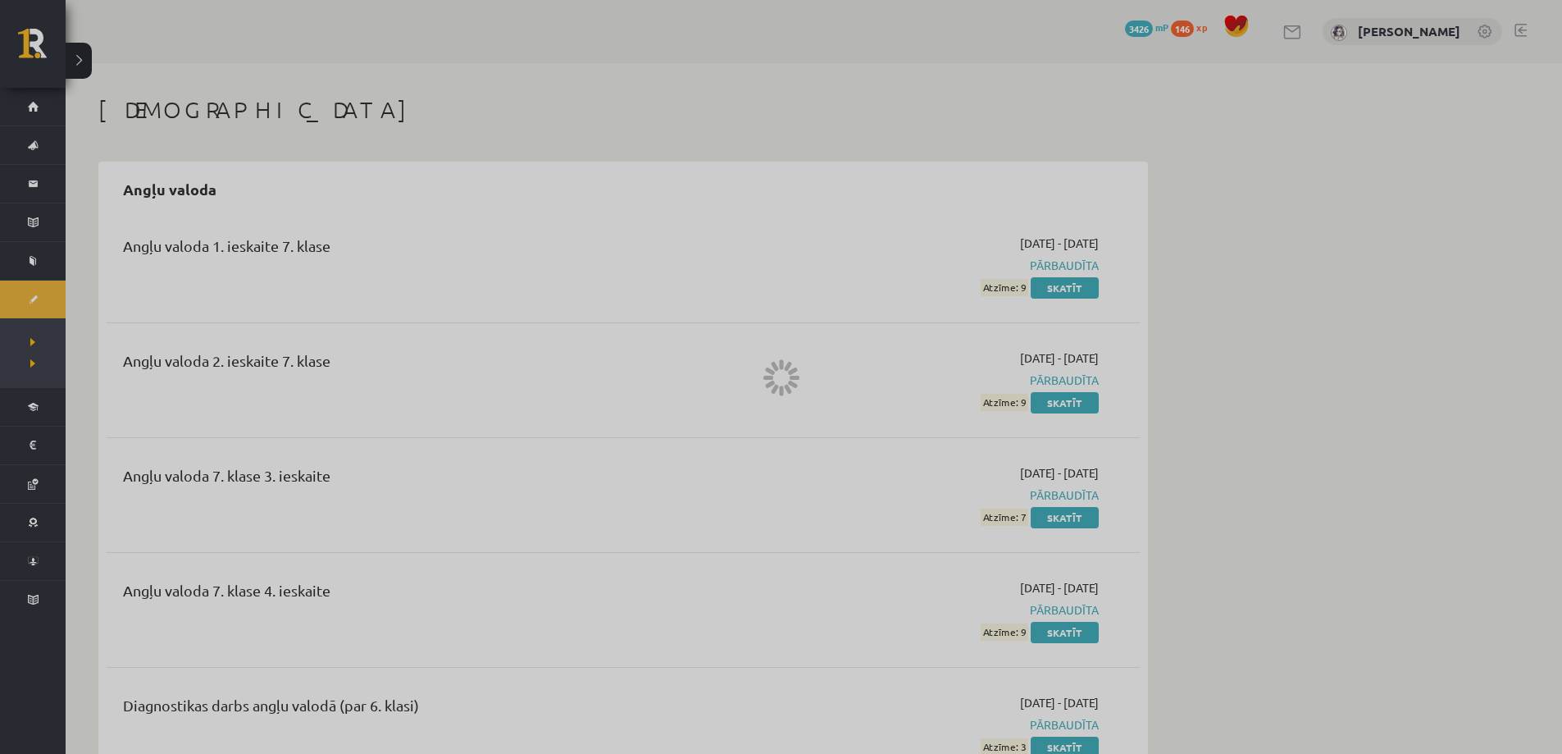
click at [82, 300] on div at bounding box center [781, 377] width 1562 height 754
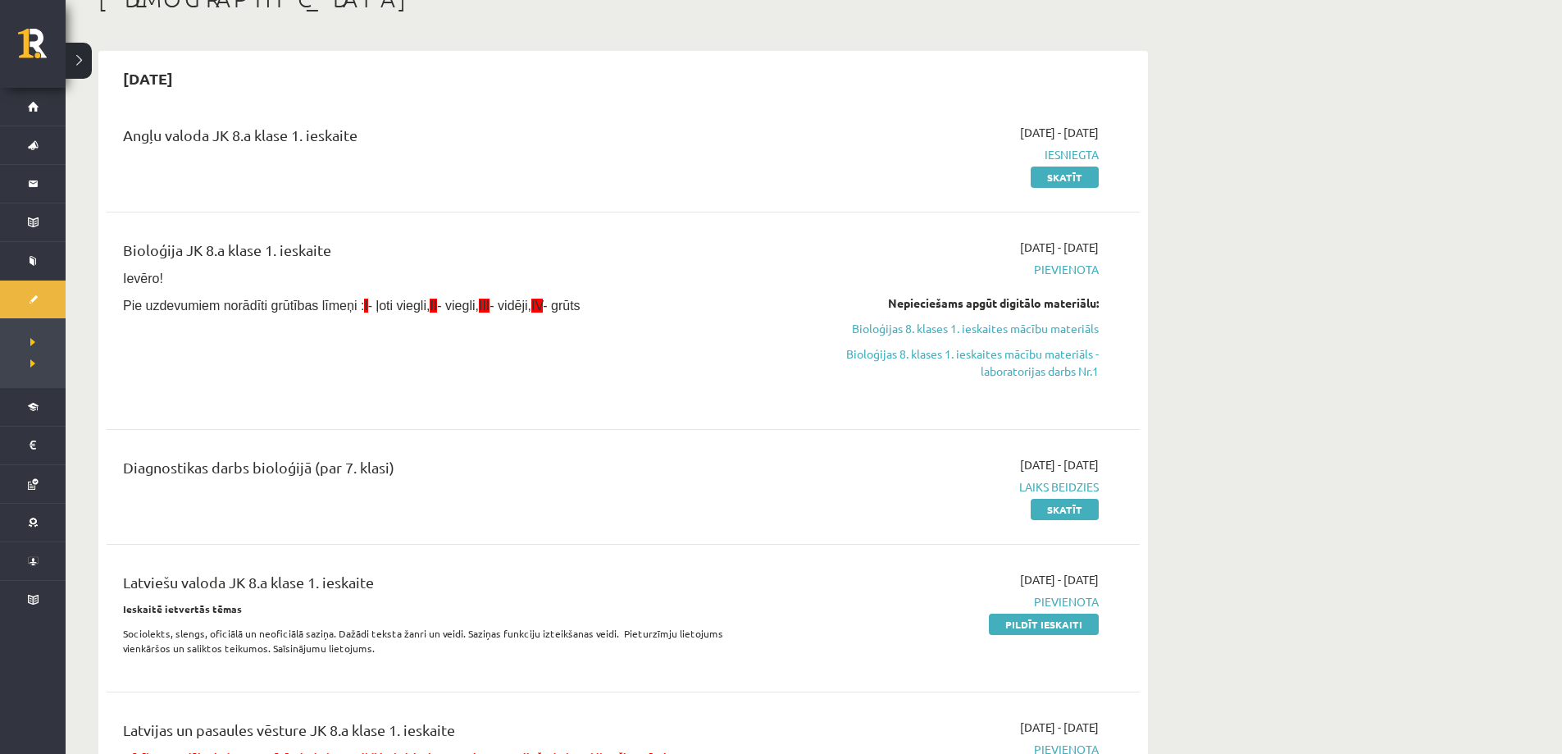
scroll to position [82, 0]
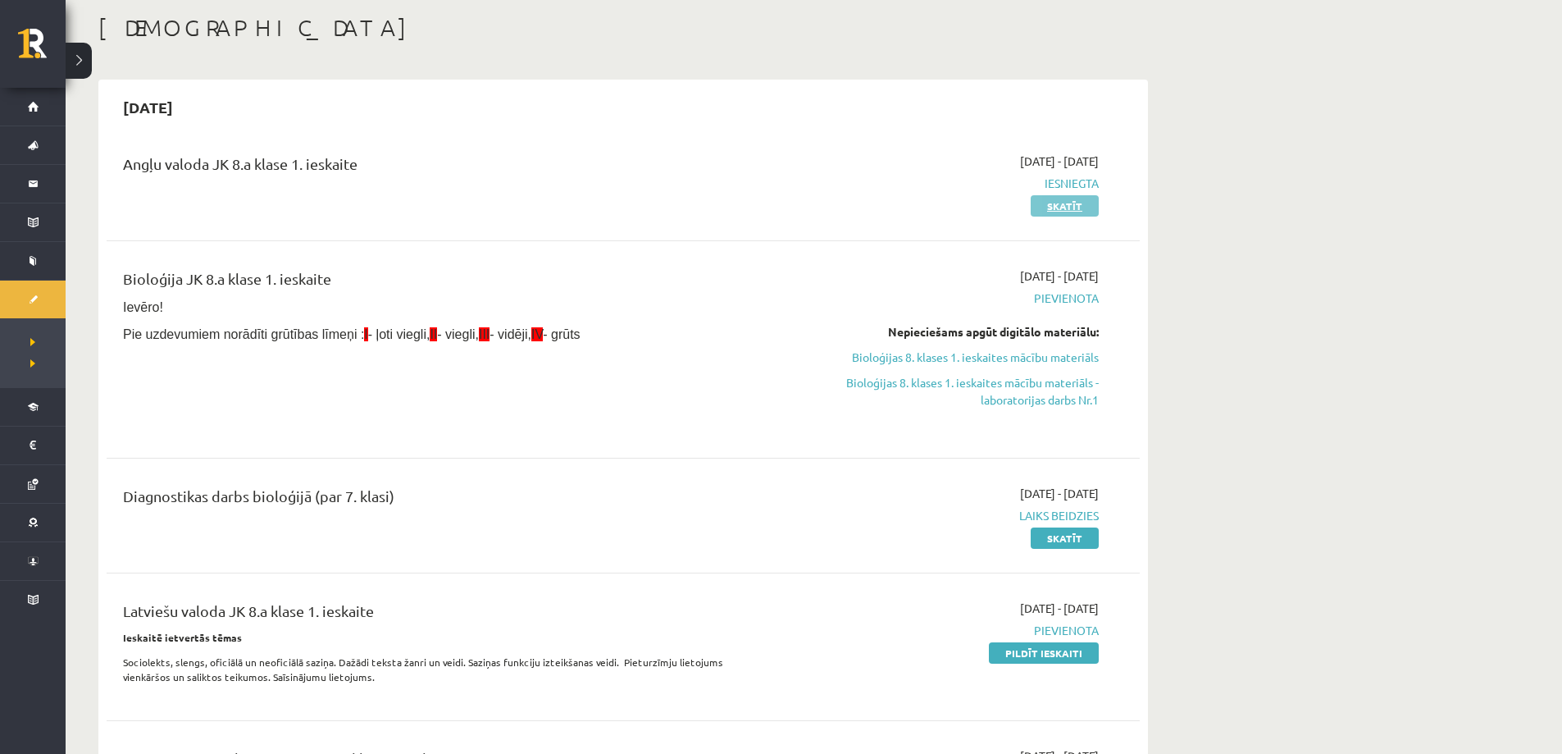
click at [1074, 202] on link "Skatīt" at bounding box center [1065, 205] width 68 height 21
click at [1074, 203] on link "Skatīt" at bounding box center [1065, 205] width 68 height 21
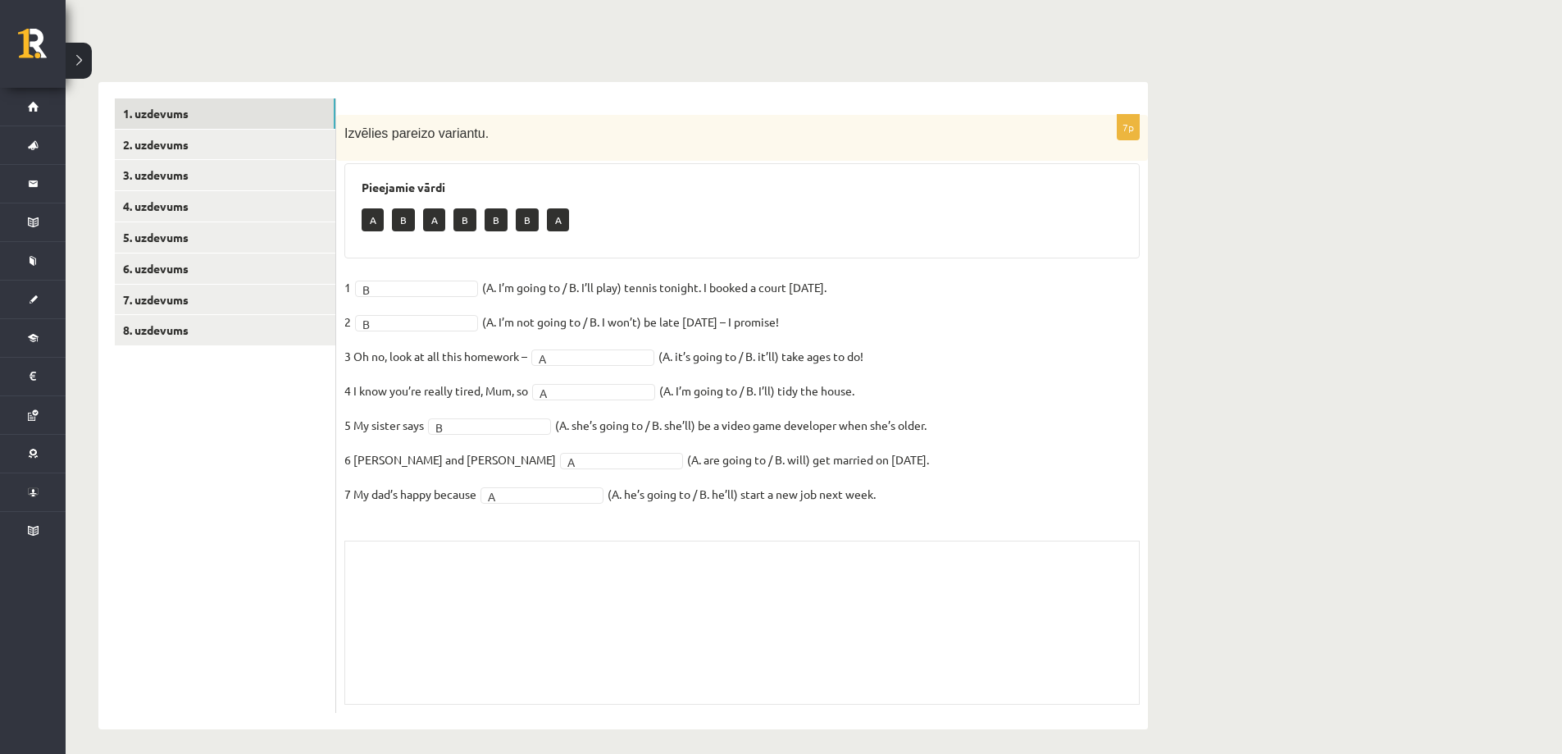
scroll to position [169, 0]
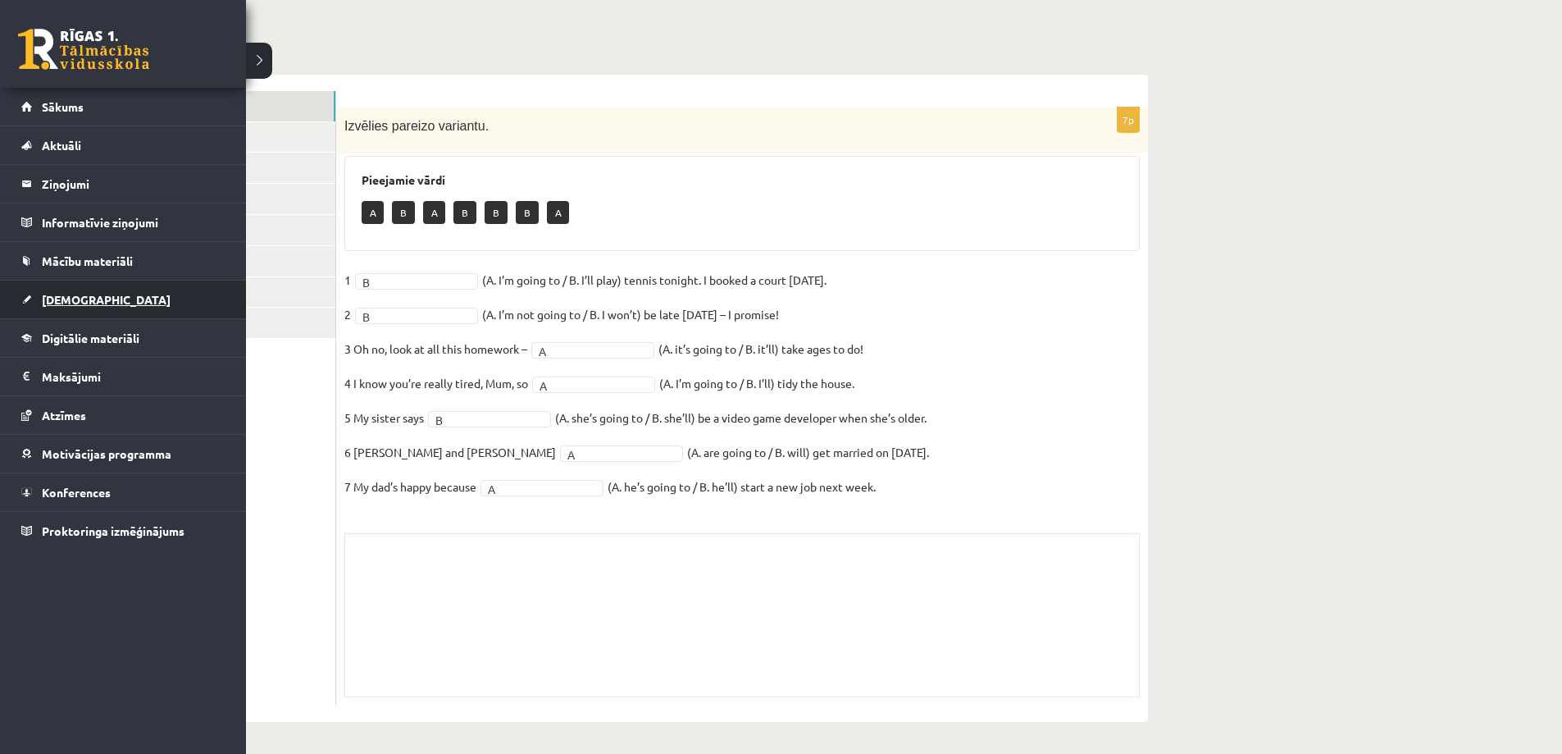
click at [75, 300] on span "[DEMOGRAPHIC_DATA]" at bounding box center [106, 299] width 129 height 15
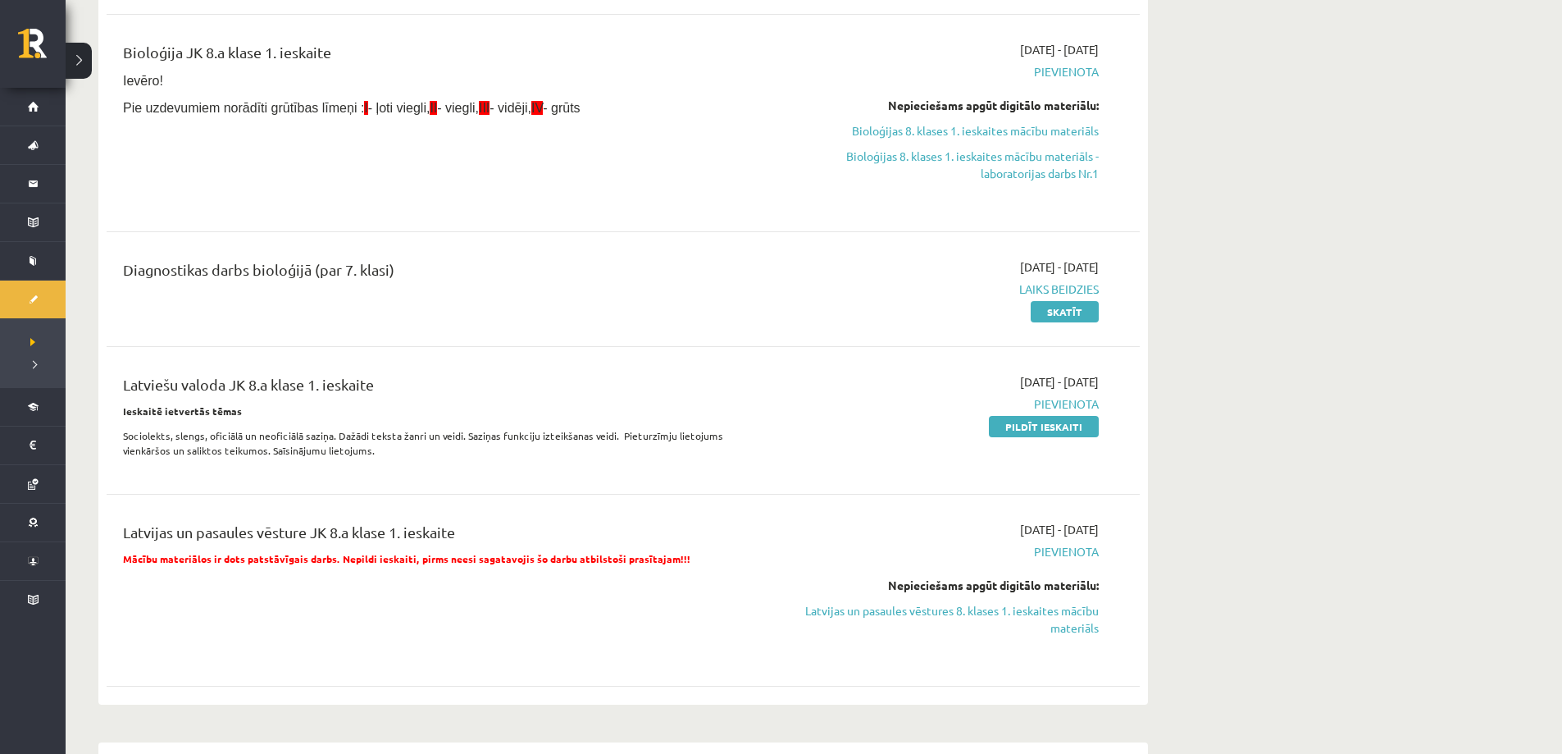
scroll to position [169, 0]
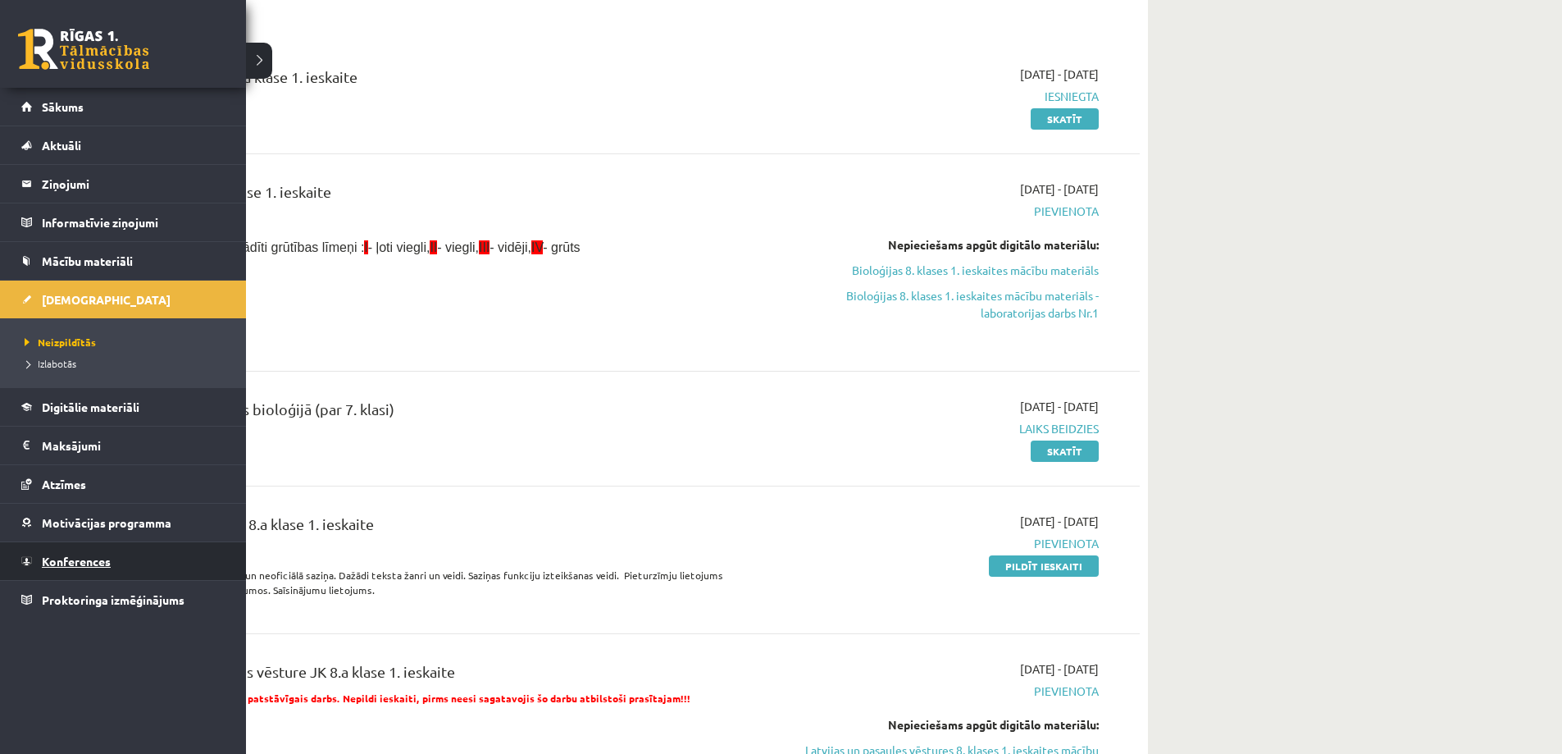
click at [111, 555] on link "Konferences" at bounding box center [123, 561] width 204 height 38
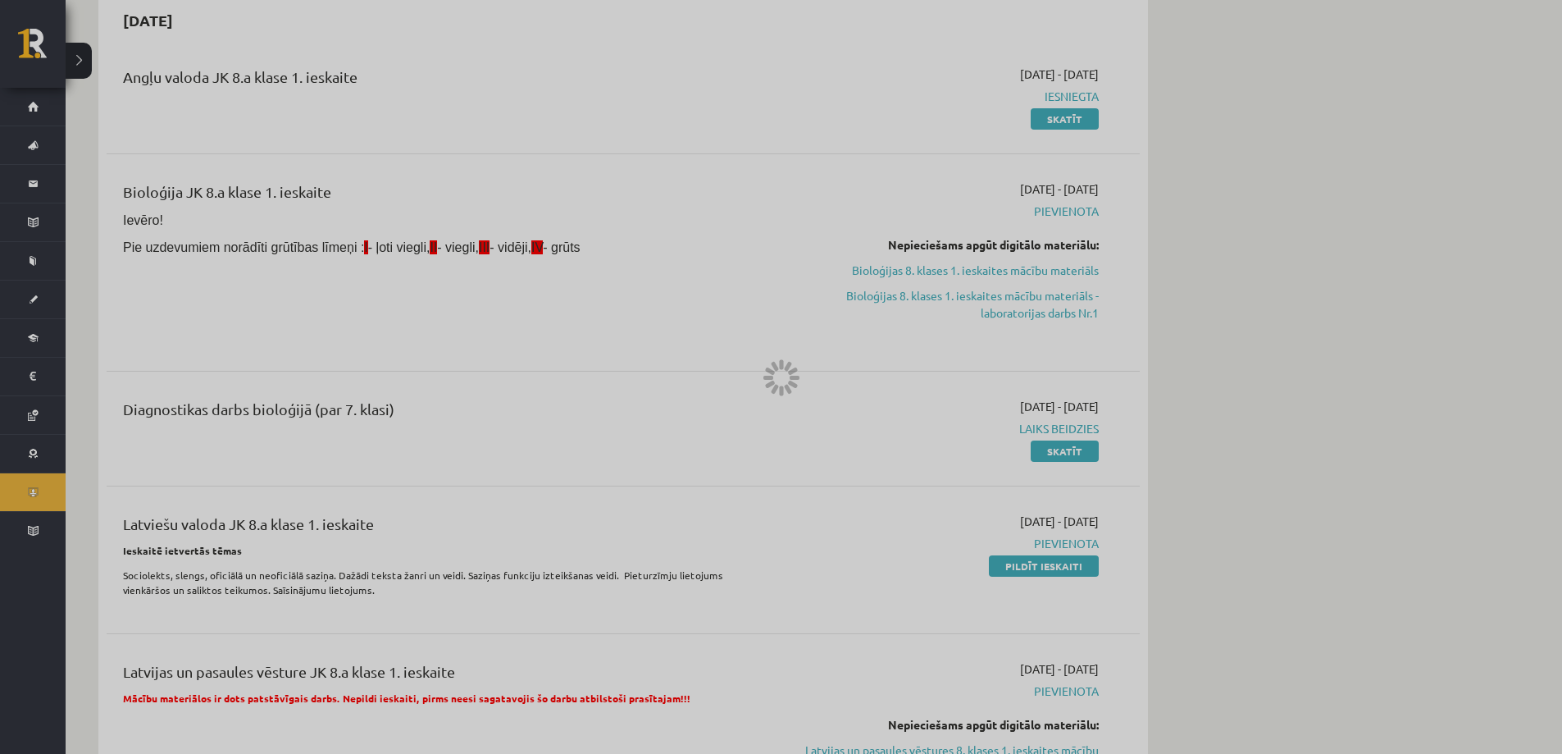
click at [111, 555] on div at bounding box center [781, 377] width 1562 height 754
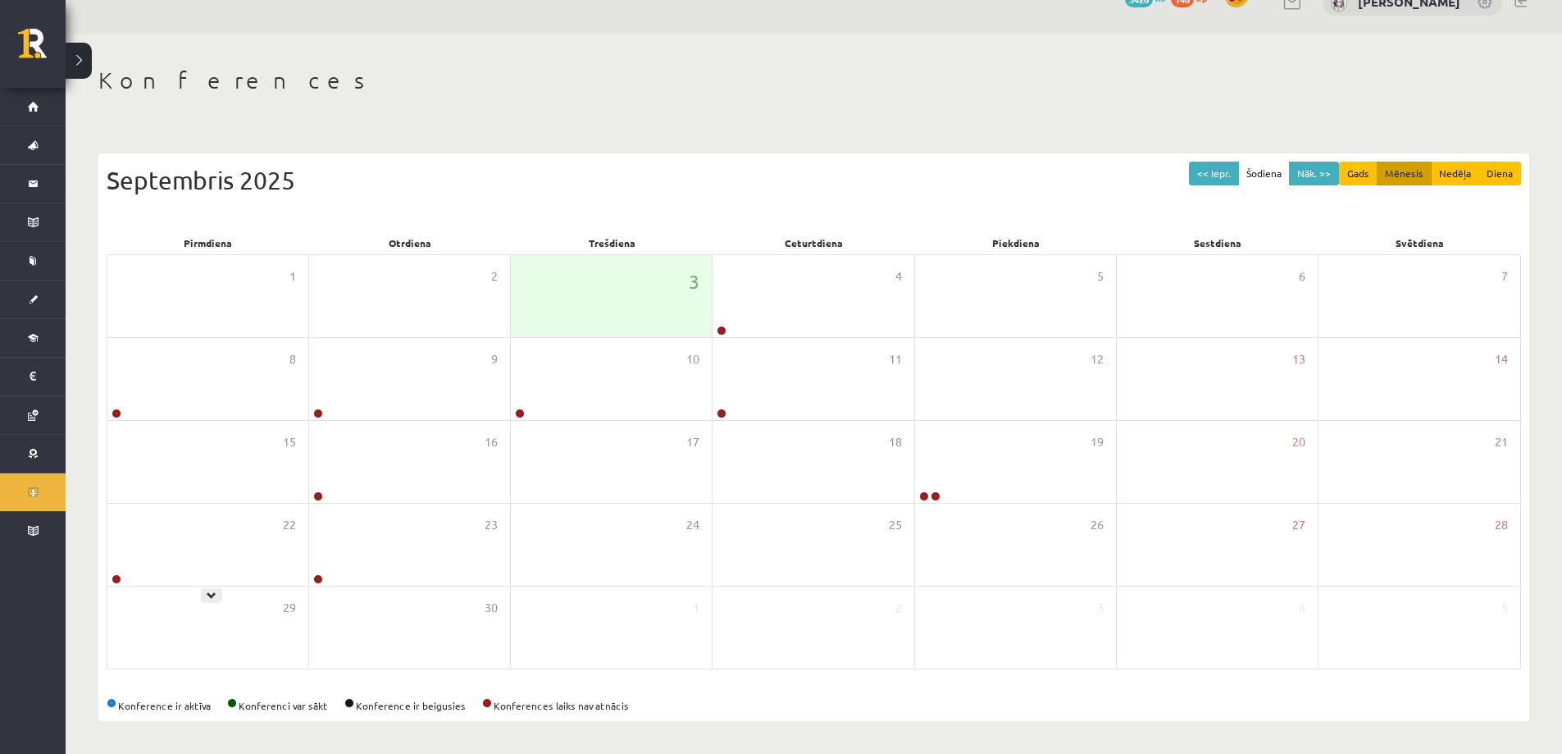
scroll to position [30, 0]
click at [750, 273] on div "4" at bounding box center [813, 296] width 201 height 82
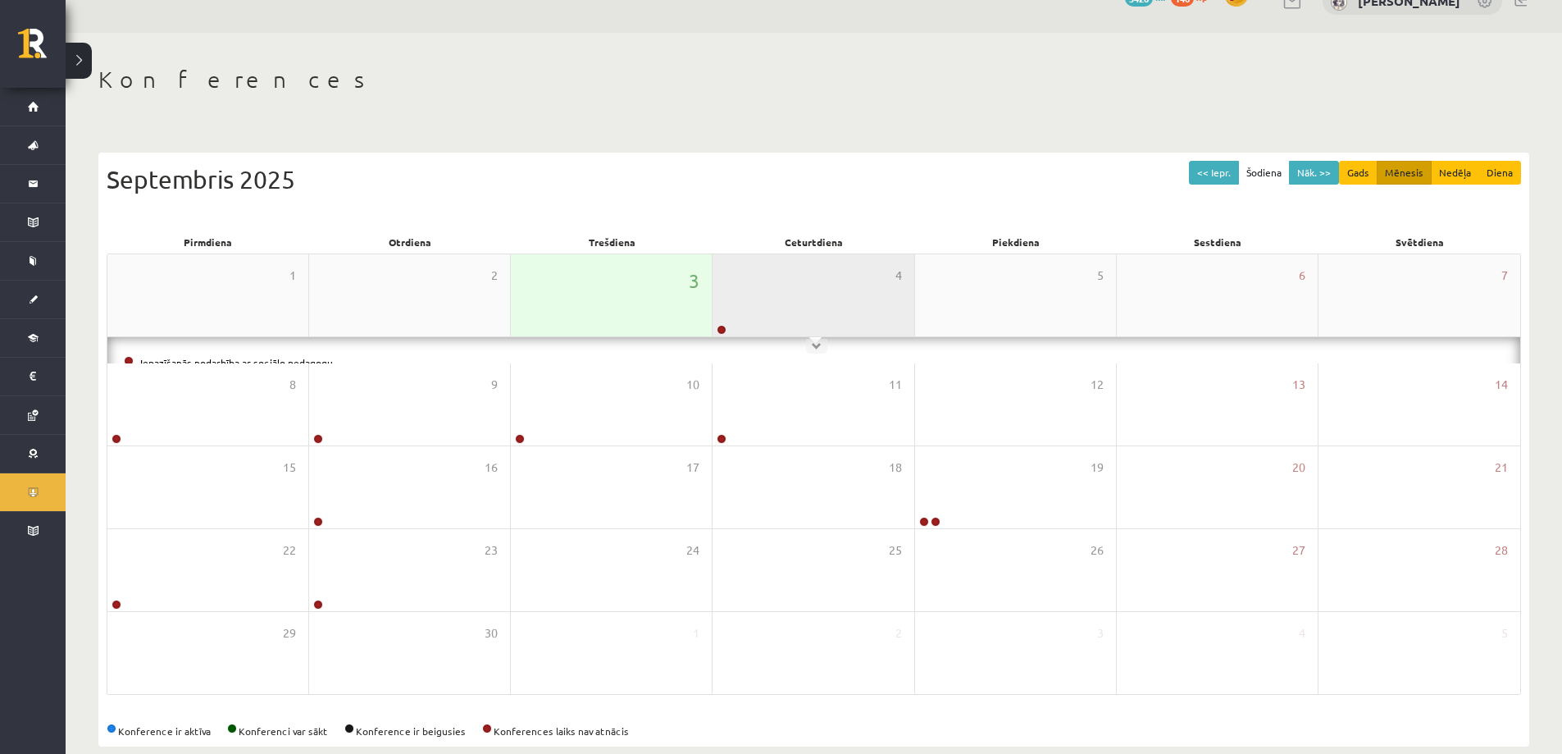
click at [750, 273] on div "4" at bounding box center [813, 295] width 201 height 82
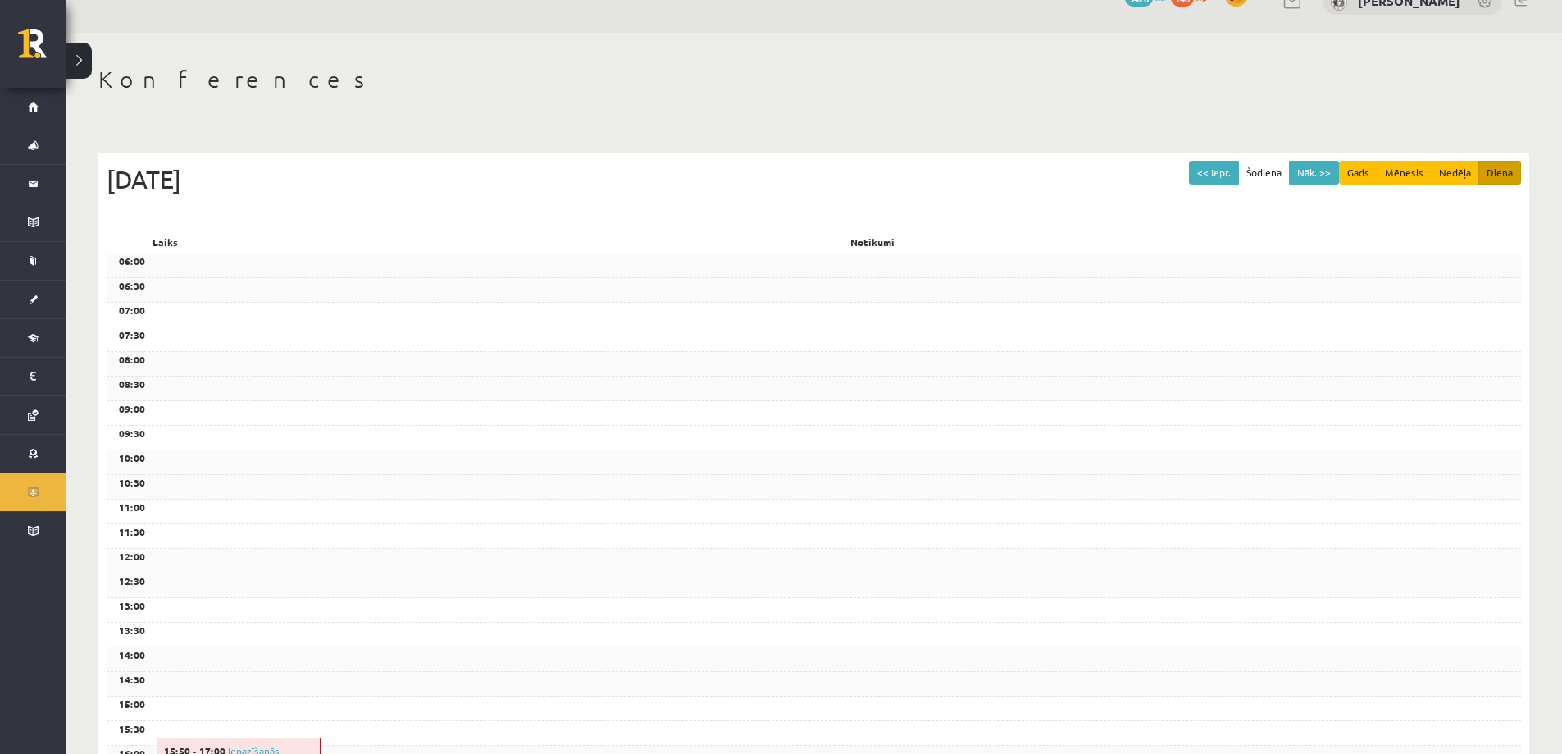
click at [576, 103] on div "Konferences << Iepr. Šodiena Nāk. >> Gads Mēnesis Nedēļa Diena Ceturtdiena, 4 S…" at bounding box center [814, 579] width 1497 height 1092
click at [711, 105] on div "Konferences << Iepr. Šodiena Nāk. >> Gads Mēnesis Nedēļa Diena Ceturtdiena, 4 S…" at bounding box center [814, 579] width 1497 height 1092
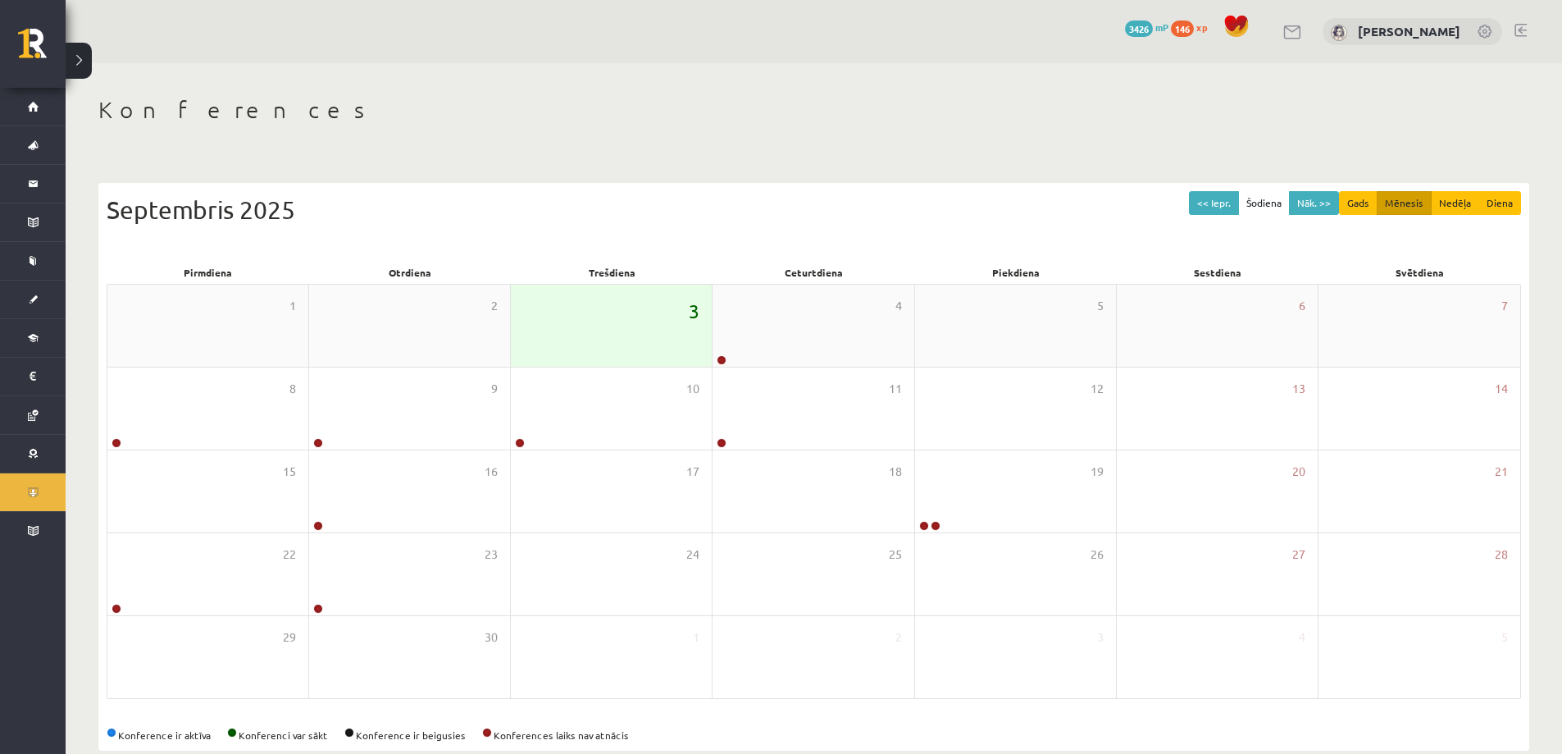
scroll to position [27, 0]
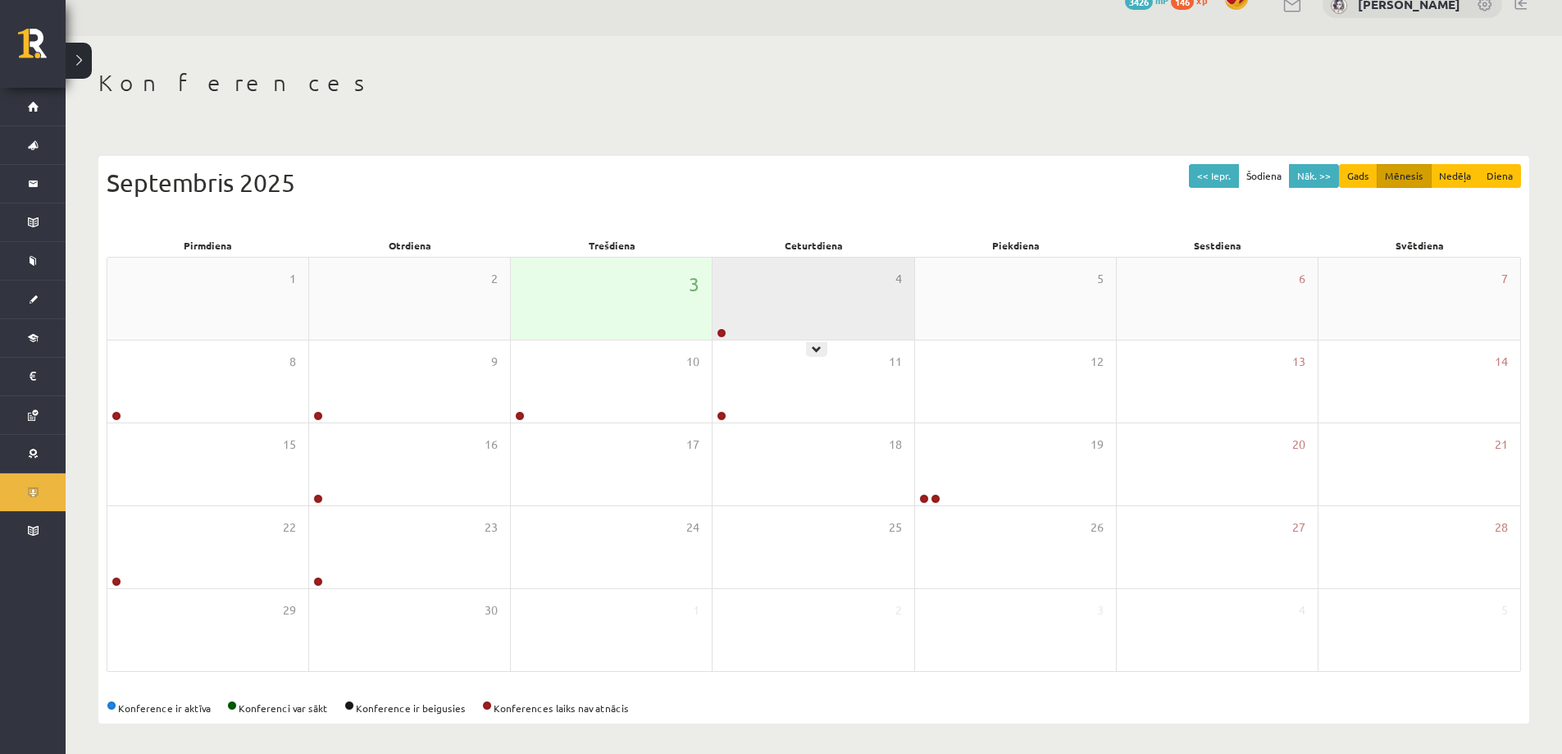
click at [723, 328] on div at bounding box center [721, 333] width 16 height 11
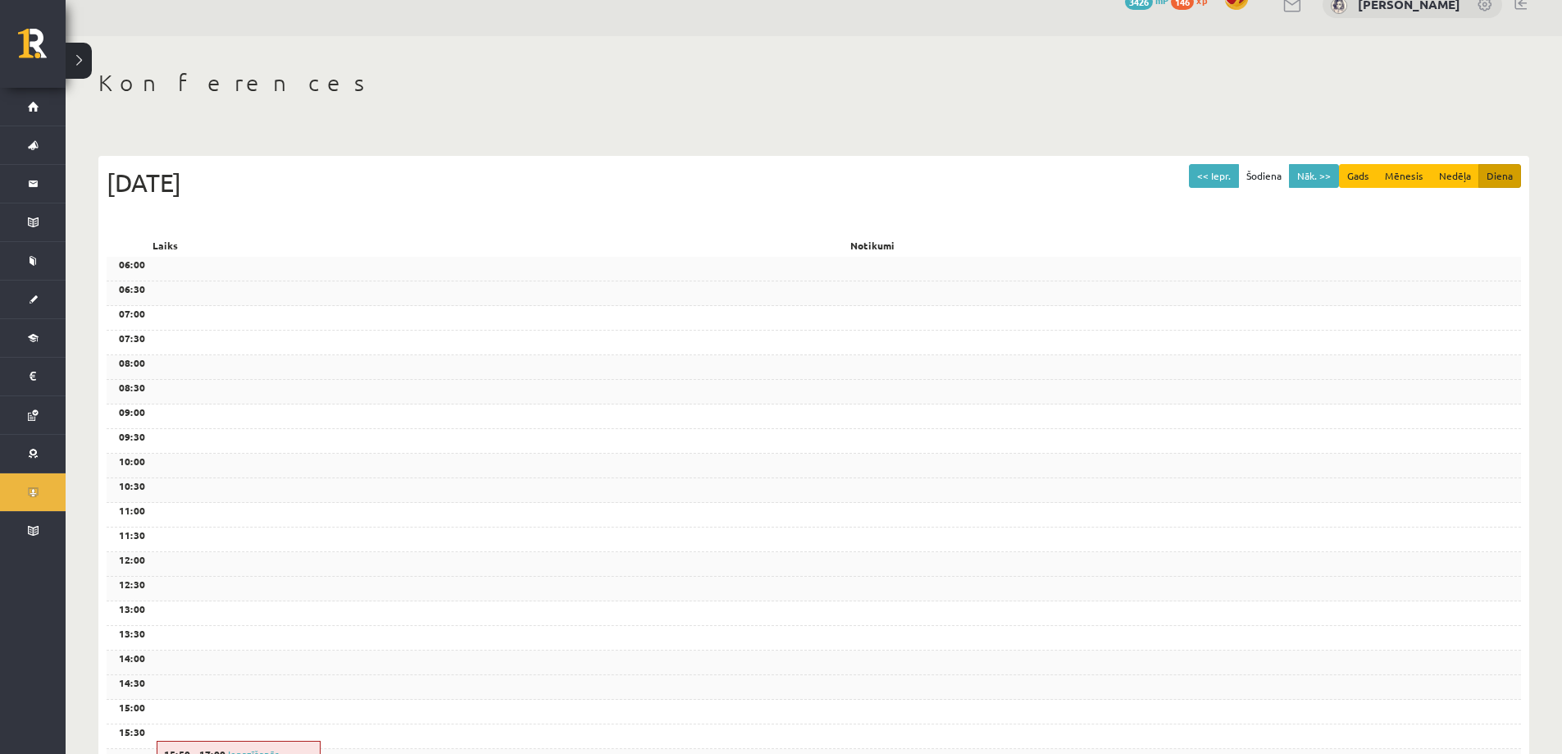
click at [668, 115] on div "Konferences << Iepr. Šodiena Nāk. >> Gads Mēnesis Nedēļa Diena [DATE] Laiks Not…" at bounding box center [814, 582] width 1497 height 1092
drag, startPoint x: 662, startPoint y: 115, endPoint x: 405, endPoint y: 112, distance: 256.7
click at [659, 115] on div "Konferences << Iepr. Šodiena Nāk. >> Gads Mēnesis Nedēļa Diena [DATE] Laiks Not…" at bounding box center [814, 582] width 1497 height 1092
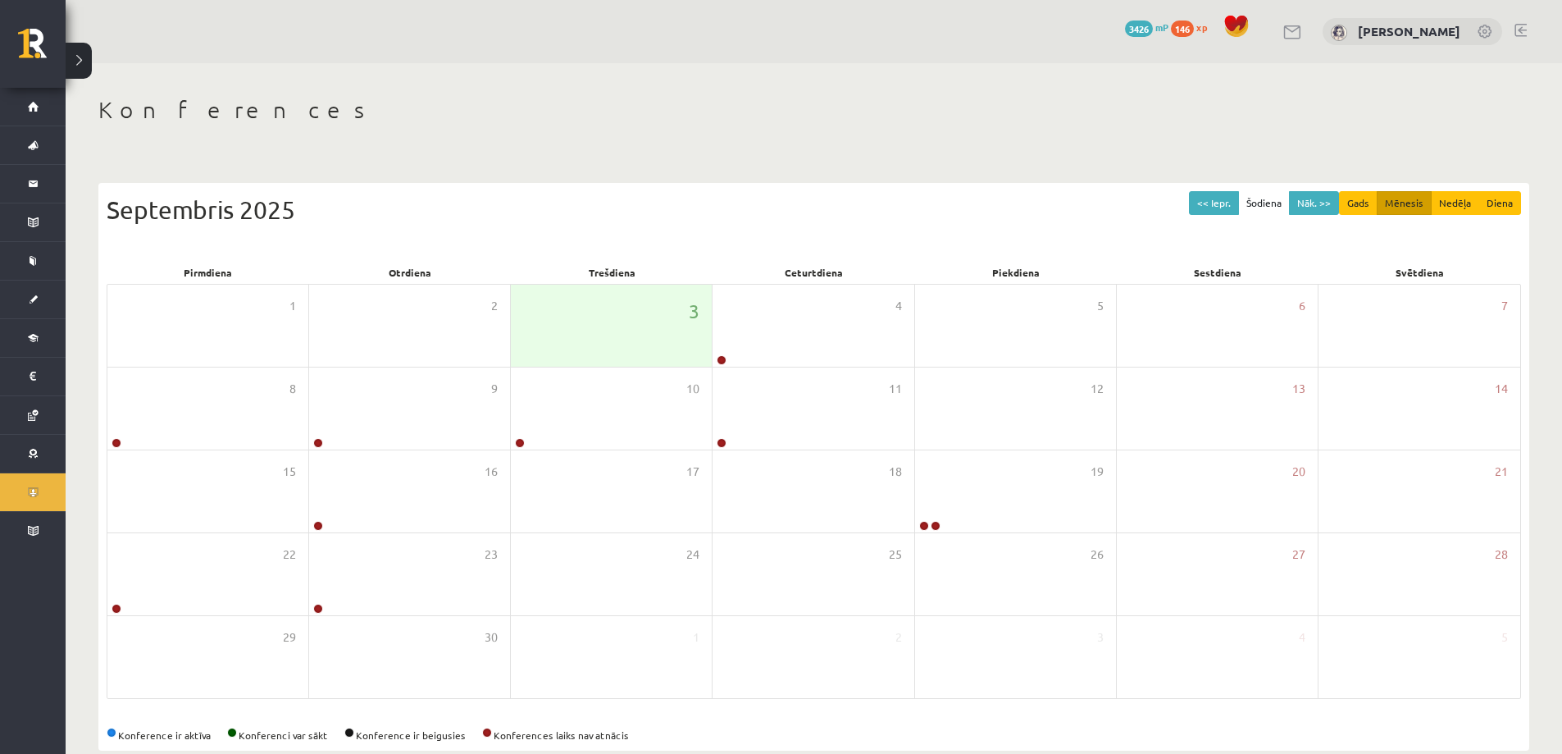
scroll to position [24, 0]
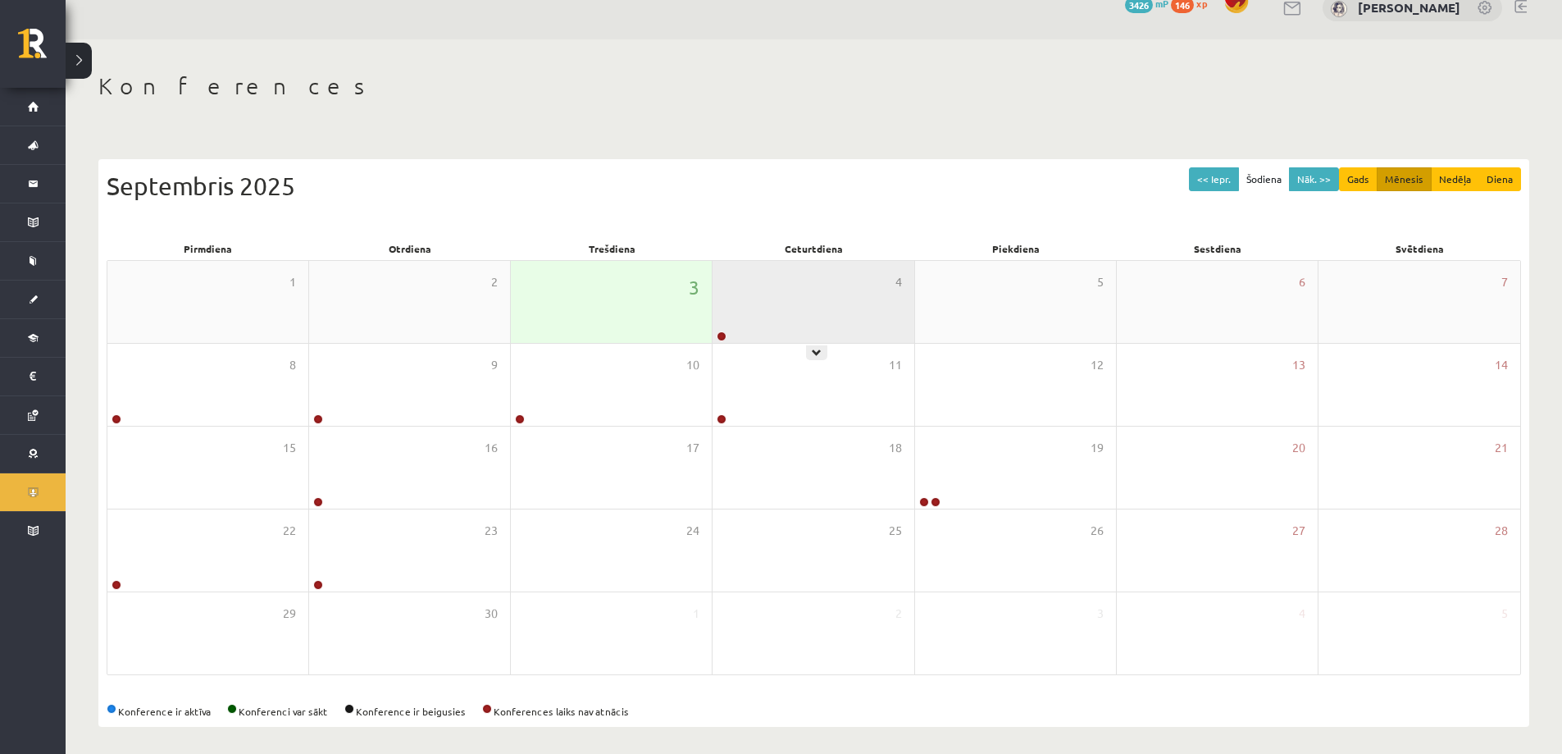
click at [814, 335] on div "4" at bounding box center [813, 302] width 201 height 82
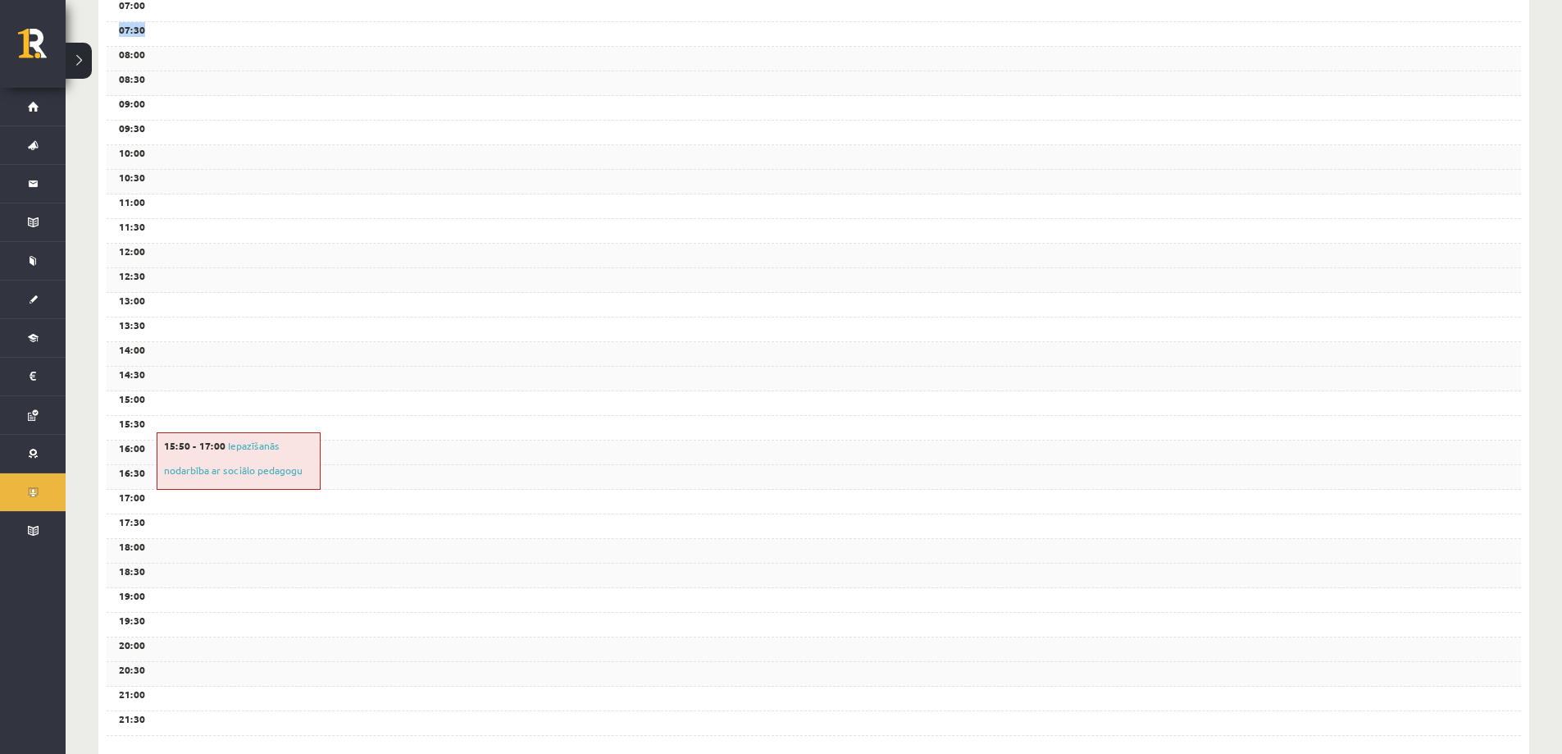
scroll to position [403, 0]
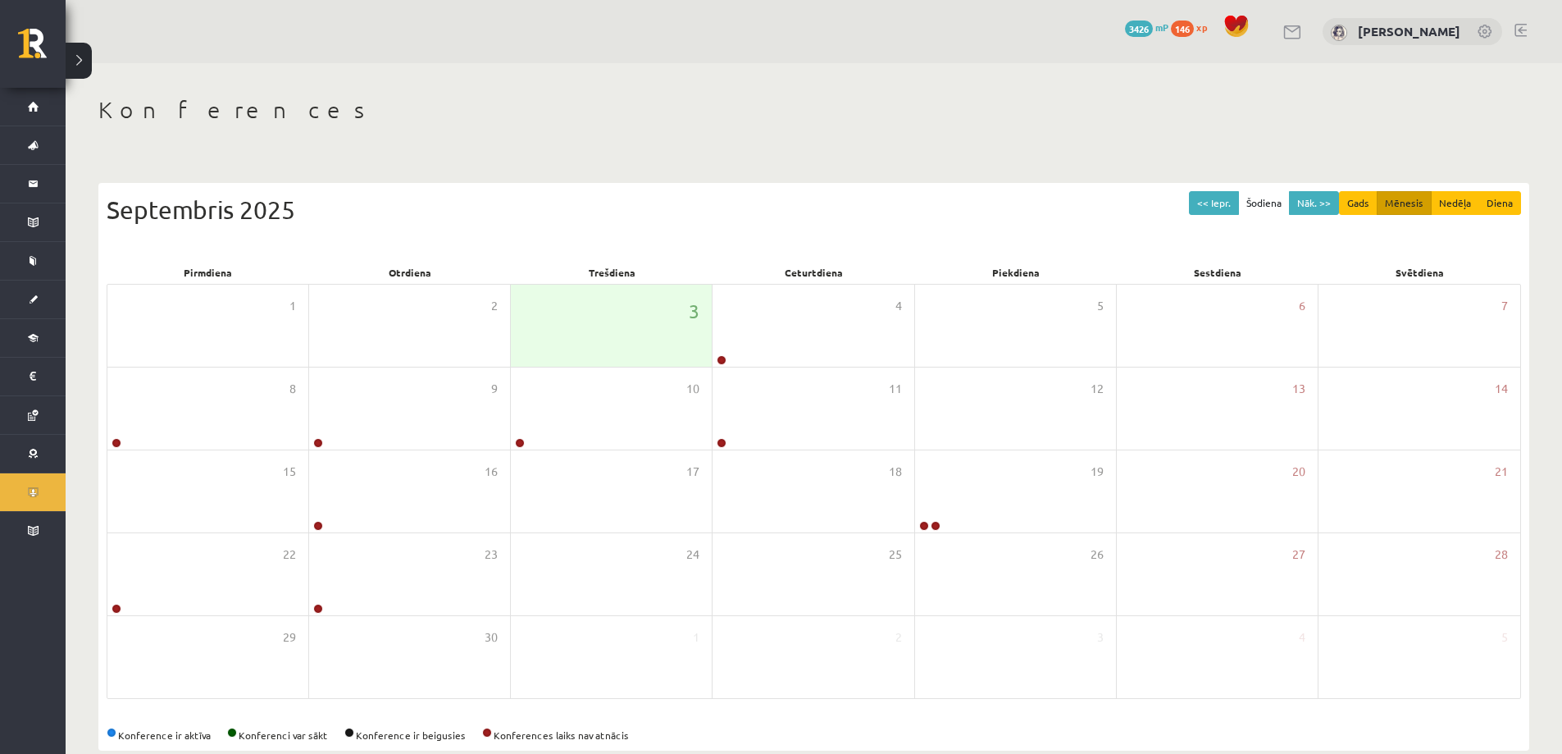
scroll to position [30, 0]
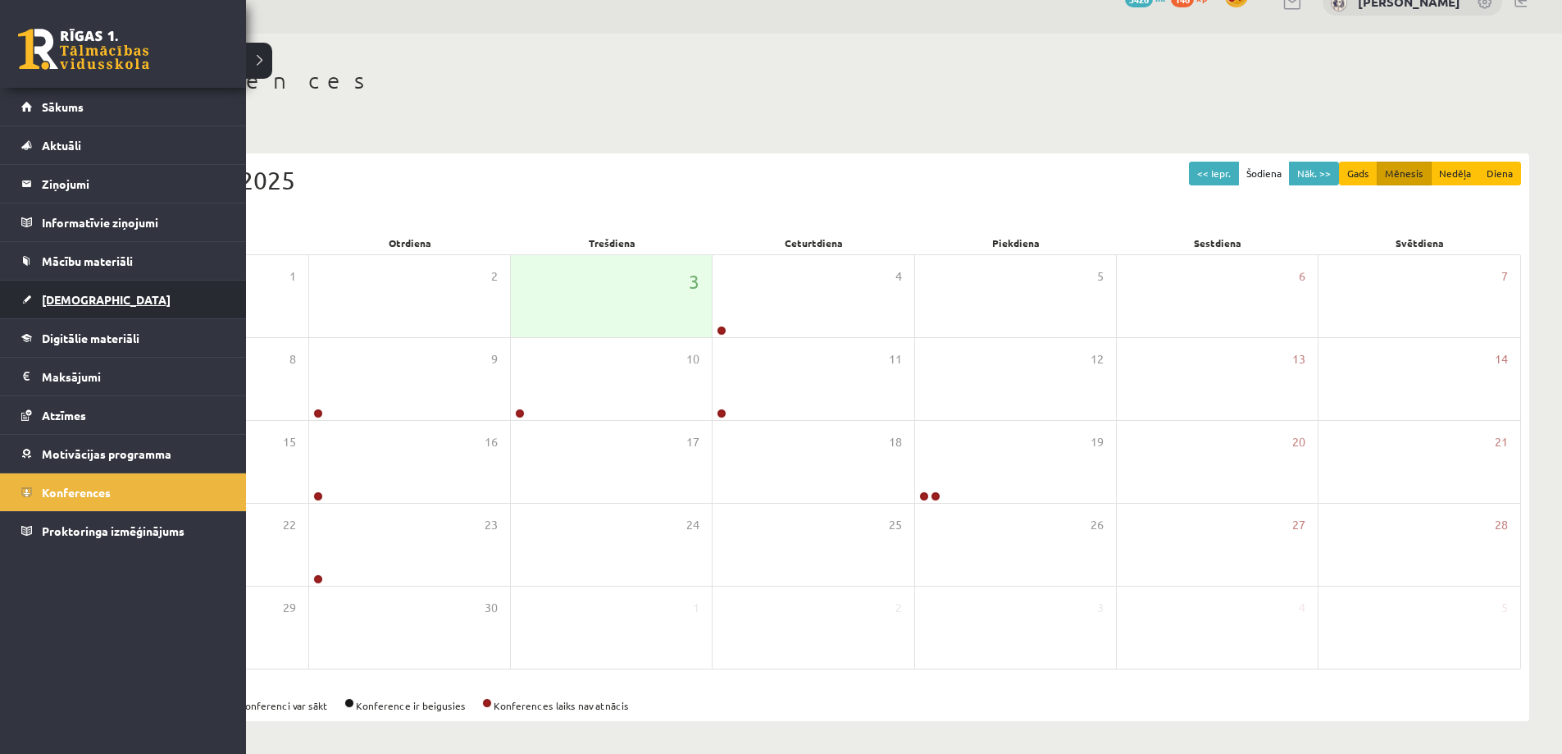
click at [85, 306] on link "[DEMOGRAPHIC_DATA]" at bounding box center [123, 299] width 204 height 38
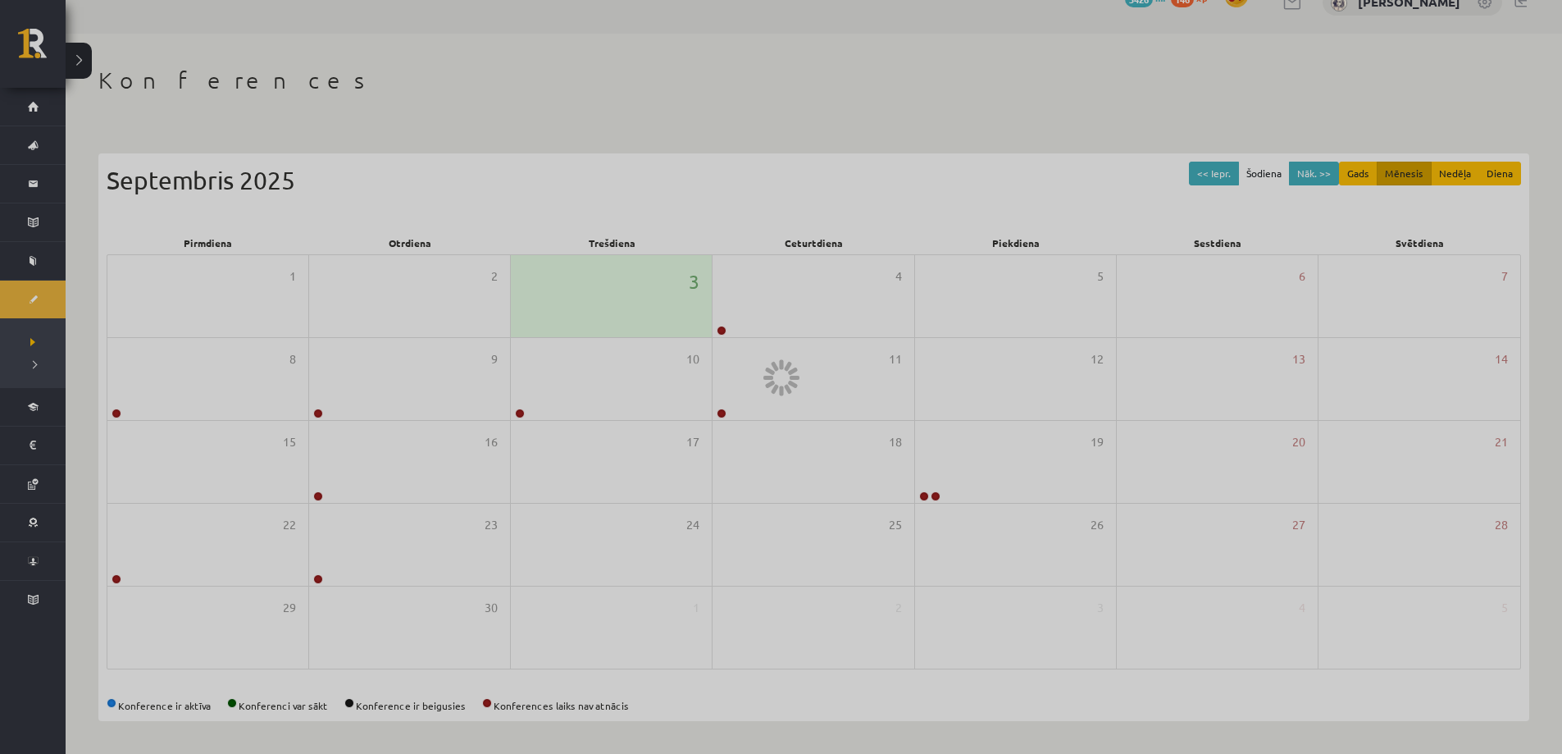
click at [80, 305] on div at bounding box center [781, 377] width 1562 height 754
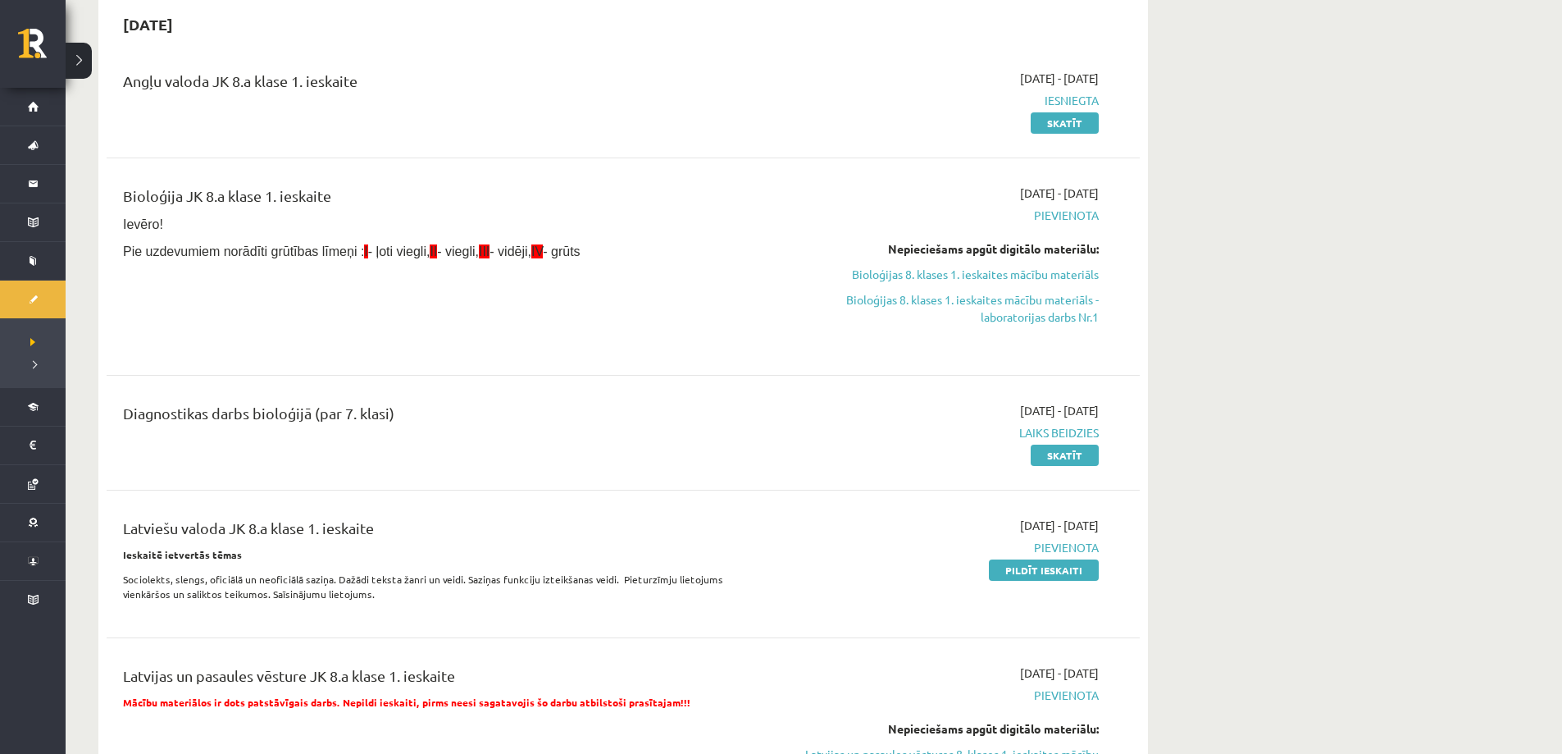
scroll to position [194, 0]
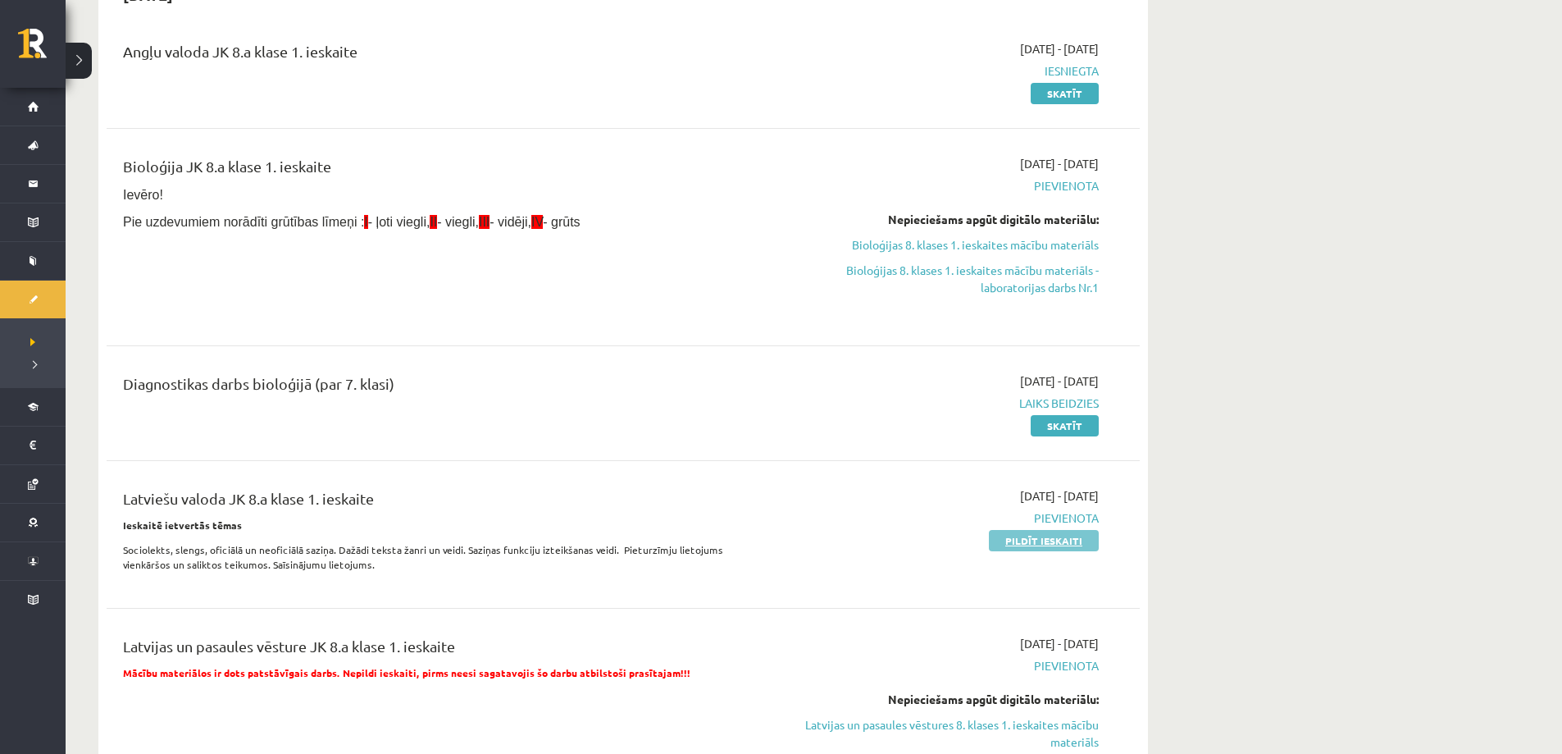
click at [1019, 539] on link "Pildīt ieskaiti" at bounding box center [1044, 540] width 110 height 21
click at [935, 54] on div "[DATE] - [DATE] Iesniegta Skatīt" at bounding box center [944, 71] width 334 height 62
